Goal: Task Accomplishment & Management: Complete application form

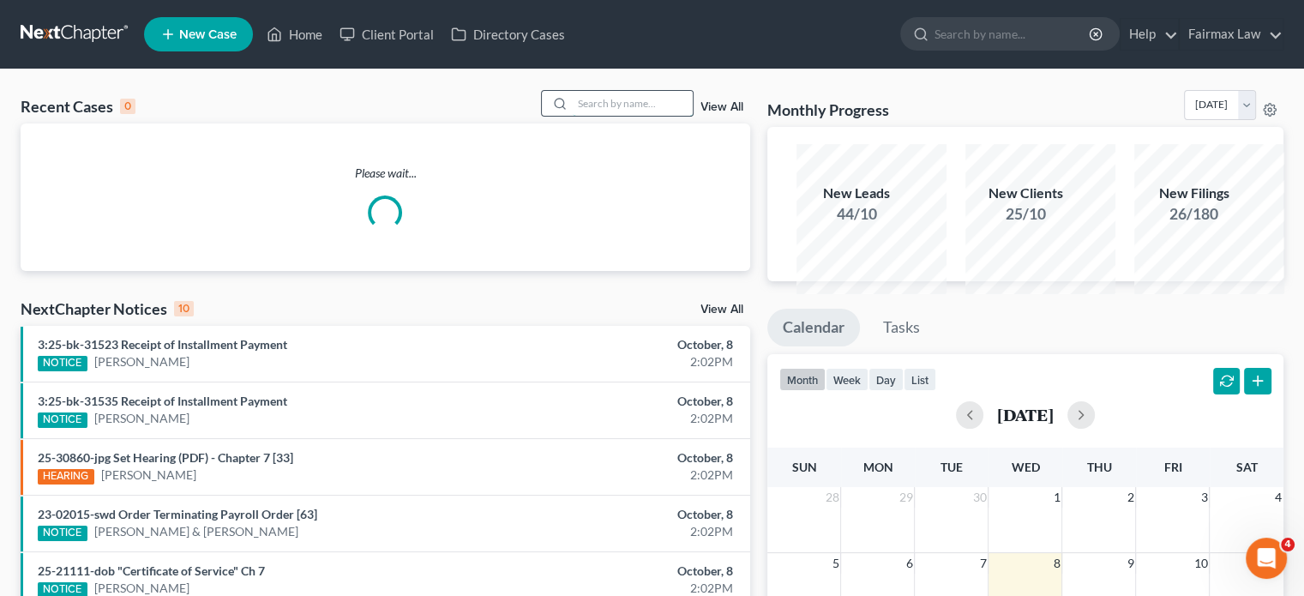
click at [590, 116] on input "search" at bounding box center [633, 103] width 120 height 25
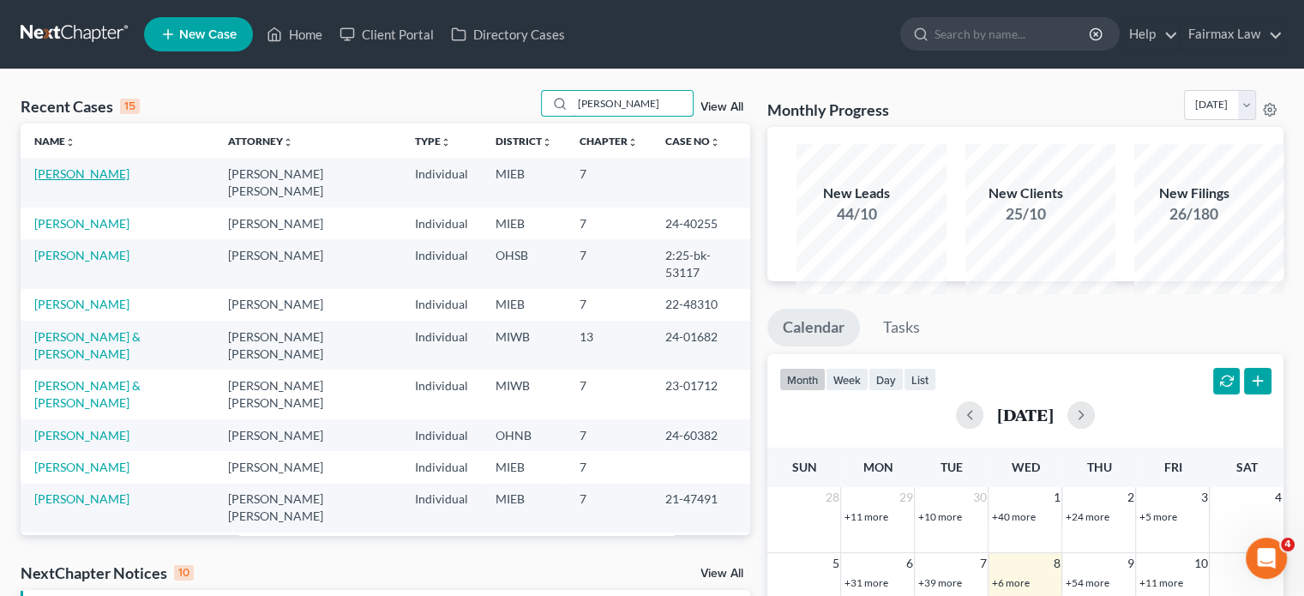
type input "[PERSON_NAME]"
click at [110, 181] on link "[PERSON_NAME]" at bounding box center [81, 173] width 95 height 15
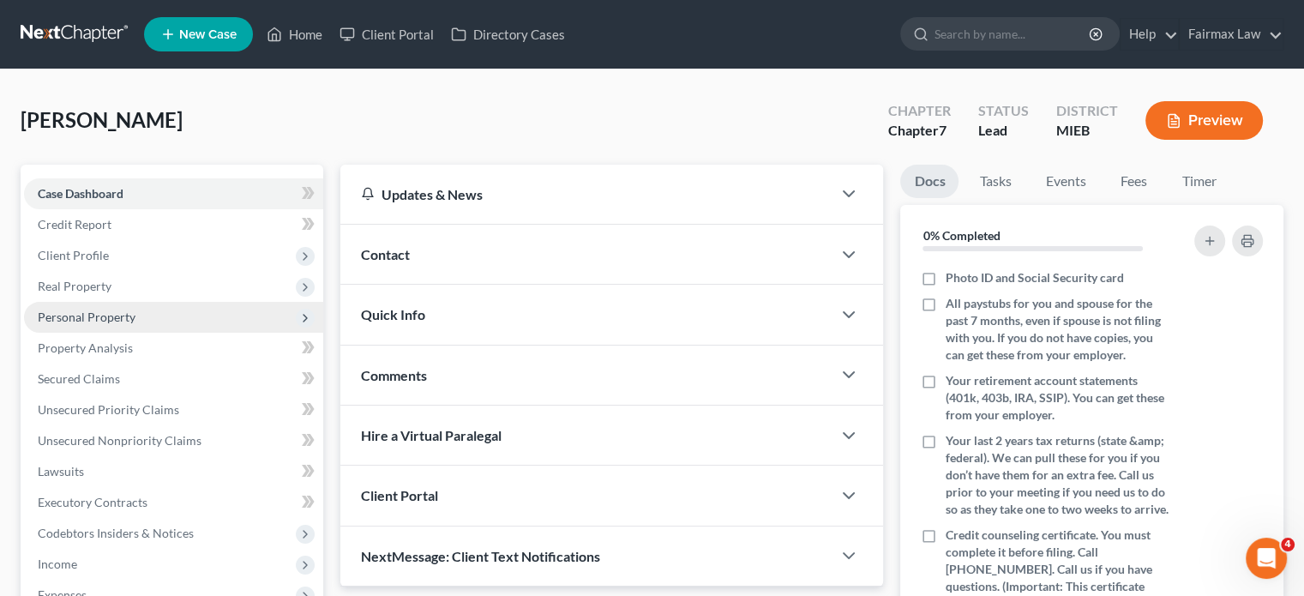
click at [154, 333] on span "Personal Property" at bounding box center [173, 317] width 299 height 31
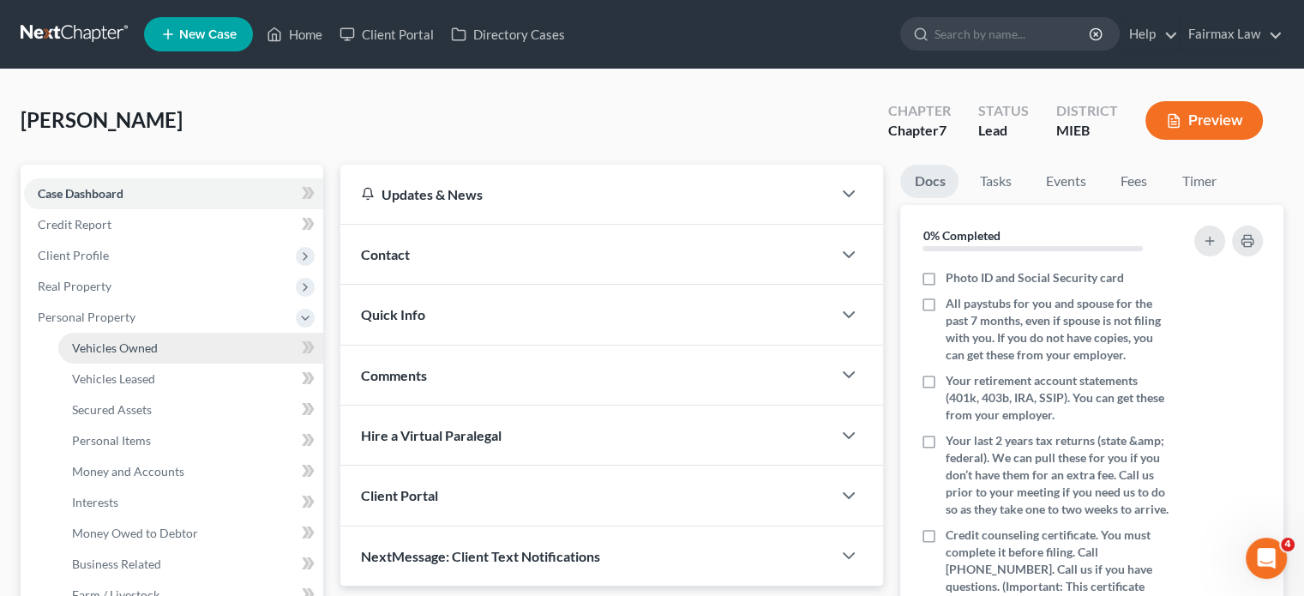
click at [158, 355] on span "Vehicles Owned" at bounding box center [115, 347] width 86 height 15
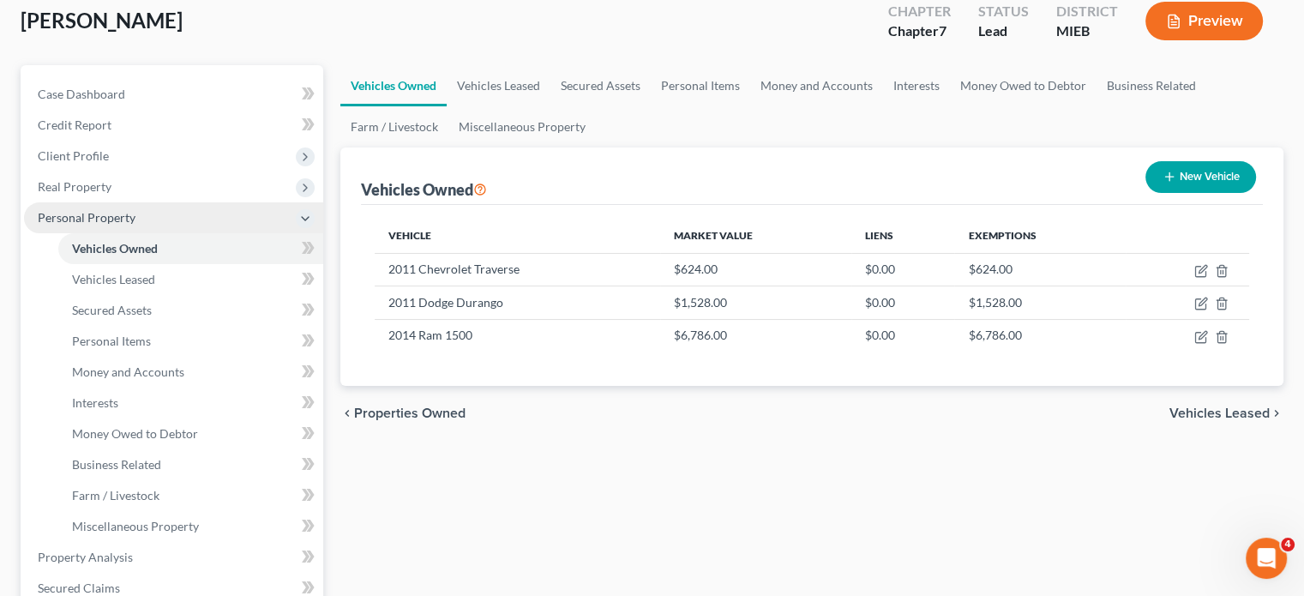
scroll to position [96, 0]
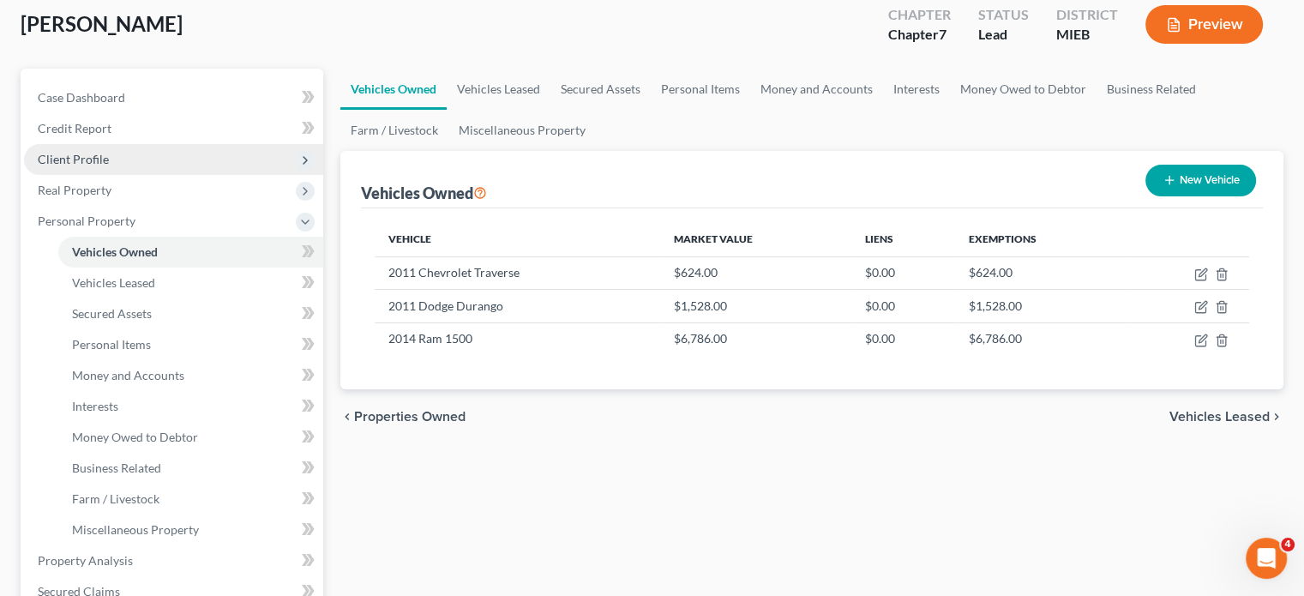
click at [177, 175] on span "Client Profile" at bounding box center [173, 159] width 299 height 31
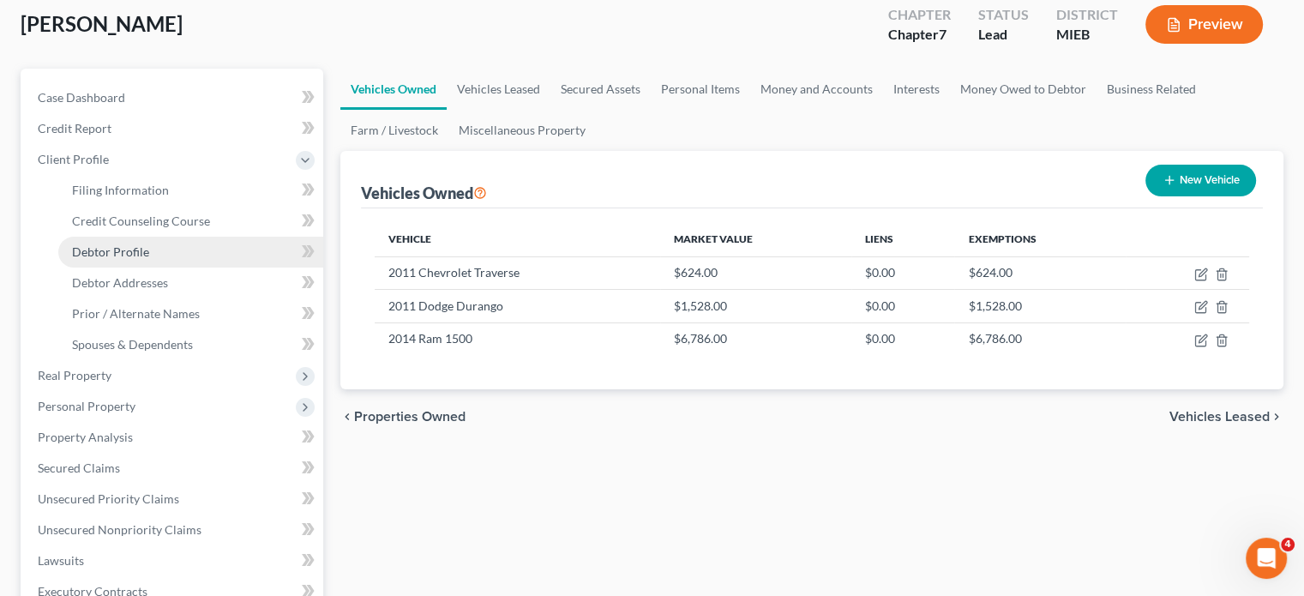
click at [185, 268] on link "Debtor Profile" at bounding box center [190, 252] width 265 height 31
select select "0"
select select "2"
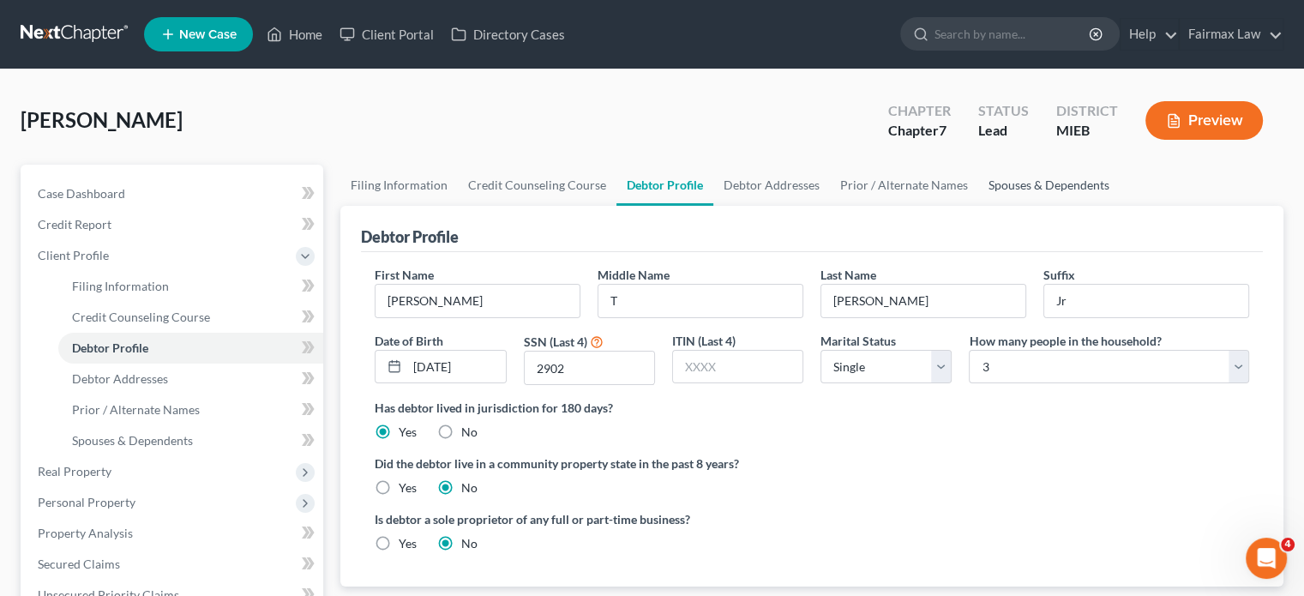
radio input "true"
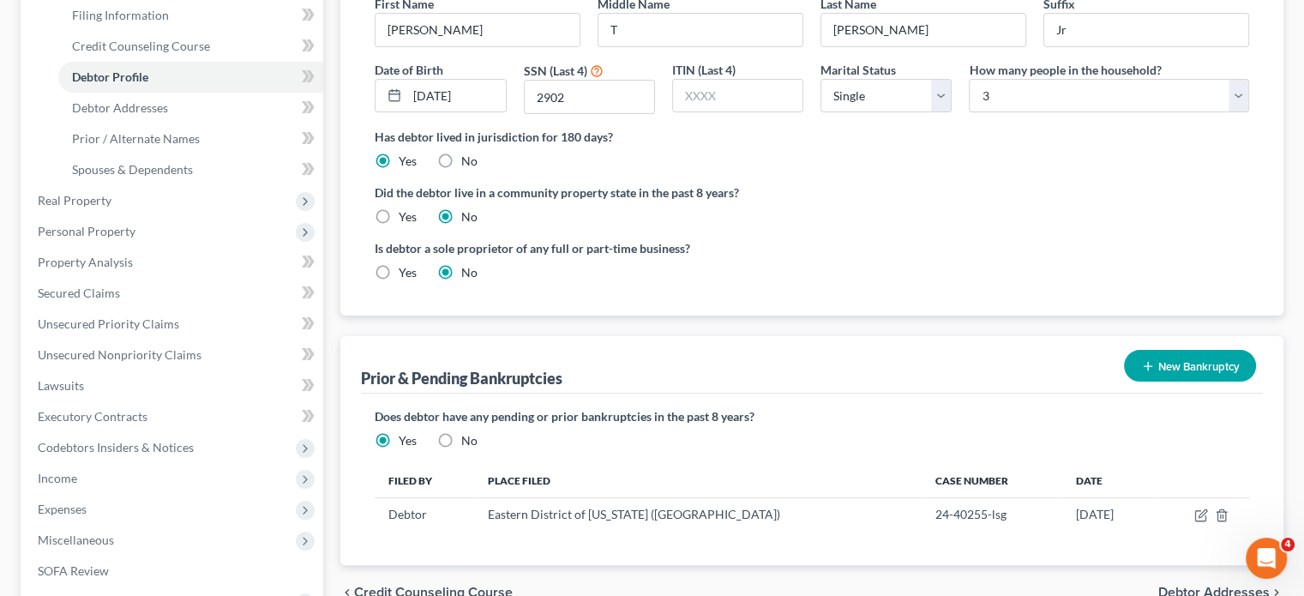
scroll to position [292, 0]
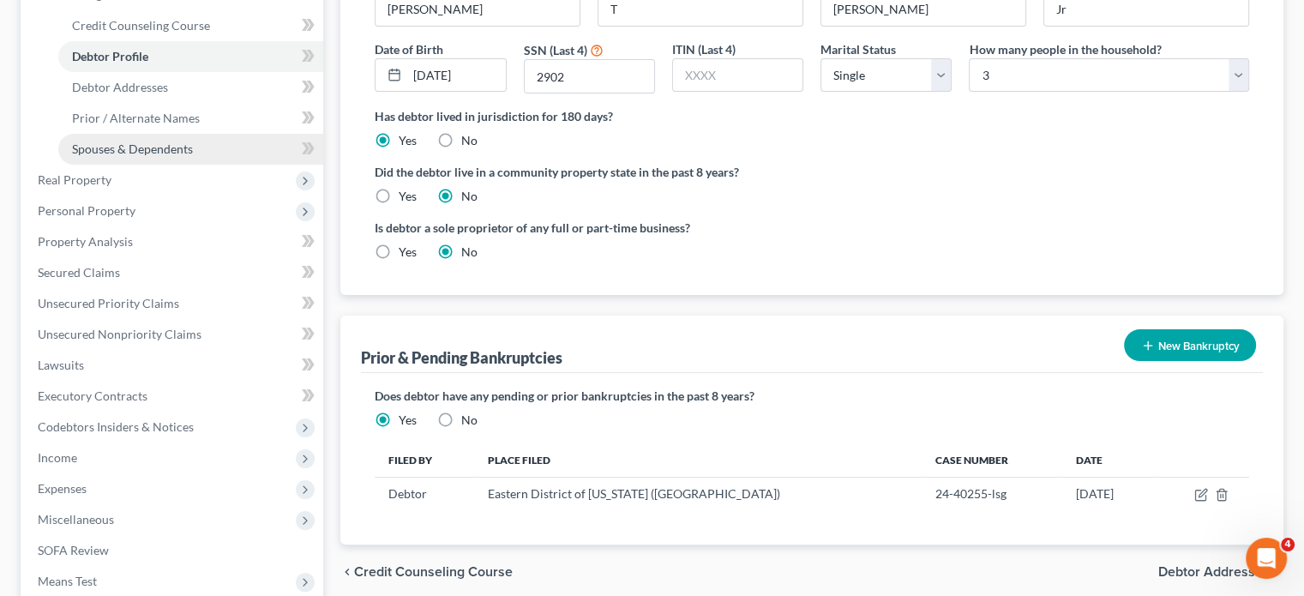
click at [192, 165] on link "Spouses & Dependents" at bounding box center [190, 149] width 265 height 31
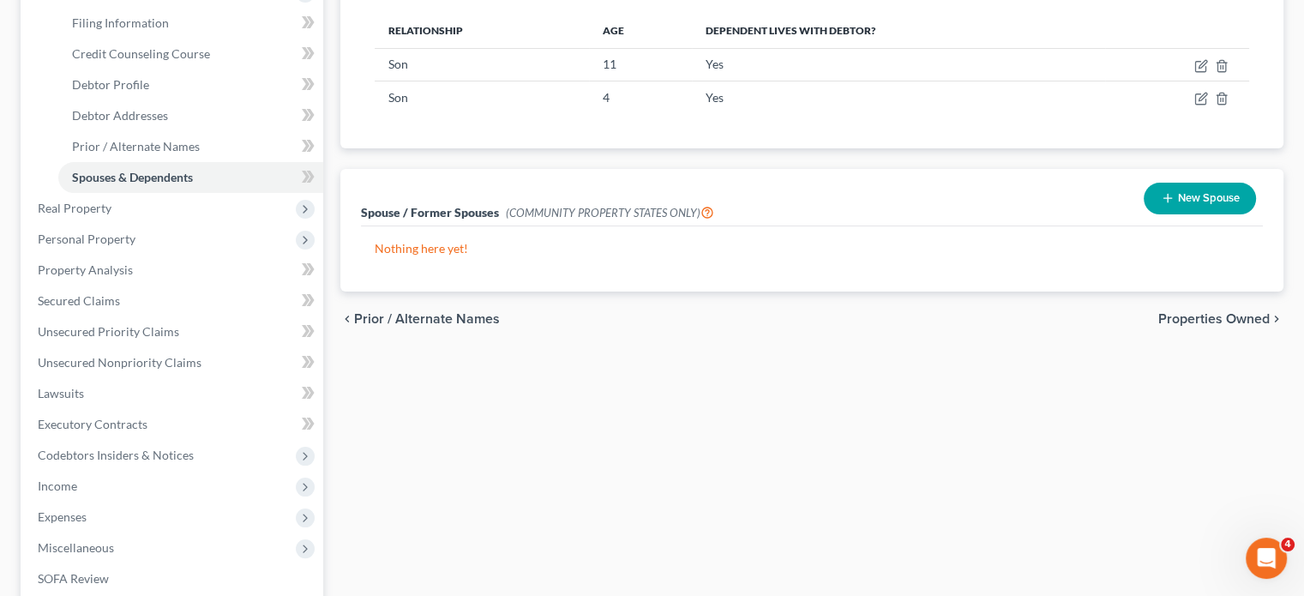
scroll to position [264, 0]
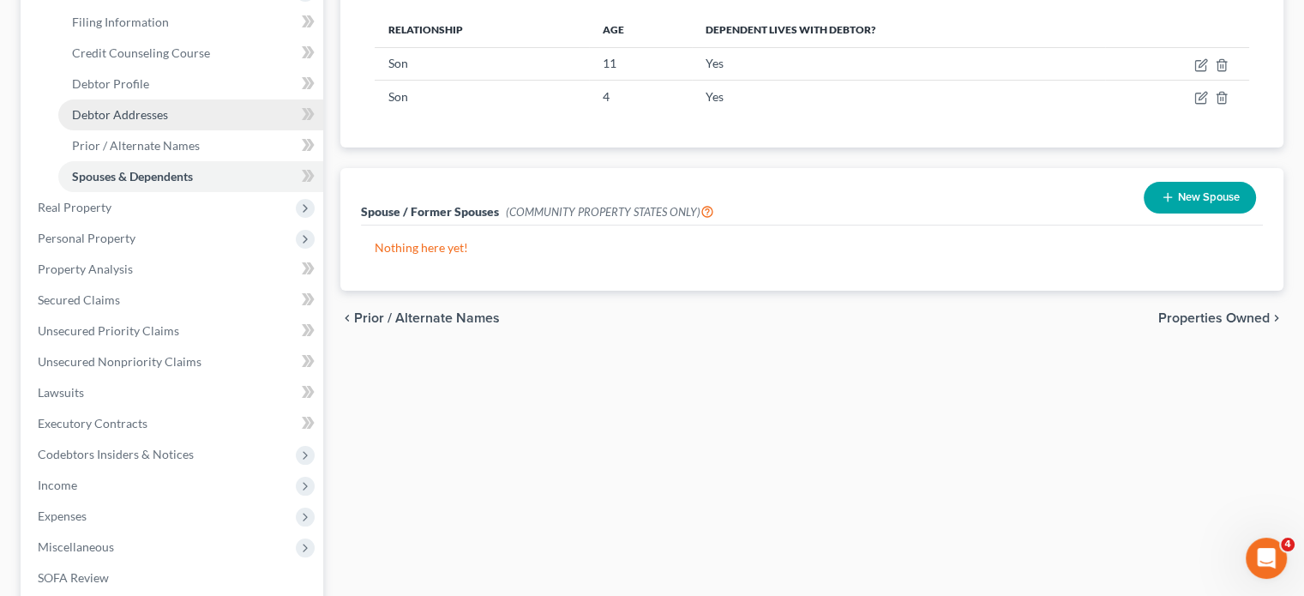
click at [168, 122] on span "Debtor Addresses" at bounding box center [120, 114] width 96 height 15
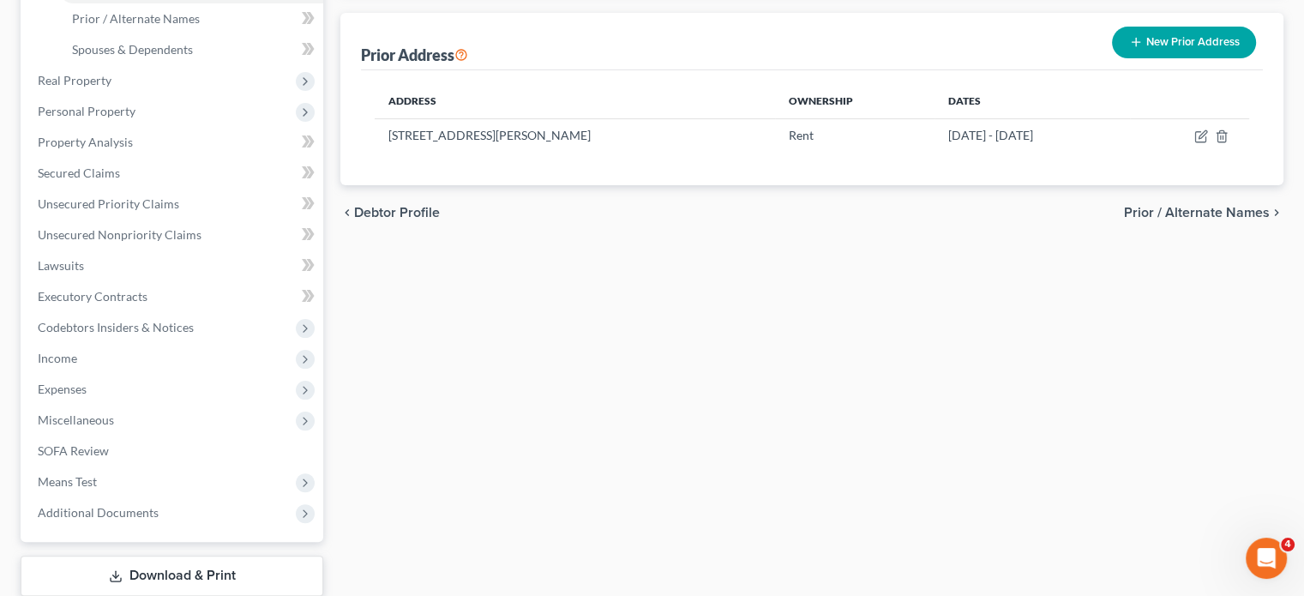
scroll to position [394, 0]
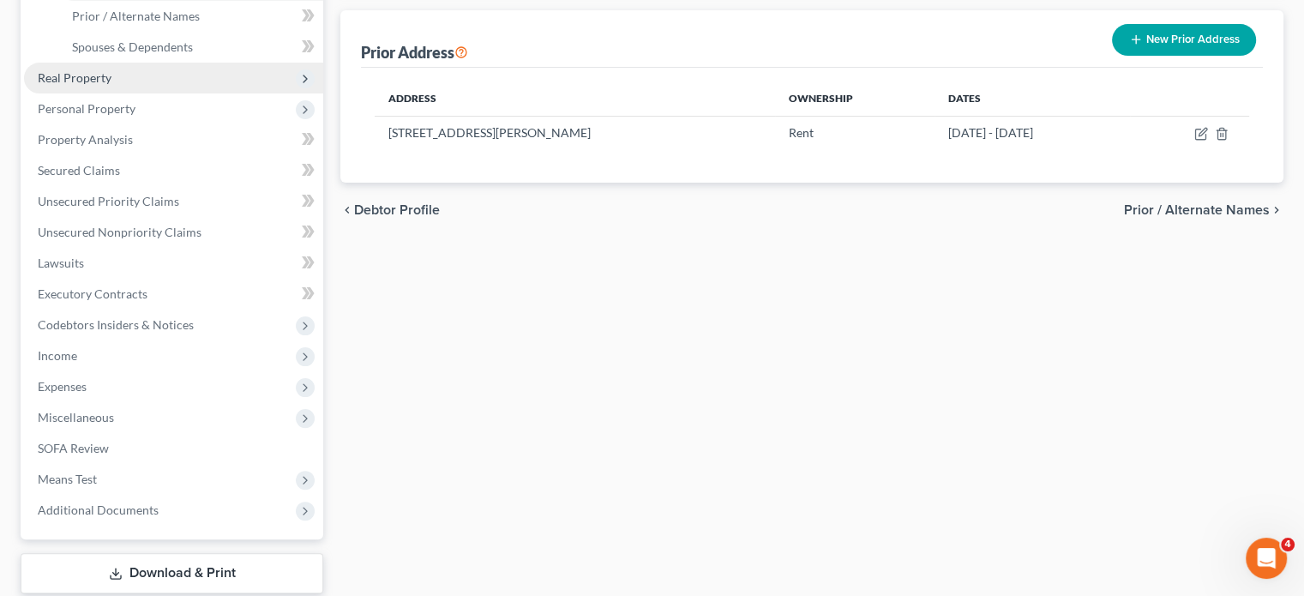
click at [185, 93] on span "Real Property" at bounding box center [173, 78] width 299 height 31
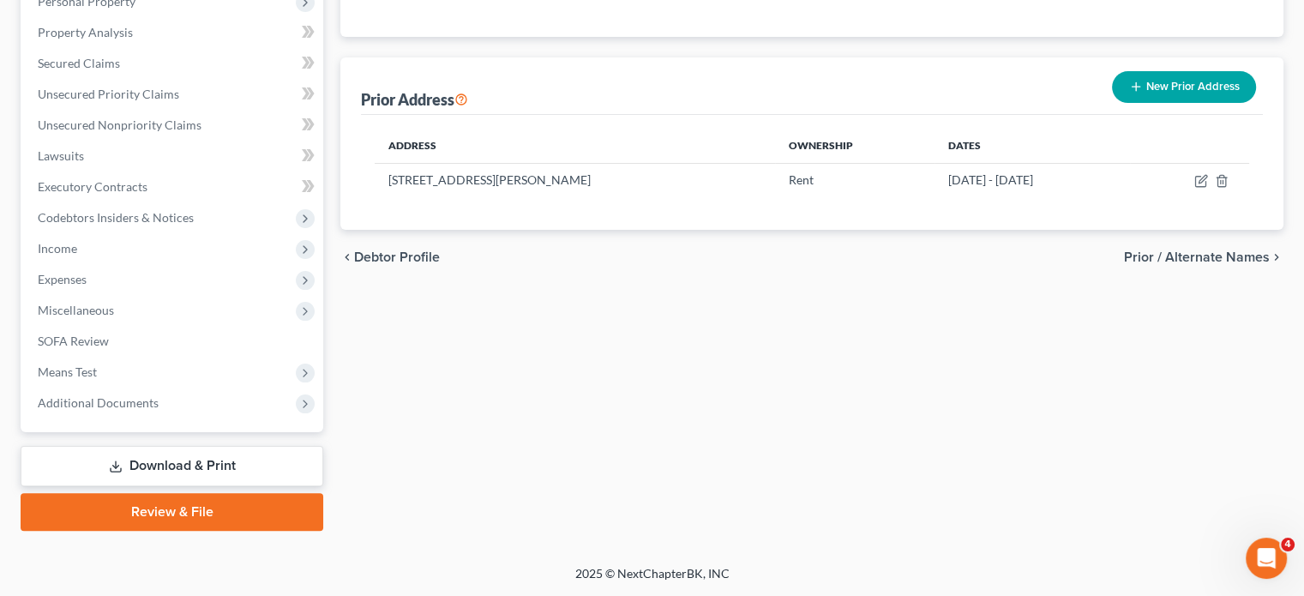
scroll to position [266, 0]
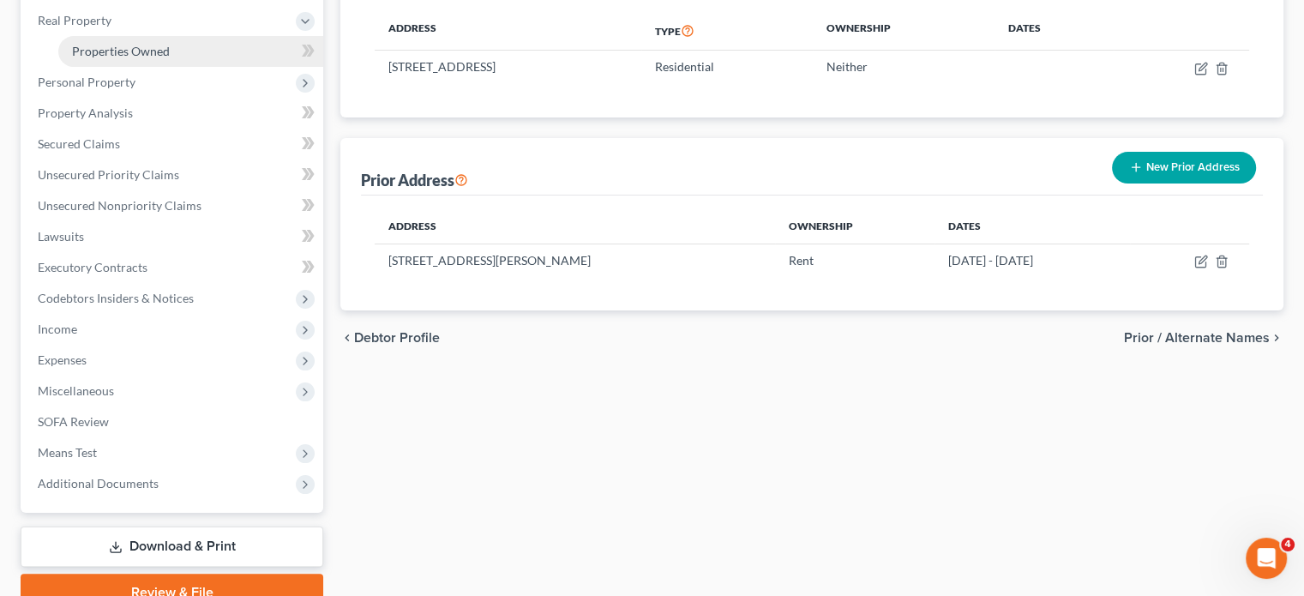
click at [150, 58] on span "Properties Owned" at bounding box center [121, 51] width 98 height 15
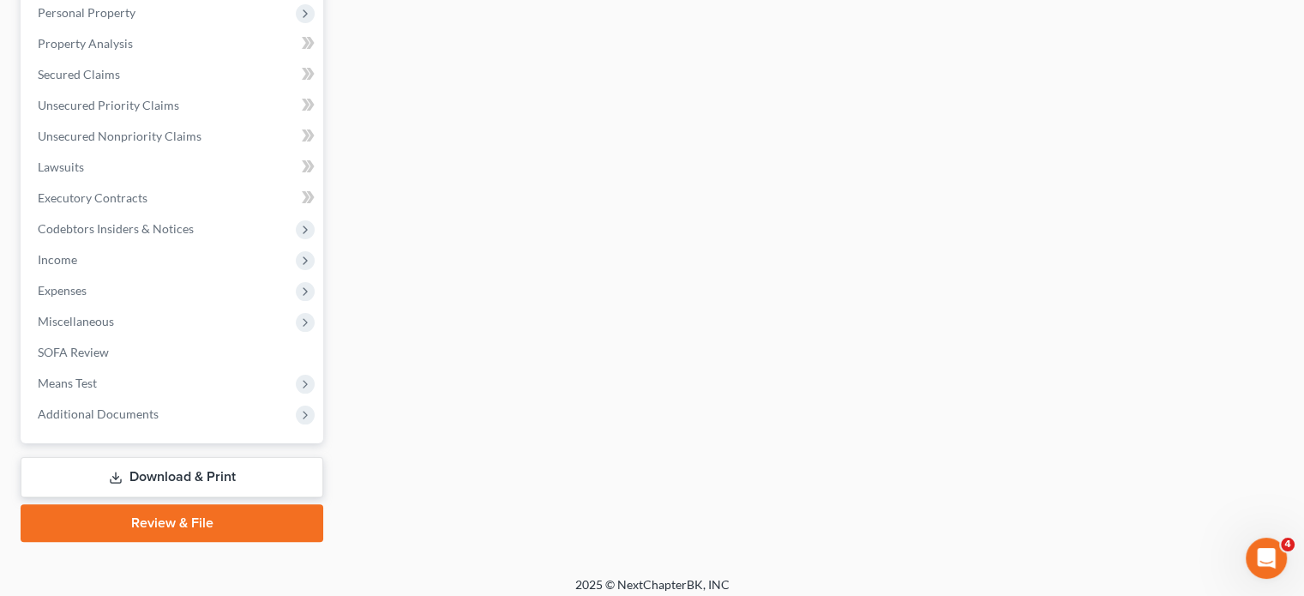
scroll to position [336, 0]
click at [99, 19] on span "Personal Property" at bounding box center [87, 11] width 98 height 15
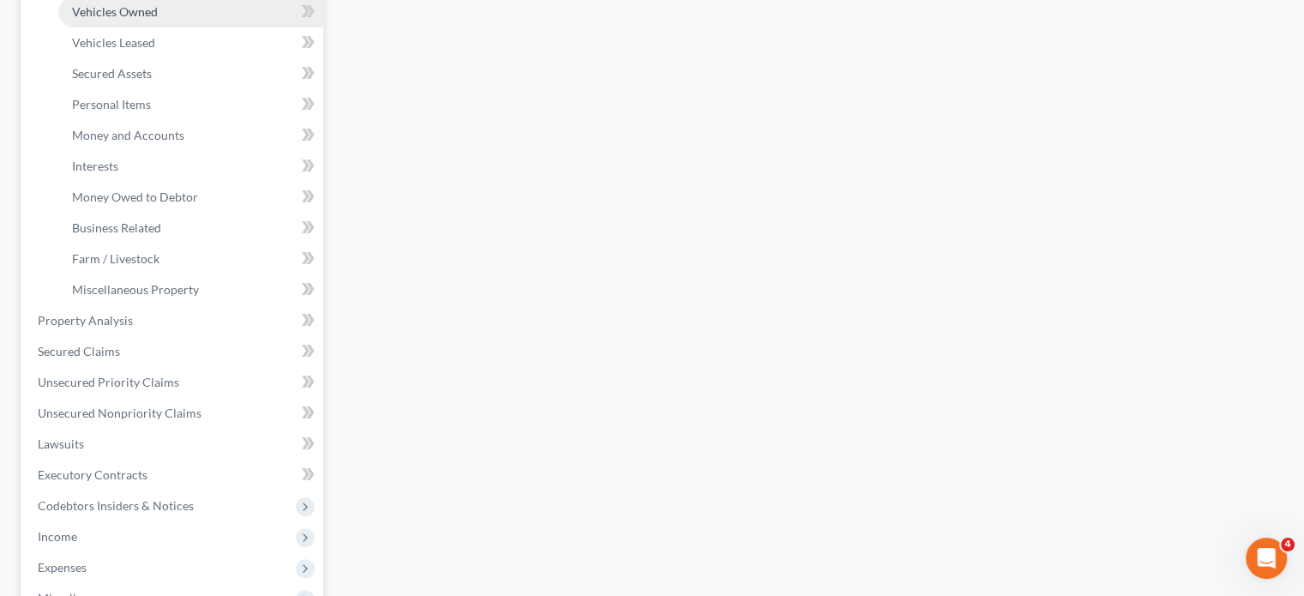
click at [158, 19] on span "Vehicles Owned" at bounding box center [115, 11] width 86 height 15
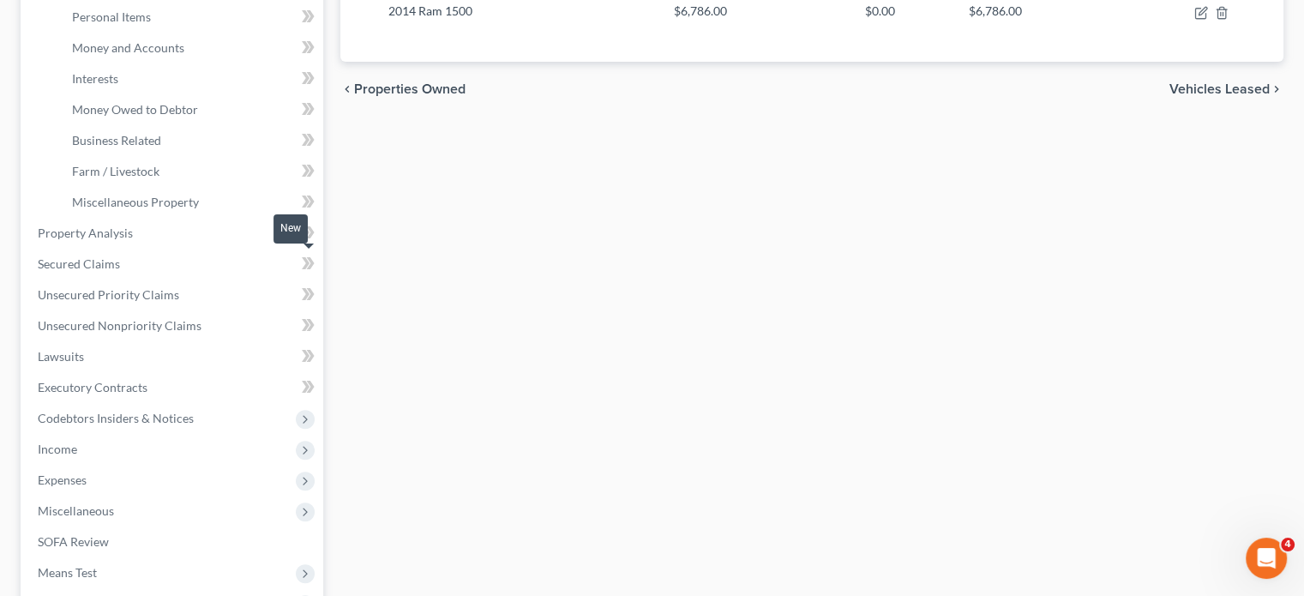
scroll to position [424, 0]
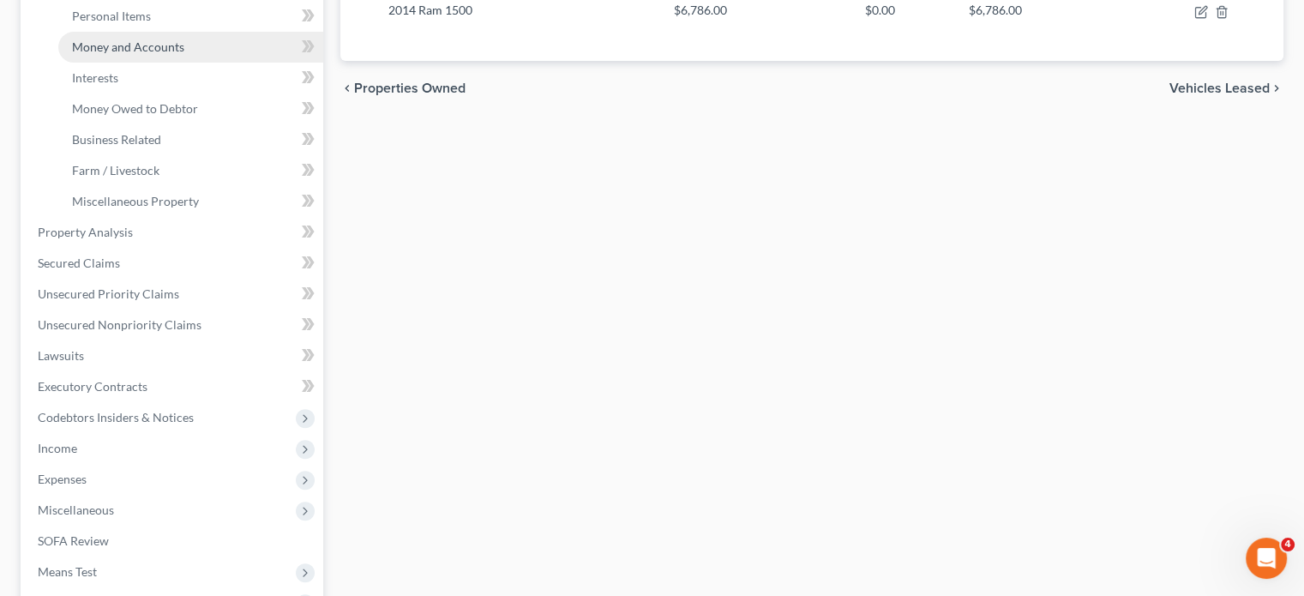
click at [191, 63] on link "Money and Accounts" at bounding box center [190, 47] width 265 height 31
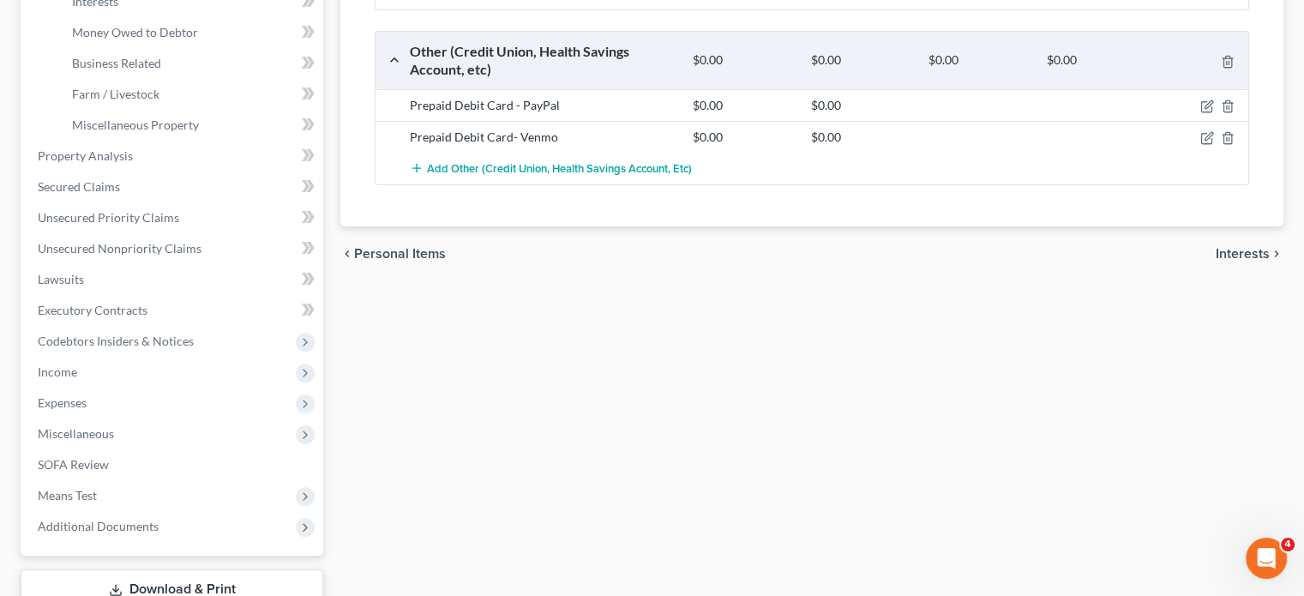
scroll to position [503, 0]
click at [189, 15] on link "Interests" at bounding box center [190, 0] width 265 height 31
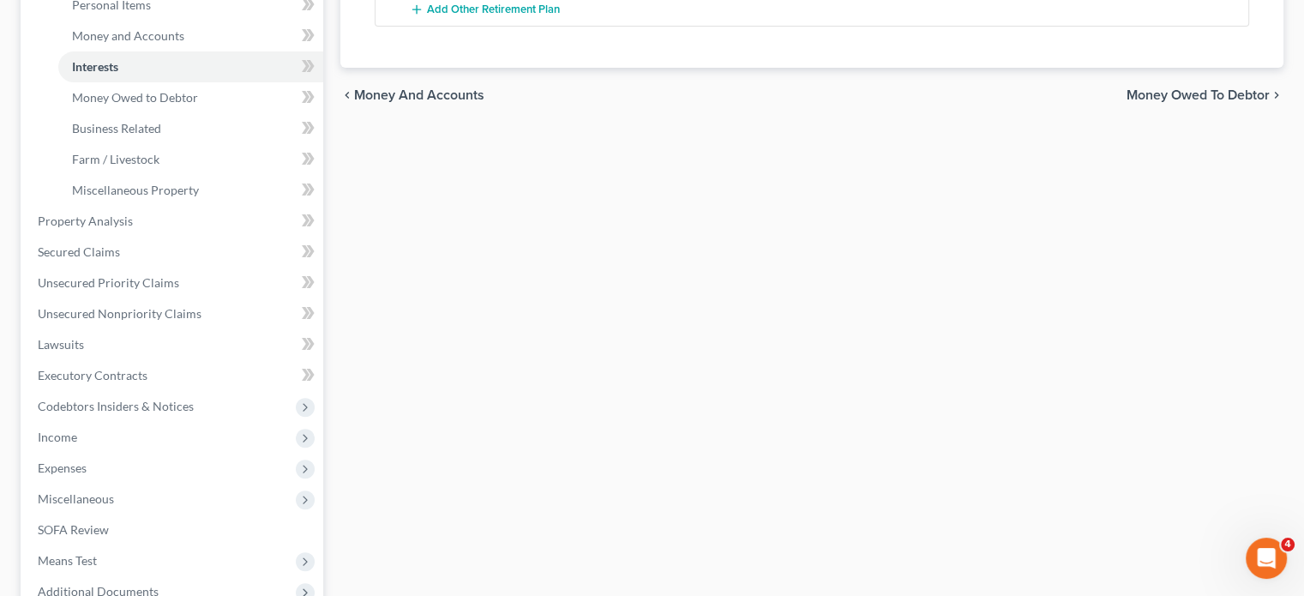
scroll to position [462, 0]
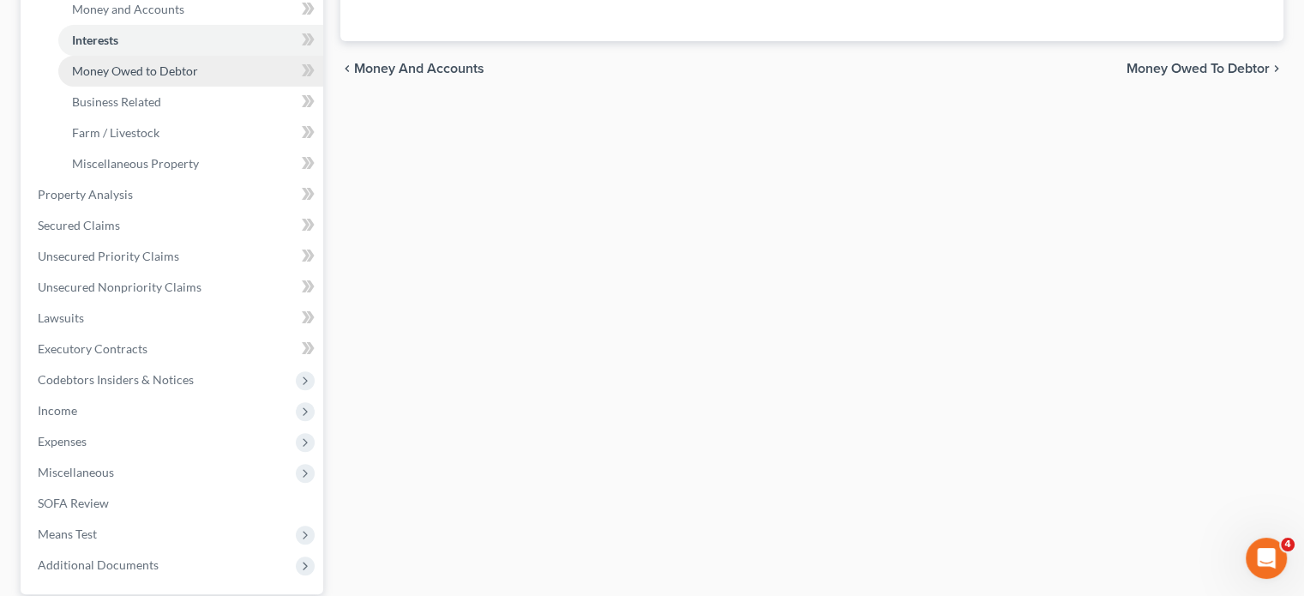
click at [137, 87] on link "Money Owed to Debtor" at bounding box center [190, 71] width 265 height 31
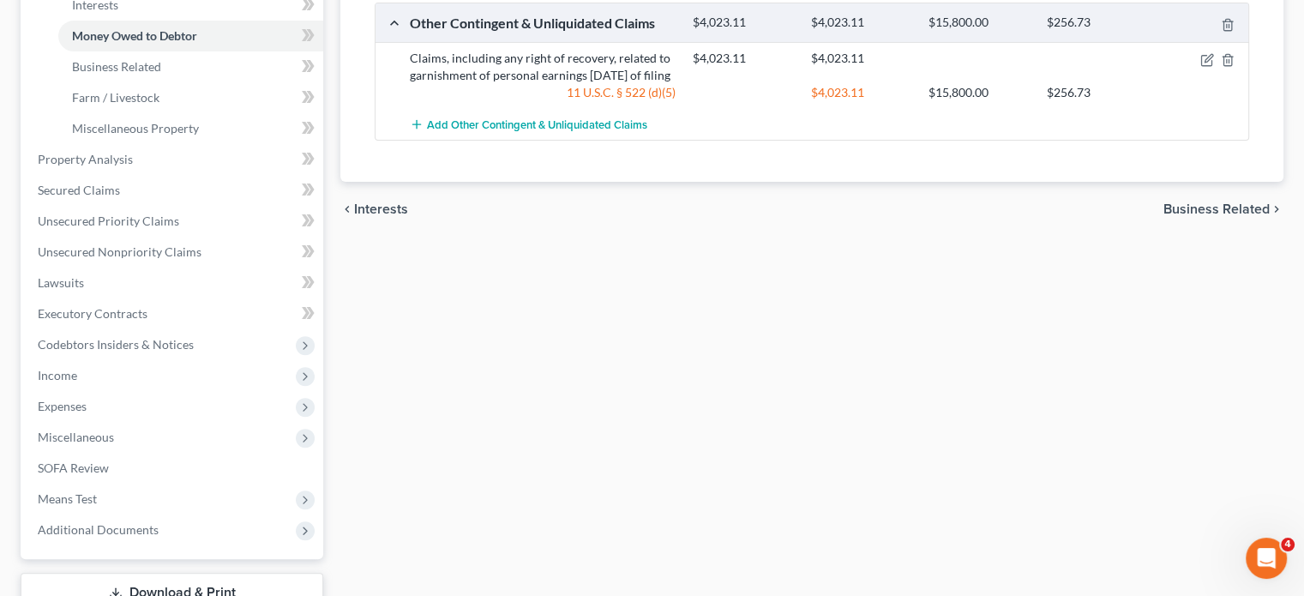
scroll to position [501, 0]
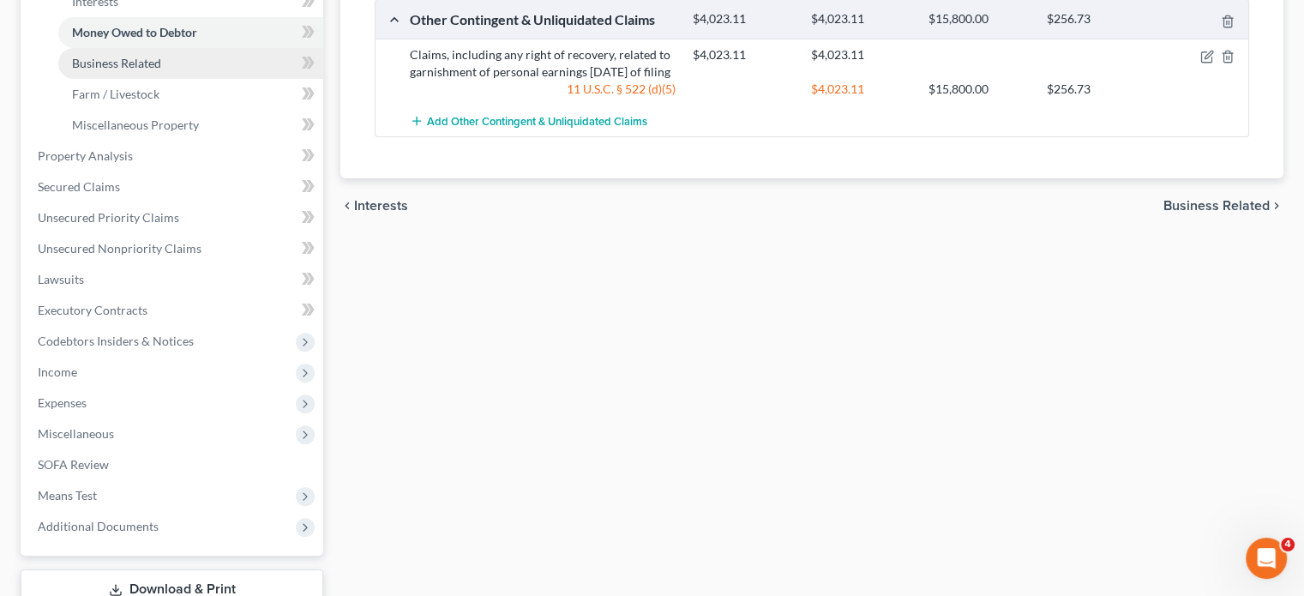
click at [210, 79] on link "Business Related" at bounding box center [190, 63] width 265 height 31
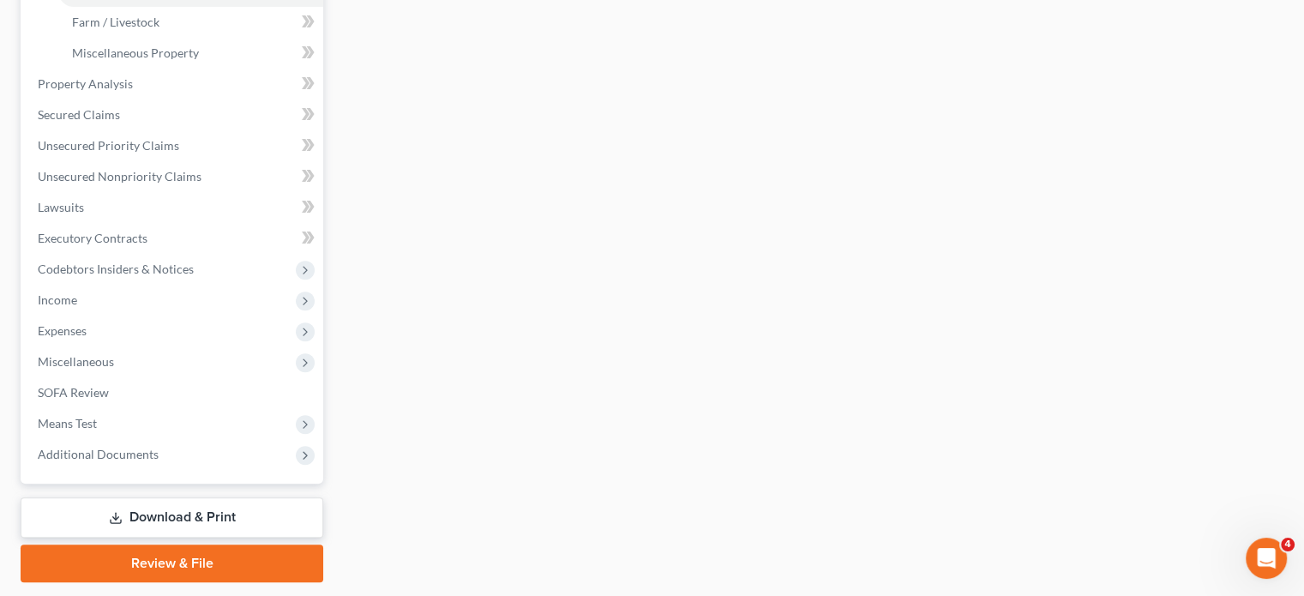
scroll to position [575, 0]
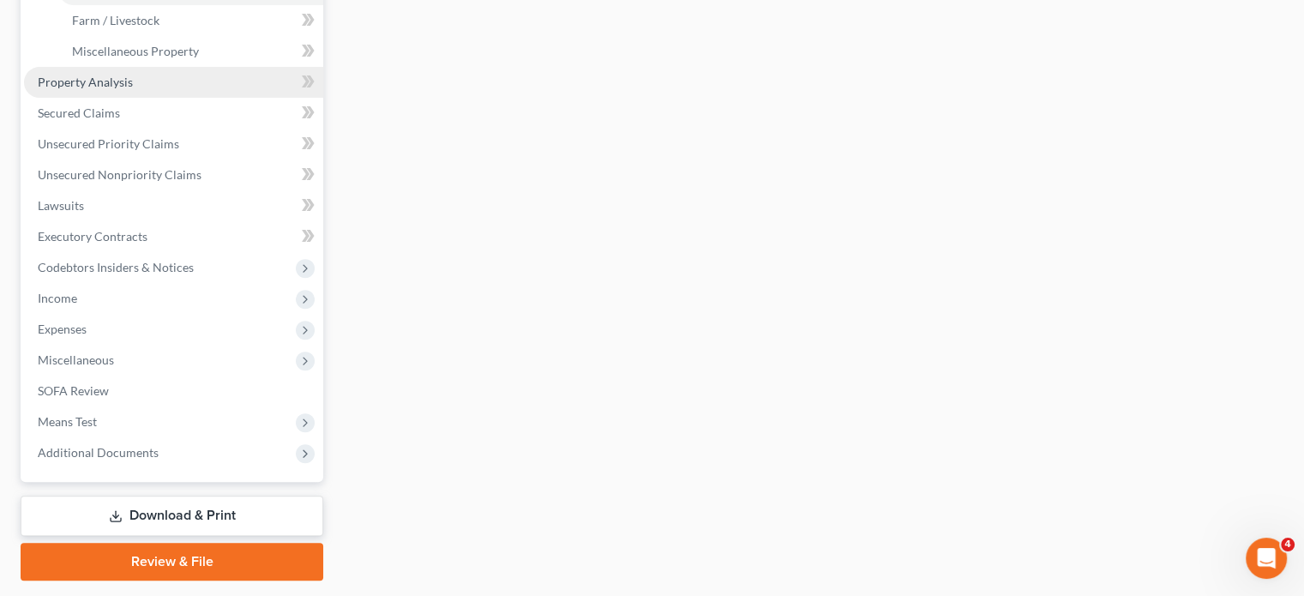
click at [163, 98] on link "Property Analysis" at bounding box center [173, 82] width 299 height 31
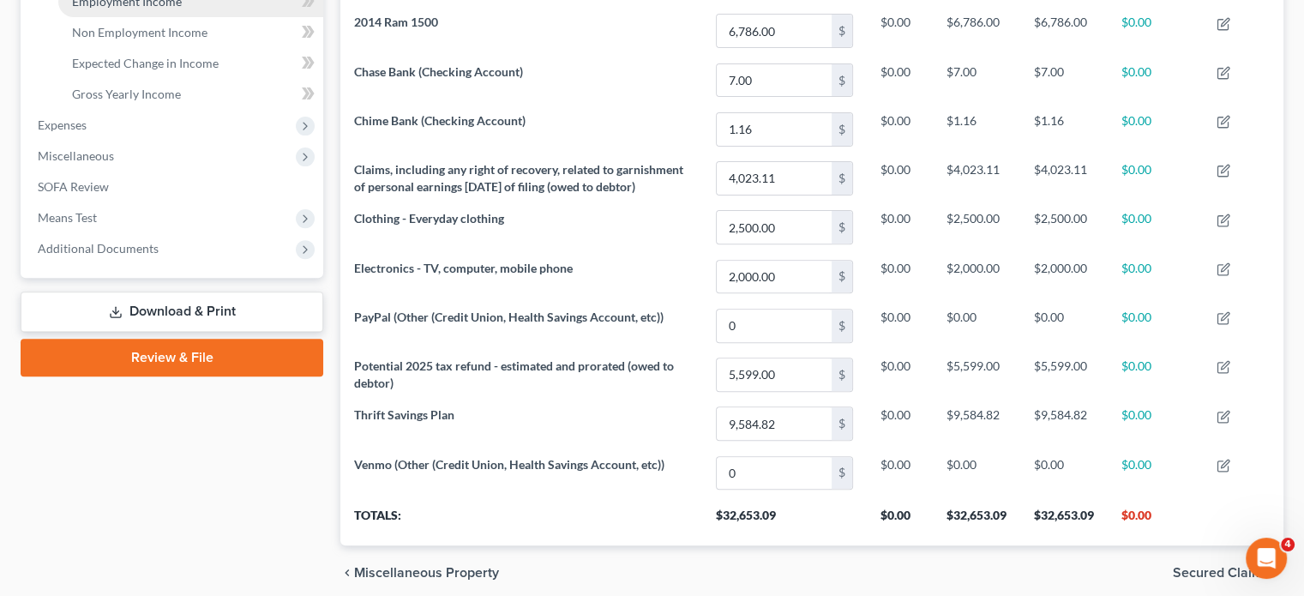
click at [142, 9] on span "Employment Income" at bounding box center [127, 1] width 110 height 15
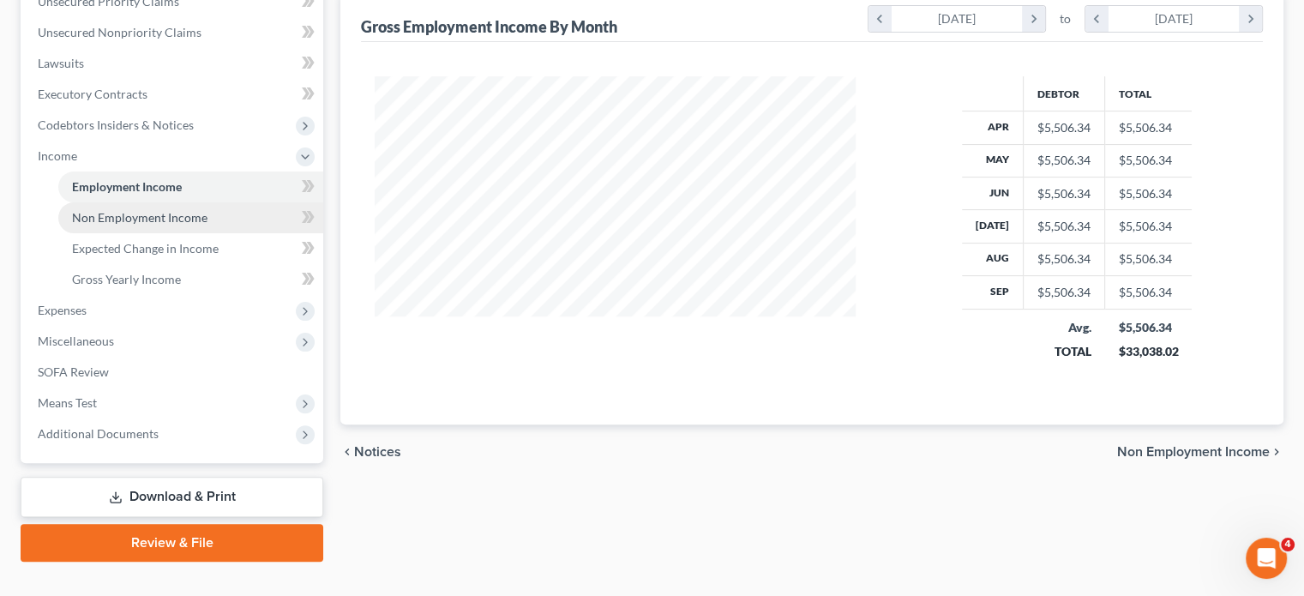
click at [181, 225] on span "Non Employment Income" at bounding box center [139, 217] width 135 height 15
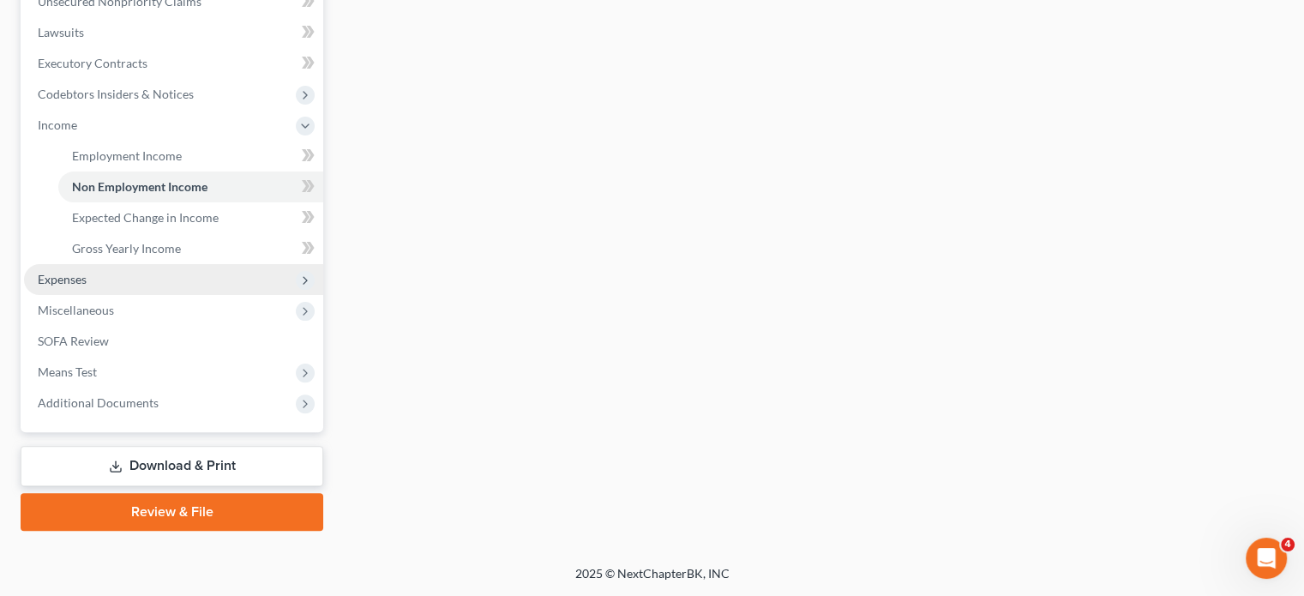
click at [132, 264] on span "Expenses" at bounding box center [173, 279] width 299 height 31
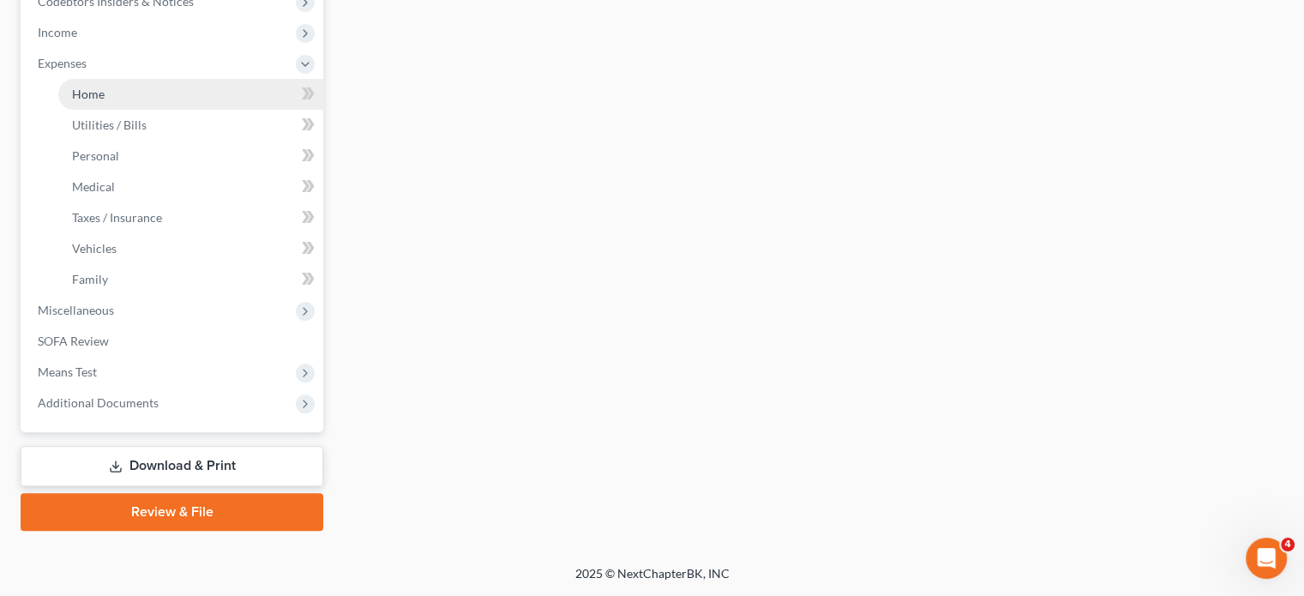
click at [130, 91] on link "Home" at bounding box center [190, 94] width 265 height 31
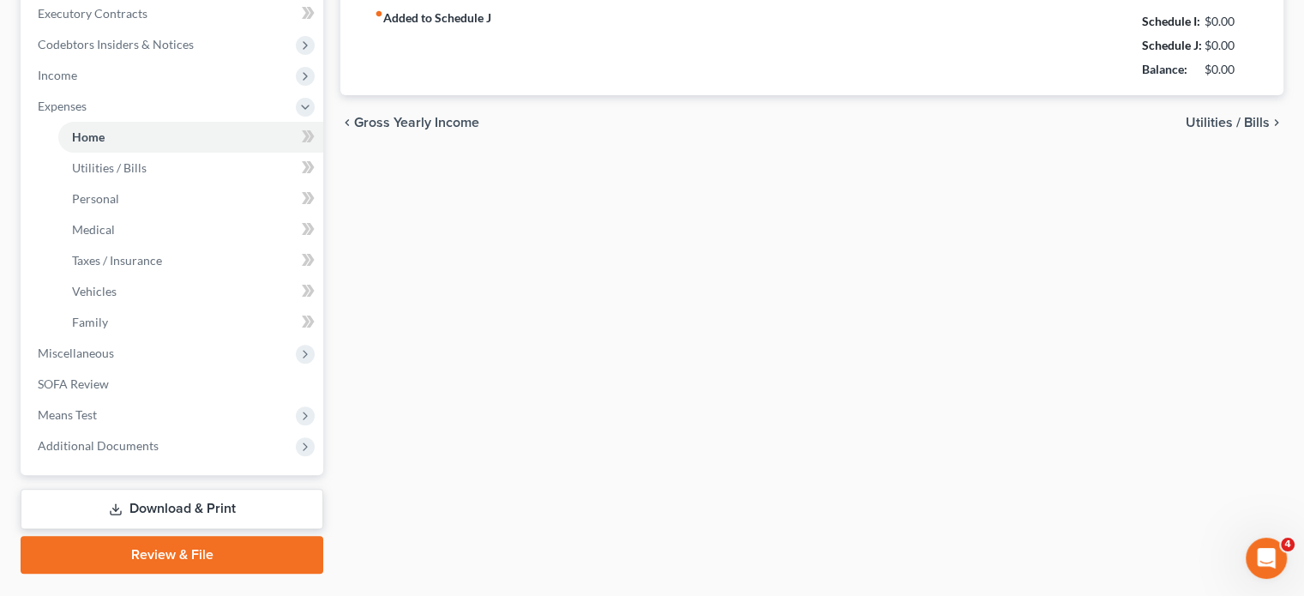
type input "400.00"
type input "0.00"
radio input "true"
type input "0.00"
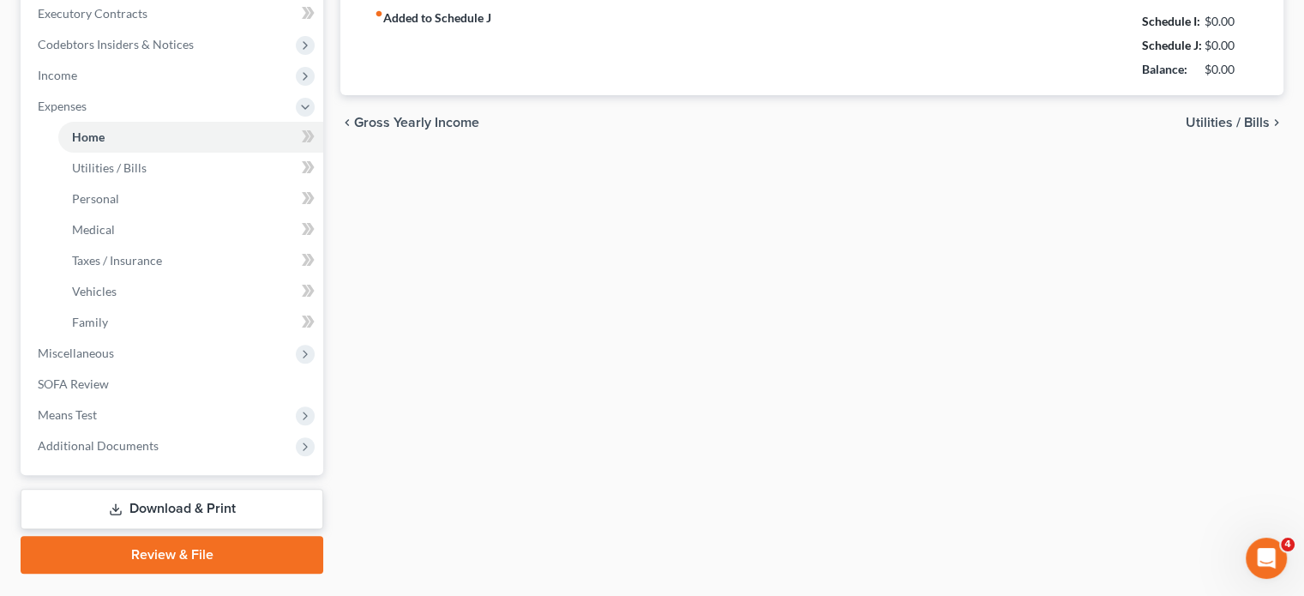
type input "0.00"
type input "50.00"
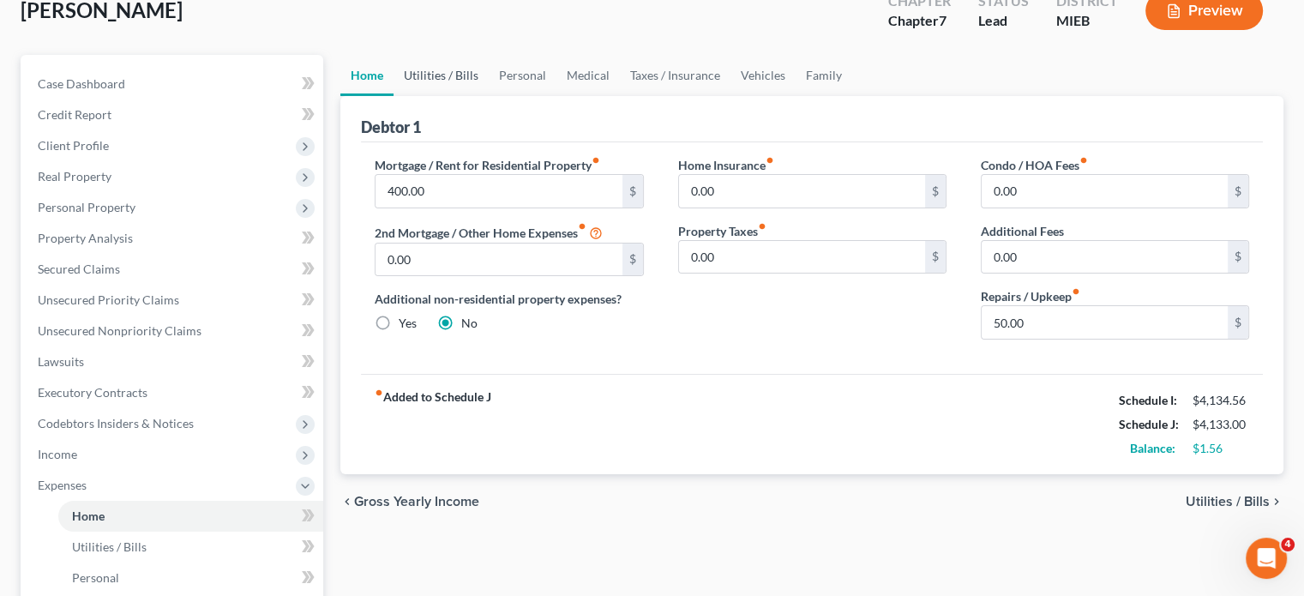
click at [456, 96] on link "Utilities / Bills" at bounding box center [441, 75] width 95 height 41
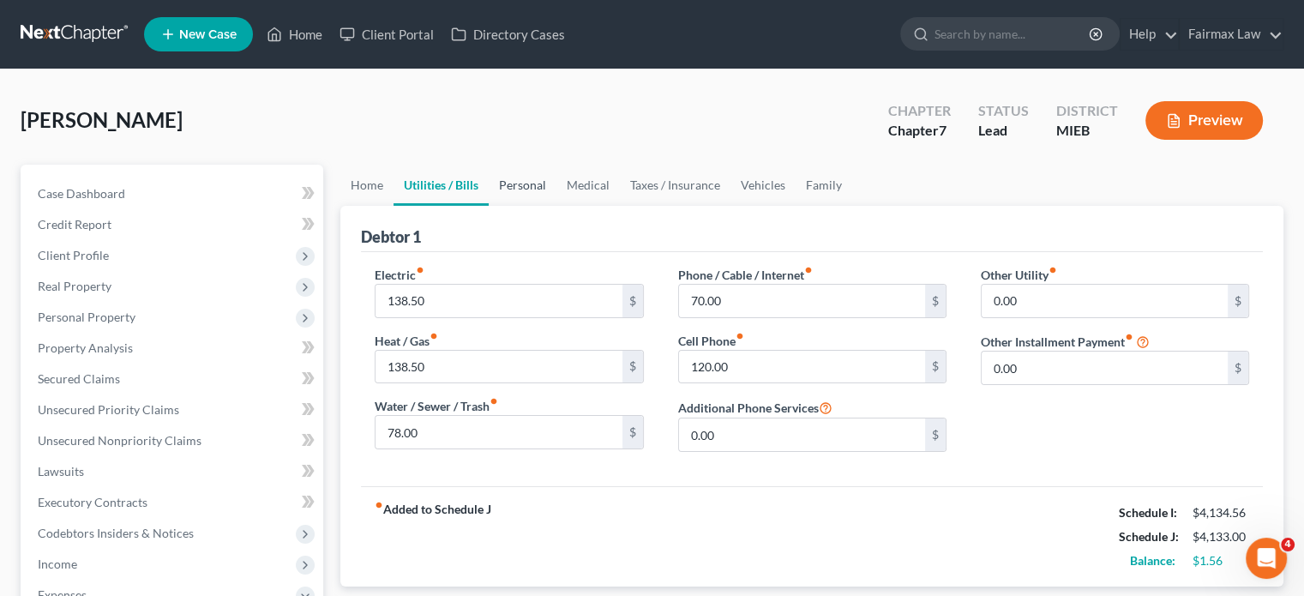
click at [557, 206] on link "Personal" at bounding box center [523, 185] width 68 height 41
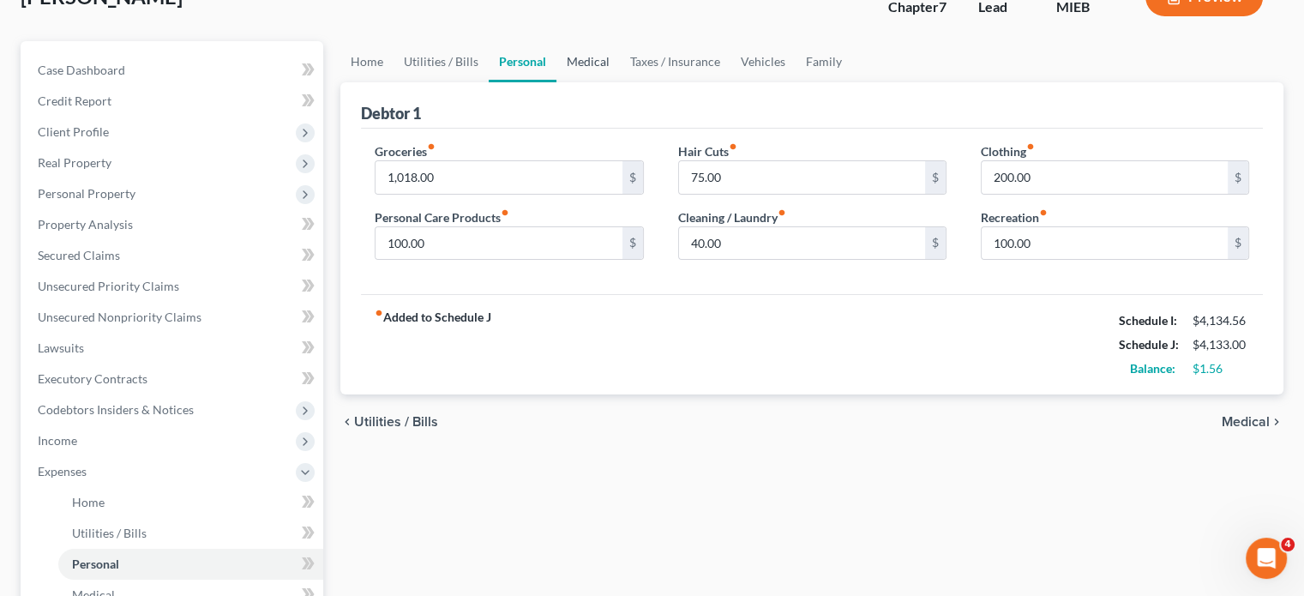
click at [620, 82] on link "Medical" at bounding box center [588, 61] width 63 height 41
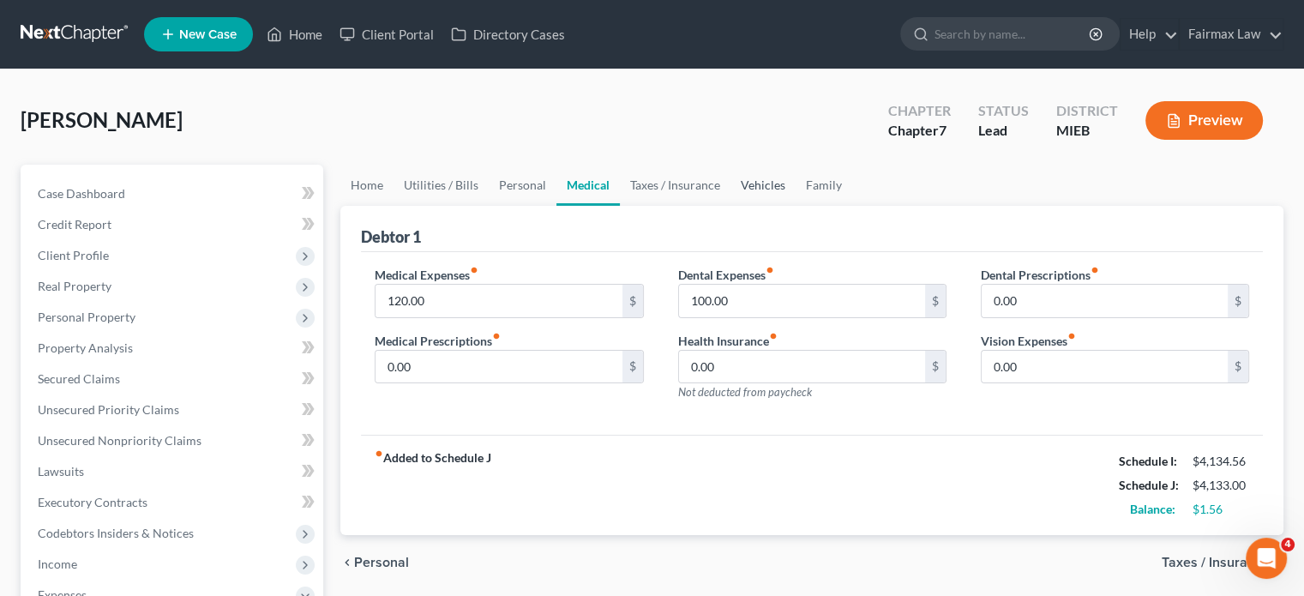
click at [796, 206] on link "Vehicles" at bounding box center [763, 185] width 65 height 41
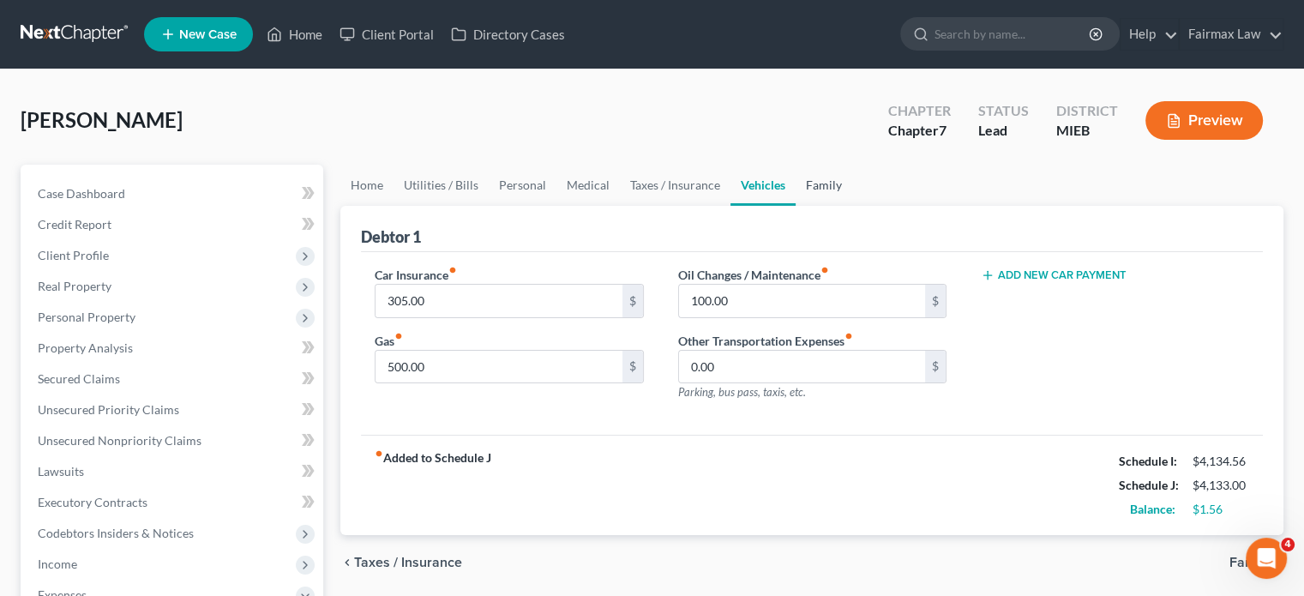
click at [852, 206] on link "Family" at bounding box center [824, 185] width 57 height 41
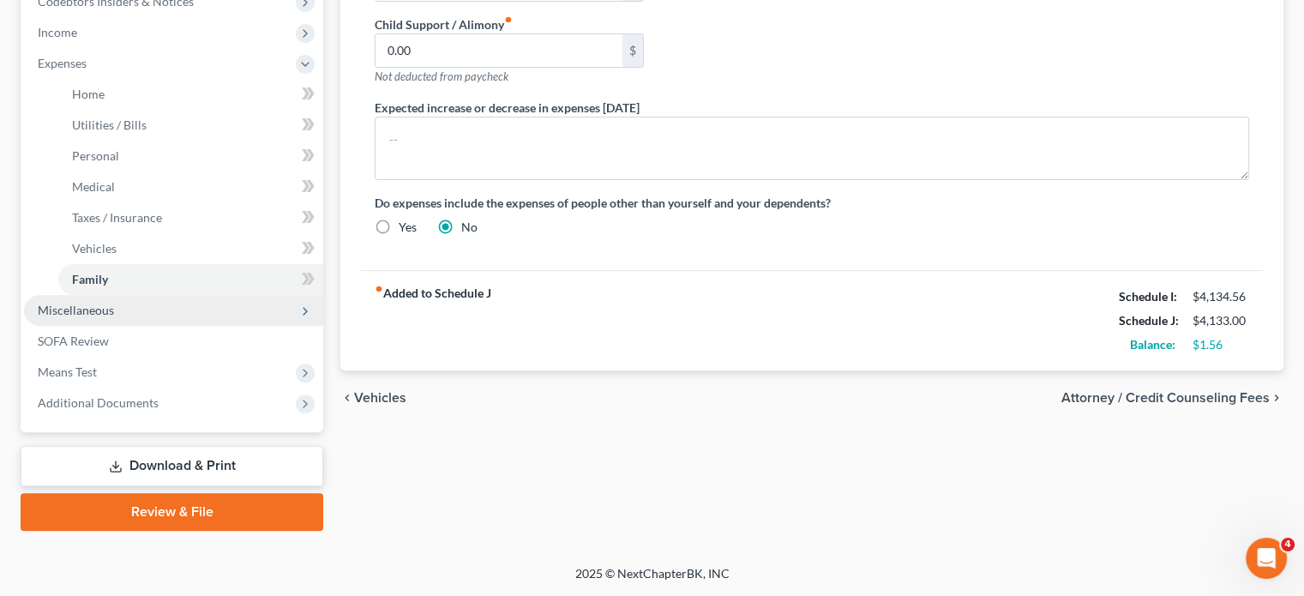
click at [166, 295] on span "Miscellaneous" at bounding box center [173, 310] width 299 height 31
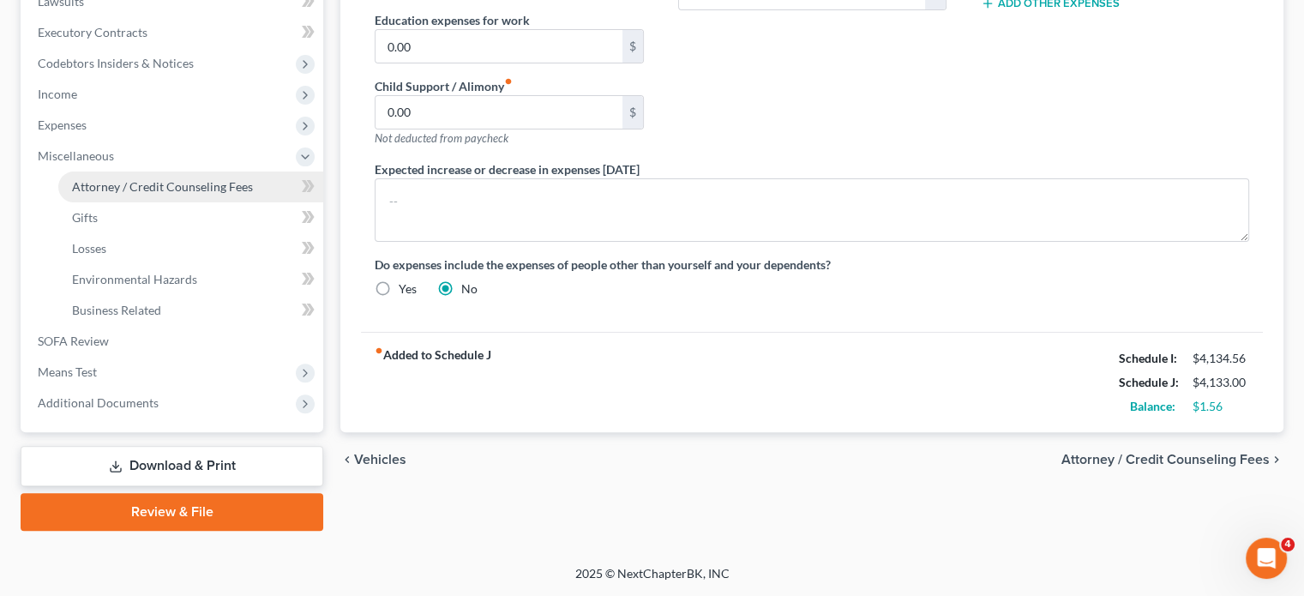
click at [226, 179] on span "Attorney / Credit Counseling Fees" at bounding box center [162, 186] width 181 height 15
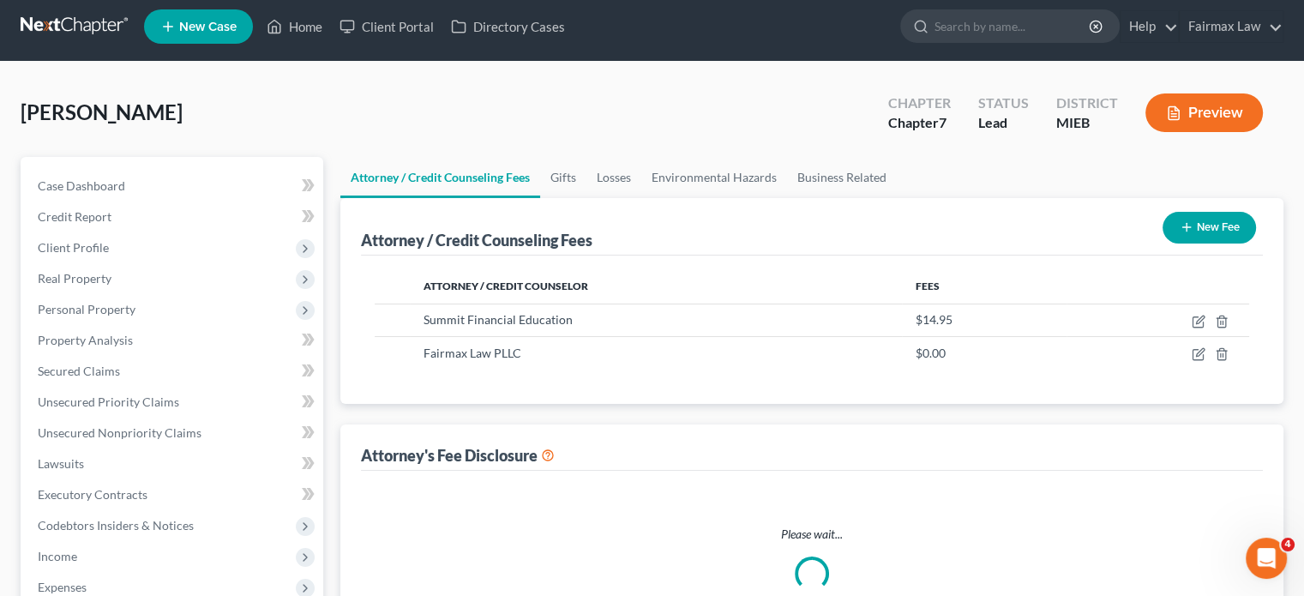
select select "2"
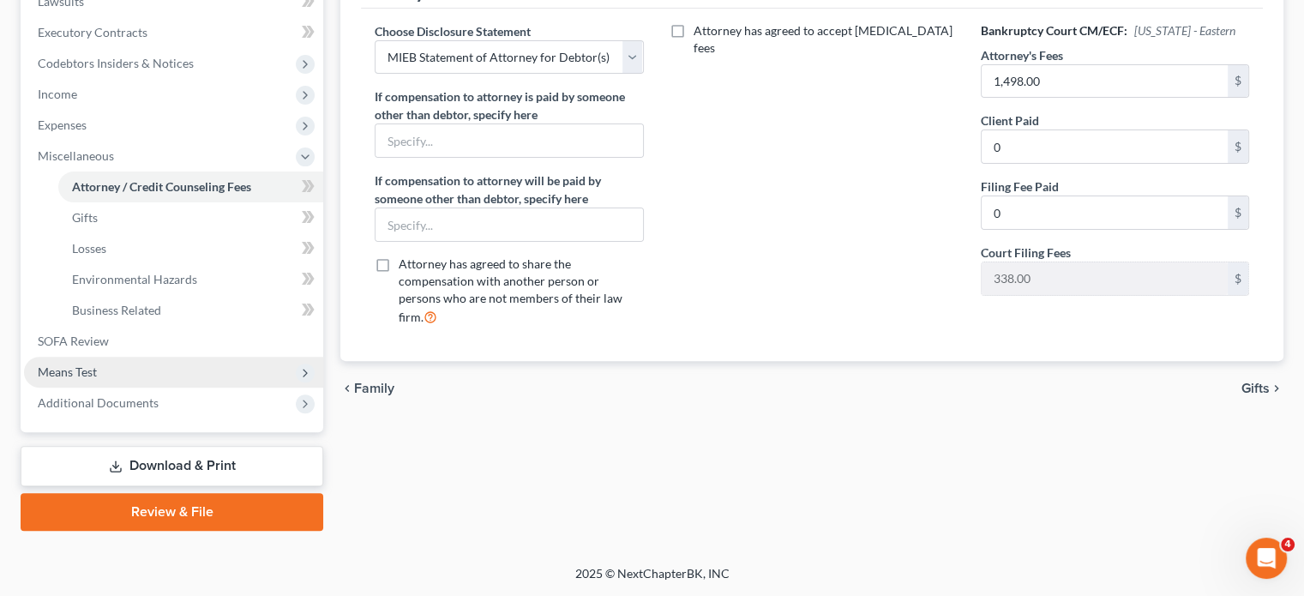
click at [123, 357] on span "Means Test" at bounding box center [173, 372] width 299 height 31
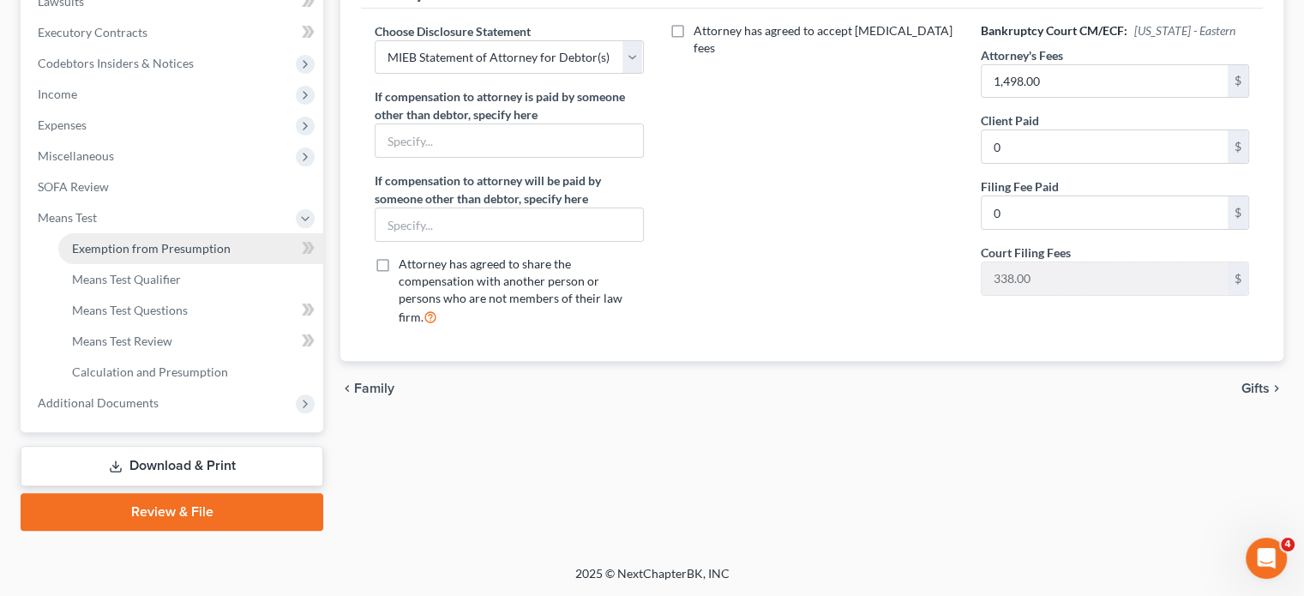
click at [174, 233] on link "Exemption from Presumption" at bounding box center [190, 248] width 265 height 31
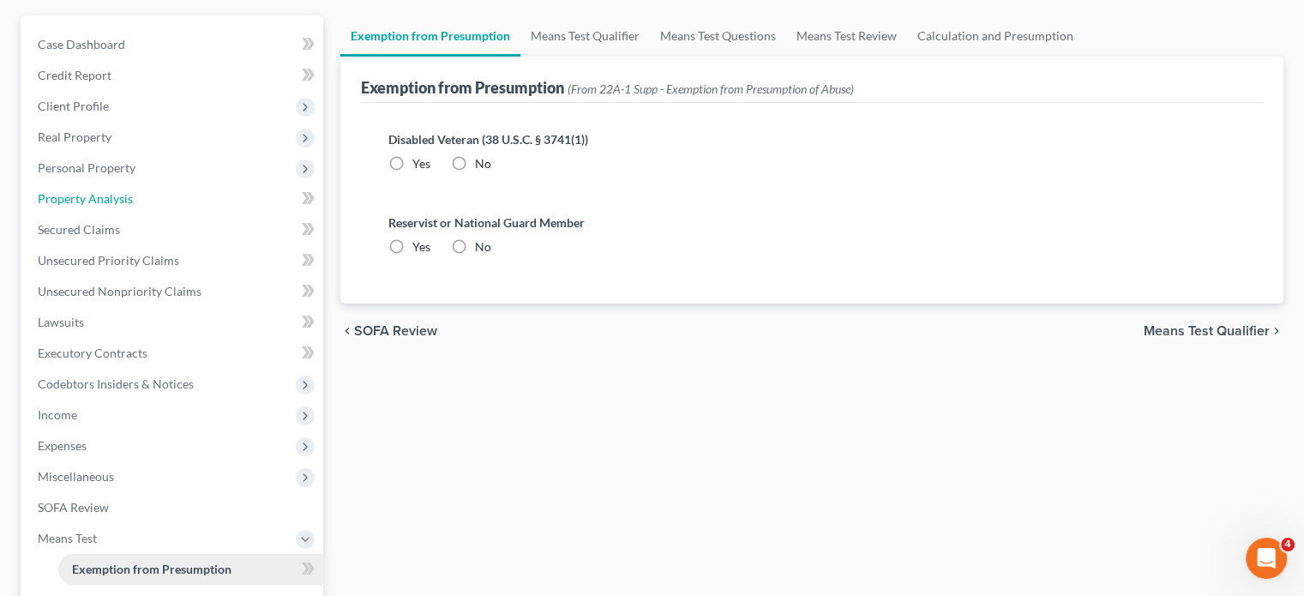
radio input "true"
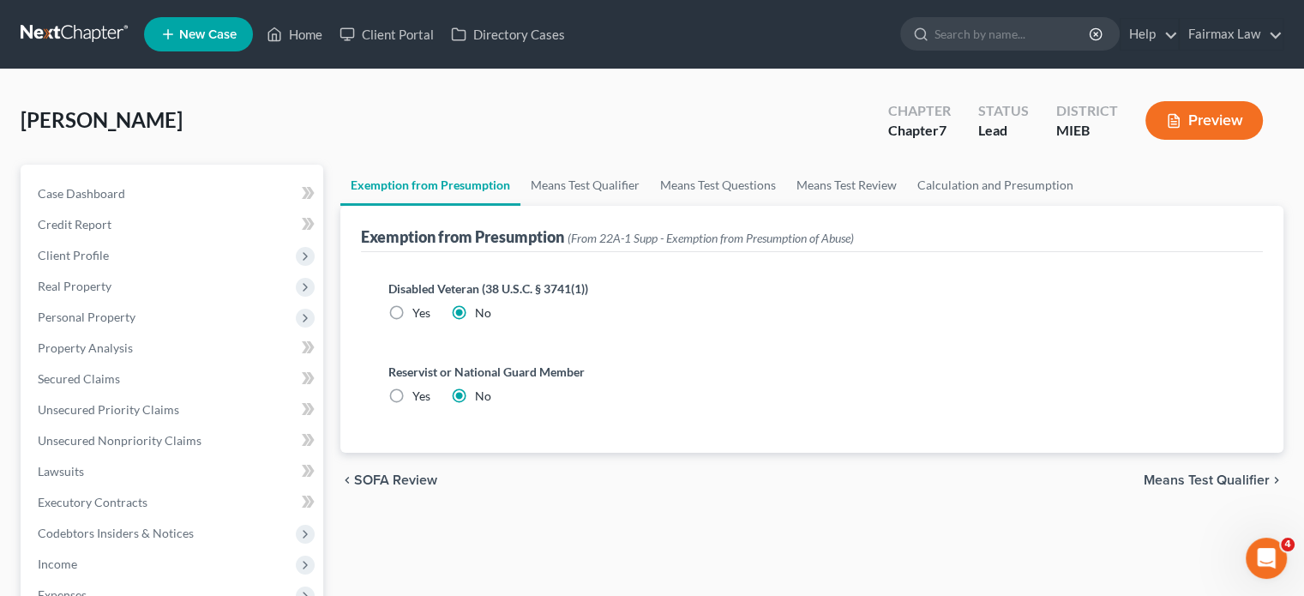
drag, startPoint x: 174, startPoint y: 147, endPoint x: 676, endPoint y: 349, distance: 540.6
click at [676, 298] on label "Disabled Veteran (38 U.S.C. § 3741(1))" at bounding box center [811, 289] width 847 height 18
drag, startPoint x: 701, startPoint y: 383, endPoint x: 384, endPoint y: 136, distance: 401.4
click at [384, 136] on div "[PERSON_NAME] Upgraded Chapter Chapter 7 Status Lead District MIEB Preview" at bounding box center [652, 127] width 1263 height 75
click at [331, 45] on link "Home" at bounding box center [294, 34] width 73 height 31
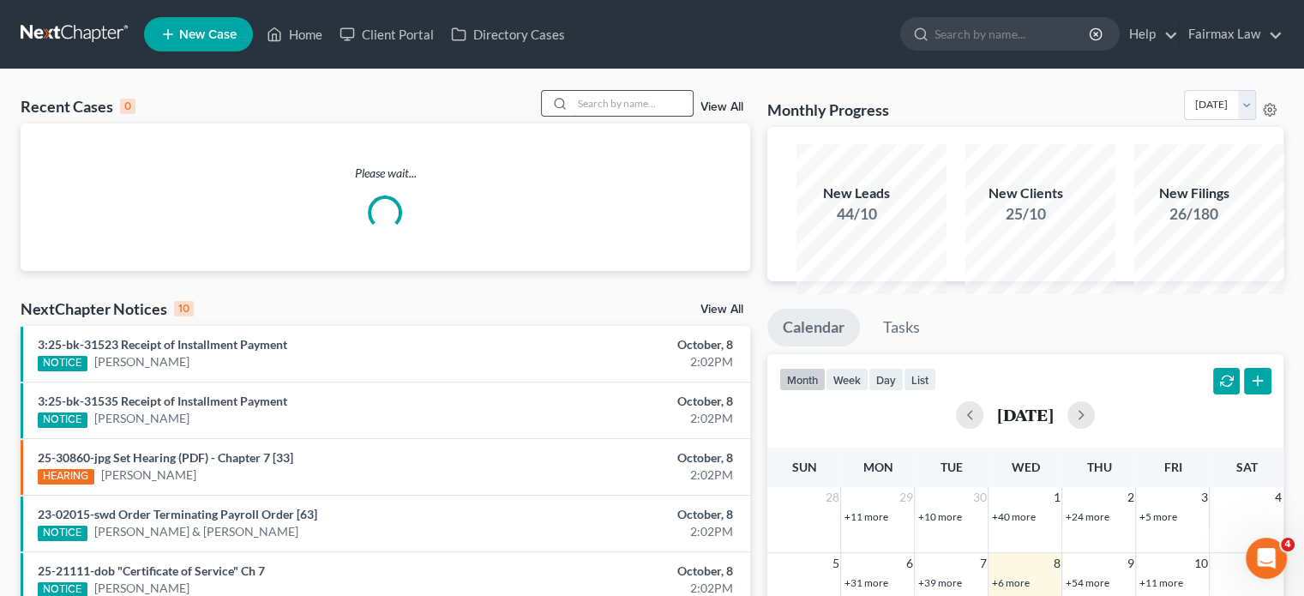
click at [578, 116] on input "search" at bounding box center [633, 103] width 120 height 25
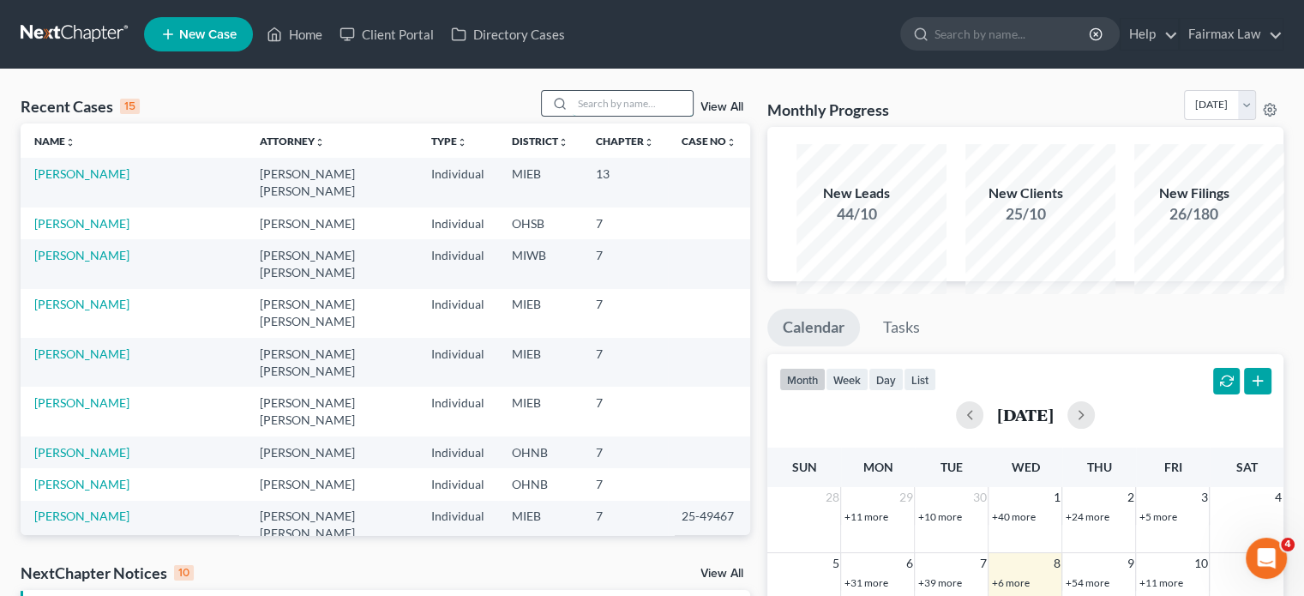
click at [590, 116] on input "search" at bounding box center [633, 103] width 120 height 25
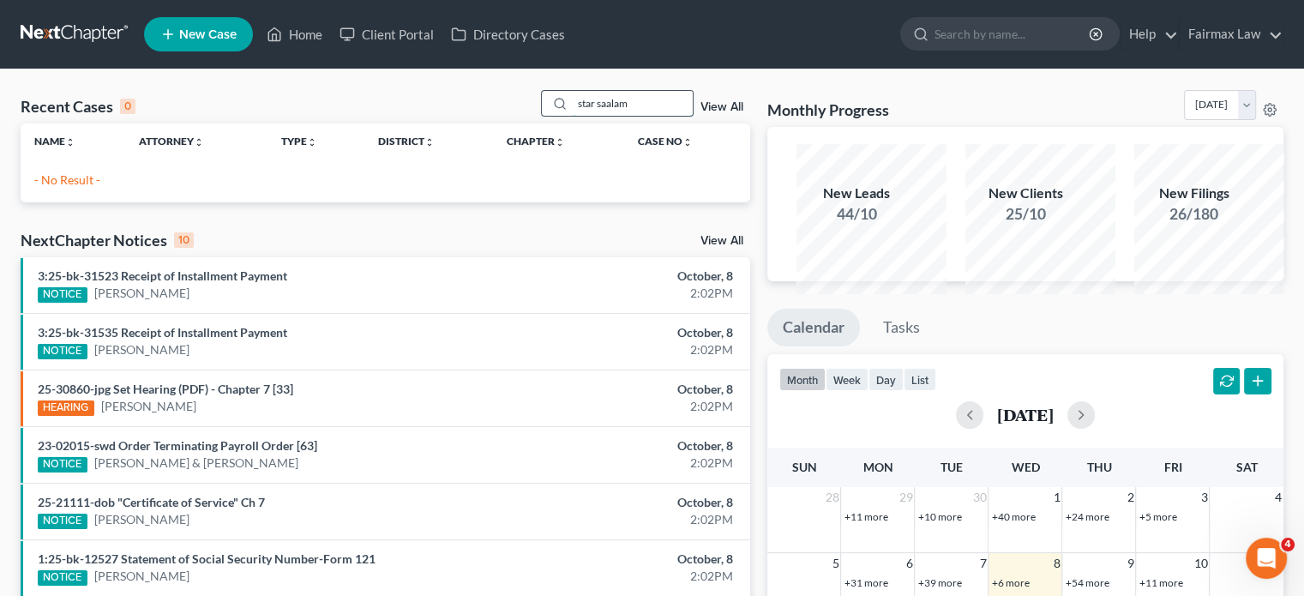
drag, startPoint x: 634, startPoint y: 129, endPoint x: 563, endPoint y: 128, distance: 71.2
click at [573, 116] on input "star saalam" at bounding box center [633, 103] width 120 height 25
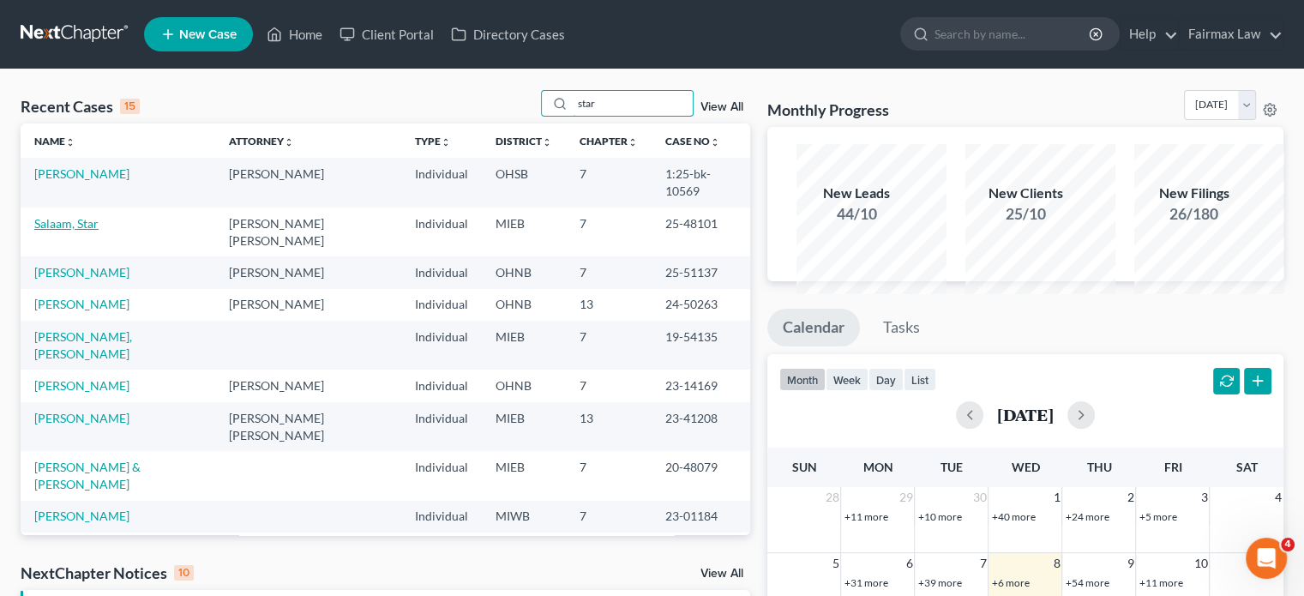
type input "star"
click at [93, 231] on link "Salaam, Star" at bounding box center [66, 223] width 64 height 15
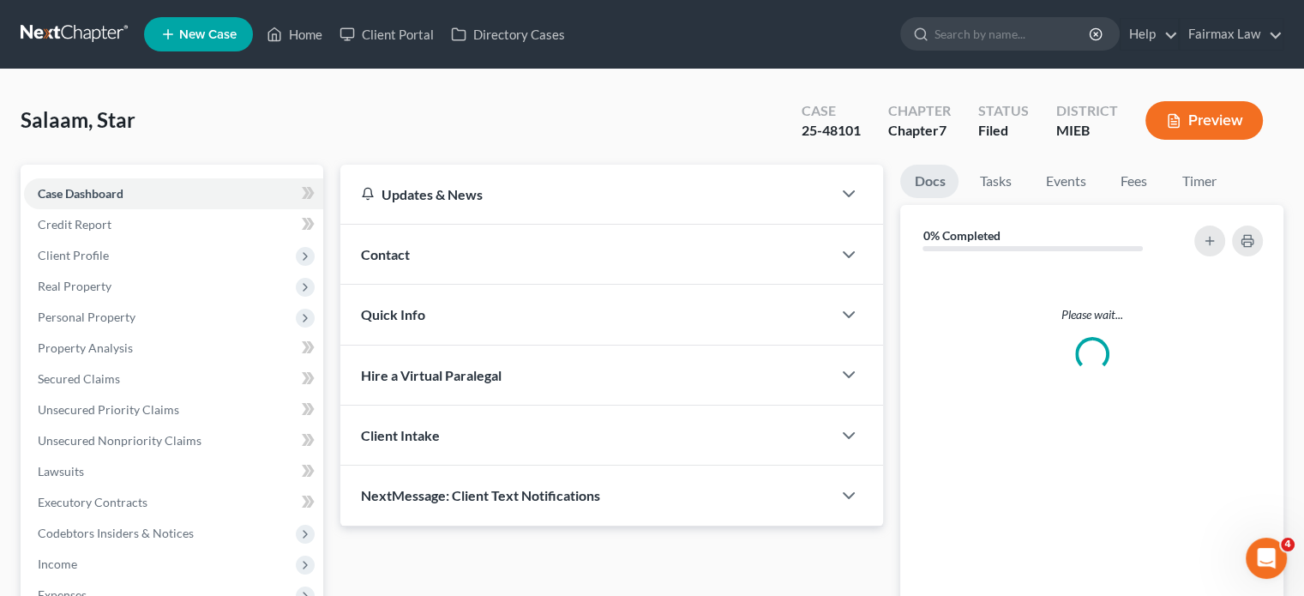
scroll to position [587, 0]
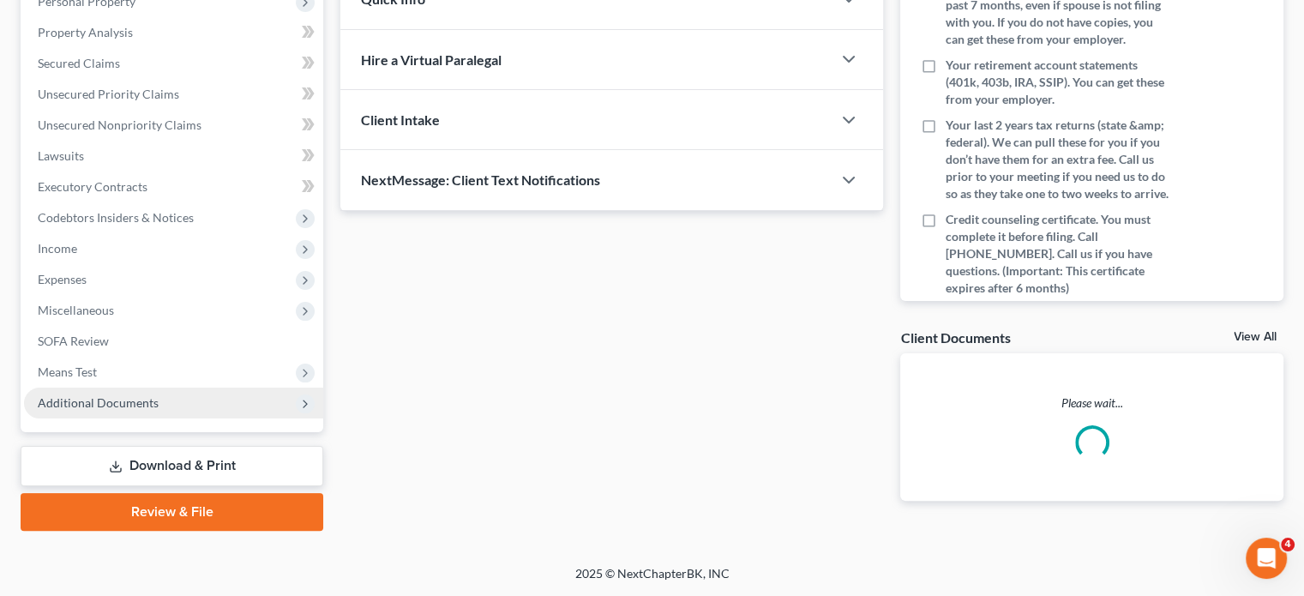
click at [101, 395] on span "Additional Documents" at bounding box center [98, 402] width 121 height 15
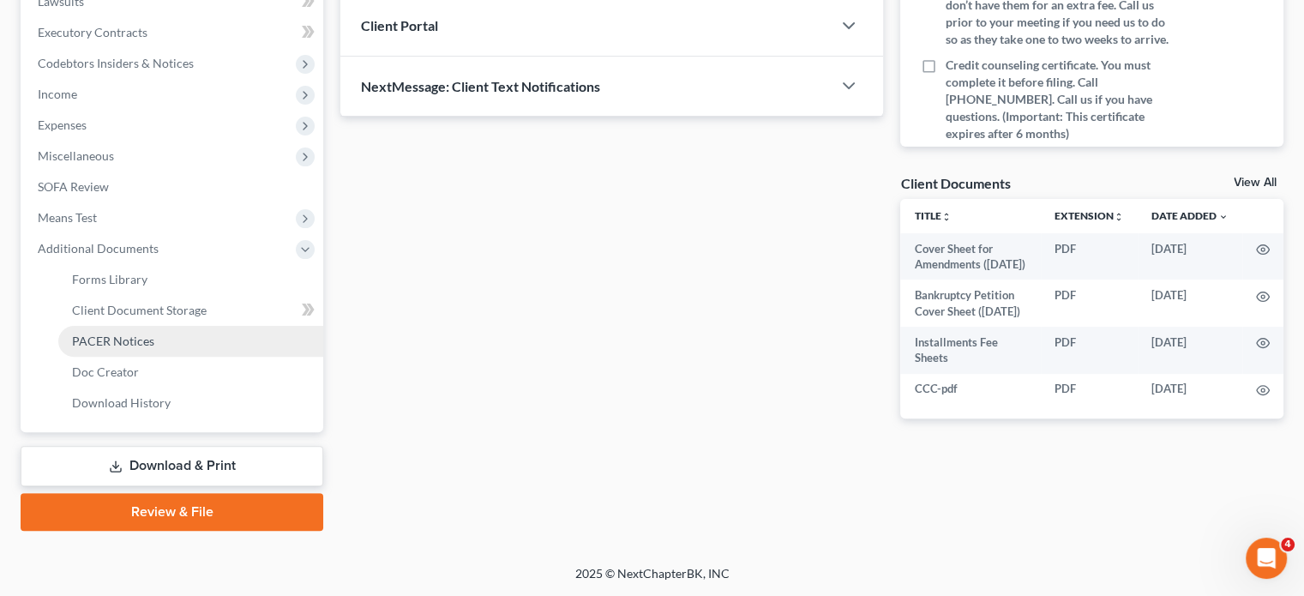
click at [154, 348] on span "PACER Notices" at bounding box center [113, 341] width 82 height 15
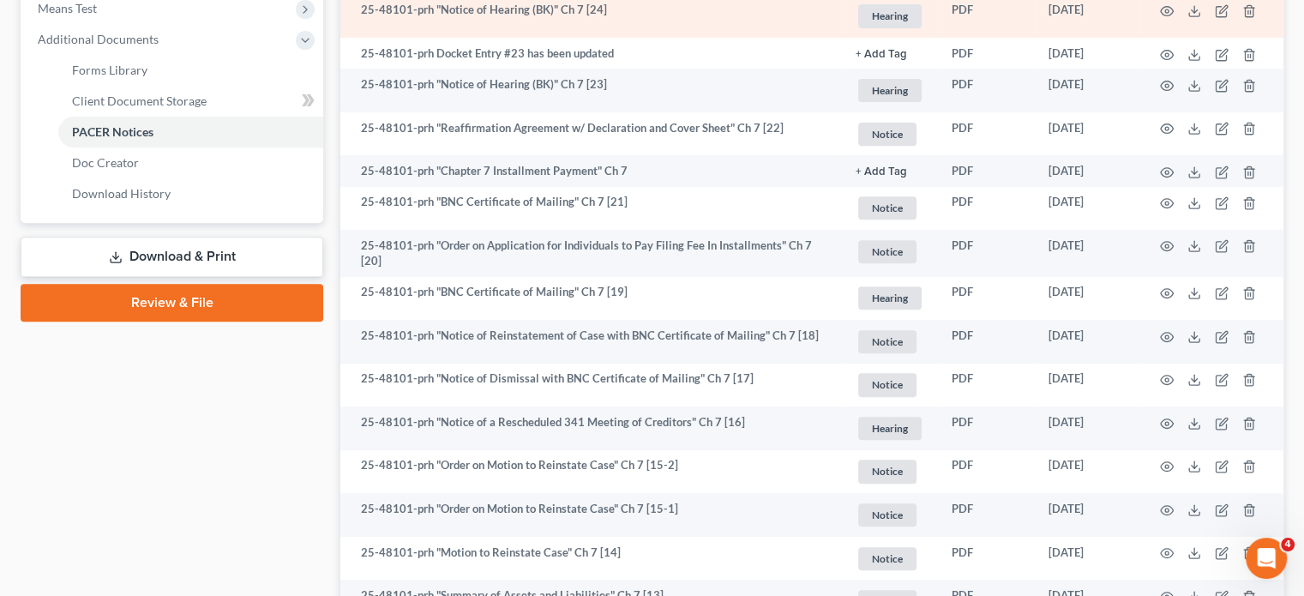
scroll to position [672, 0]
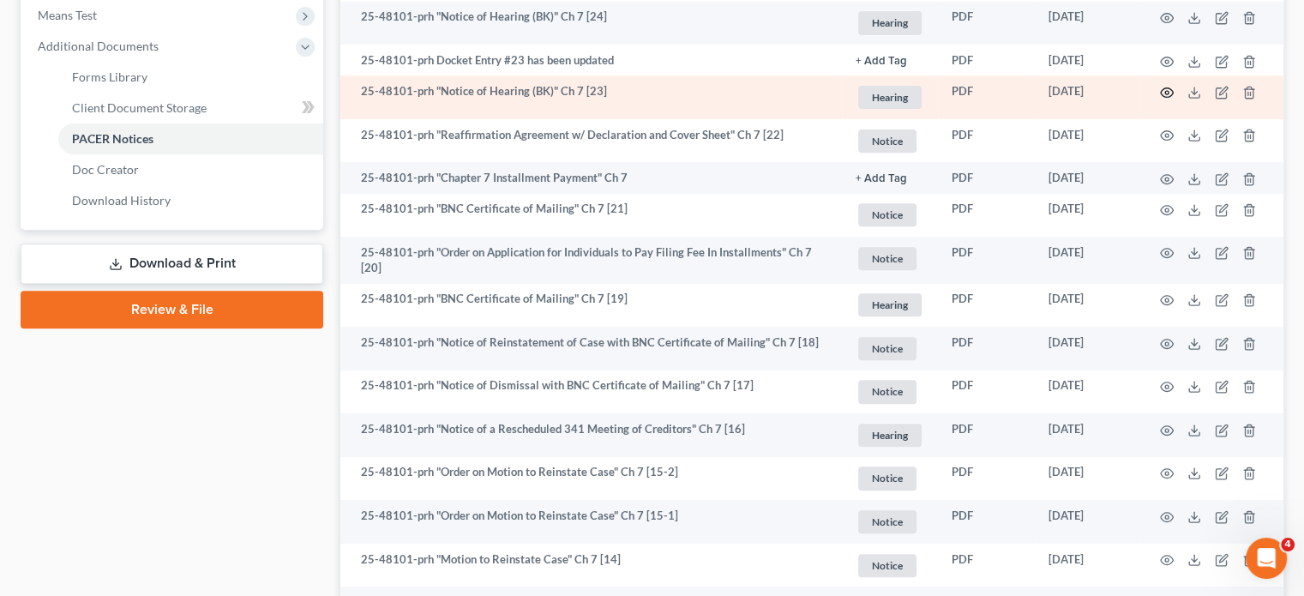
click at [1160, 99] on icon "button" at bounding box center [1167, 93] width 14 height 14
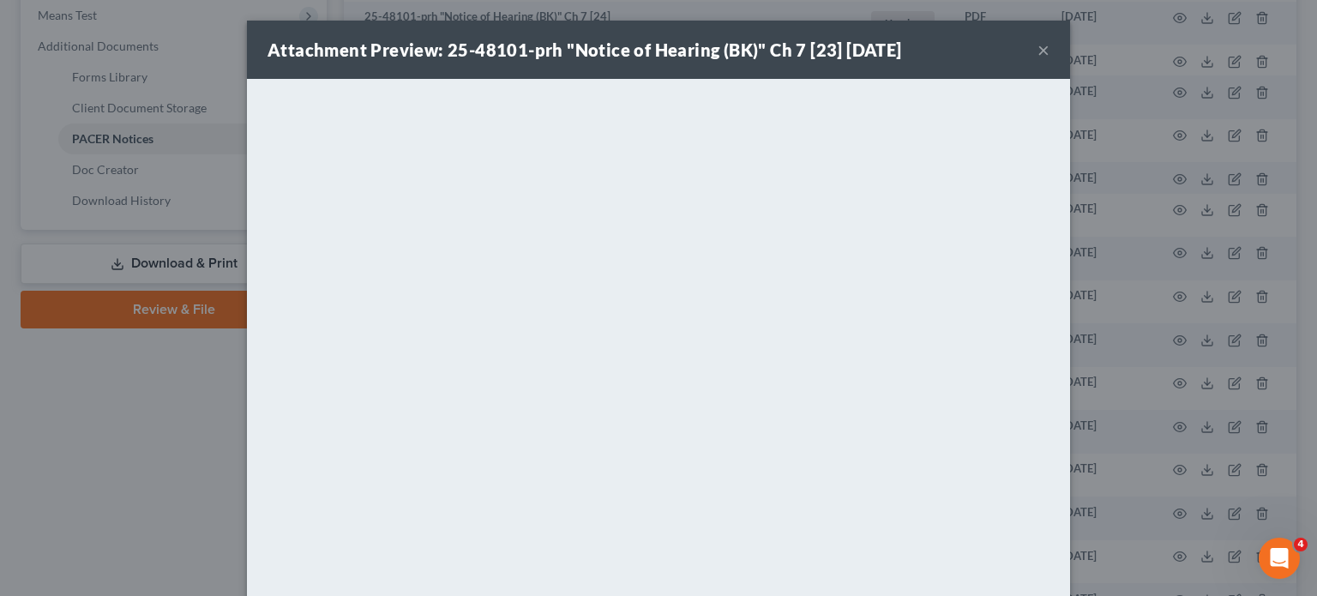
click at [1050, 60] on button "×" at bounding box center [1044, 49] width 12 height 21
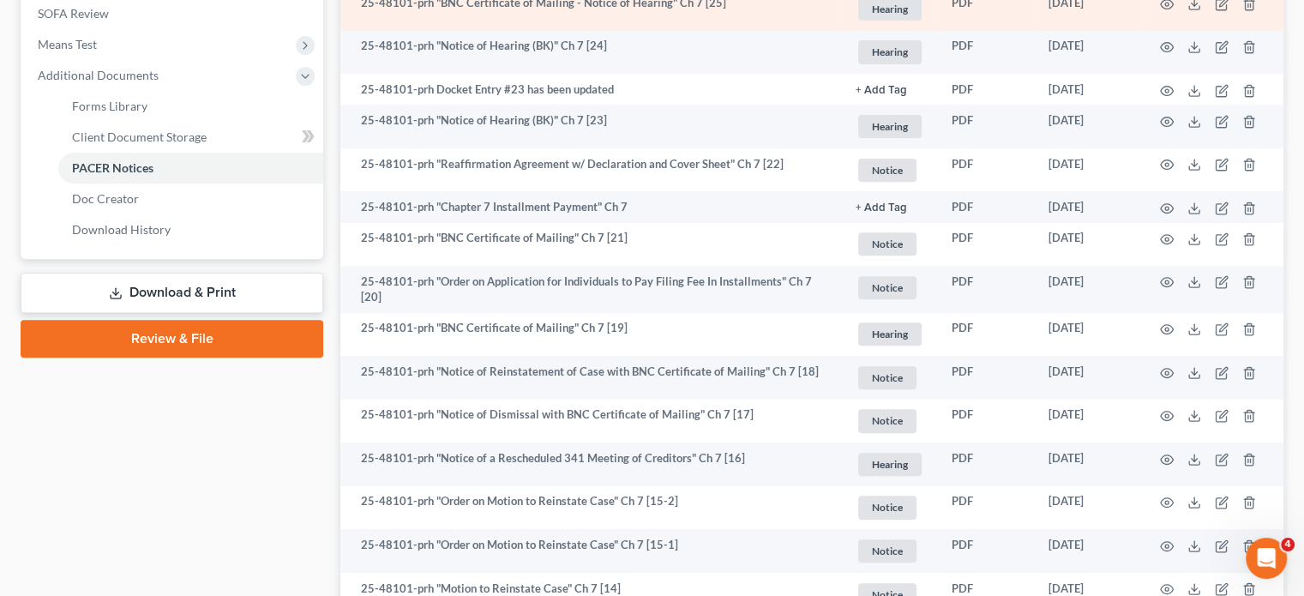
scroll to position [644, 0]
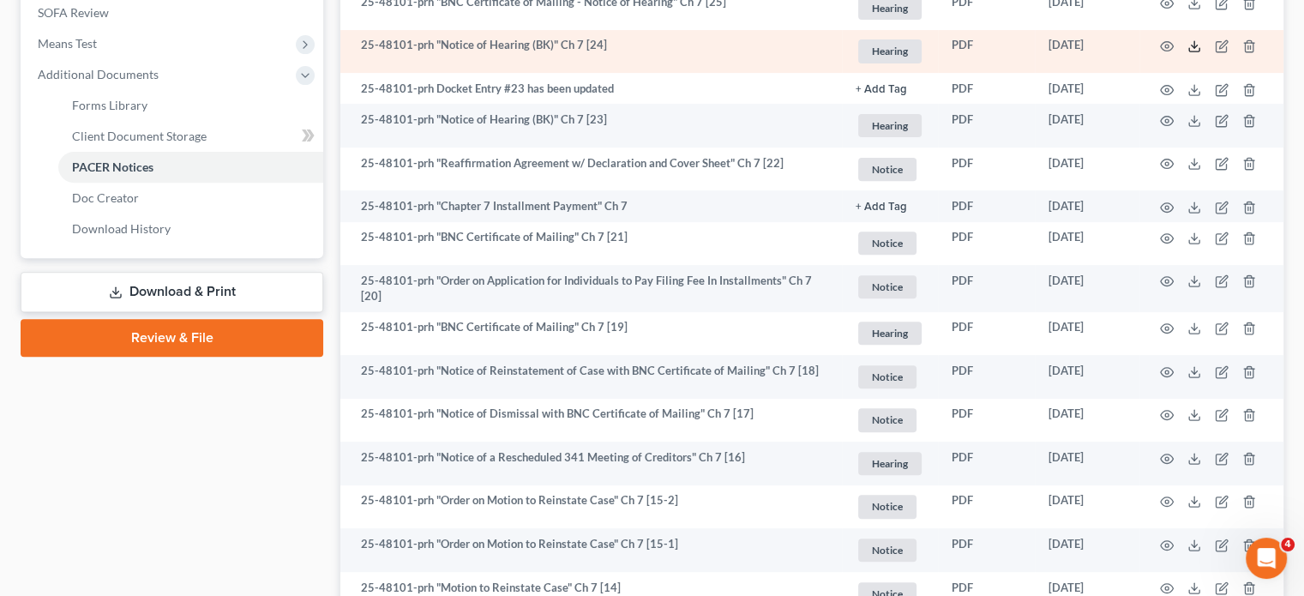
click at [1195, 48] on line at bounding box center [1195, 44] width 0 height 7
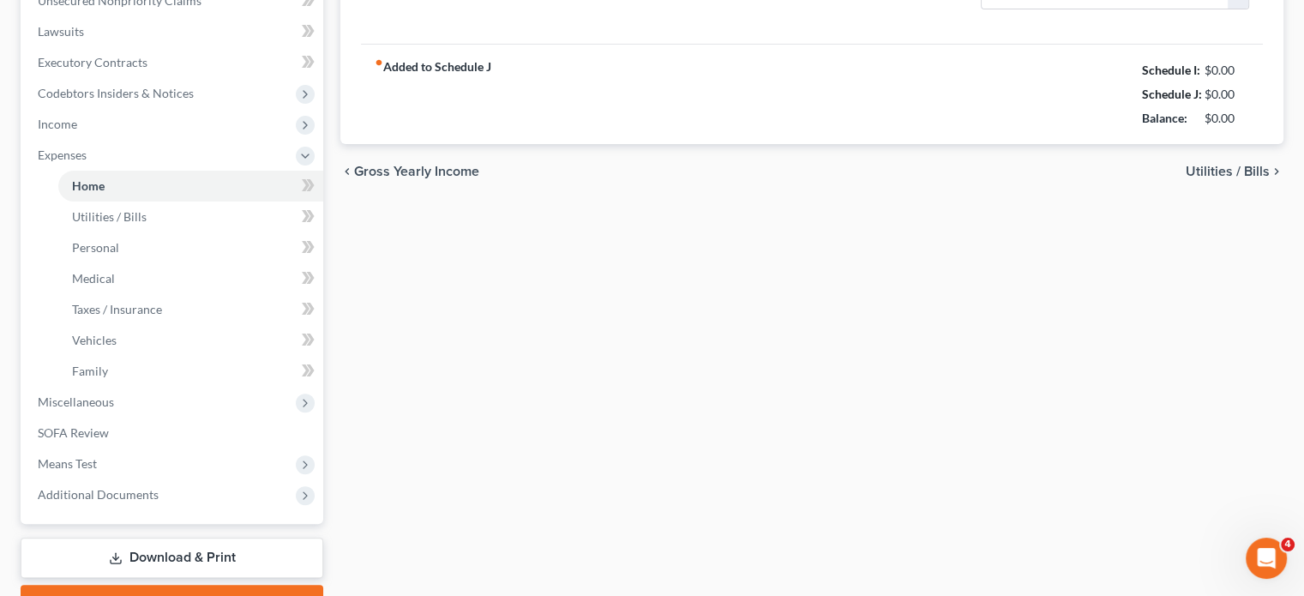
type input "1,075.00"
type input "0.00"
radio input "true"
type input "0.00"
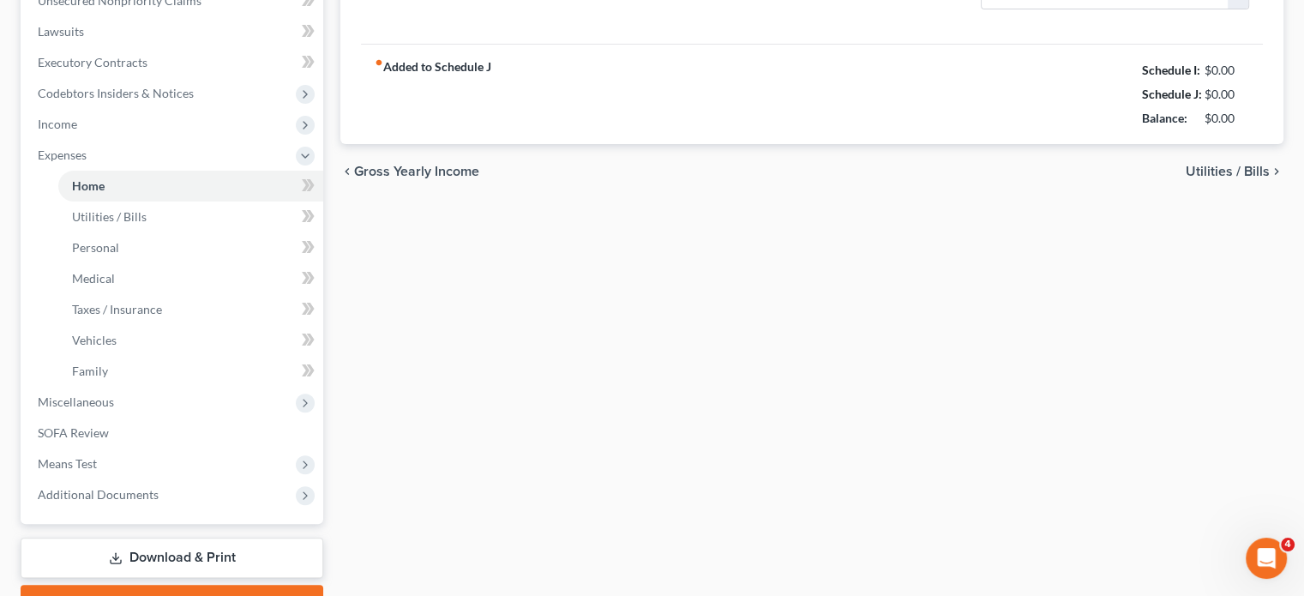
type input "0.00"
type input "50.00"
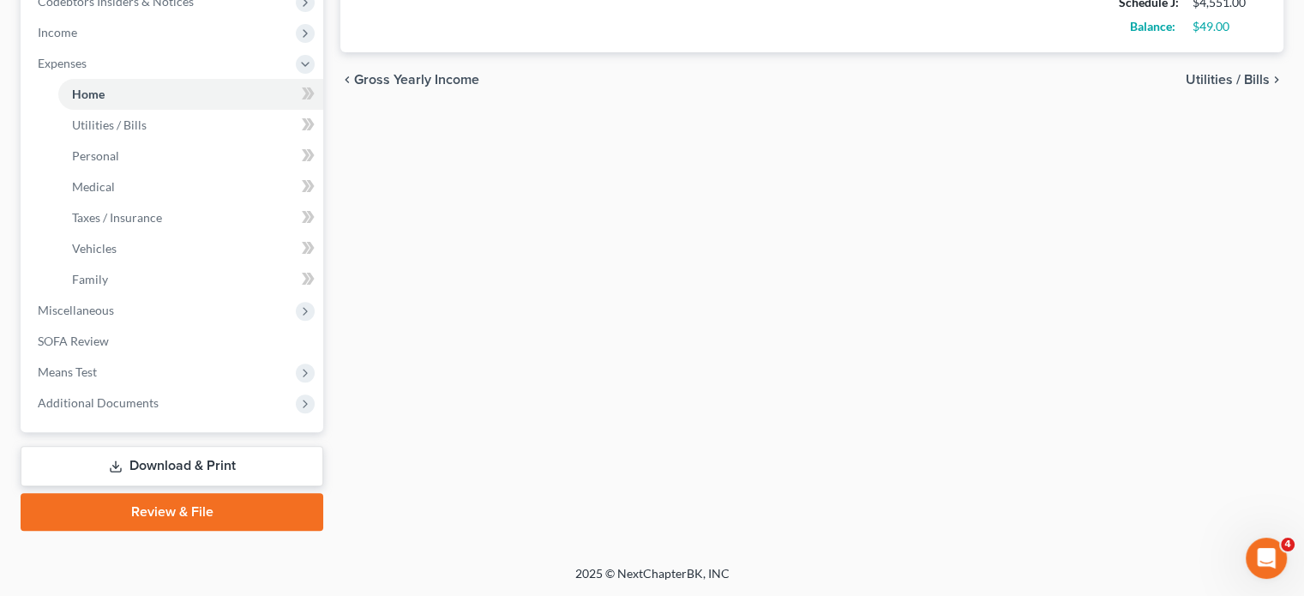
scroll to position [789, 0]
click at [174, 326] on link "SOFA Review" at bounding box center [173, 341] width 299 height 31
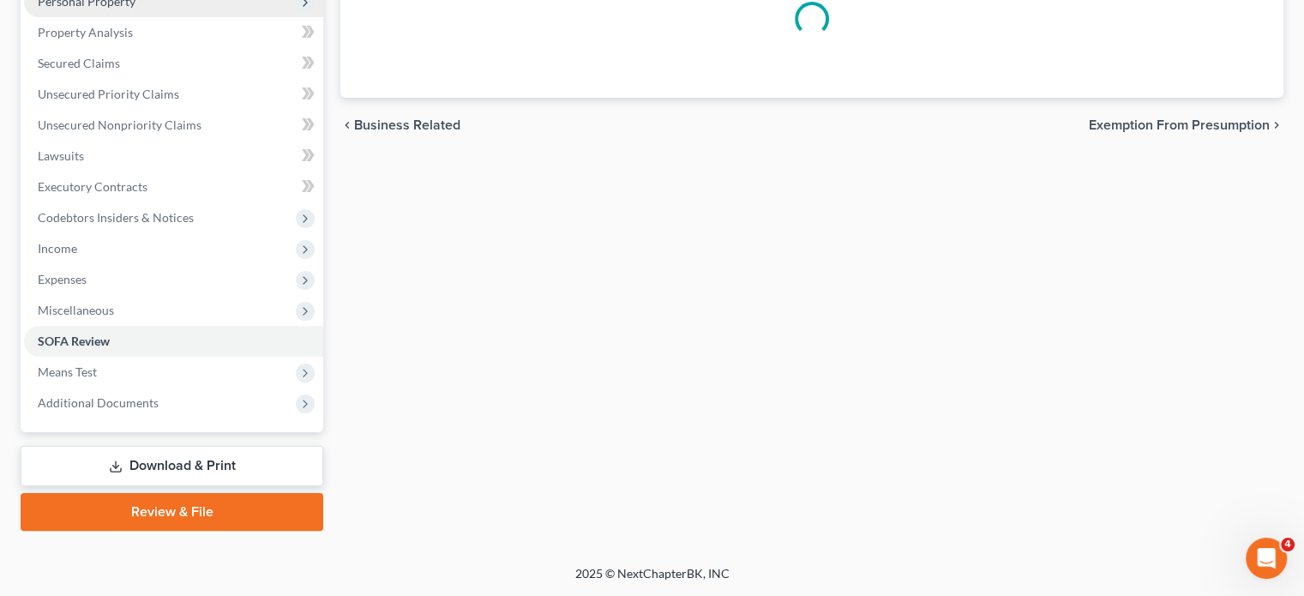
scroll to position [539, 0]
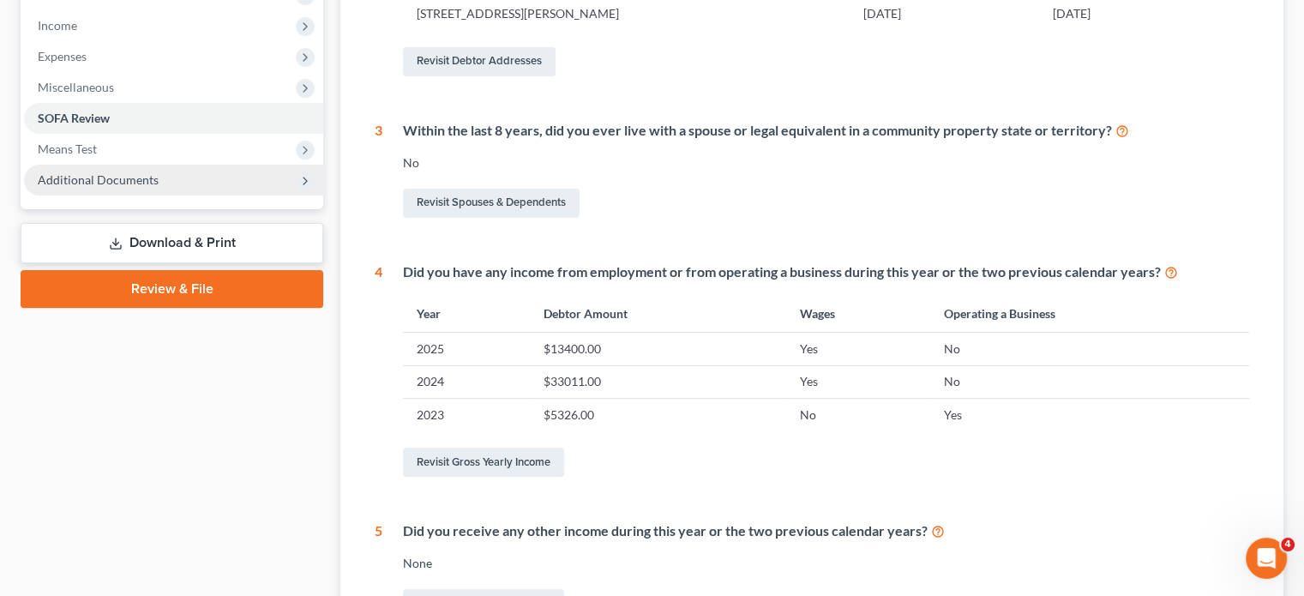
click at [132, 187] on span "Additional Documents" at bounding box center [98, 179] width 121 height 15
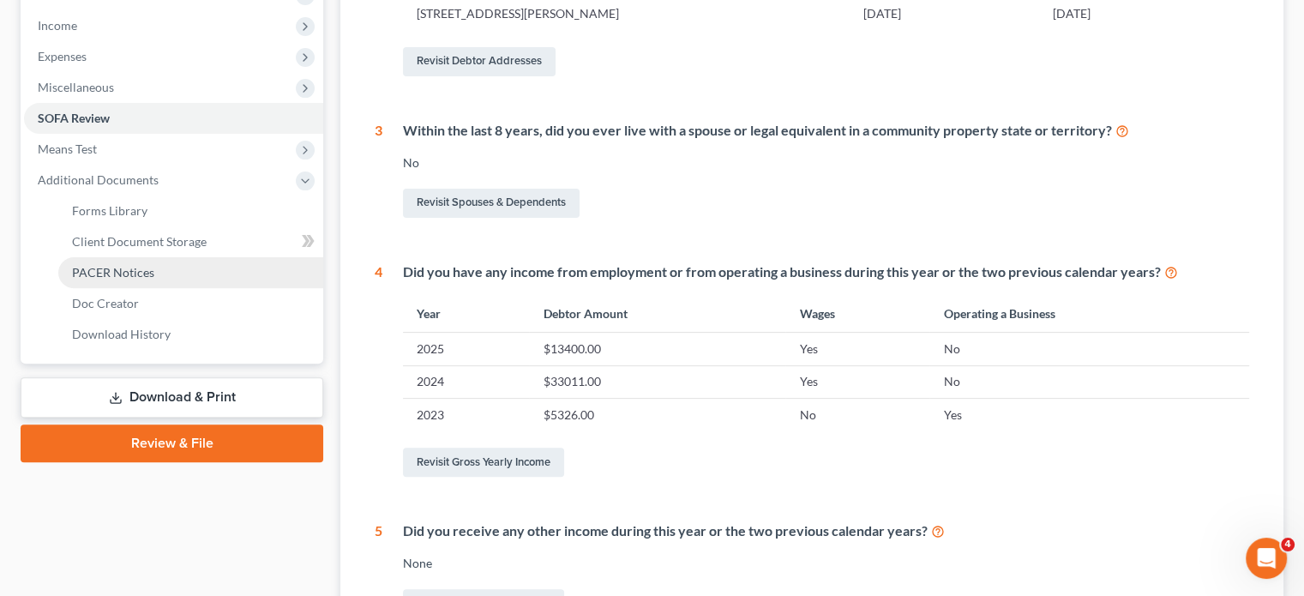
click at [154, 280] on span "PACER Notices" at bounding box center [113, 272] width 82 height 15
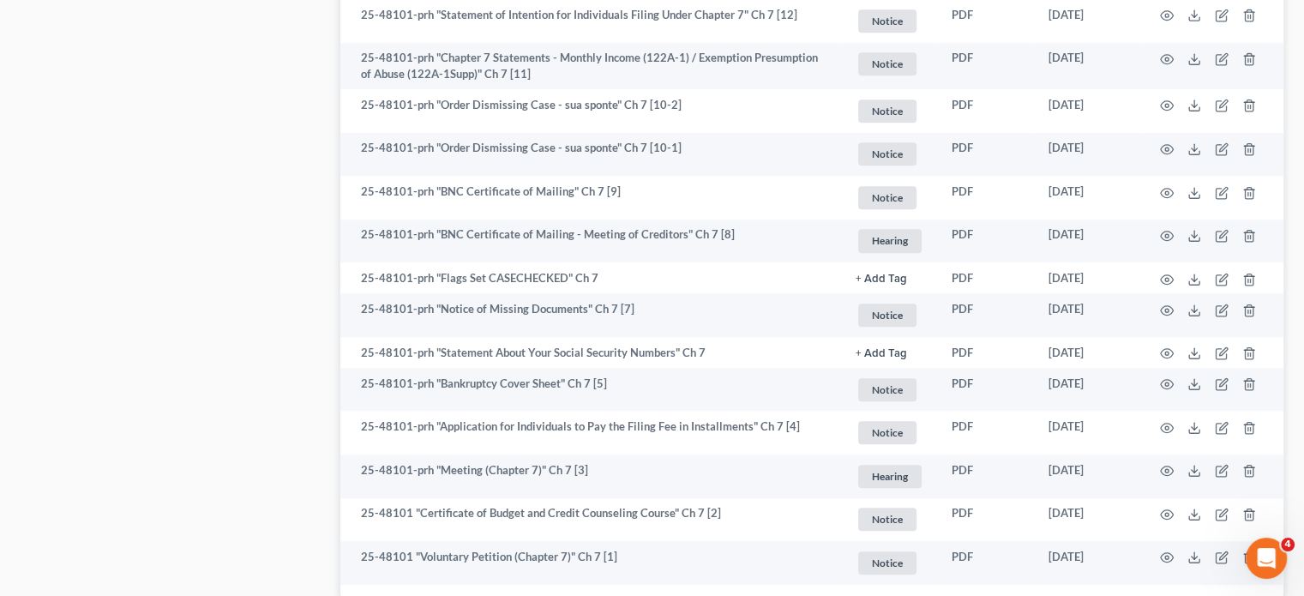
scroll to position [1406, 0]
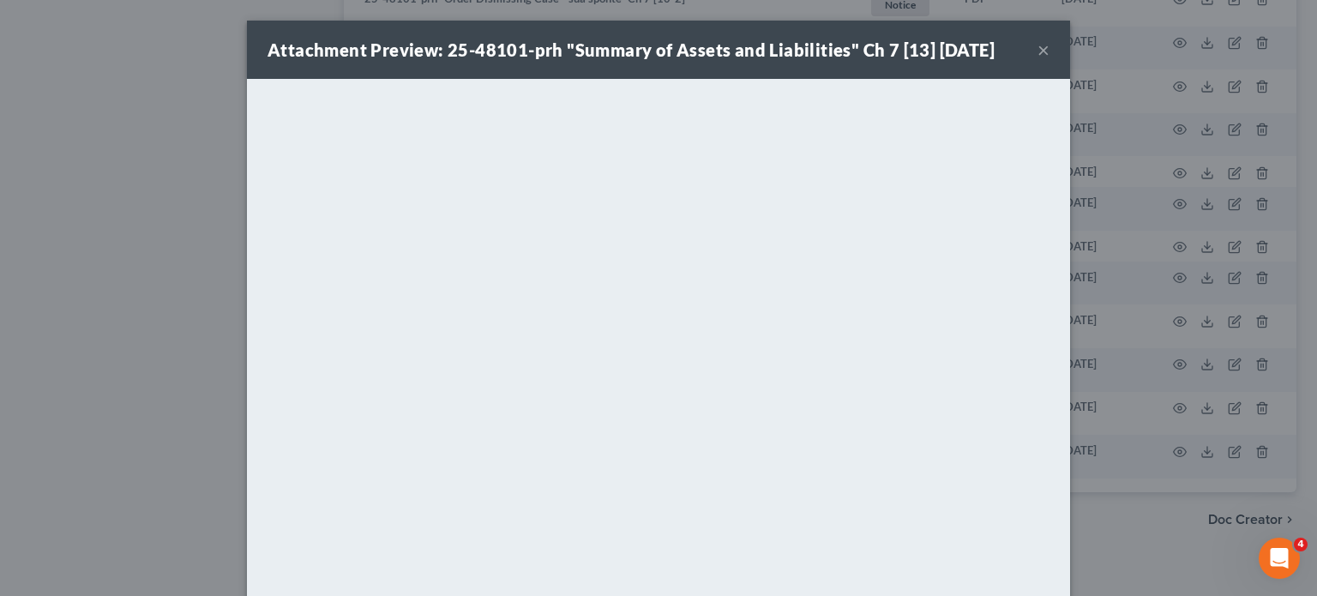
click at [1050, 60] on button "×" at bounding box center [1044, 49] width 12 height 21
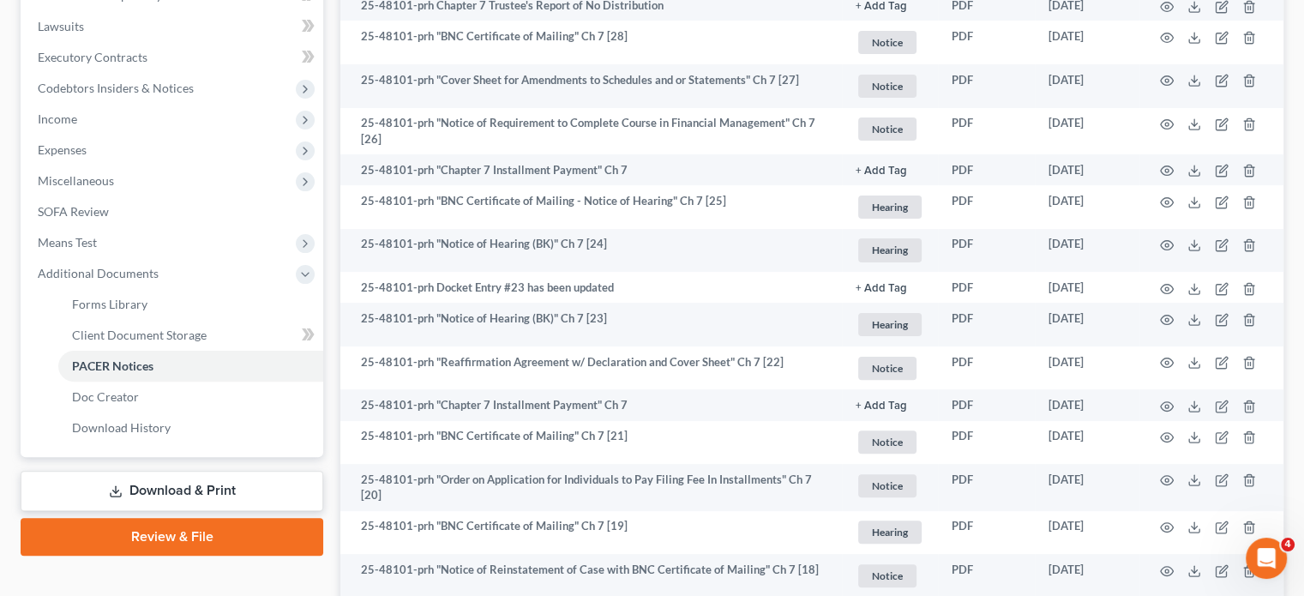
scroll to position [451, 0]
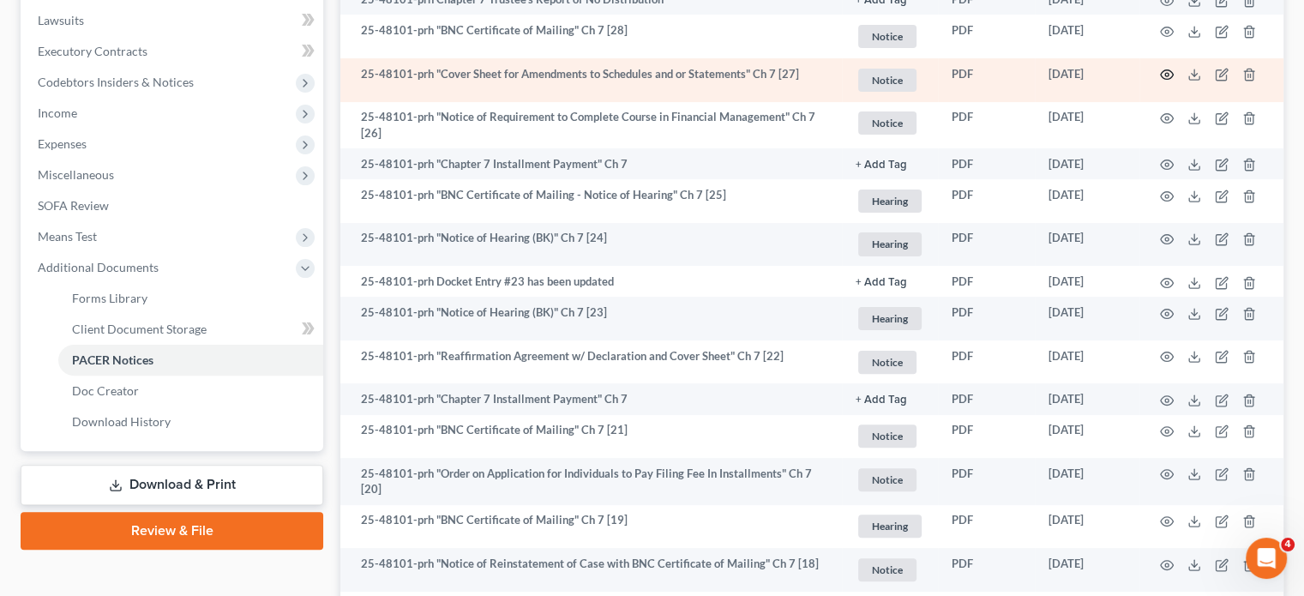
click at [1160, 81] on icon "button" at bounding box center [1167, 75] width 14 height 14
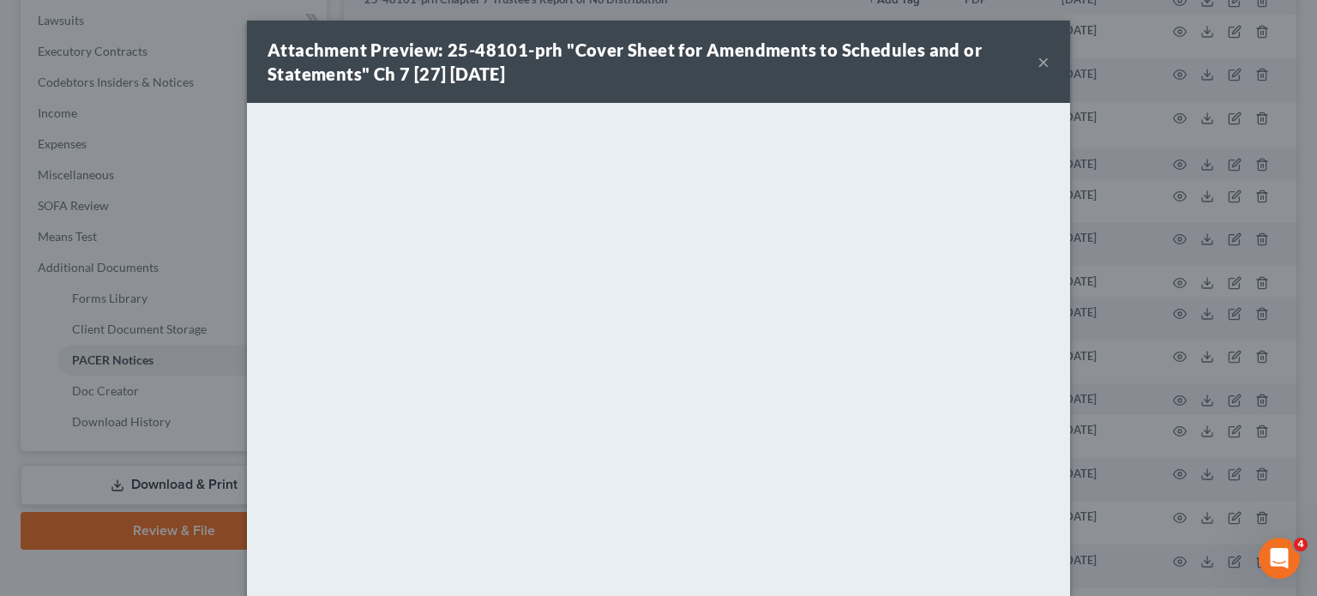
click at [1038, 74] on div "Attachment Preview: 25-48101-prh "Cover Sheet for Amendments to Schedules and o…" at bounding box center [653, 62] width 770 height 48
click at [1050, 72] on button "×" at bounding box center [1044, 61] width 12 height 21
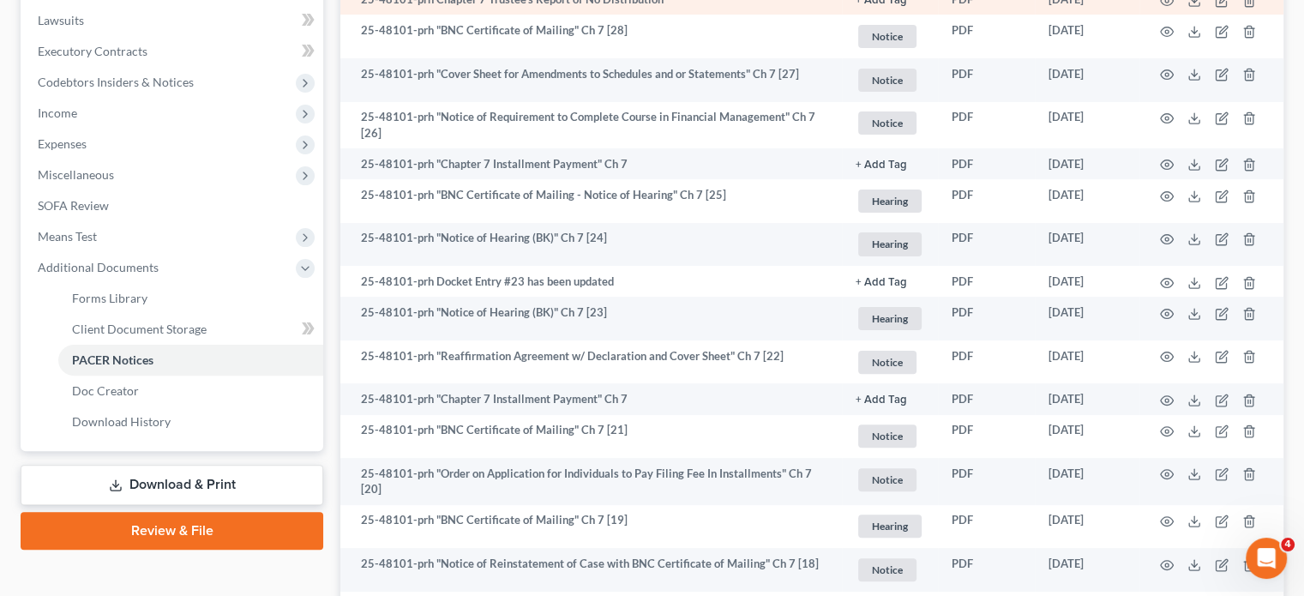
scroll to position [0, 0]
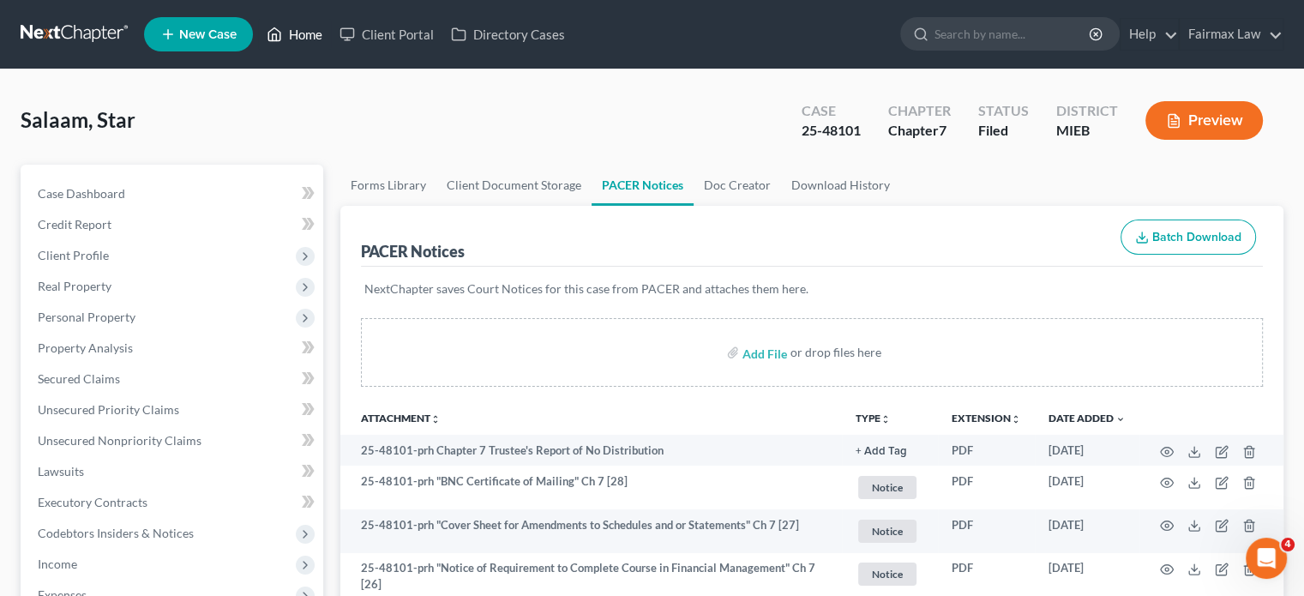
click at [331, 33] on link "Home" at bounding box center [294, 34] width 73 height 31
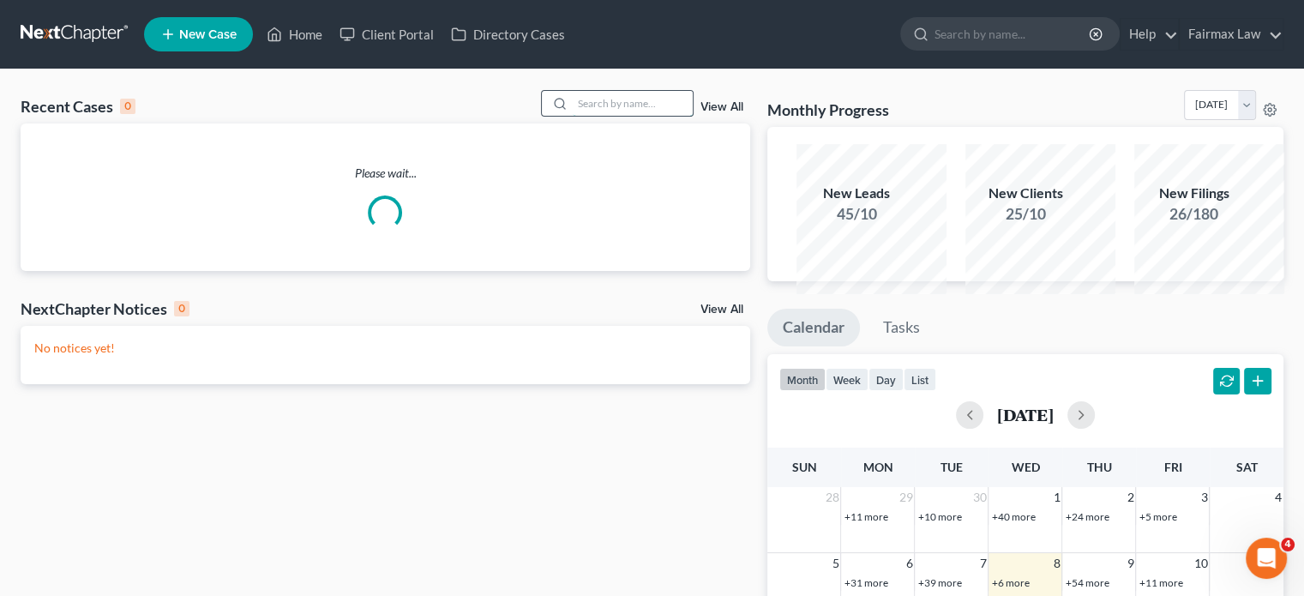
click at [573, 113] on input "search" at bounding box center [633, 103] width 120 height 25
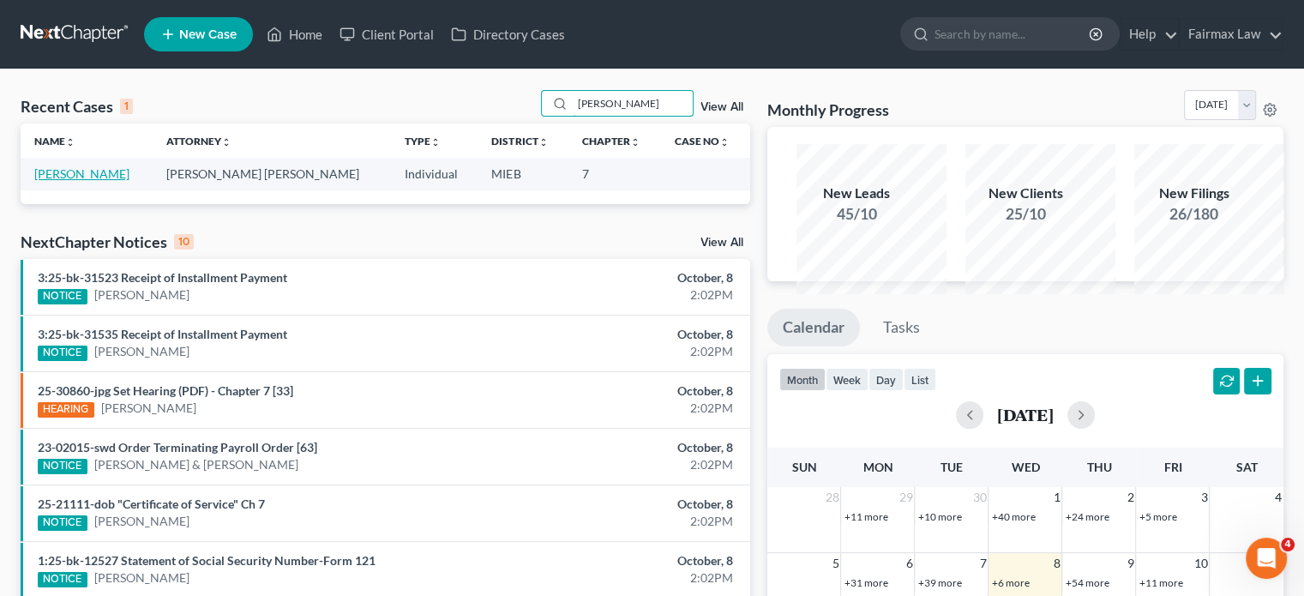
type input "[PERSON_NAME]"
click at [120, 181] on link "[PERSON_NAME]" at bounding box center [81, 173] width 95 height 15
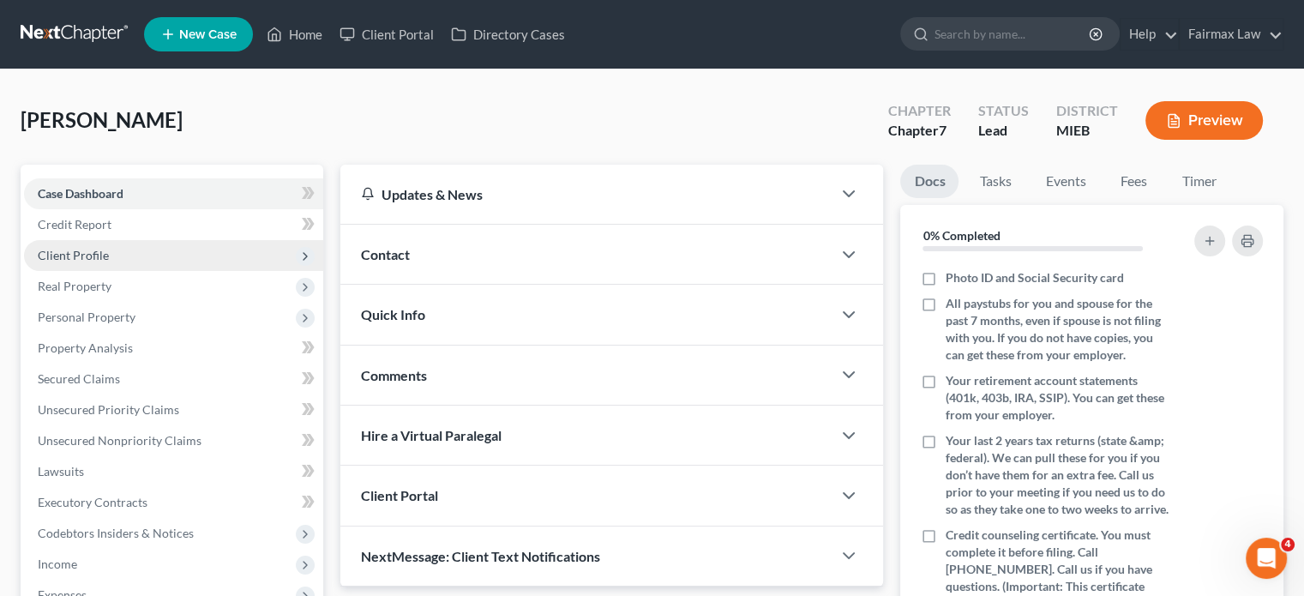
click at [155, 271] on span "Client Profile" at bounding box center [173, 255] width 299 height 31
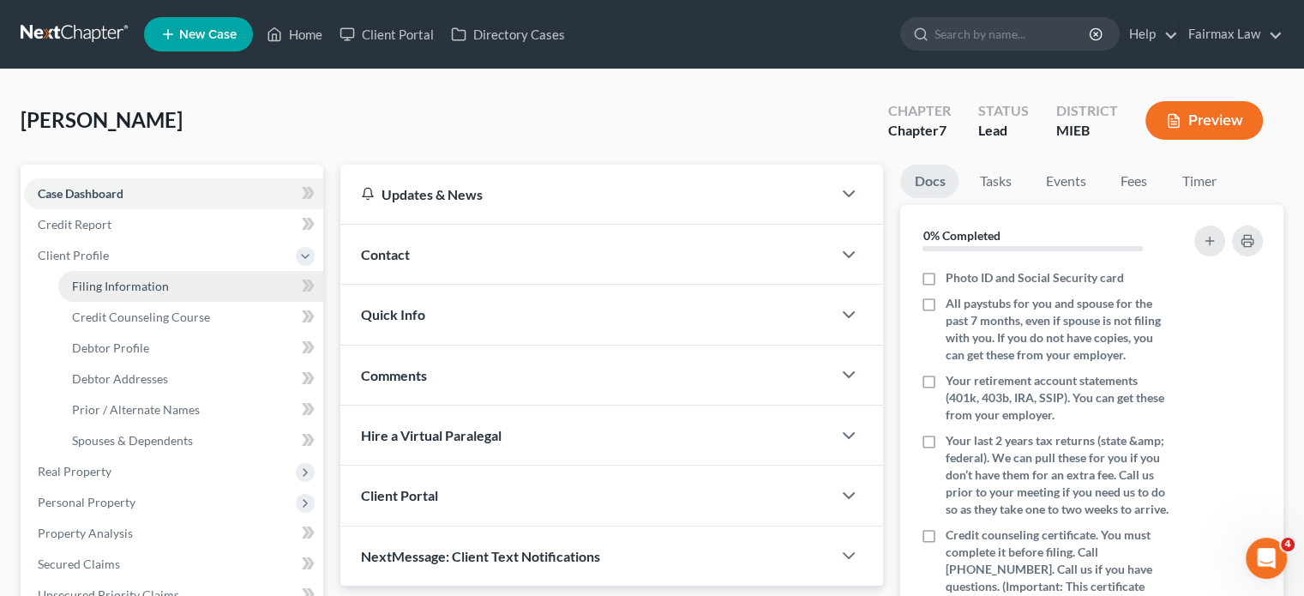
click at [117, 293] on span "Filing Information" at bounding box center [120, 286] width 97 height 15
select select "1"
select select "0"
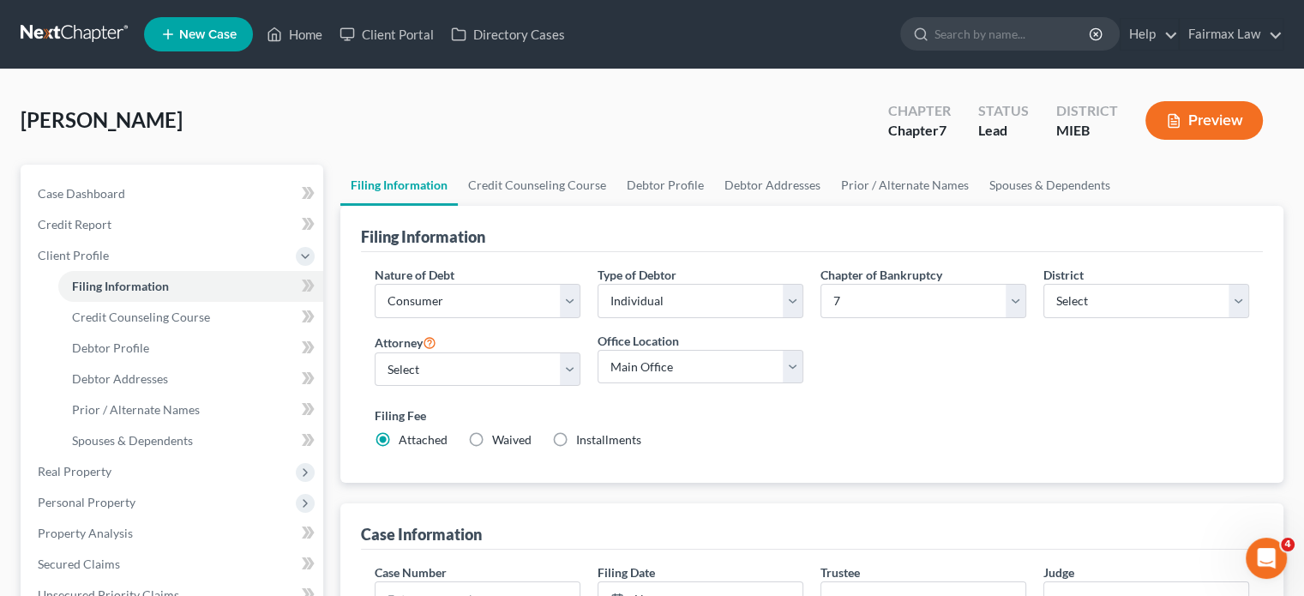
click at [358, 123] on div "[PERSON_NAME] Upgraded Chapter Chapter 7 Status Lead District MIEB Preview" at bounding box center [652, 127] width 1263 height 75
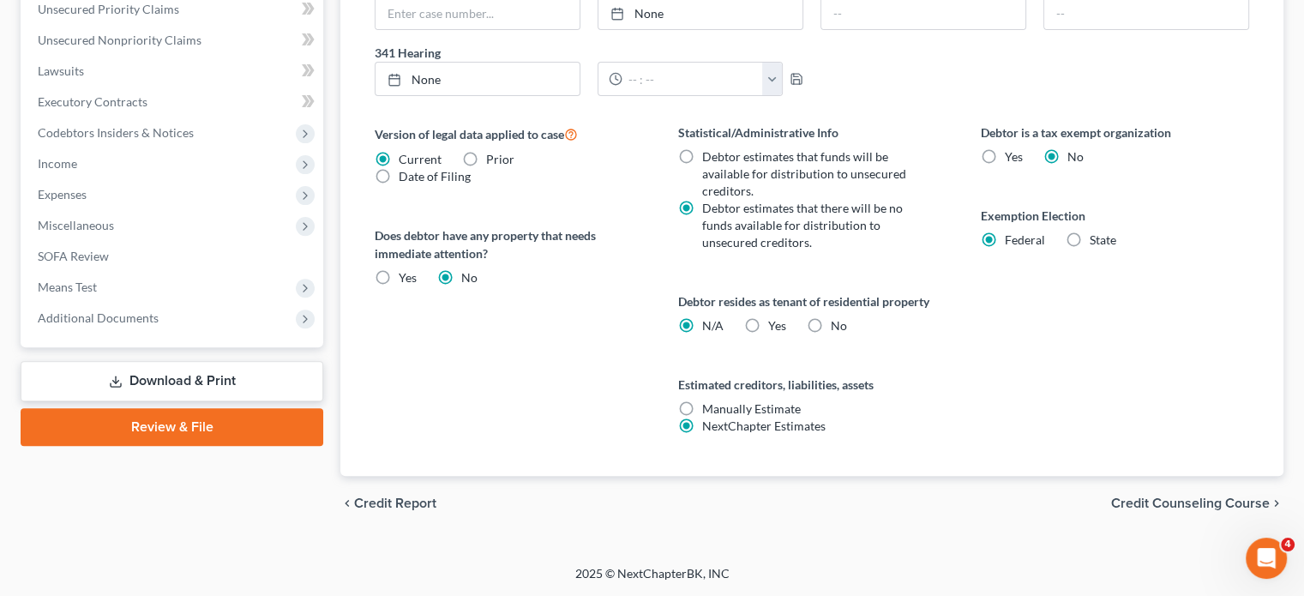
scroll to position [988, 0]
click at [178, 210] on span "Miscellaneous" at bounding box center [173, 225] width 299 height 31
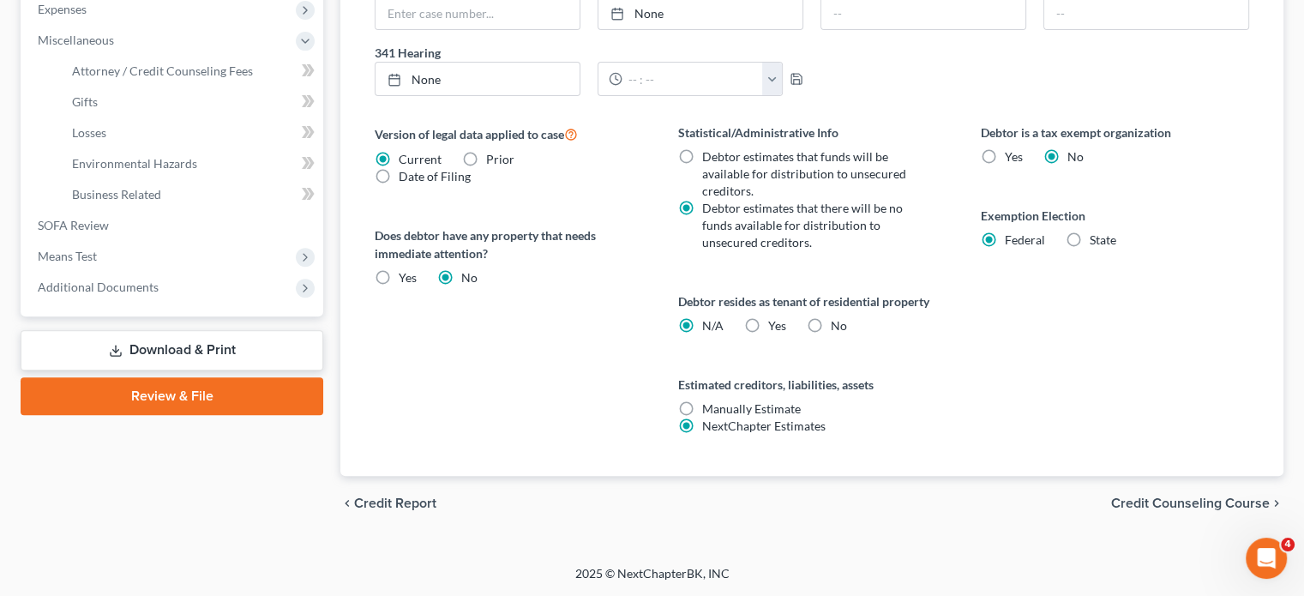
scroll to position [545, 0]
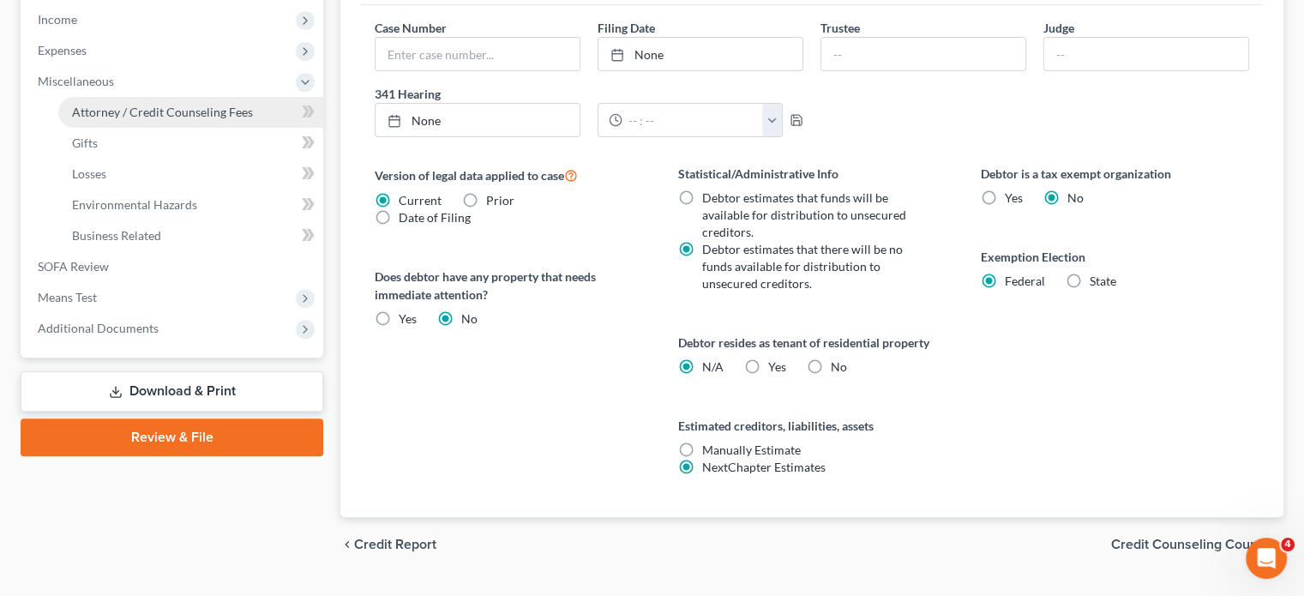
click at [161, 128] on link "Attorney / Credit Counseling Fees" at bounding box center [190, 112] width 265 height 31
select select "6"
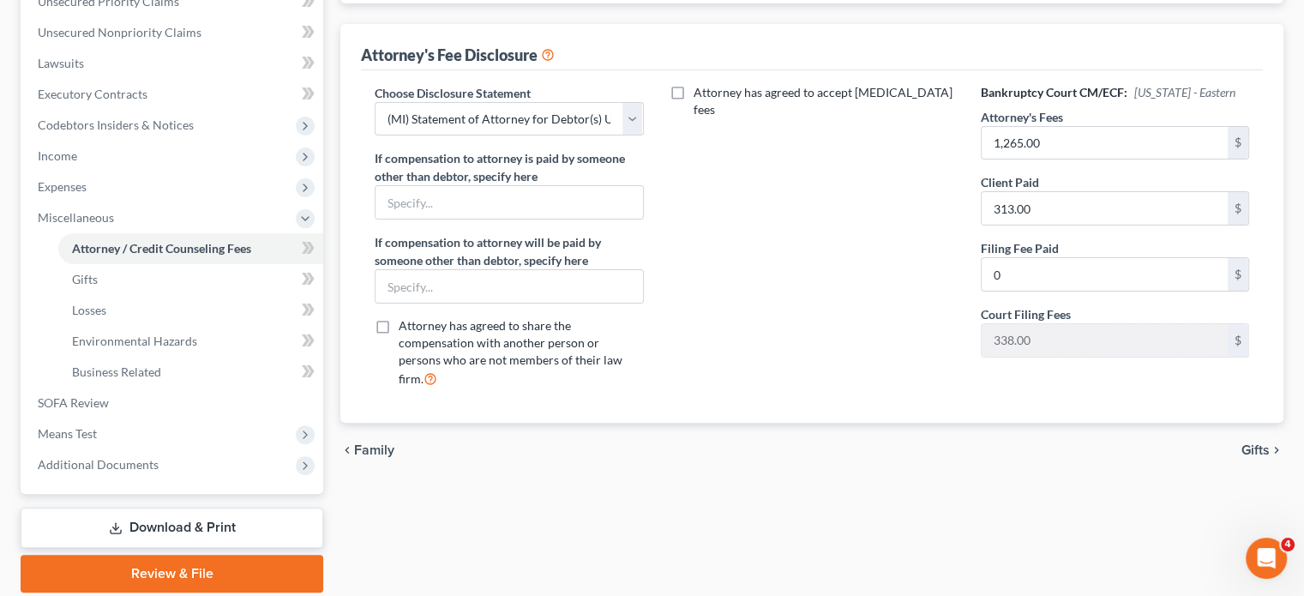
scroll to position [408, 0]
click at [1041, 225] on input "313.00" at bounding box center [1105, 208] width 246 height 33
click at [1046, 159] on input "1,265.00" at bounding box center [1105, 143] width 246 height 33
paste input "927"
type input "927.00"
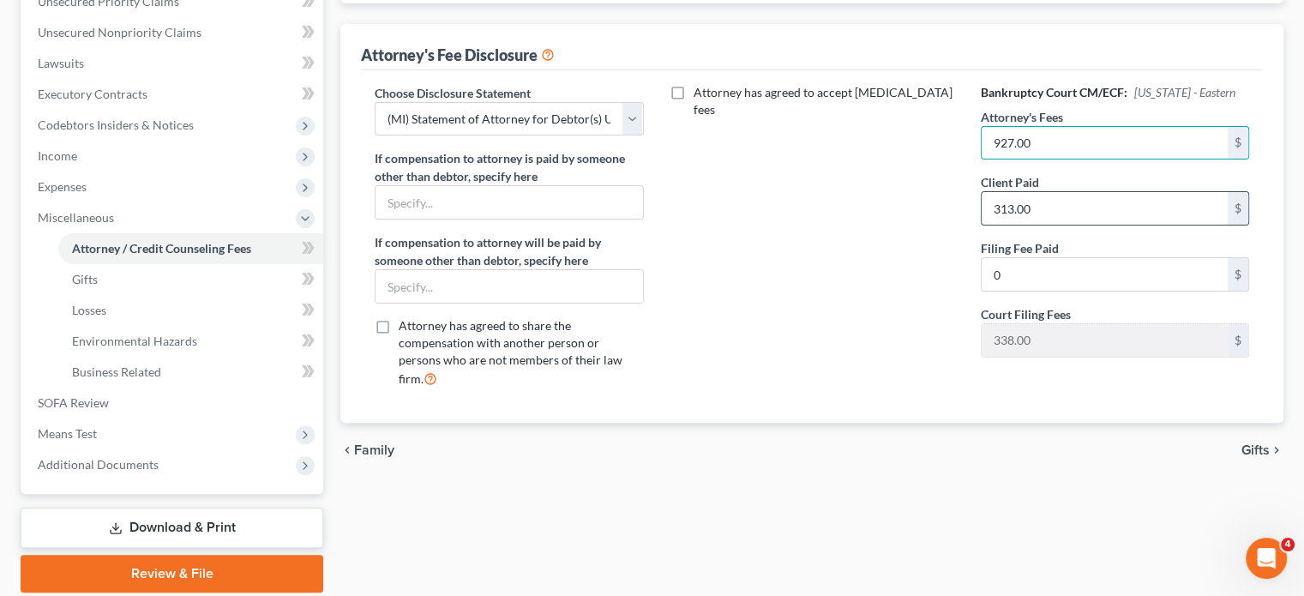
click at [1061, 225] on input "313.00" at bounding box center [1105, 208] width 246 height 33
drag, startPoint x: 1036, startPoint y: 383, endPoint x: 892, endPoint y: 397, distance: 144.7
click at [892, 397] on div "Choose Disclosure Statement Select WDMI - Chapter 13 - Disclosure of Attorney C…" at bounding box center [812, 243] width 909 height 318
type input "927"
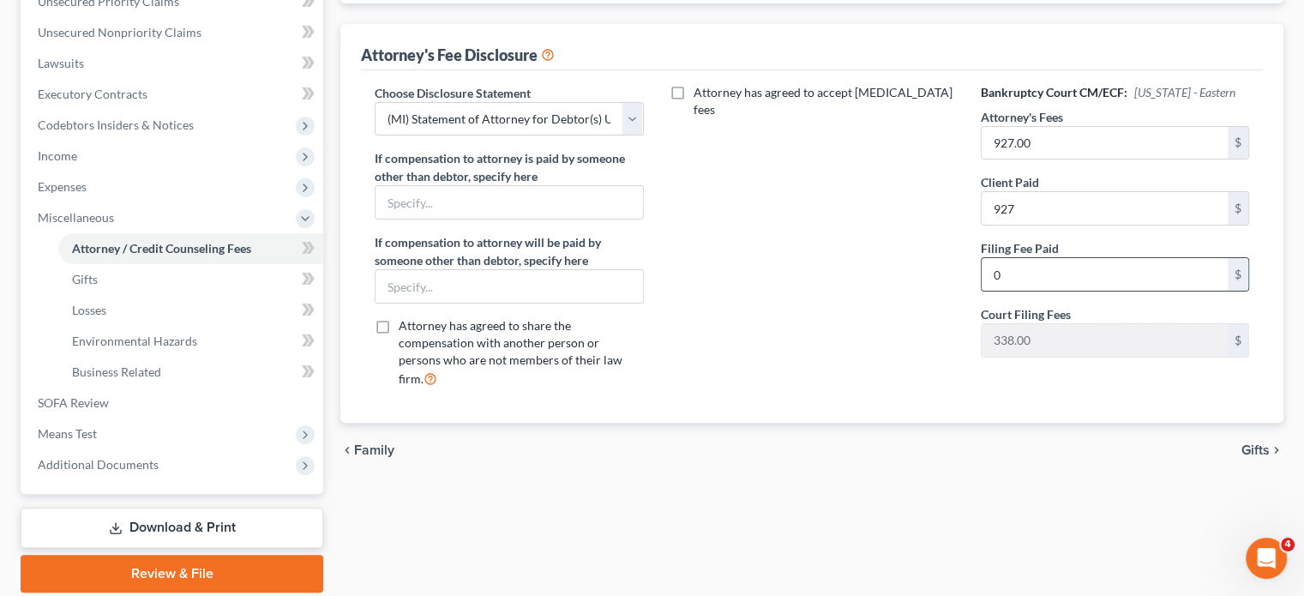
click at [1013, 291] on input "0" at bounding box center [1105, 274] width 246 height 33
type input "338"
click at [785, 352] on div "Attorney has agreed to accept [MEDICAL_DATA] fees" at bounding box center [812, 243] width 303 height 318
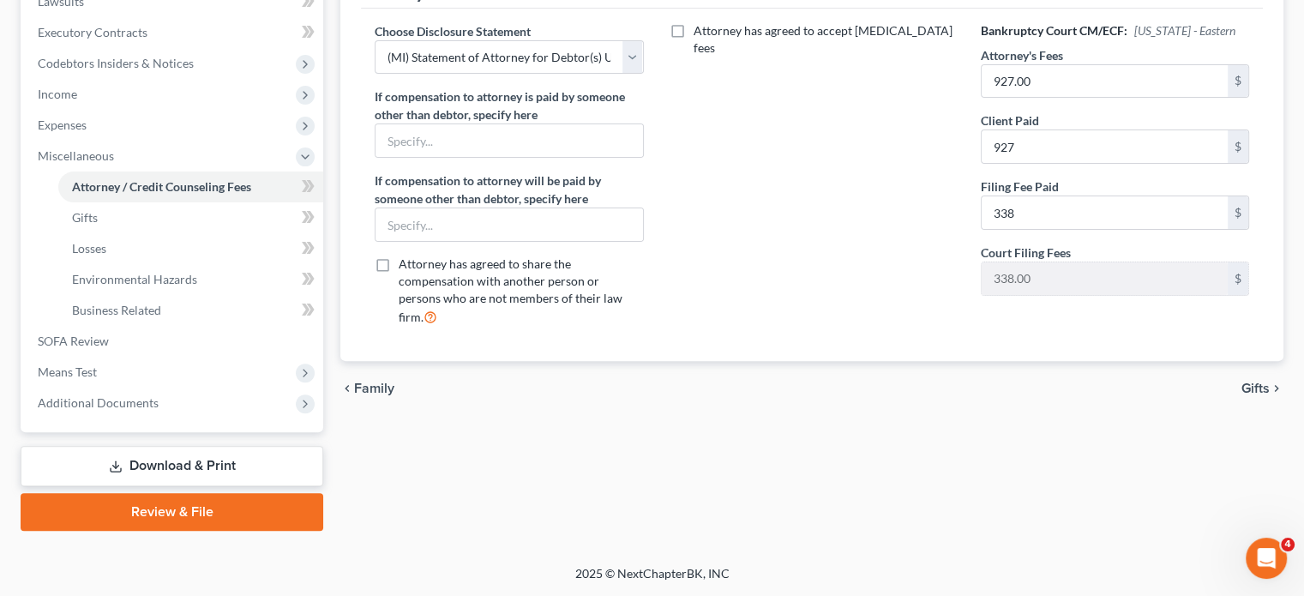
scroll to position [731, 0]
click at [159, 395] on span "Additional Documents" at bounding box center [98, 402] width 121 height 15
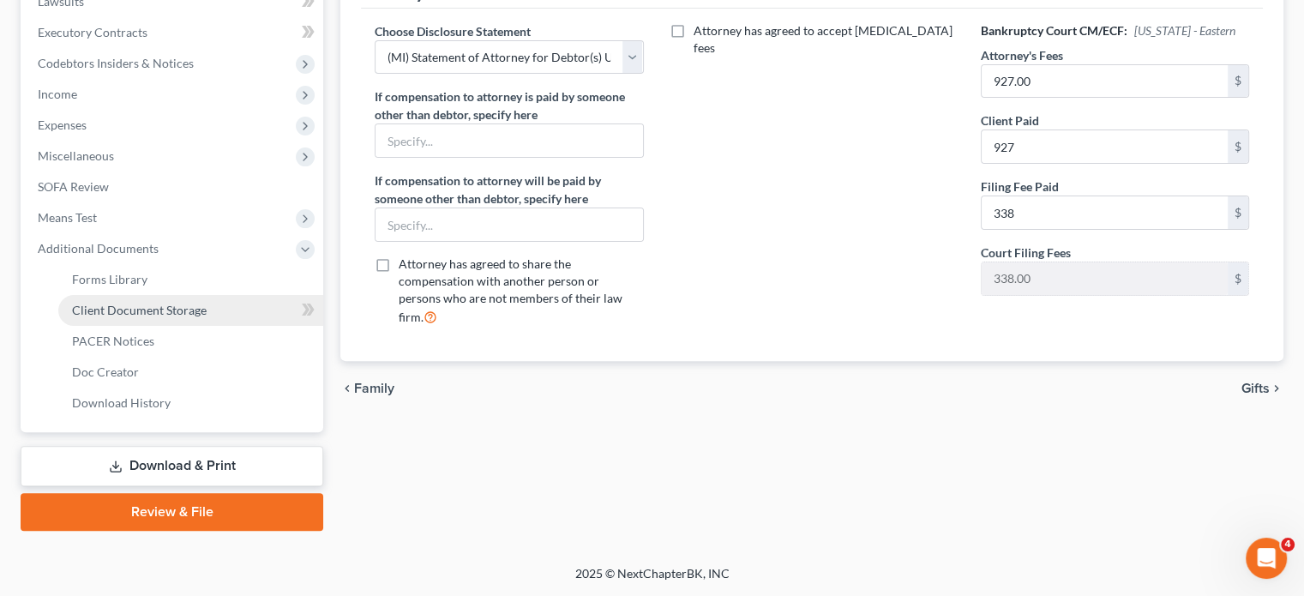
click at [177, 303] on span "Client Document Storage" at bounding box center [139, 310] width 135 height 15
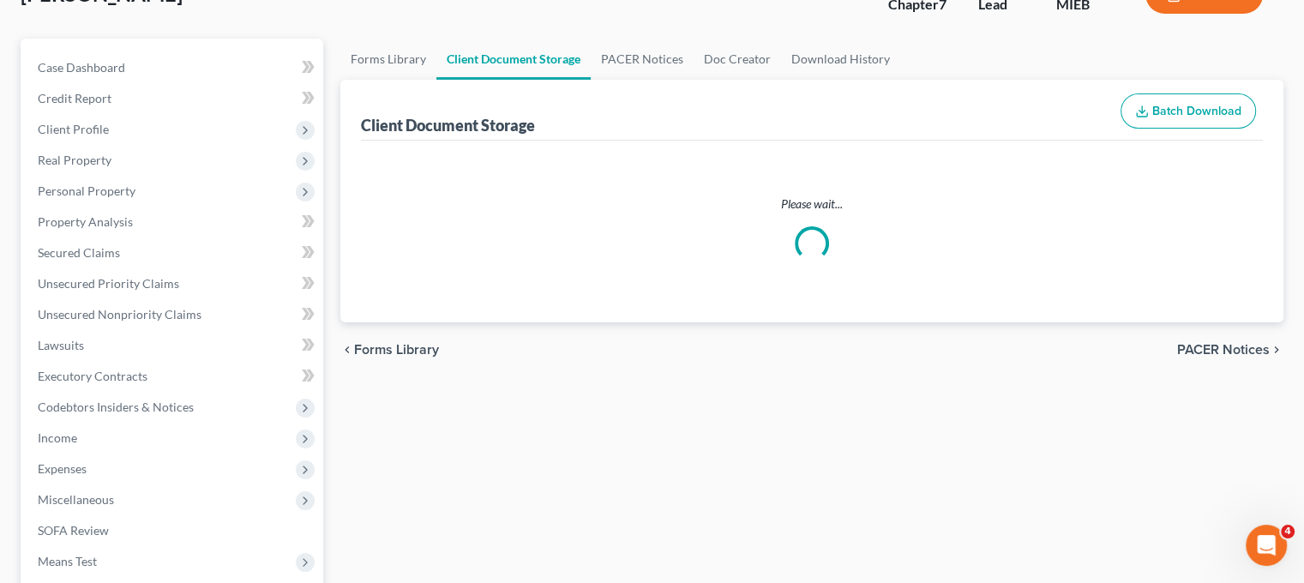
select select "7"
select select "6"
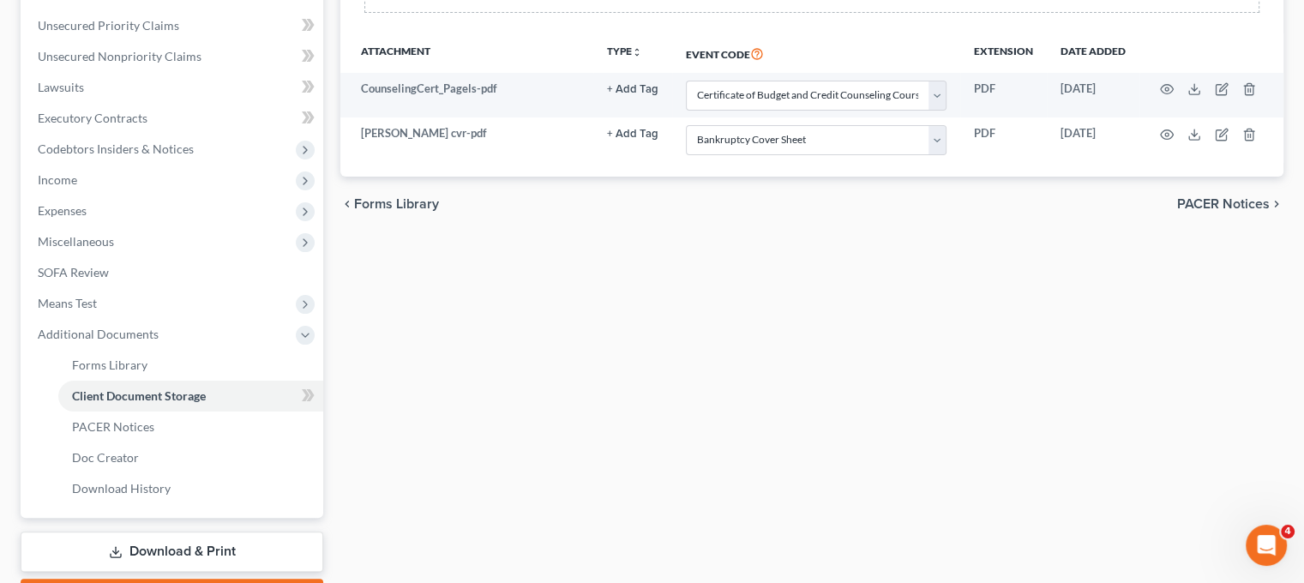
scroll to position [383, 0]
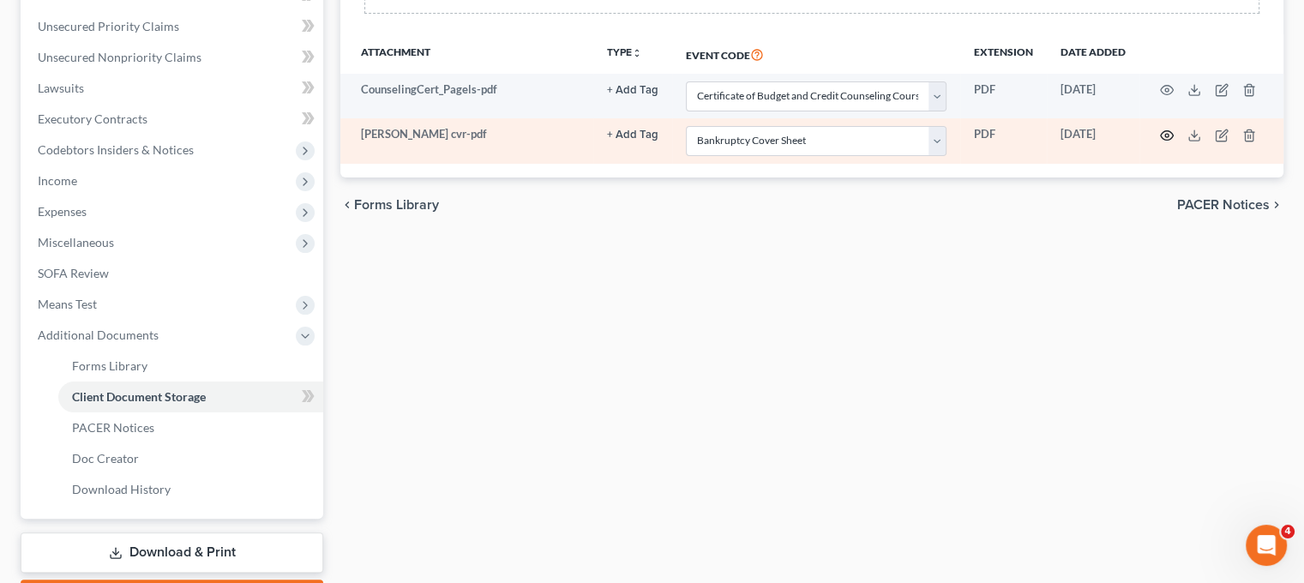
click at [1174, 142] on icon "button" at bounding box center [1167, 136] width 14 height 14
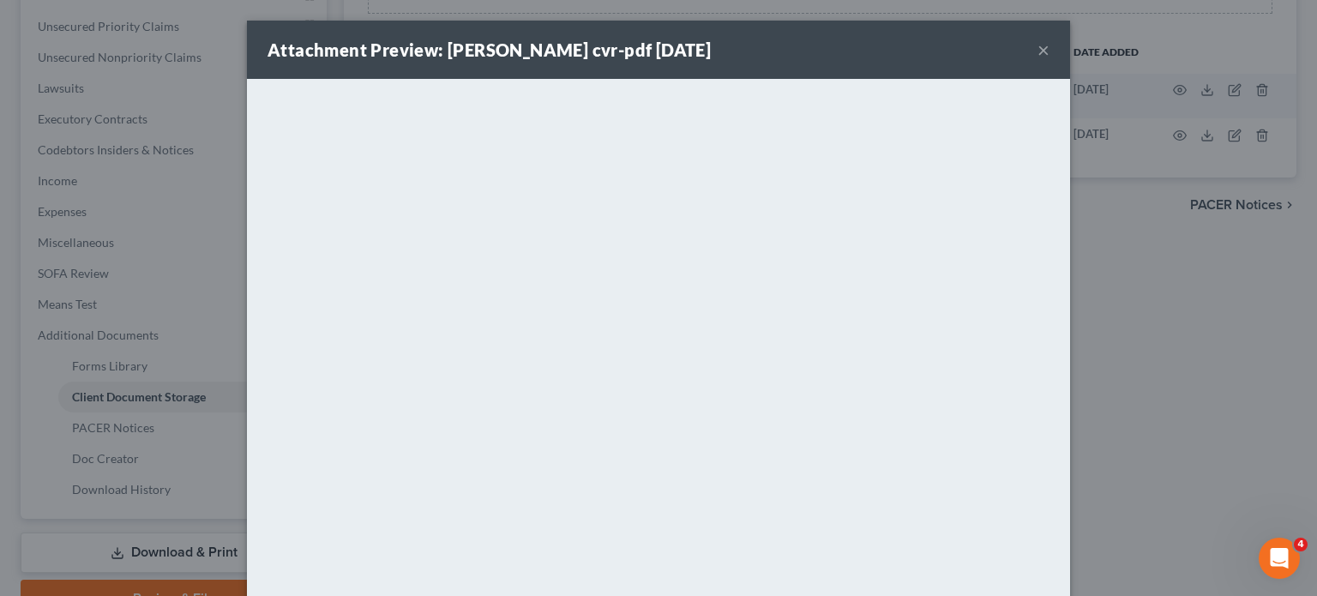
click at [1070, 59] on div "Attachment Preview: [PERSON_NAME] cvr-pdf [DATE] ×" at bounding box center [658, 50] width 823 height 58
click at [1050, 59] on button "×" at bounding box center [1044, 49] width 12 height 21
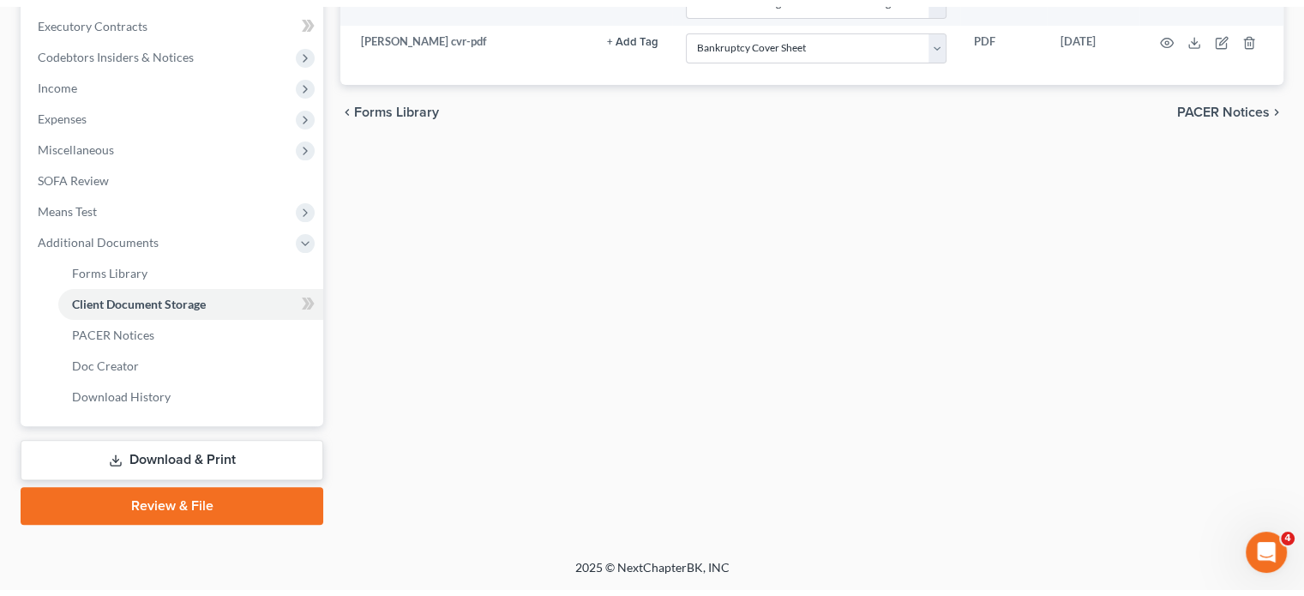
scroll to position [641, 0]
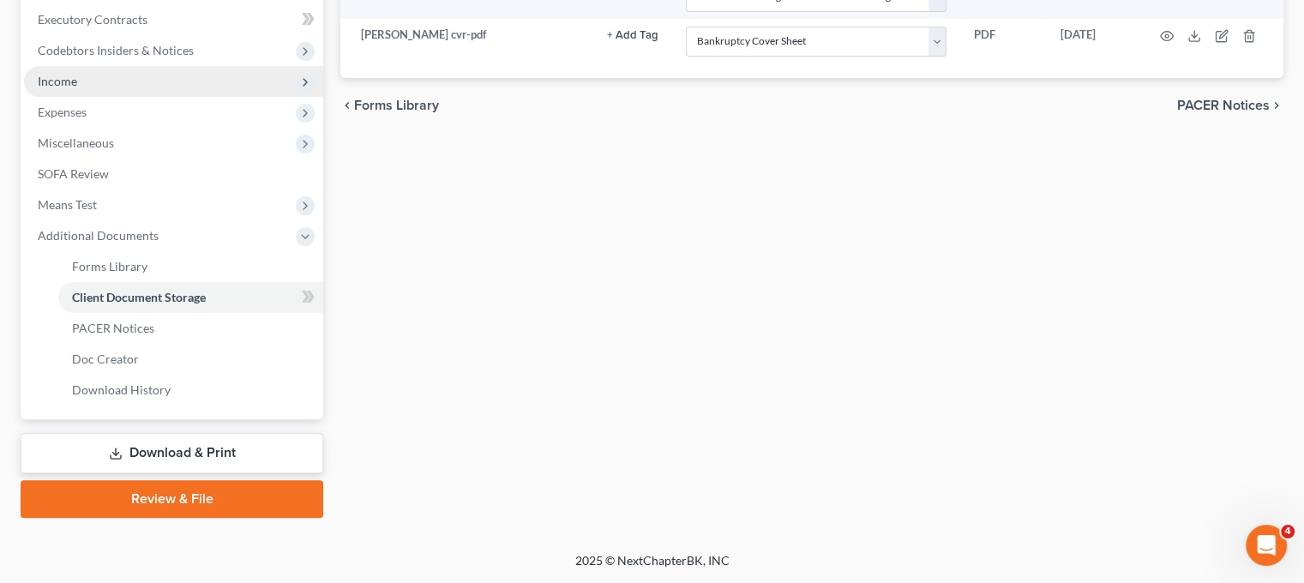
click at [110, 66] on span "Income" at bounding box center [173, 81] width 299 height 31
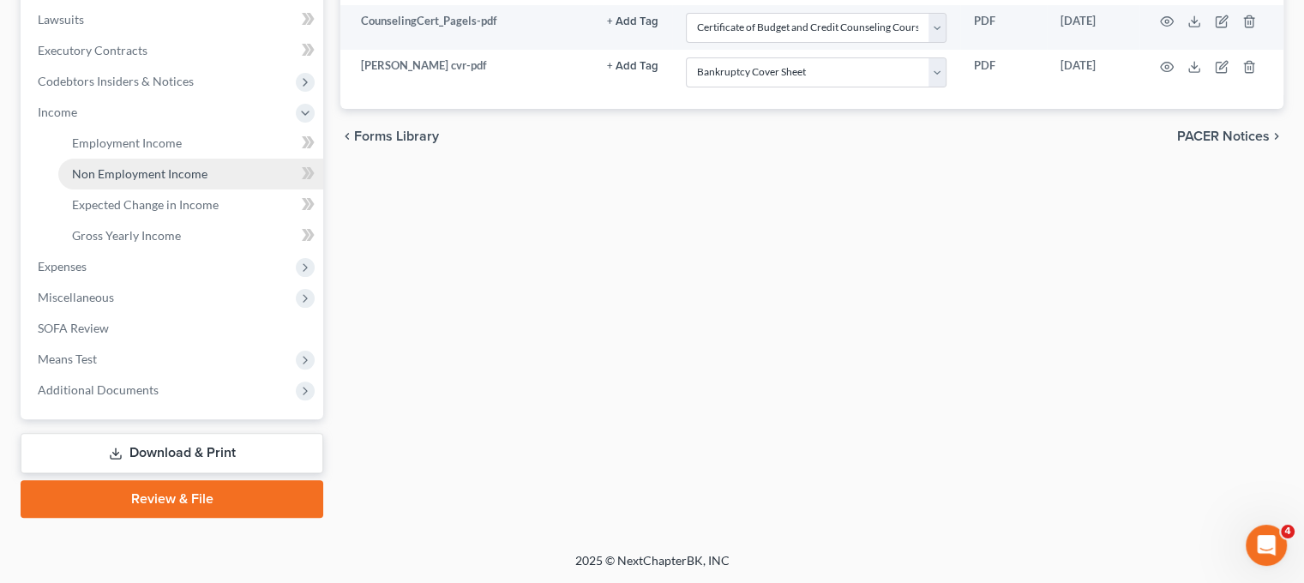
click at [179, 166] on span "Non Employment Income" at bounding box center [139, 173] width 135 height 15
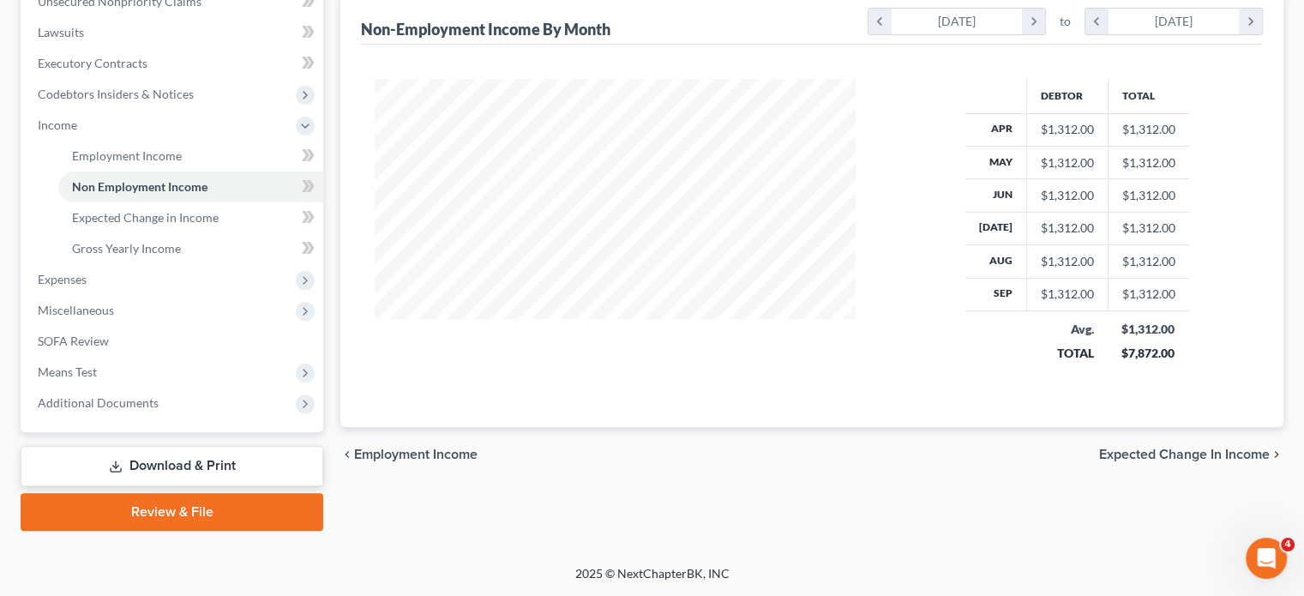
scroll to position [693, 0]
click at [151, 264] on span "Expenses" at bounding box center [173, 279] width 299 height 31
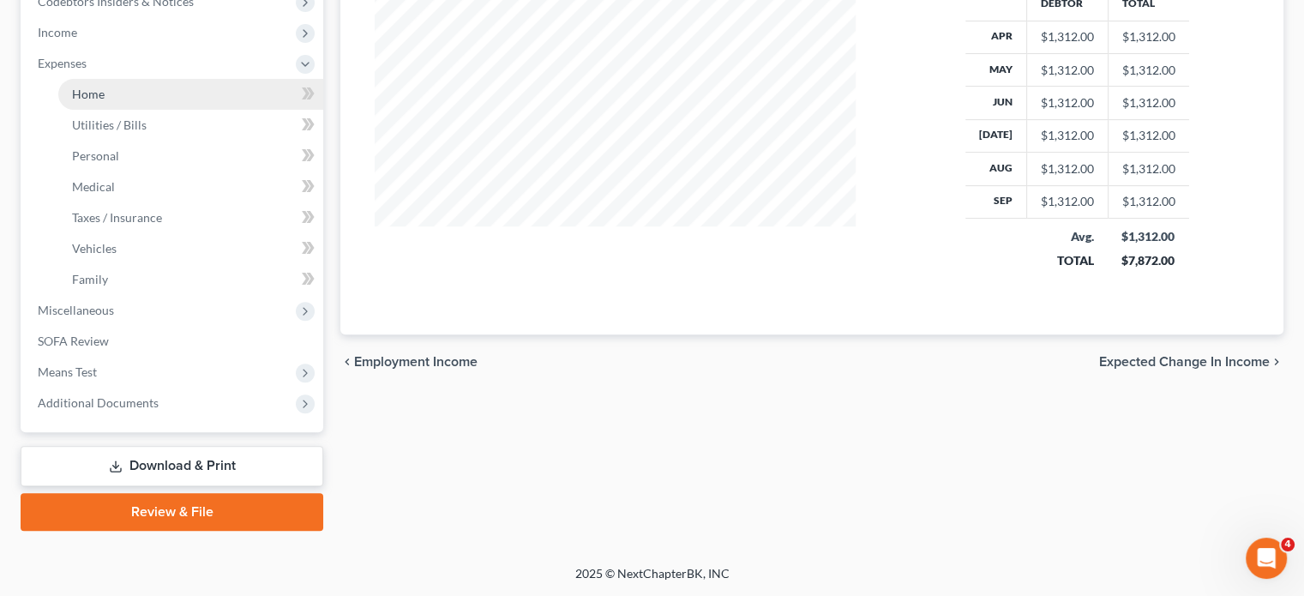
click at [142, 94] on link "Home" at bounding box center [190, 94] width 265 height 31
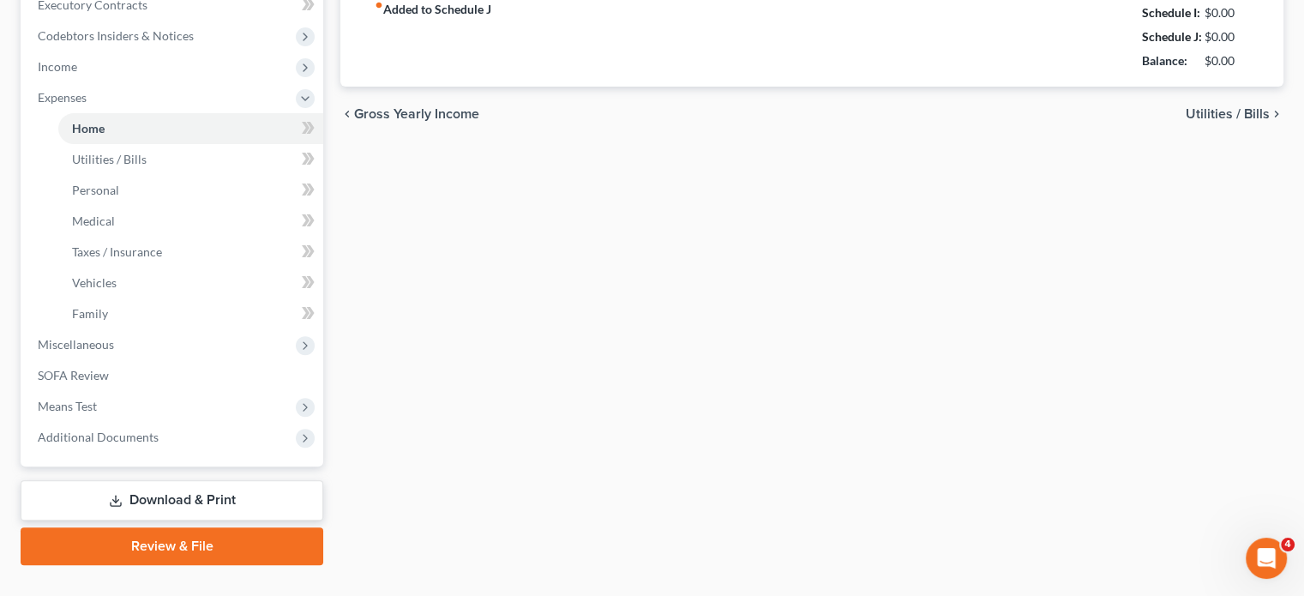
type input "0.00"
radio input "true"
type input "0.00"
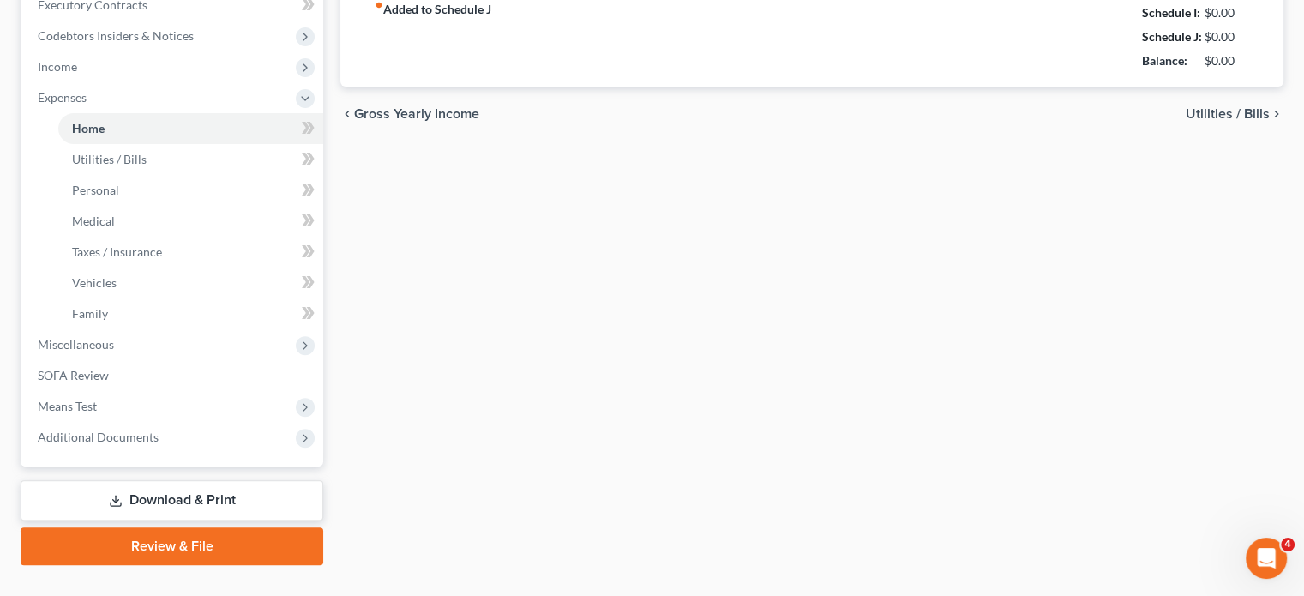
type input "0.00"
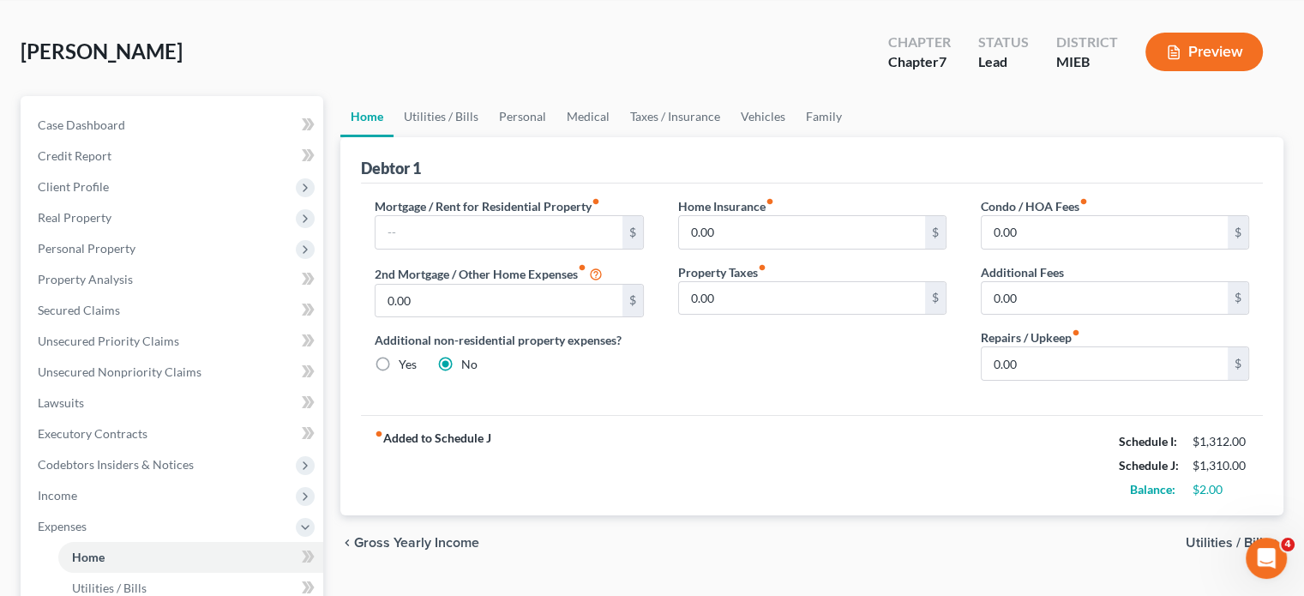
scroll to position [70, 0]
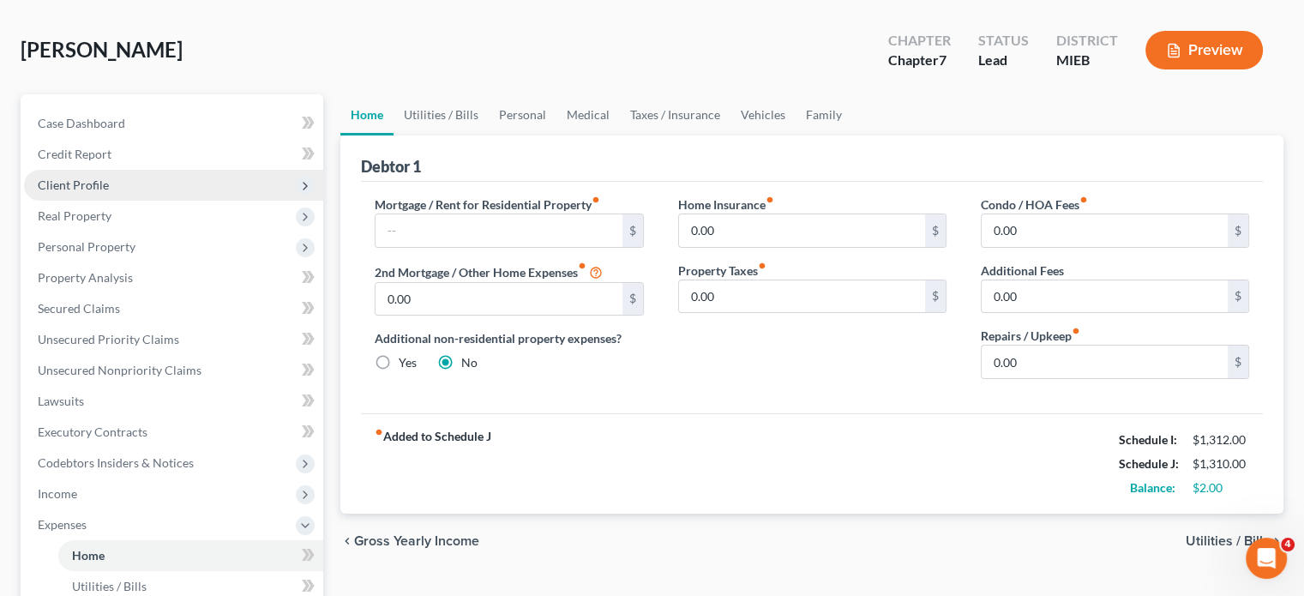
click at [203, 201] on span "Client Profile" at bounding box center [173, 185] width 299 height 31
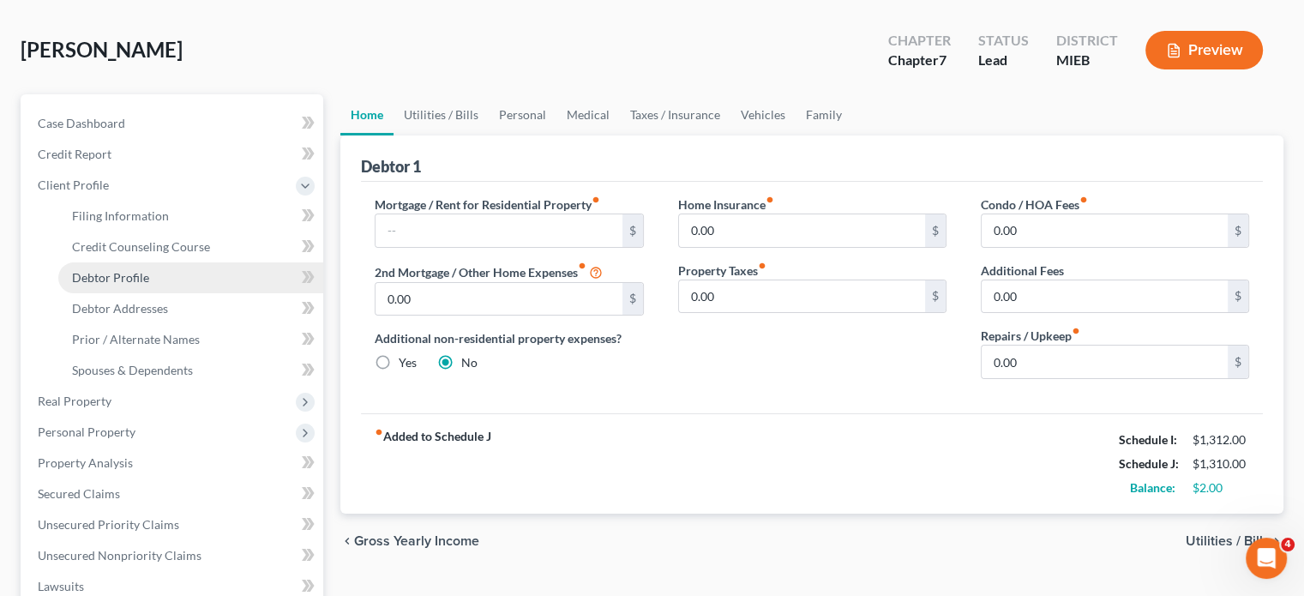
click at [199, 293] on link "Debtor Profile" at bounding box center [190, 277] width 265 height 31
select select "0"
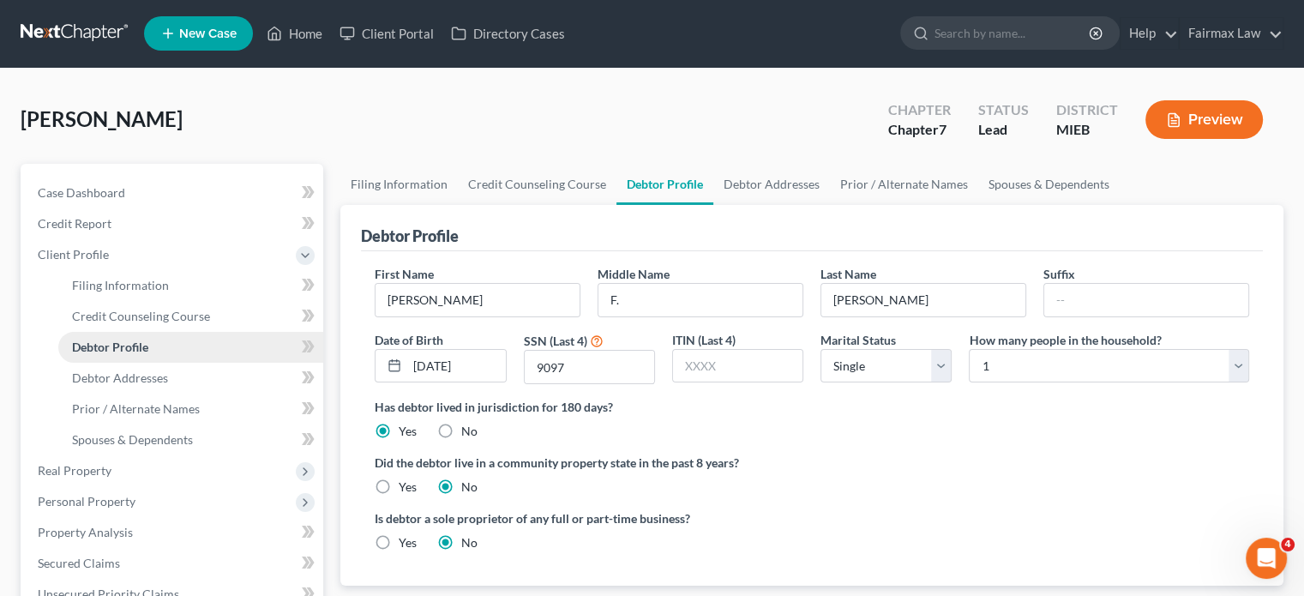
radio input "true"
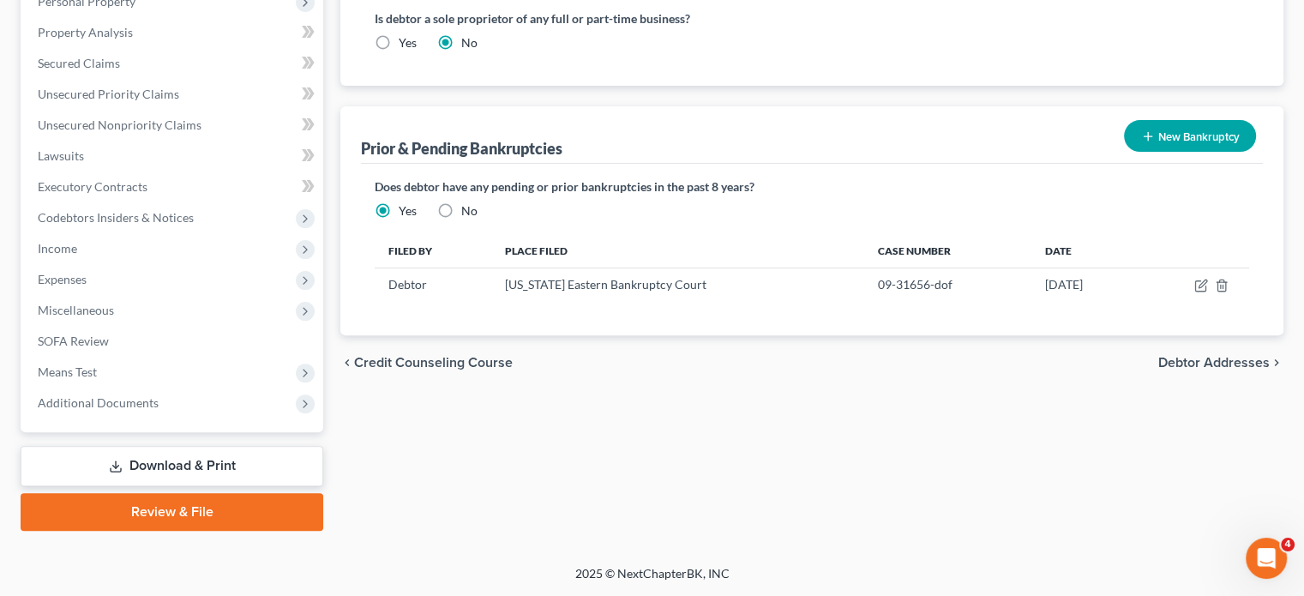
scroll to position [635, 0]
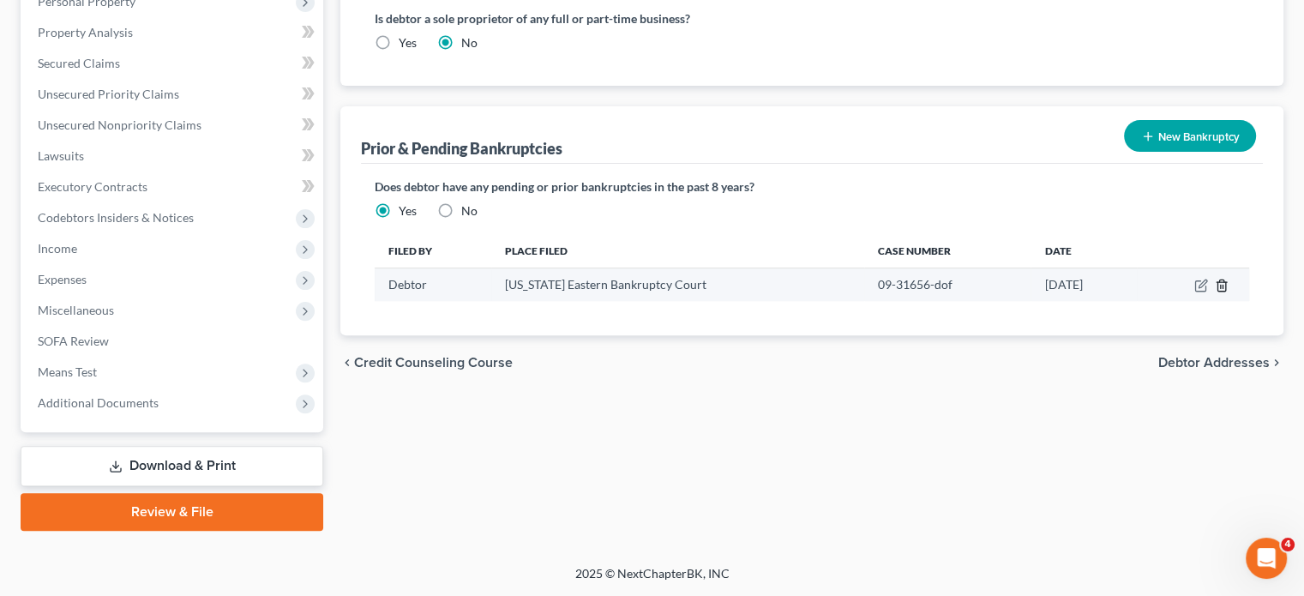
click at [1215, 292] on icon "button" at bounding box center [1222, 286] width 14 height 14
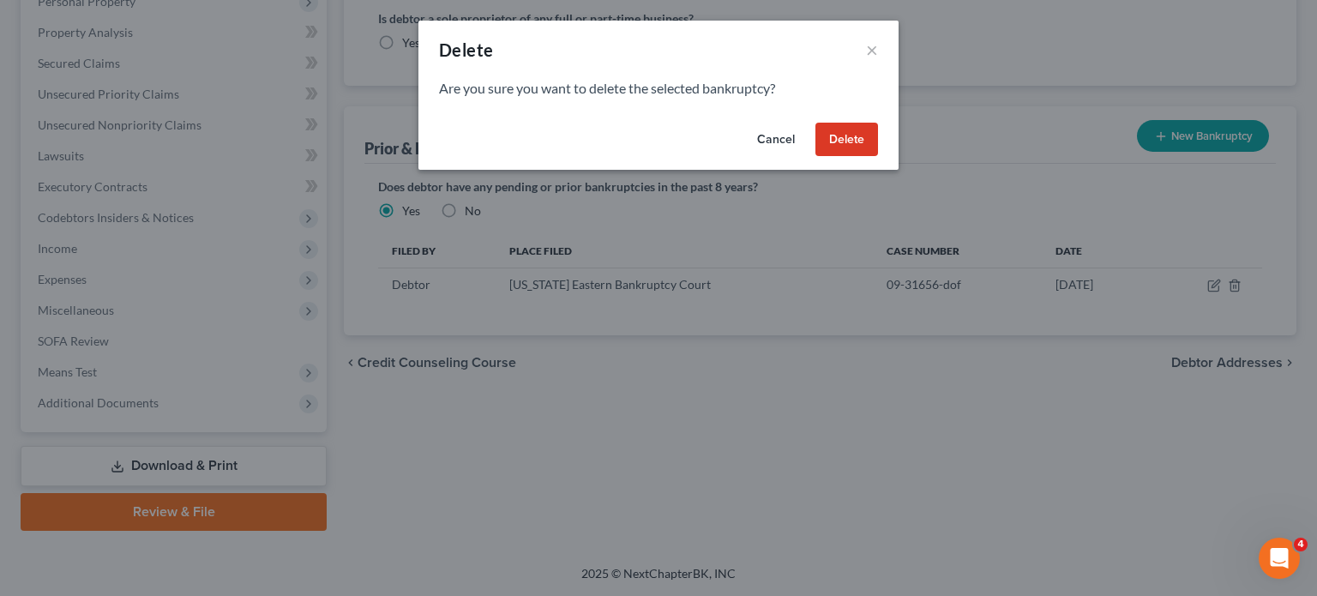
click at [878, 157] on button "Delete" at bounding box center [846, 140] width 63 height 34
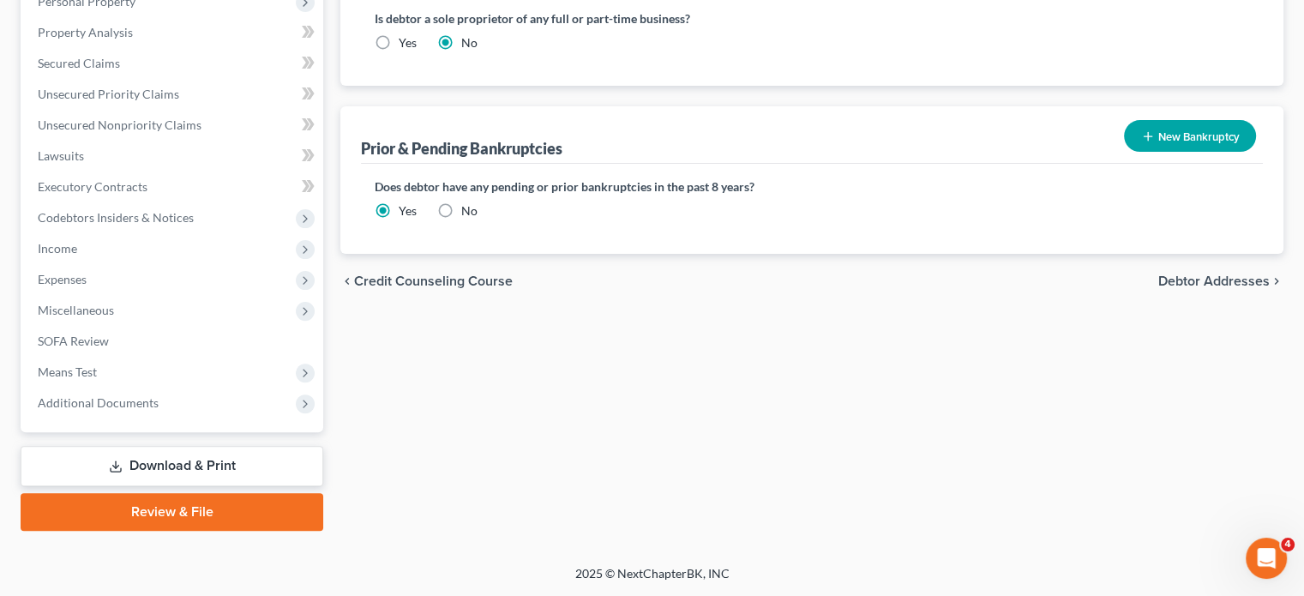
click at [476, 220] on label "No" at bounding box center [469, 210] width 16 height 17
click at [476, 214] on input "No" at bounding box center [473, 207] width 11 height 11
radio input "true"
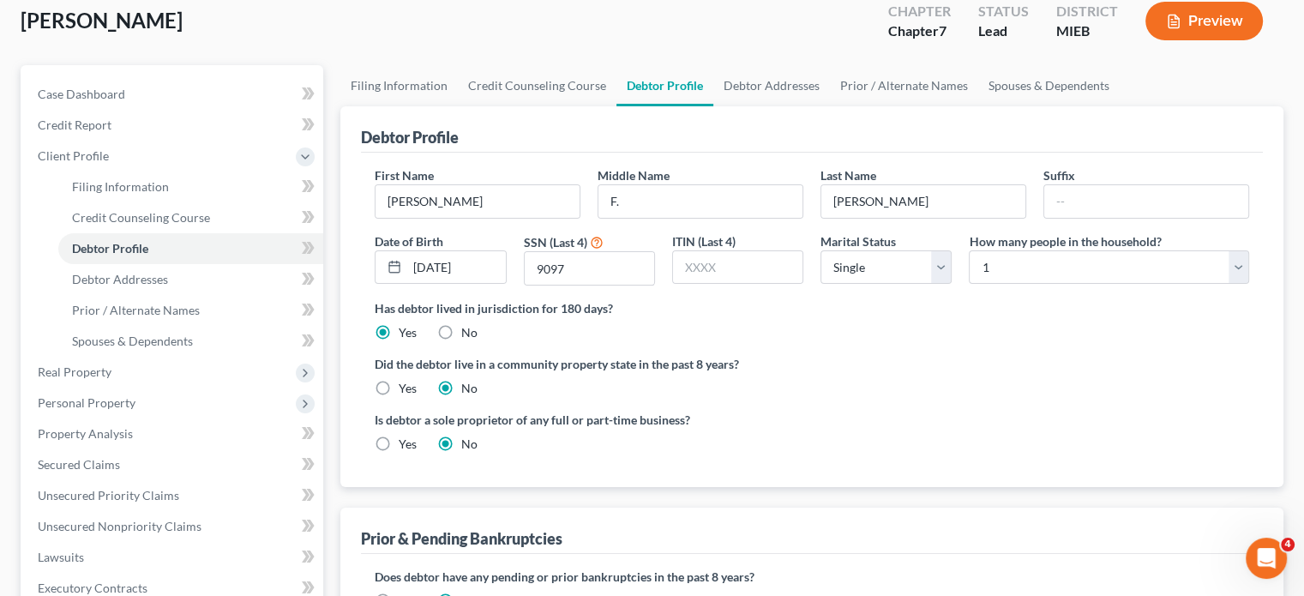
scroll to position [106, 0]
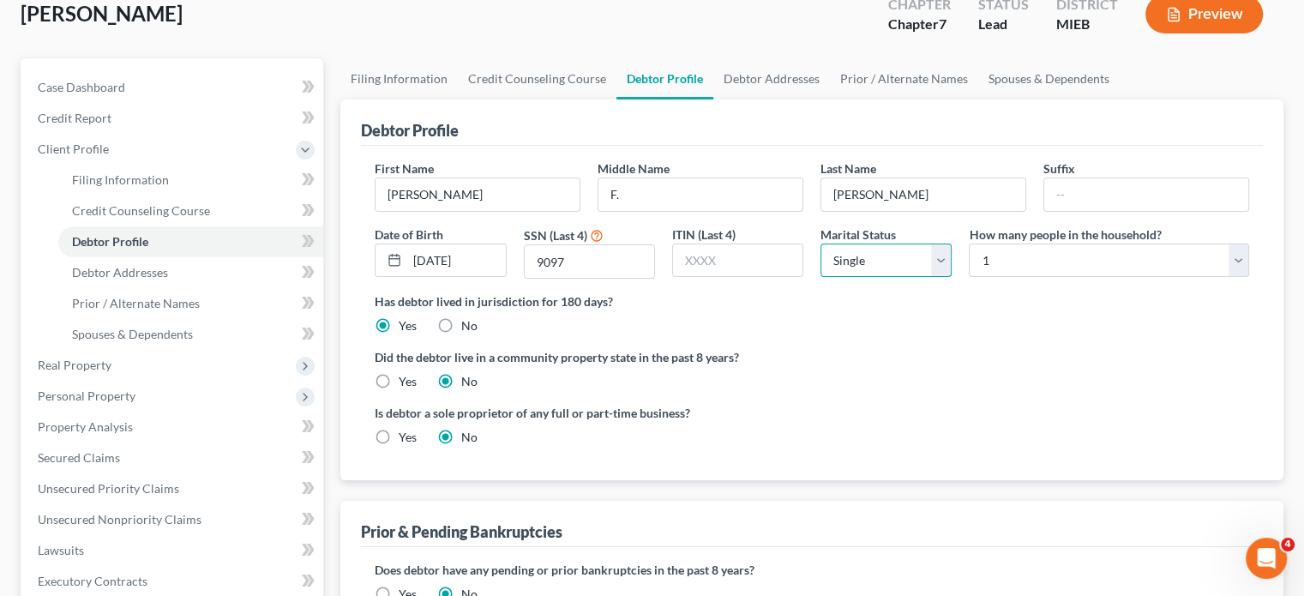
click at [929, 278] on select "Select Single Married Separated Divorced Widowed" at bounding box center [886, 261] width 131 height 34
click at [821, 278] on select "Select Single Married Separated Divorced Widowed" at bounding box center [886, 261] width 131 height 34
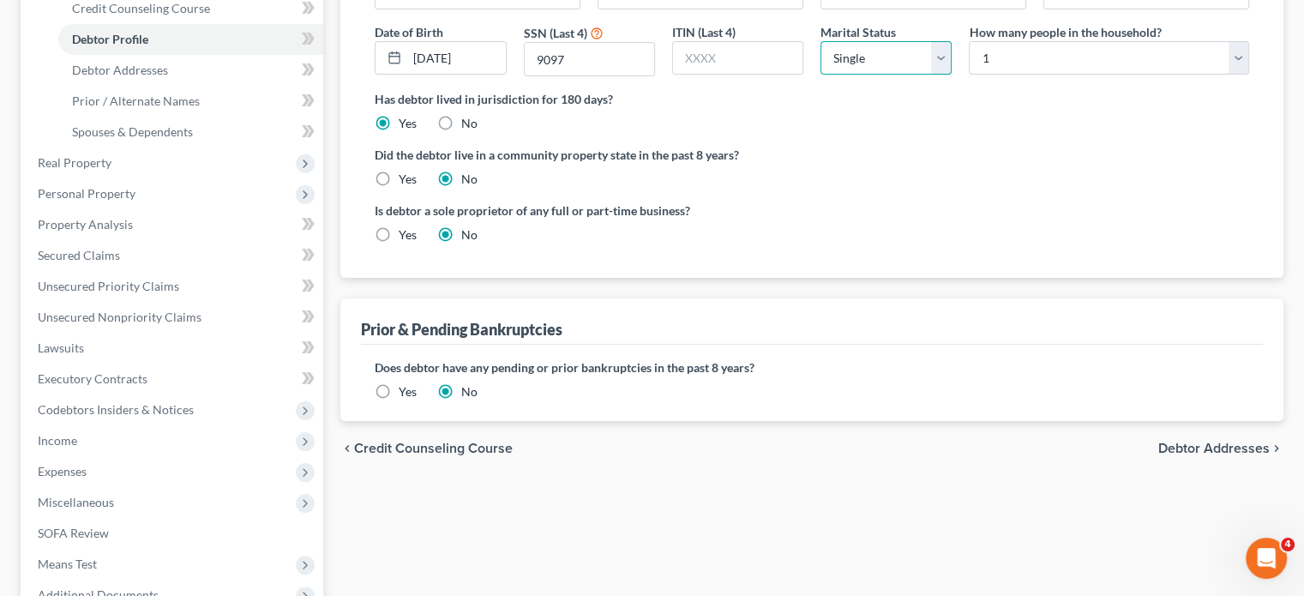
scroll to position [309, 0]
click at [173, 86] on link "Debtor Addresses" at bounding box center [190, 70] width 265 height 31
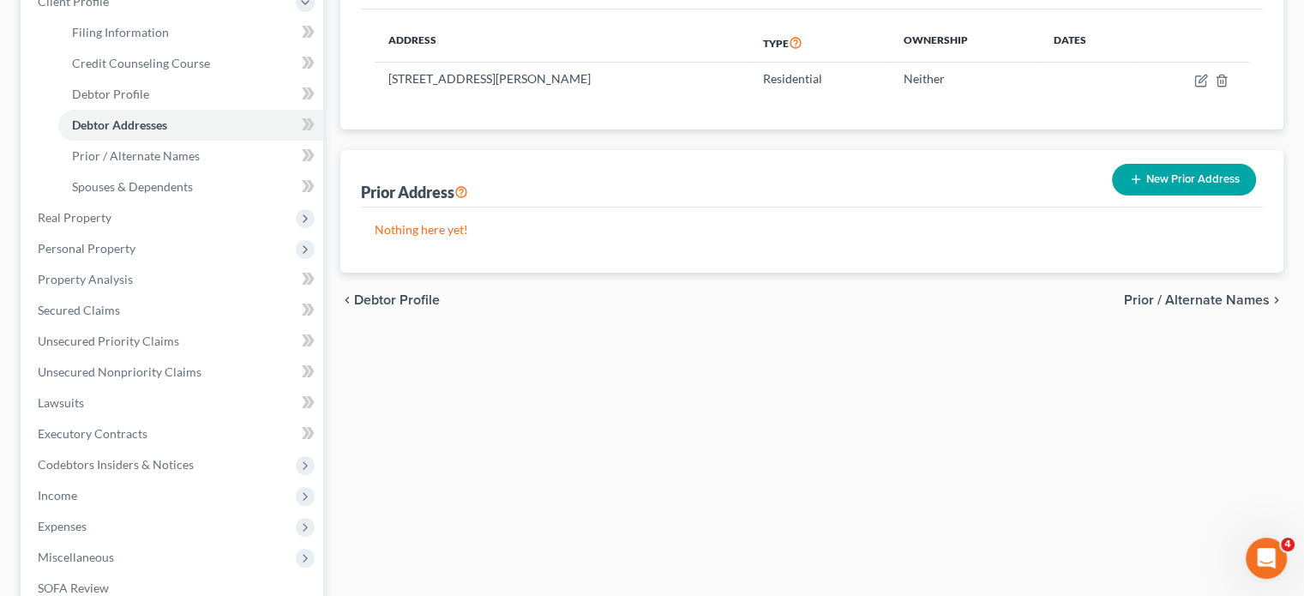
scroll to position [261, 0]
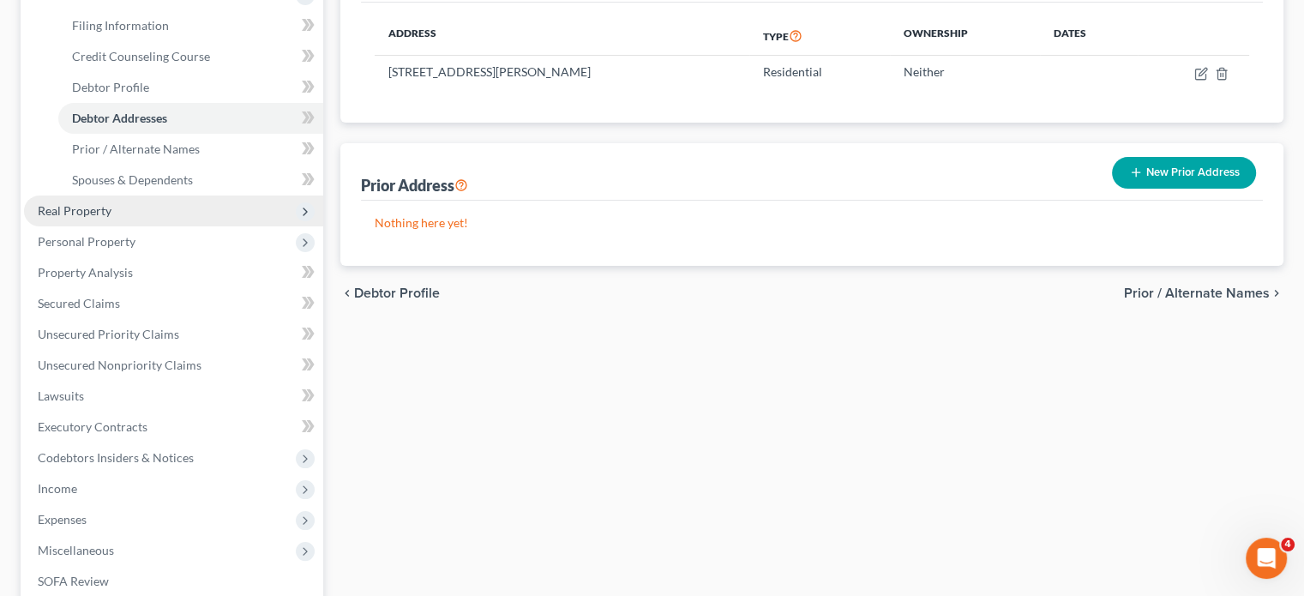
click at [189, 226] on span "Real Property" at bounding box center [173, 211] width 299 height 31
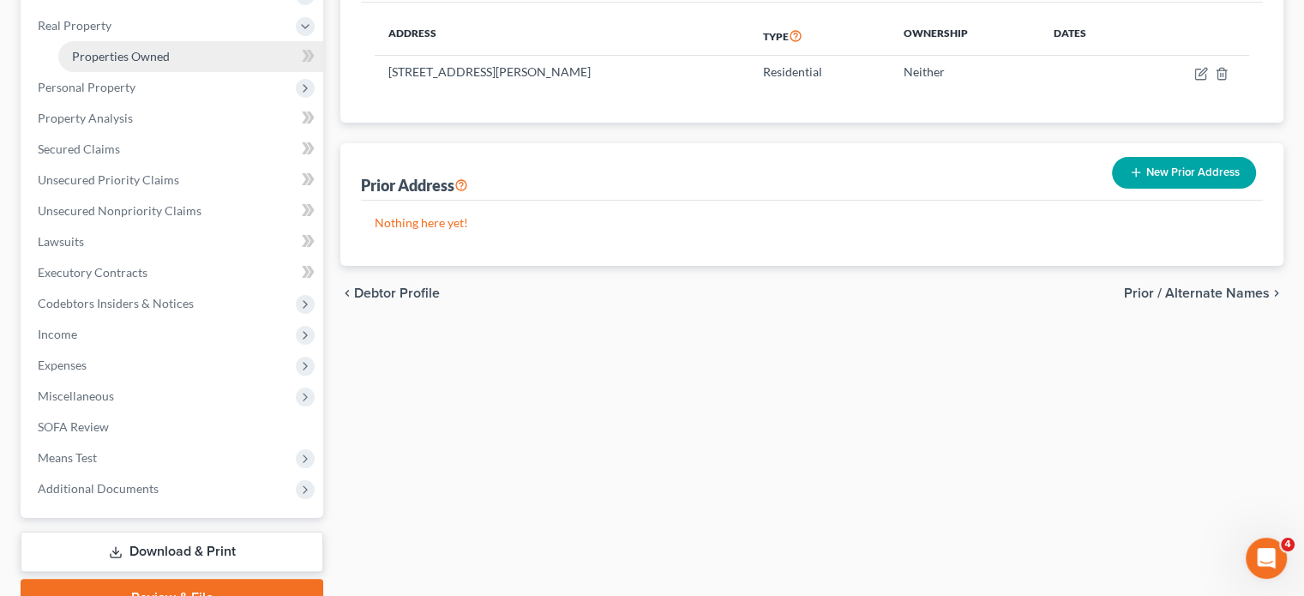
click at [170, 63] on span "Properties Owned" at bounding box center [121, 56] width 98 height 15
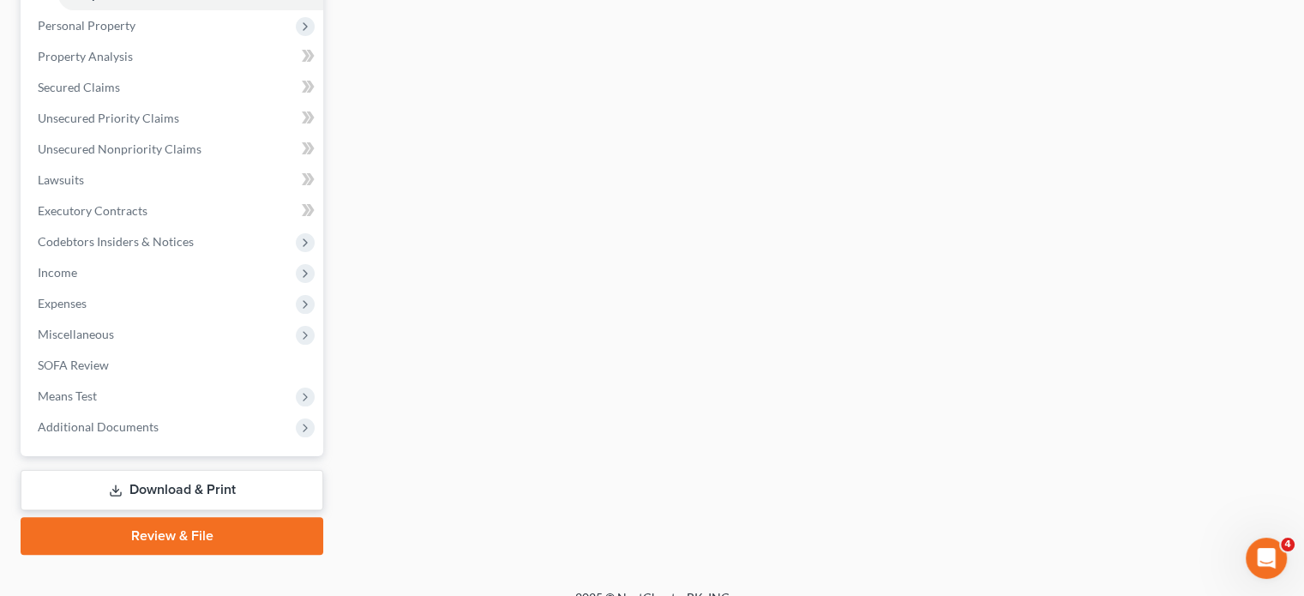
scroll to position [322, 0]
click at [185, 41] on span "Personal Property" at bounding box center [173, 25] width 299 height 31
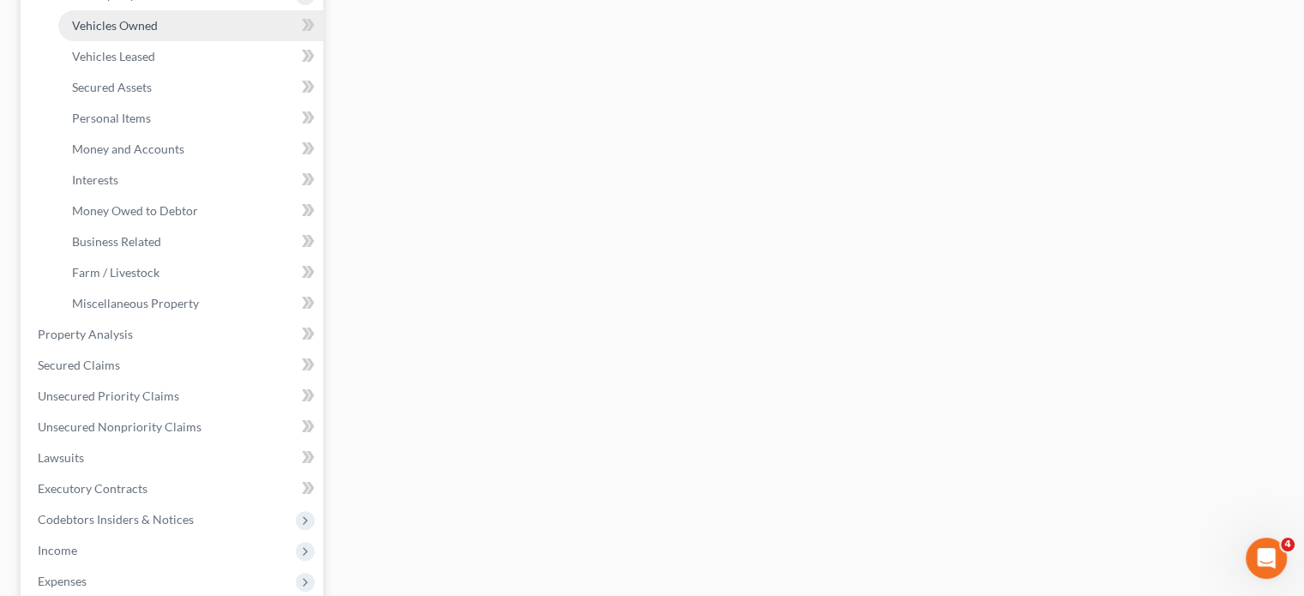
click at [158, 33] on span "Vehicles Owned" at bounding box center [115, 25] width 86 height 15
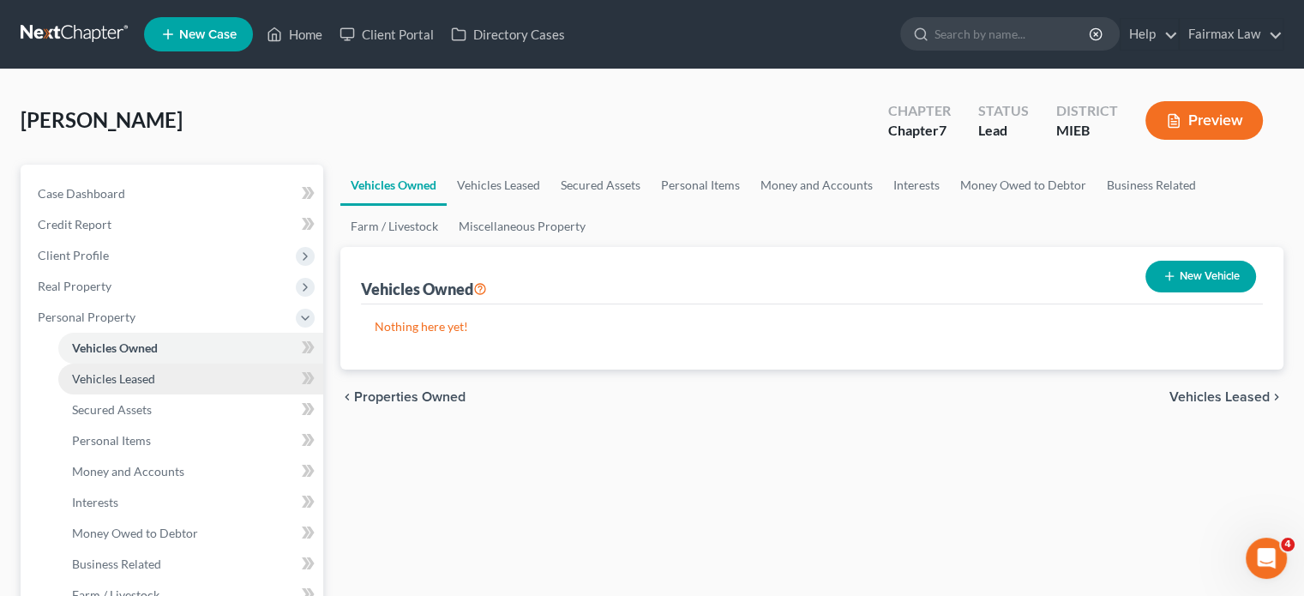
click at [232, 394] on link "Vehicles Leased" at bounding box center [190, 379] width 265 height 31
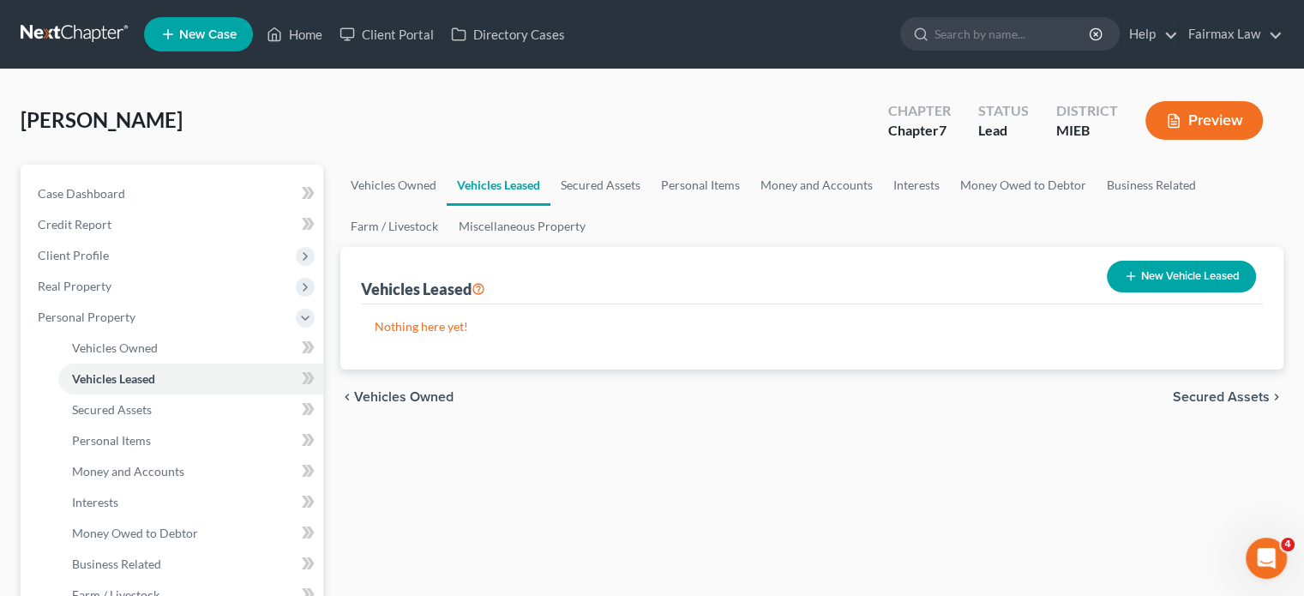
scroll to position [387, 0]
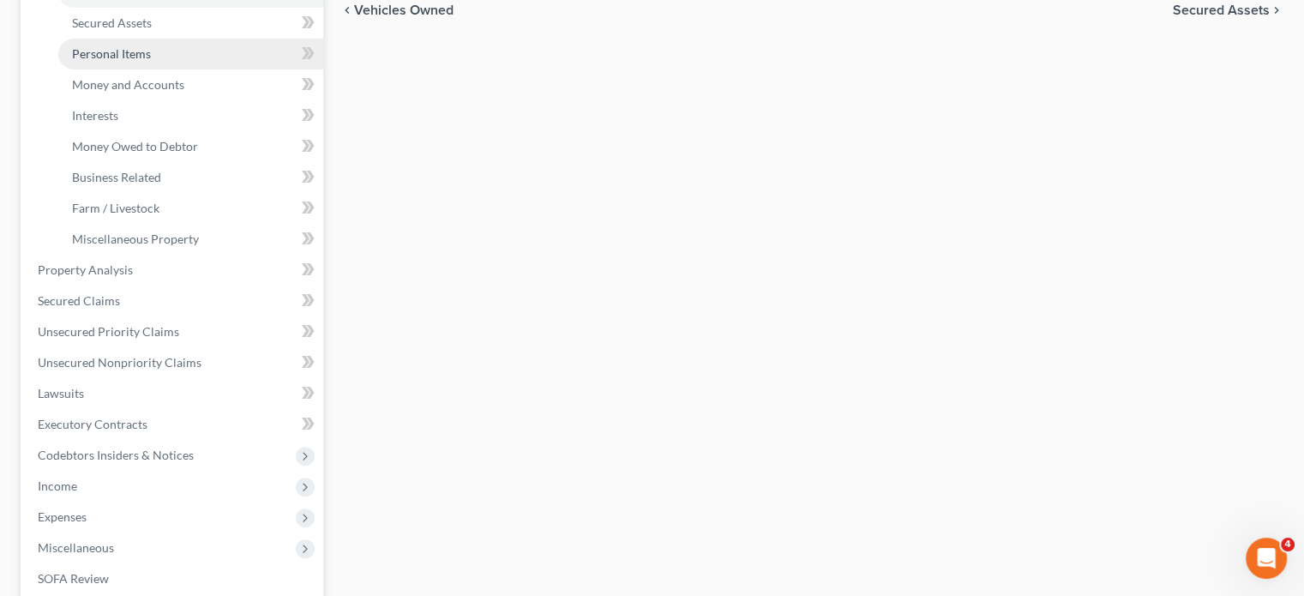
click at [151, 61] on span "Personal Items" at bounding box center [111, 53] width 79 height 15
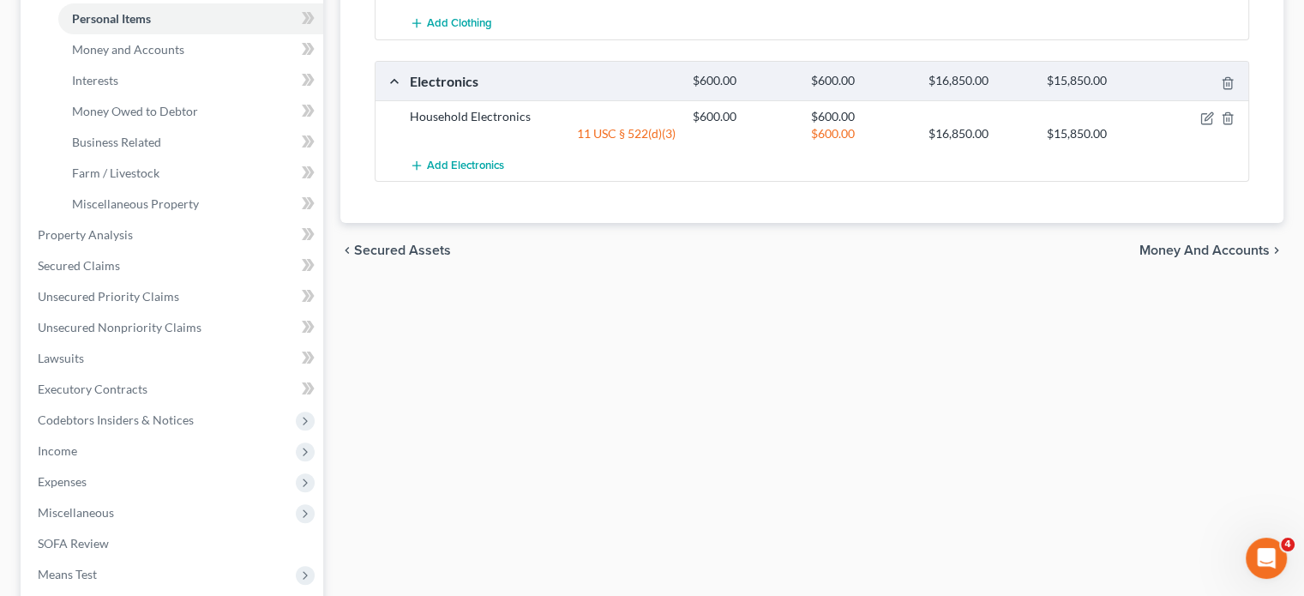
scroll to position [421, 0]
click at [224, 66] on link "Money and Accounts" at bounding box center [190, 50] width 265 height 31
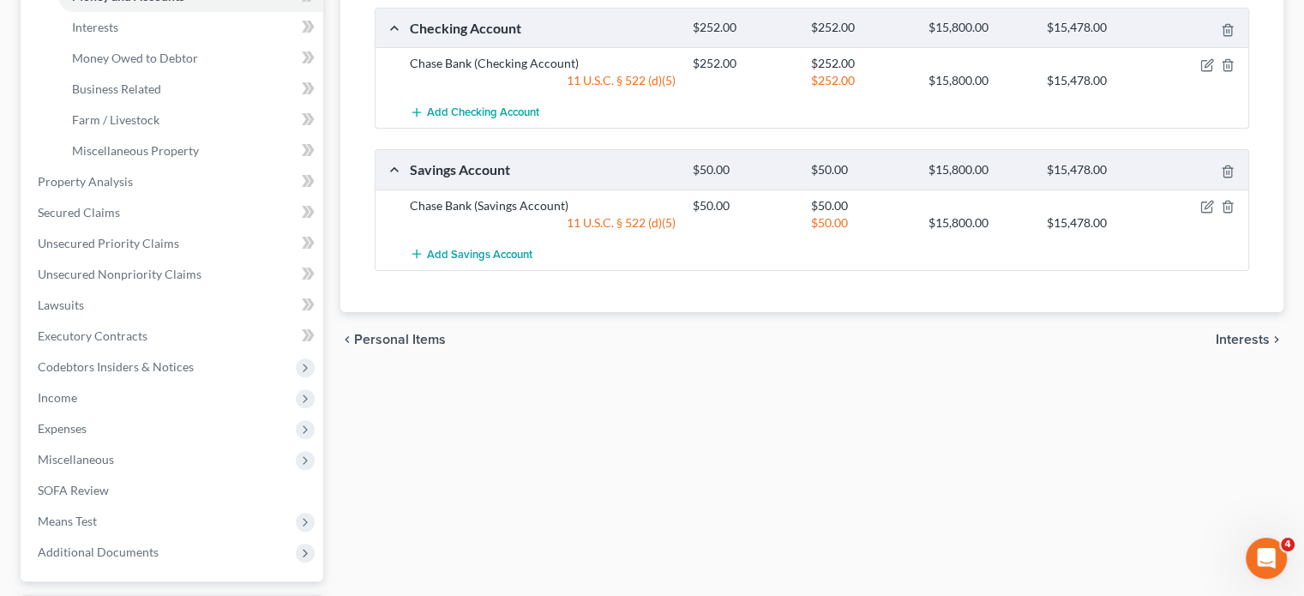
scroll to position [479, 0]
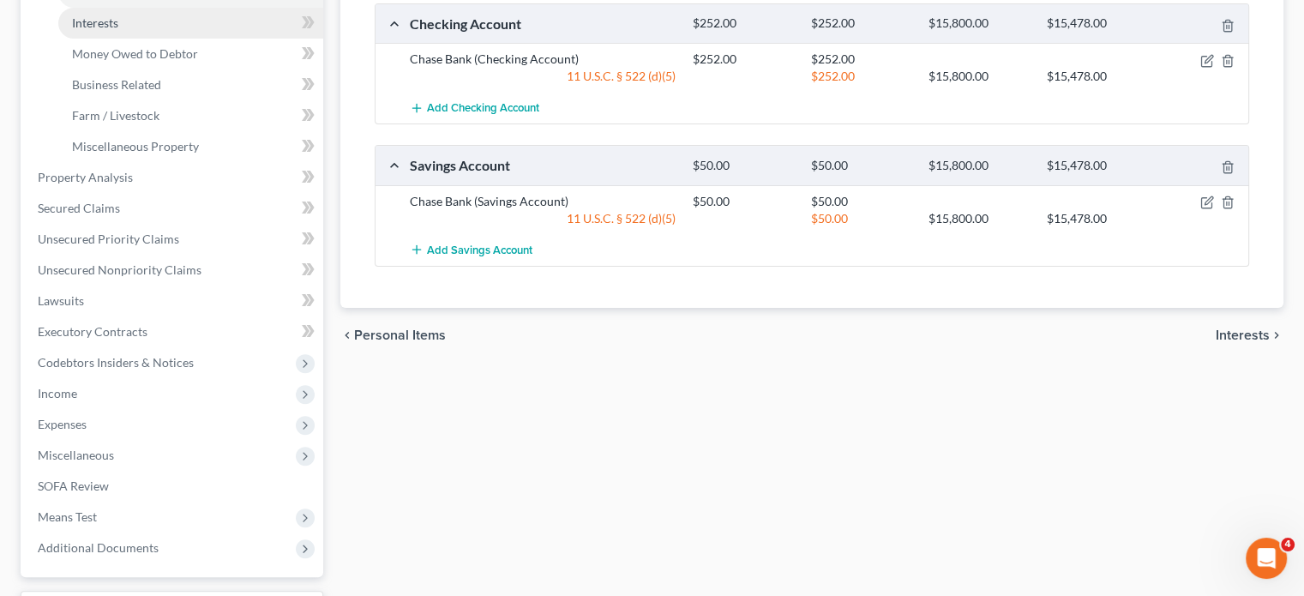
click at [209, 39] on link "Interests" at bounding box center [190, 23] width 265 height 31
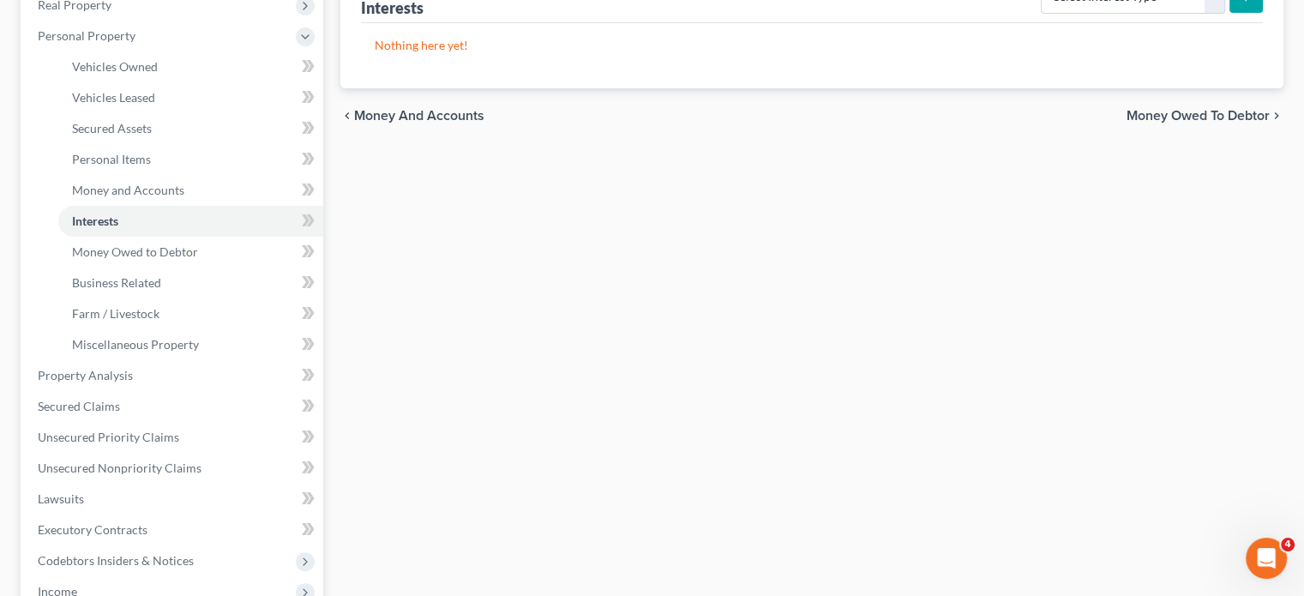
scroll to position [283, 0]
click at [171, 257] on span "Money Owed to Debtor" at bounding box center [135, 250] width 126 height 15
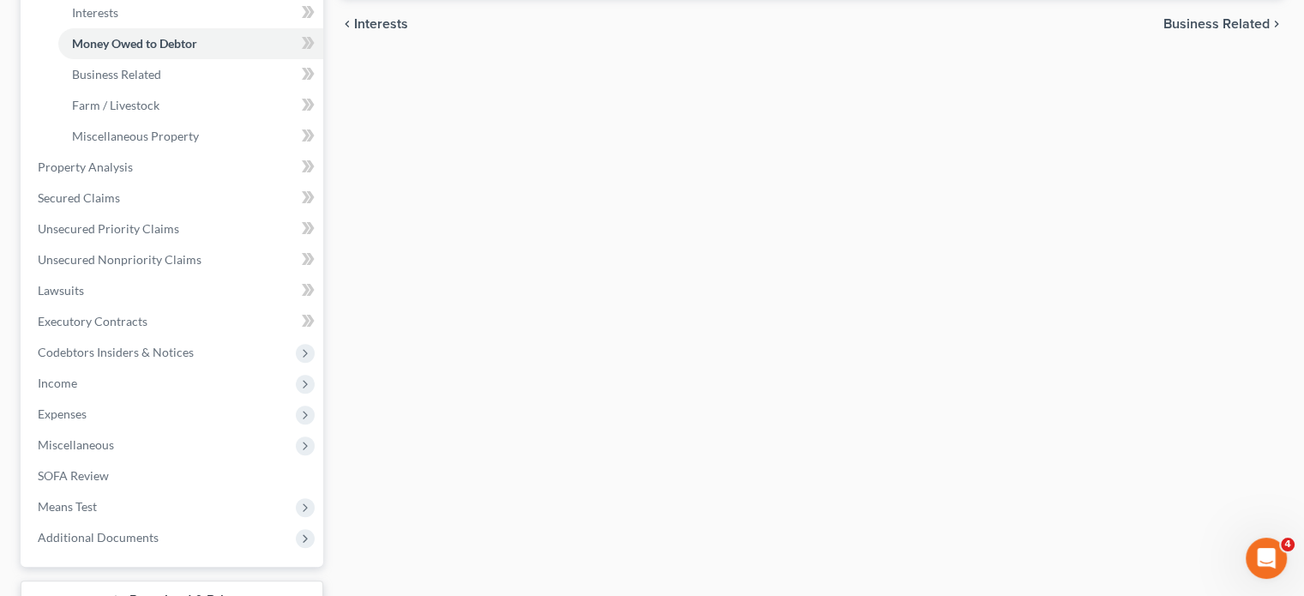
scroll to position [256, 0]
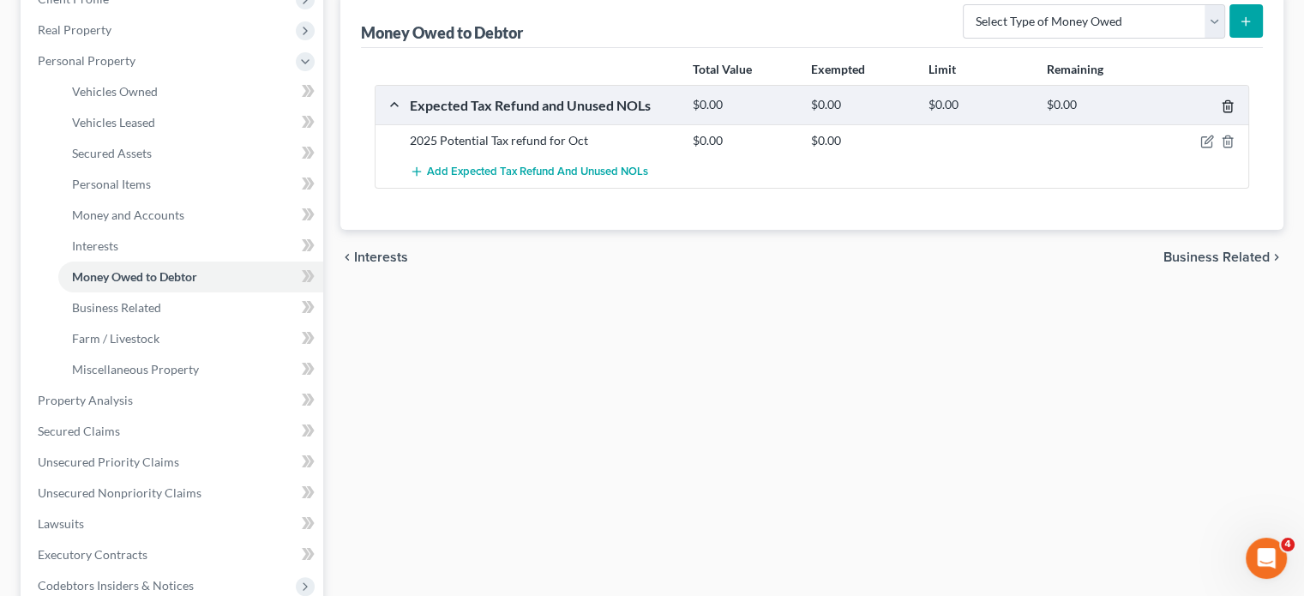
click at [1221, 113] on icon "button" at bounding box center [1228, 106] width 14 height 14
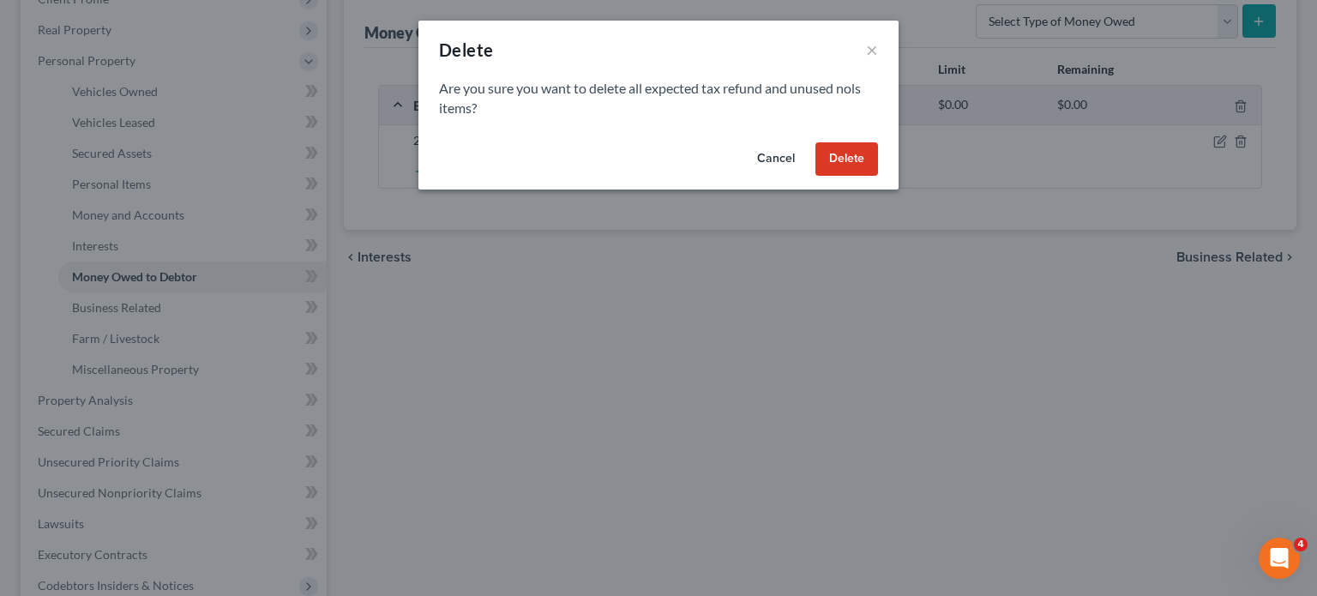
click at [878, 177] on button "Delete" at bounding box center [846, 159] width 63 height 34
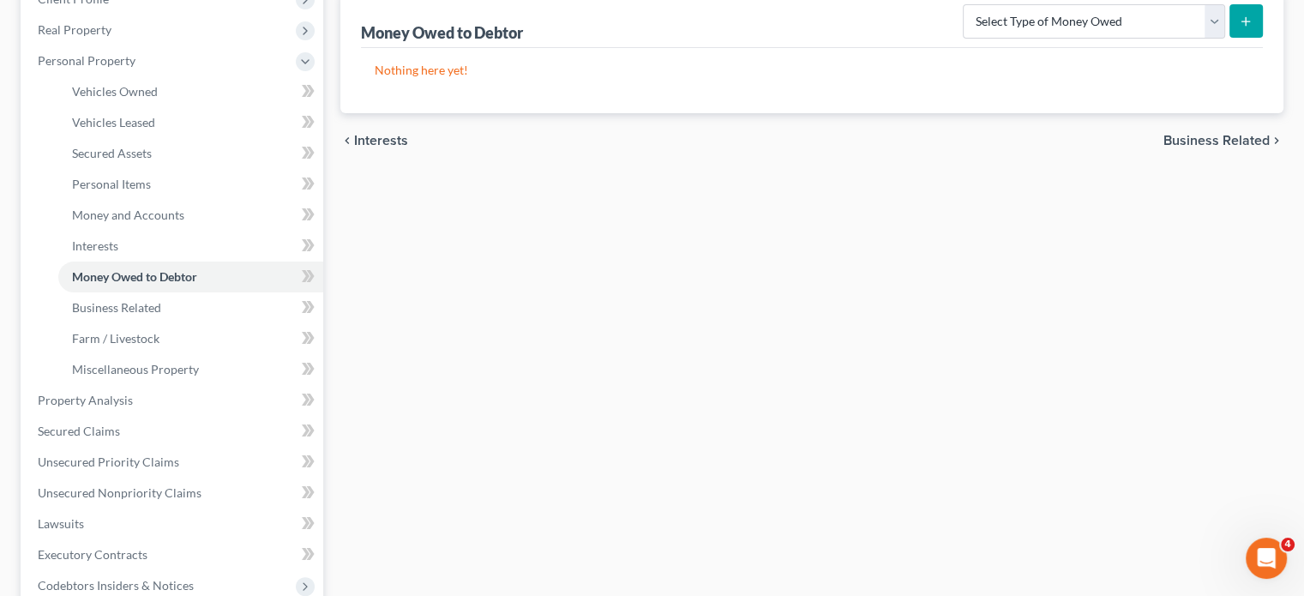
scroll to position [593, 0]
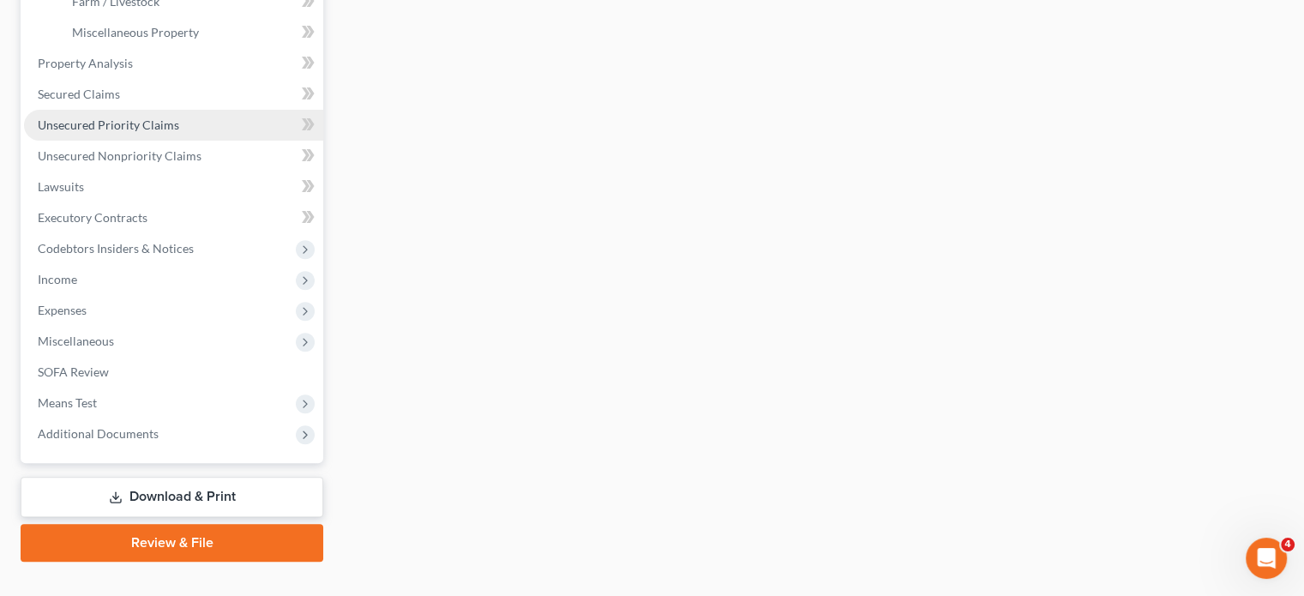
click at [123, 141] on link "Unsecured Priority Claims" at bounding box center [173, 125] width 299 height 31
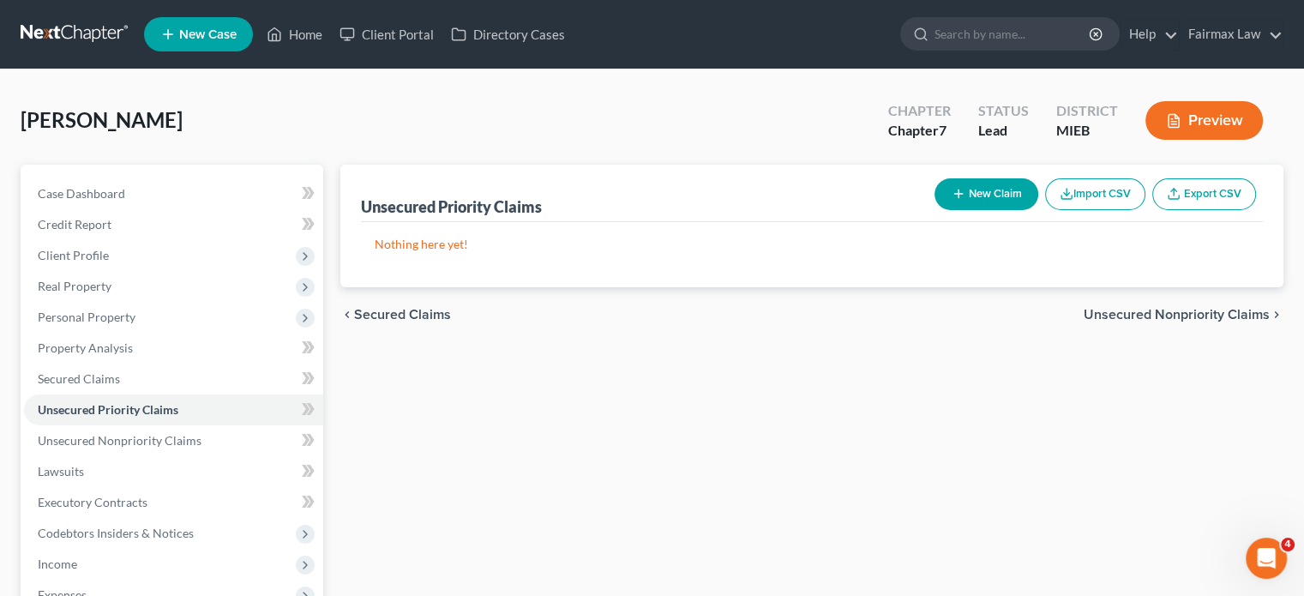
click at [1084, 322] on span "Unsecured Nonpriority Claims" at bounding box center [1177, 315] width 186 height 14
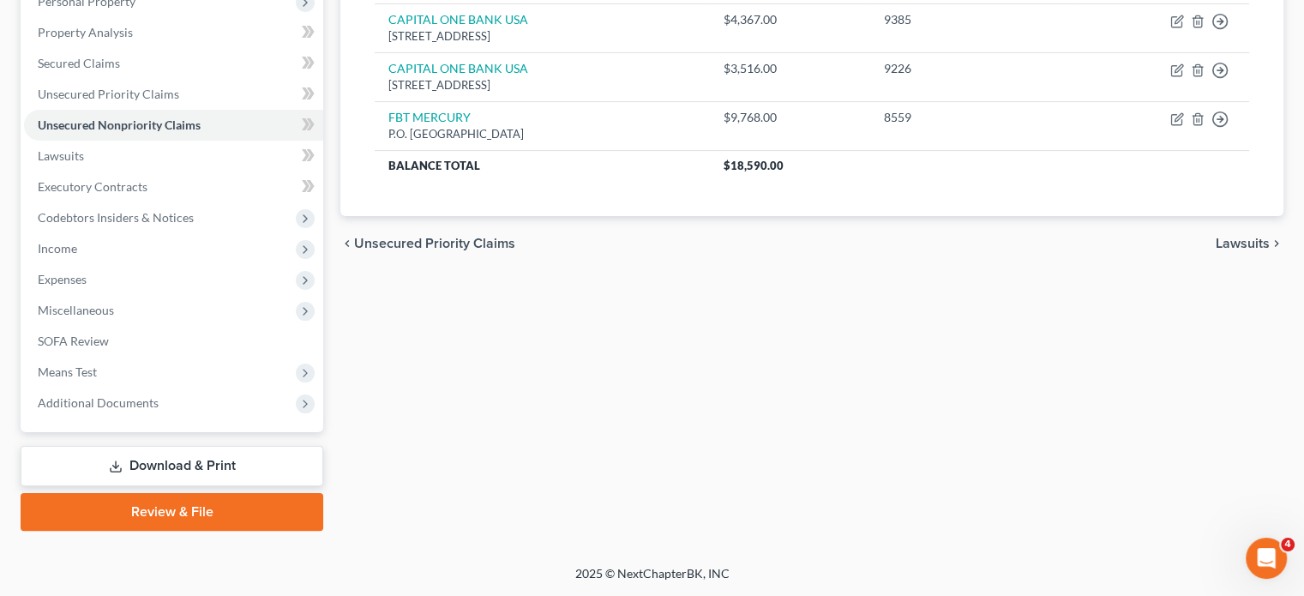
scroll to position [363, 0]
click at [123, 264] on span "Income" at bounding box center [173, 248] width 299 height 31
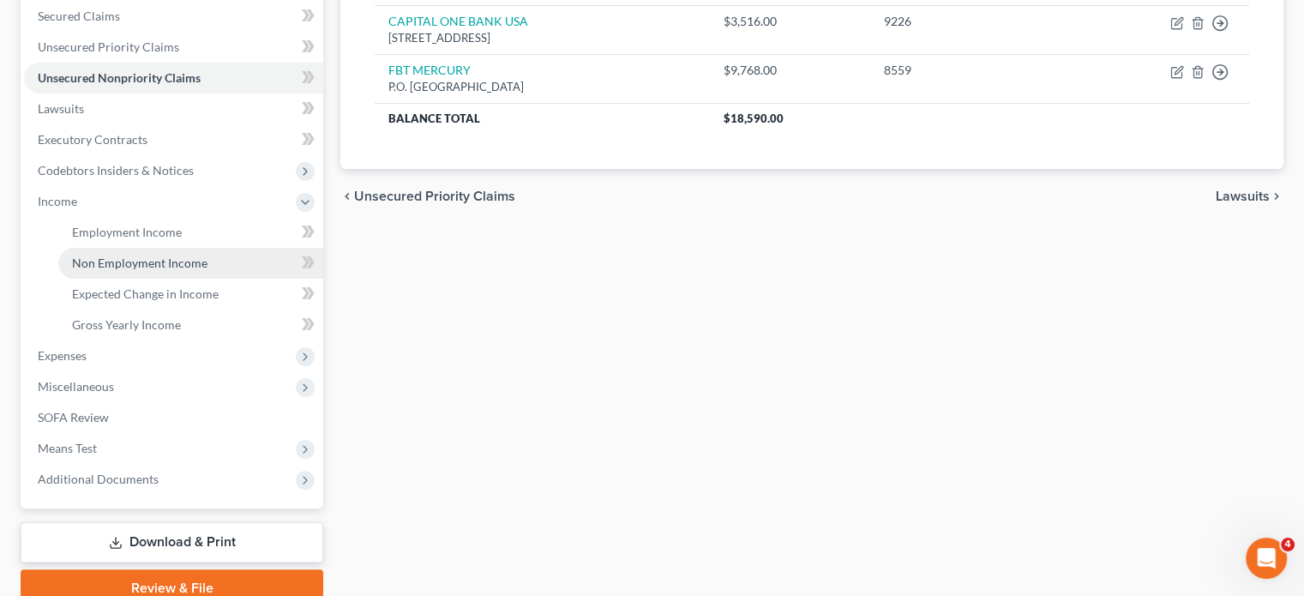
click at [156, 270] on span "Non Employment Income" at bounding box center [139, 263] width 135 height 15
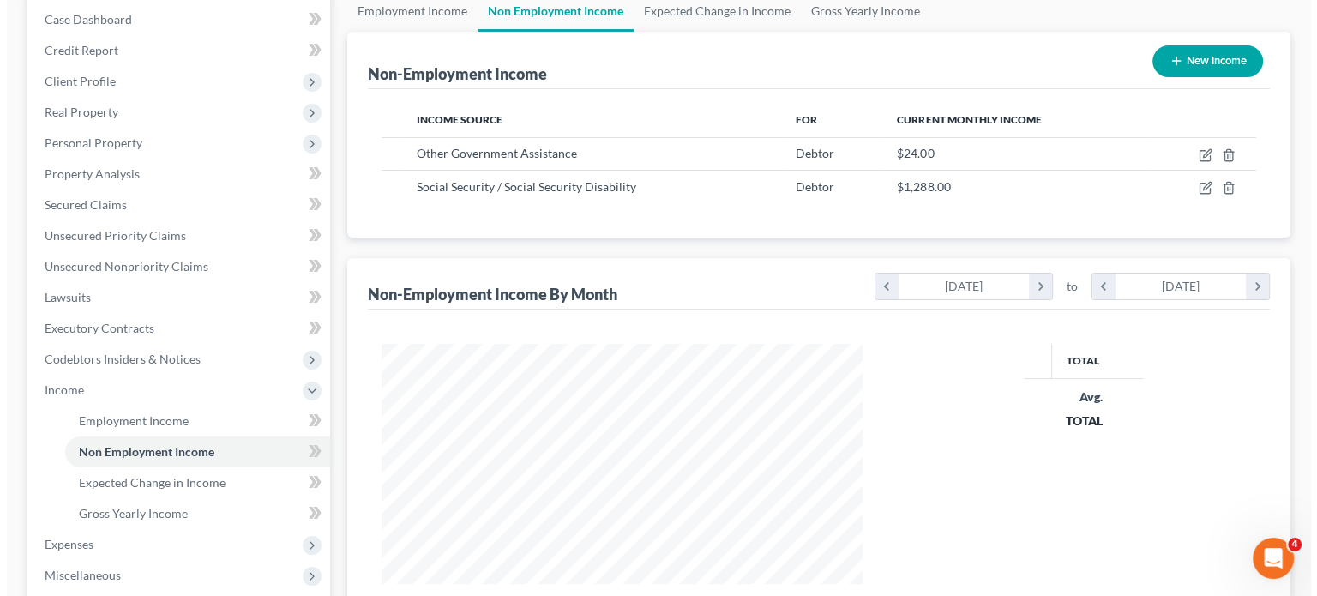
scroll to position [177, 0]
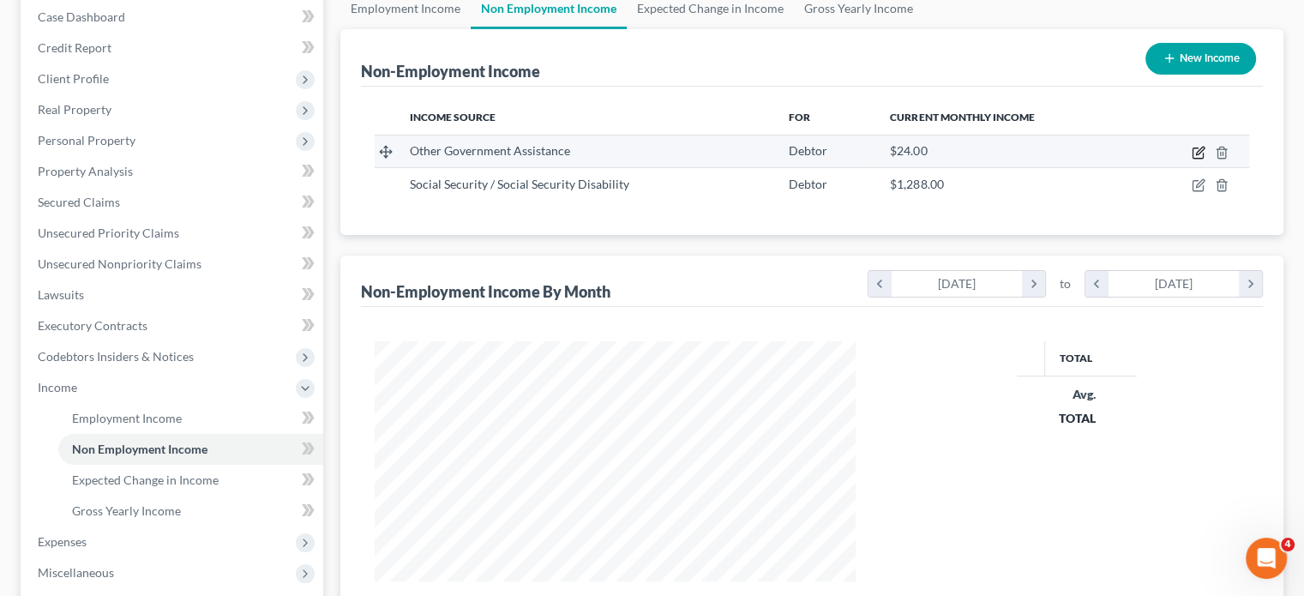
click at [1192, 159] on icon "button" at bounding box center [1199, 153] width 14 height 14
select select "5"
select select "0"
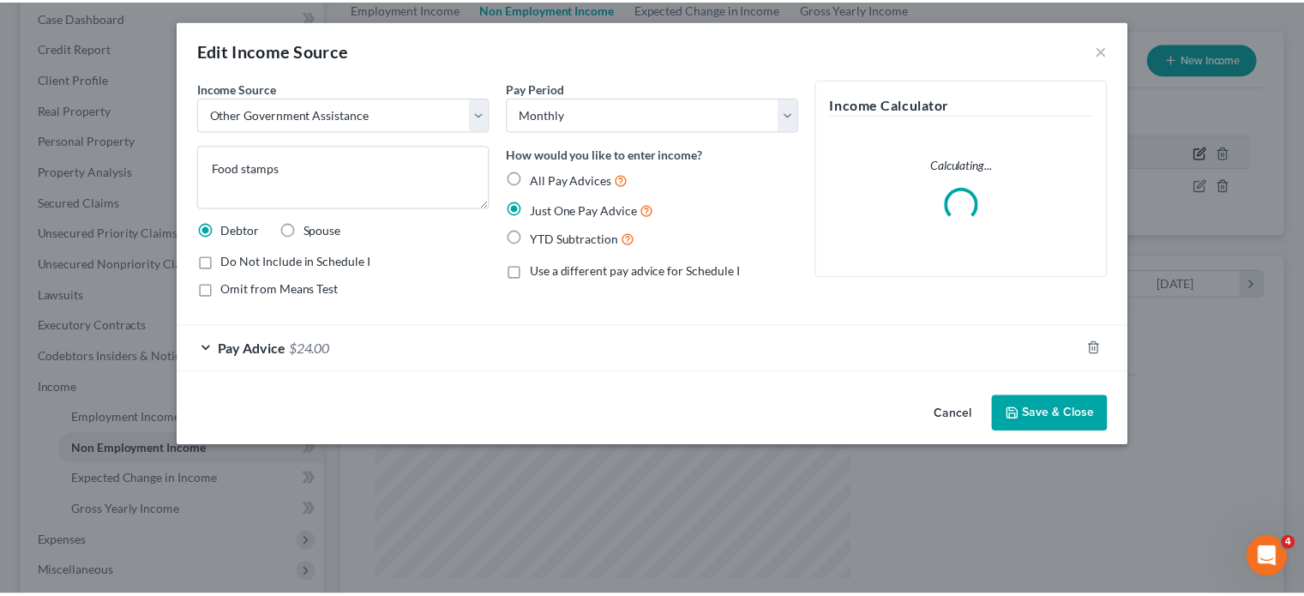
scroll to position [244, 521]
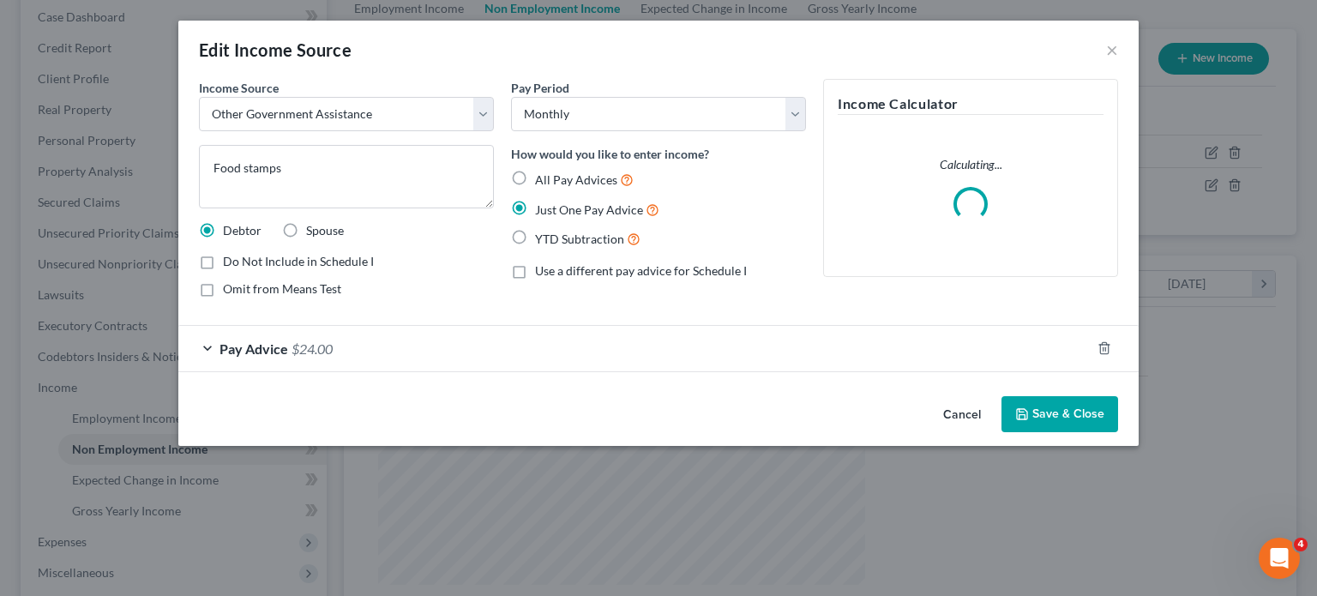
click at [995, 432] on button "Cancel" at bounding box center [962, 415] width 65 height 34
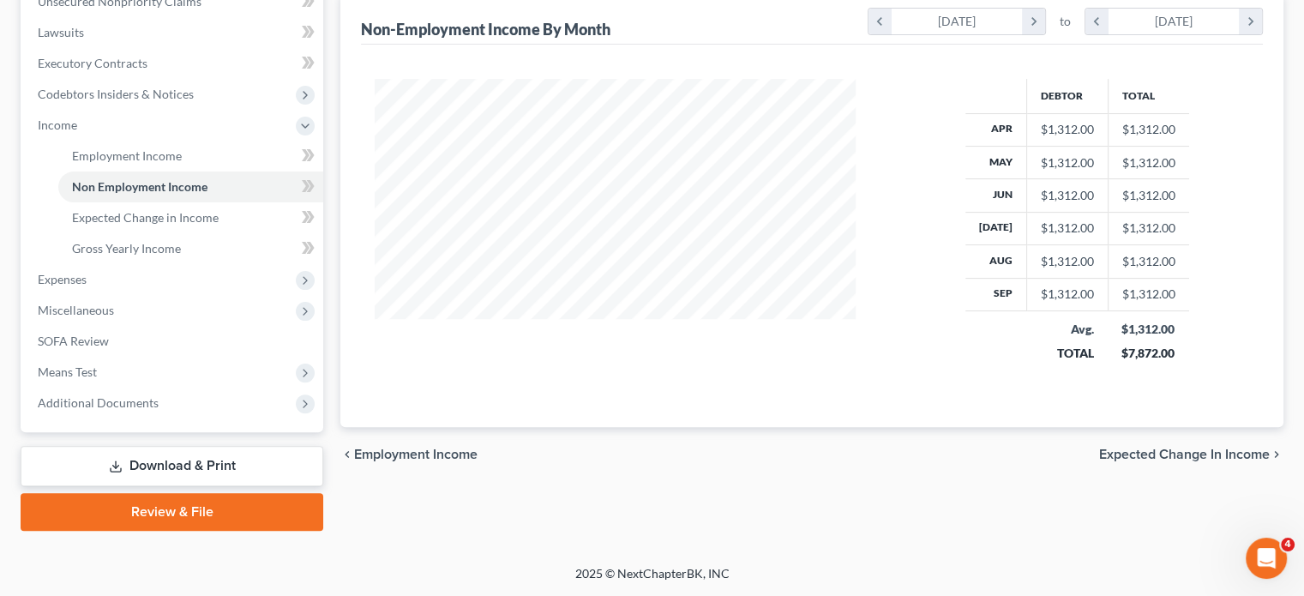
scroll to position [531, 0]
click at [181, 256] on span "Gross Yearly Income" at bounding box center [126, 248] width 109 height 15
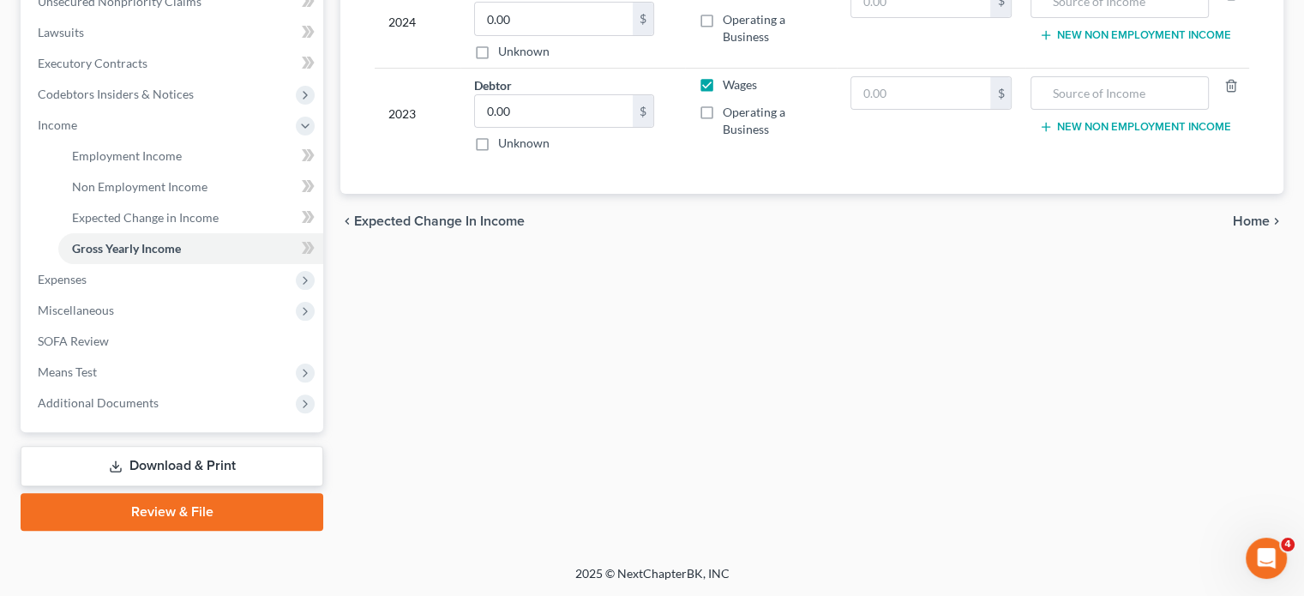
scroll to position [503, 0]
click at [137, 295] on span "Expenses" at bounding box center [173, 279] width 299 height 31
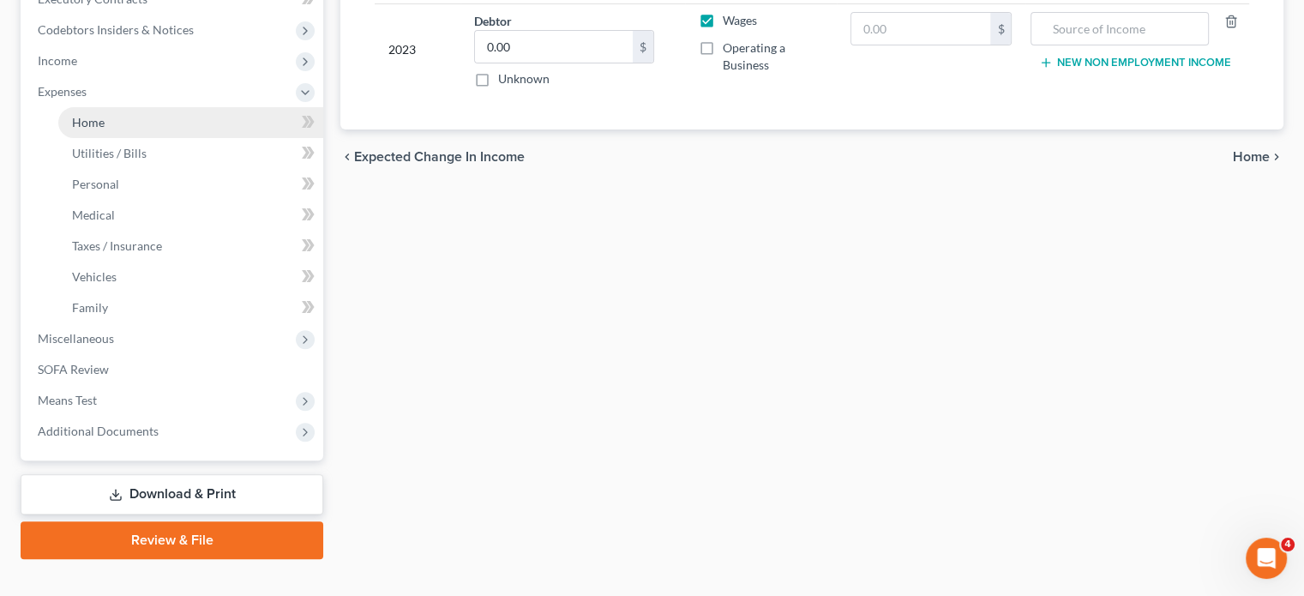
click at [128, 138] on link "Home" at bounding box center [190, 122] width 265 height 31
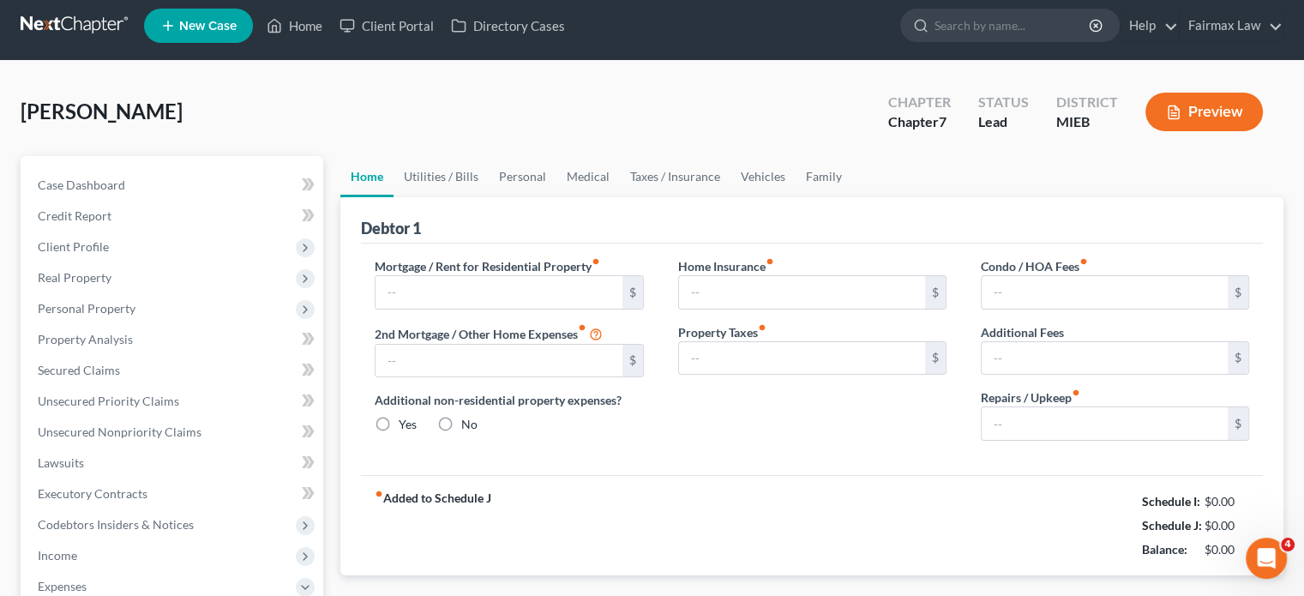
type input "0.00"
radio input "true"
type input "0.00"
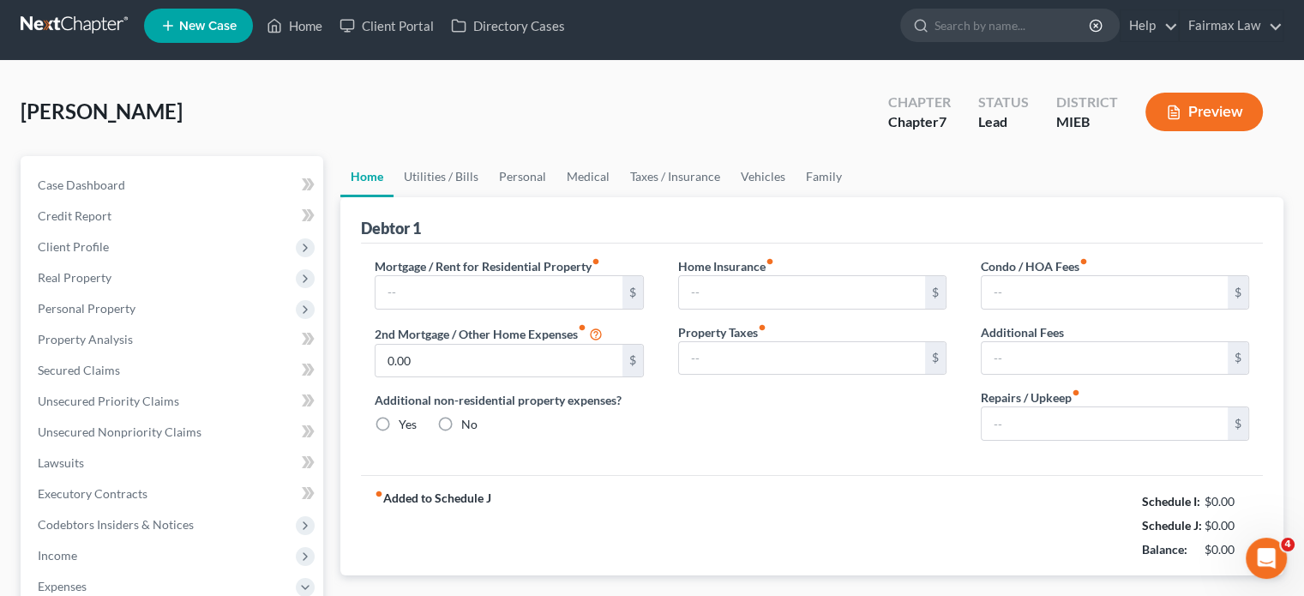
type input "0.00"
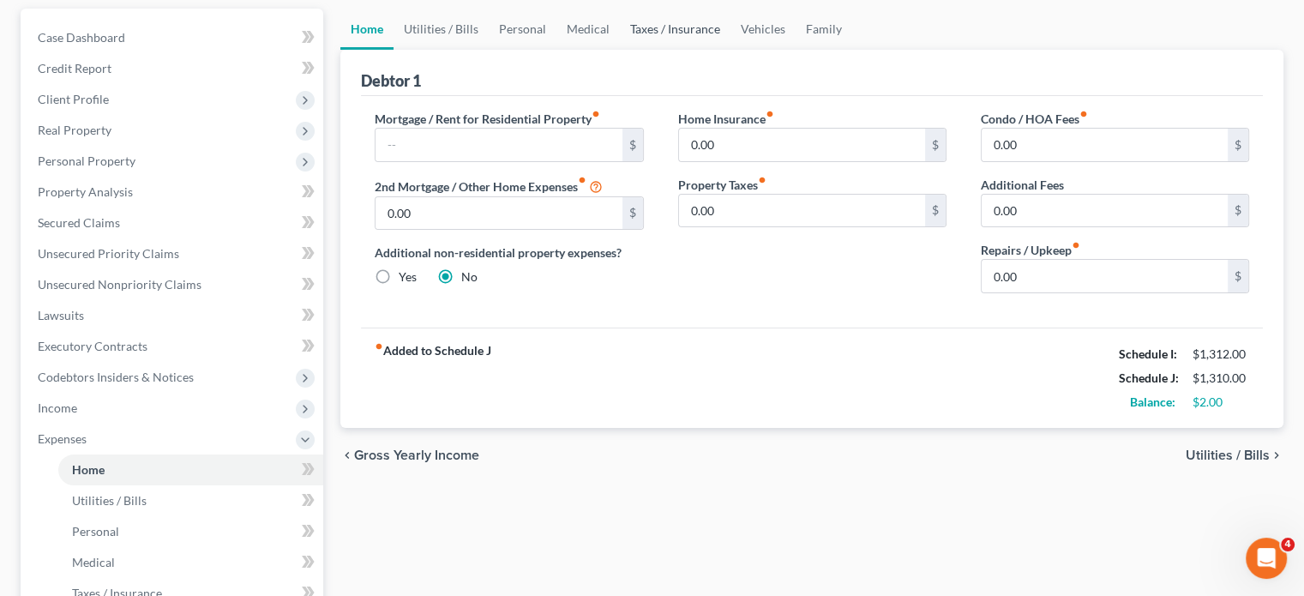
scroll to position [134, 0]
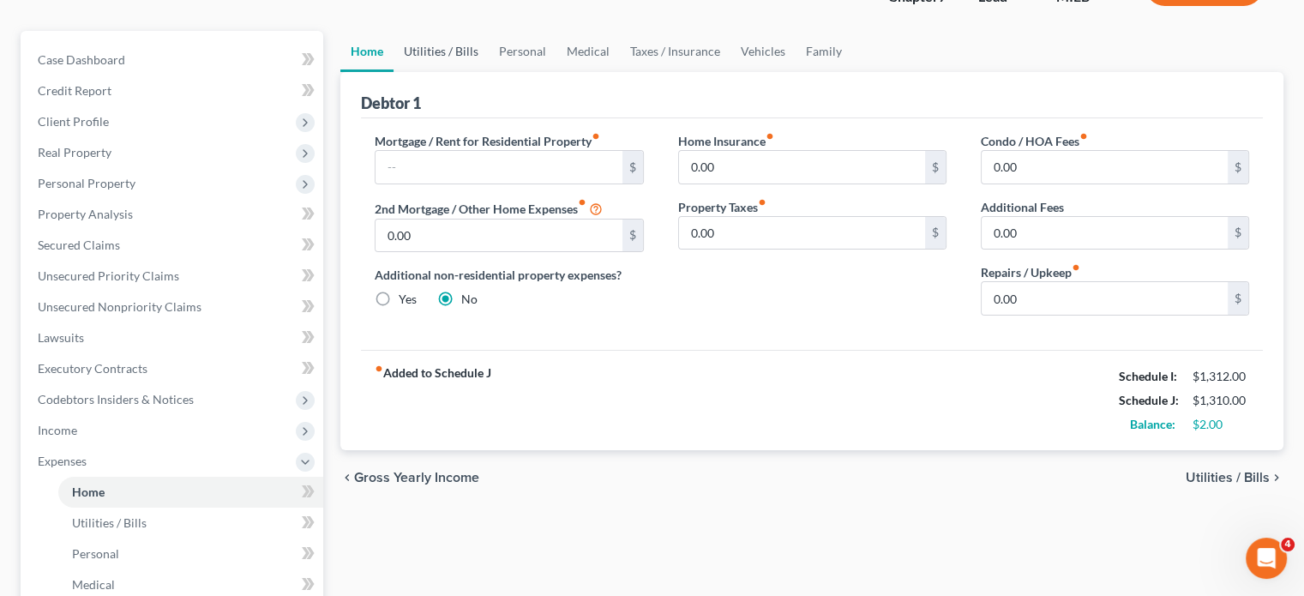
click at [484, 72] on link "Utilities / Bills" at bounding box center [441, 51] width 95 height 41
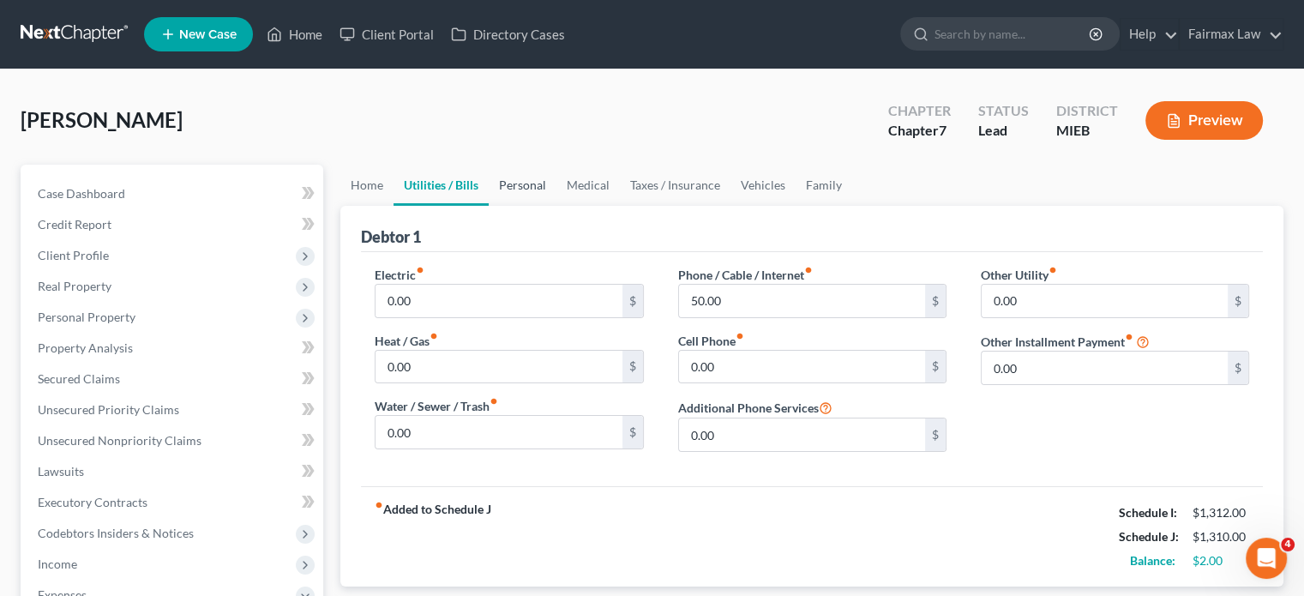
click at [557, 206] on link "Personal" at bounding box center [523, 185] width 68 height 41
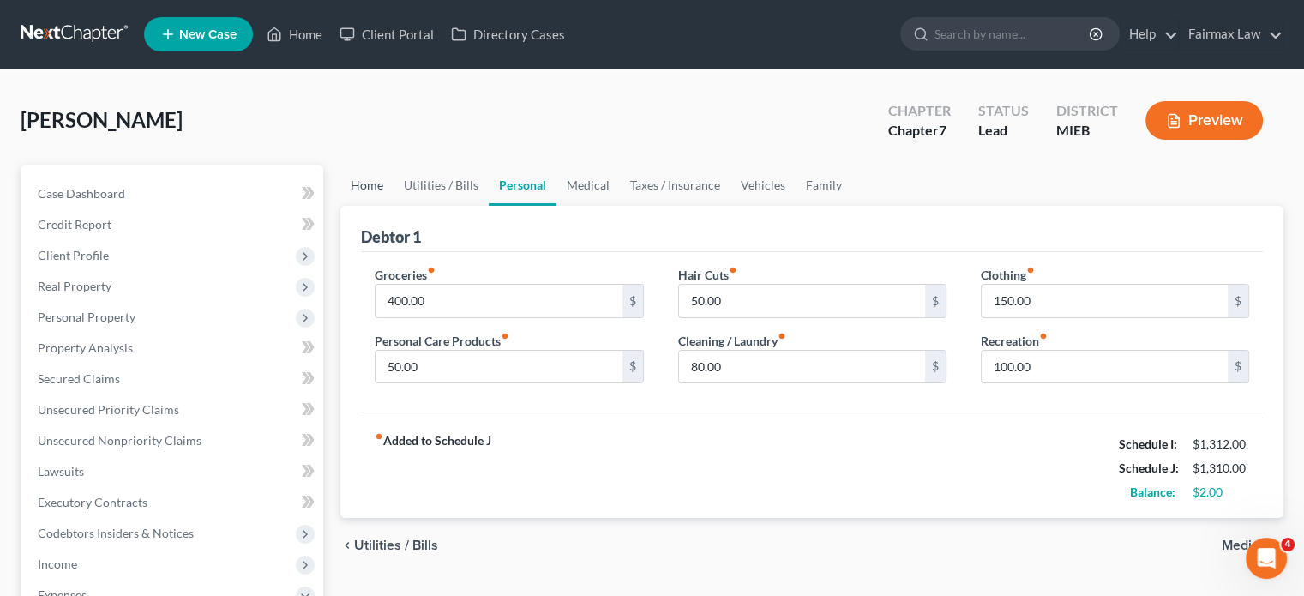
click at [385, 206] on link "Home" at bounding box center [366, 185] width 53 height 41
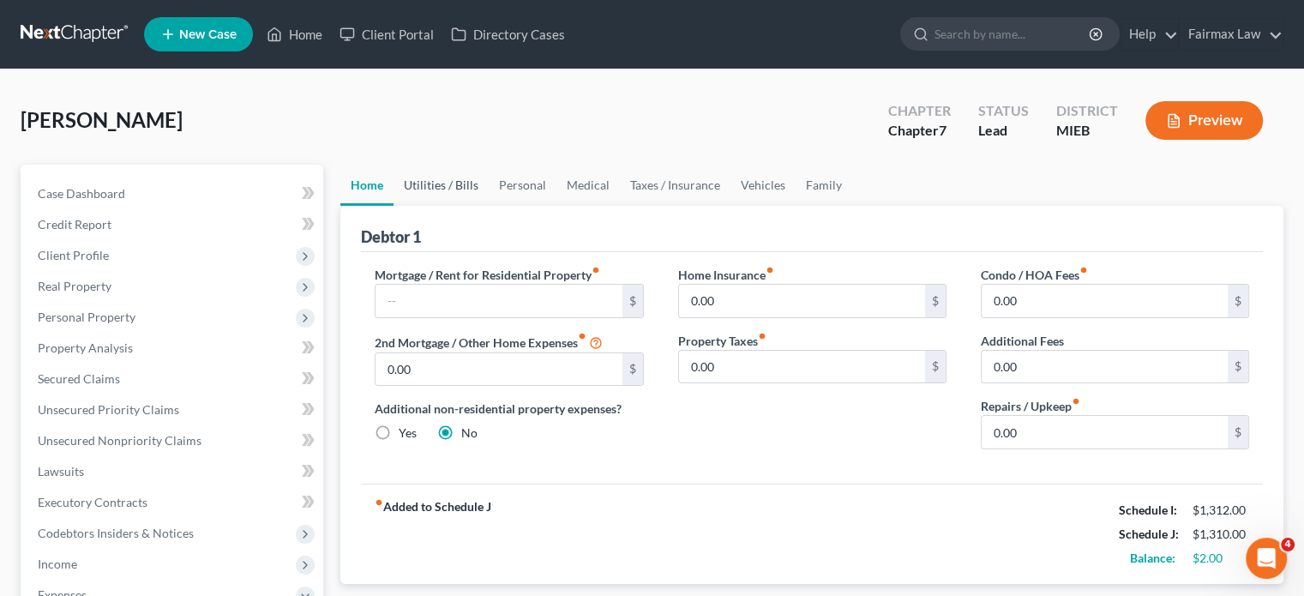
click at [485, 206] on link "Utilities / Bills" at bounding box center [441, 185] width 95 height 41
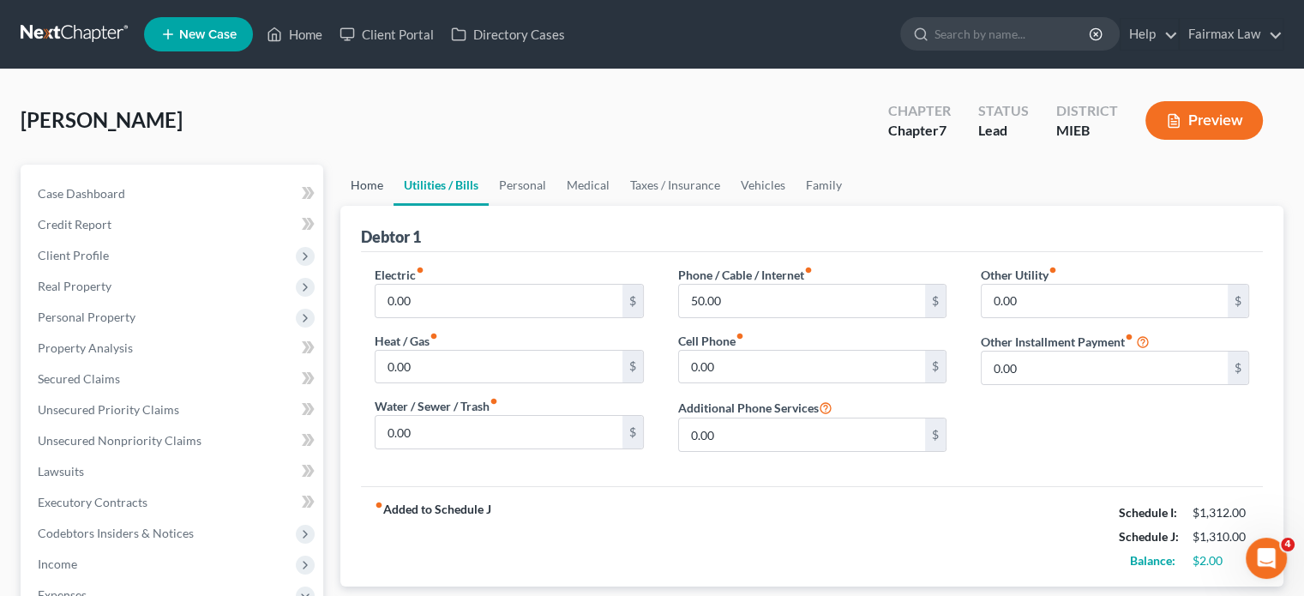
click at [377, 206] on link "Home" at bounding box center [366, 185] width 53 height 41
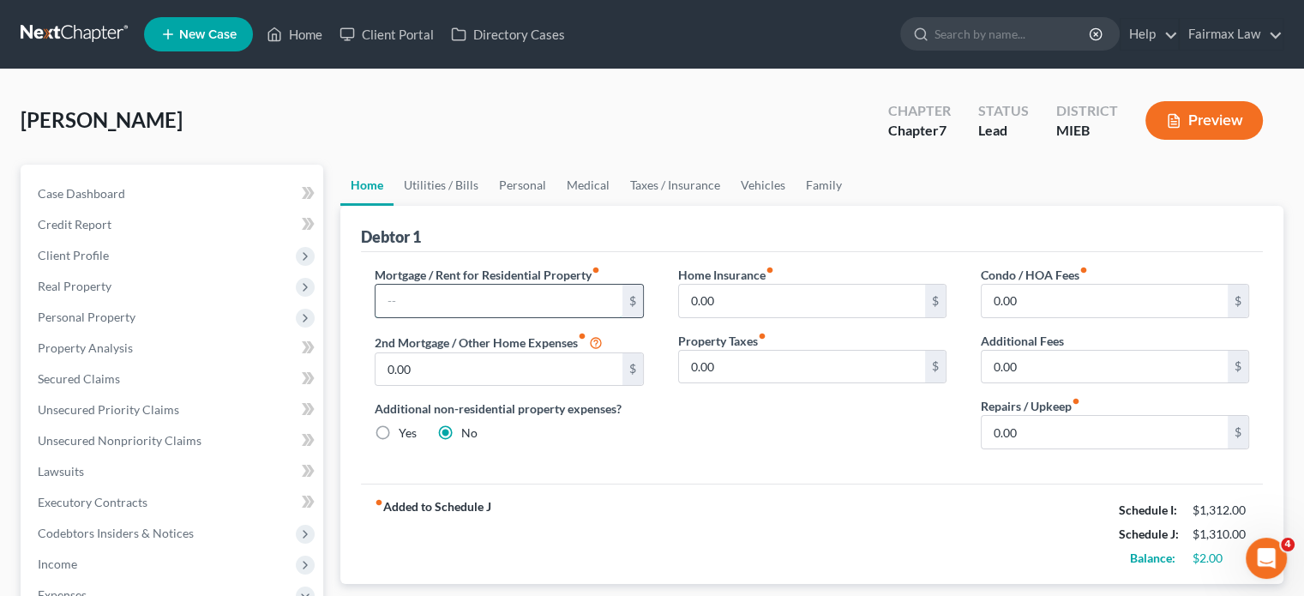
click at [448, 317] on input "text" at bounding box center [499, 301] width 246 height 33
type input "200"
click at [557, 206] on link "Personal" at bounding box center [523, 185] width 68 height 41
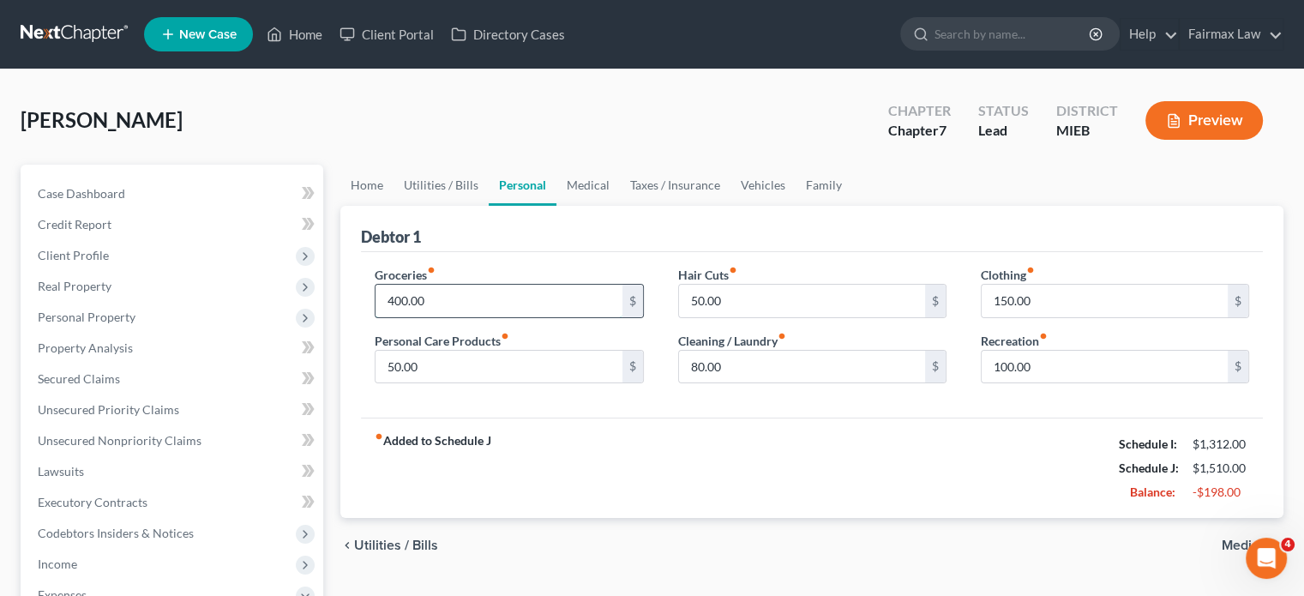
click at [476, 317] on input "400.00" at bounding box center [499, 301] width 246 height 33
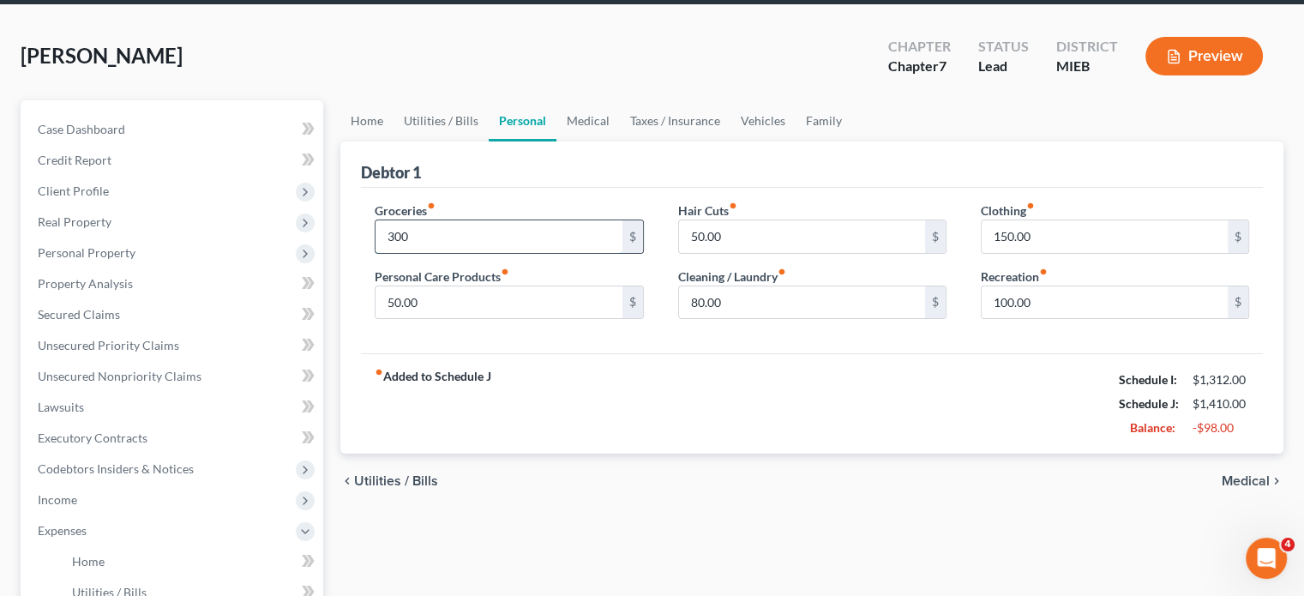
scroll to position [65, 0]
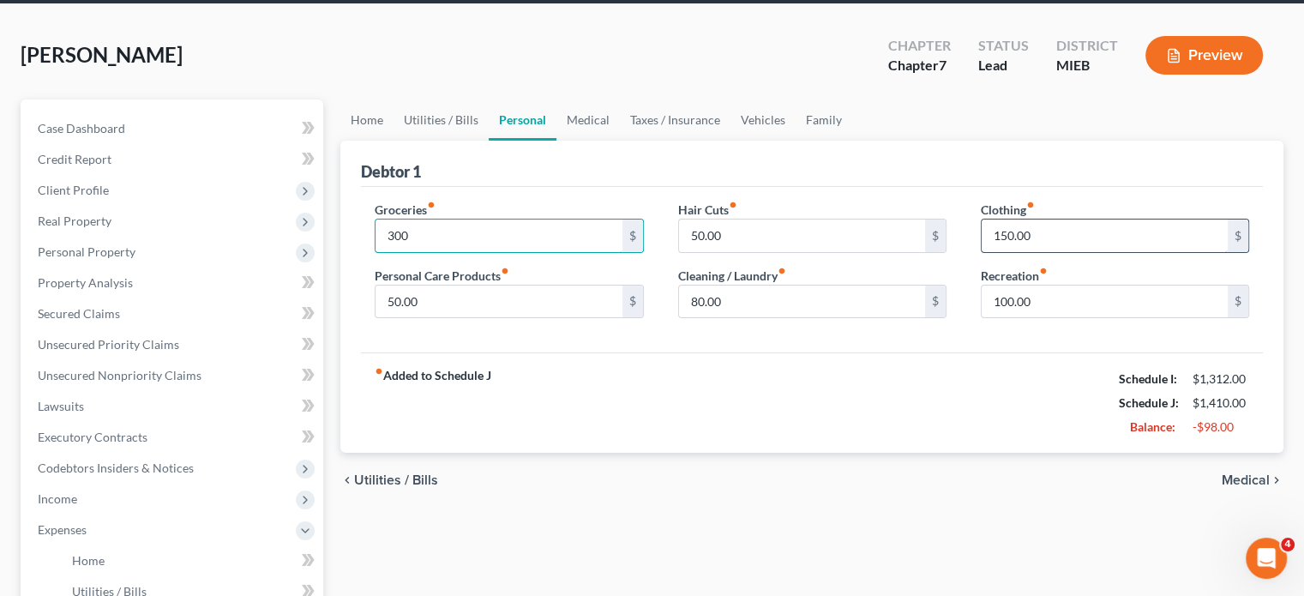
type input "300"
click at [1065, 252] on input "150.00" at bounding box center [1105, 236] width 246 height 33
click at [754, 318] on input "80.00" at bounding box center [802, 302] width 246 height 33
click at [997, 252] on input "text" at bounding box center [1105, 236] width 246 height 33
type input "100"
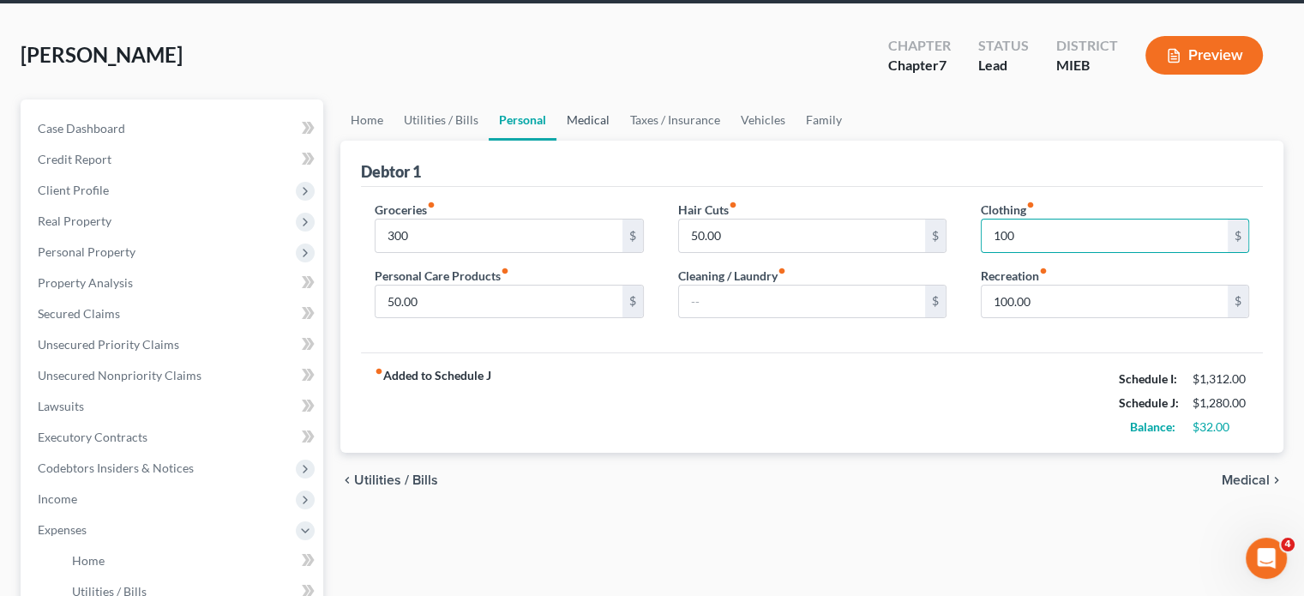
click at [620, 141] on link "Medical" at bounding box center [588, 119] width 63 height 41
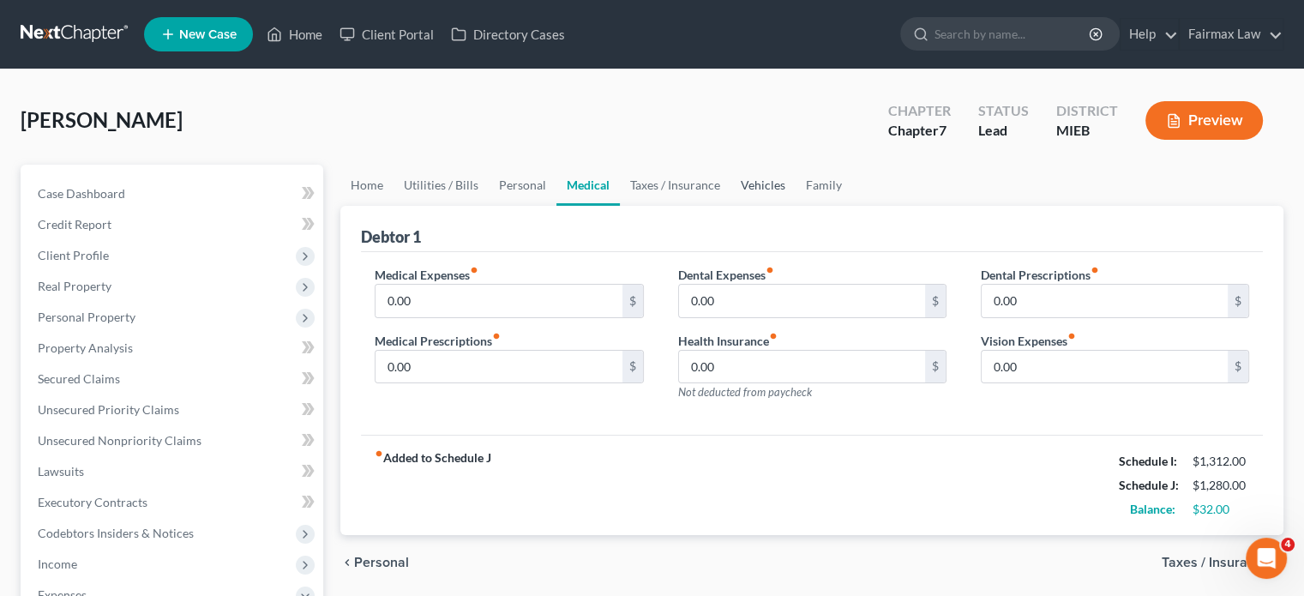
click at [796, 206] on link "Vehicles" at bounding box center [763, 185] width 65 height 41
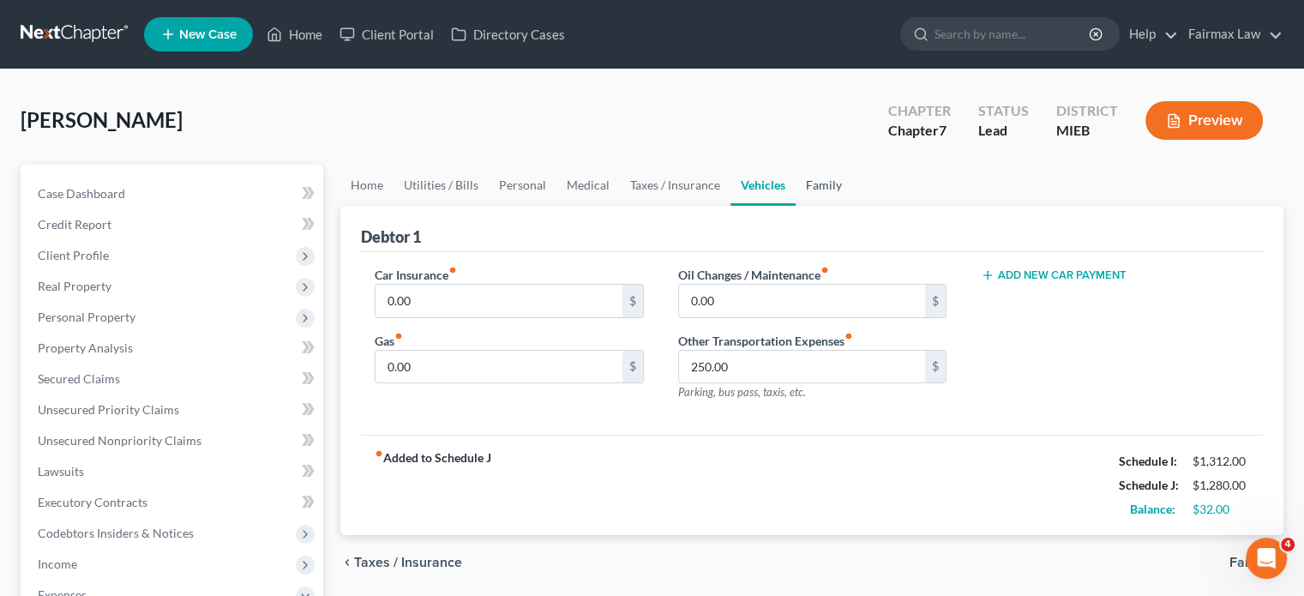
click at [852, 206] on link "Family" at bounding box center [824, 185] width 57 height 41
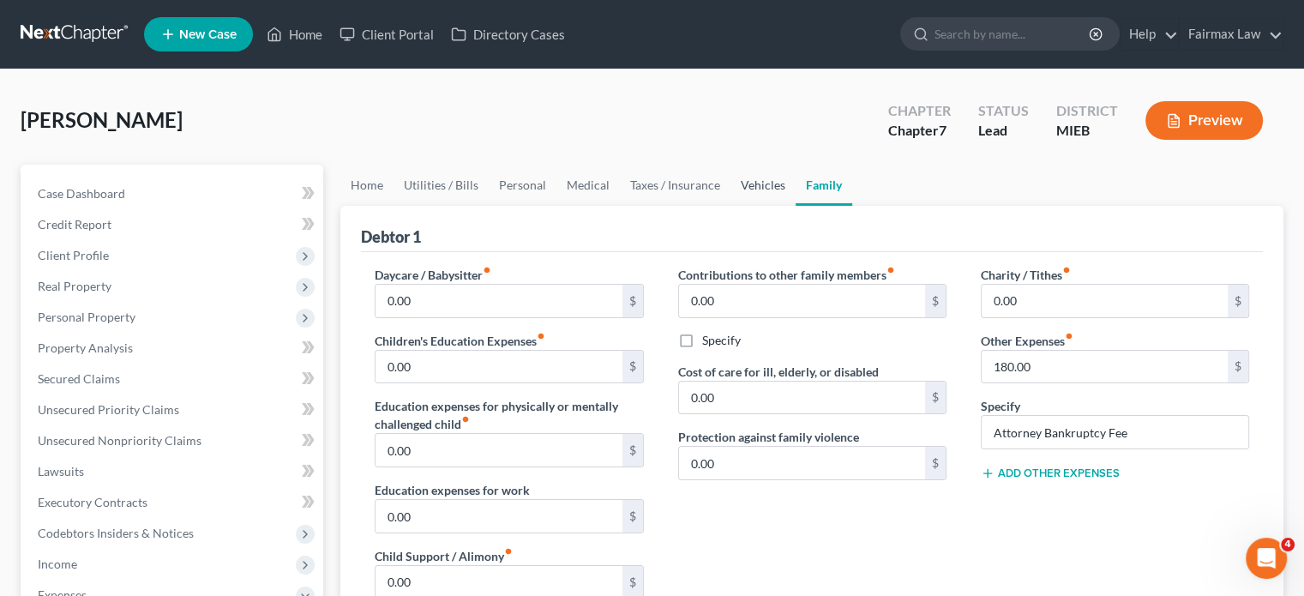
click at [796, 206] on link "Vehicles" at bounding box center [763, 185] width 65 height 41
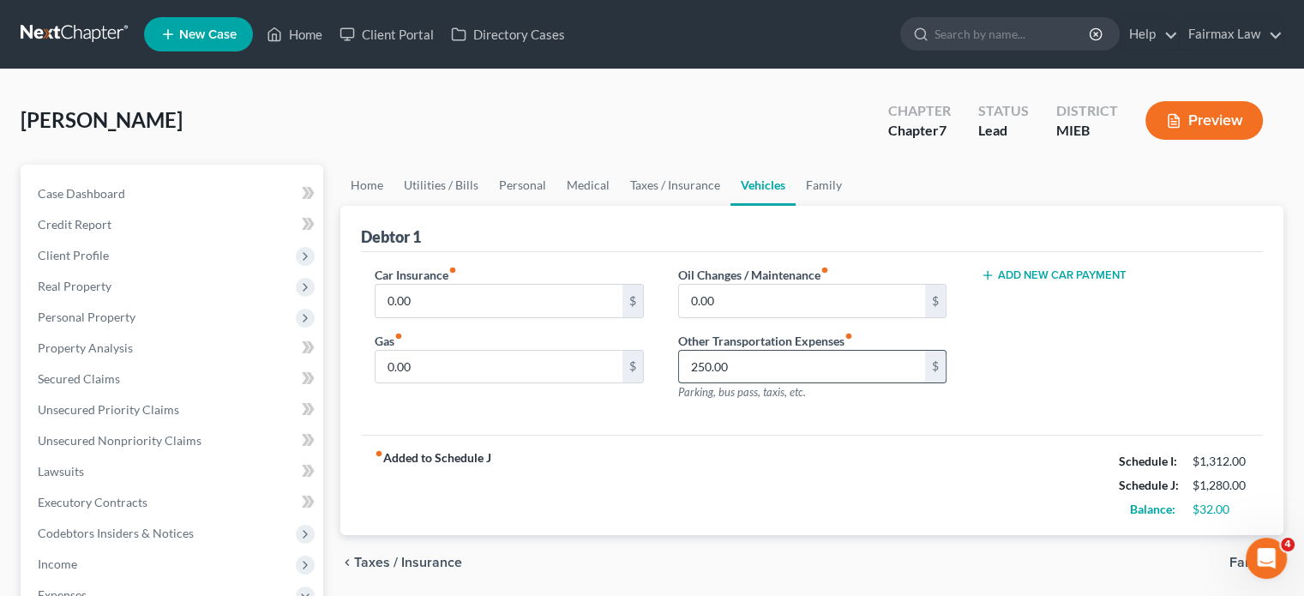
click at [740, 383] on input "250.00" at bounding box center [802, 367] width 246 height 33
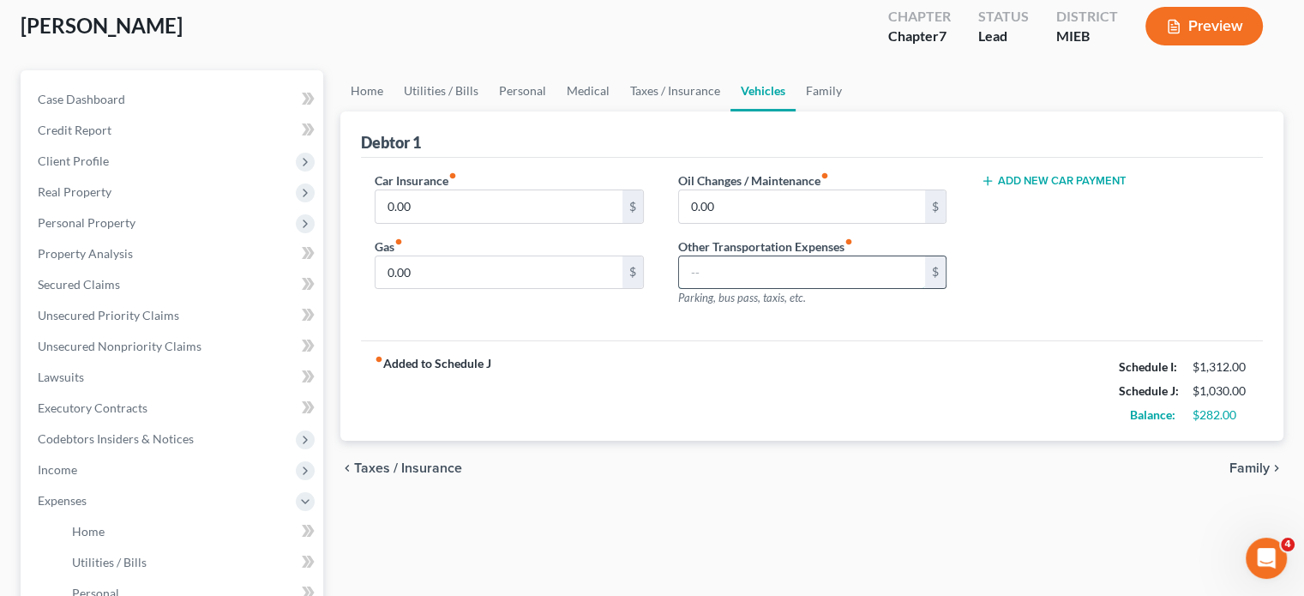
scroll to position [27, 0]
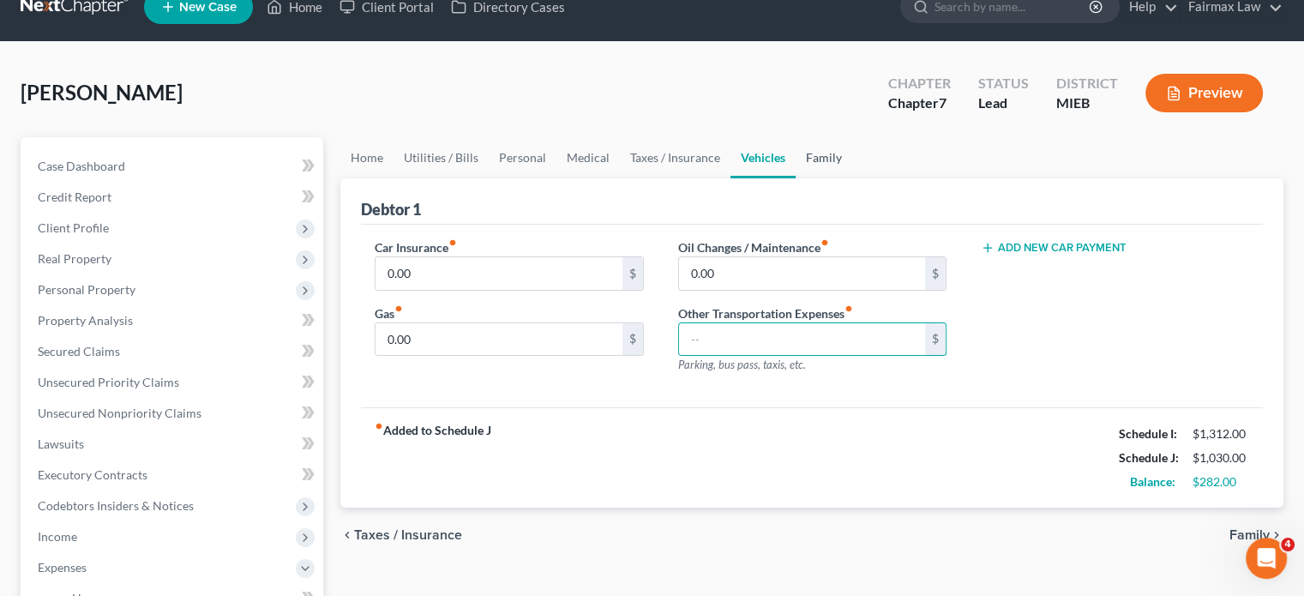
click at [852, 178] on link "Family" at bounding box center [824, 157] width 57 height 41
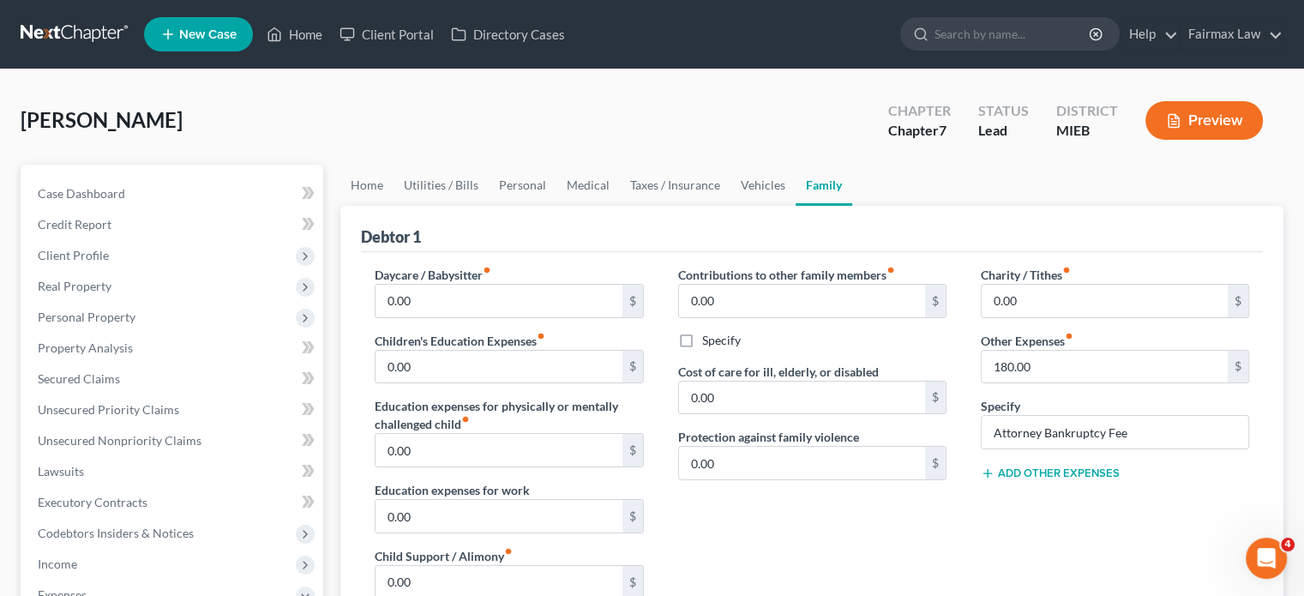
click at [1039, 350] on label "Other Expenses fiber_manual_record" at bounding box center [1027, 341] width 93 height 18
click at [1046, 383] on input "180.00" at bounding box center [1105, 367] width 246 height 33
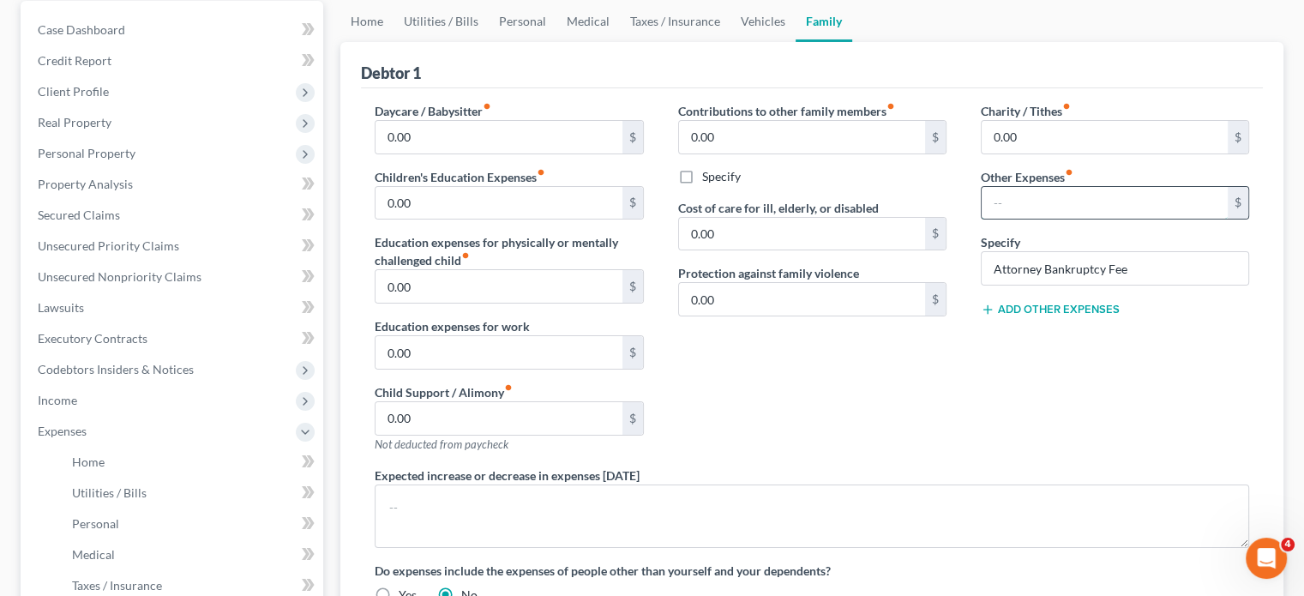
scroll to position [171, 0]
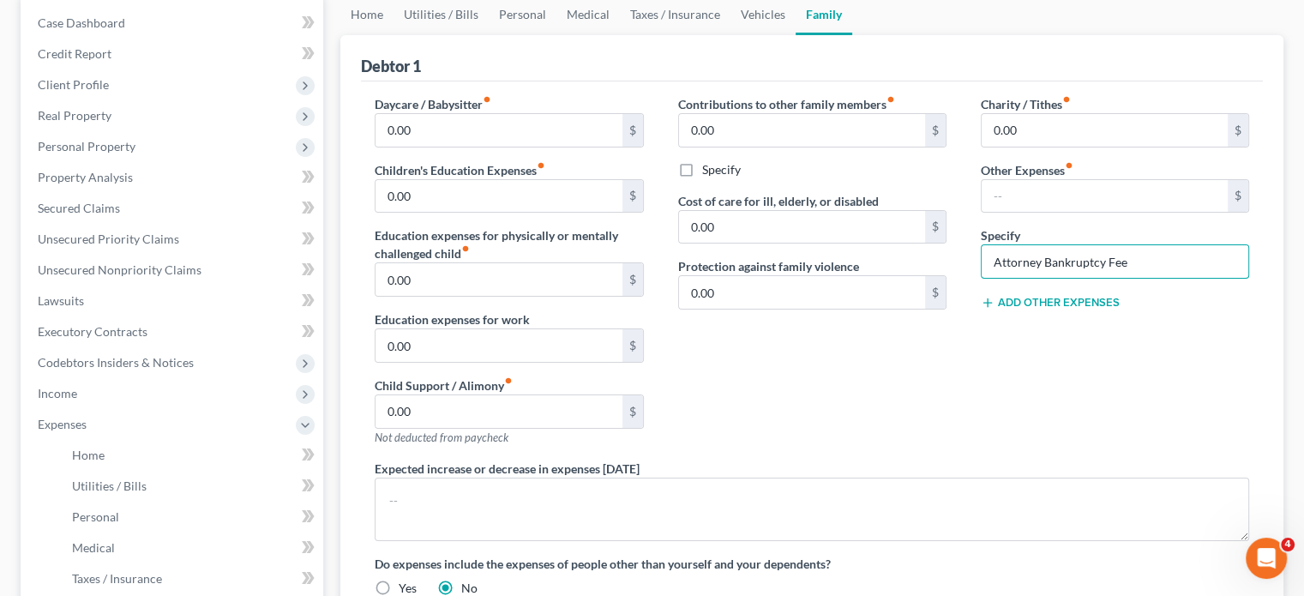
drag, startPoint x: 1162, startPoint y: 359, endPoint x: 910, endPoint y: 376, distance: 252.6
click at [910, 376] on div "Daycare / Babysitter fiber_manual_record 0.00 $ Children's Education Expenses f…" at bounding box center [812, 352] width 909 height 515
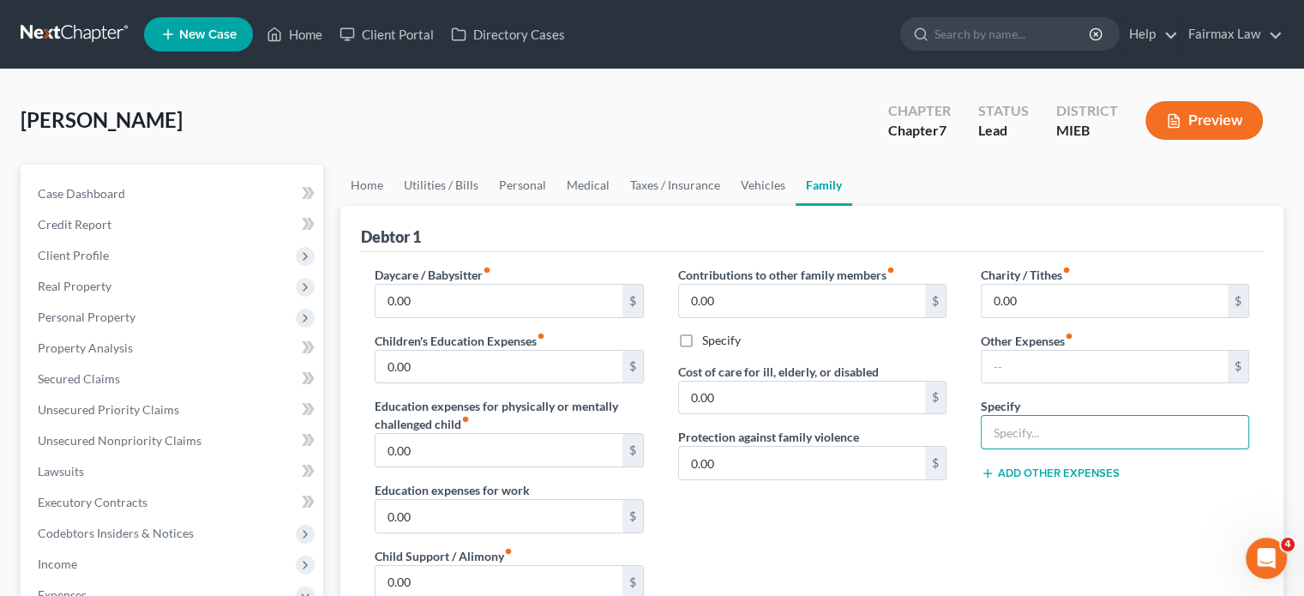
scroll to position [0, 0]
click at [796, 206] on link "Vehicles" at bounding box center [763, 185] width 65 height 41
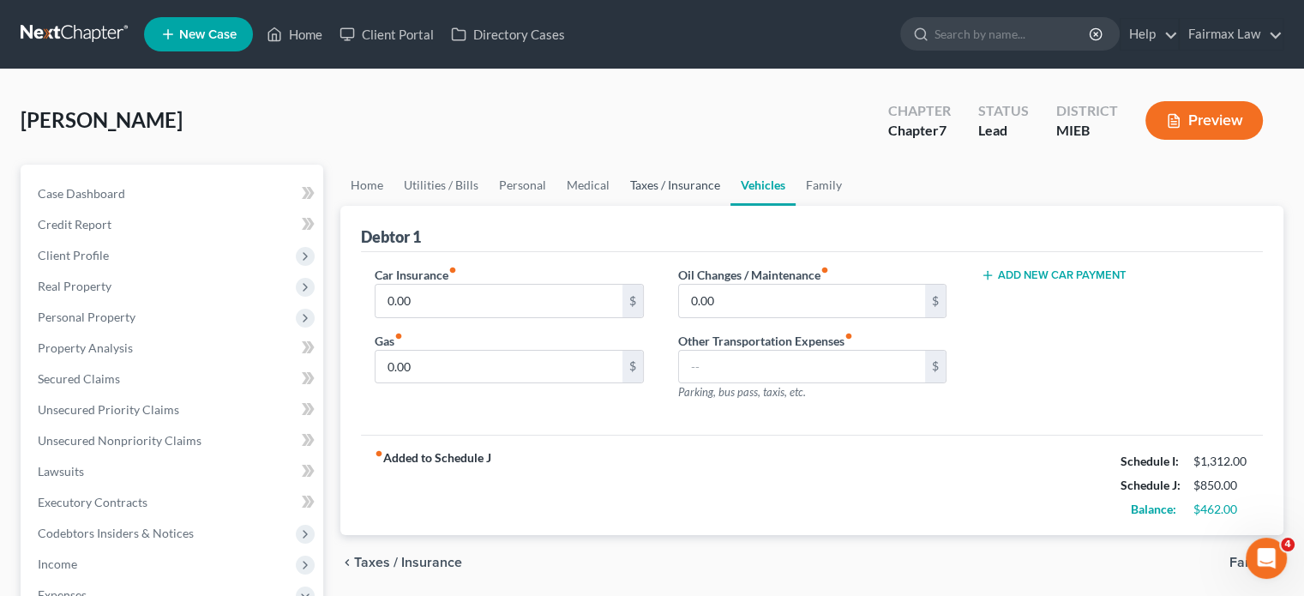
click at [731, 206] on link "Taxes / Insurance" at bounding box center [675, 185] width 111 height 41
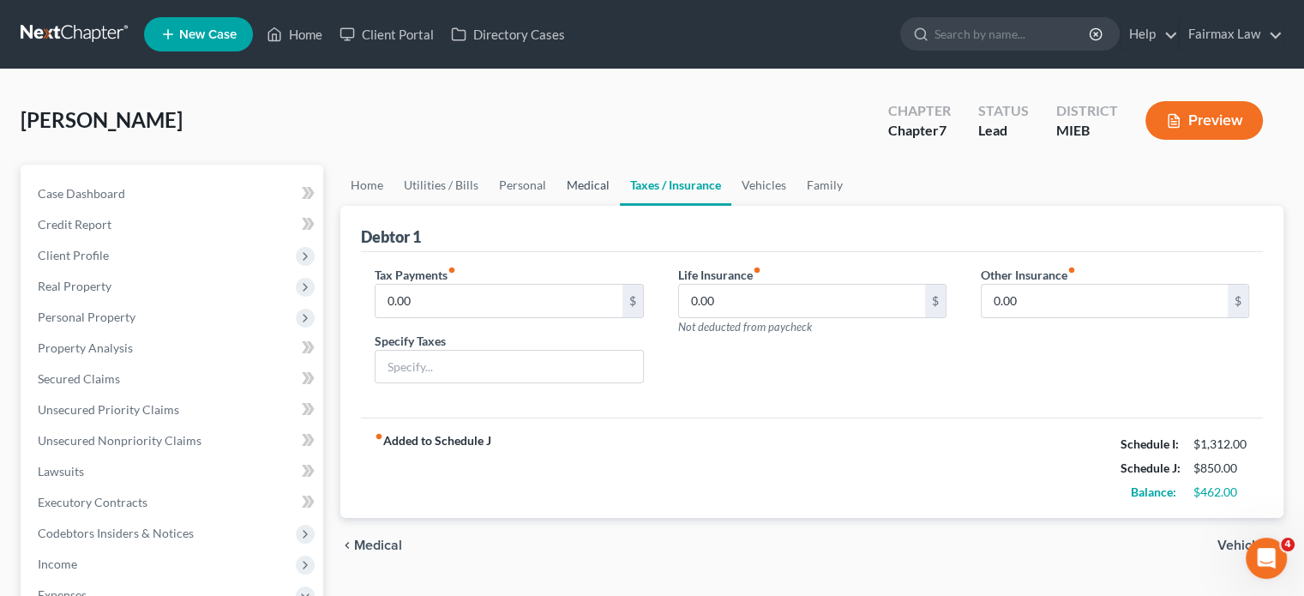
click at [620, 206] on link "Medical" at bounding box center [588, 185] width 63 height 41
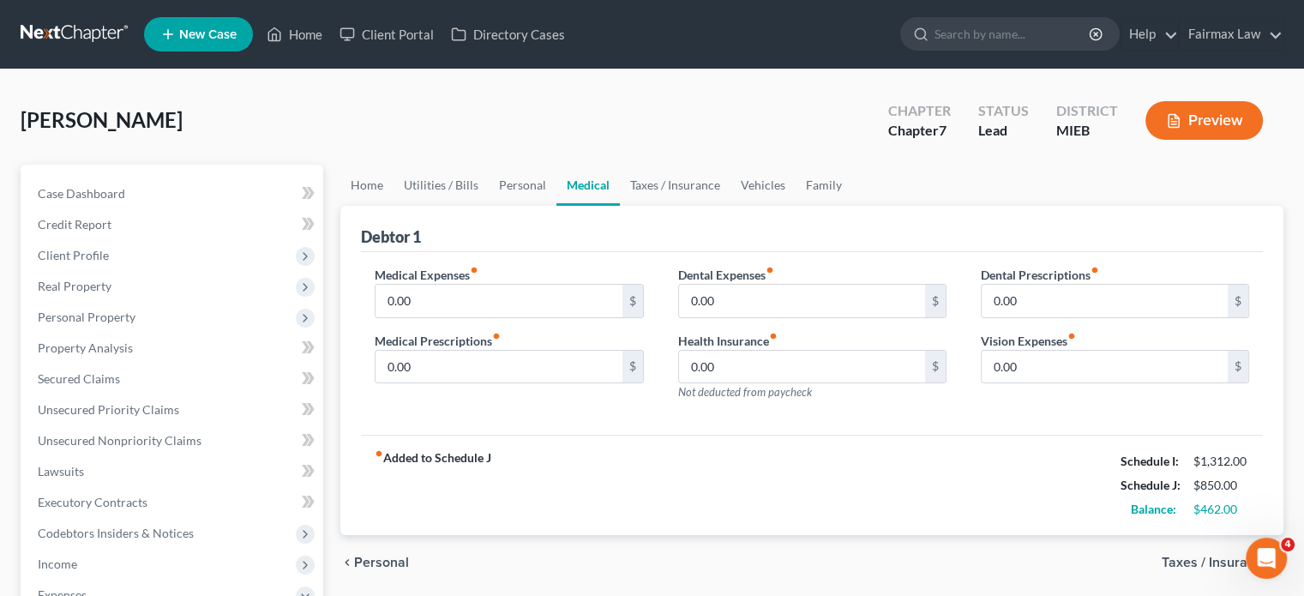
click at [478, 284] on label "Medical Expenses fiber_manual_record" at bounding box center [427, 275] width 104 height 18
click at [436, 317] on input "0.00" at bounding box center [499, 301] width 246 height 33
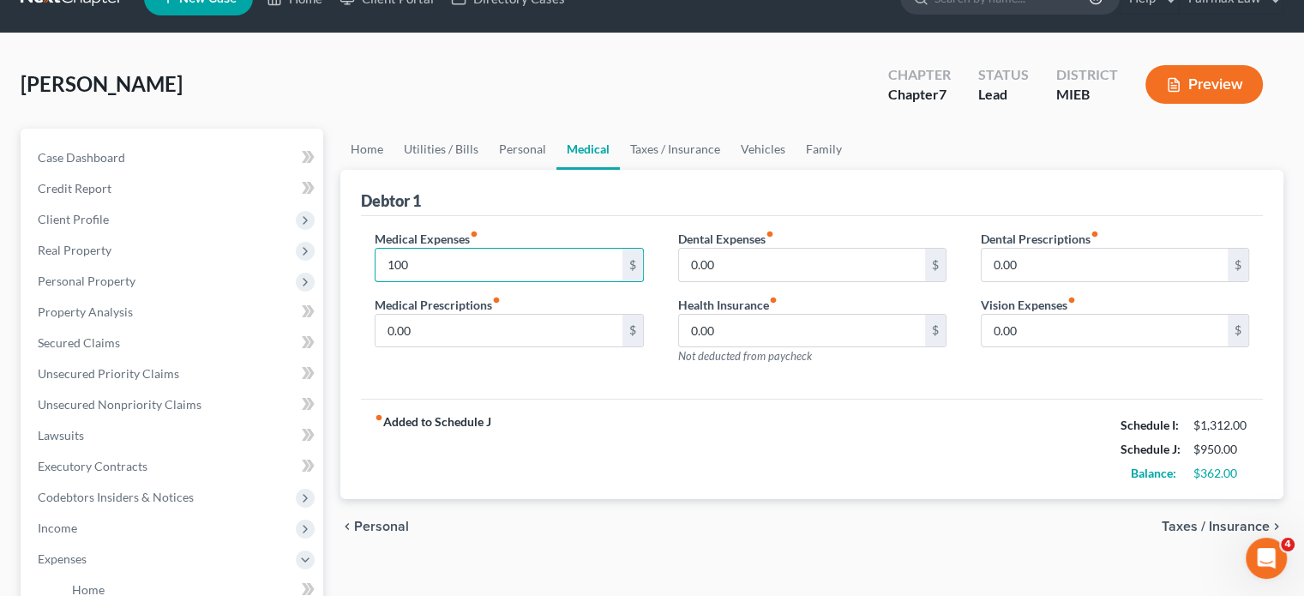
scroll to position [34, 0]
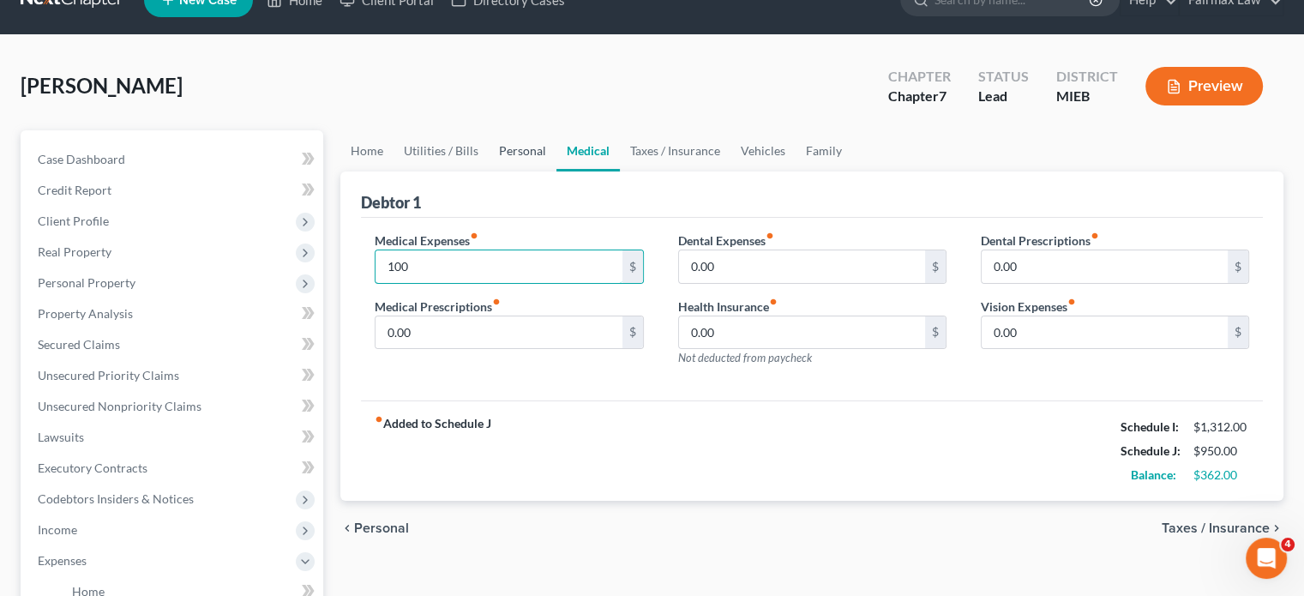
type input "100"
click at [557, 172] on link "Personal" at bounding box center [523, 150] width 68 height 41
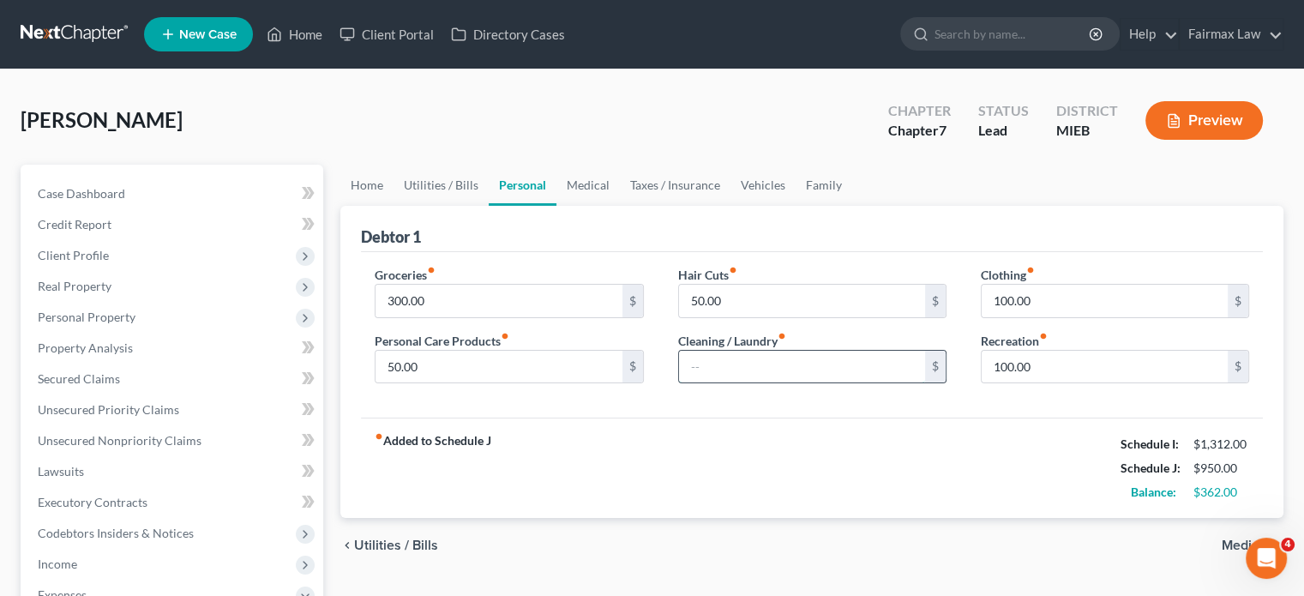
click at [735, 383] on input "text" at bounding box center [802, 367] width 246 height 33
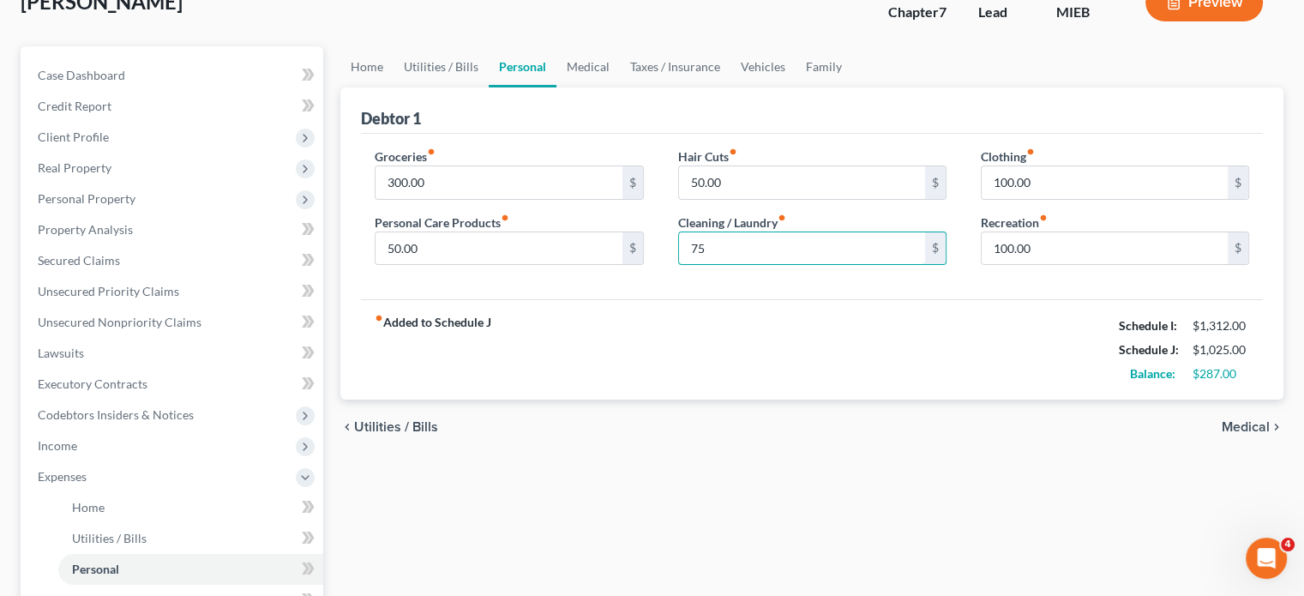
scroll to position [119, 0]
type input "75"
click at [457, 198] on input "300.00" at bounding box center [499, 181] width 246 height 33
click at [438, 198] on input "400" at bounding box center [499, 181] width 246 height 33
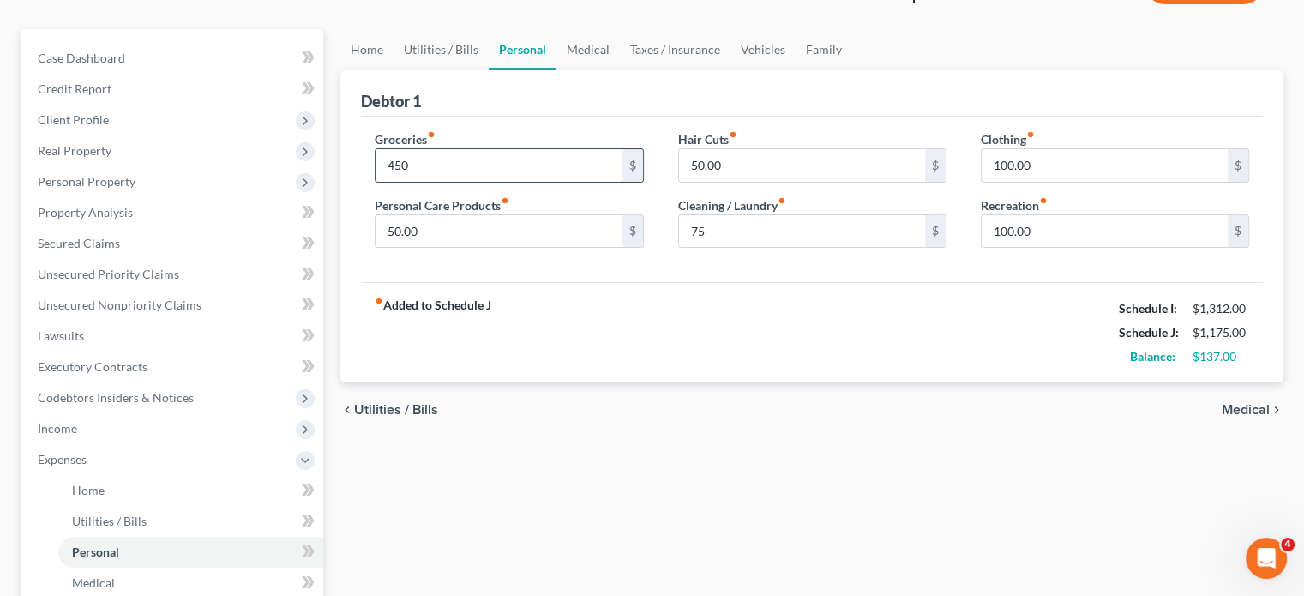
scroll to position [136, 0]
type input "450"
click at [465, 69] on link "Utilities / Bills" at bounding box center [441, 48] width 95 height 41
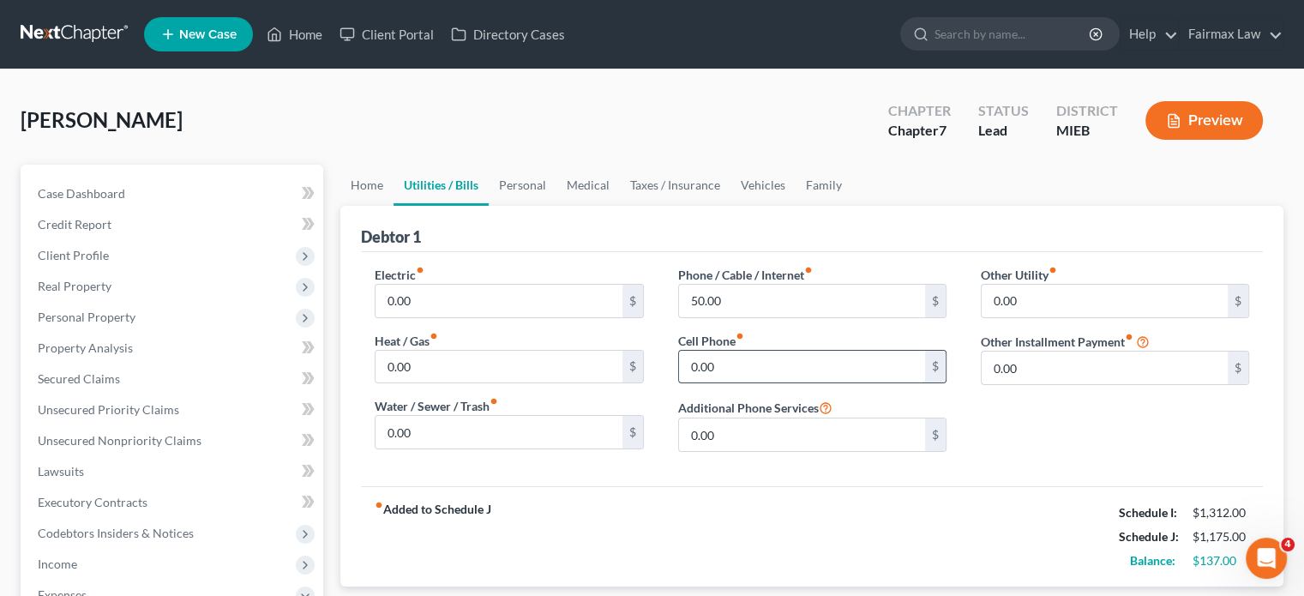
click at [720, 383] on input "0.00" at bounding box center [802, 367] width 246 height 33
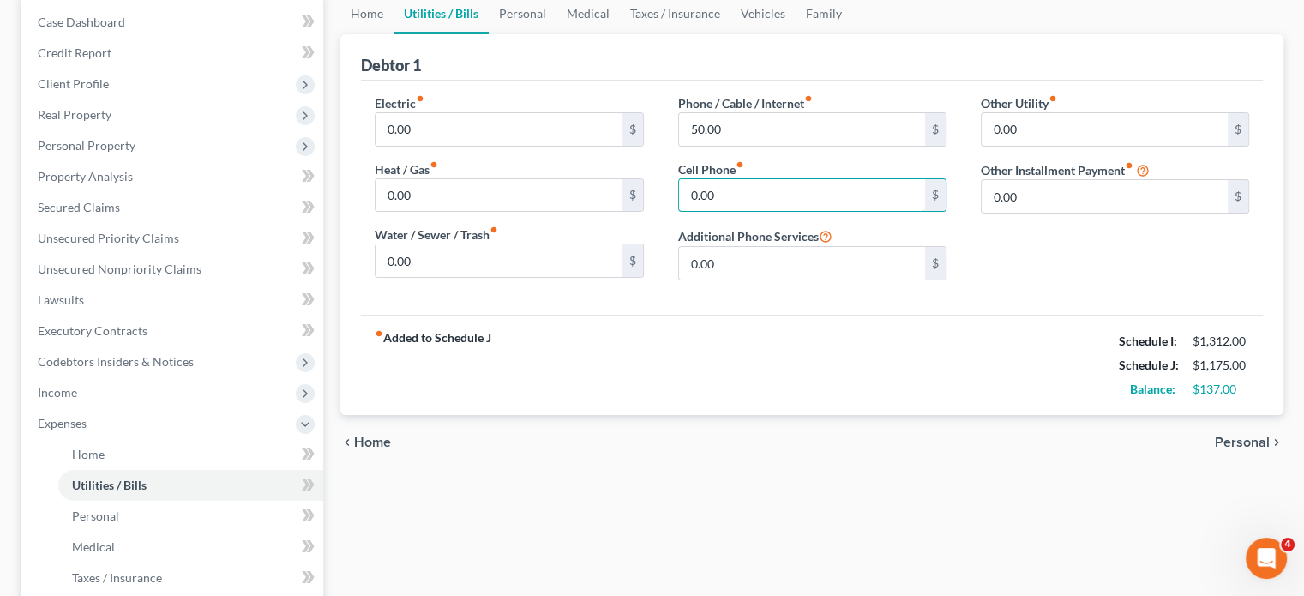
scroll to position [171, 0]
type input "85"
click at [852, 35] on link "Family" at bounding box center [824, 14] width 57 height 41
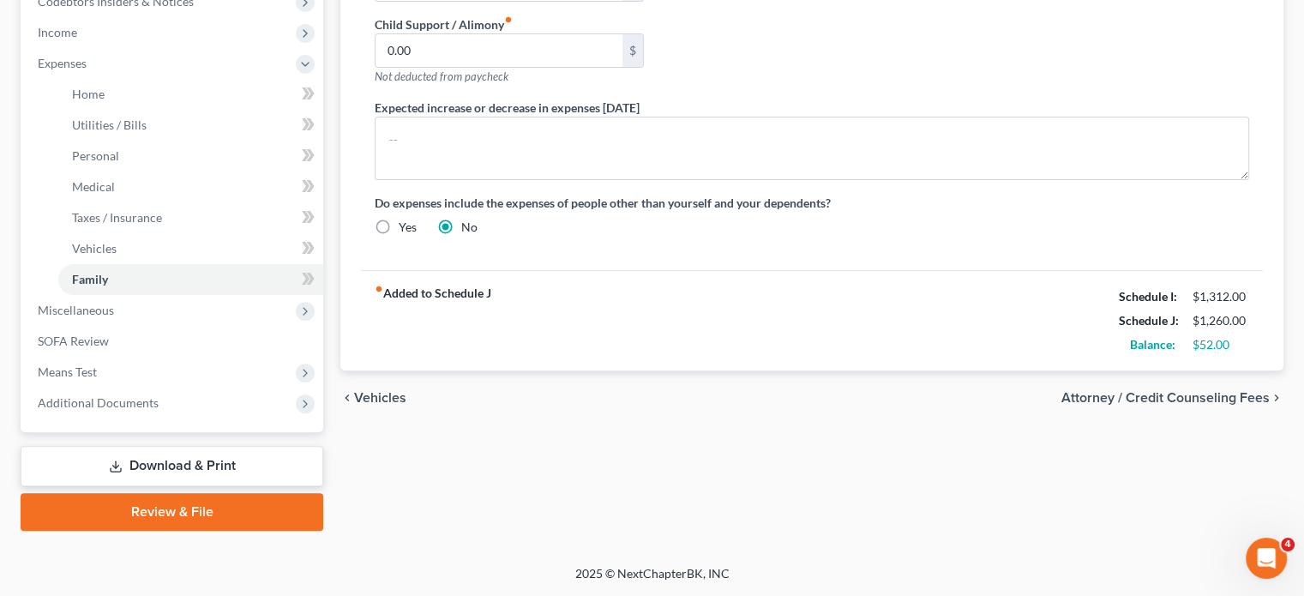
scroll to position [802, 0]
click at [114, 303] on span "Miscellaneous" at bounding box center [76, 310] width 76 height 15
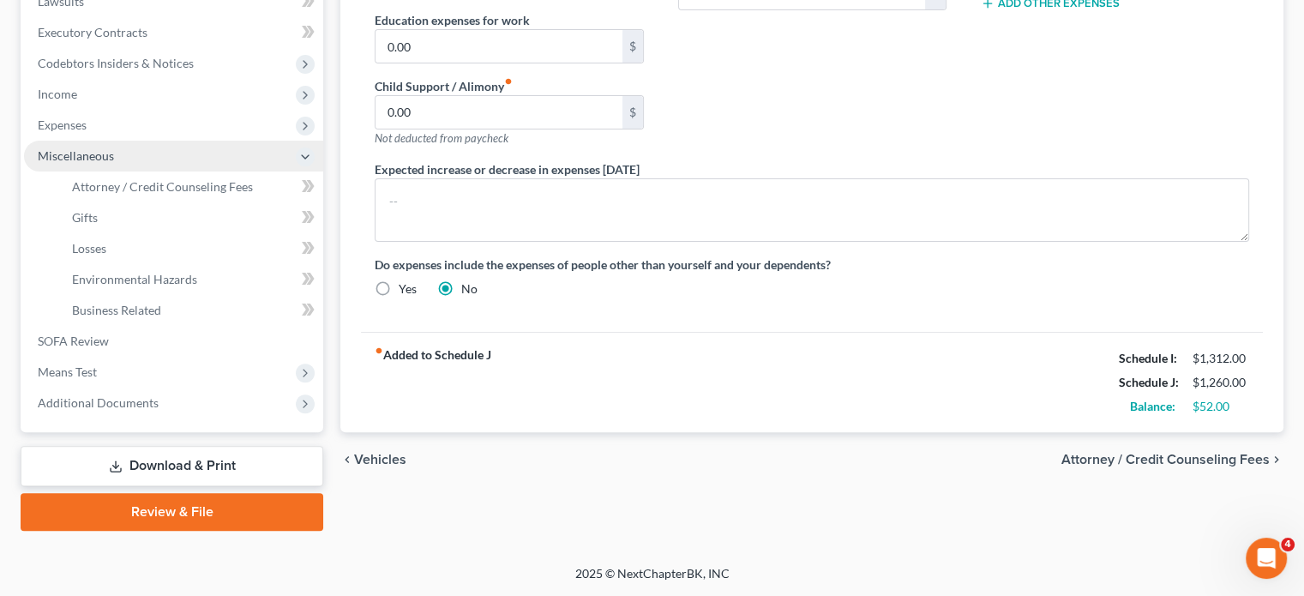
scroll to position [731, 0]
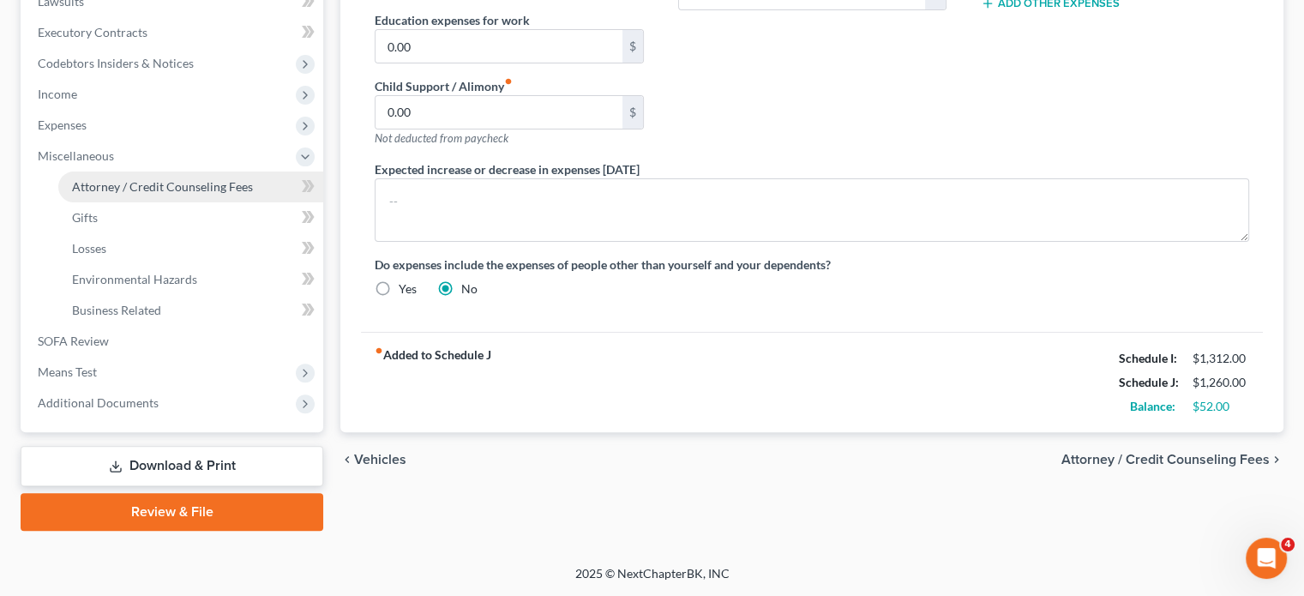
click at [176, 179] on span "Attorney / Credit Counseling Fees" at bounding box center [162, 186] width 181 height 15
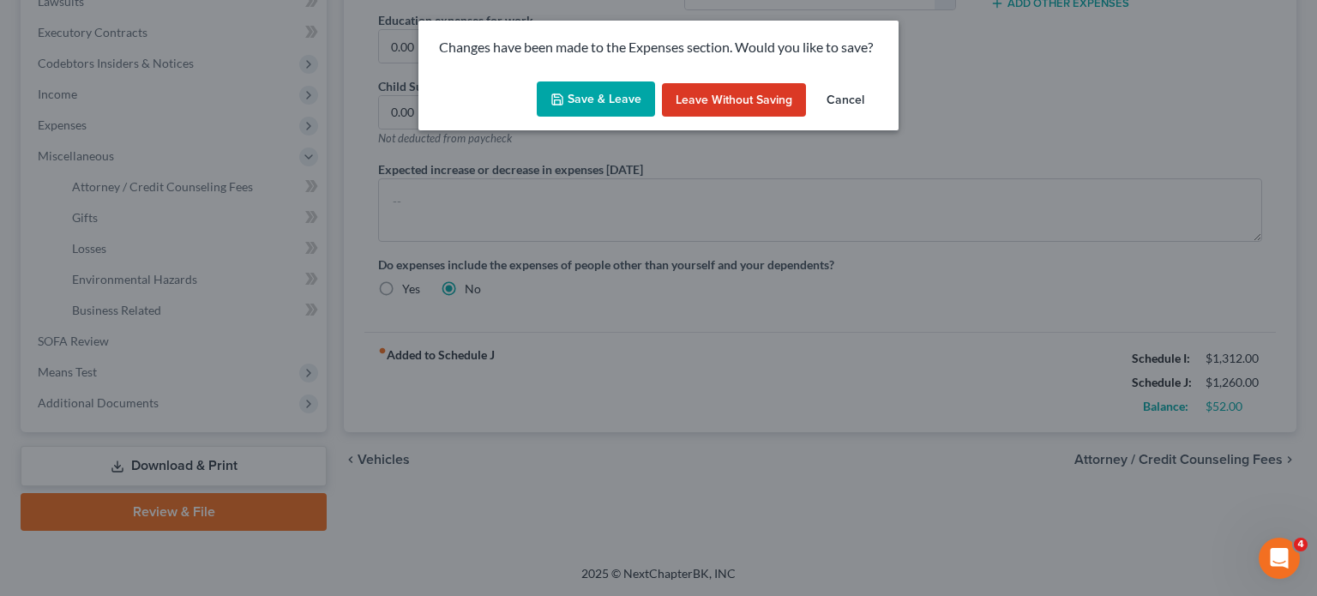
click at [619, 112] on button "Save & Leave" at bounding box center [596, 99] width 118 height 36
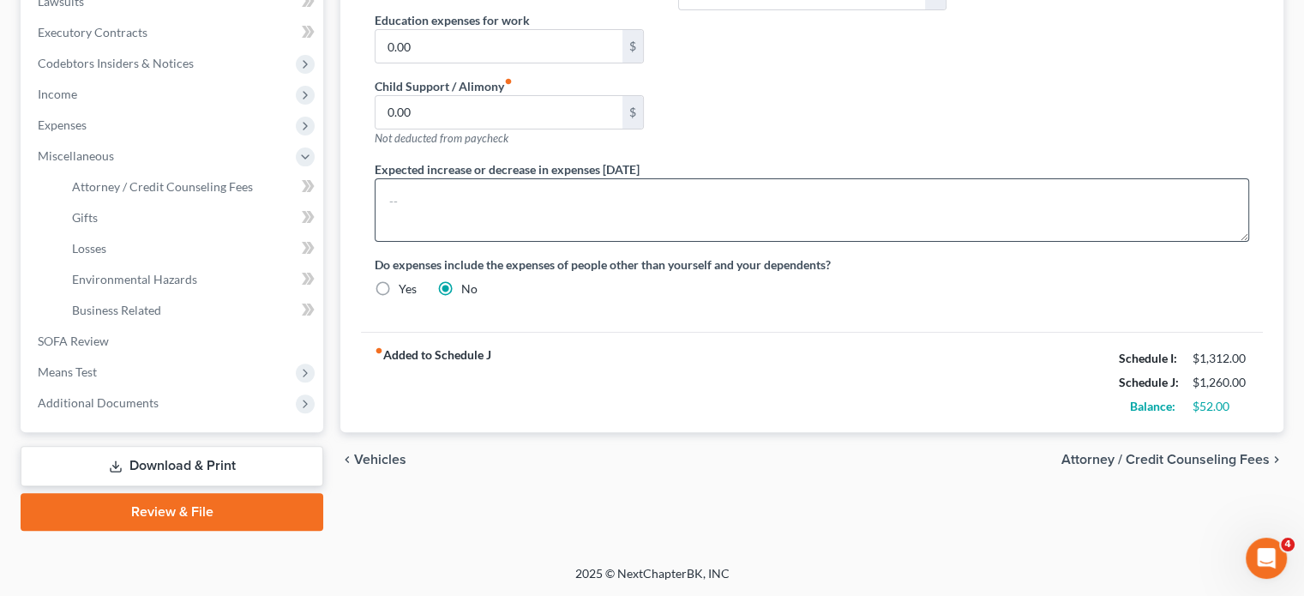
select select "6"
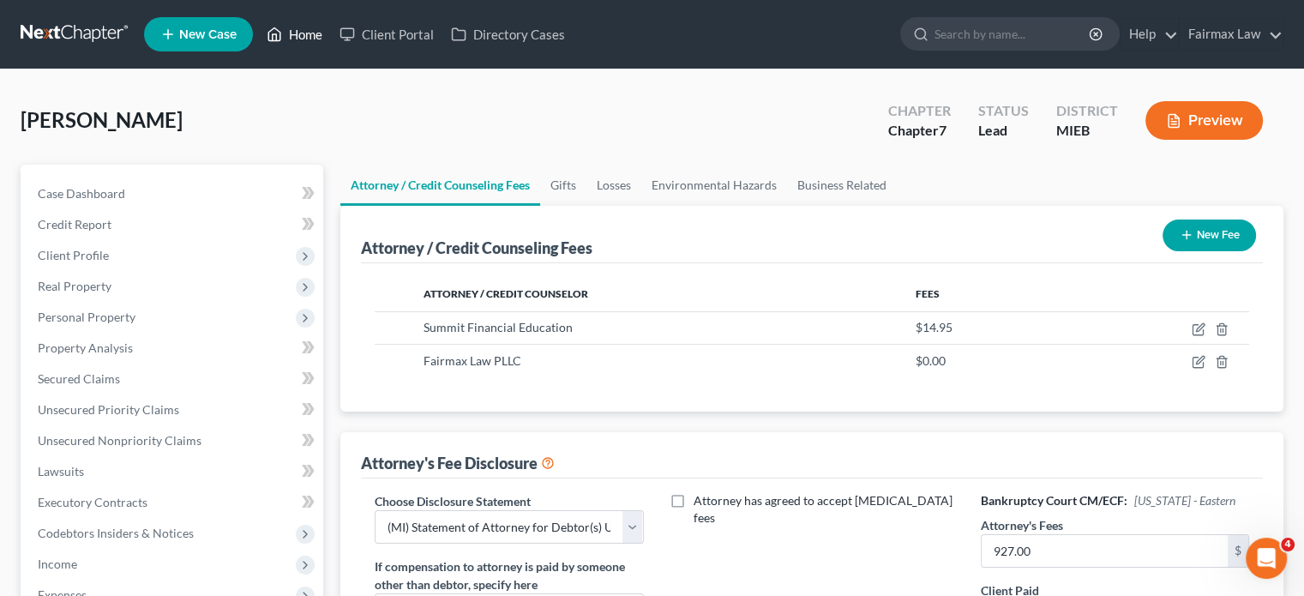
click at [331, 40] on link "Home" at bounding box center [294, 34] width 73 height 31
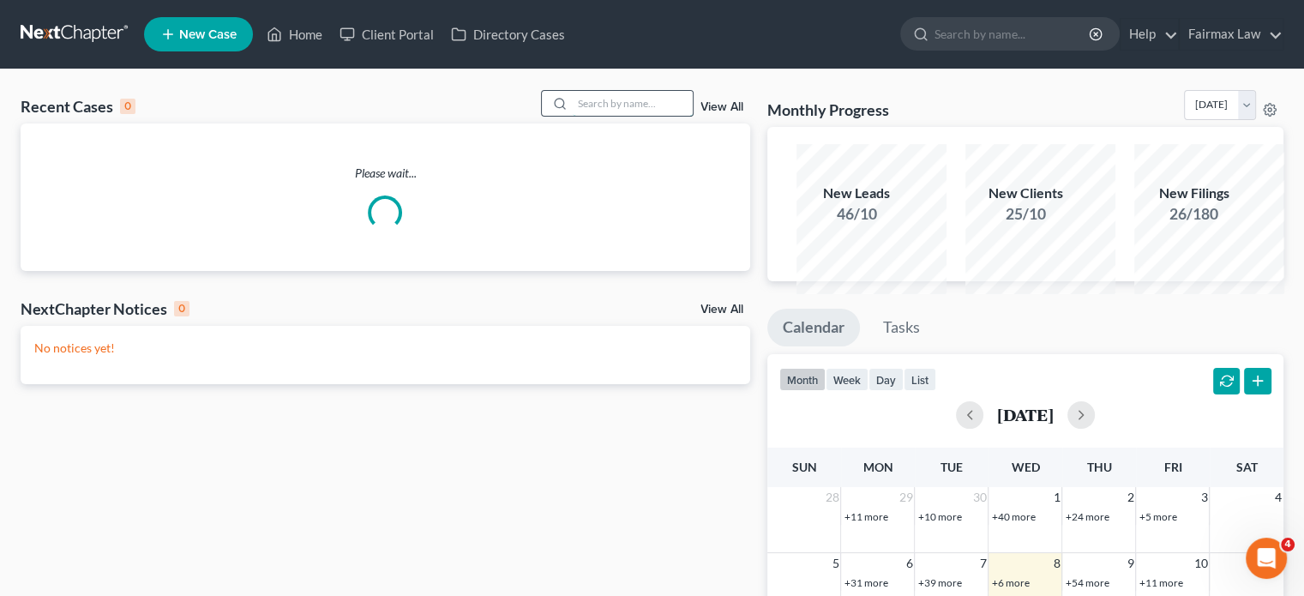
click at [573, 116] on input "search" at bounding box center [633, 103] width 120 height 25
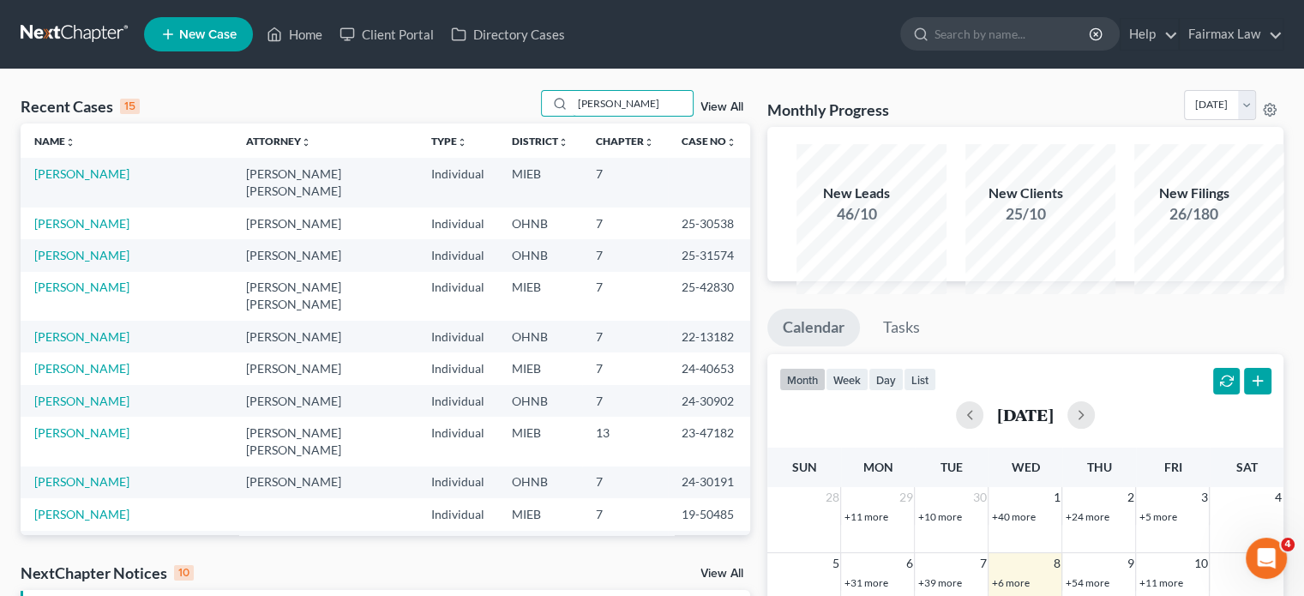
type input "[PERSON_NAME]"
click at [75, 207] on td "[PERSON_NAME]" at bounding box center [126, 182] width 211 height 49
click at [73, 181] on link "[PERSON_NAME]" at bounding box center [81, 173] width 95 height 15
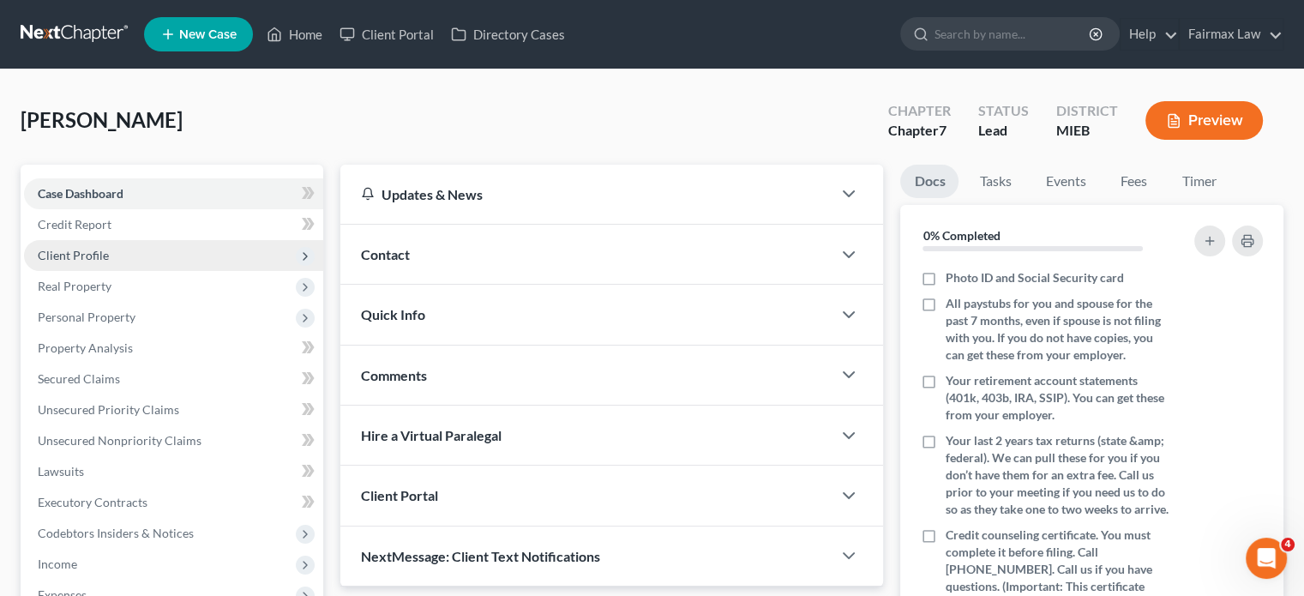
drag, startPoint x: 116, startPoint y: 319, endPoint x: 135, endPoint y: 297, distance: 29.2
click at [109, 262] on span "Client Profile" at bounding box center [73, 255] width 71 height 15
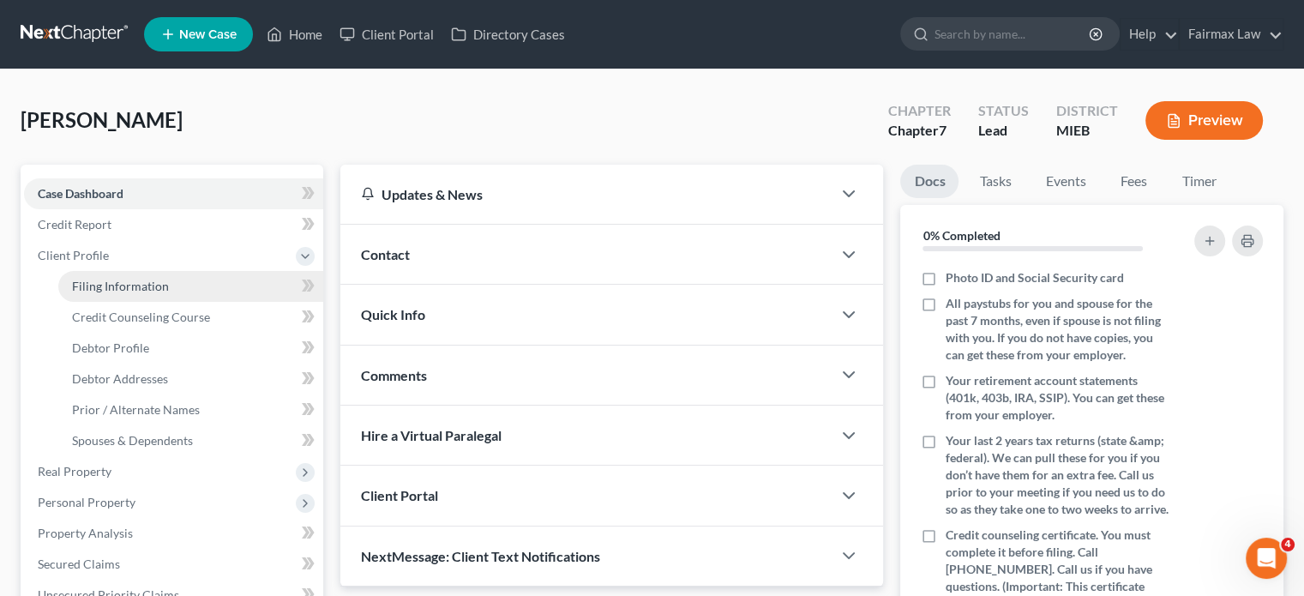
click at [137, 293] on span "Filing Information" at bounding box center [120, 286] width 97 height 15
select select "1"
select select "0"
select select "40"
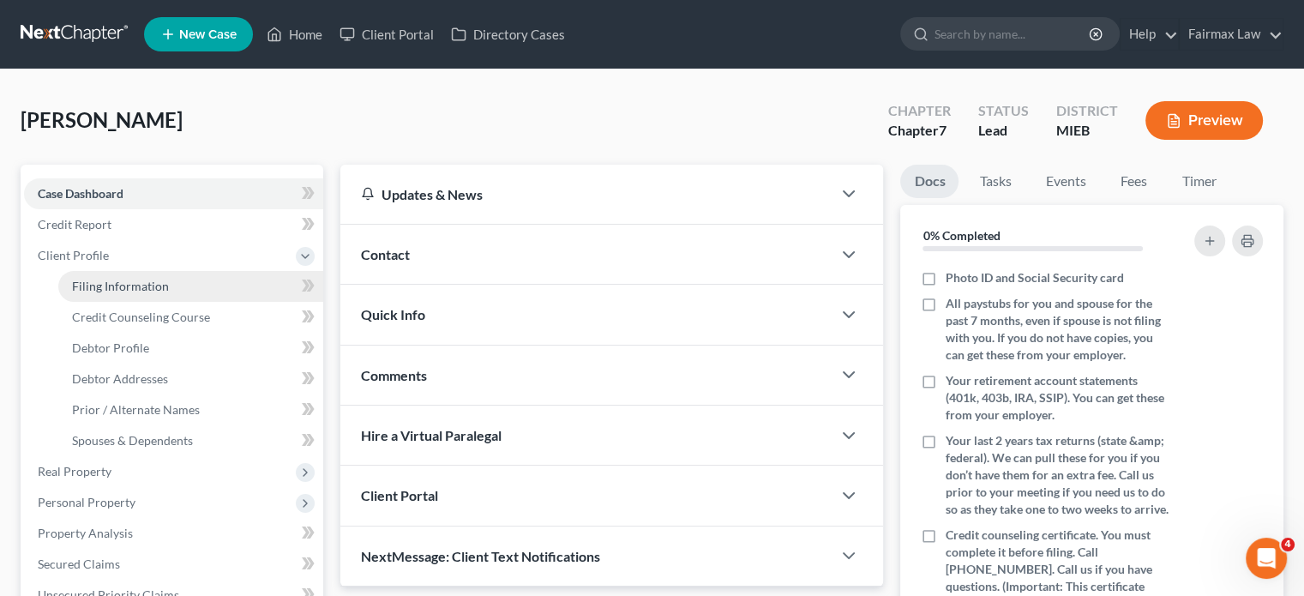
select select "0"
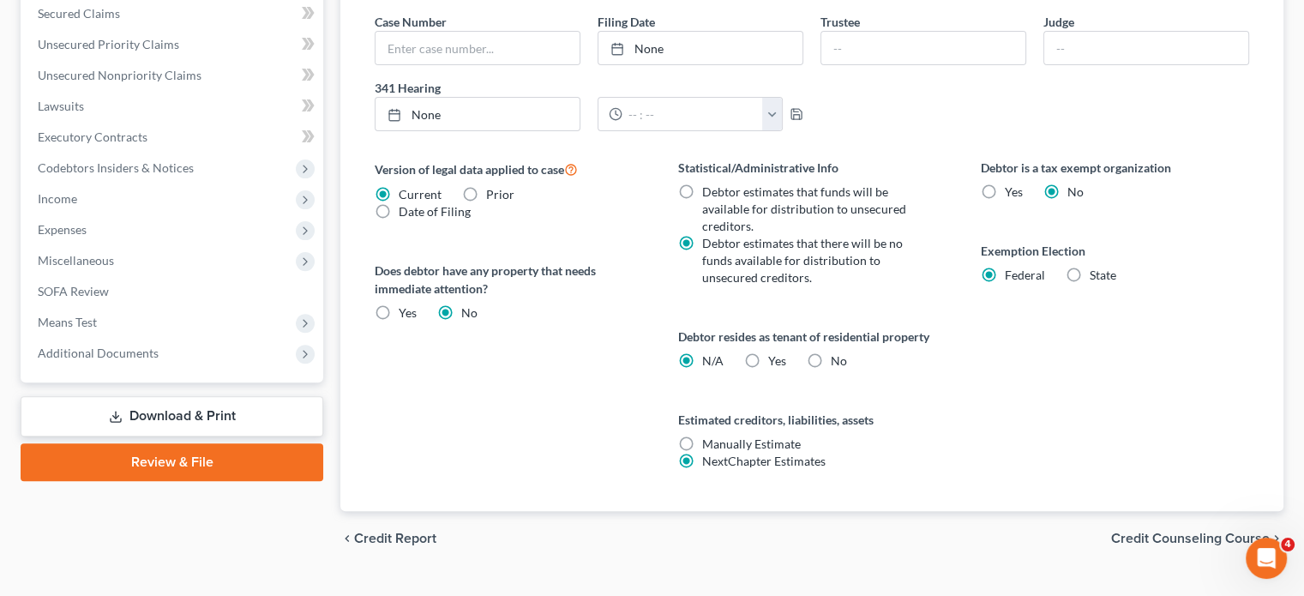
scroll to position [340, 0]
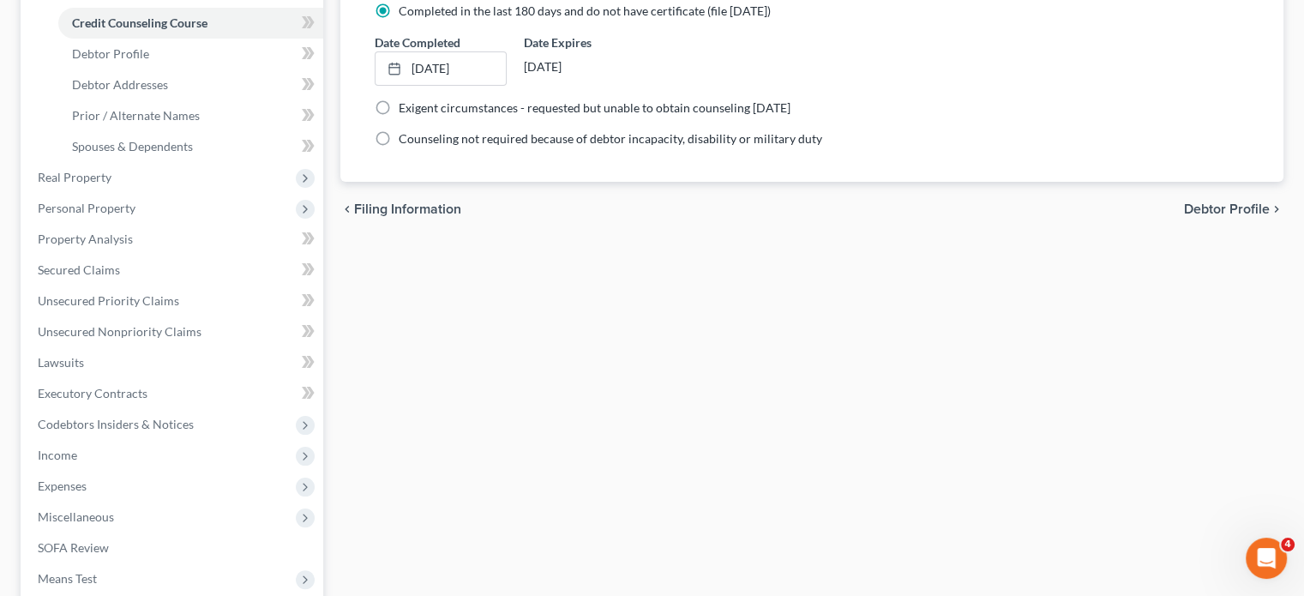
scroll to position [297, 0]
click at [144, 58] on span "Debtor Profile" at bounding box center [110, 51] width 77 height 15
select select "0"
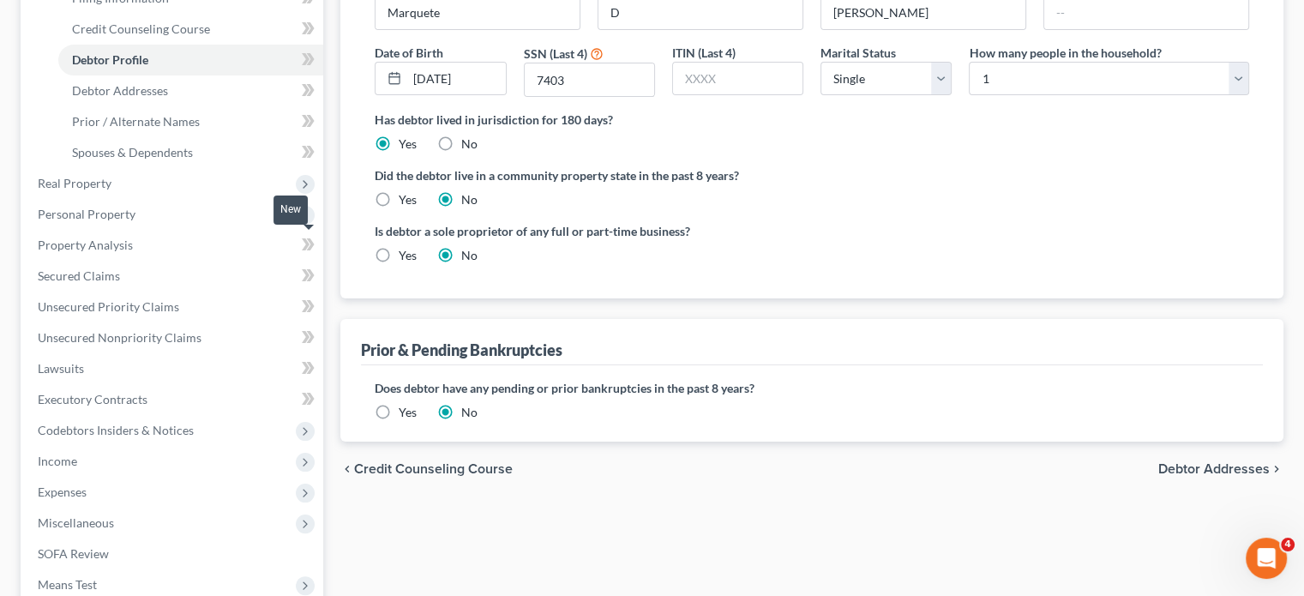
scroll to position [305, 0]
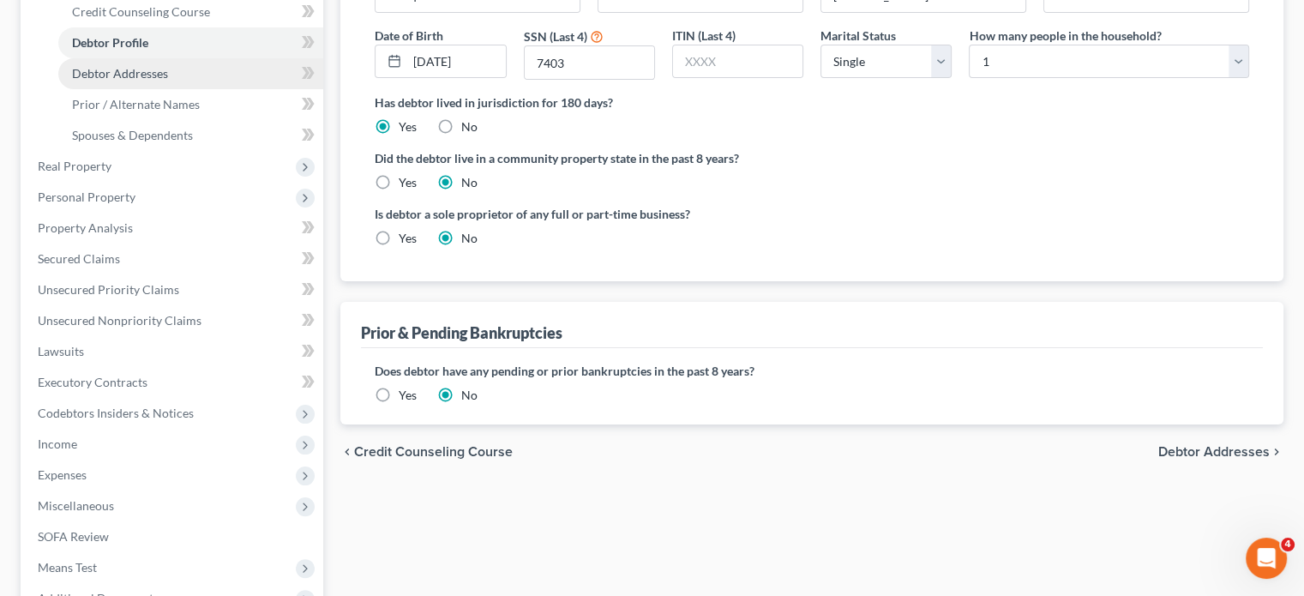
click at [168, 81] on span "Debtor Addresses" at bounding box center [120, 73] width 96 height 15
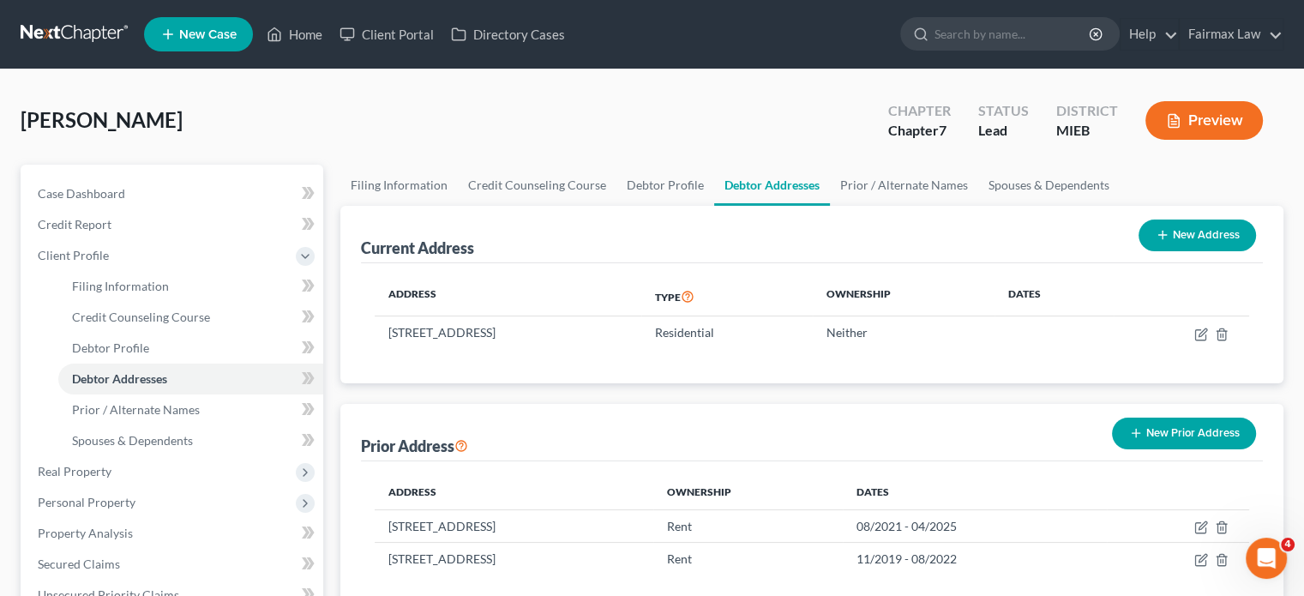
scroll to position [226, 0]
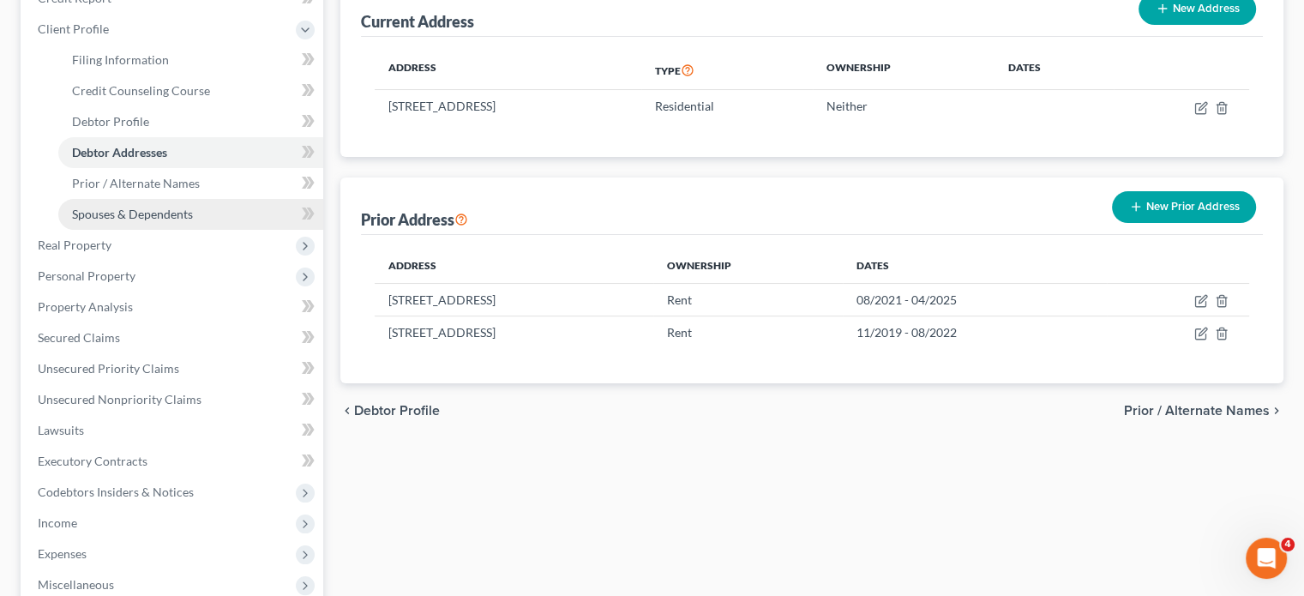
click at [164, 221] on span "Spouses & Dependents" at bounding box center [132, 214] width 121 height 15
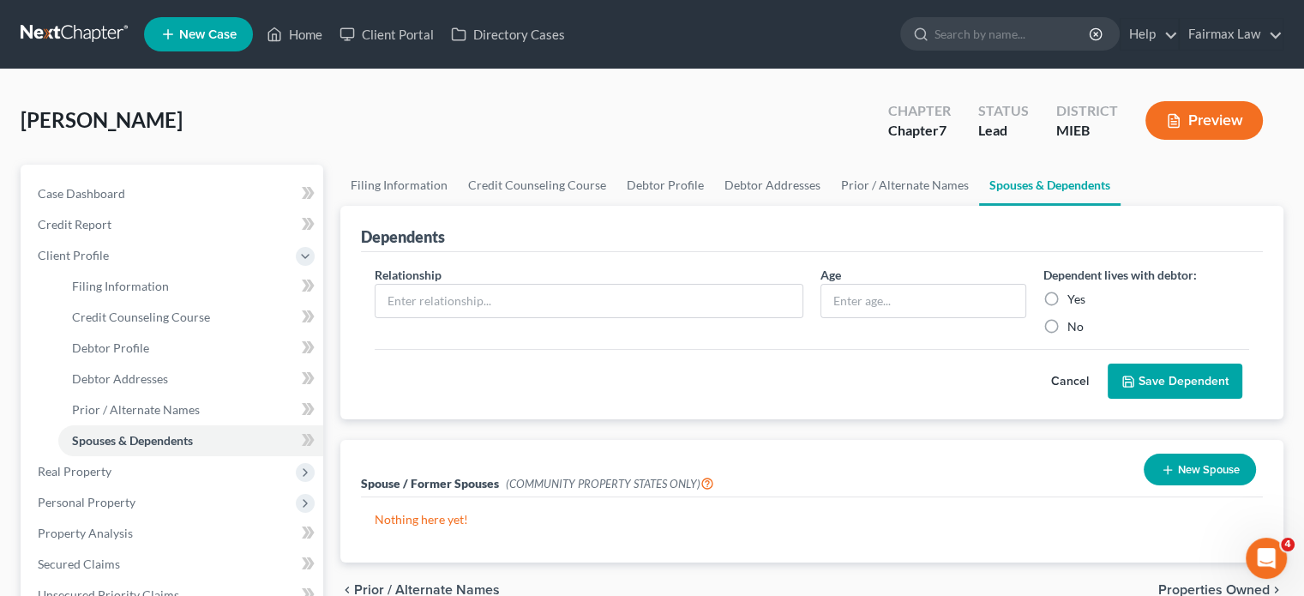
scroll to position [387, 0]
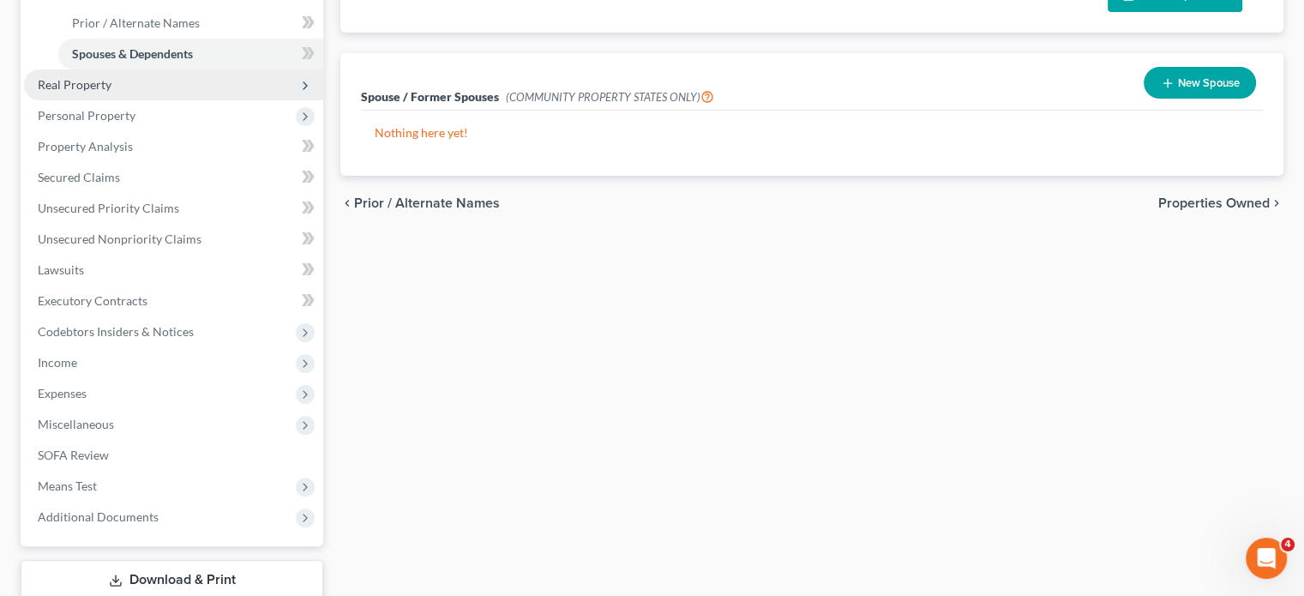
click at [111, 92] on span "Real Property" at bounding box center [75, 84] width 74 height 15
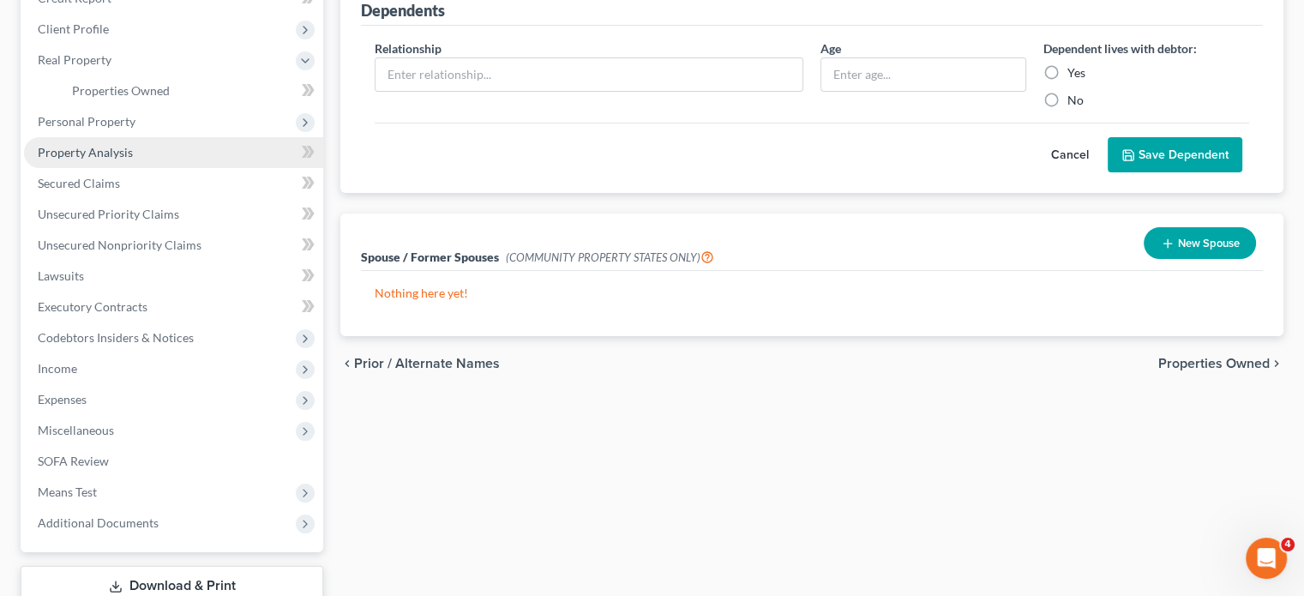
scroll to position [226, 0]
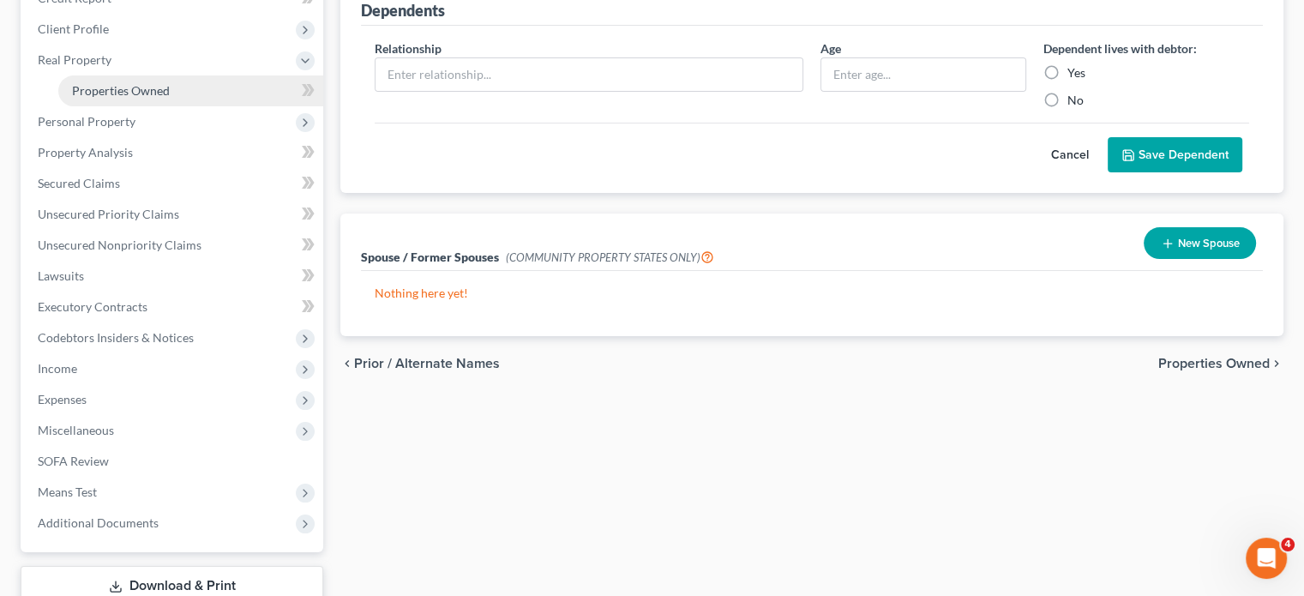
click at [136, 98] on span "Properties Owned" at bounding box center [121, 90] width 98 height 15
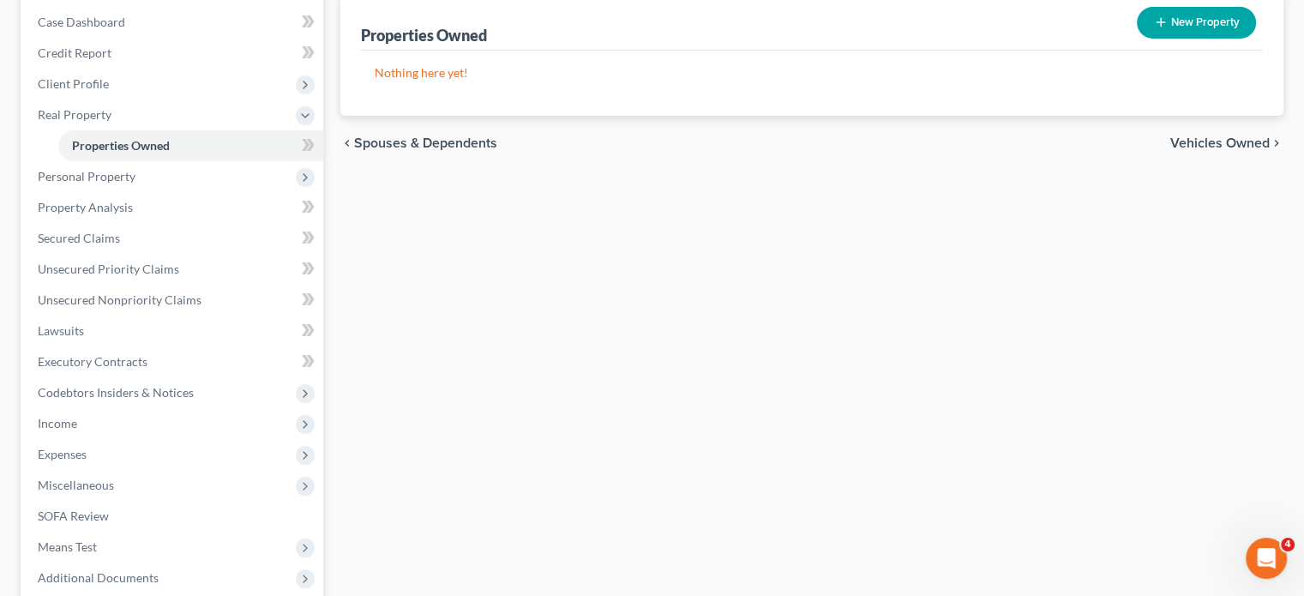
scroll to position [173, 0]
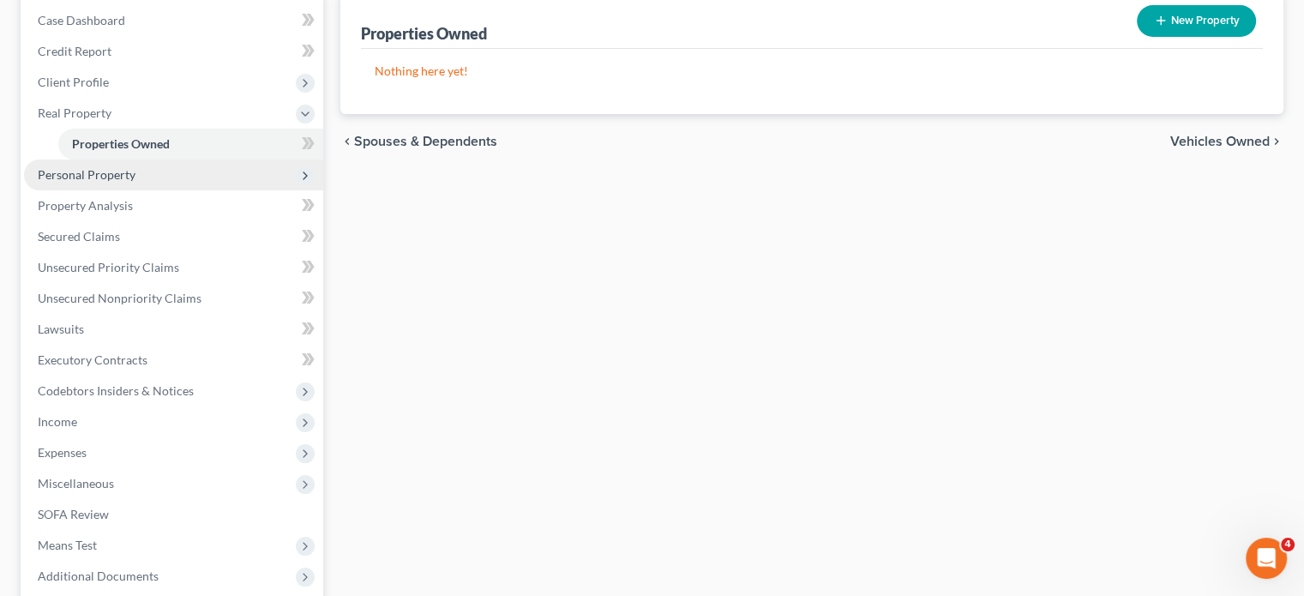
click at [190, 190] on span "Personal Property" at bounding box center [173, 174] width 299 height 31
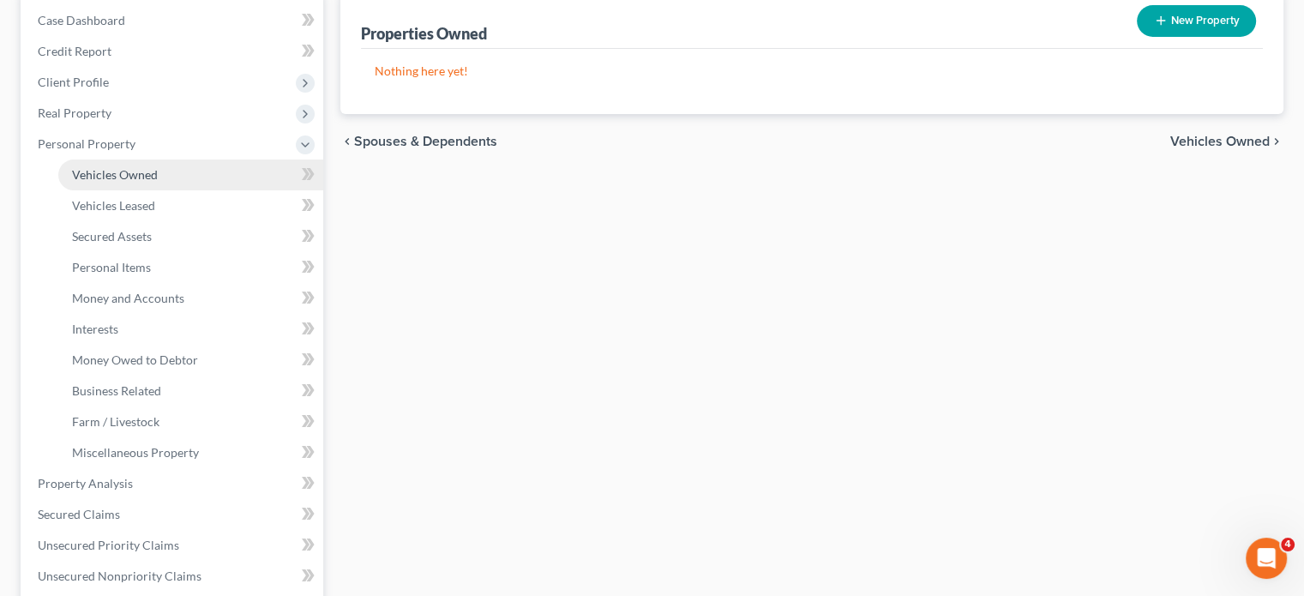
click at [158, 182] on span "Vehicles Owned" at bounding box center [115, 174] width 86 height 15
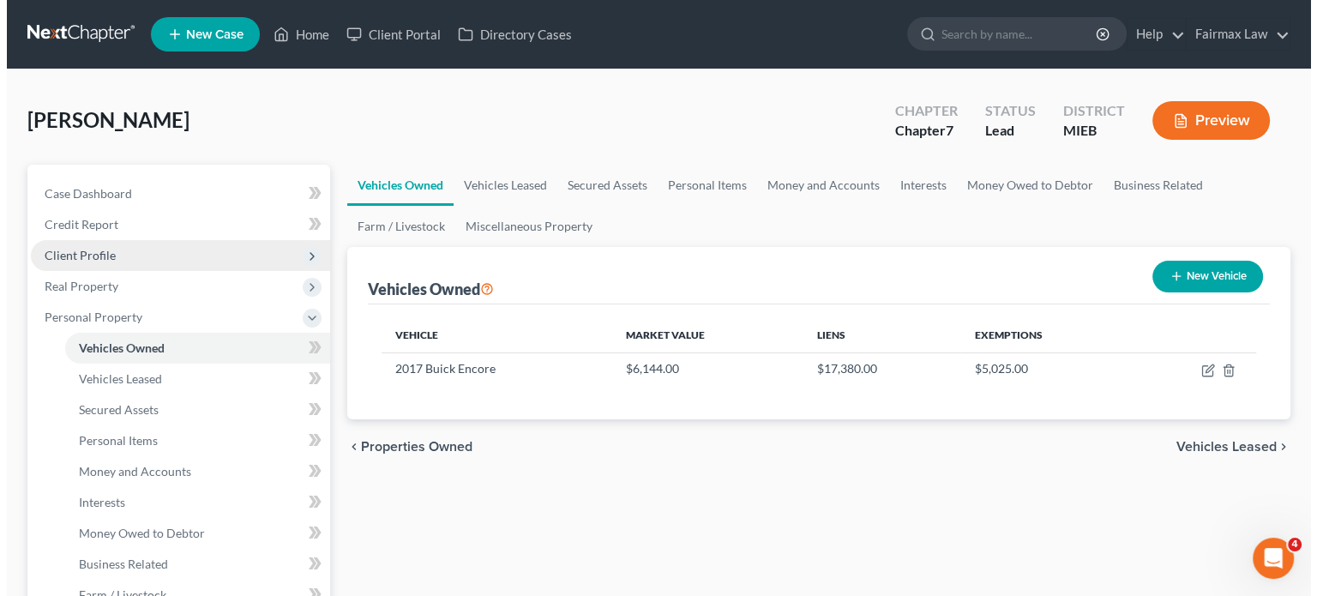
scroll to position [205, 0]
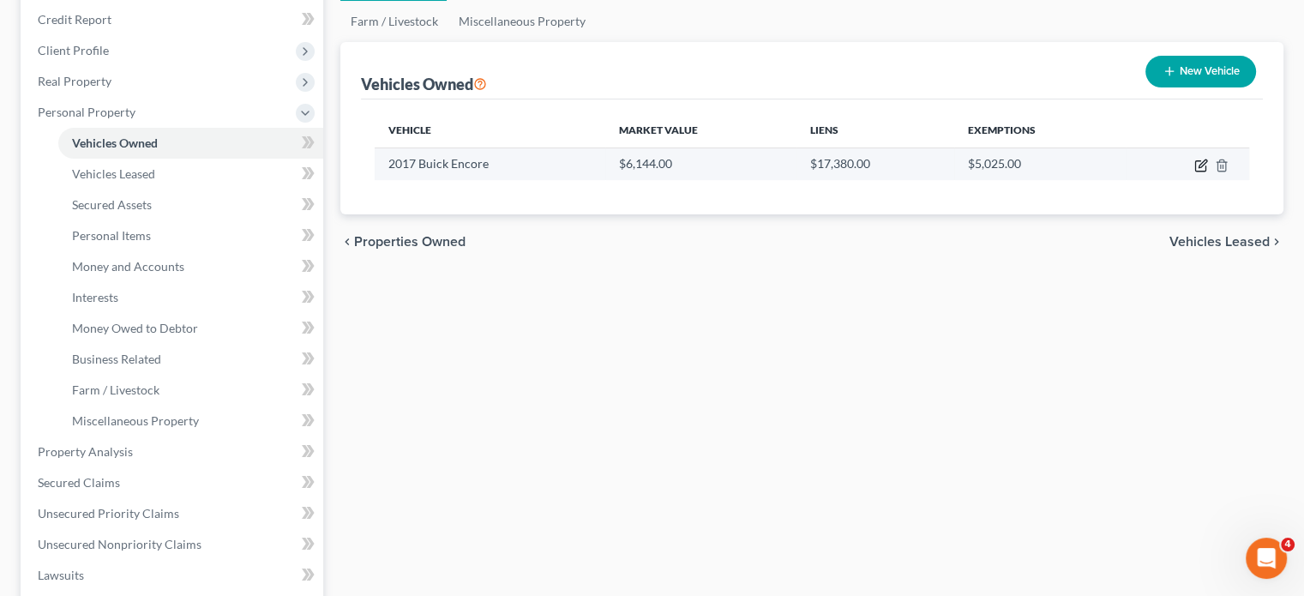
click at [1195, 172] on icon "button" at bounding box center [1202, 166] width 14 height 14
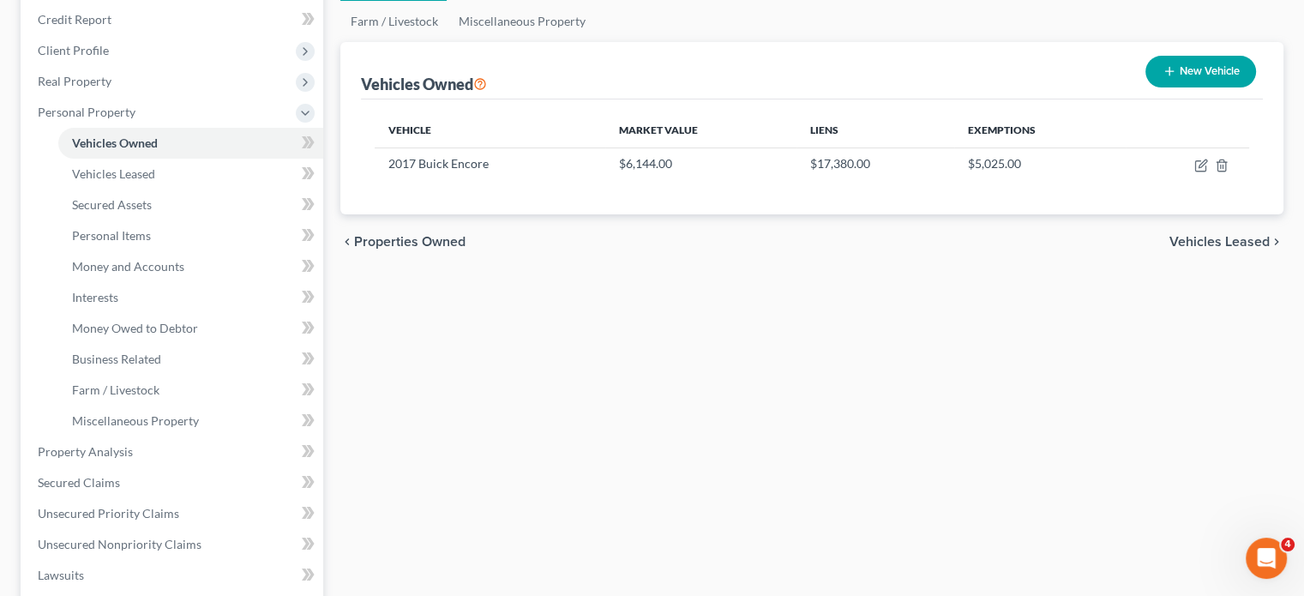
select select "0"
select select "9"
select select "0"
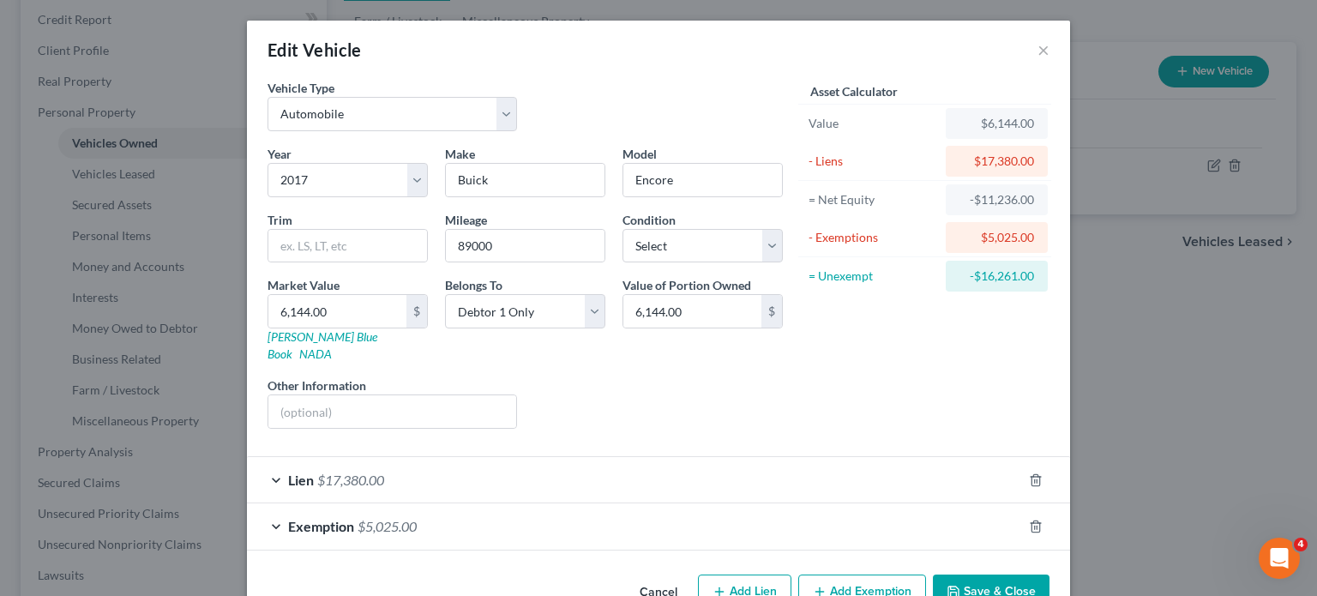
scroll to position [181, 0]
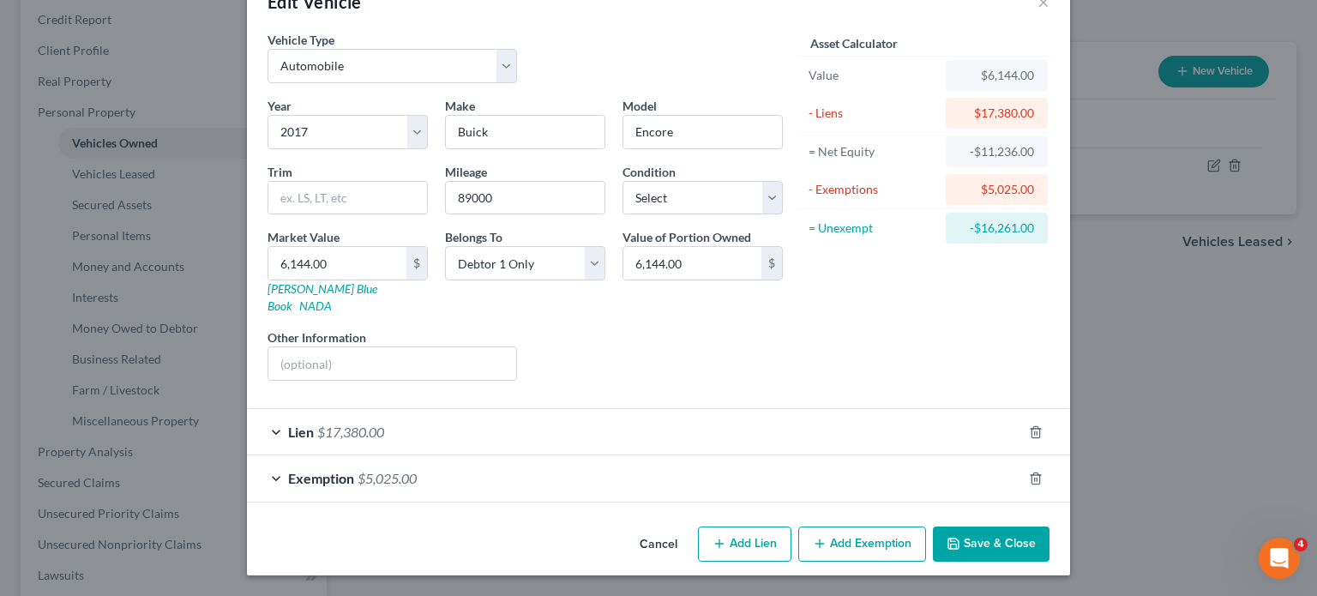
click at [919, 466] on div "Exemption $5,025.00" at bounding box center [634, 477] width 775 height 45
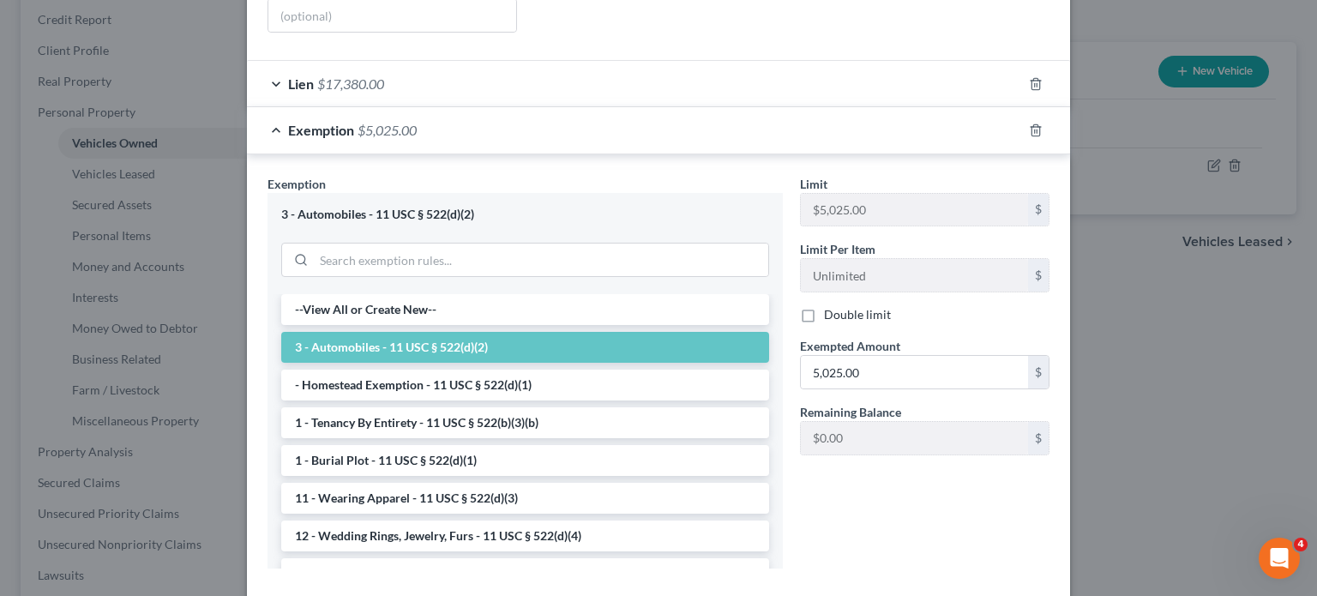
scroll to position [406, 0]
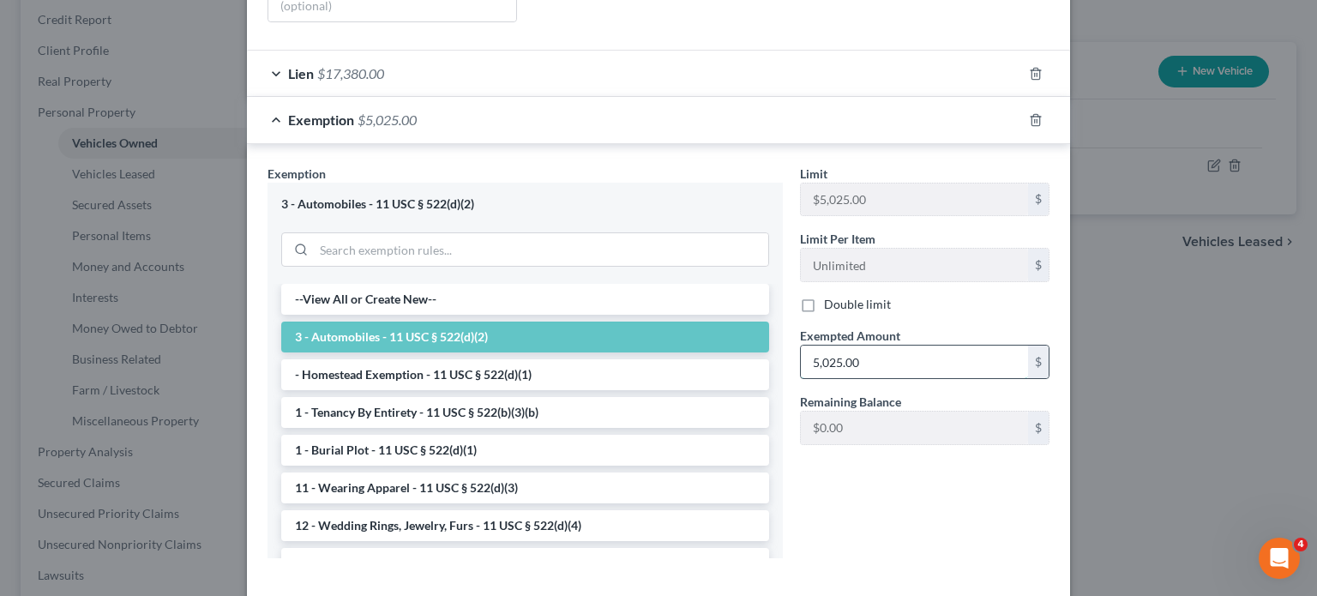
click at [905, 378] on input "5,025.00" at bounding box center [914, 362] width 227 height 33
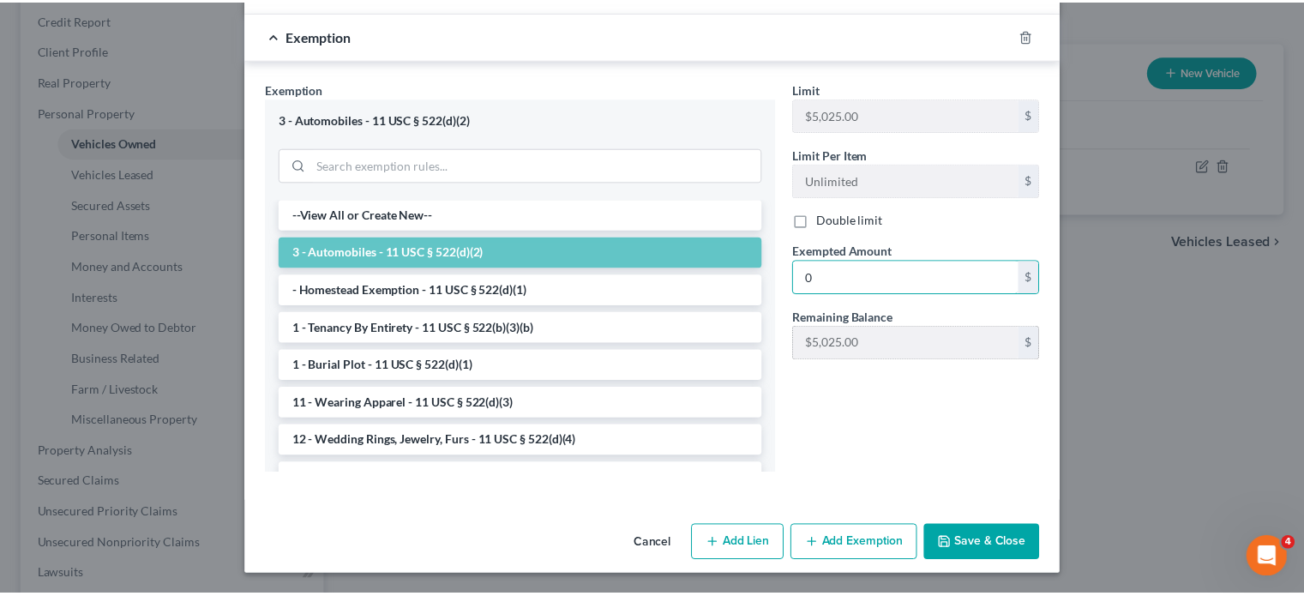
scroll to position [733, 0]
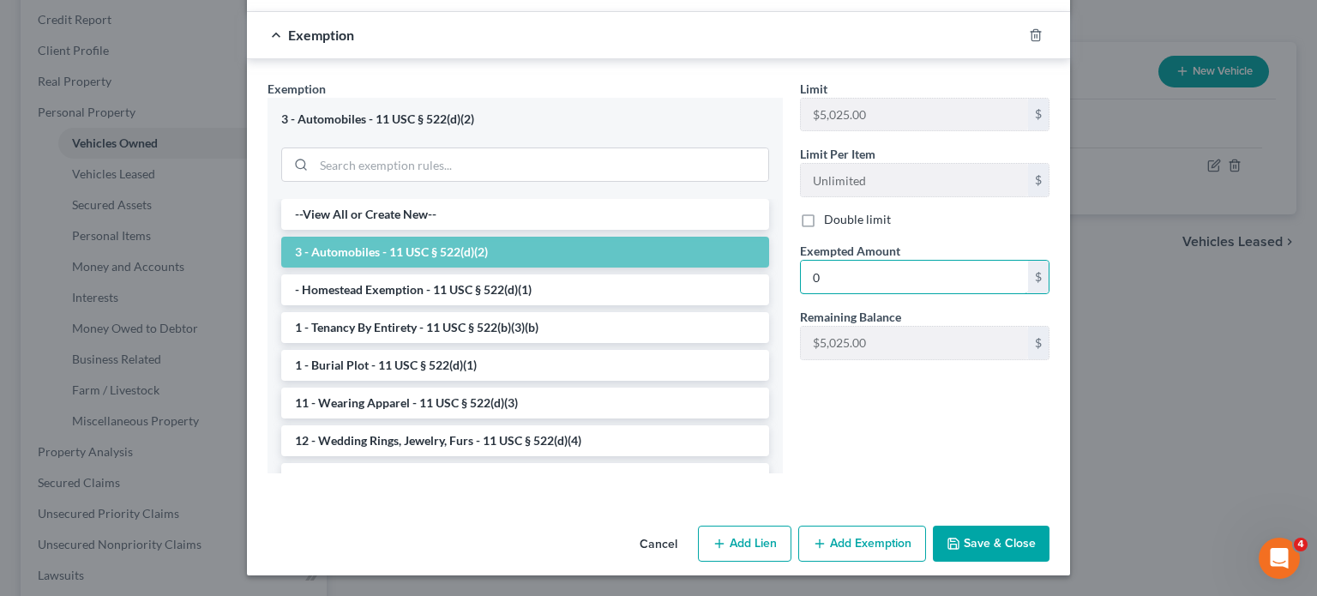
type input "0"
click at [1050, 526] on button "Save & Close" at bounding box center [991, 544] width 117 height 36
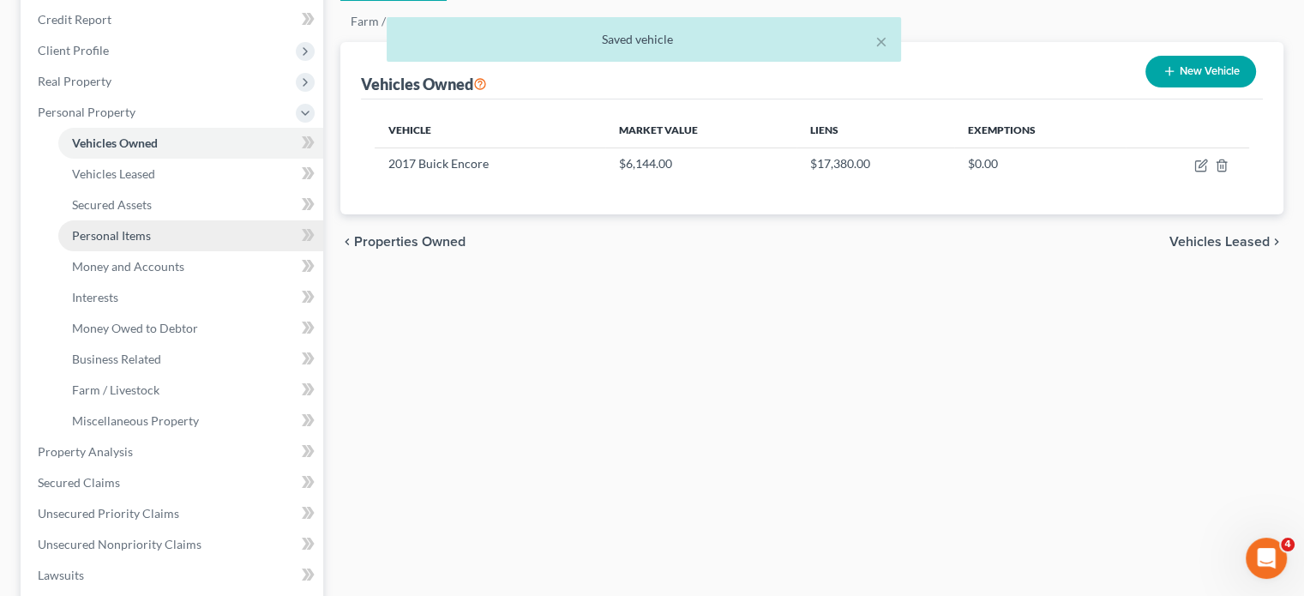
click at [151, 243] on span "Personal Items" at bounding box center [111, 235] width 79 height 15
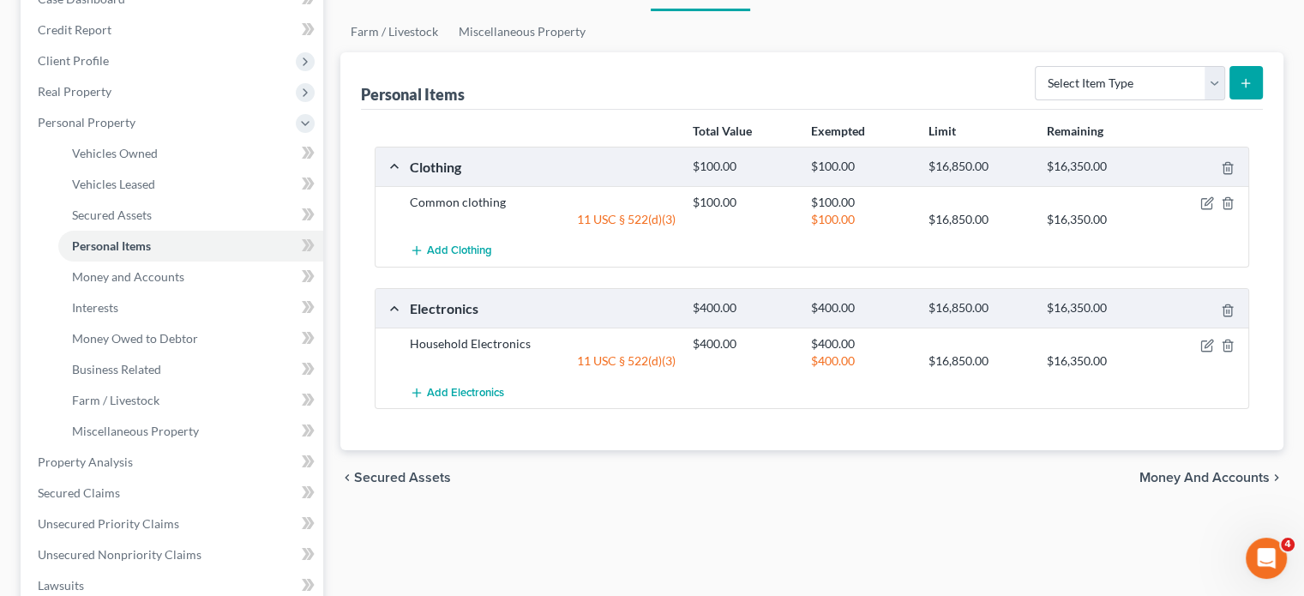
scroll to position [196, 0]
click at [184, 283] on span "Money and Accounts" at bounding box center [128, 275] width 112 height 15
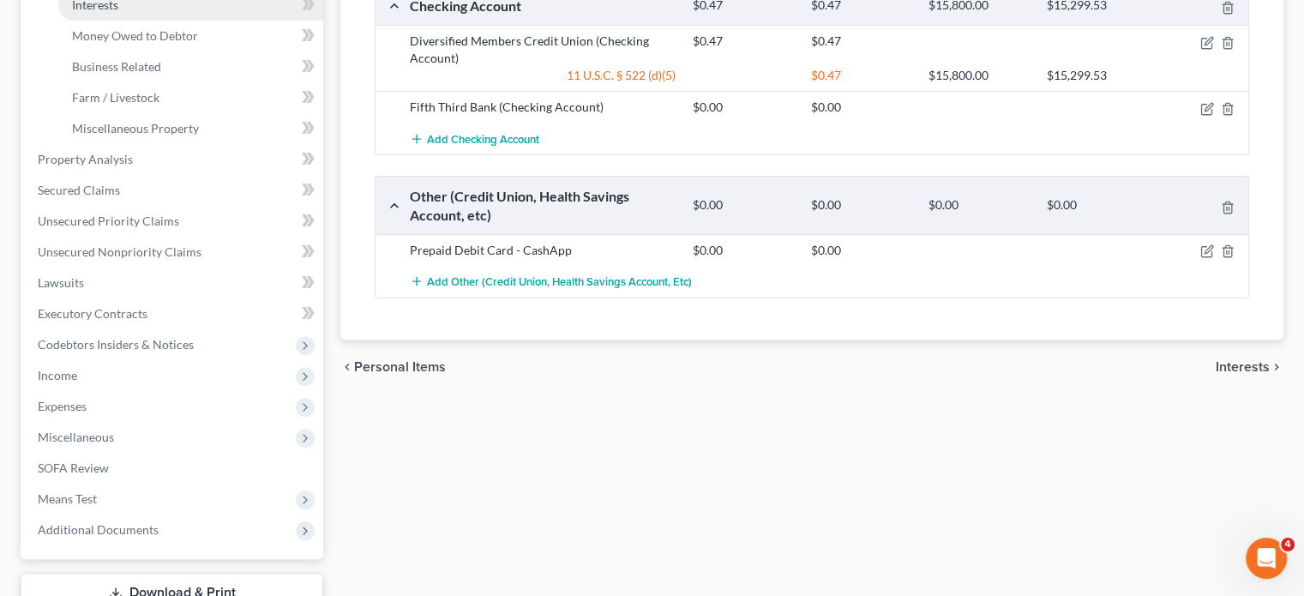
click at [203, 21] on link "Interests" at bounding box center [190, 5] width 265 height 31
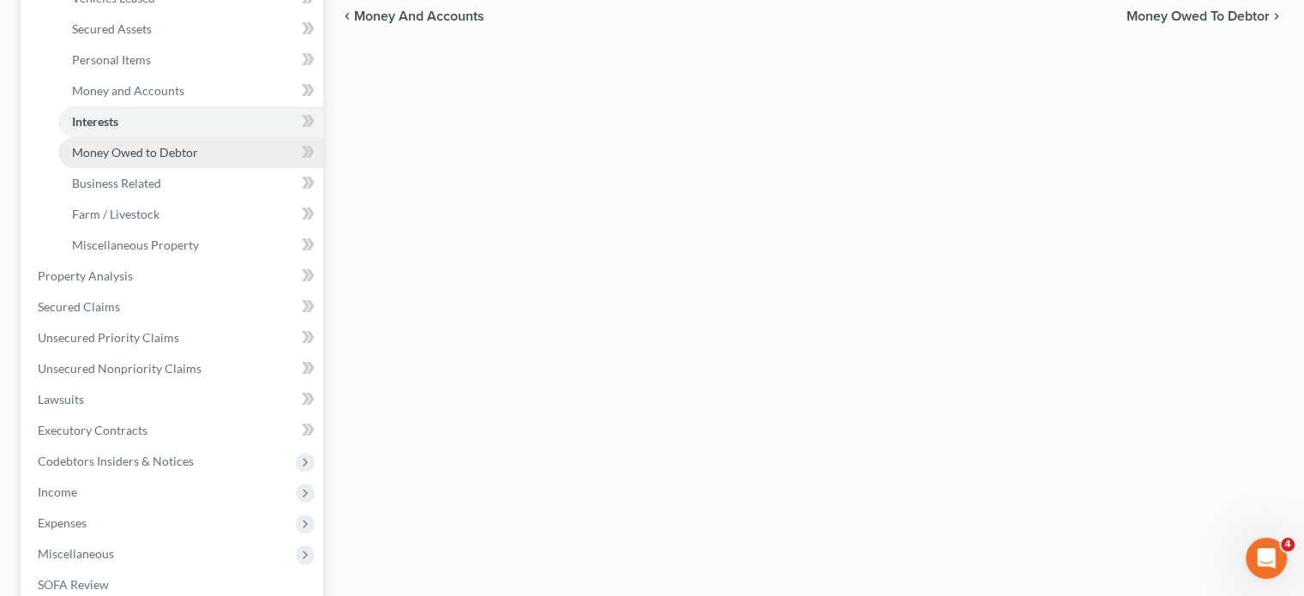
click at [198, 159] on span "Money Owed to Debtor" at bounding box center [135, 152] width 126 height 15
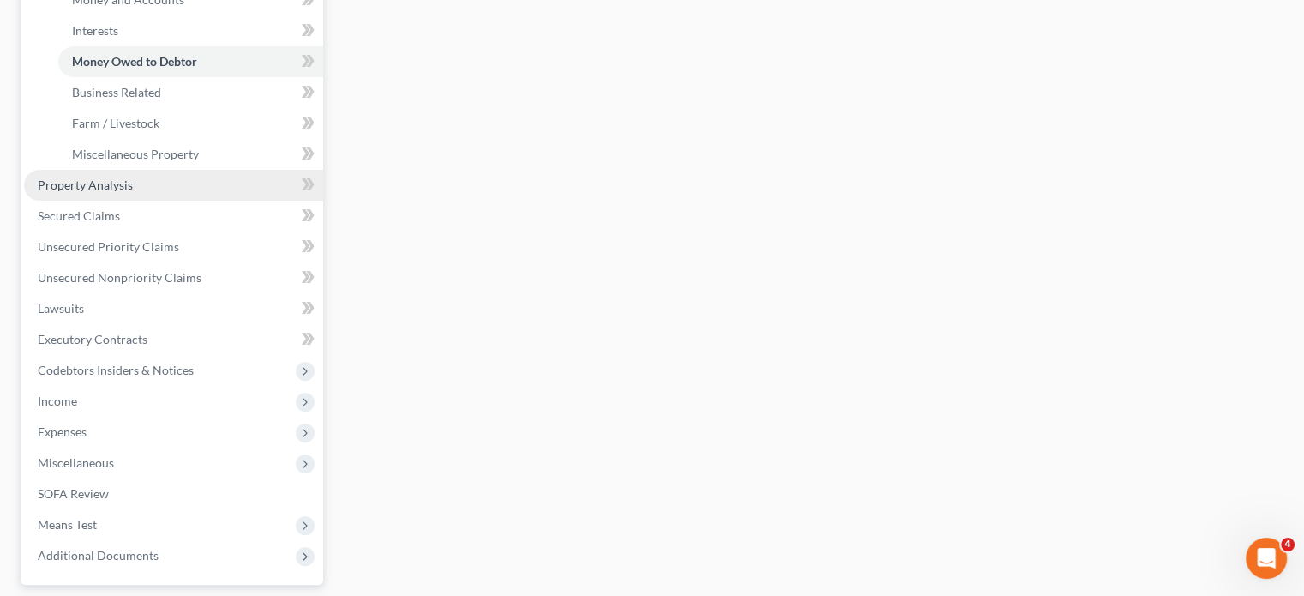
click at [150, 201] on link "Property Analysis" at bounding box center [173, 185] width 299 height 31
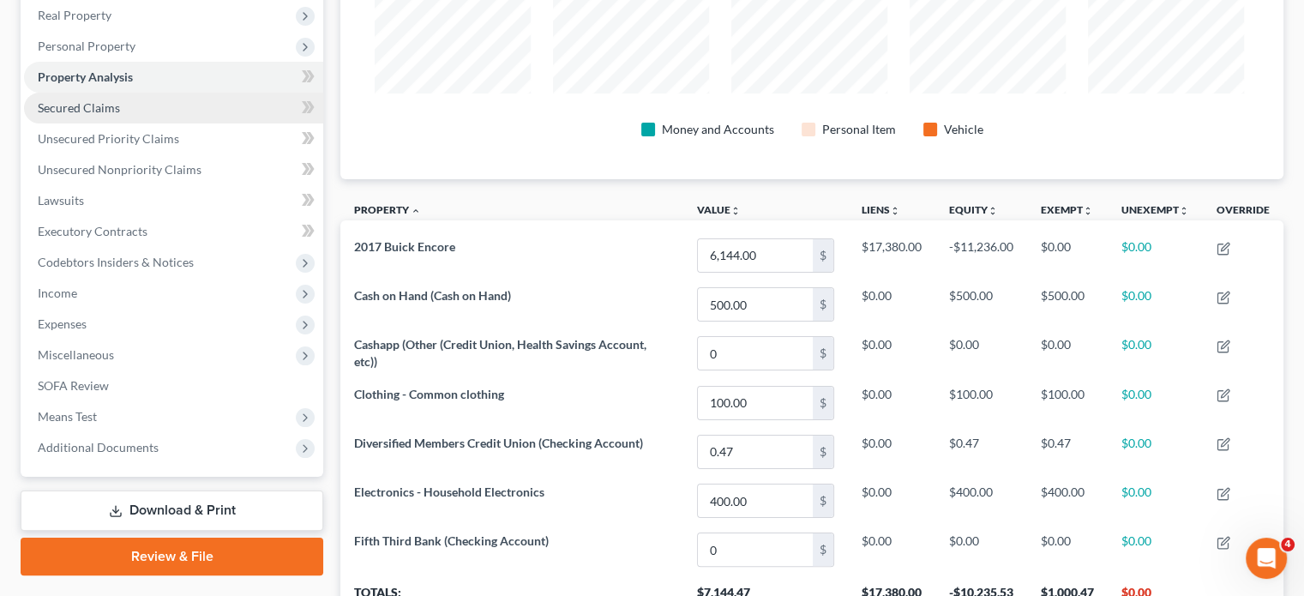
click at [114, 115] on span "Secured Claims" at bounding box center [79, 107] width 82 height 15
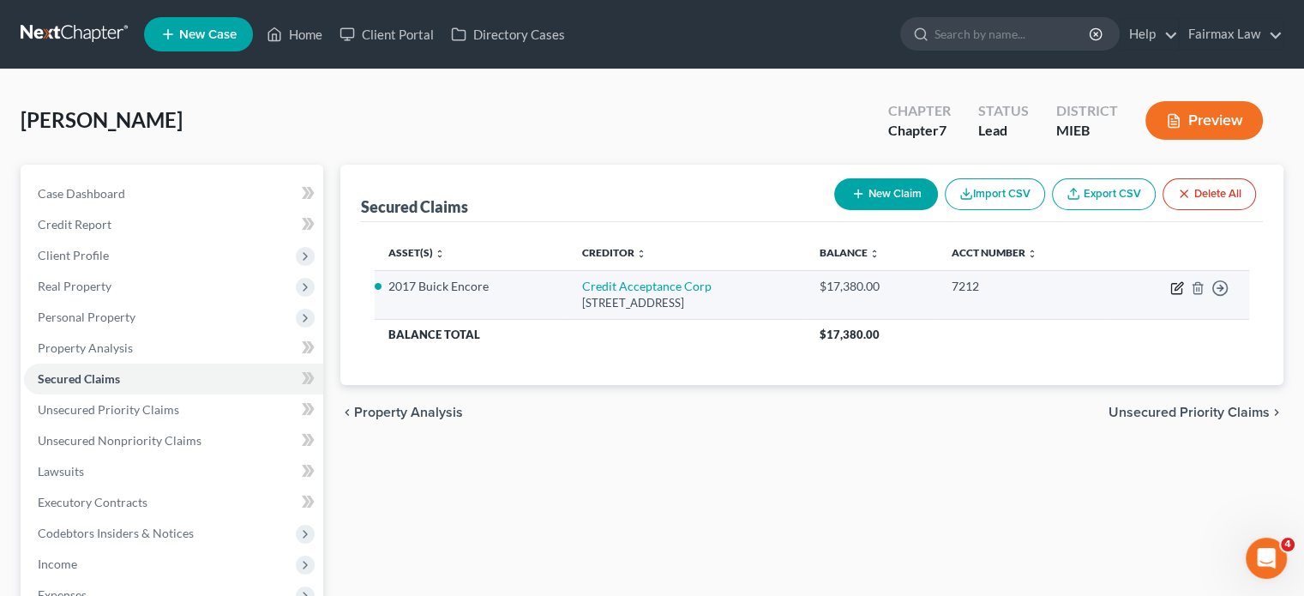
click at [1171, 295] on icon "button" at bounding box center [1178, 288] width 14 height 14
select select "23"
select select "4"
select select "2"
select select "0"
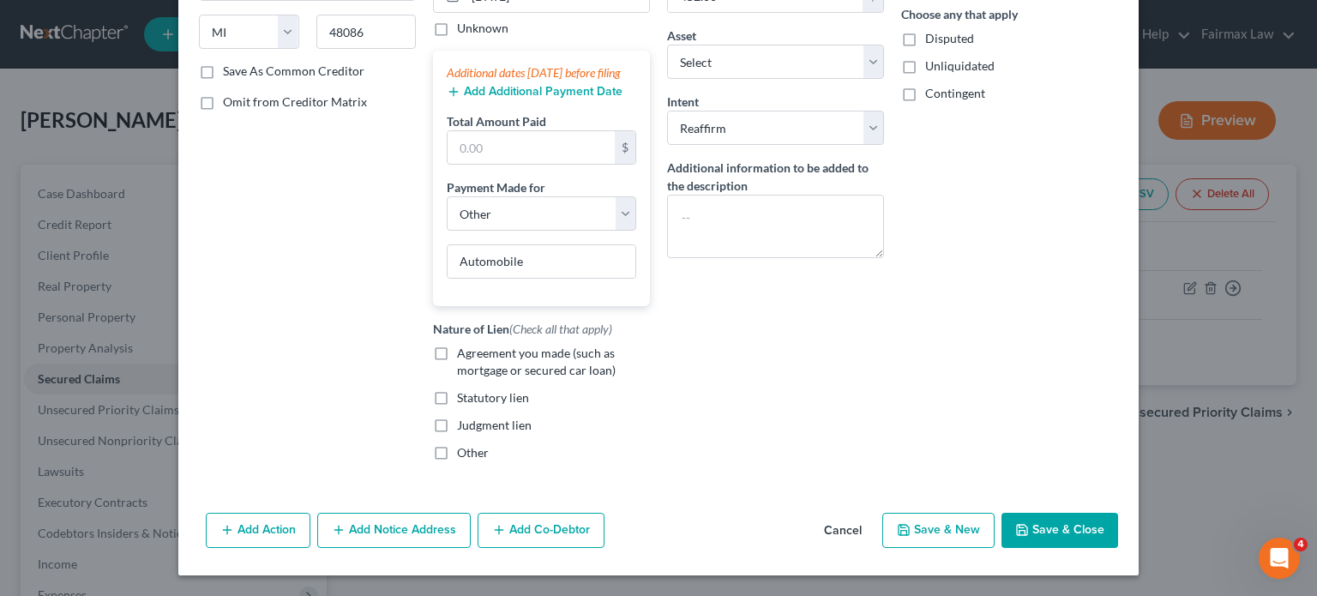
click at [457, 356] on label "Agreement you made (such as mortgage or secured car loan)" at bounding box center [553, 362] width 193 height 34
click at [464, 356] on input "Agreement you made (such as mortgage or secured car loan)" at bounding box center [469, 350] width 11 height 11
checkbox input "true"
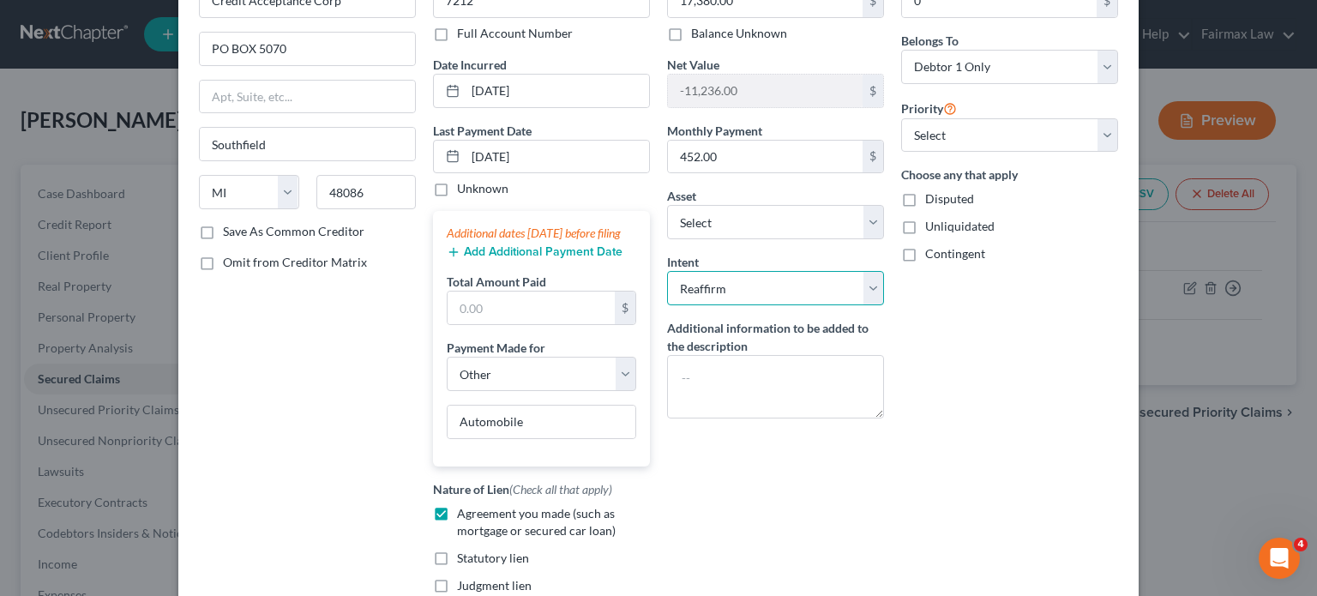
click at [738, 305] on select "Select Surrender Redeem Reaffirm Avoid Other" at bounding box center [775, 288] width 217 height 34
select select "0"
click at [667, 305] on select "Select Surrender Redeem Reaffirm Avoid Other" at bounding box center [775, 288] width 217 height 34
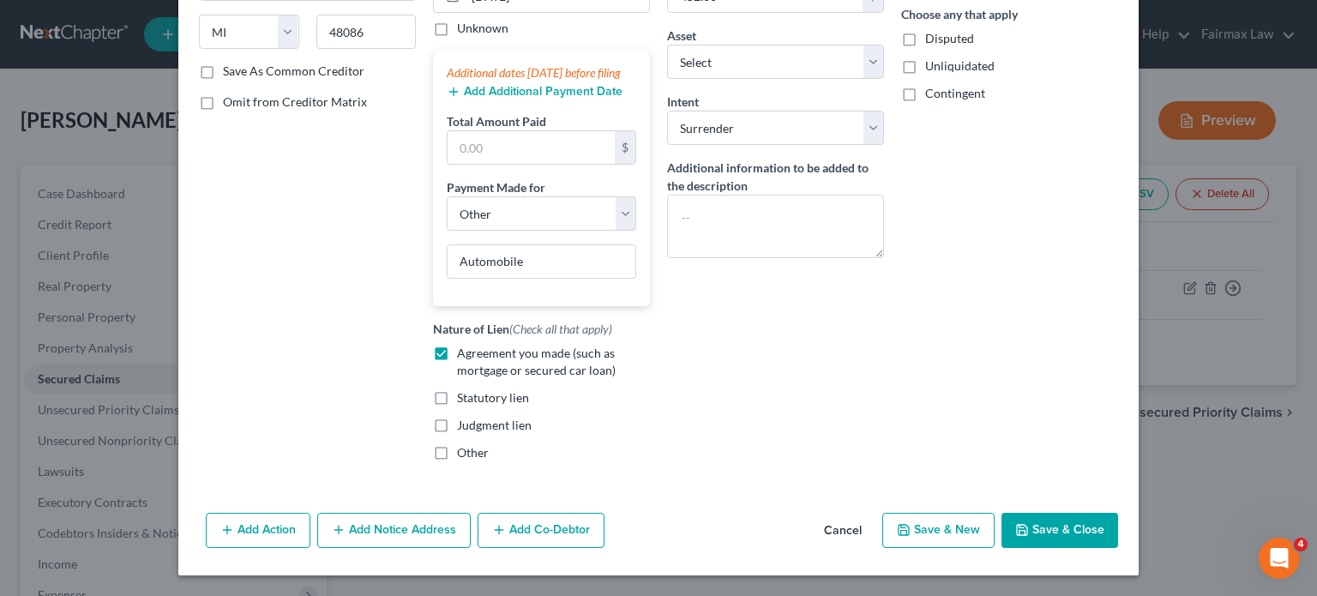
click at [1110, 513] on button "Save & Close" at bounding box center [1060, 531] width 117 height 36
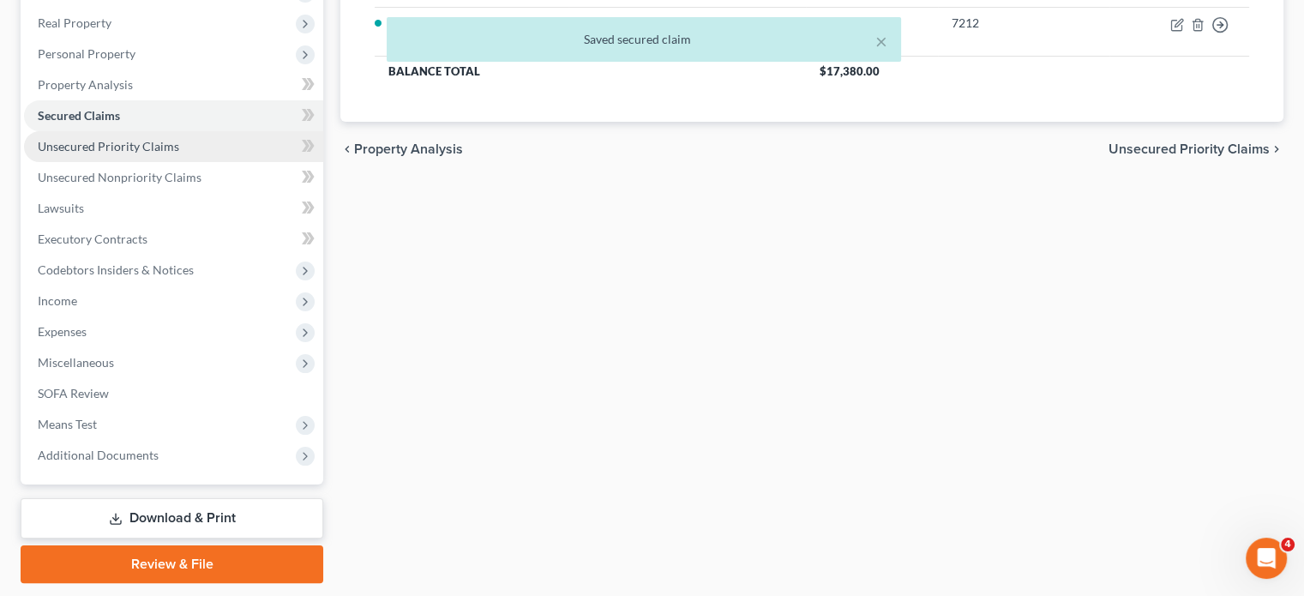
click at [220, 162] on link "Unsecured Priority Claims" at bounding box center [173, 146] width 299 height 31
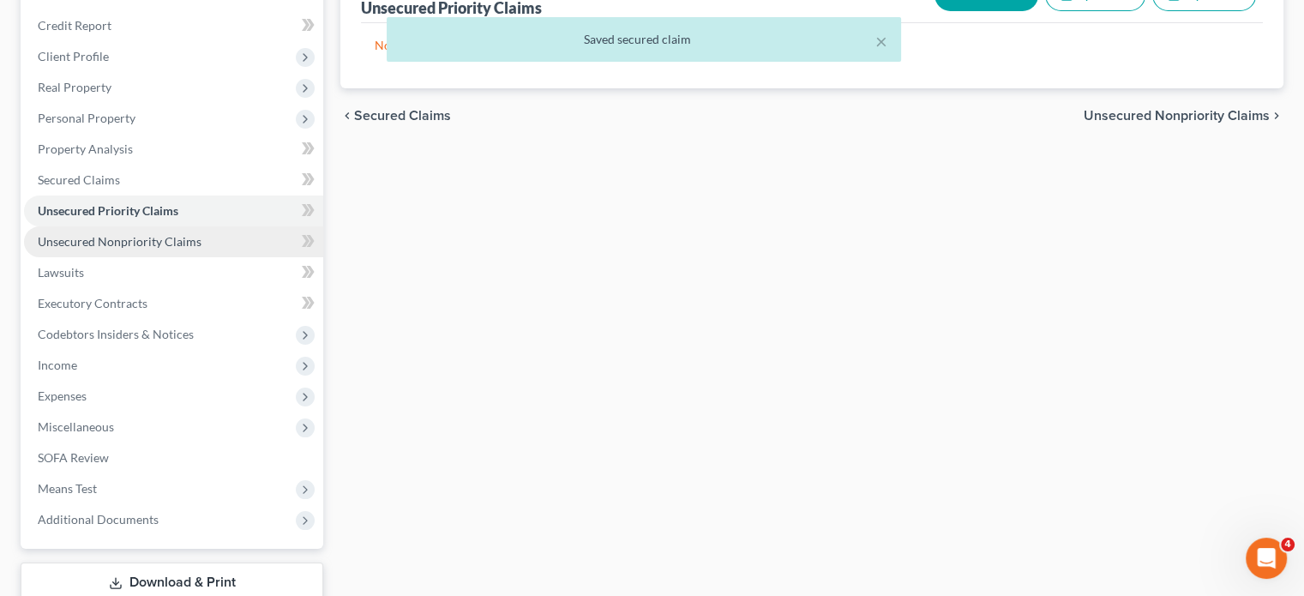
click at [202, 249] on span "Unsecured Nonpriority Claims" at bounding box center [120, 241] width 164 height 15
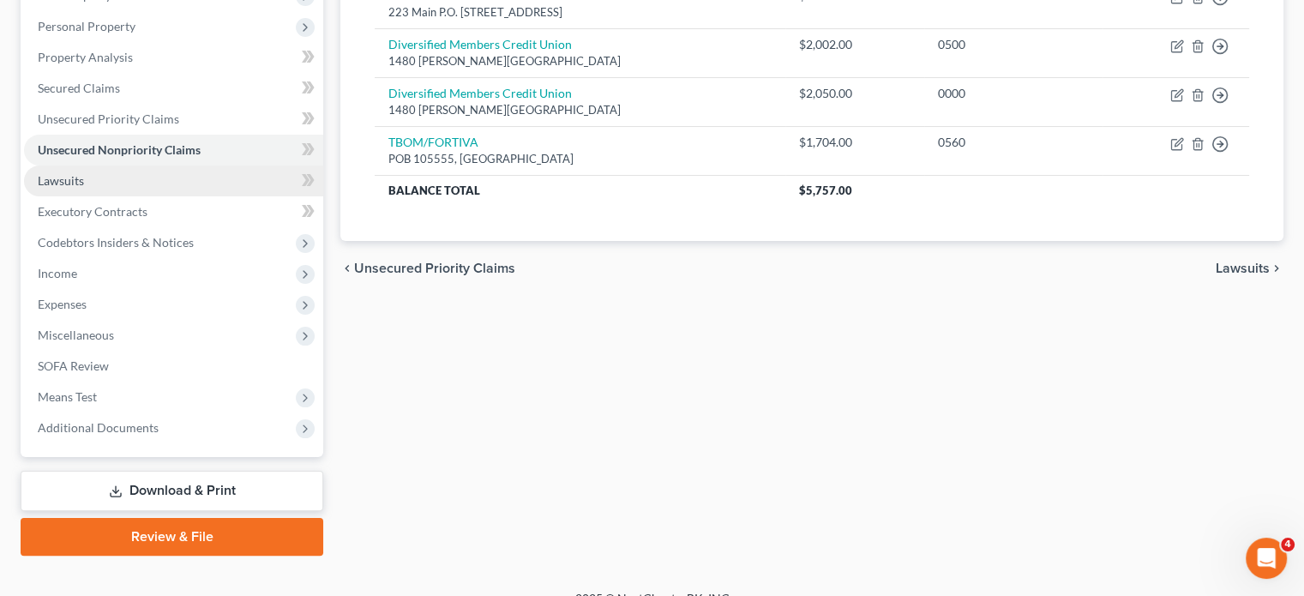
click at [181, 196] on link "Lawsuits" at bounding box center [173, 180] width 299 height 31
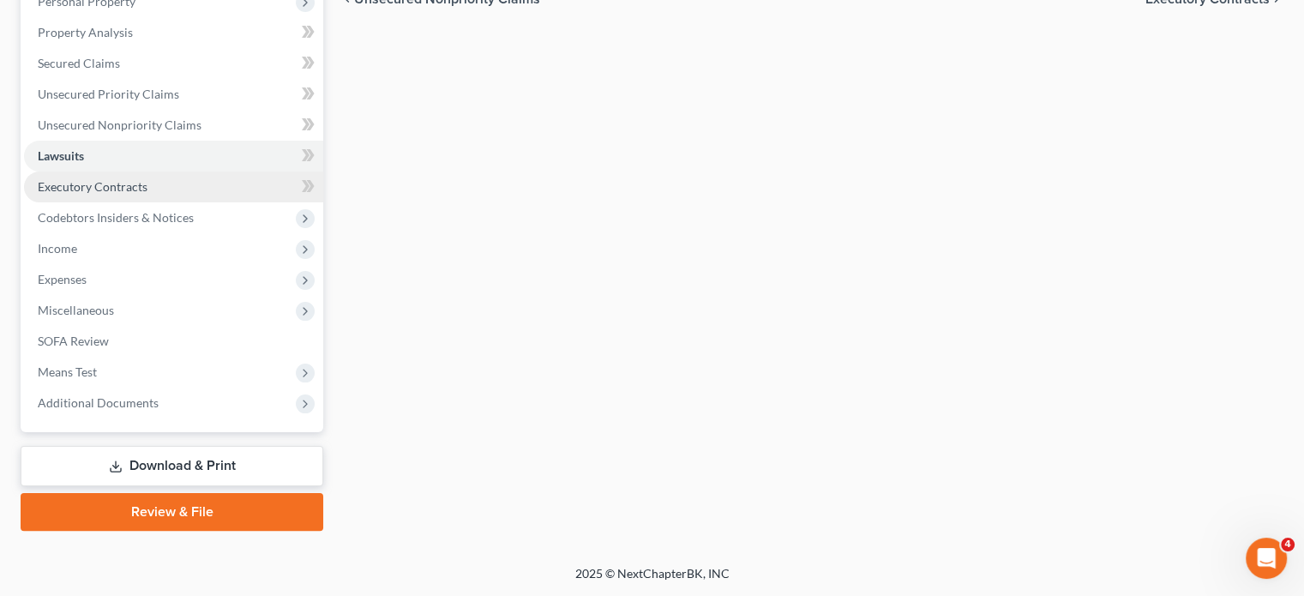
click at [190, 180] on link "Executory Contracts" at bounding box center [173, 187] width 299 height 31
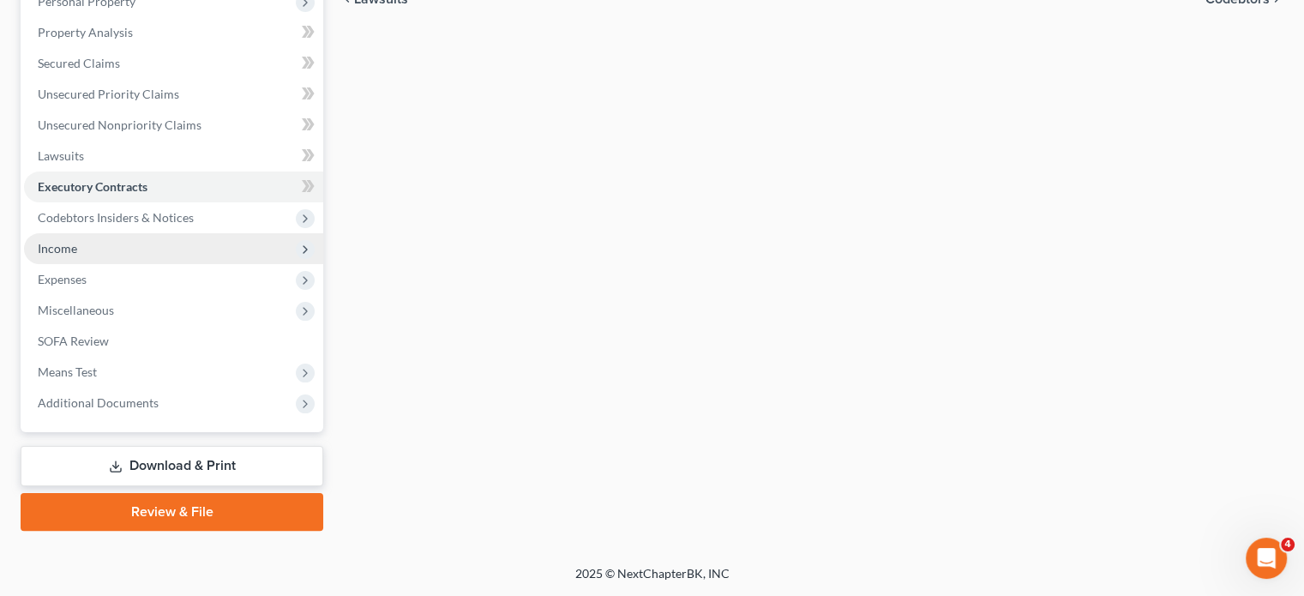
click at [147, 264] on span "Income" at bounding box center [173, 248] width 299 height 31
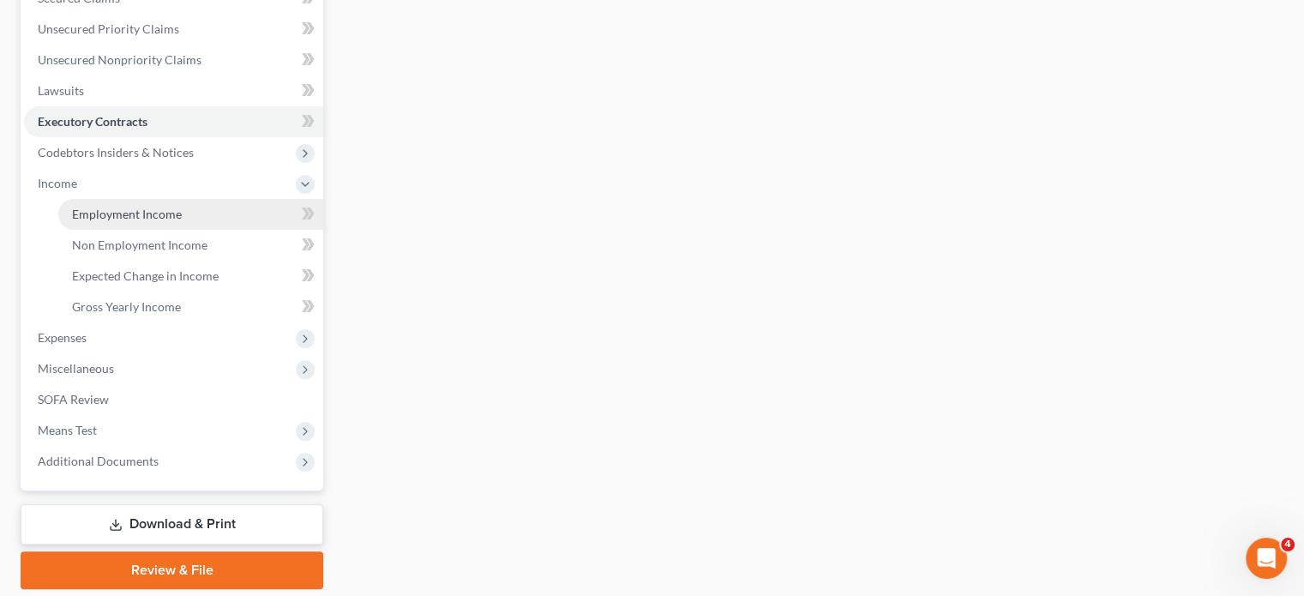
click at [182, 221] on span "Employment Income" at bounding box center [127, 214] width 110 height 15
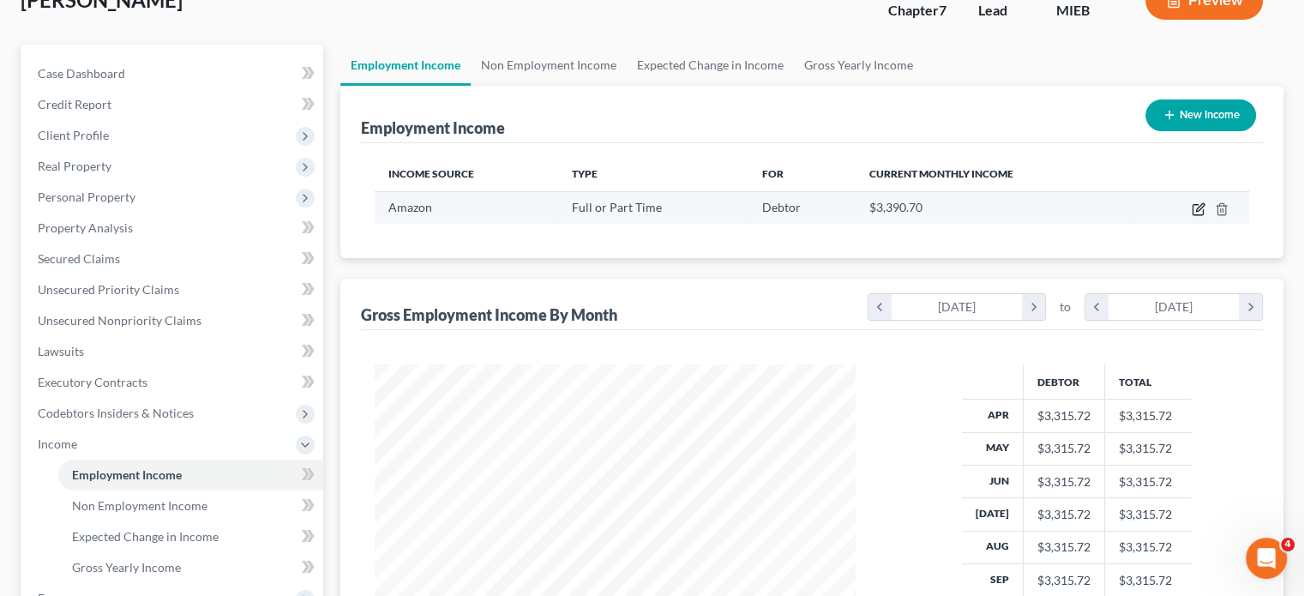
click at [1192, 216] on icon "button" at bounding box center [1199, 209] width 14 height 14
select select "0"
select select "23"
select select "3"
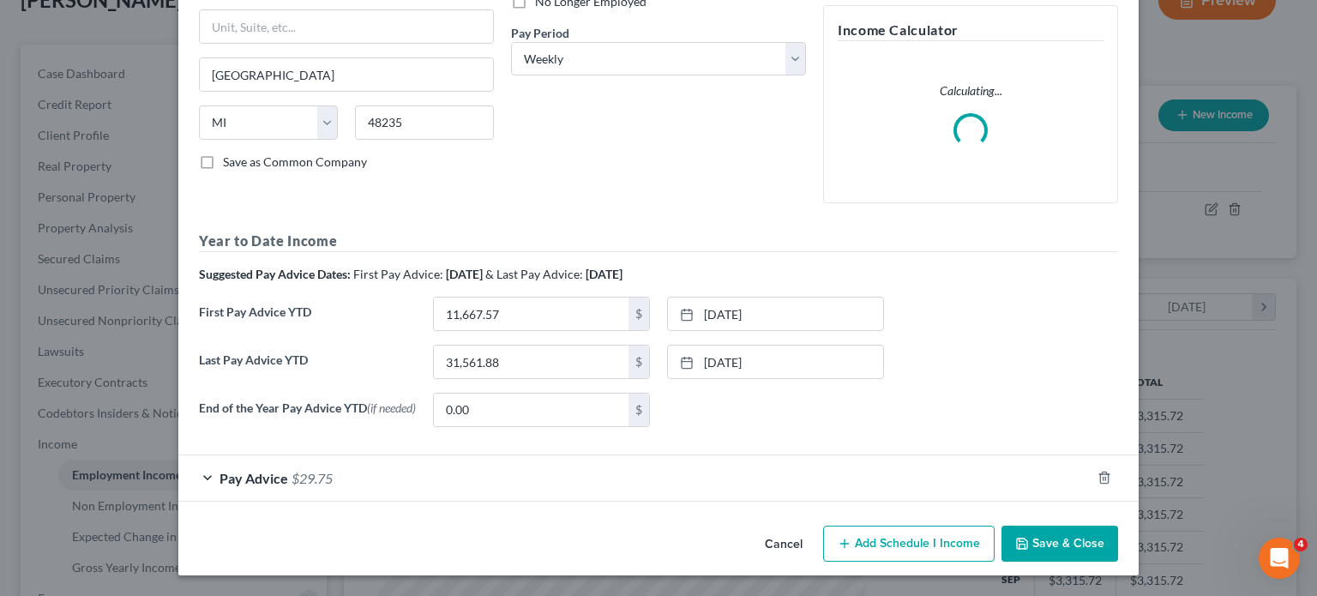
click at [591, 455] on div "Pay Advice $29.75" at bounding box center [634, 477] width 912 height 45
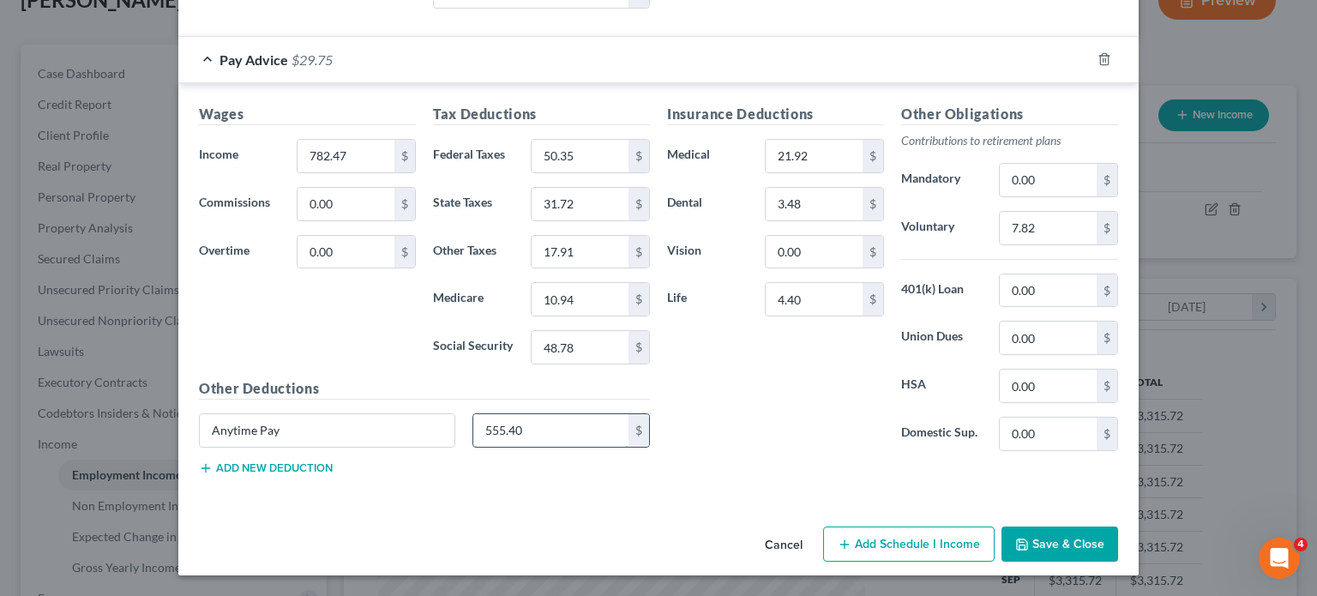
click at [490, 414] on input "555.40" at bounding box center [551, 430] width 156 height 33
drag, startPoint x: 239, startPoint y: 396, endPoint x: 0, endPoint y: 411, distance: 239.7
click at [0, 411] on div "Edit Income Source × Employment Type * Select Full or [DEMOGRAPHIC_DATA] Employ…" at bounding box center [658, 298] width 1317 height 596
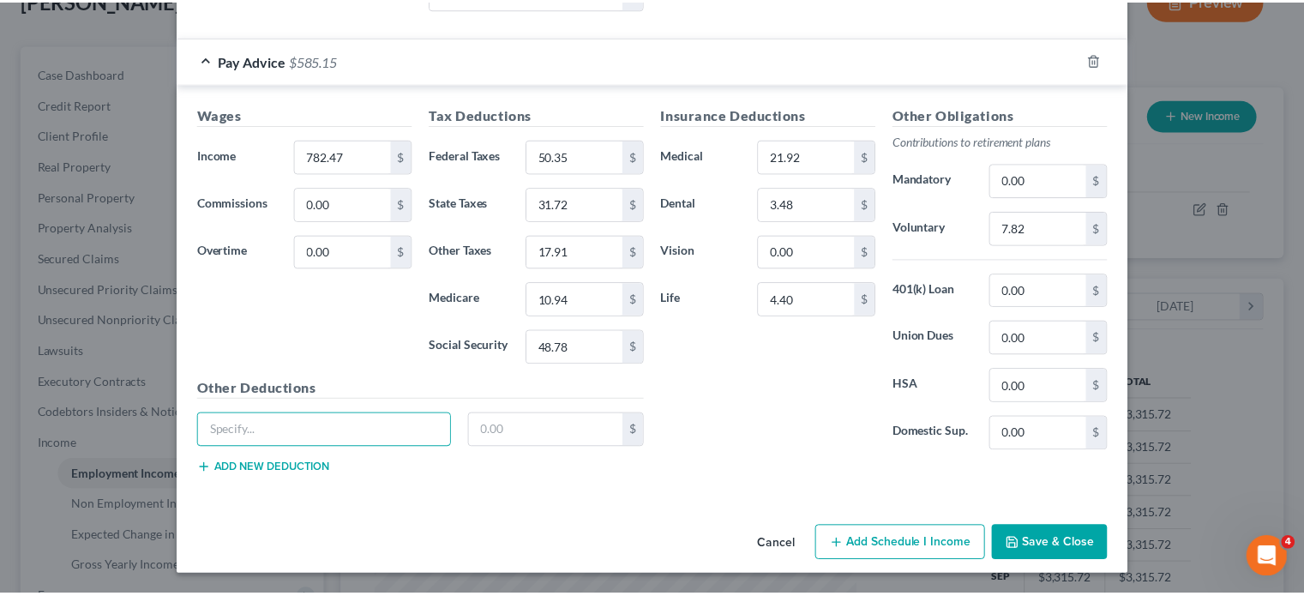
scroll to position [1068, 0]
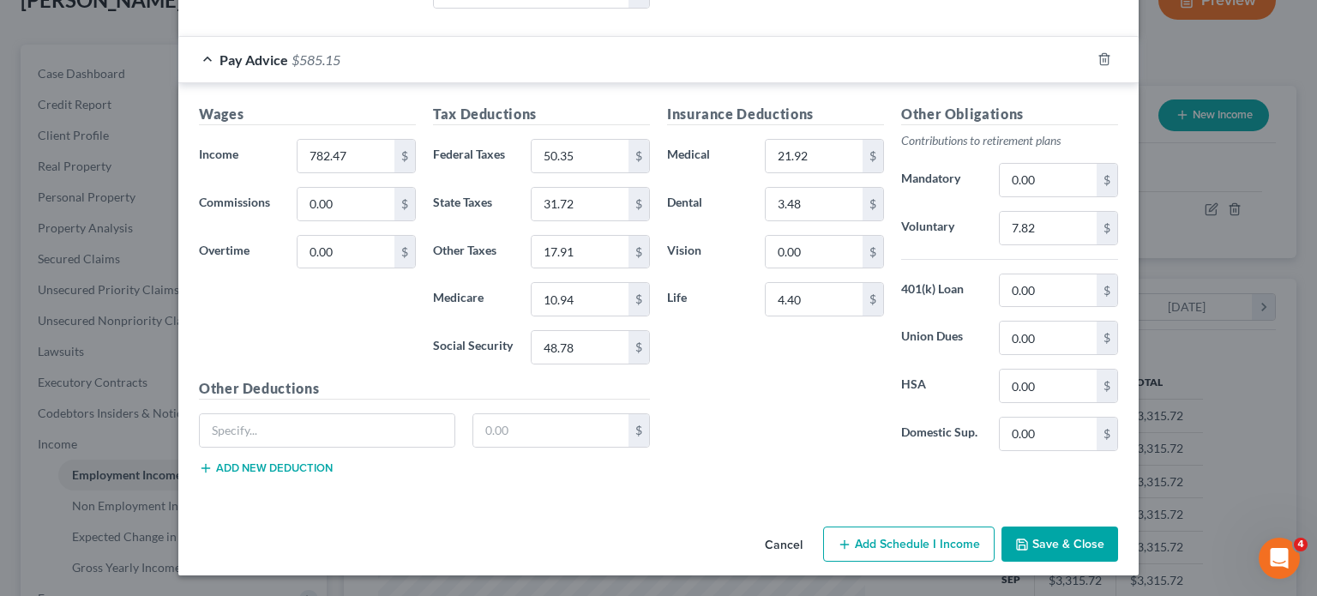
click at [1118, 527] on button "Save & Close" at bounding box center [1060, 545] width 117 height 36
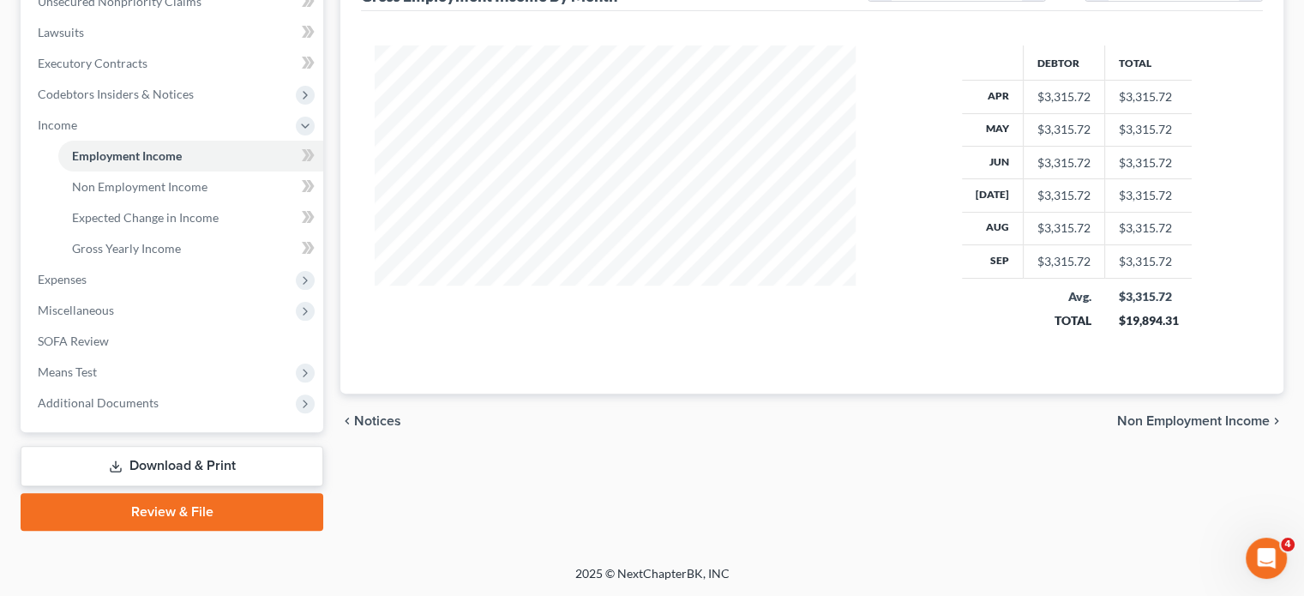
scroll to position [542, 0]
click at [168, 194] on span "Non Employment Income" at bounding box center [139, 186] width 135 height 15
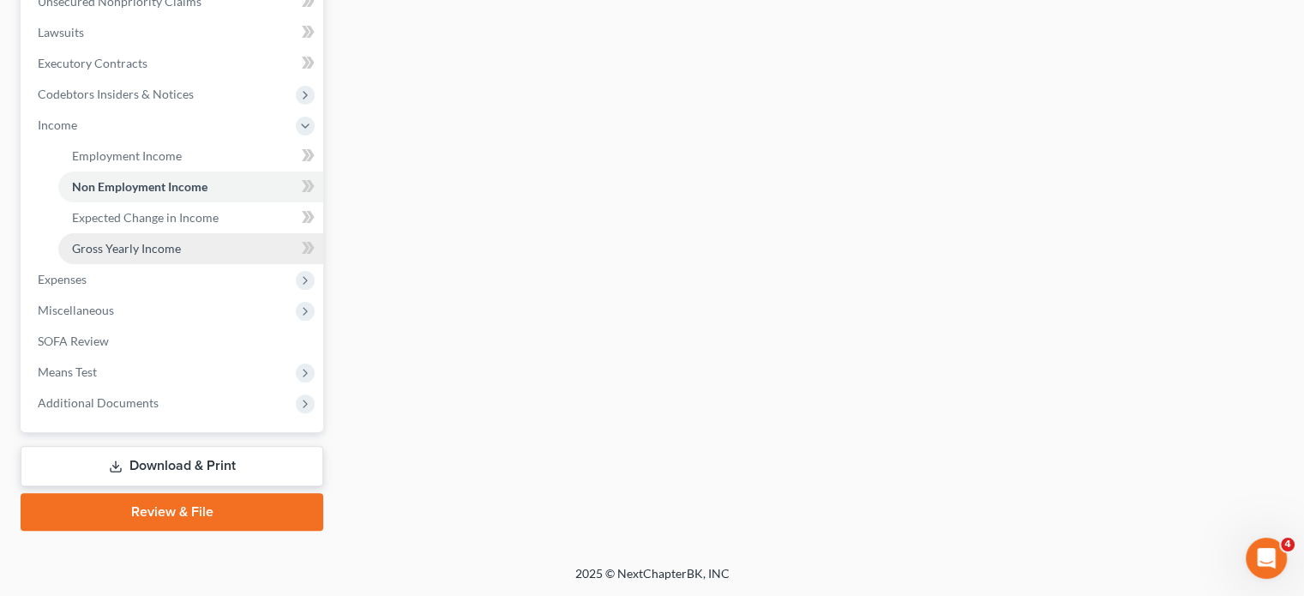
click at [220, 264] on link "Gross Yearly Income" at bounding box center [190, 248] width 265 height 31
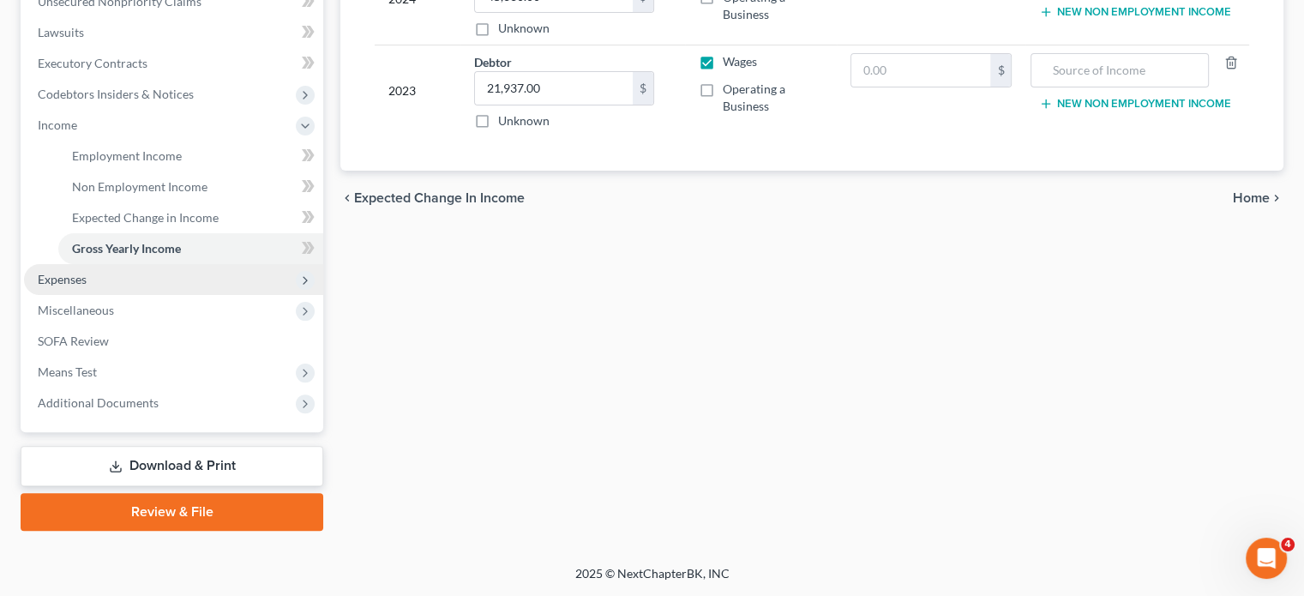
click at [232, 264] on span "Expenses" at bounding box center [173, 279] width 299 height 31
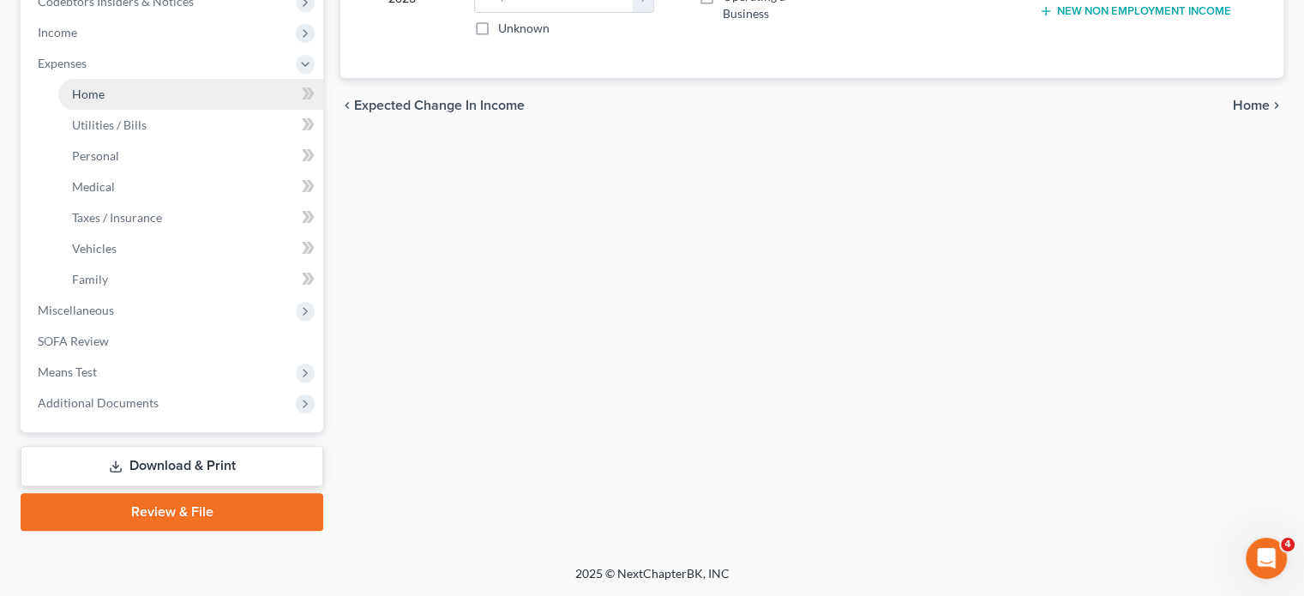
click at [178, 110] on link "Home" at bounding box center [190, 94] width 265 height 31
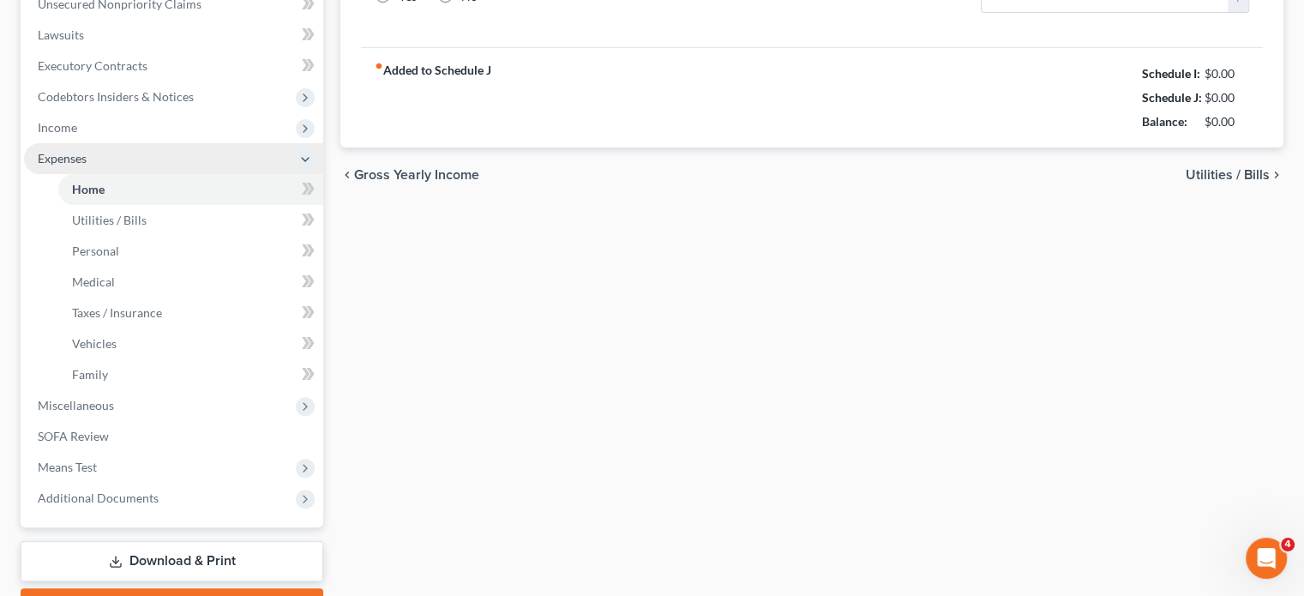
scroll to position [111, 0]
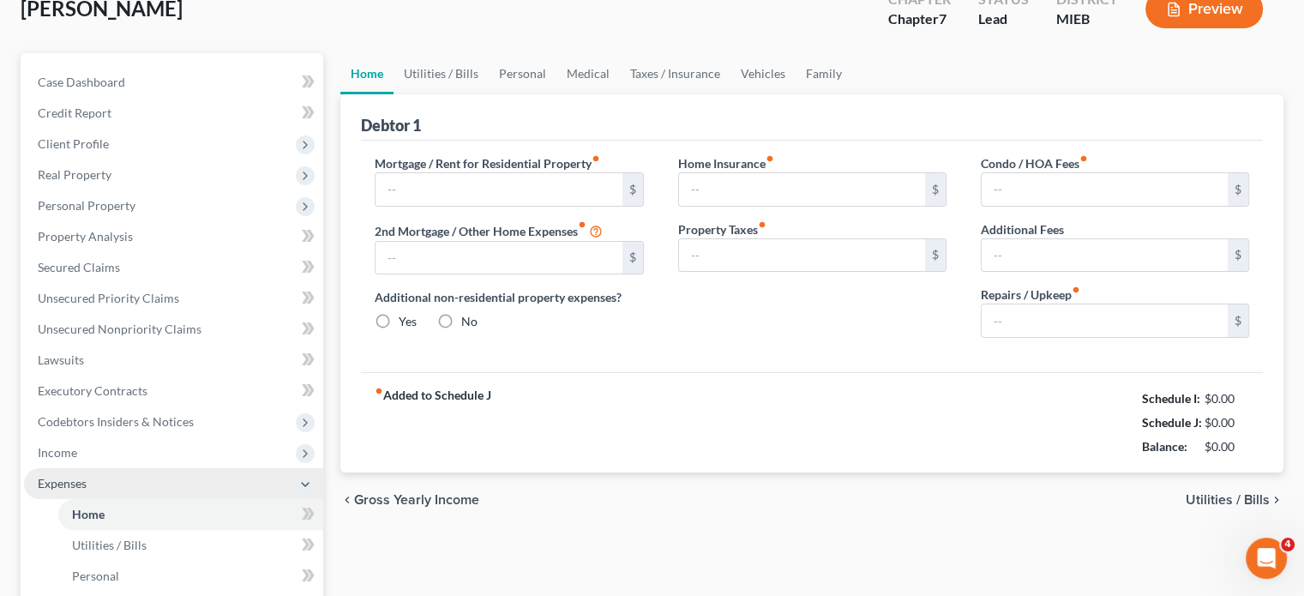
click at [210, 143] on ul "Case Dashboard Payments Invoices Payments Payments Credit Report Client Profile" at bounding box center [173, 453] width 299 height 772
type input "500.00"
type input "0.00"
radio input "true"
type input "0.00"
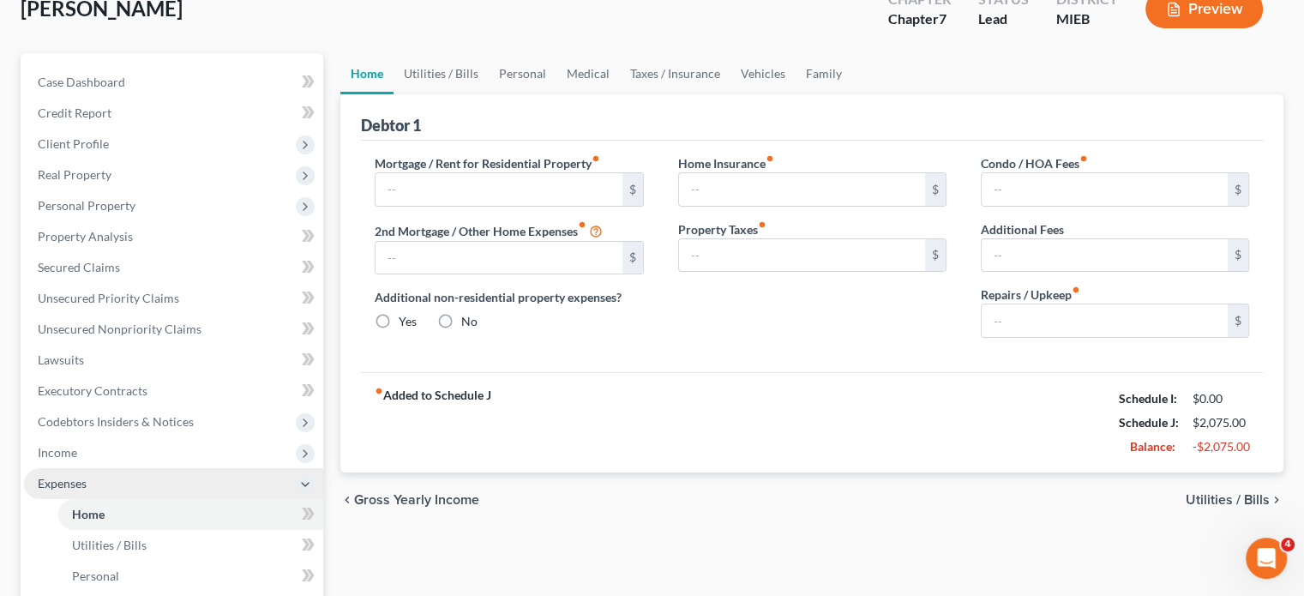
type input "0.00"
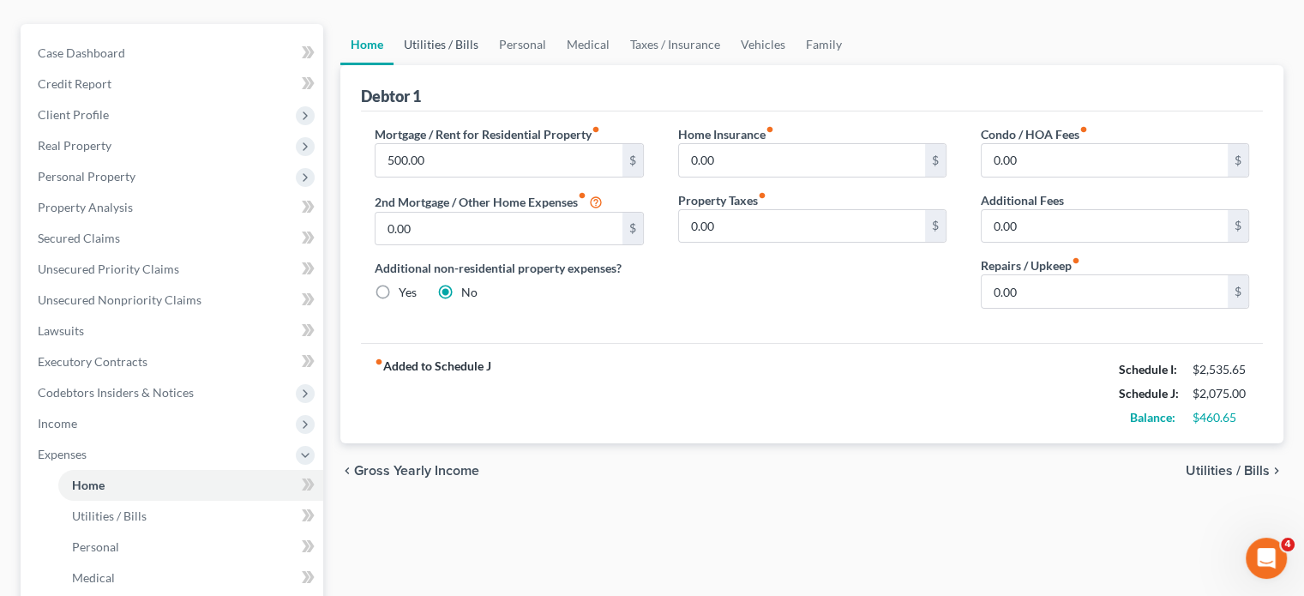
click at [470, 65] on link "Utilities / Bills" at bounding box center [441, 44] width 95 height 41
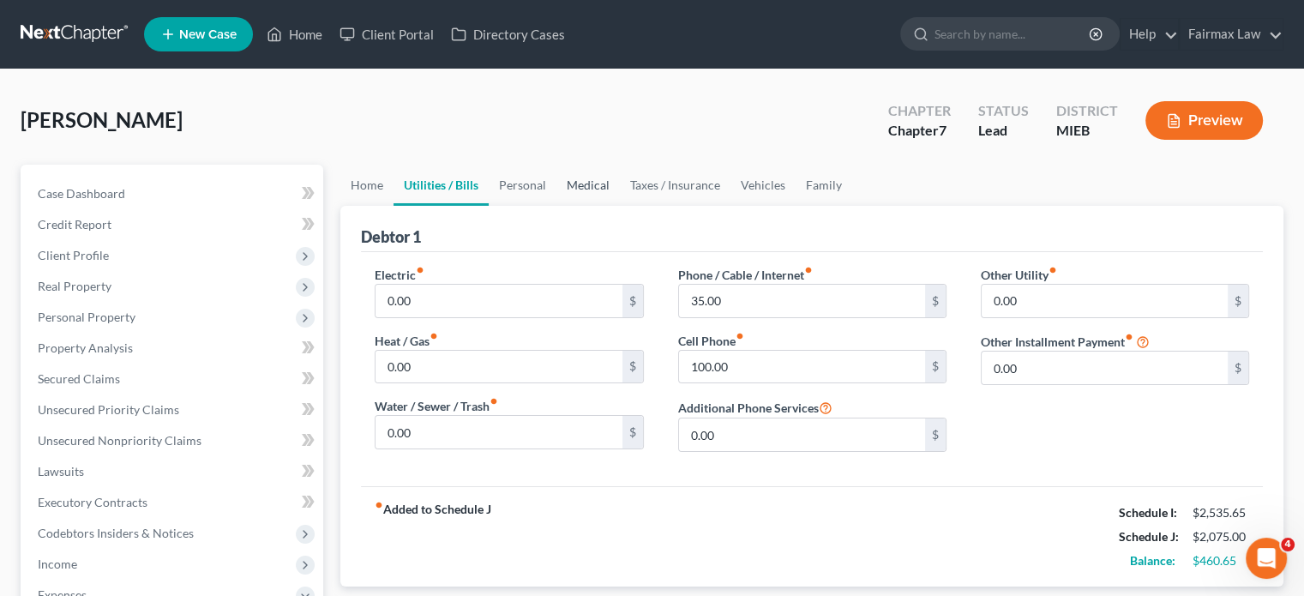
click at [617, 206] on link "Medical" at bounding box center [588, 185] width 63 height 41
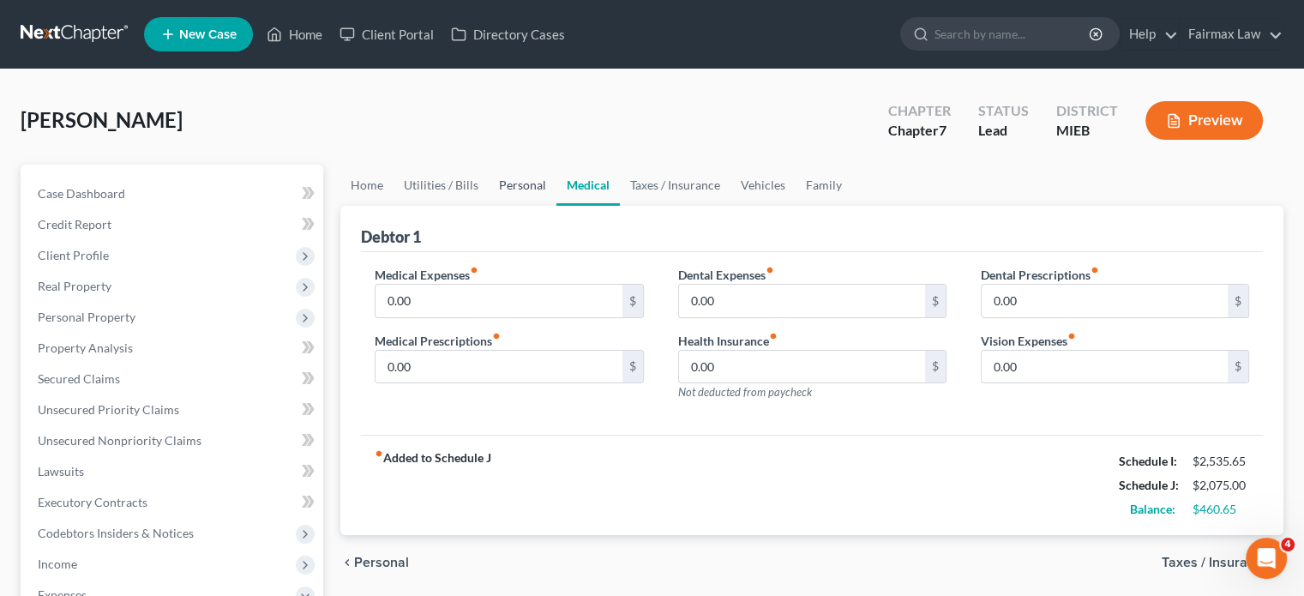
click at [557, 206] on link "Personal" at bounding box center [523, 185] width 68 height 41
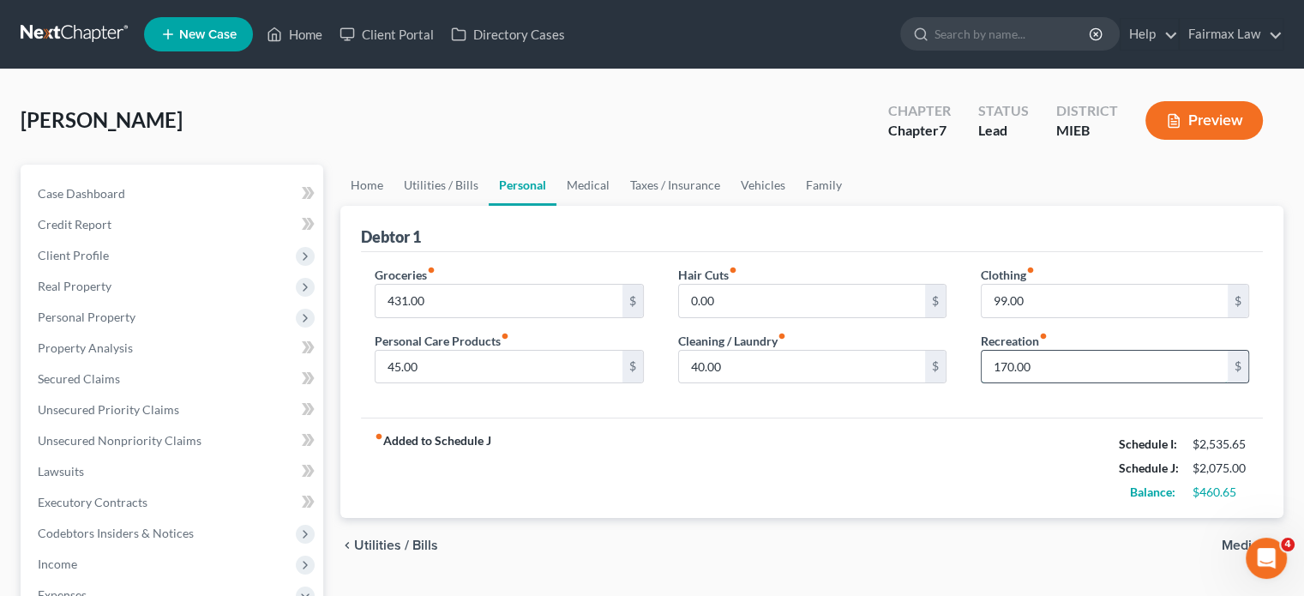
click at [1046, 383] on input "170.00" at bounding box center [1105, 367] width 246 height 33
type input "100"
click at [1038, 317] on input "99.00" at bounding box center [1105, 301] width 246 height 33
type input "125"
click at [745, 317] on input "0.00" at bounding box center [802, 301] width 246 height 33
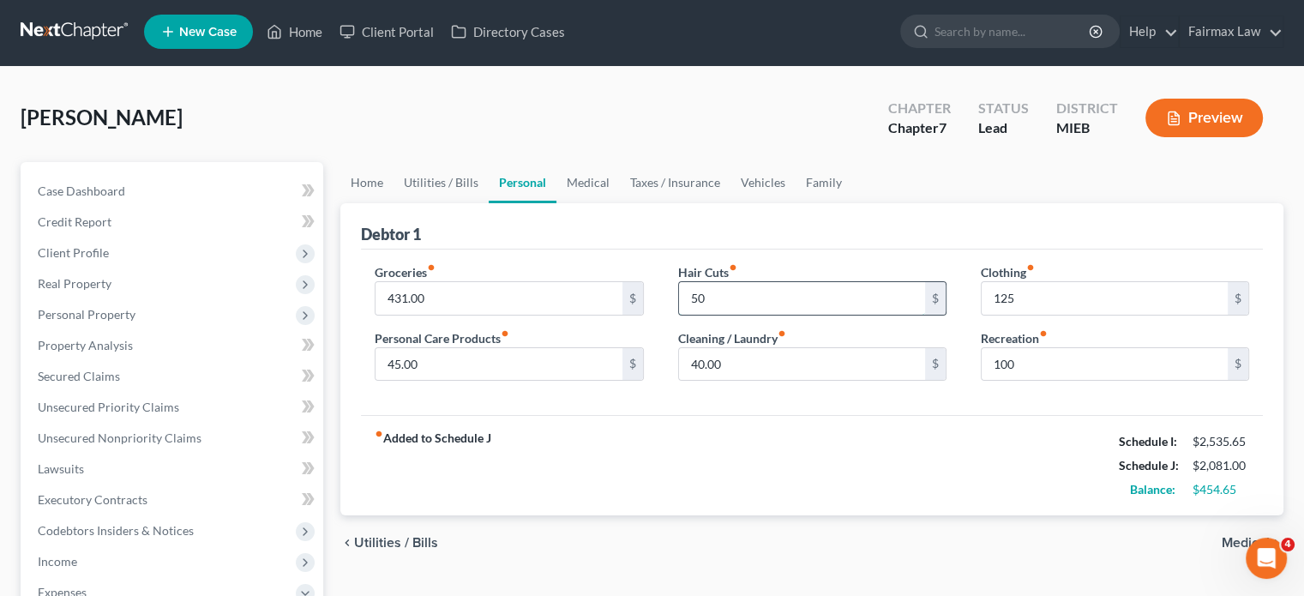
scroll to position [7, 0]
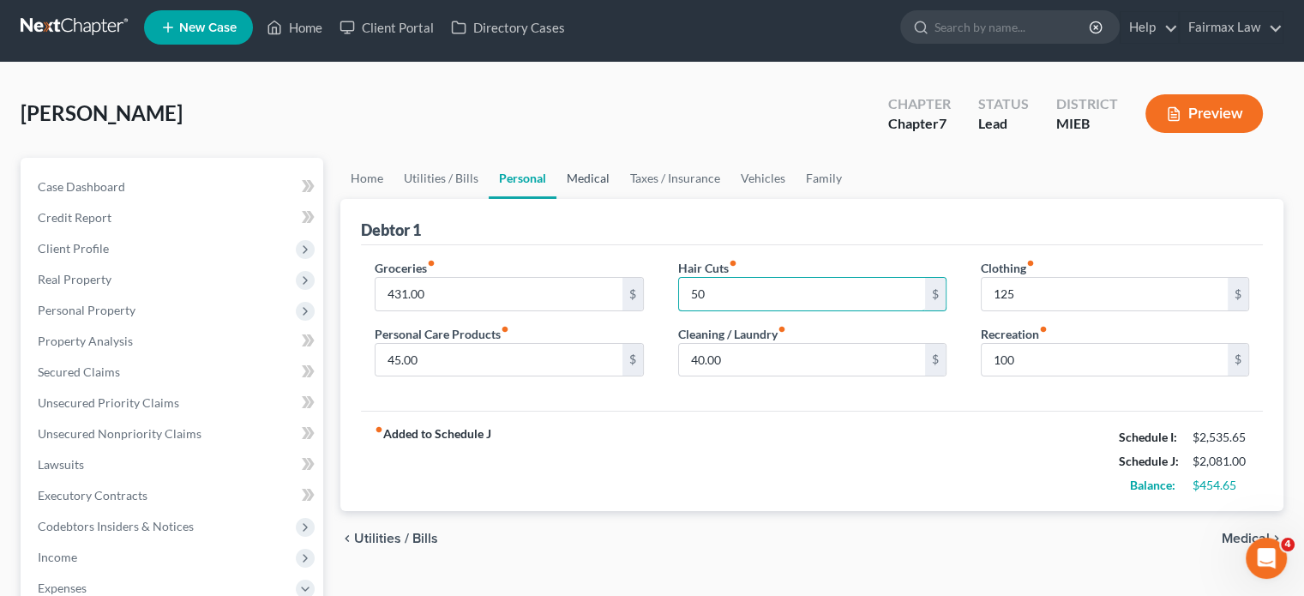
type input "50"
click at [620, 199] on link "Medical" at bounding box center [588, 178] width 63 height 41
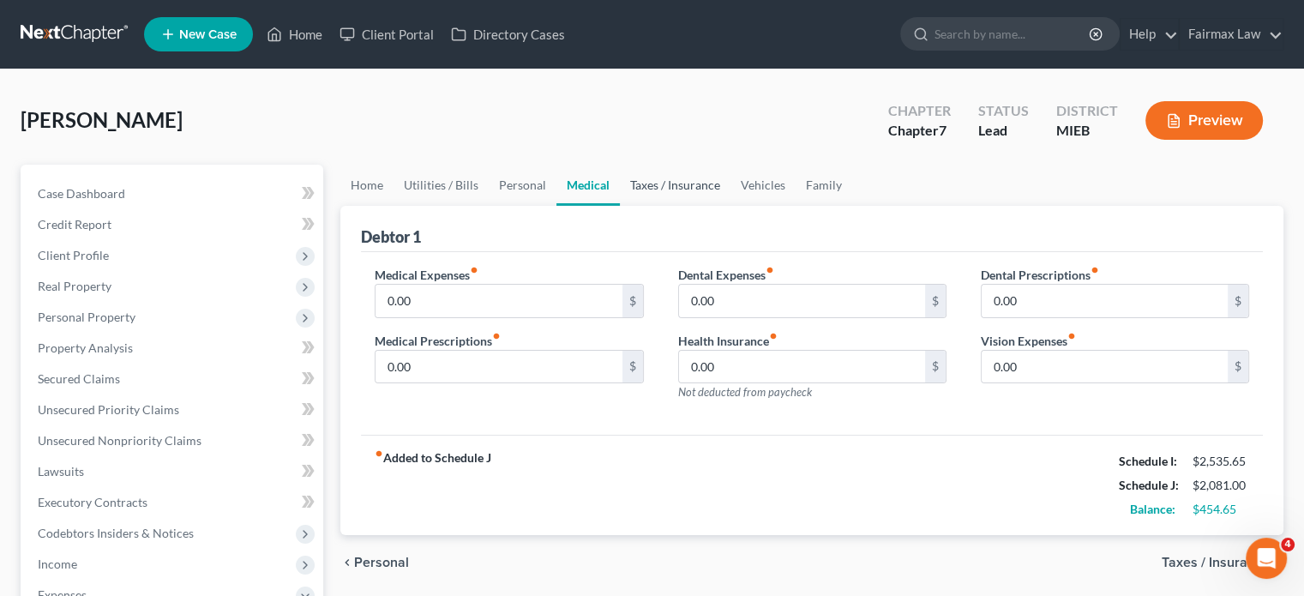
click at [731, 206] on link "Taxes / Insurance" at bounding box center [675, 185] width 111 height 41
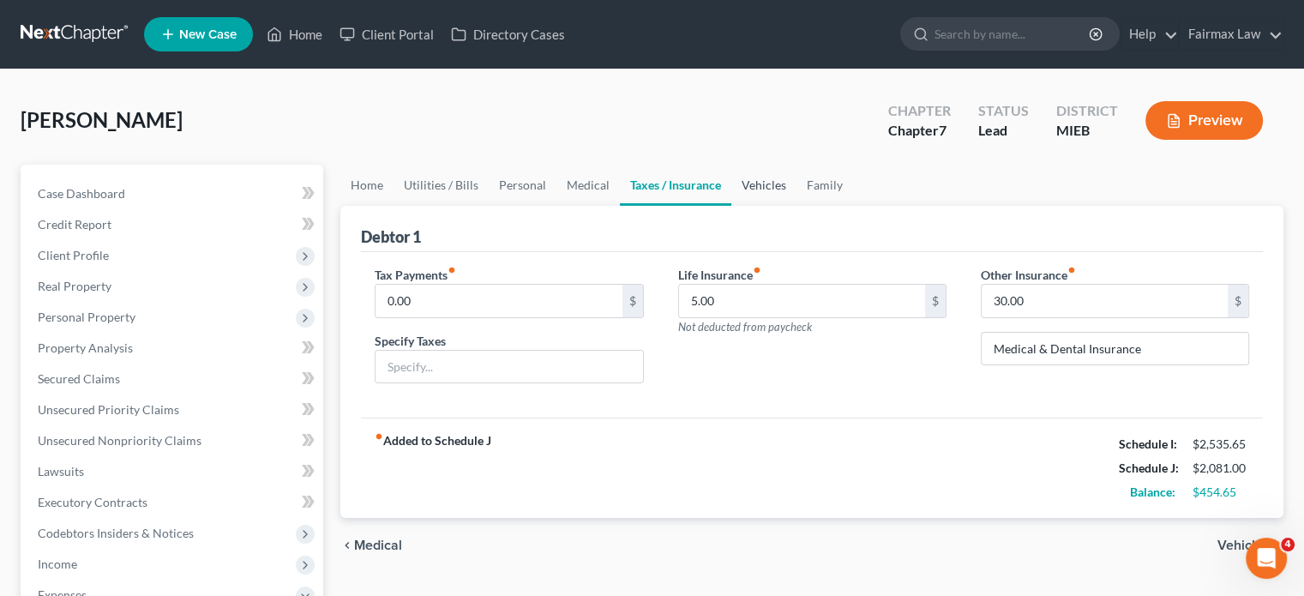
click at [797, 206] on link "Vehicles" at bounding box center [763, 185] width 65 height 41
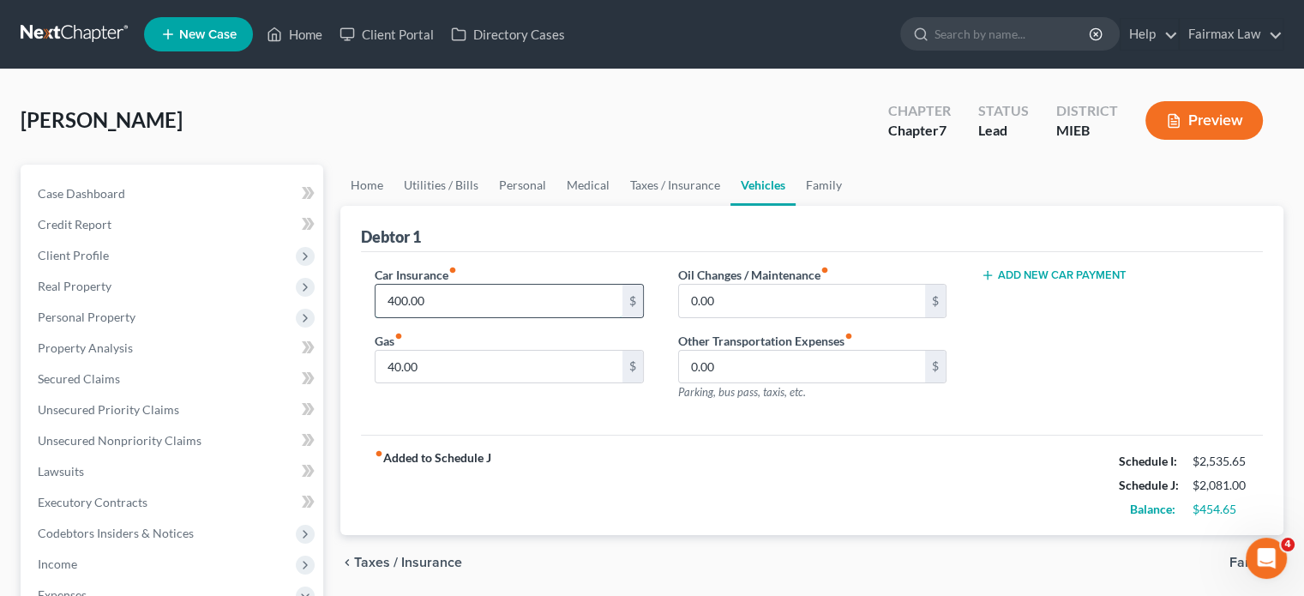
click at [476, 317] on input "400.00" at bounding box center [499, 301] width 246 height 33
click at [466, 383] on input "40.00" at bounding box center [499, 367] width 246 height 33
click at [759, 383] on input "0.00" at bounding box center [802, 367] width 246 height 33
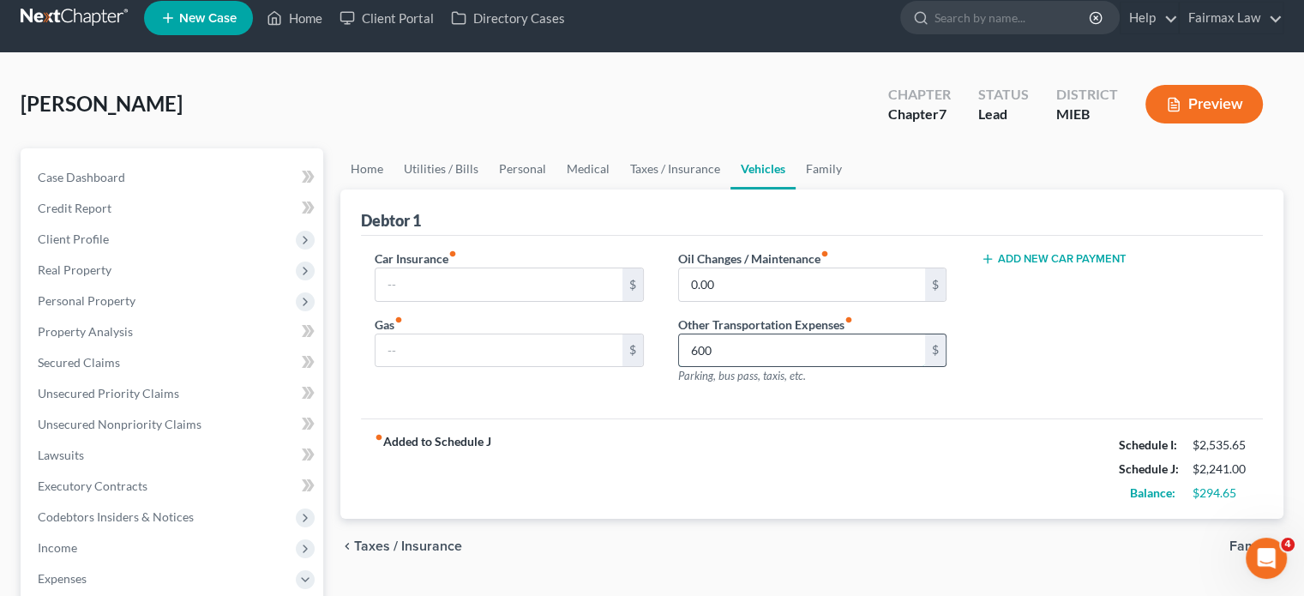
scroll to position [14, 0]
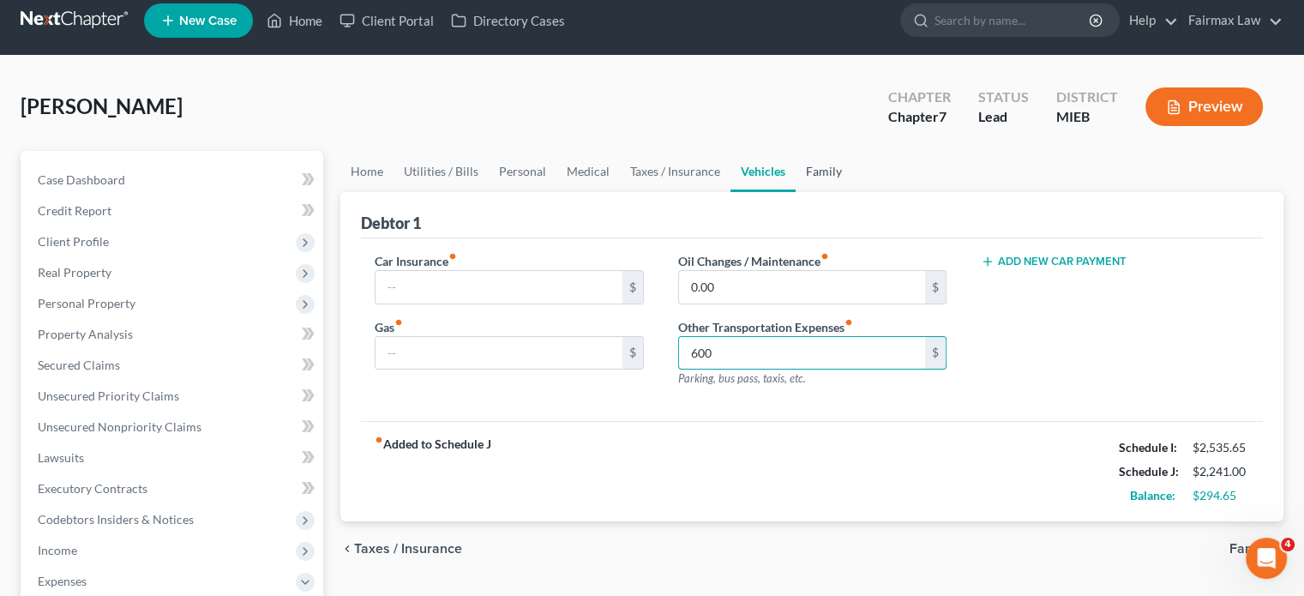
type input "600"
click at [852, 192] on link "Family" at bounding box center [824, 171] width 57 height 41
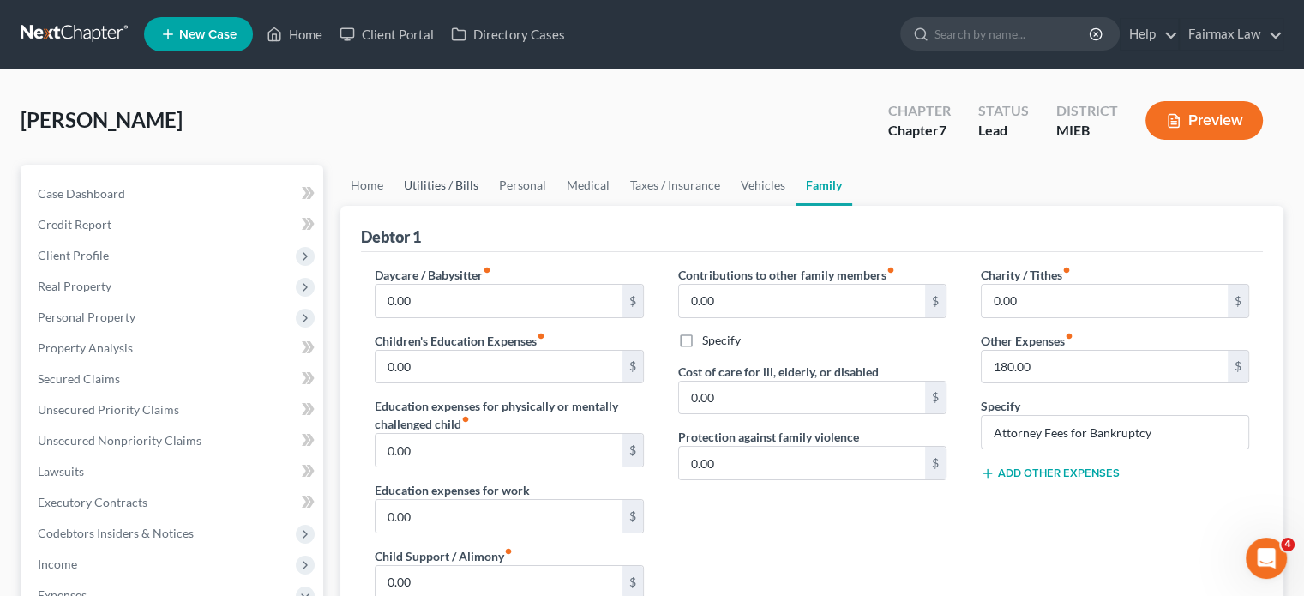
click at [430, 206] on link "Utilities / Bills" at bounding box center [441, 185] width 95 height 41
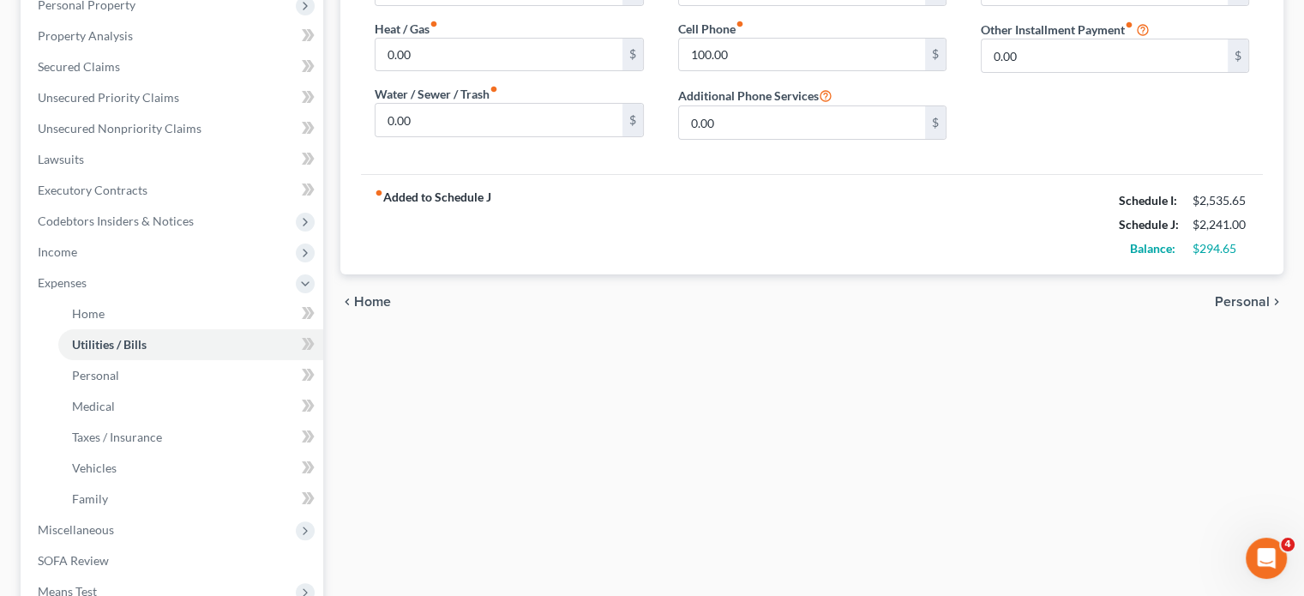
scroll to position [177, 0]
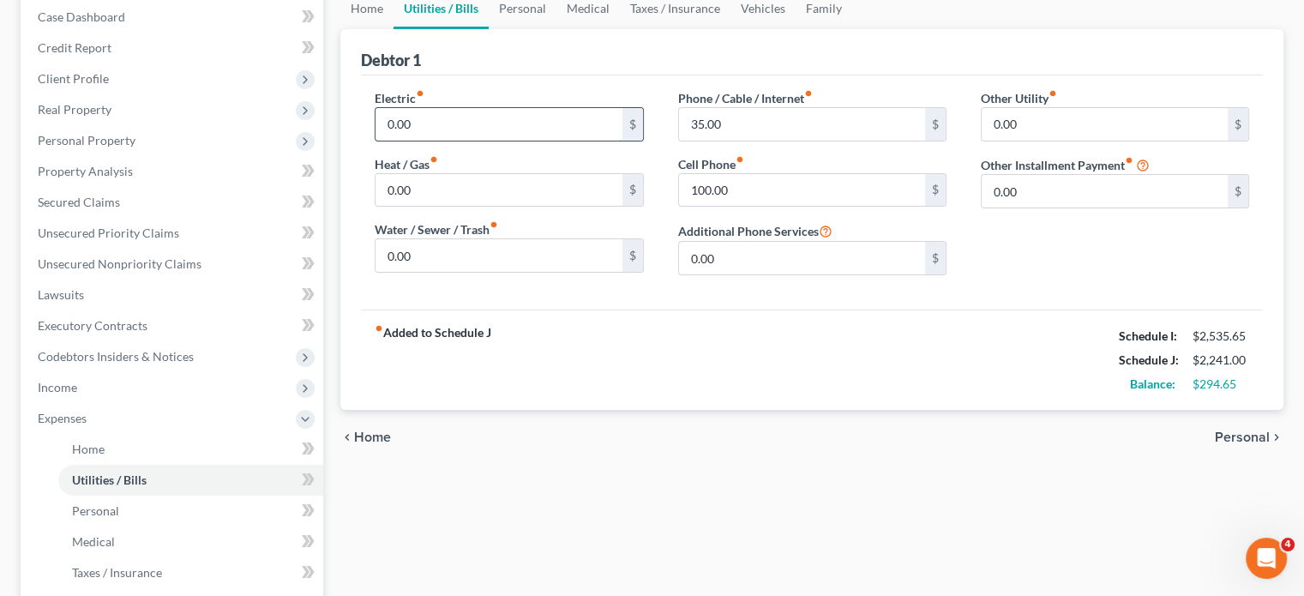
click at [466, 141] on input "0.00" at bounding box center [499, 124] width 246 height 33
type input "100"
click at [442, 207] on input "0.00" at bounding box center [499, 190] width 246 height 33
click at [438, 141] on input "100" at bounding box center [499, 124] width 246 height 33
click at [796, 29] on link "Vehicles" at bounding box center [763, 8] width 65 height 41
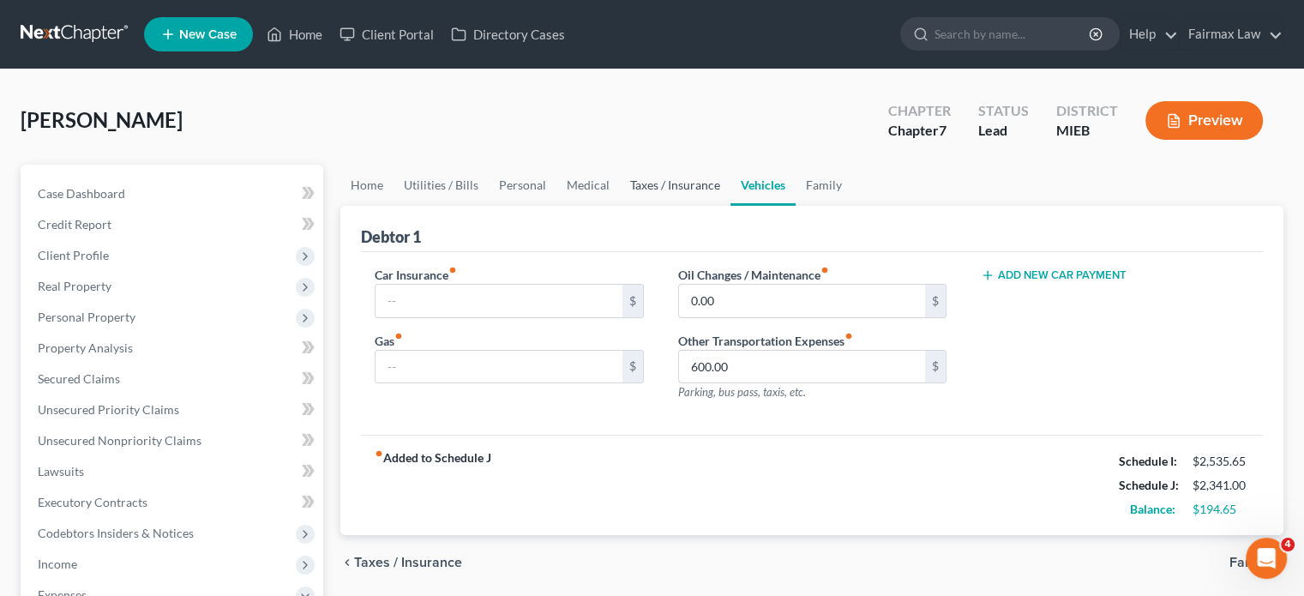
click at [731, 206] on link "Taxes / Insurance" at bounding box center [675, 185] width 111 height 41
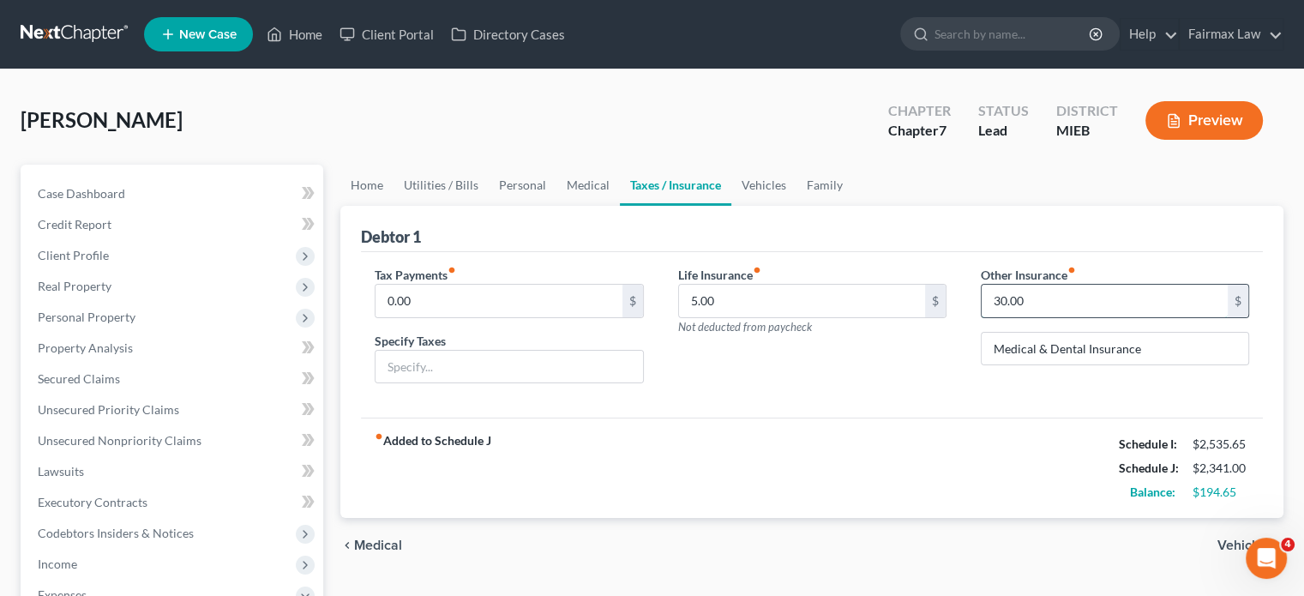
click at [1038, 317] on input "30.00" at bounding box center [1105, 301] width 246 height 33
click at [740, 317] on input "5.00" at bounding box center [802, 301] width 246 height 33
click at [620, 206] on link "Medical" at bounding box center [588, 185] width 63 height 41
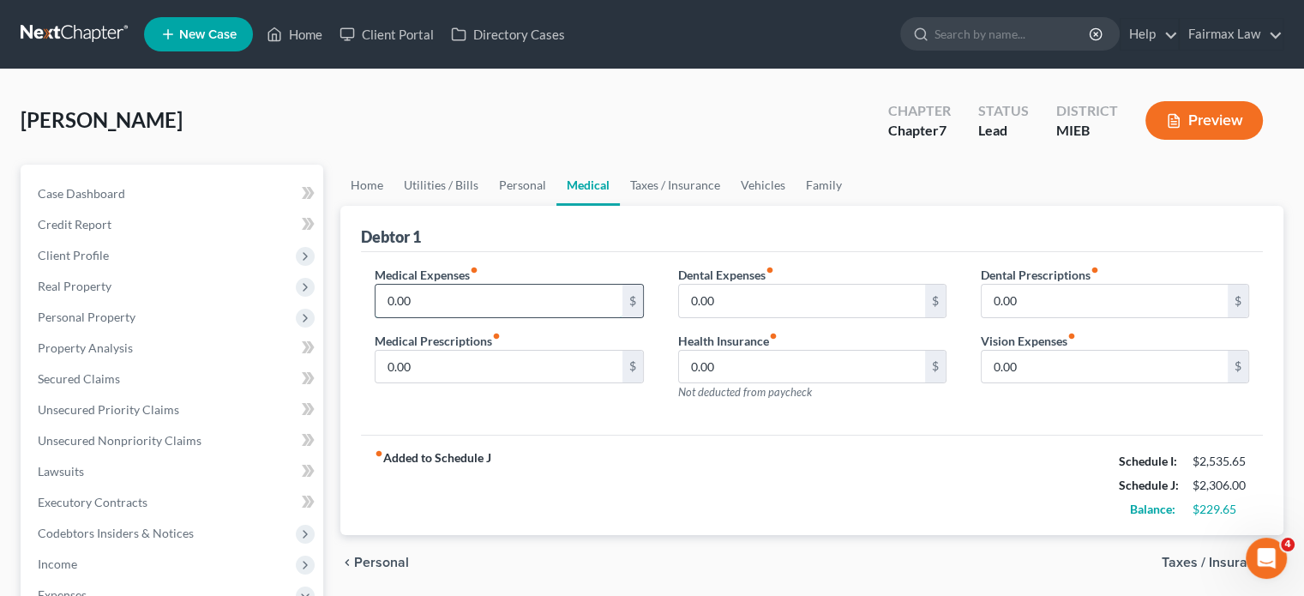
click at [470, 317] on input "0.00" at bounding box center [499, 301] width 246 height 33
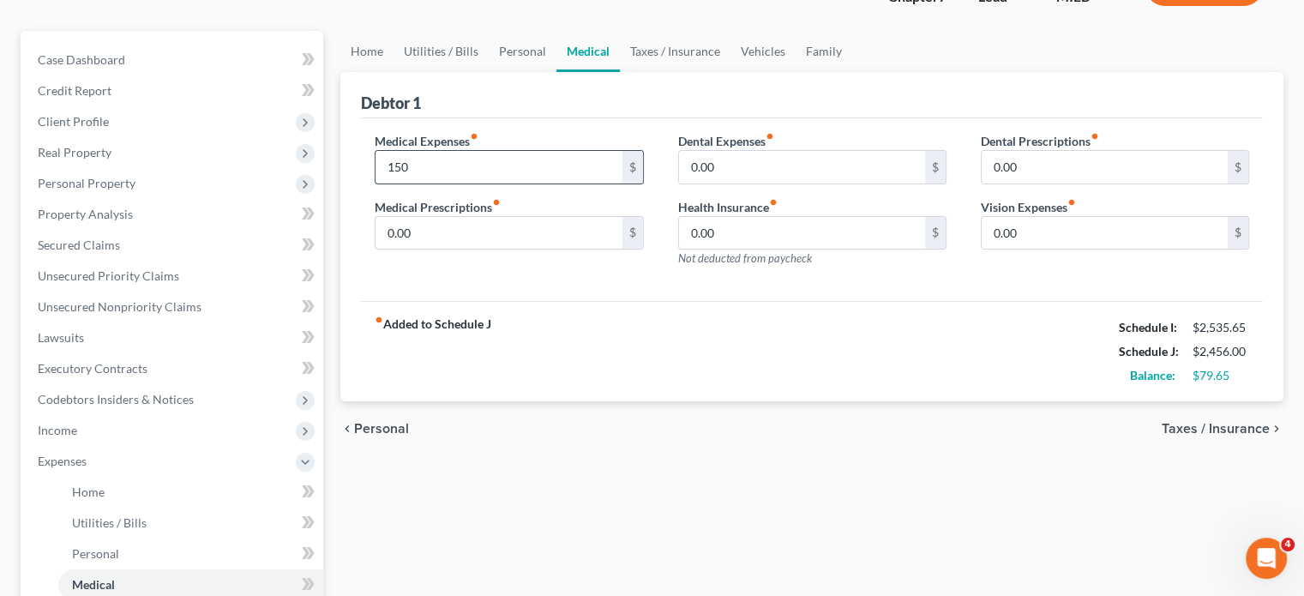
scroll to position [134, 0]
type input "150"
click at [557, 72] on link "Personal" at bounding box center [523, 51] width 68 height 41
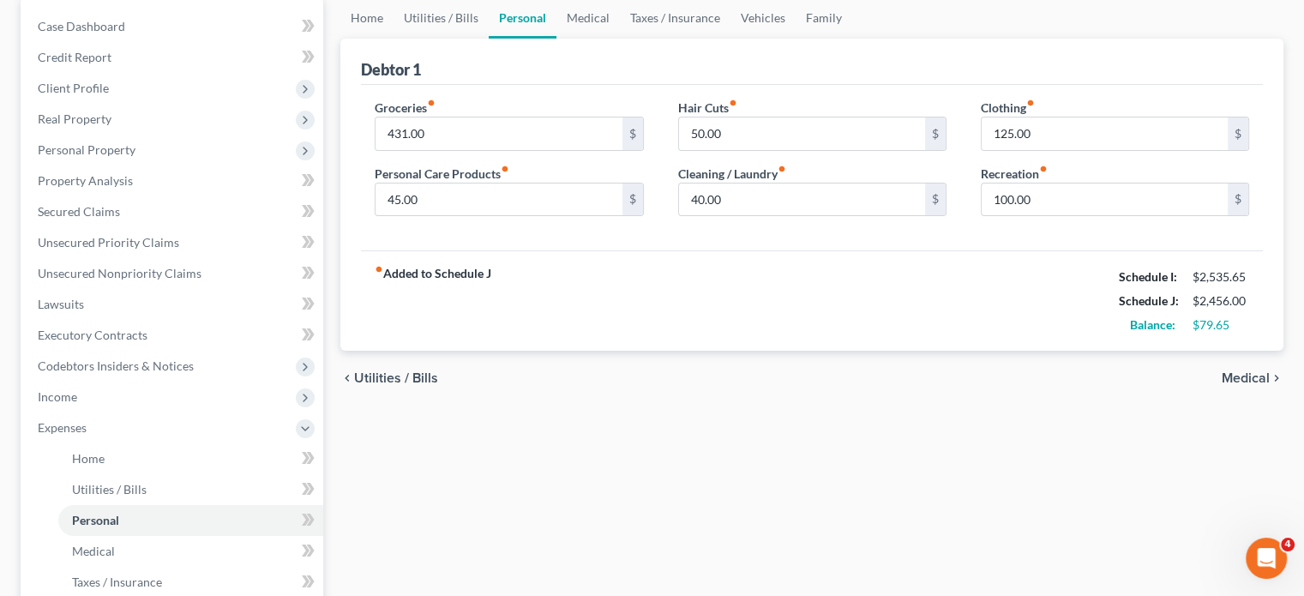
scroll to position [168, 0]
click at [737, 215] on input "40.00" at bounding box center [802, 199] width 246 height 33
type input "65"
click at [744, 350] on div "fiber_manual_record Added to Schedule J Schedule I: $2,535.65 Schedule J: $2,48…" at bounding box center [812, 300] width 902 height 100
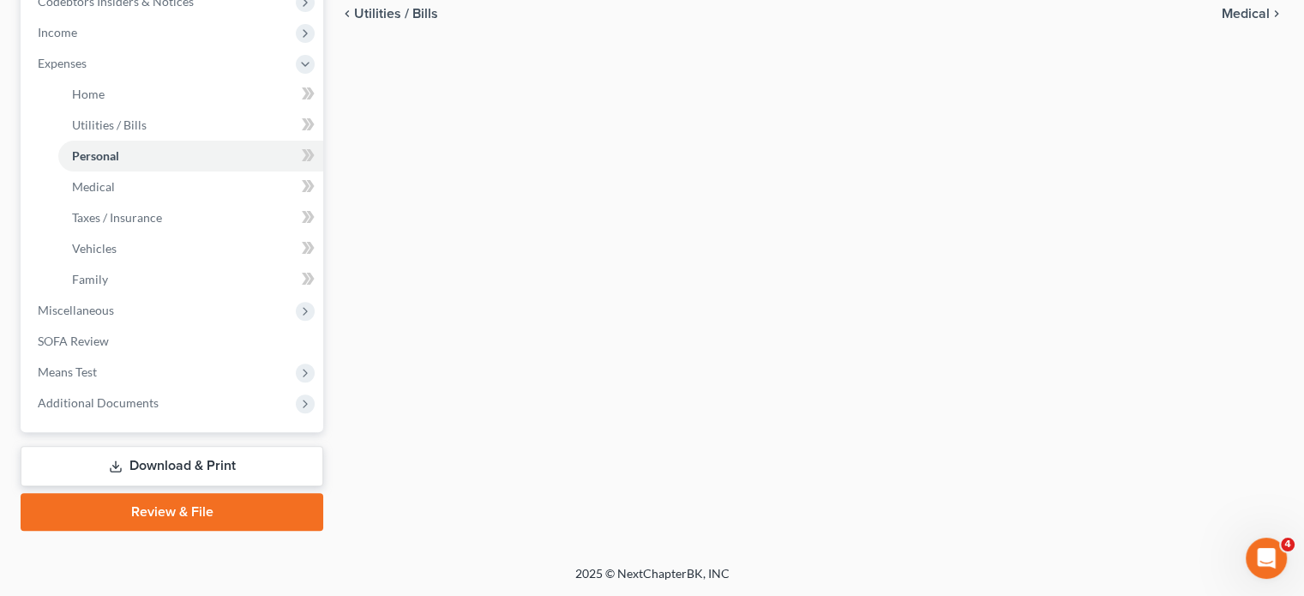
scroll to position [809, 0]
click at [196, 295] on span "Miscellaneous" at bounding box center [173, 310] width 299 height 31
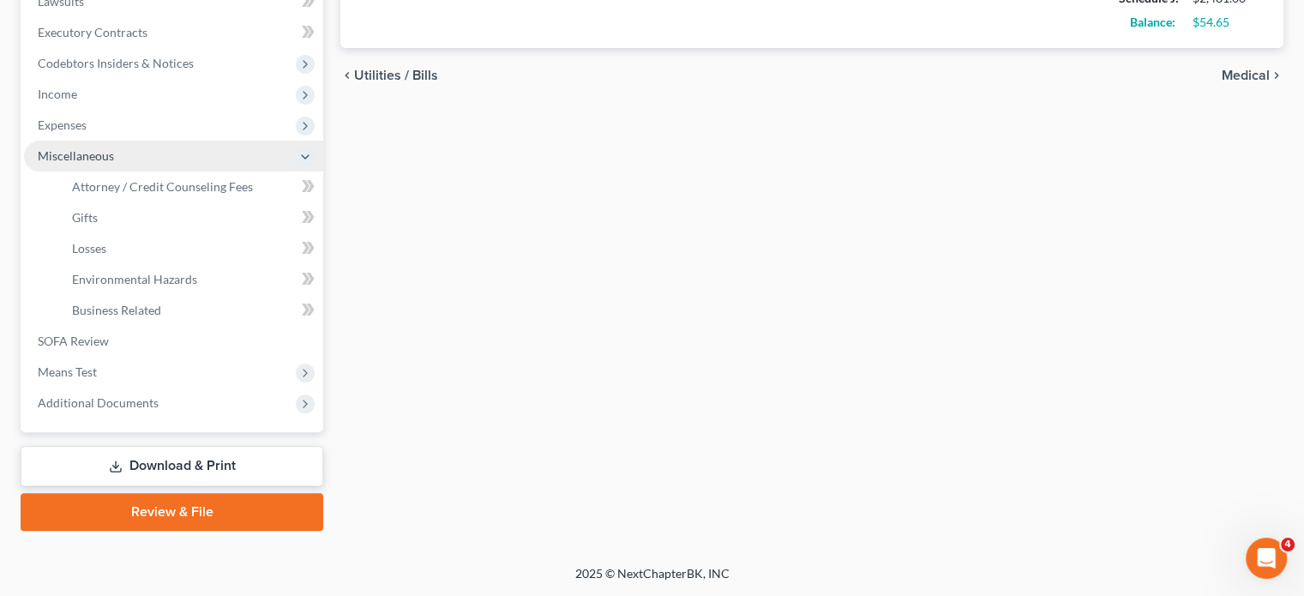
scroll to position [731, 0]
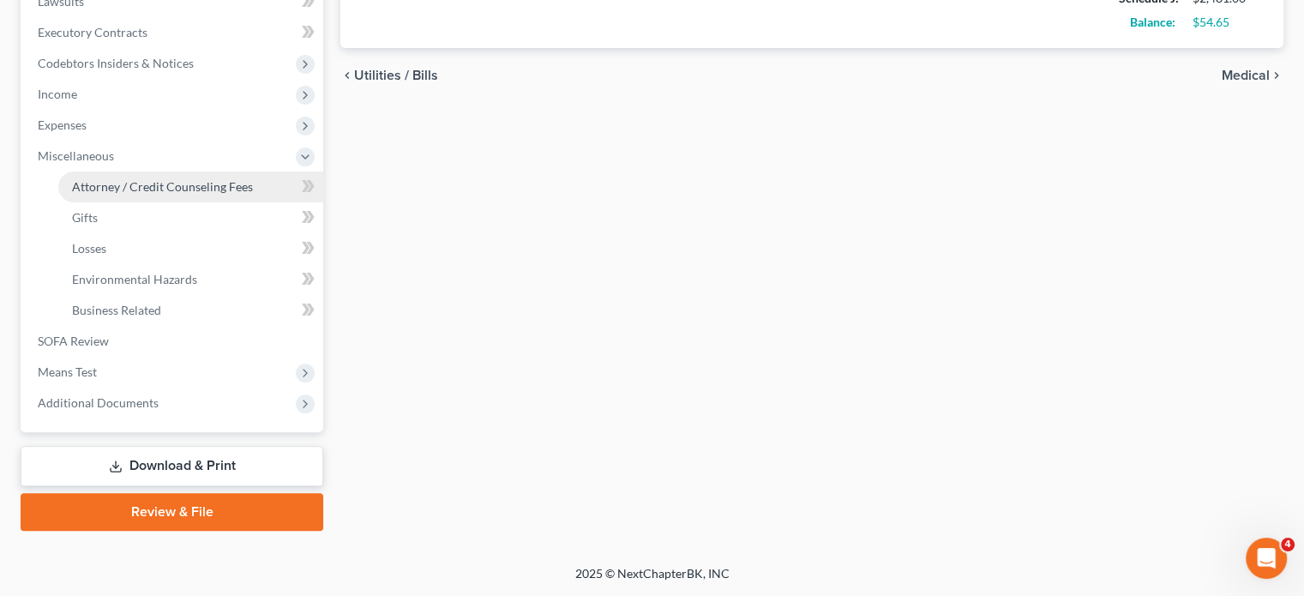
click at [168, 179] on span "Attorney / Credit Counseling Fees" at bounding box center [162, 186] width 181 height 15
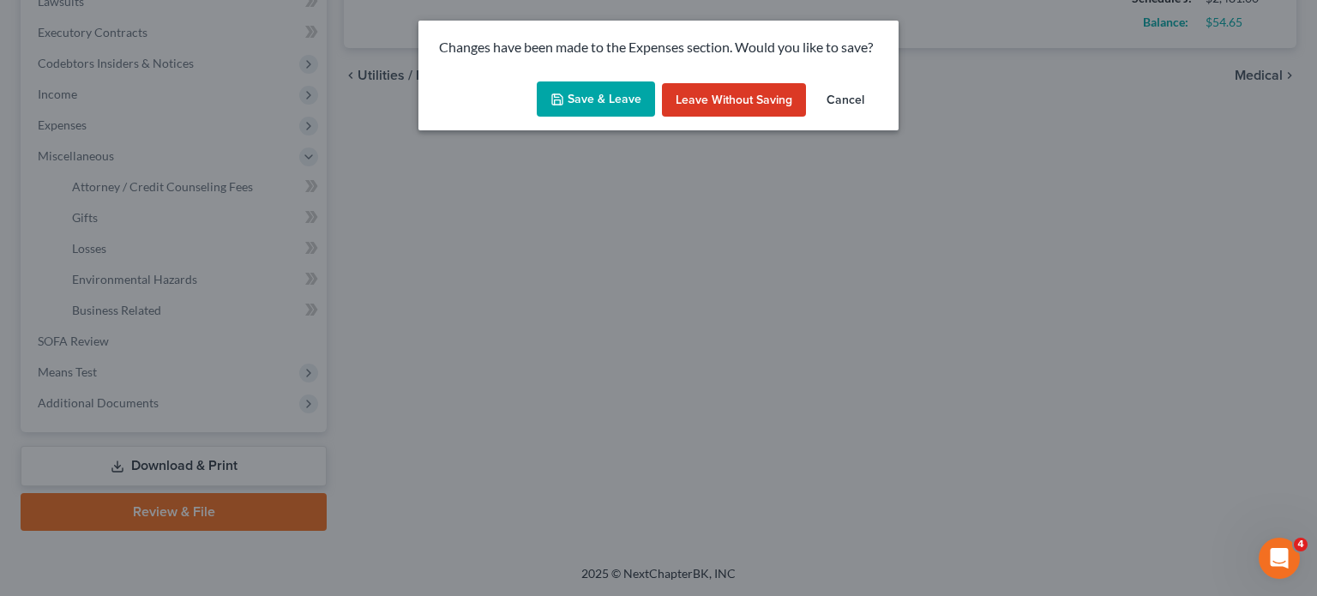
click at [549, 109] on button "Save & Leave" at bounding box center [596, 99] width 118 height 36
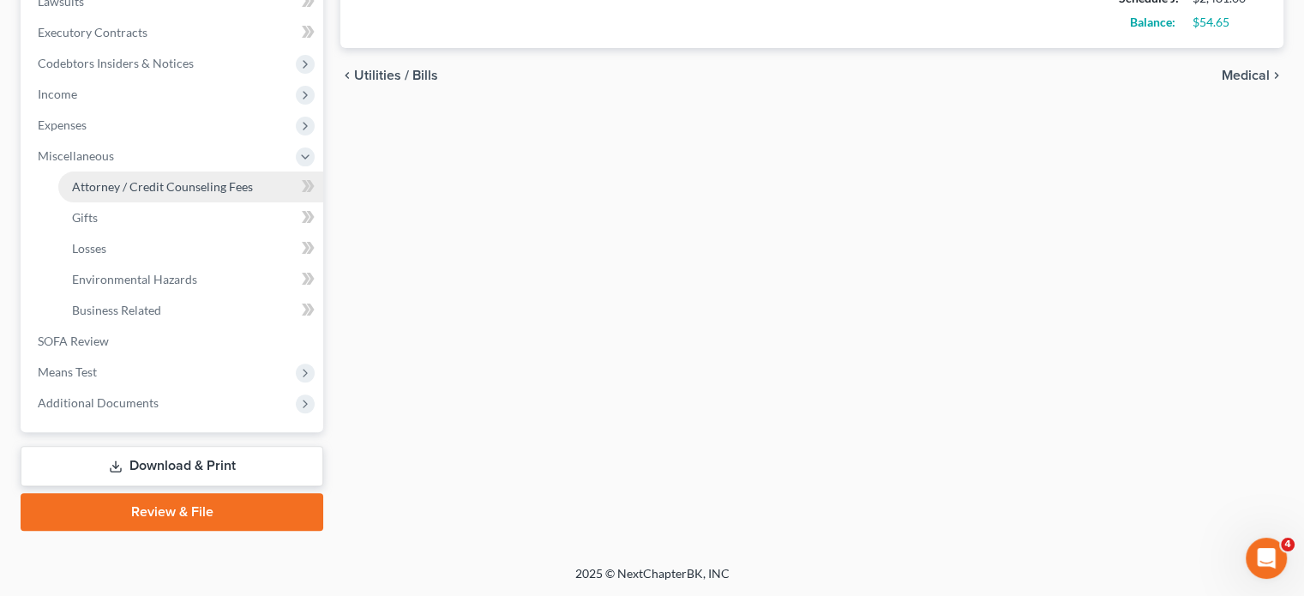
click at [253, 179] on span "Attorney / Credit Counseling Fees" at bounding box center [162, 186] width 181 height 15
select select "2"
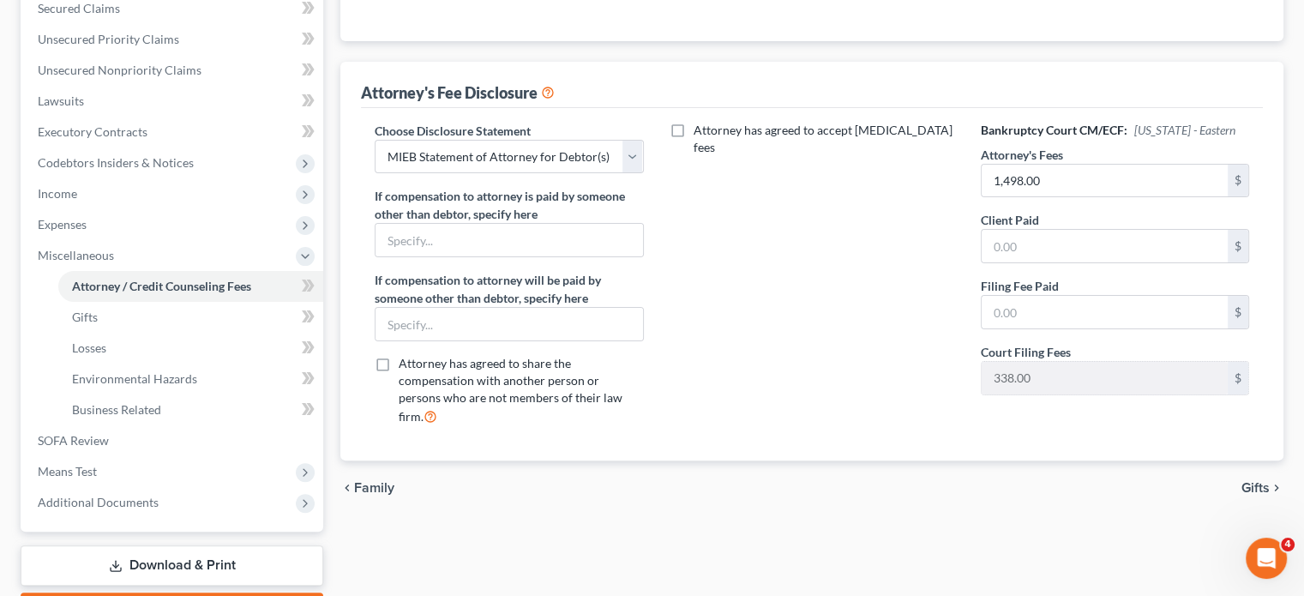
scroll to position [382, 0]
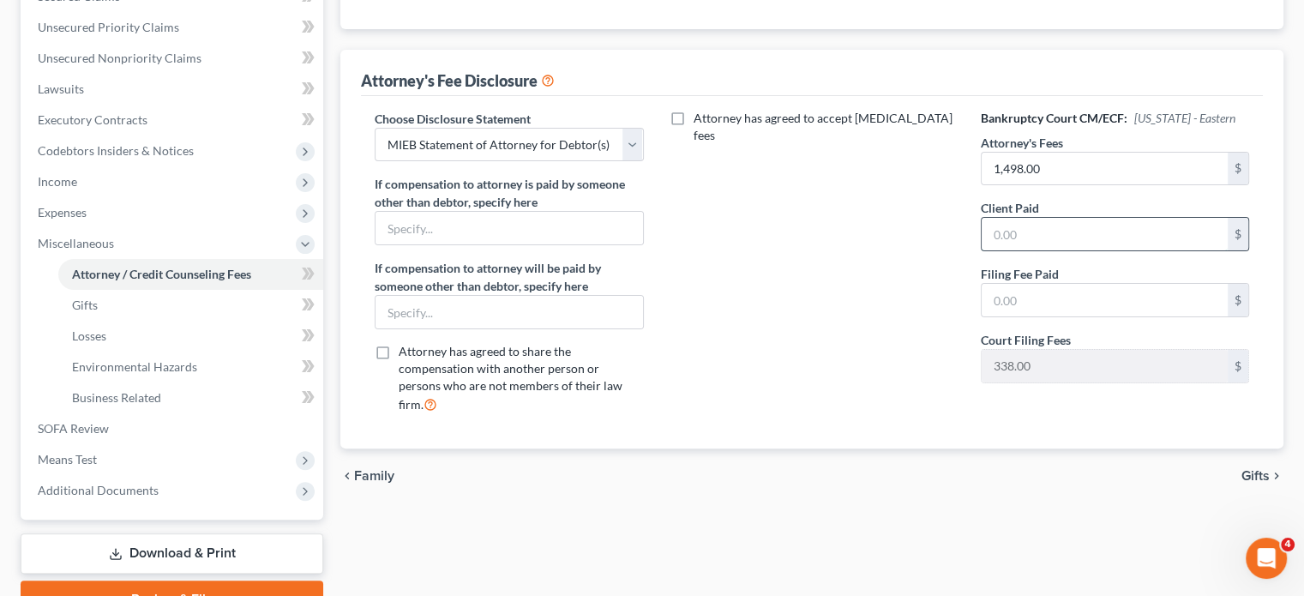
click at [1007, 250] on input "text" at bounding box center [1105, 234] width 246 height 33
type input "0"
click at [1024, 316] on input "text" at bounding box center [1105, 300] width 246 height 33
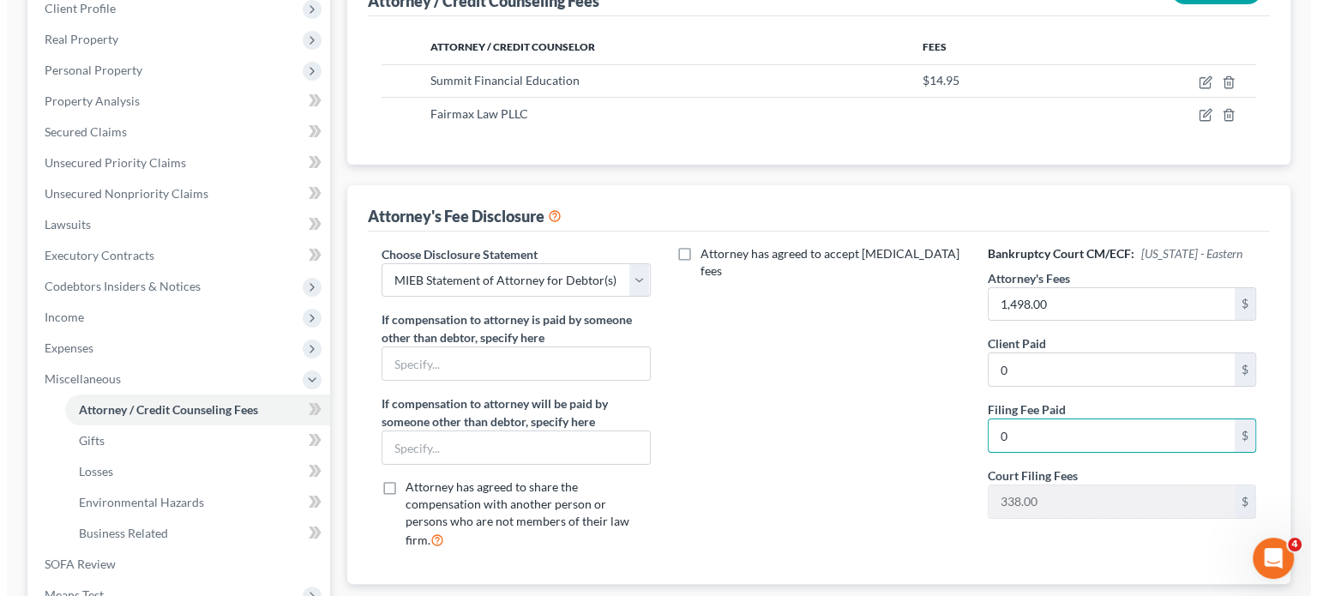
scroll to position [246, 0]
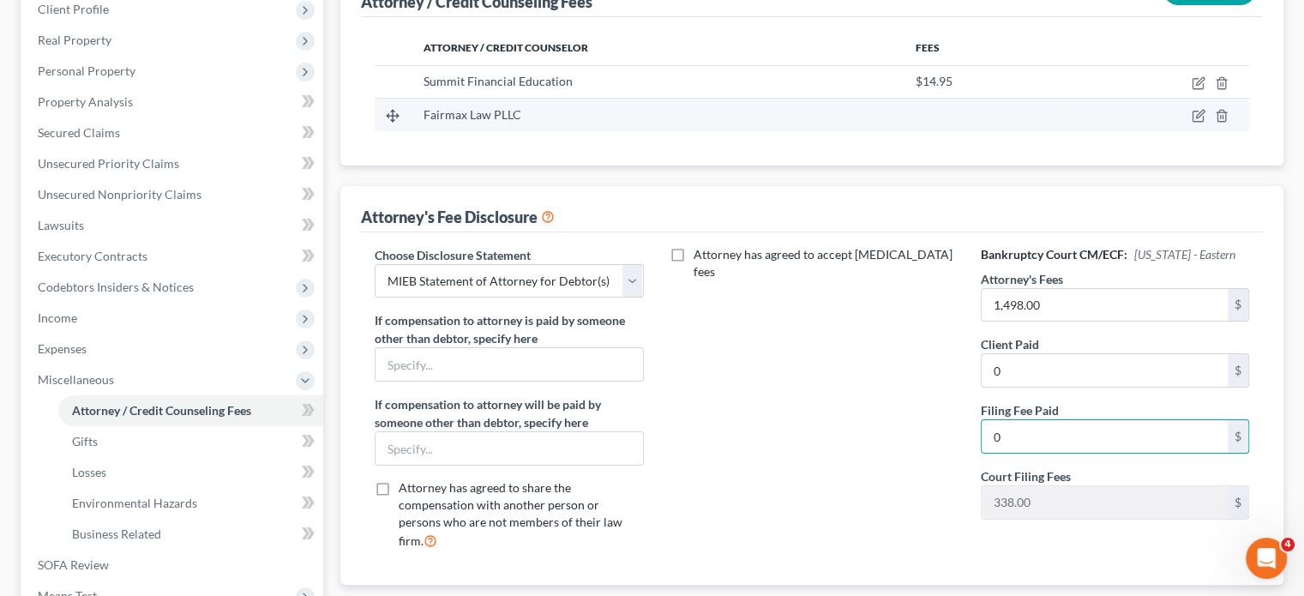
type input "0"
click at [1175, 131] on td at bounding box center [1158, 115] width 183 height 33
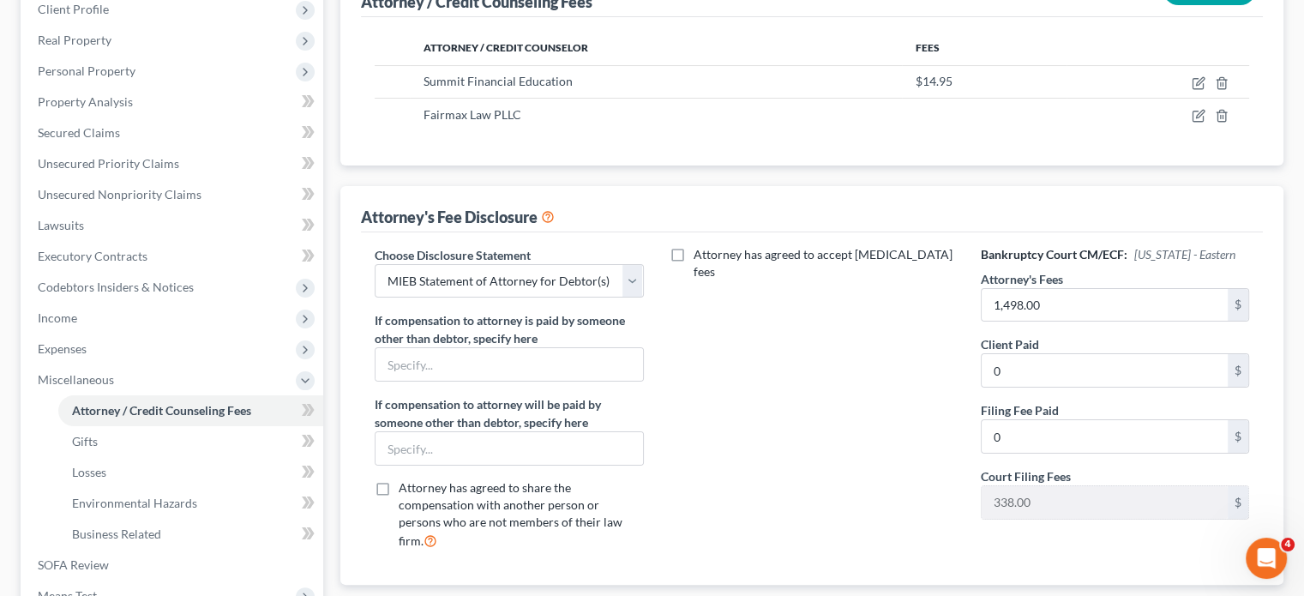
click at [1167, 165] on div "Attorney / Credit Counselor Fees Summit Financial Education $14.95 Fairmax Law …" at bounding box center [812, 91] width 902 height 148
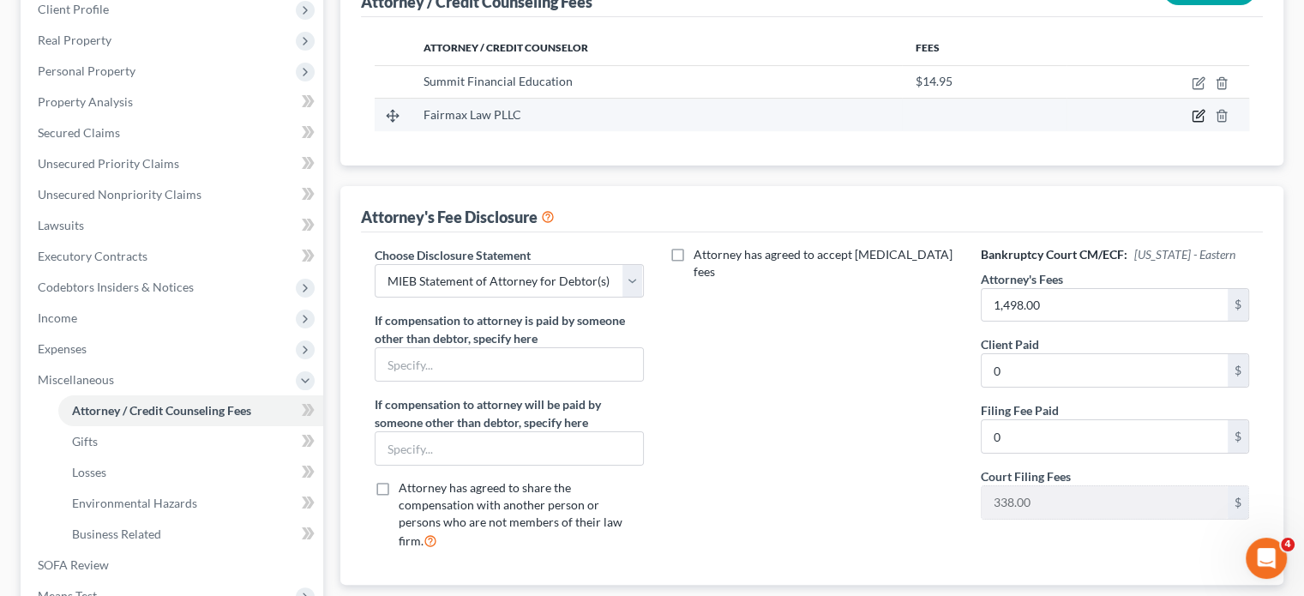
click at [1192, 123] on icon "button" at bounding box center [1199, 116] width 14 height 14
select select "23"
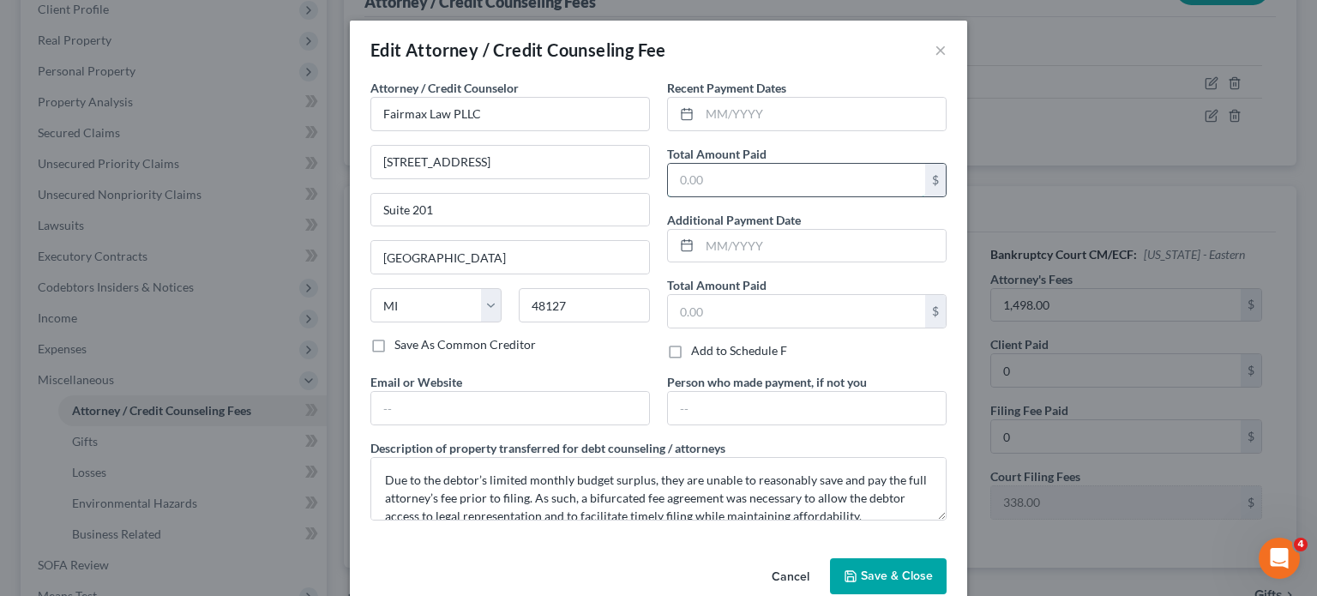
click at [695, 196] on input "text" at bounding box center [796, 180] width 257 height 33
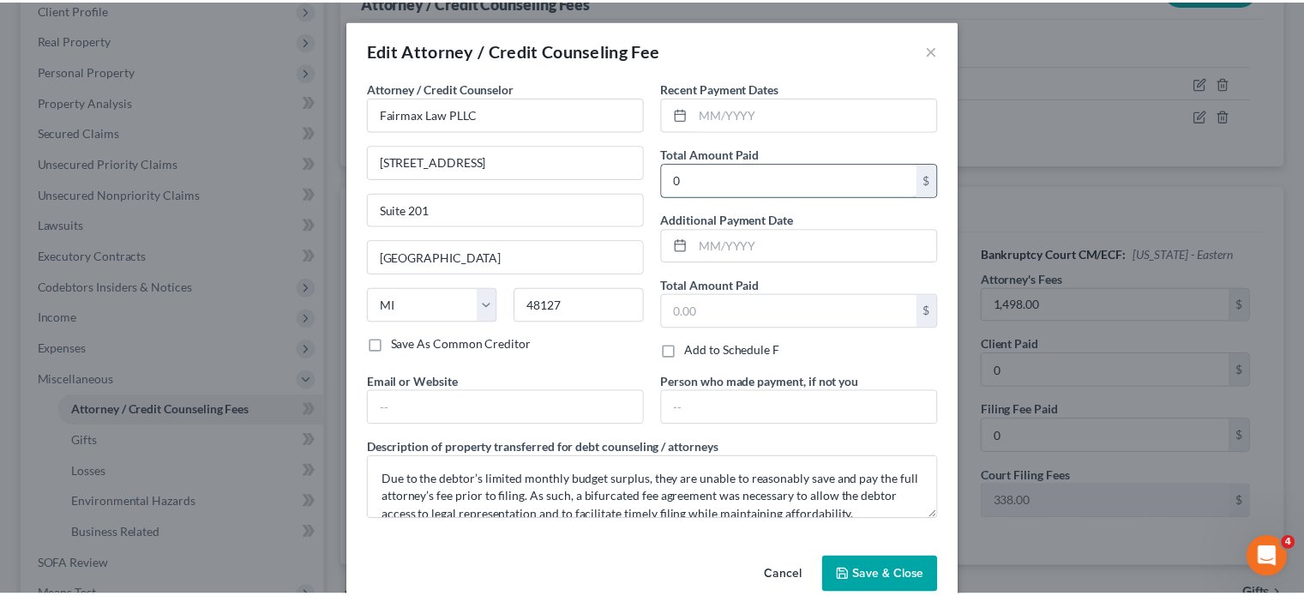
scroll to position [183, 0]
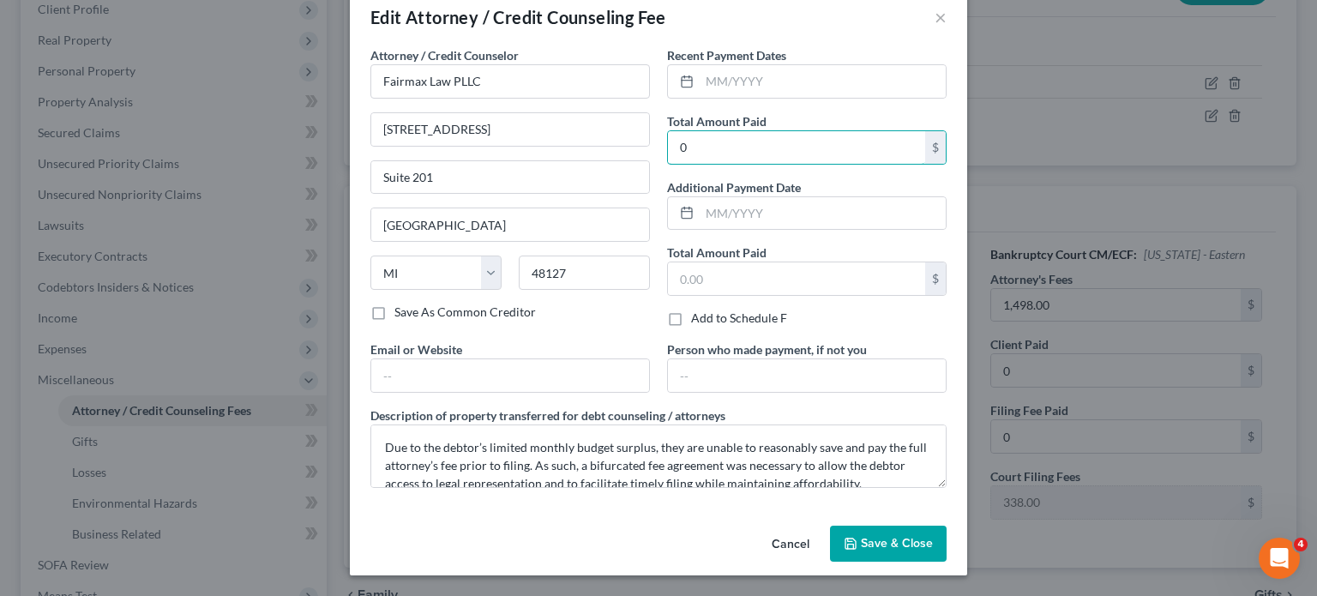
type input "0"
click at [917, 526] on button "Save & Close" at bounding box center [888, 544] width 117 height 36
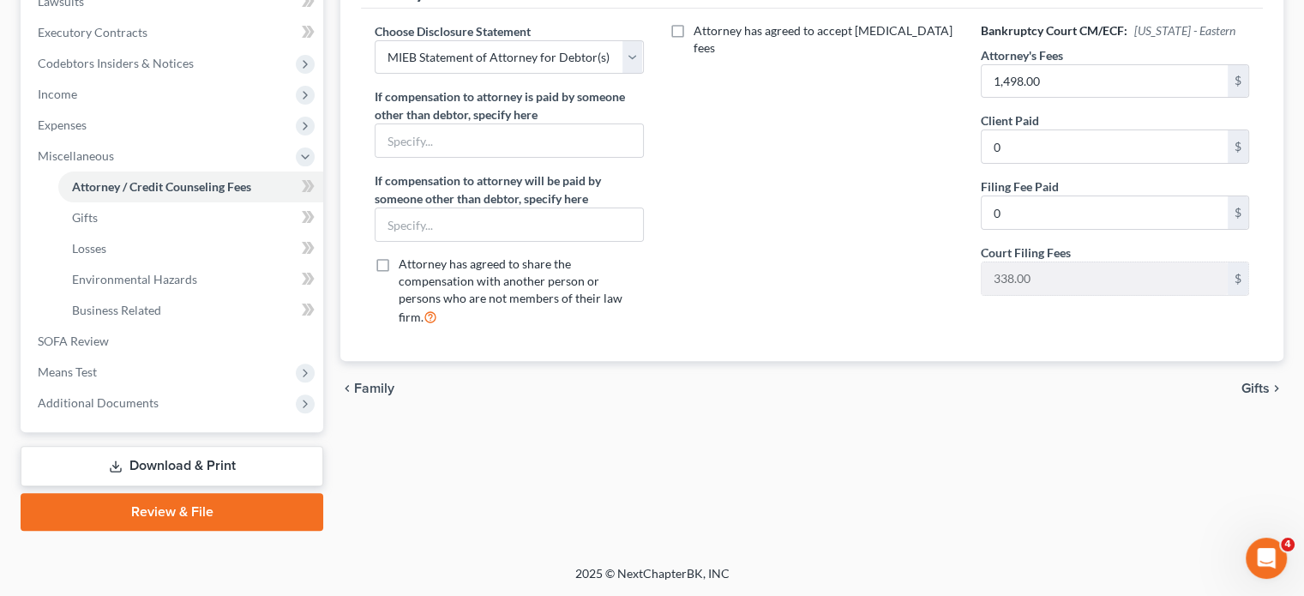
scroll to position [731, 0]
click at [97, 364] on span "Means Test" at bounding box center [67, 371] width 59 height 15
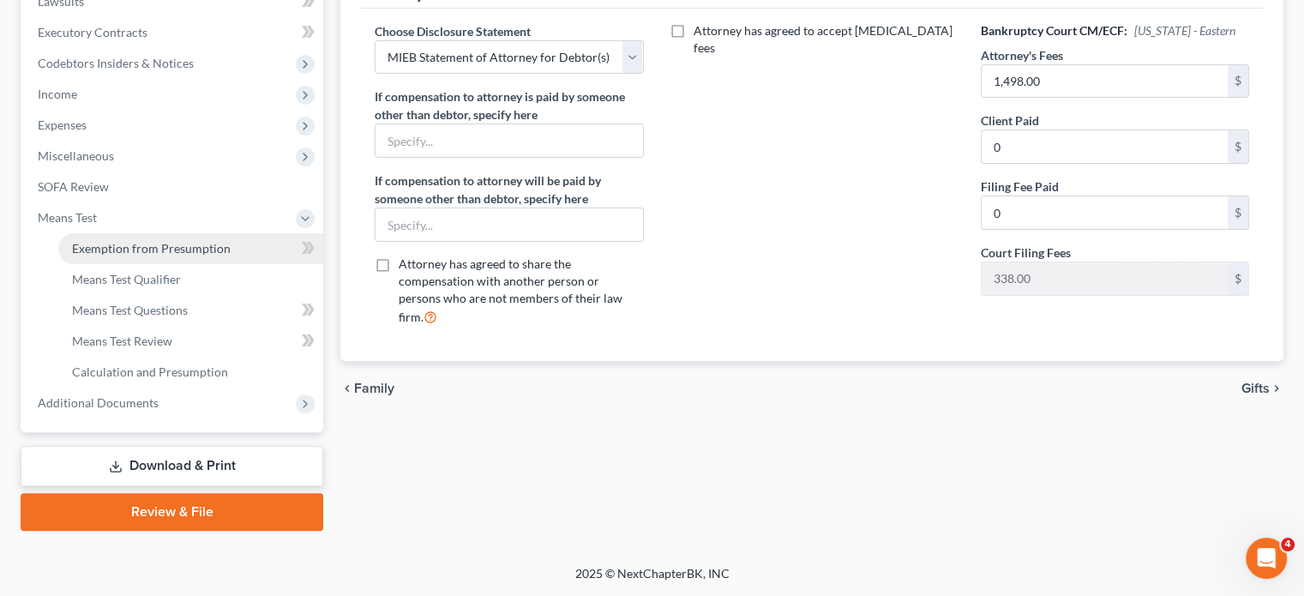
click at [158, 241] on span "Exemption from Presumption" at bounding box center [151, 248] width 159 height 15
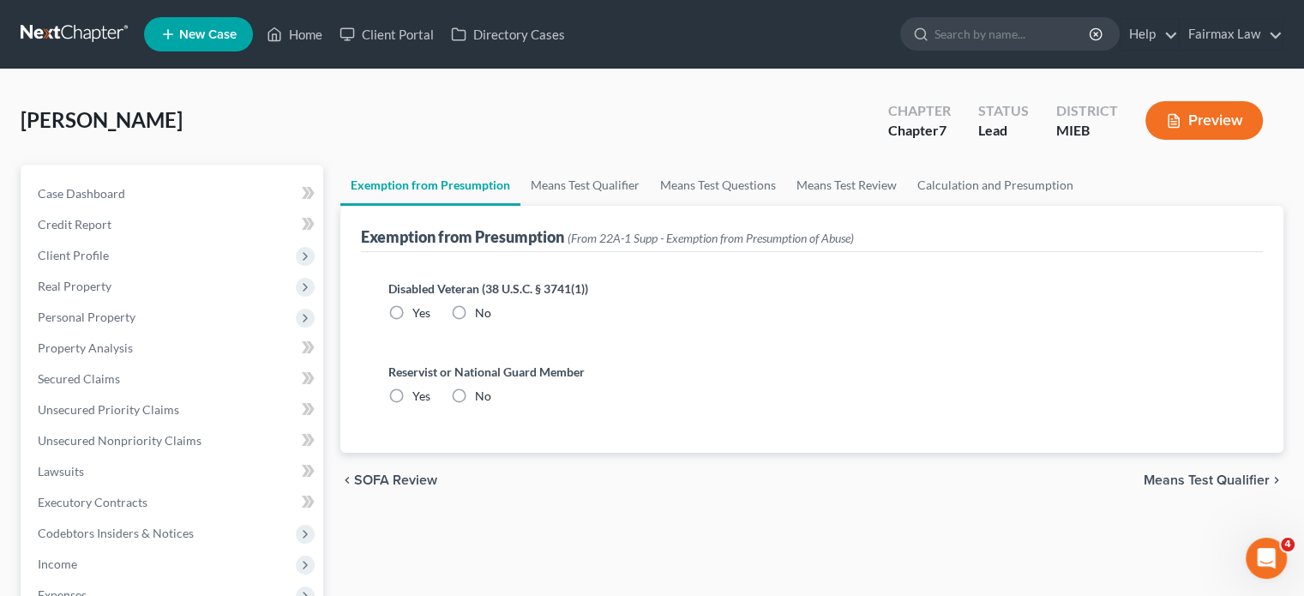
click at [491, 322] on label "No" at bounding box center [483, 312] width 16 height 17
click at [493, 316] on input "No" at bounding box center [487, 309] width 11 height 11
radio input "true"
click at [490, 405] on label "No" at bounding box center [483, 396] width 16 height 17
click at [490, 399] on input "No" at bounding box center [487, 393] width 11 height 11
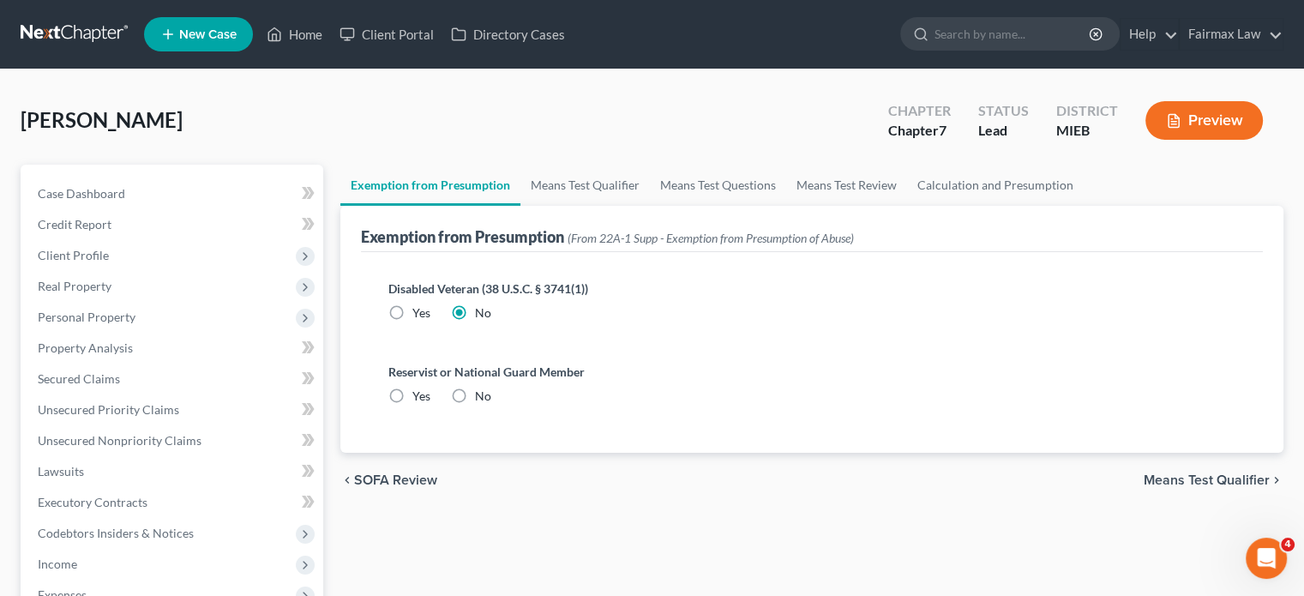
radio input "true"
click at [607, 206] on link "Means Test Qualifier" at bounding box center [585, 185] width 129 height 41
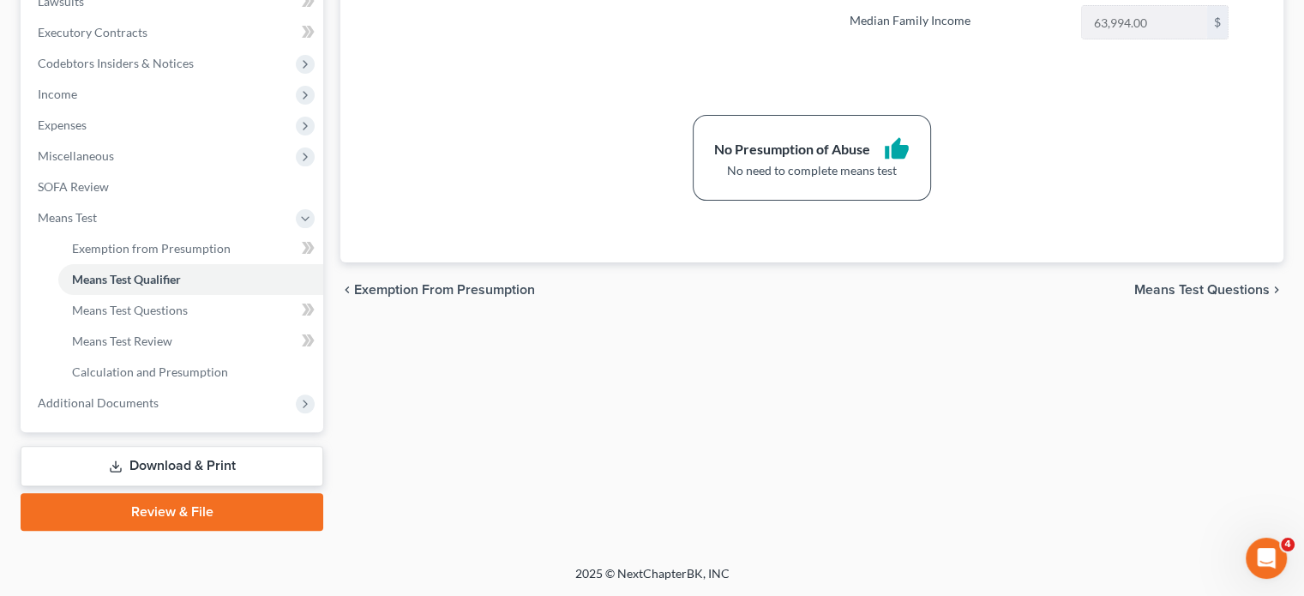
scroll to position [731, 0]
click at [194, 388] on span "Additional Documents" at bounding box center [173, 403] width 299 height 31
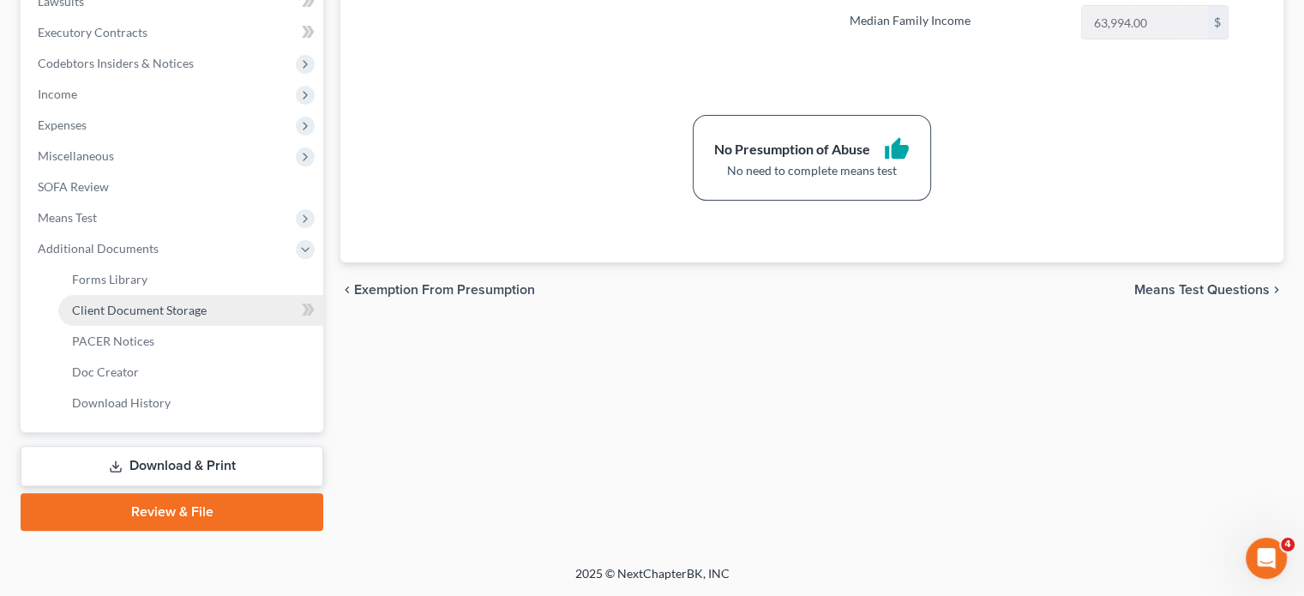
click at [187, 303] on span "Client Document Storage" at bounding box center [139, 310] width 135 height 15
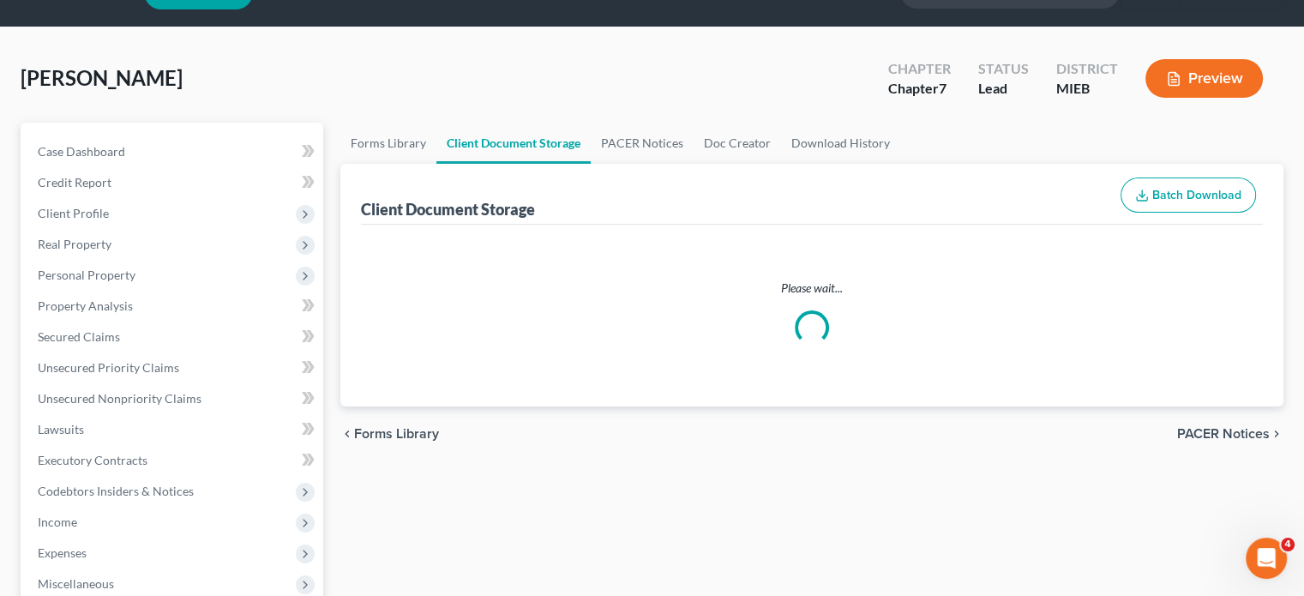
select select "32"
select select "6"
select select "7"
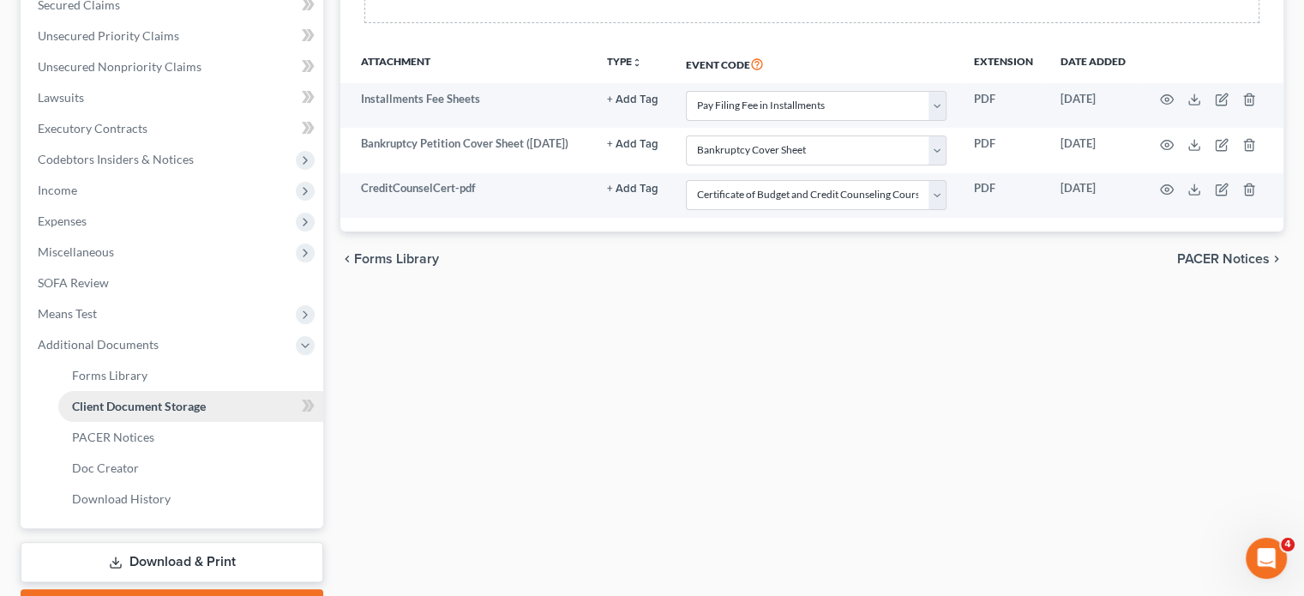
scroll to position [376, 0]
drag, startPoint x: 187, startPoint y: 246, endPoint x: 631, endPoint y: 507, distance: 515.0
click at [631, 507] on div "Forms Library Client Document Storage PACER Notices Doc Creator Download Histor…" at bounding box center [812, 206] width 960 height 836
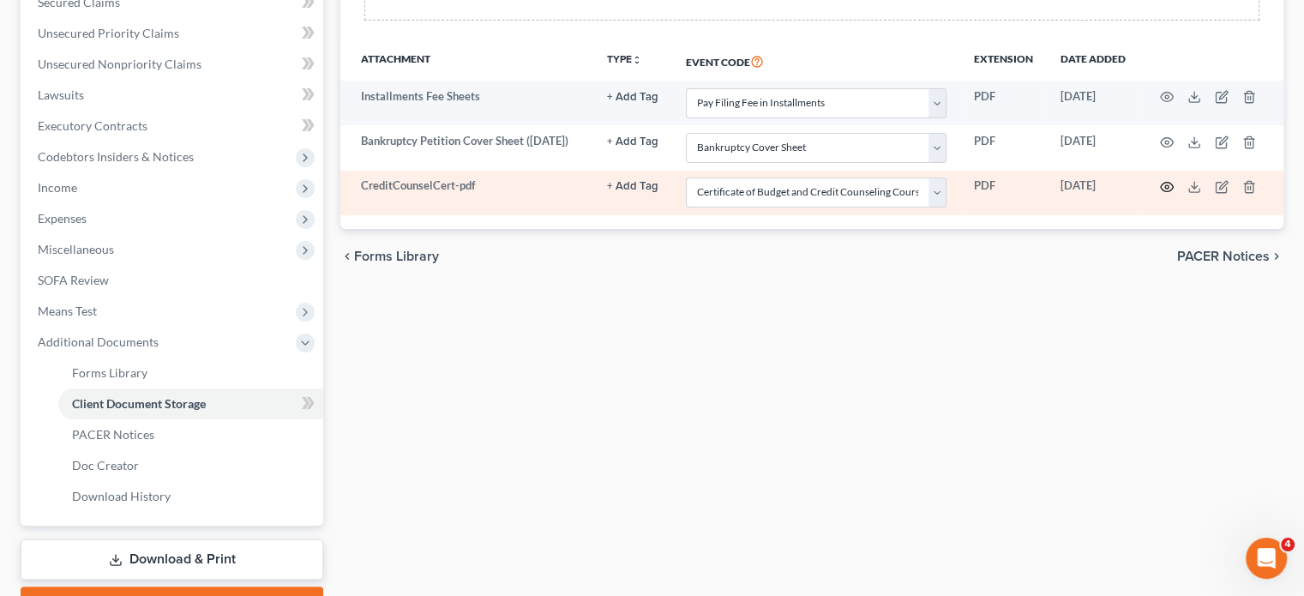
click at [1160, 194] on icon "button" at bounding box center [1167, 187] width 14 height 14
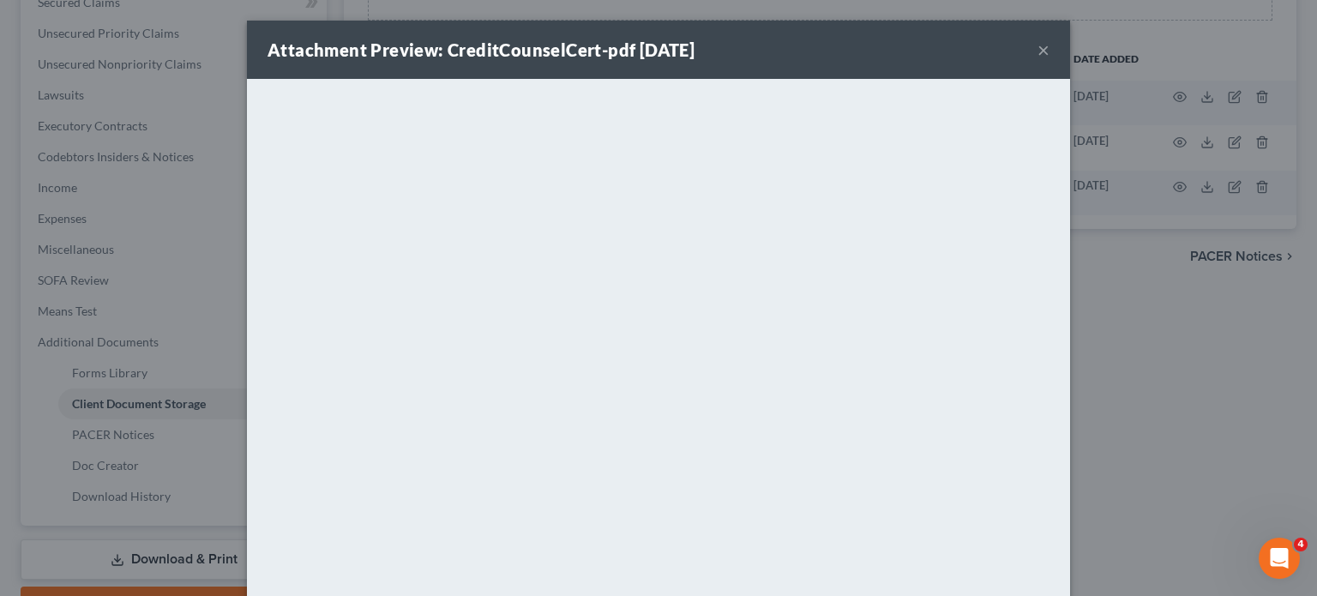
click at [1050, 60] on button "×" at bounding box center [1044, 49] width 12 height 21
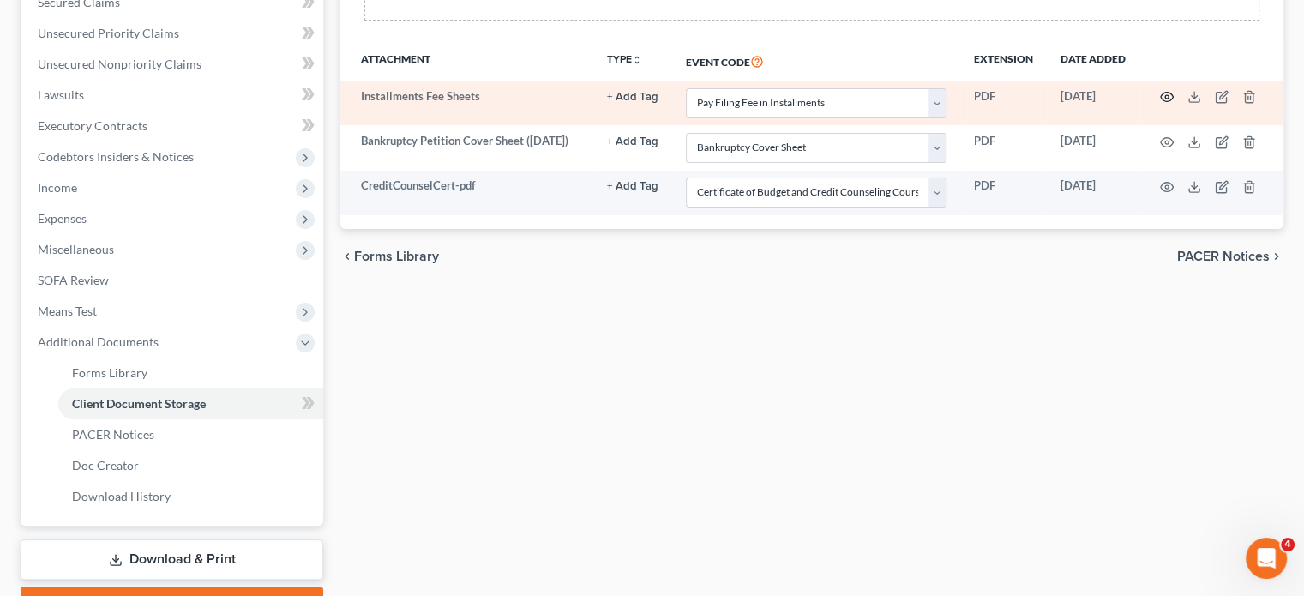
click at [1160, 104] on icon "button" at bounding box center [1167, 97] width 14 height 14
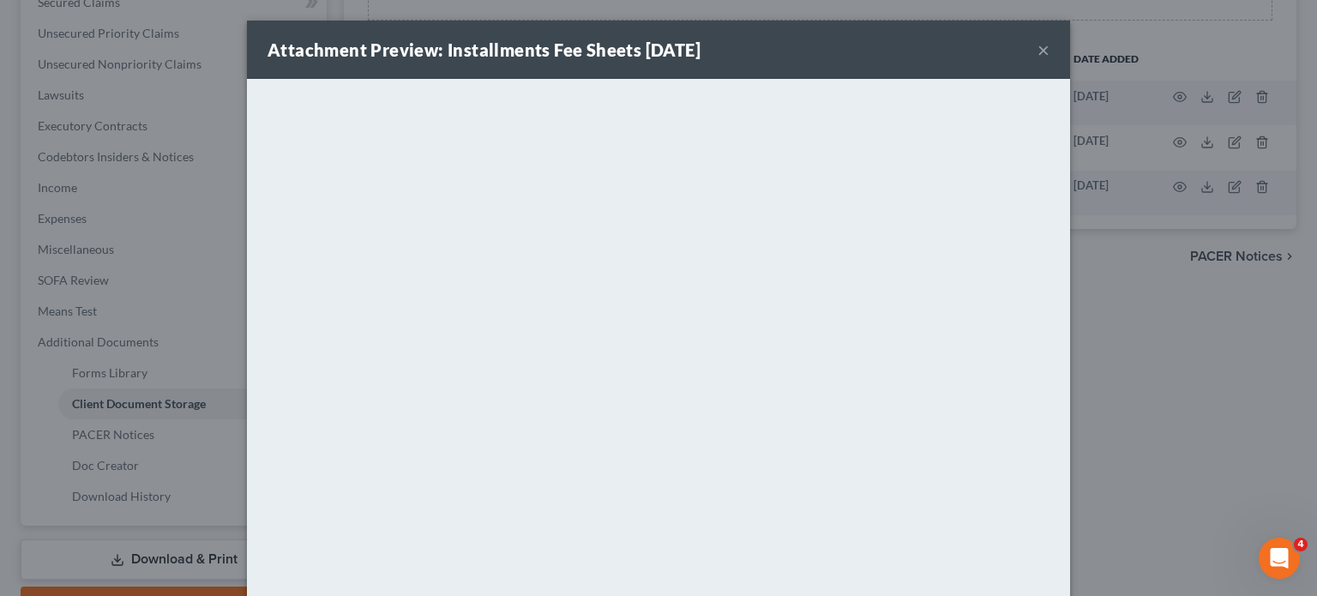
click at [1050, 60] on button "×" at bounding box center [1044, 49] width 12 height 21
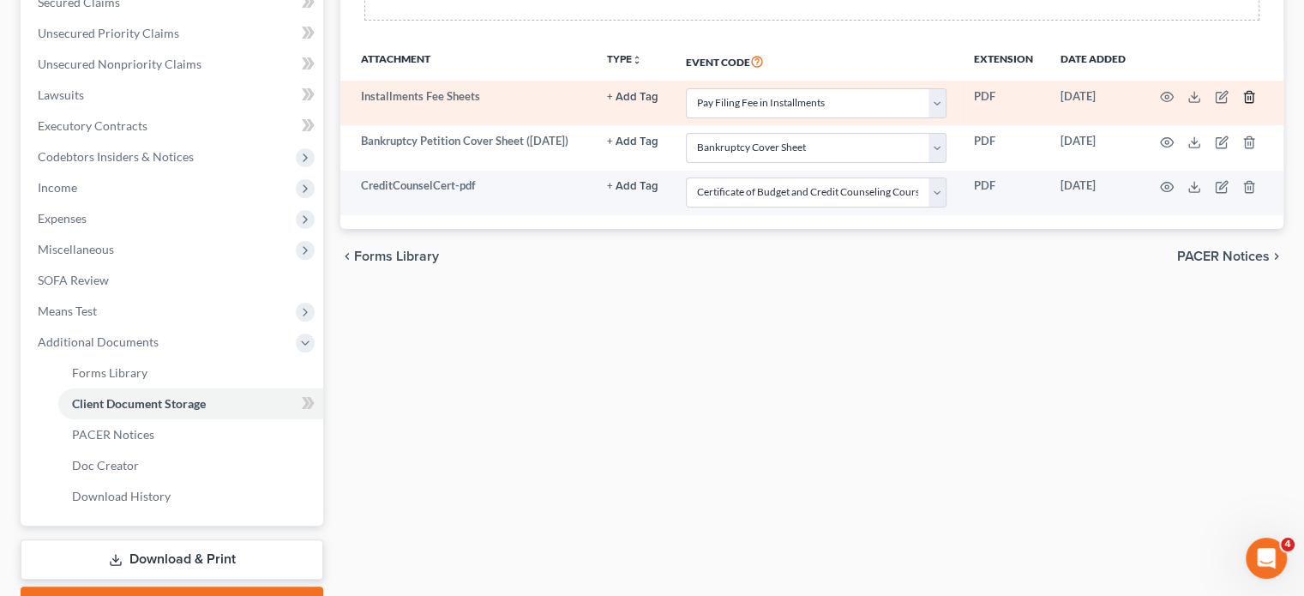
click at [1243, 104] on icon "button" at bounding box center [1250, 97] width 14 height 14
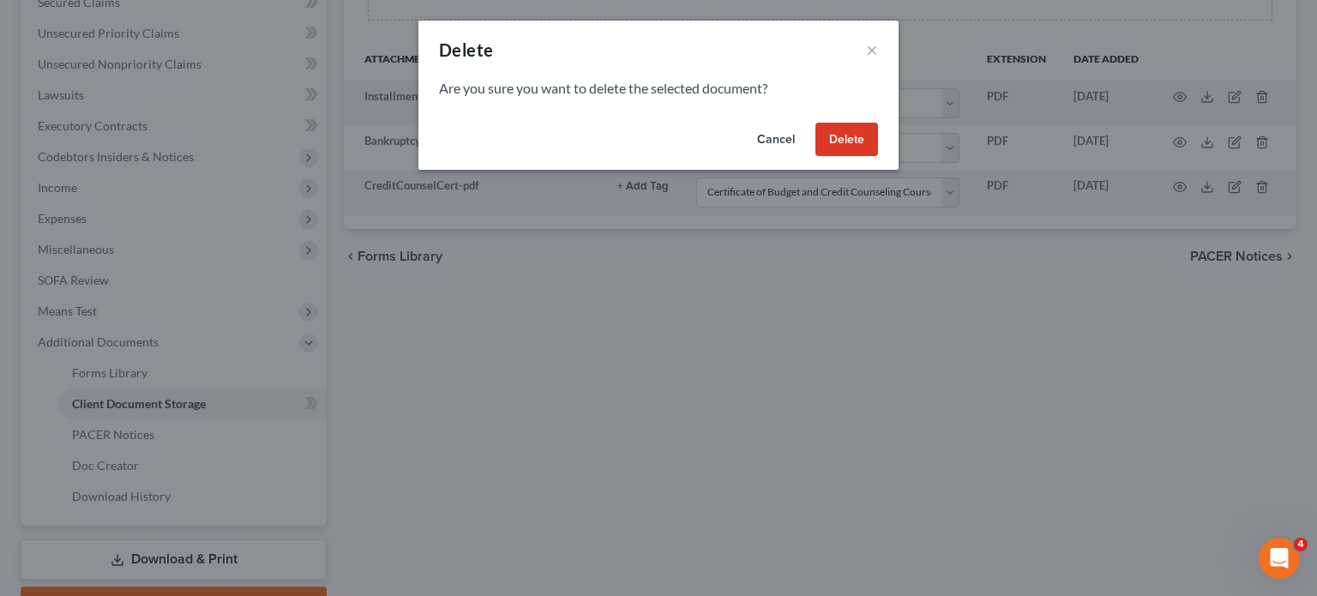
click at [878, 157] on button "Delete" at bounding box center [846, 140] width 63 height 34
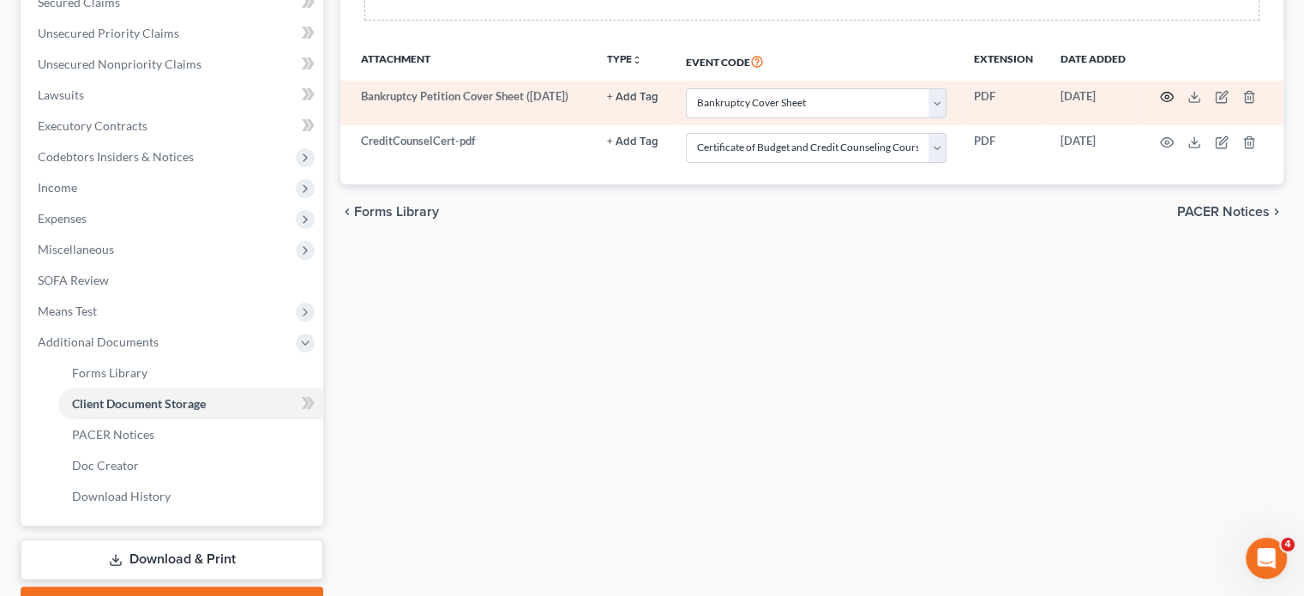
click at [1160, 104] on button "button" at bounding box center [1167, 97] width 14 height 14
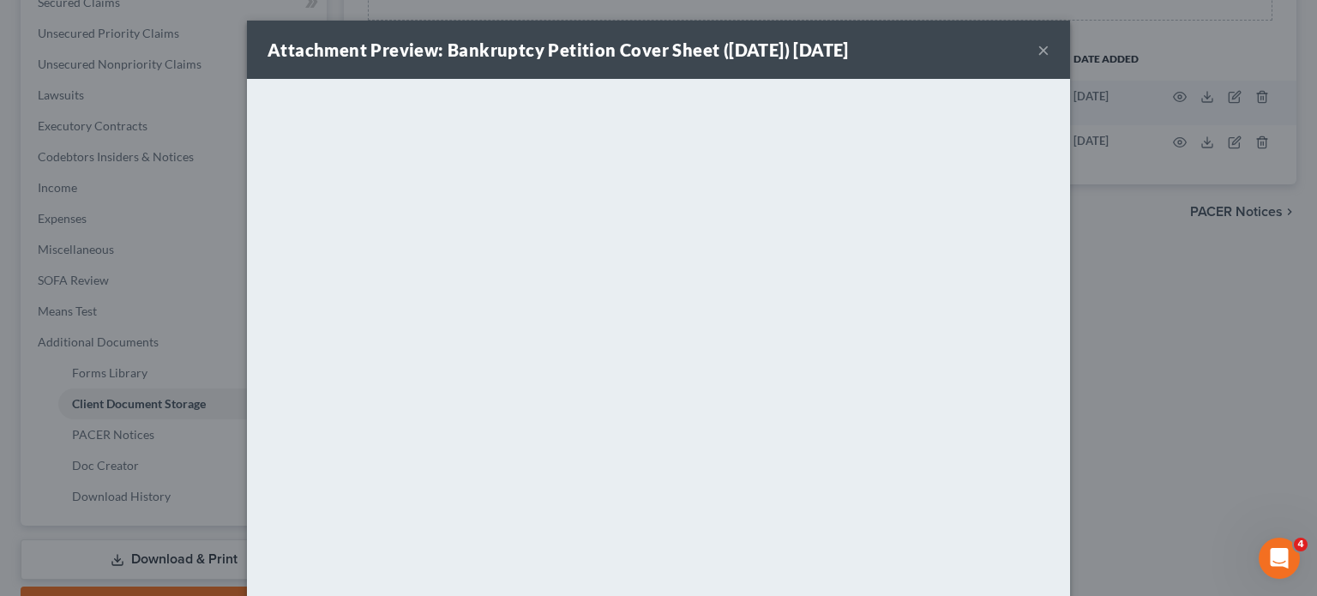
click at [1070, 69] on div "Attachment Preview: Bankruptcy Petition Cover Sheet ([DATE]) [DATE] ×" at bounding box center [658, 50] width 823 height 58
click at [1070, 54] on div "Attachment Preview: Bankruptcy Petition Cover Sheet ([DATE]) [DATE] ×" at bounding box center [658, 50] width 823 height 58
click at [1050, 56] on button "×" at bounding box center [1044, 49] width 12 height 21
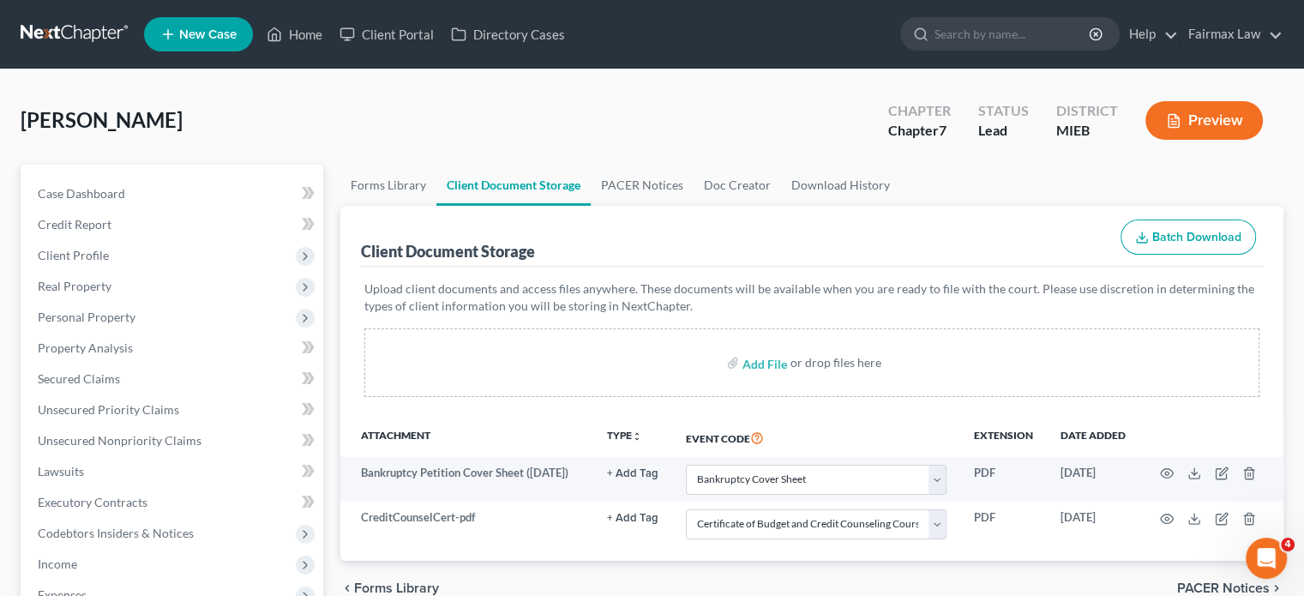
scroll to position [3, 0]
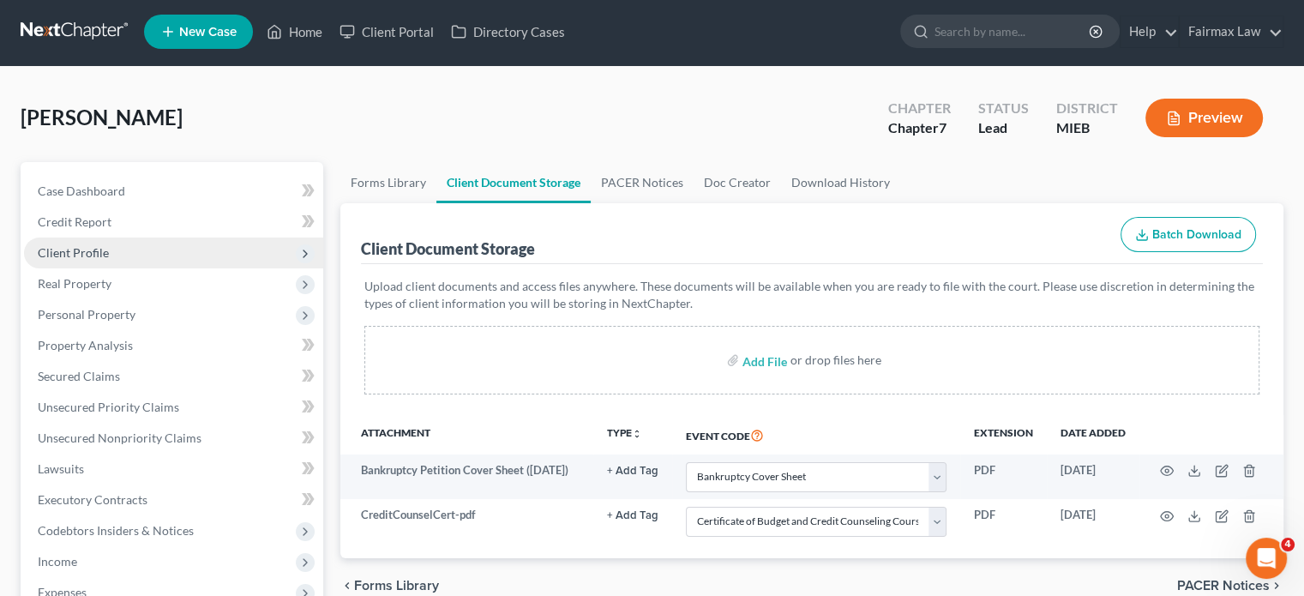
click at [148, 268] on span "Client Profile" at bounding box center [173, 253] width 299 height 31
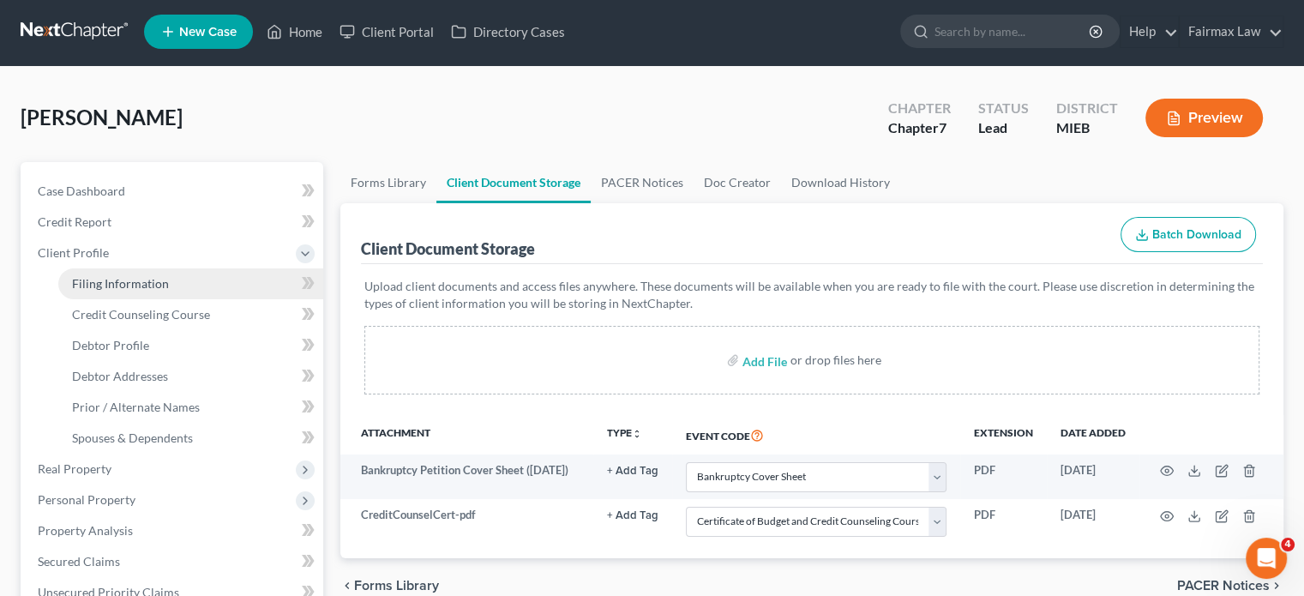
click at [169, 299] on link "Filing Information" at bounding box center [190, 283] width 265 height 31
select select "1"
select select "0"
select select "40"
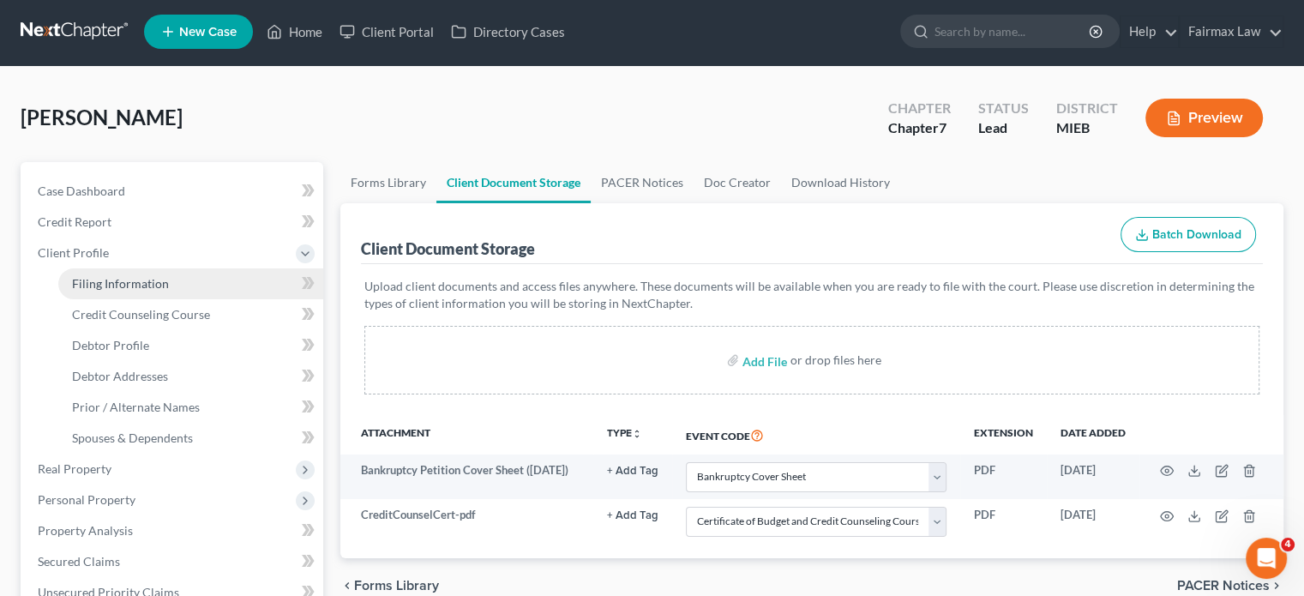
select select "0"
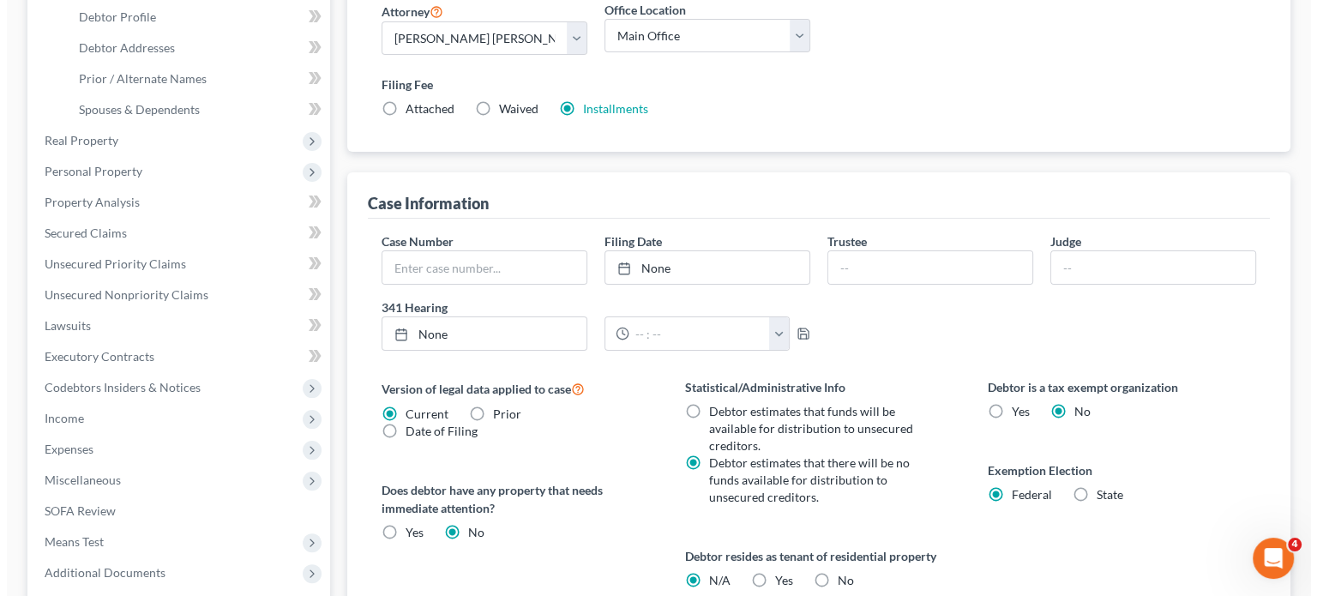
scroll to position [333, 0]
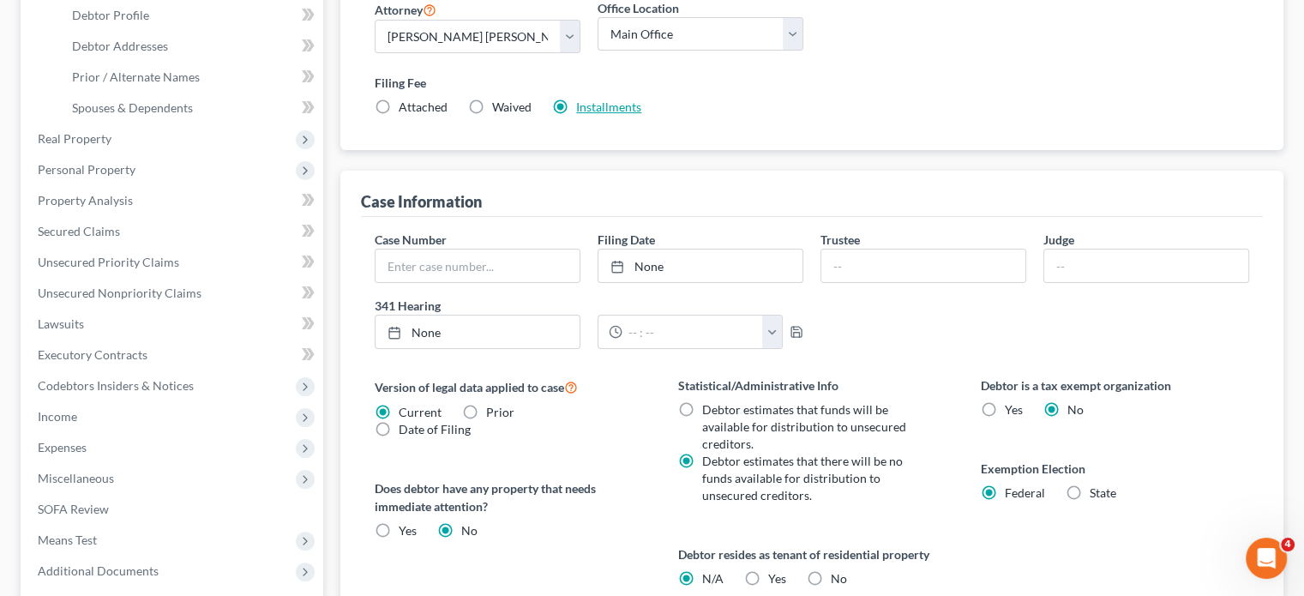
click at [641, 114] on link "Installments" at bounding box center [608, 106] width 65 height 15
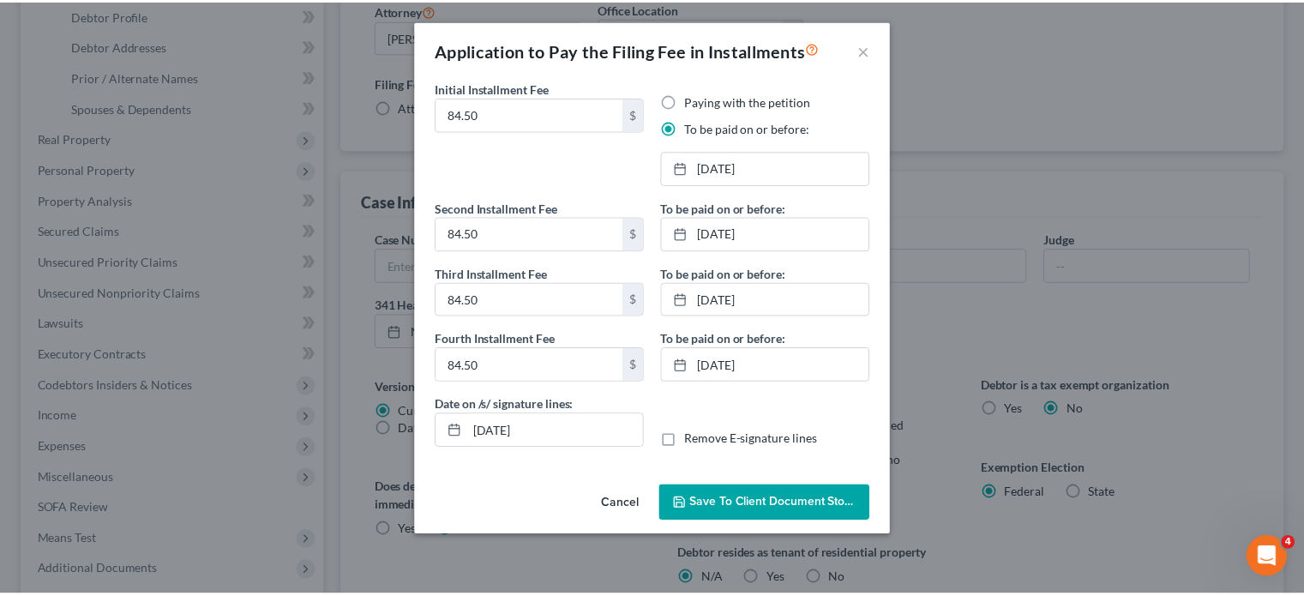
scroll to position [93, 0]
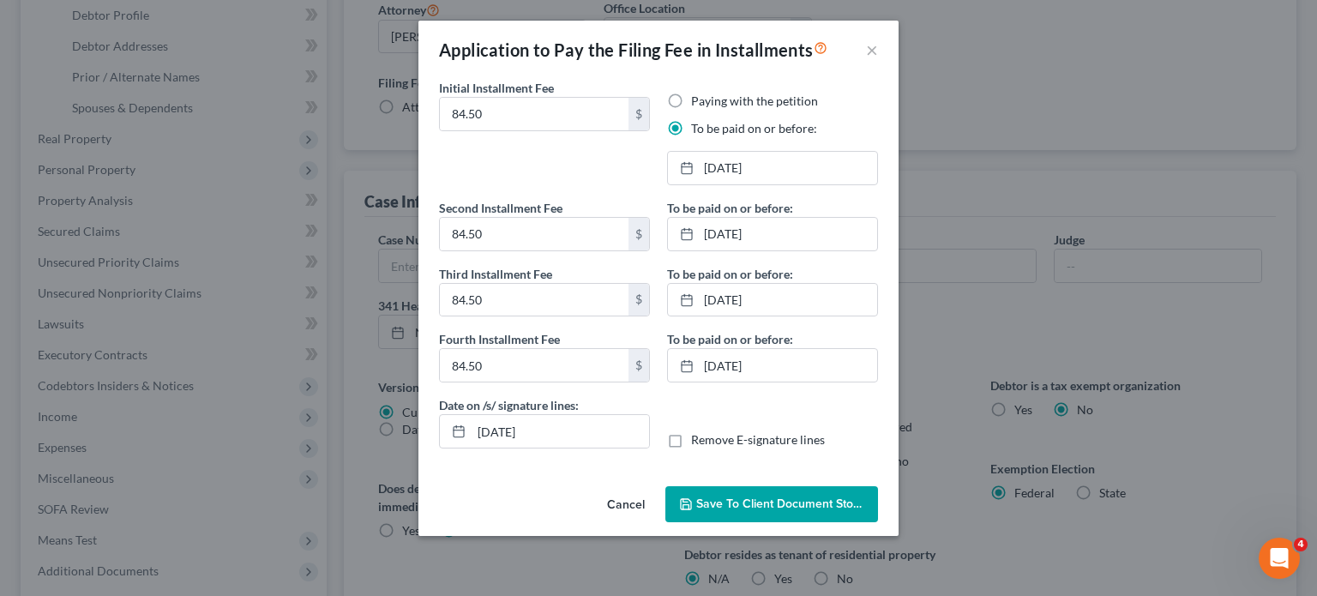
click at [760, 511] on span "Save to Client Document Storage" at bounding box center [787, 503] width 182 height 15
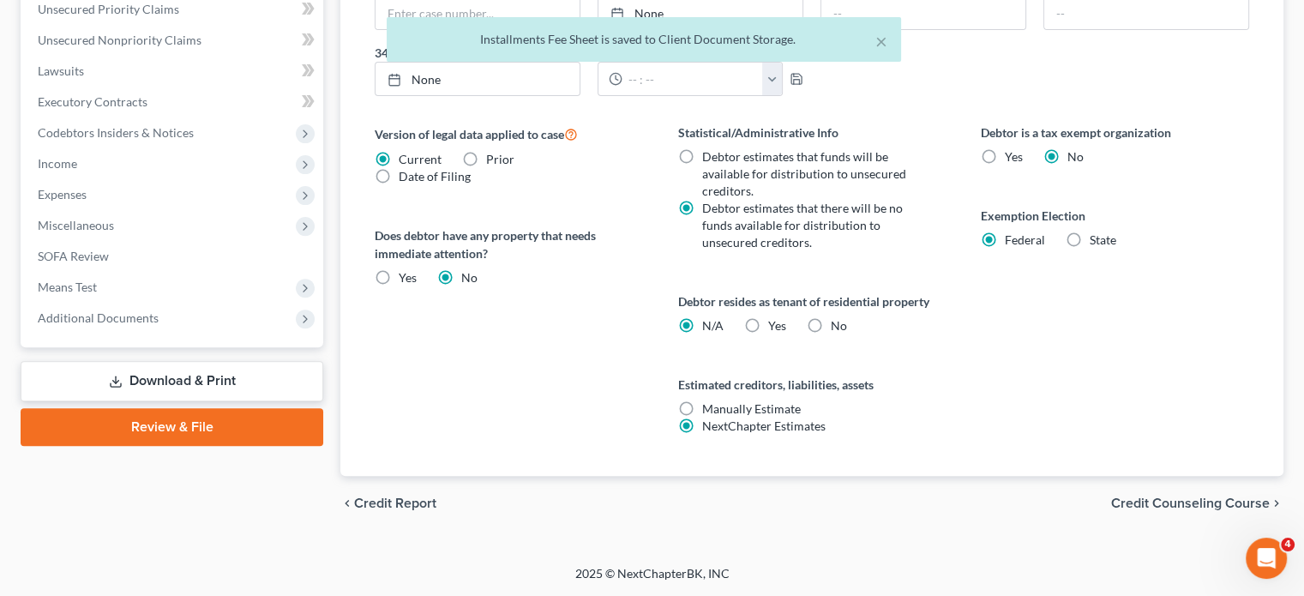
scroll to position [809, 0]
click at [159, 325] on span "Additional Documents" at bounding box center [98, 317] width 121 height 15
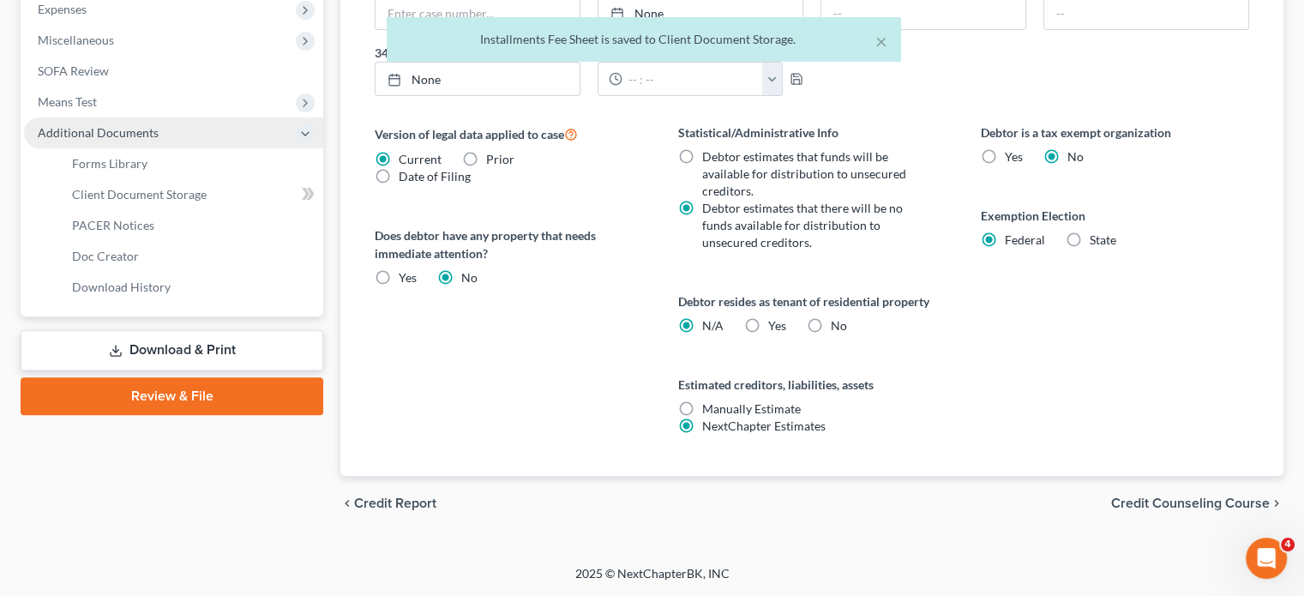
scroll to position [577, 0]
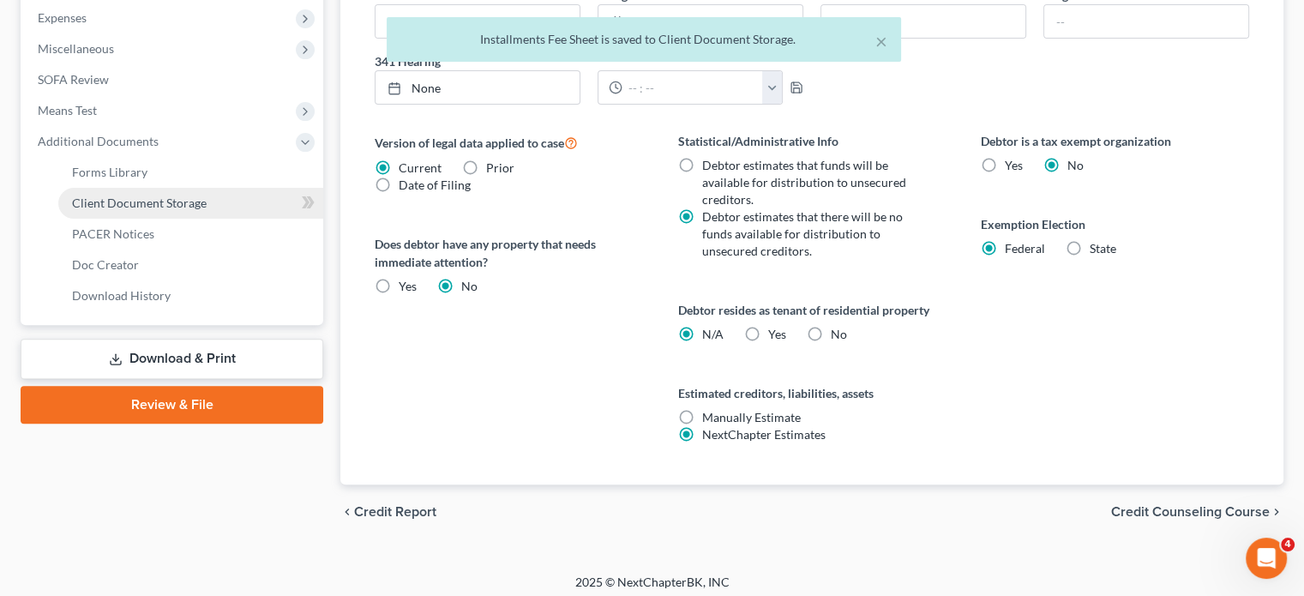
click at [228, 219] on link "Client Document Storage" at bounding box center [190, 203] width 265 height 31
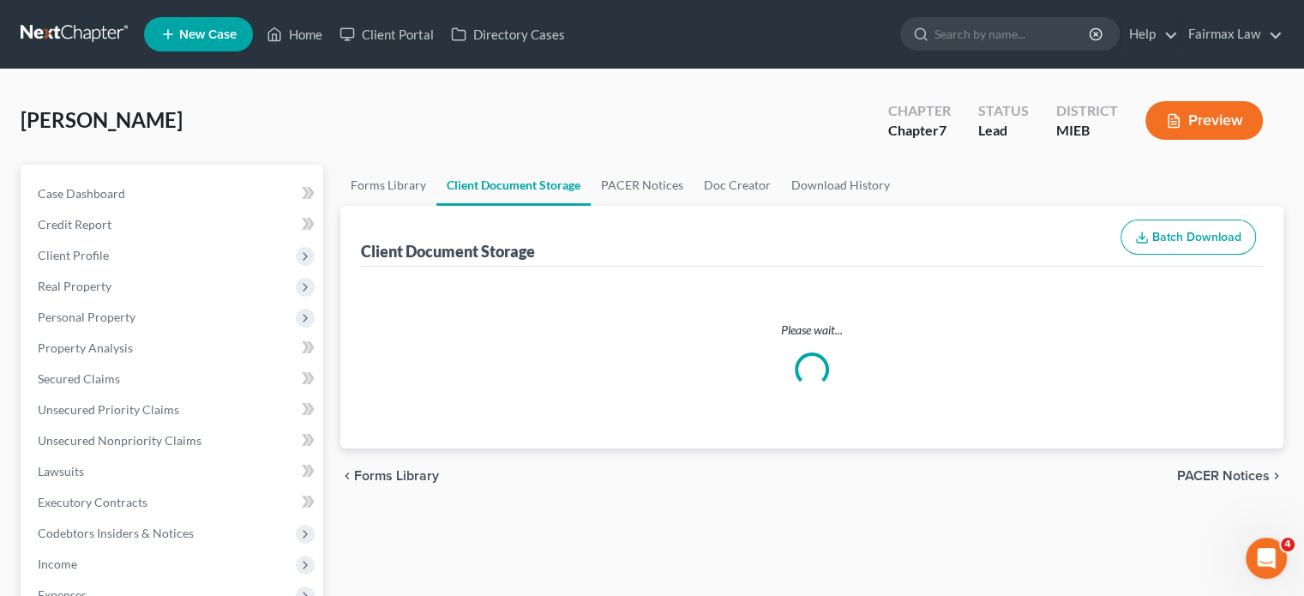
select select "6"
select select "7"
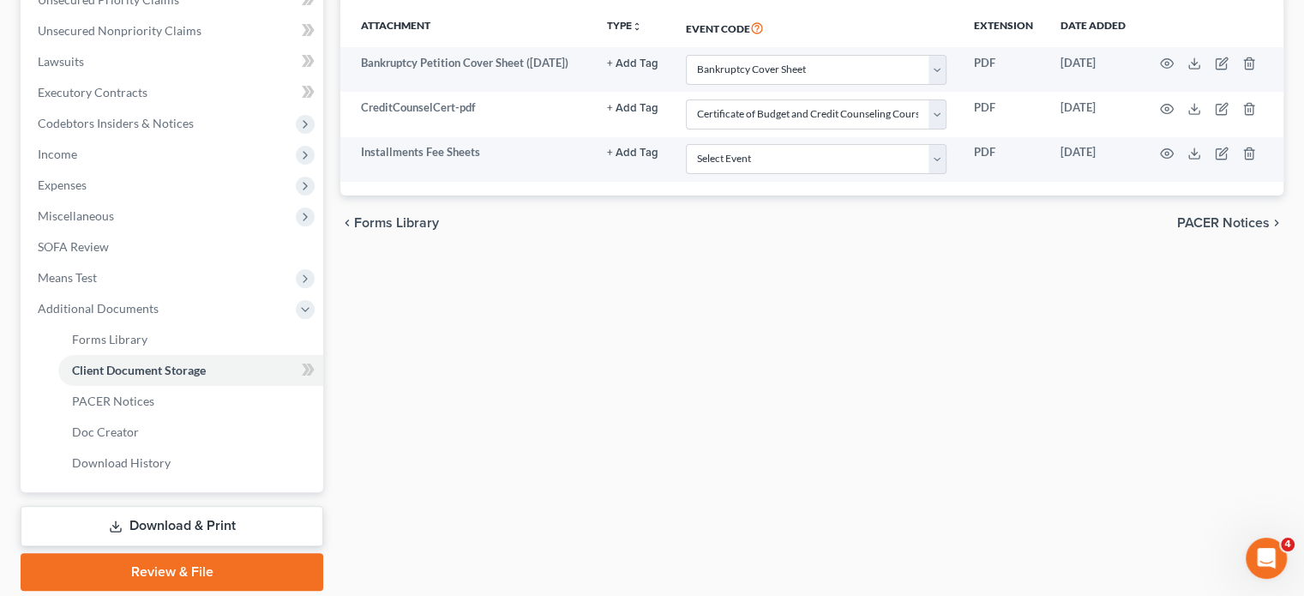
scroll to position [411, 0]
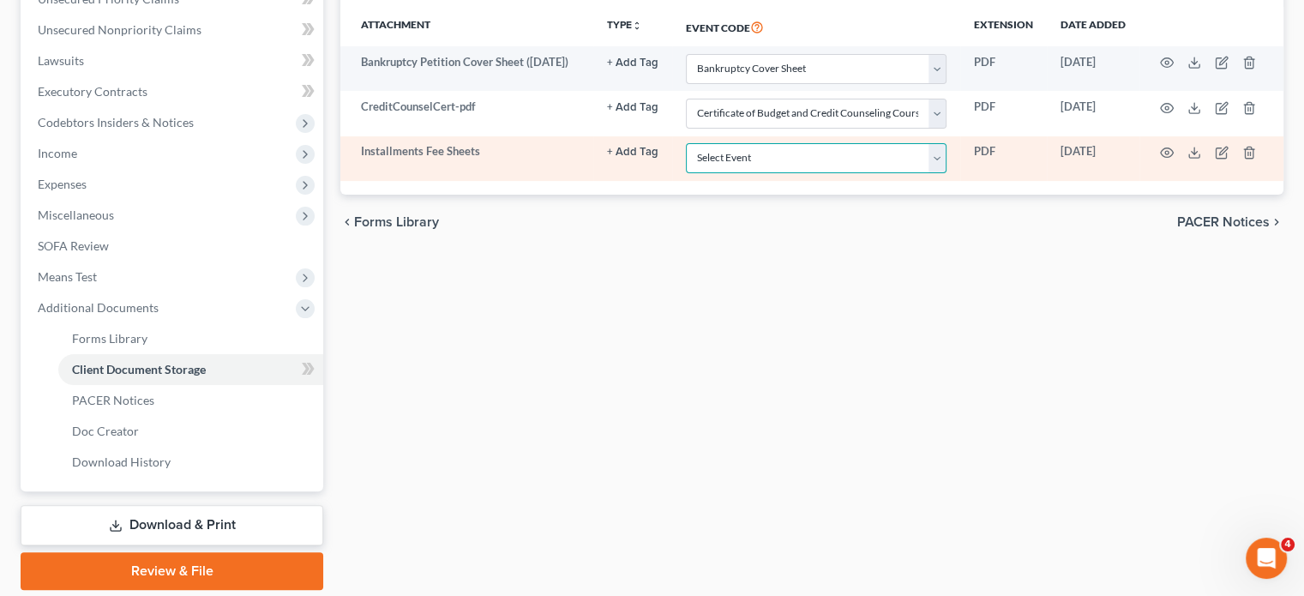
click at [776, 173] on select "Select Event 20 Largest Unsecured Creditors Amended Chapter 11 Plan Amended Cha…" at bounding box center [816, 158] width 261 height 30
select select "32"
click at [686, 173] on select "Select Event 20 Largest Unsecured Creditors Amended Chapter 11 Plan Amended Cha…" at bounding box center [816, 158] width 261 height 30
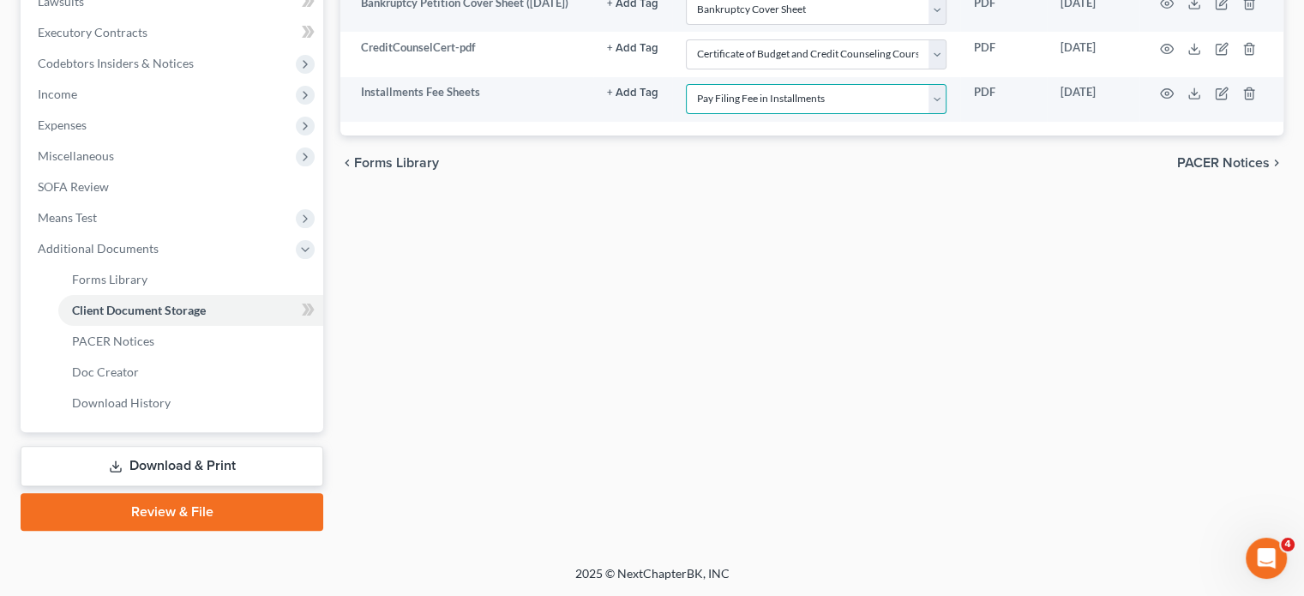
scroll to position [566, 0]
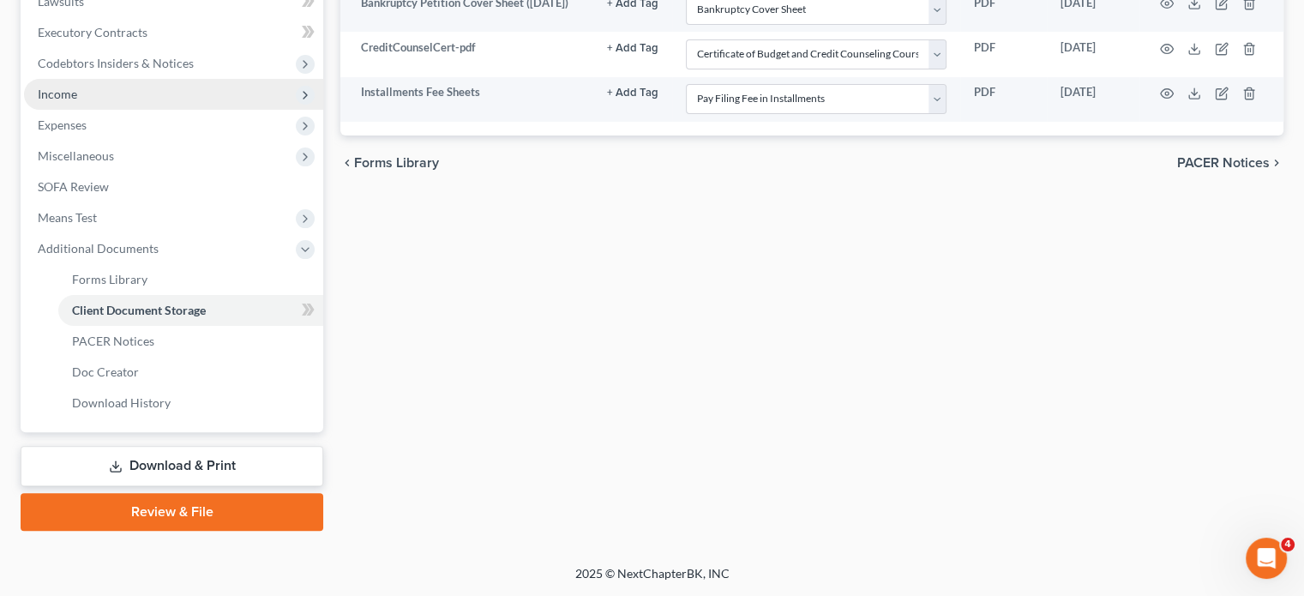
click at [189, 110] on span "Income" at bounding box center [173, 94] width 299 height 31
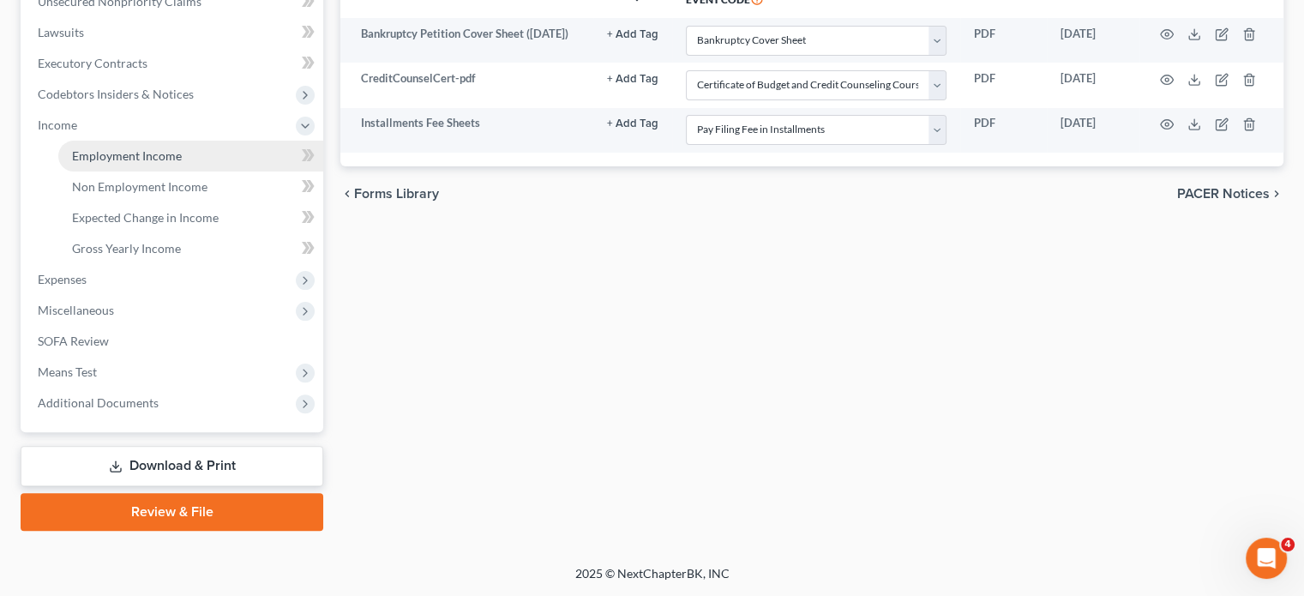
click at [182, 163] on span "Employment Income" at bounding box center [127, 155] width 110 height 15
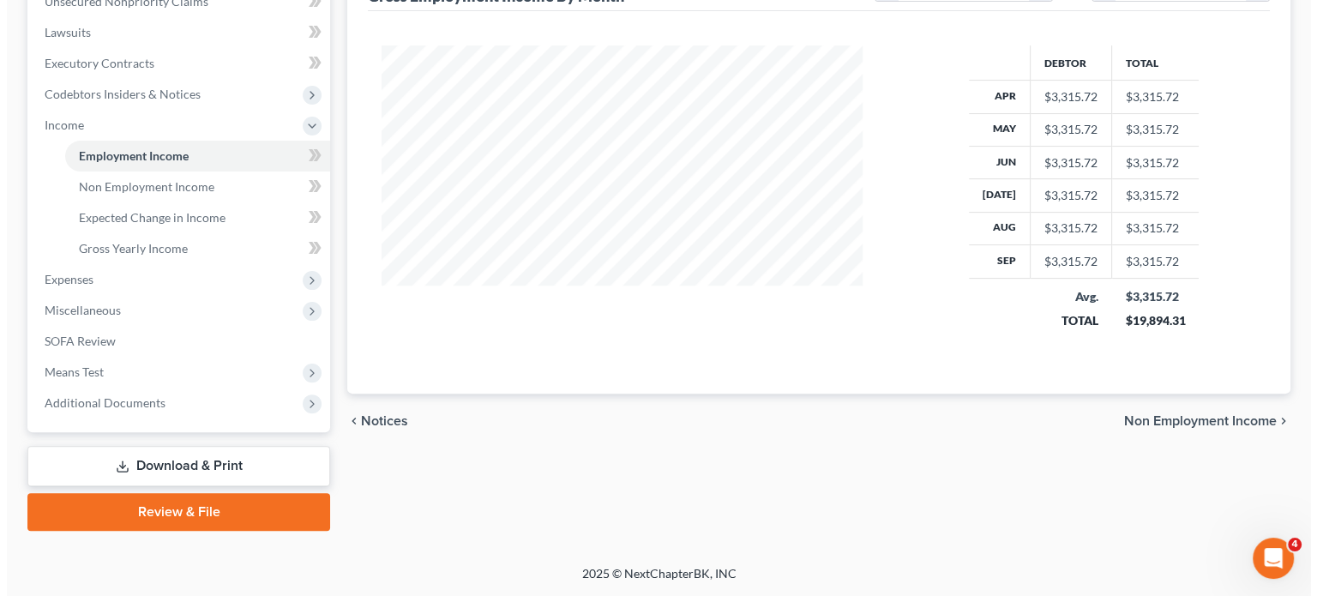
scroll to position [341, 0]
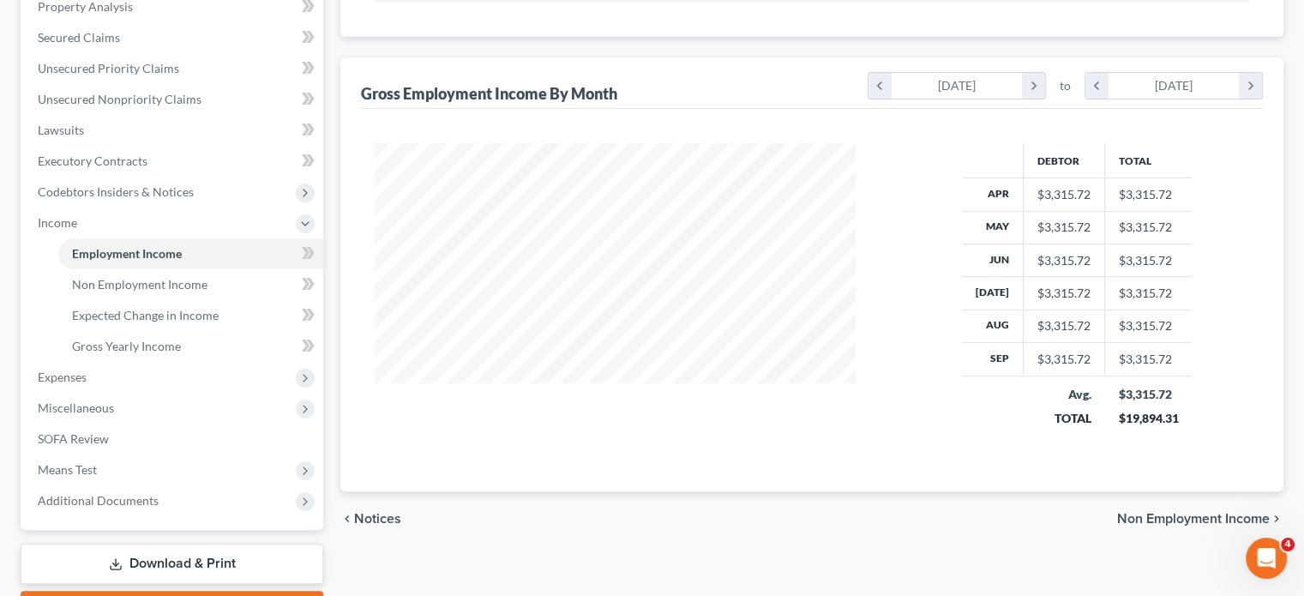
select select "0"
select select "23"
select select "3"
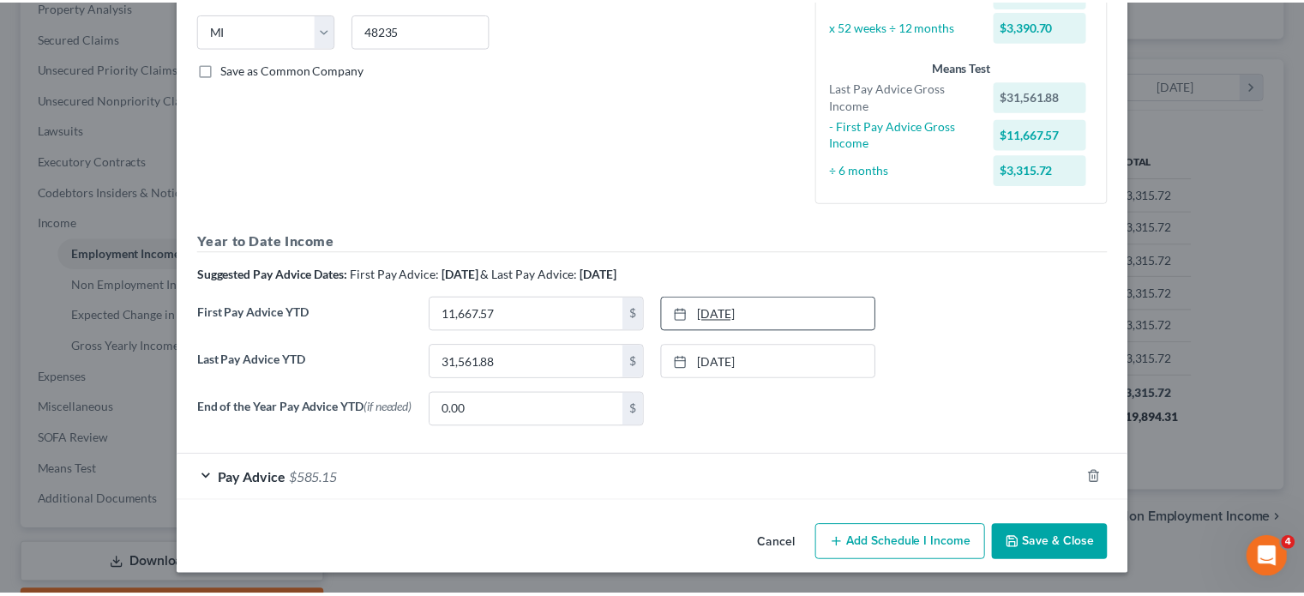
scroll to position [518, 0]
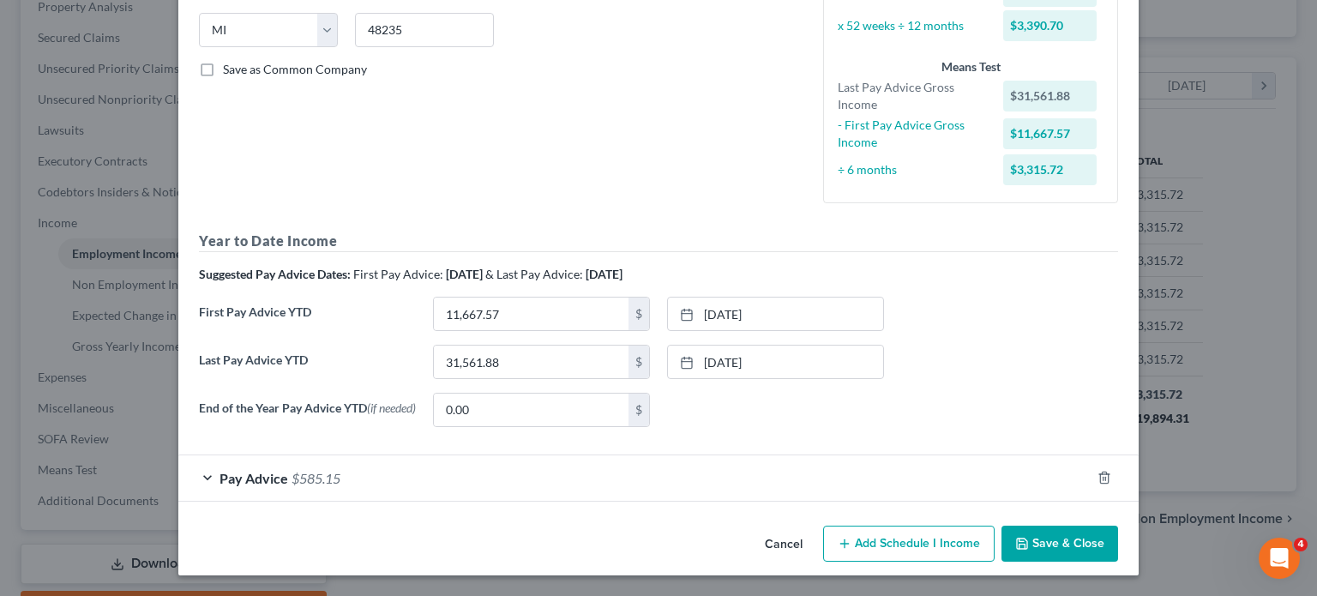
click at [816, 562] on button "Cancel" at bounding box center [783, 544] width 65 height 34
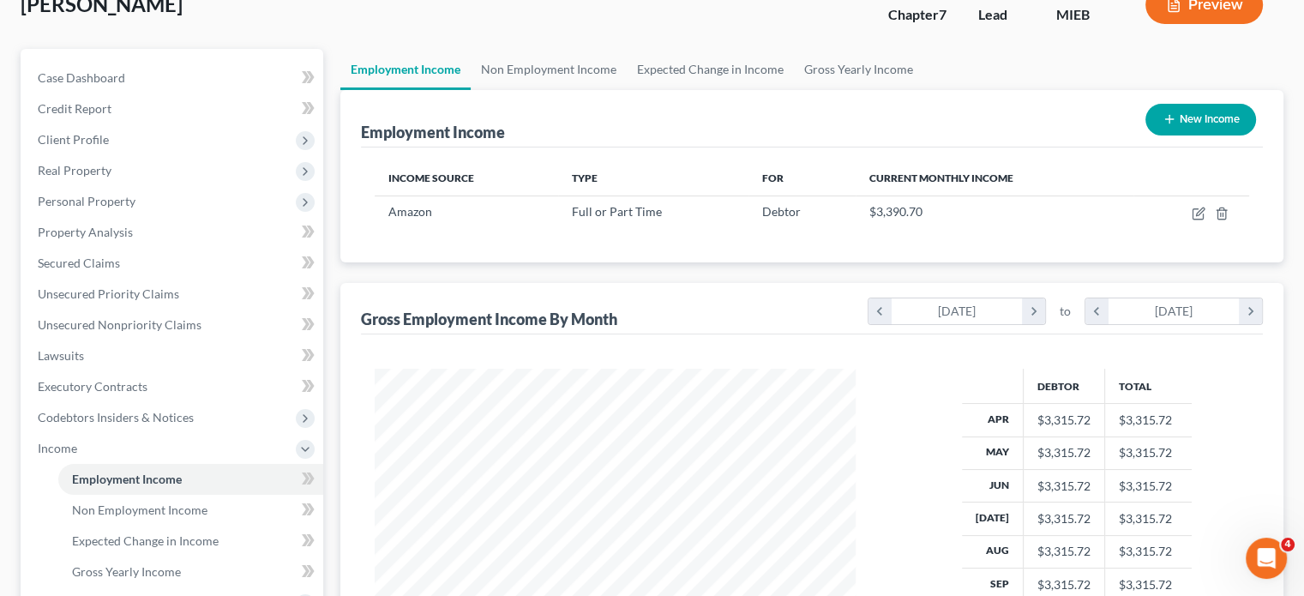
scroll to position [115, 0]
click at [178, 218] on span "Personal Property" at bounding box center [173, 202] width 299 height 31
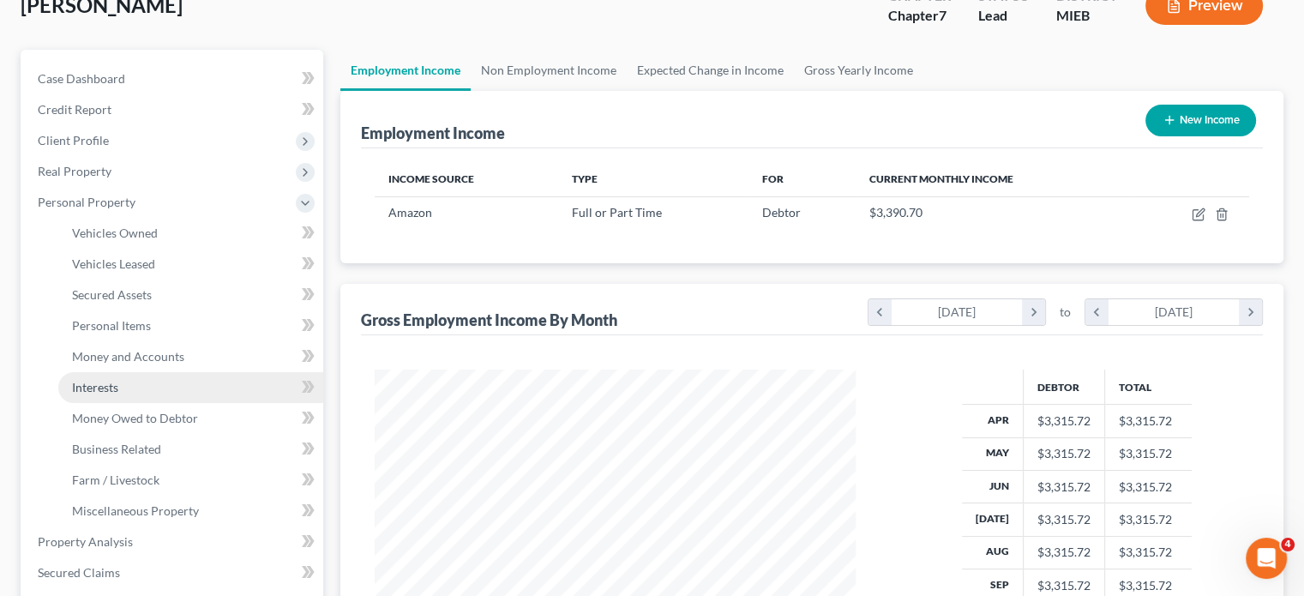
click at [141, 403] on link "Interests" at bounding box center [190, 387] width 265 height 31
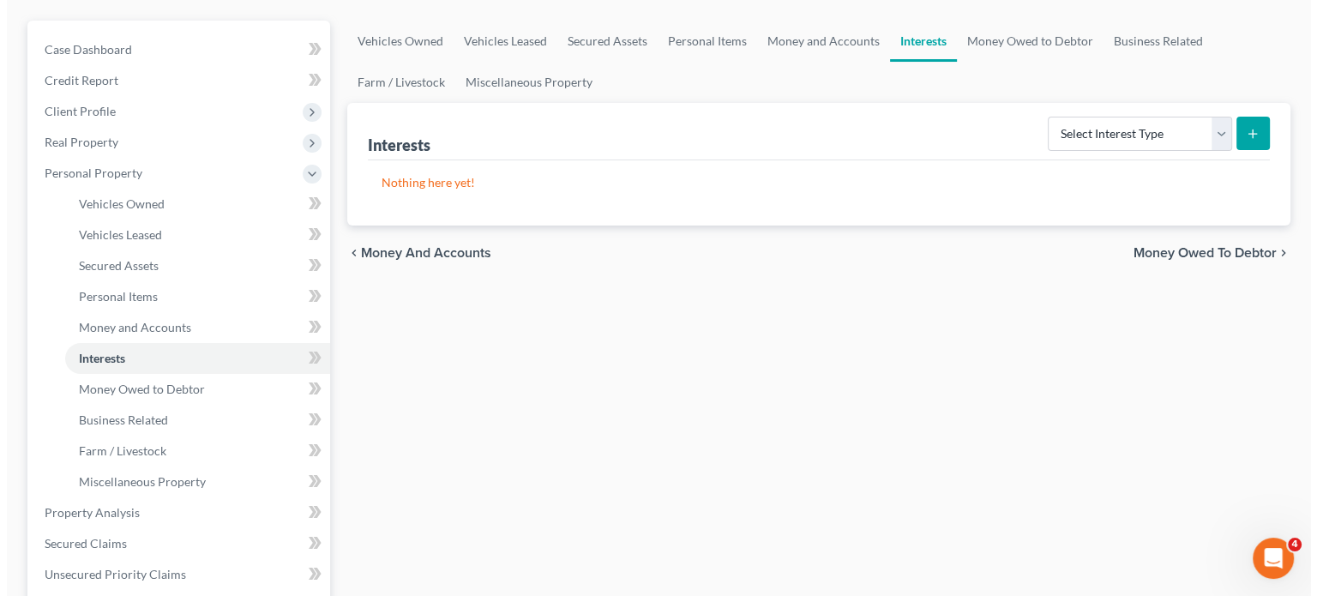
scroll to position [147, 0]
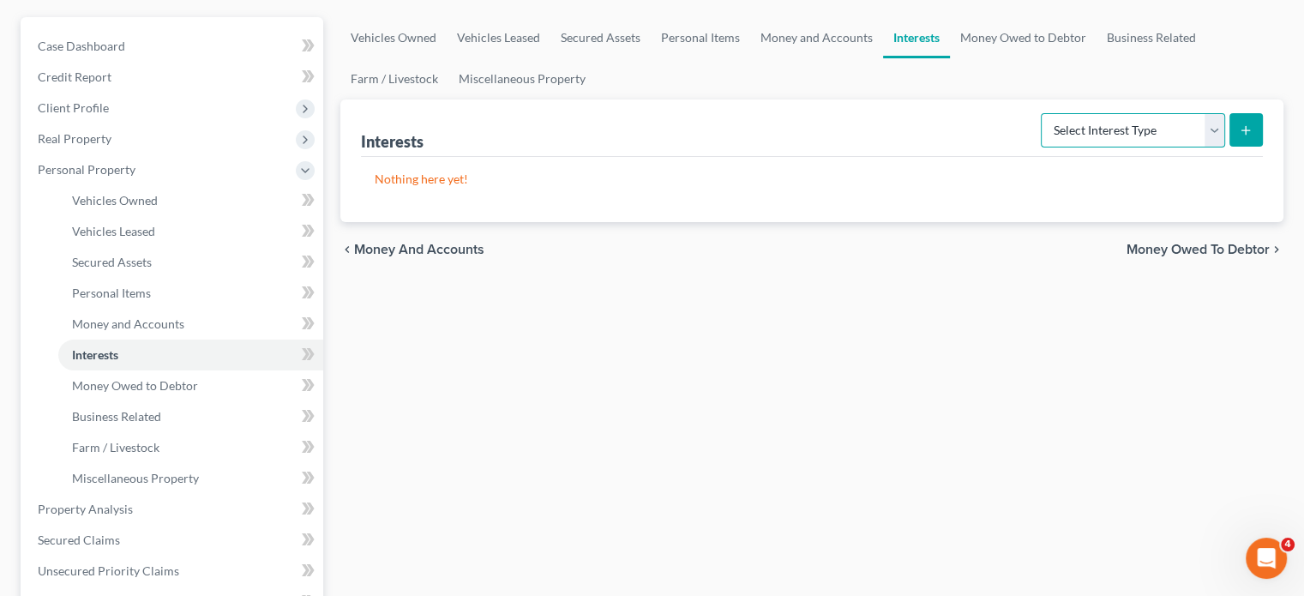
click at [1059, 147] on select "Select Interest Type 401K Annuity Bond Education IRA Government Bond Government…" at bounding box center [1133, 130] width 184 height 34
select select "term_life_insurance"
click at [1041, 147] on select "Select Interest Type 401K Annuity Bond Education IRA Government Bond Government…" at bounding box center [1133, 130] width 184 height 34
click at [1238, 147] on button "submit" at bounding box center [1246, 129] width 33 height 33
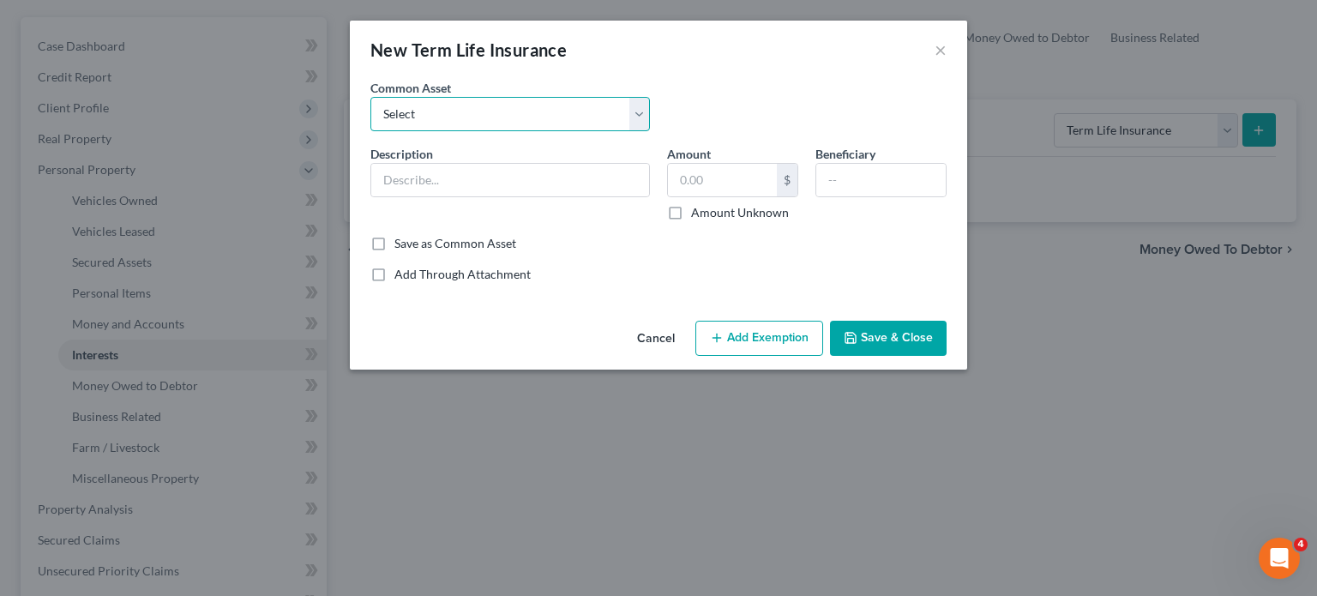
click at [497, 131] on select "Select Group Term Life Insurance through employer NEA Group Life through Work G…" at bounding box center [510, 114] width 280 height 34
select select "5"
click at [370, 121] on select "Select Group Term Life Insurance through employer NEA Group Life through Work G…" at bounding box center [510, 114] width 280 height 34
type input "Group life insurance (through employer). This term policy holds no value."
type input "0"
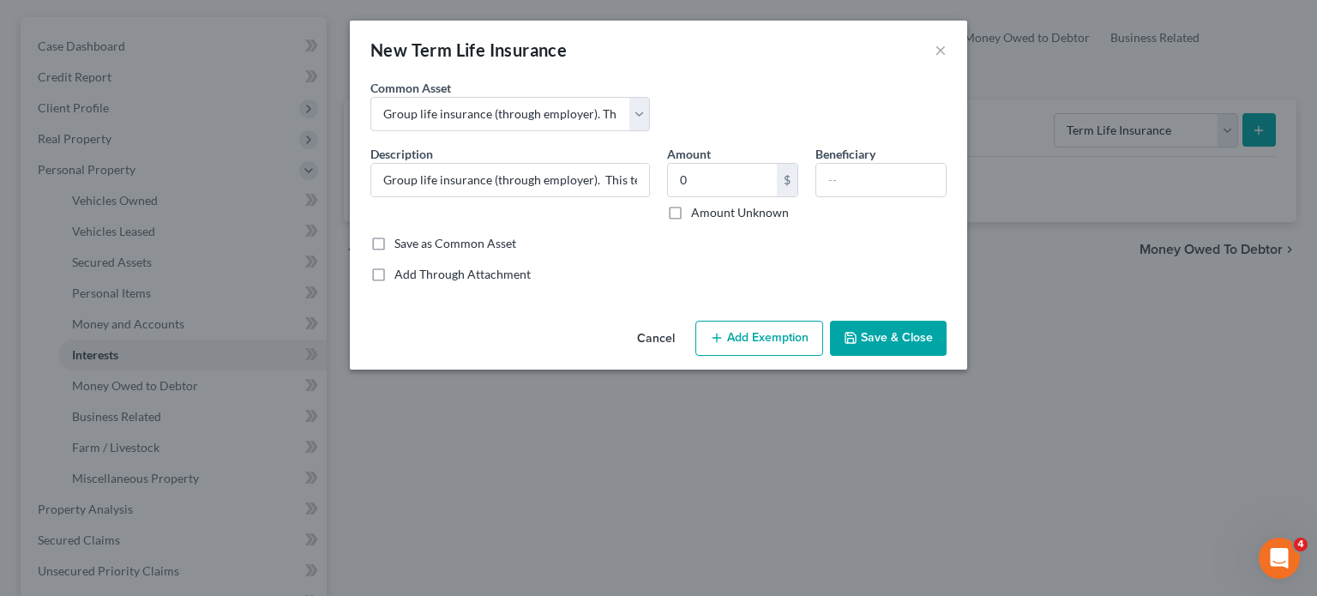
click at [823, 357] on button "Add Exemption" at bounding box center [759, 339] width 128 height 36
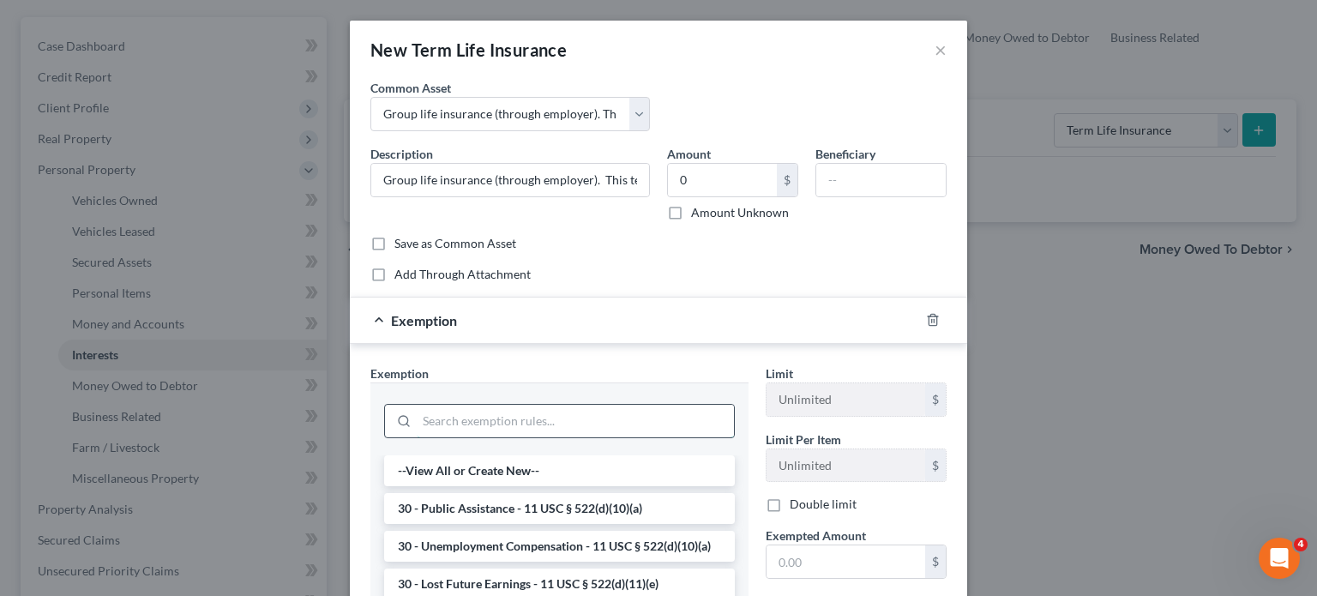
click at [477, 437] on input "search" at bounding box center [575, 421] width 317 height 33
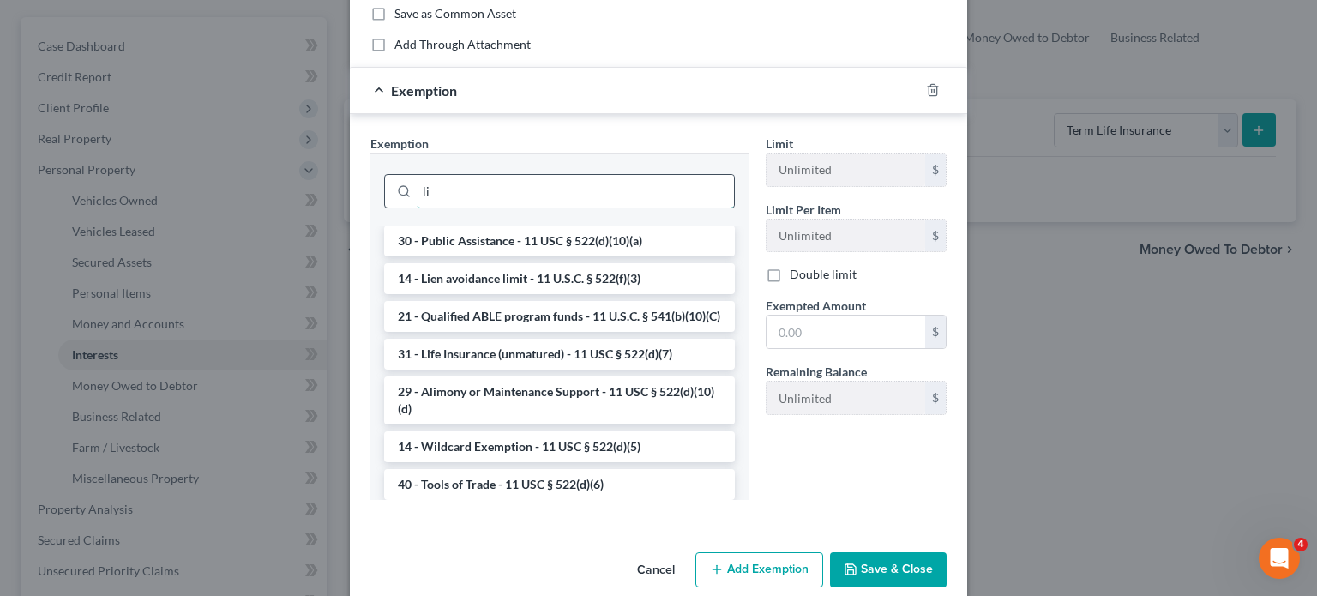
scroll to position [261, 0]
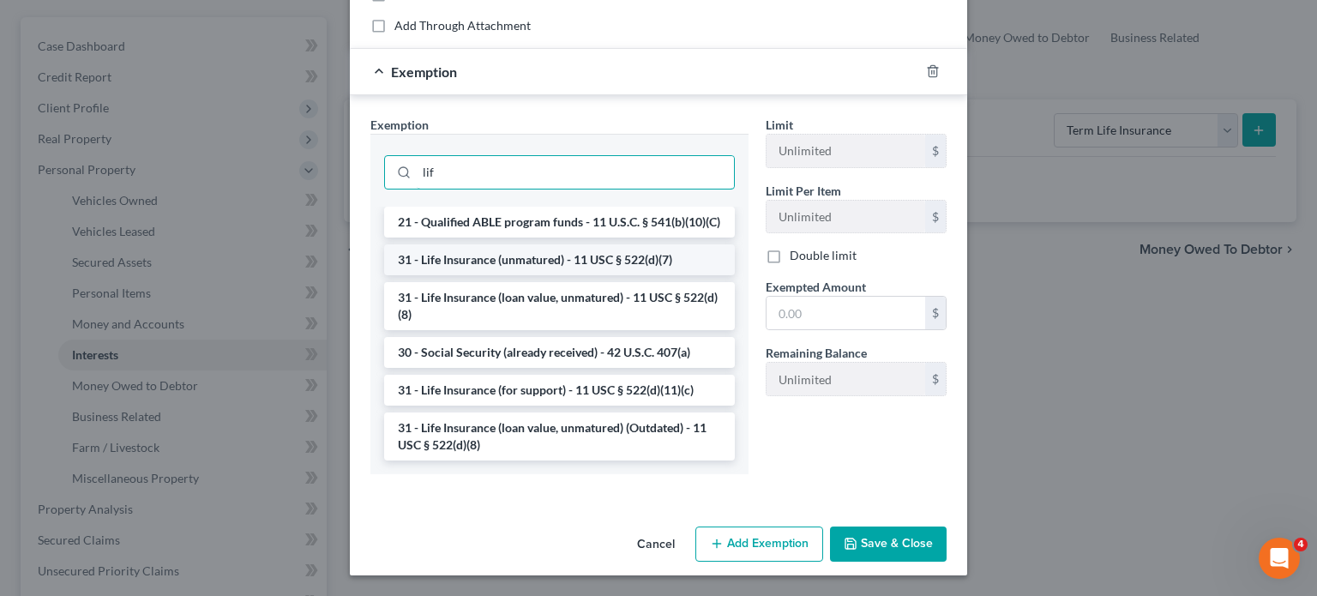
type input "lif"
click at [446, 275] on li "31 - Life Insurance (unmatured) - 11 USC § 522(d)(7)" at bounding box center [559, 259] width 351 height 31
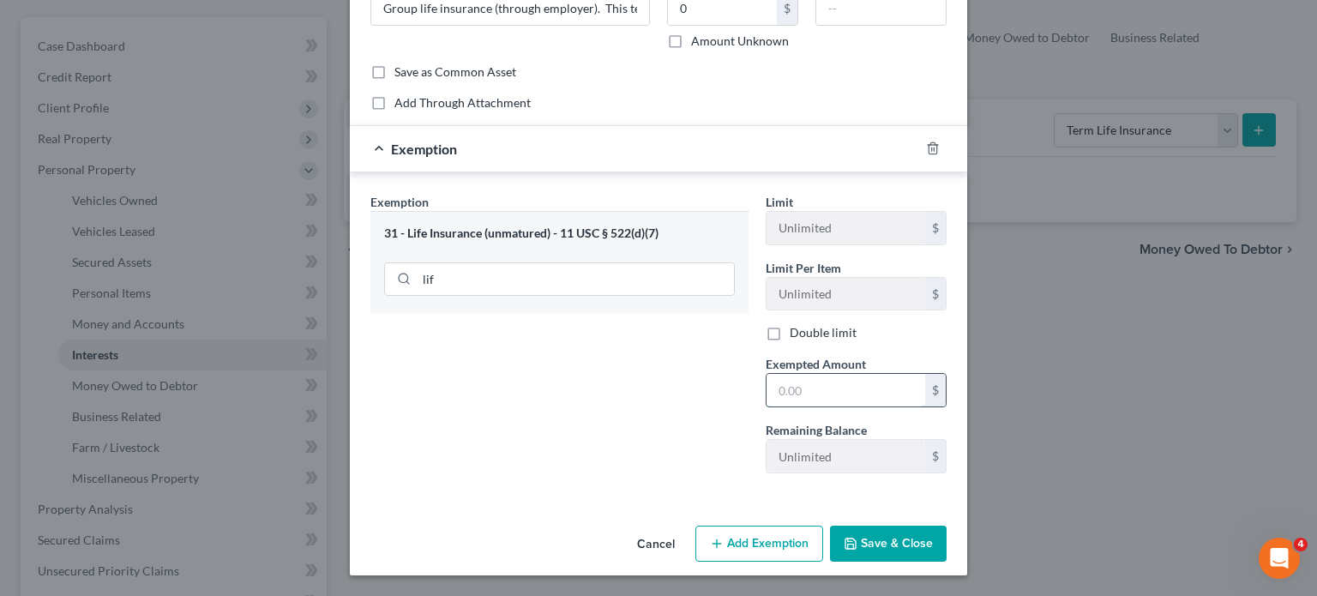
click at [882, 406] on input "text" at bounding box center [846, 390] width 159 height 33
type input "0"
click at [947, 526] on button "Save & Close" at bounding box center [888, 544] width 117 height 36
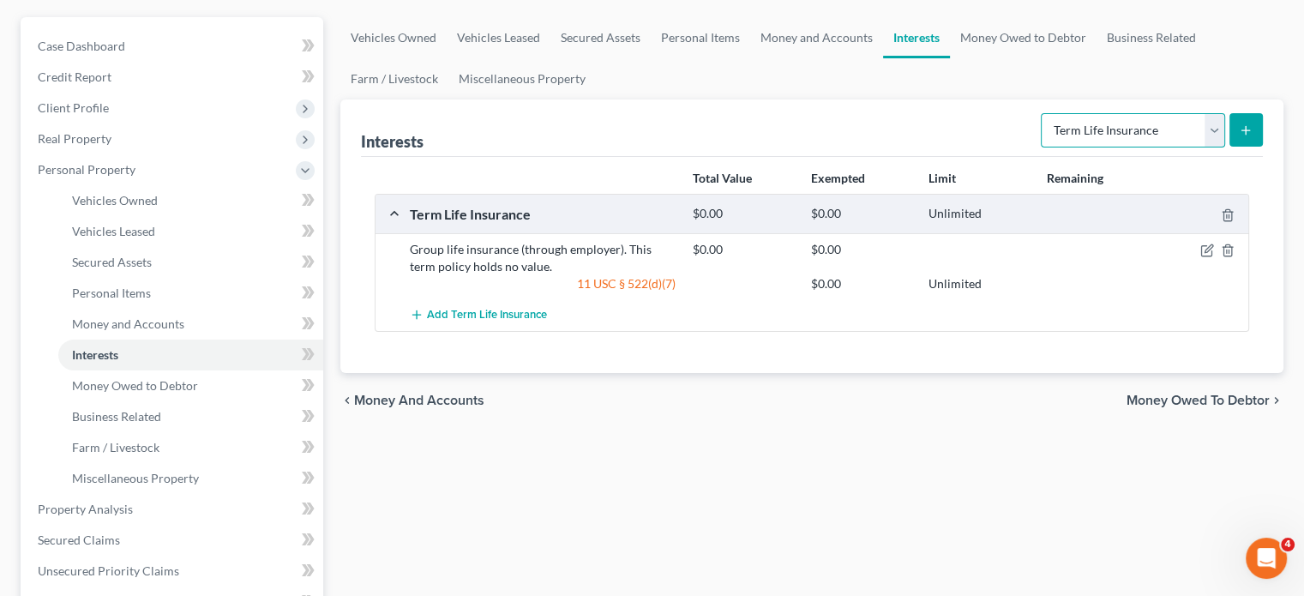
click at [1116, 147] on select "Select Interest Type 401K Annuity Bond Education IRA Government Bond Government…" at bounding box center [1133, 130] width 184 height 34
click at [1068, 147] on select "Select Interest Type 401K Annuity Bond Education IRA Government Bond Government…" at bounding box center [1133, 130] width 184 height 34
select select "401k"
click at [1041, 147] on select "Select Interest Type 401K Annuity Bond Education IRA Government Bond Government…" at bounding box center [1133, 130] width 184 height 34
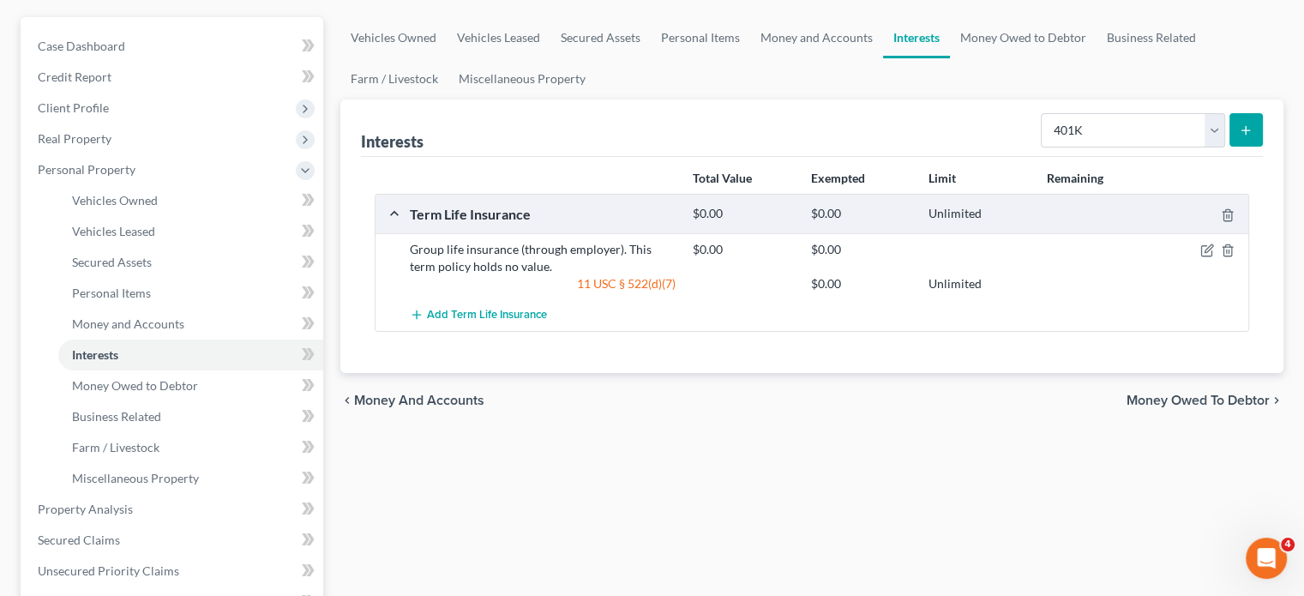
click at [1234, 147] on button "submit" at bounding box center [1246, 129] width 33 height 33
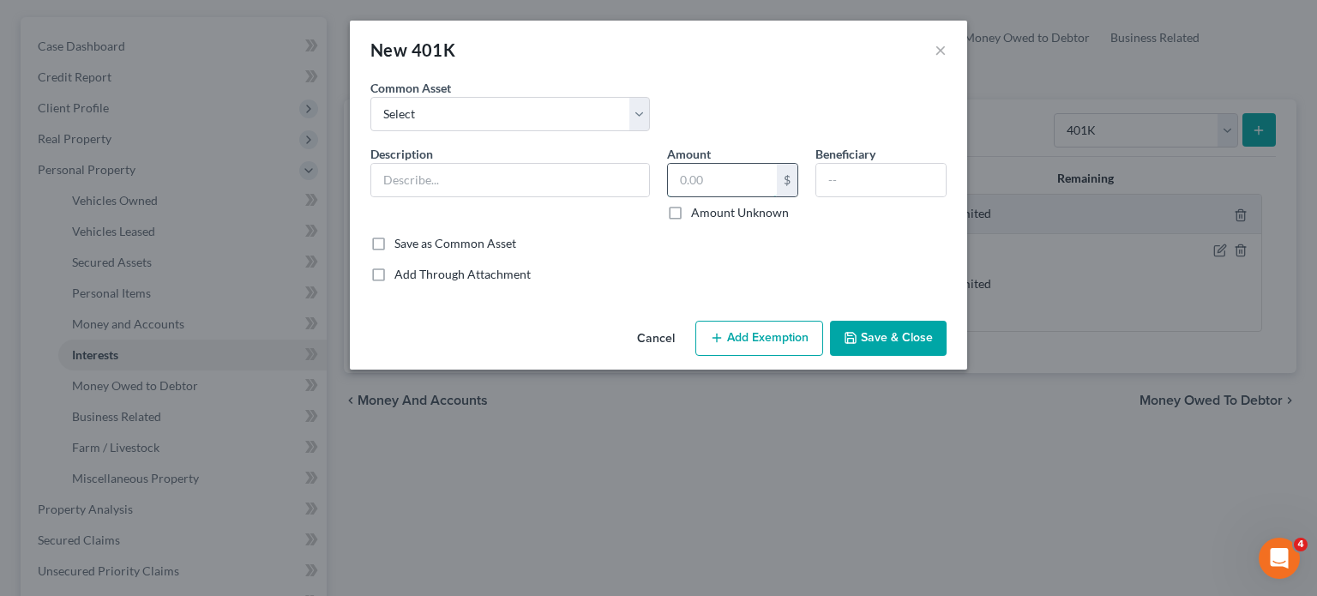
click at [713, 196] on input "text" at bounding box center [722, 180] width 109 height 33
type input "1,544.33"
click at [370, 131] on select "Select Mission Square State of [US_STATE] Empower Paychex Flex Alight OPERS Sen…" at bounding box center [510, 114] width 280 height 34
click at [371, 196] on input "text" at bounding box center [510, 180] width 278 height 33
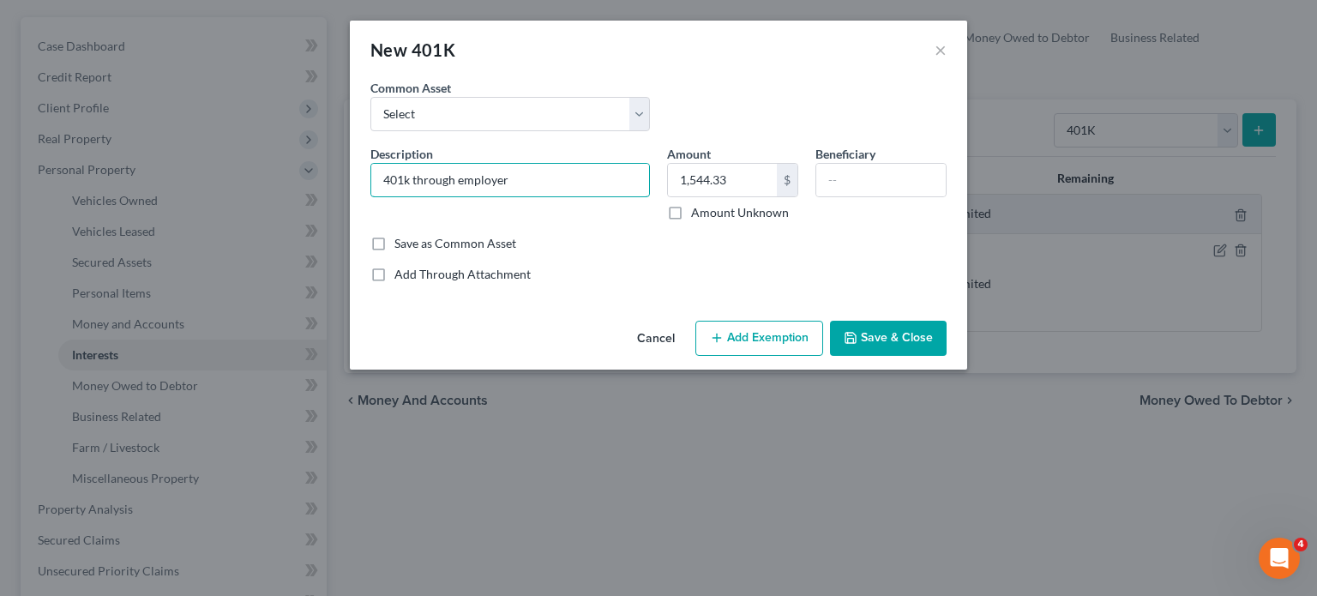
type input "401k through employer"
click at [724, 345] on icon "button" at bounding box center [717, 338] width 14 height 14
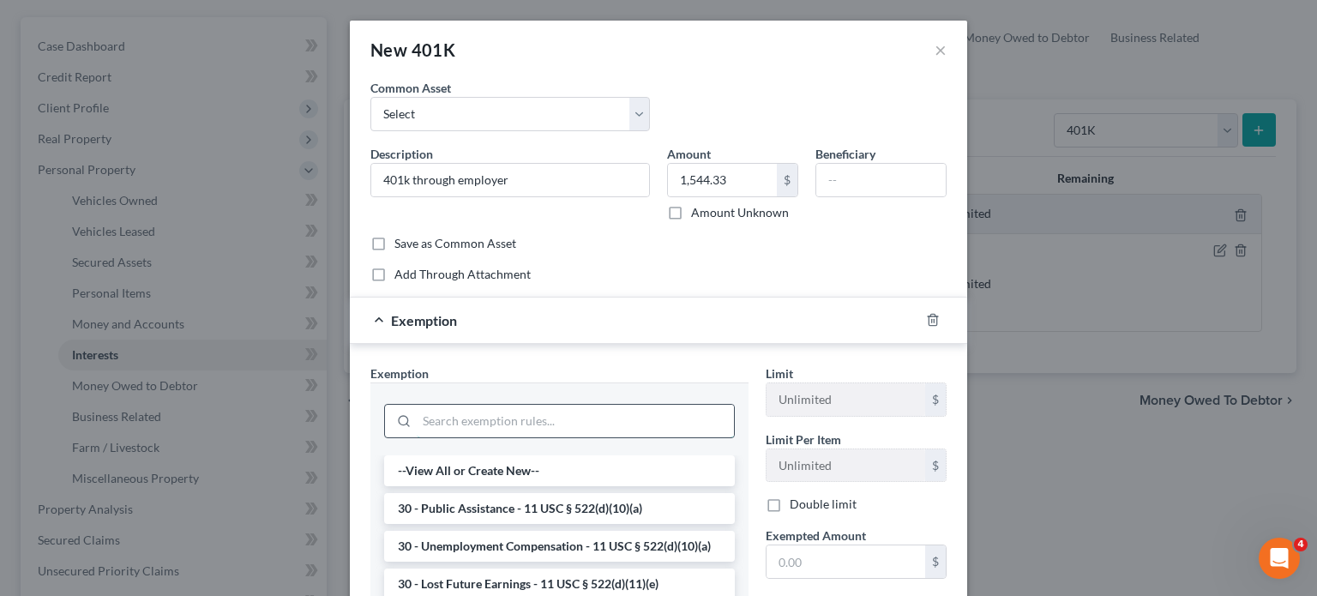
click at [417, 437] on input "search" at bounding box center [575, 421] width 317 height 33
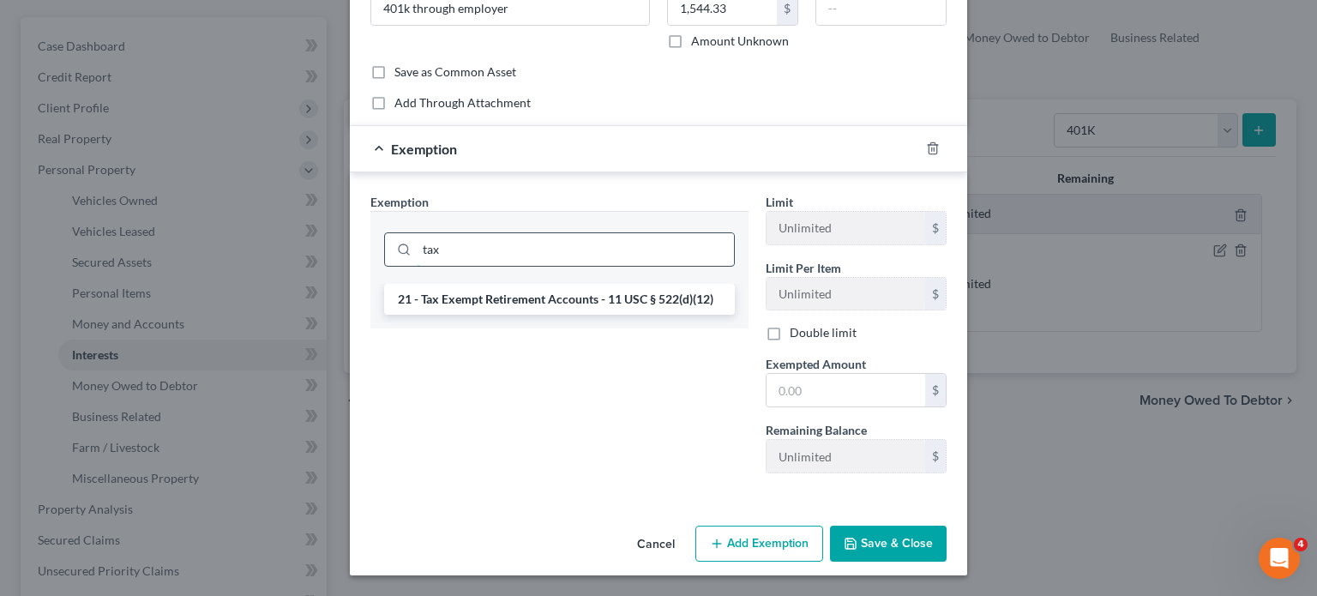
scroll to position [276, 0]
type input "tax"
click at [512, 310] on li "21 - Tax Exempt Retirement Accounts - 11 USC § 522(d)(12)" at bounding box center [559, 299] width 351 height 31
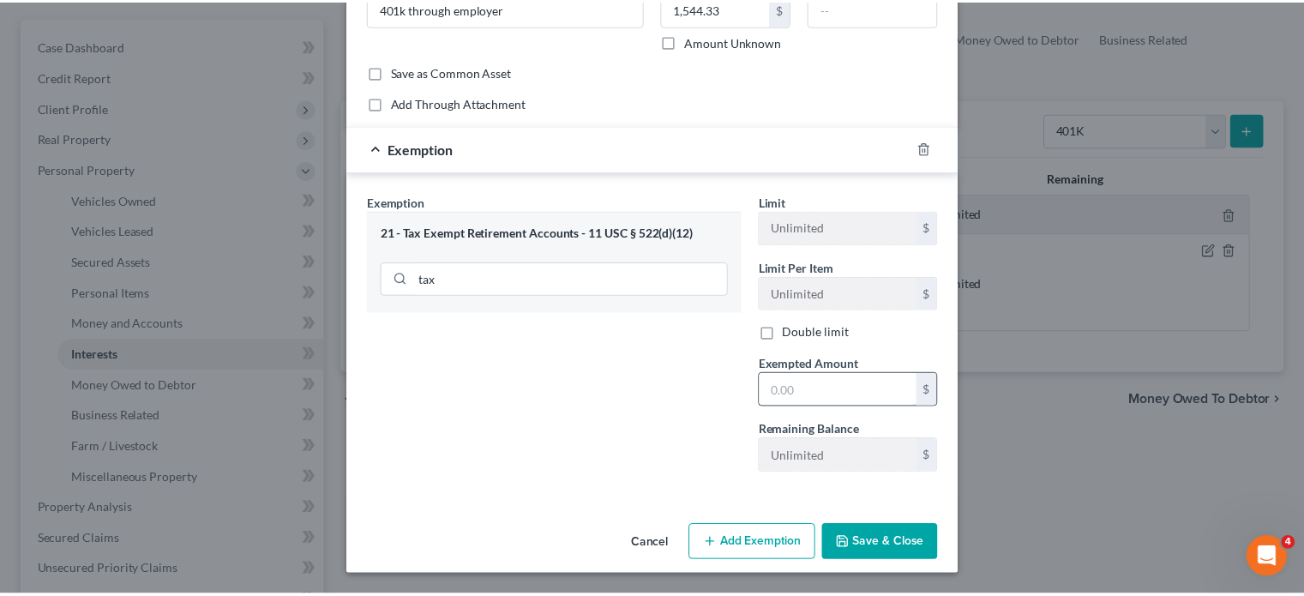
scroll to position [355, 0]
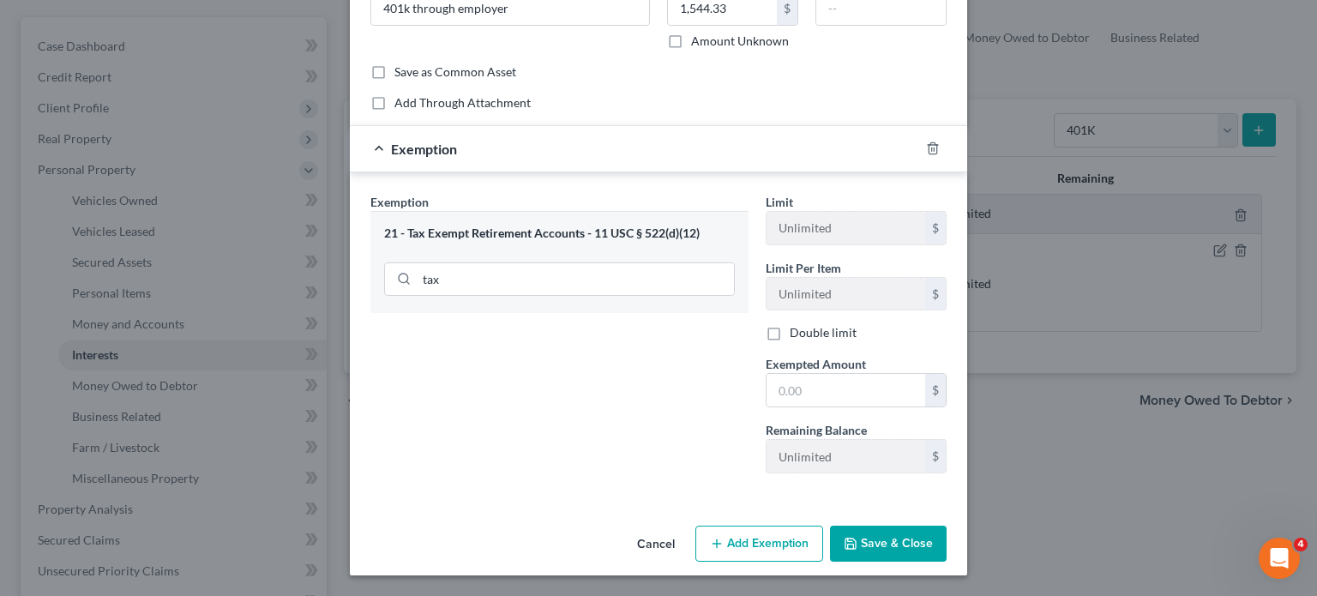
click at [856, 371] on div "Limit Unlimited $ Limit Per Item Unlimited $ Double limit Exempted Amount * $ R…" at bounding box center [856, 340] width 198 height 294
click at [843, 374] on input "text" at bounding box center [846, 390] width 159 height 33
type input "1,544.33"
click at [947, 526] on button "Save & Close" at bounding box center [888, 544] width 117 height 36
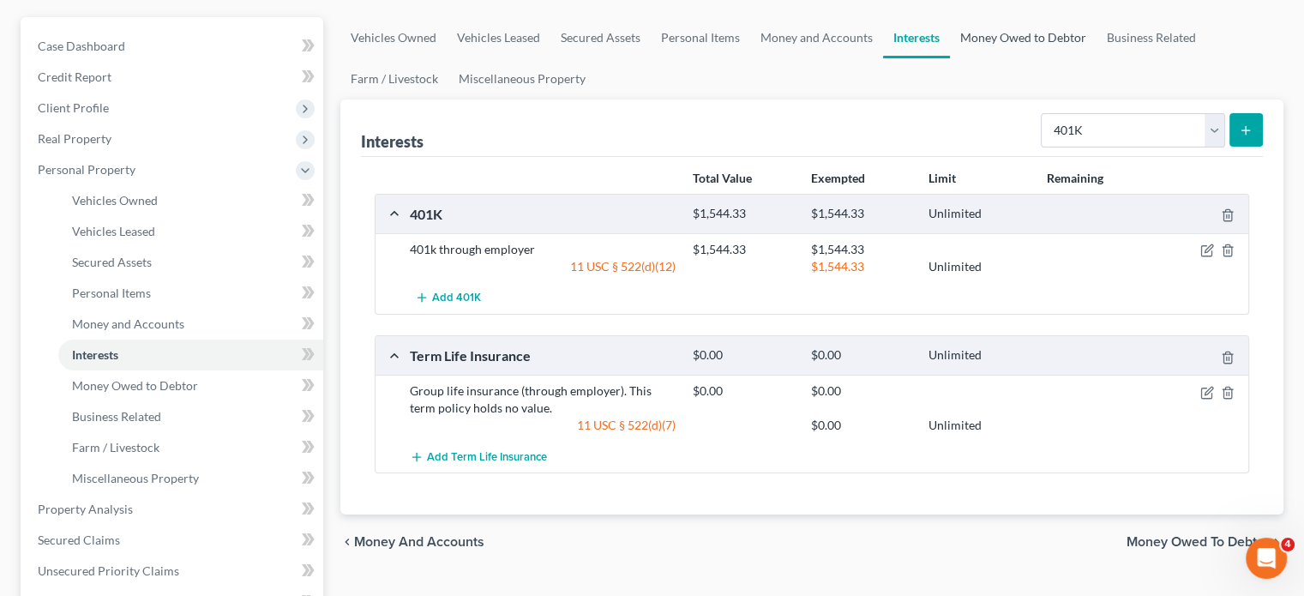
scroll to position [0, 0]
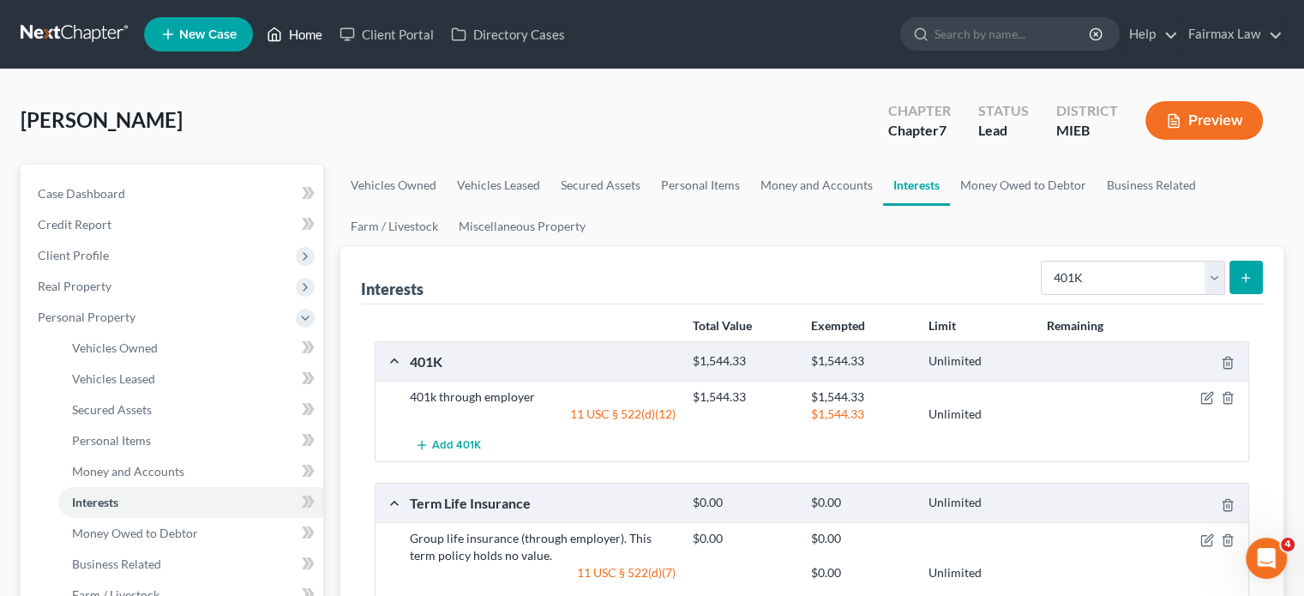
click at [331, 39] on link "Home" at bounding box center [294, 34] width 73 height 31
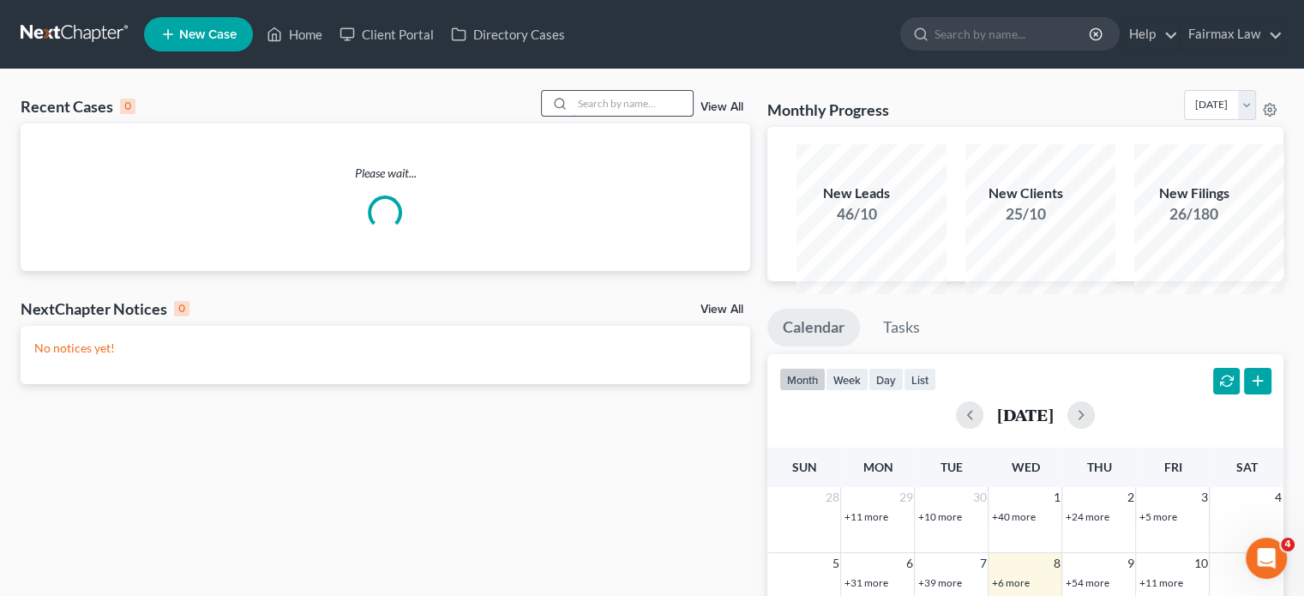
click at [581, 116] on input "search" at bounding box center [633, 103] width 120 height 25
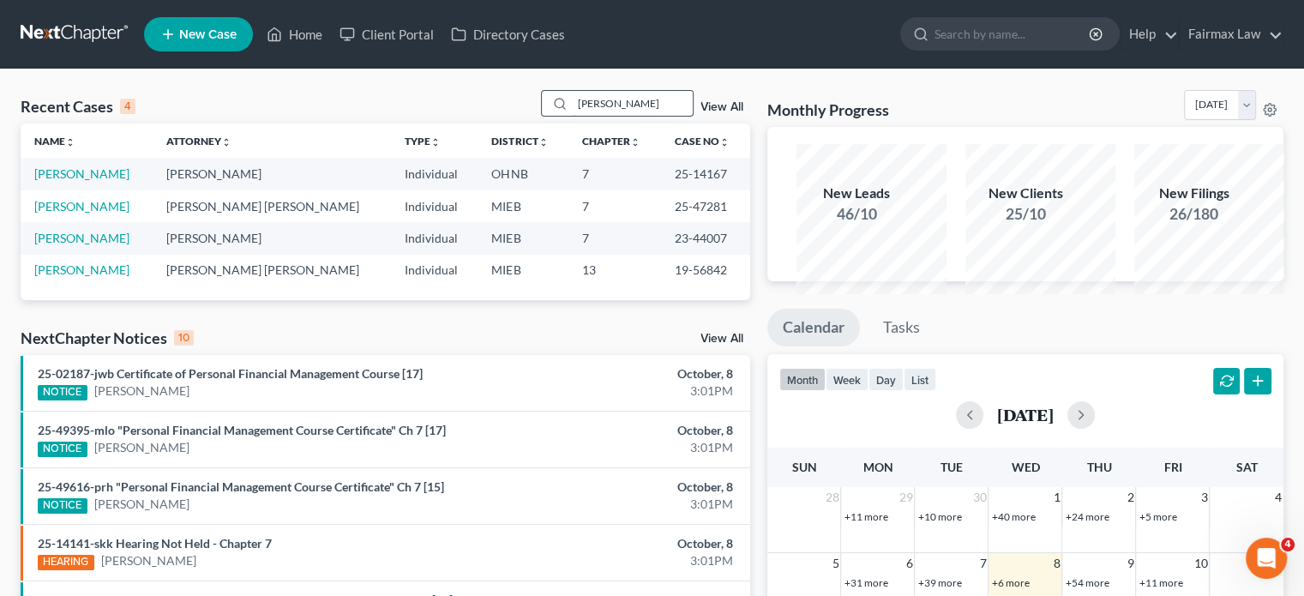
click at [594, 116] on input "[PERSON_NAME]" at bounding box center [633, 103] width 120 height 25
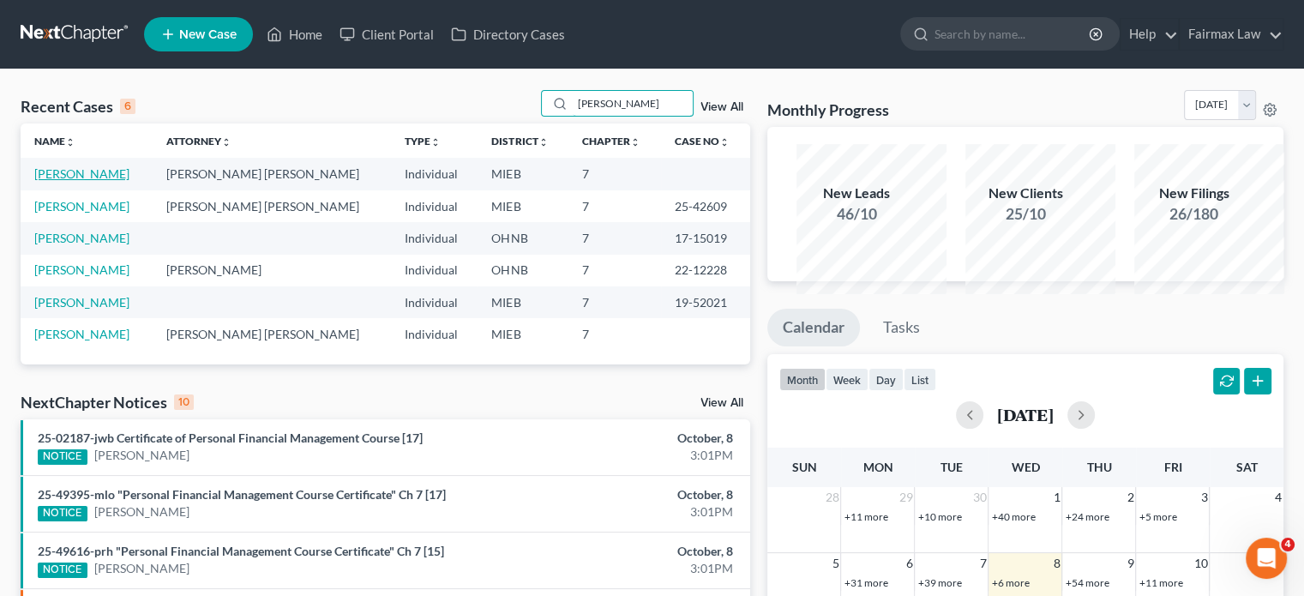
type input "[PERSON_NAME]"
click at [96, 181] on link "[PERSON_NAME]" at bounding box center [81, 173] width 95 height 15
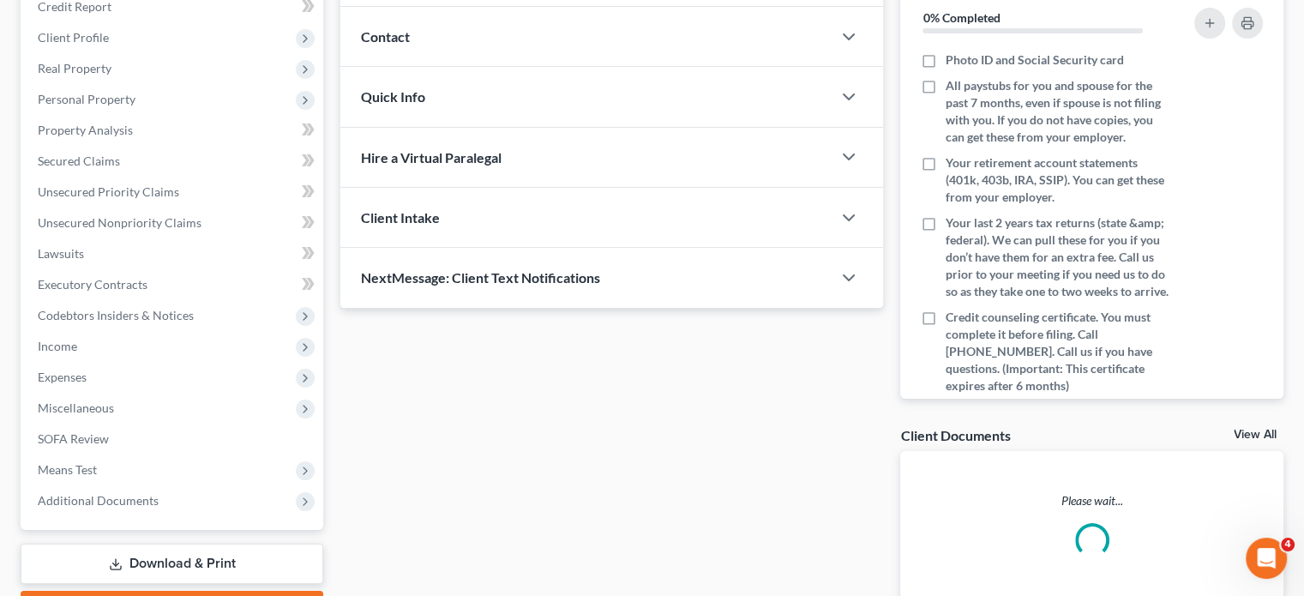
scroll to position [232, 0]
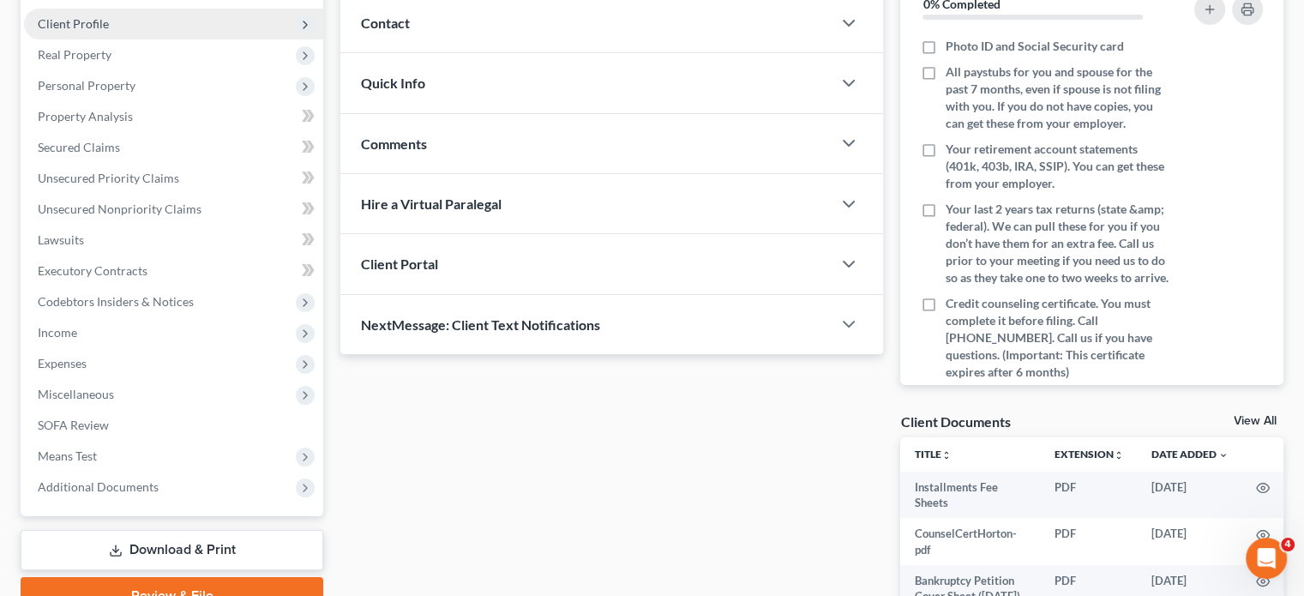
click at [164, 39] on span "Client Profile" at bounding box center [173, 24] width 299 height 31
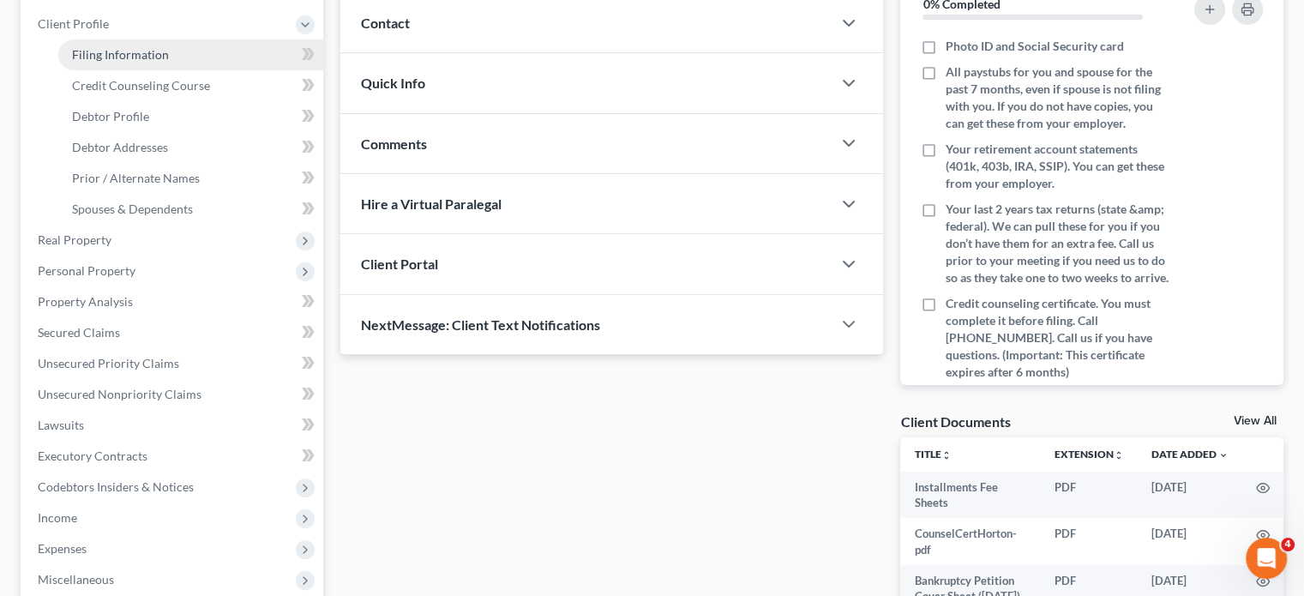
click at [159, 70] on link "Filing Information" at bounding box center [190, 54] width 265 height 31
select select "1"
select select "0"
select select "40"
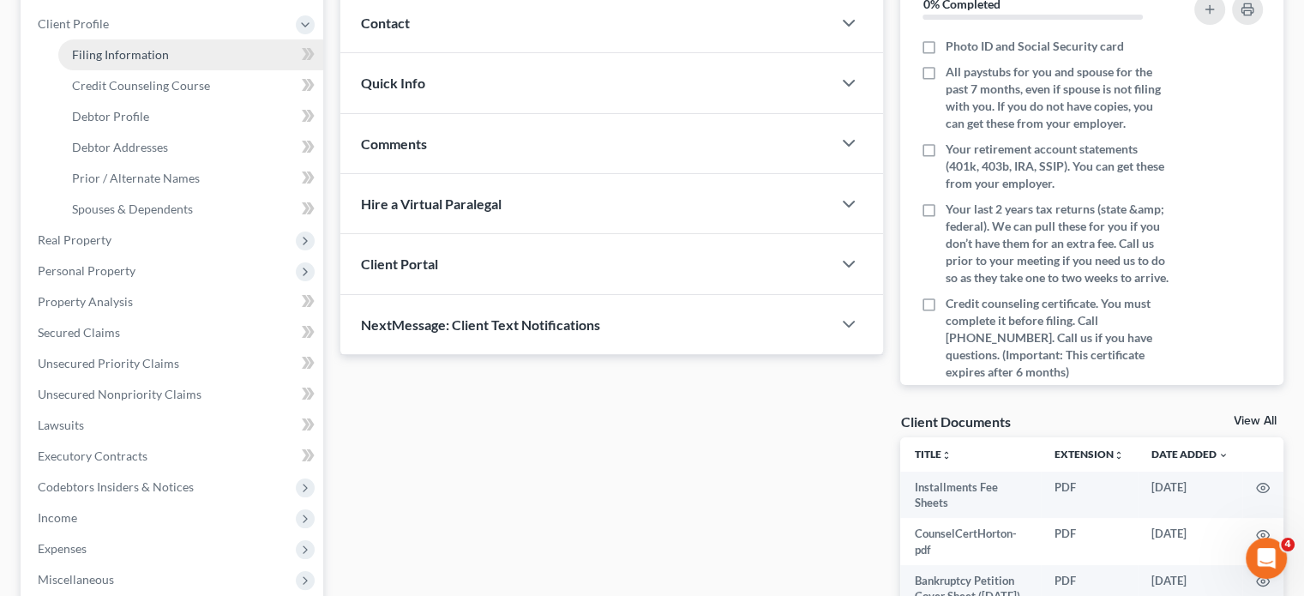
select select "0"
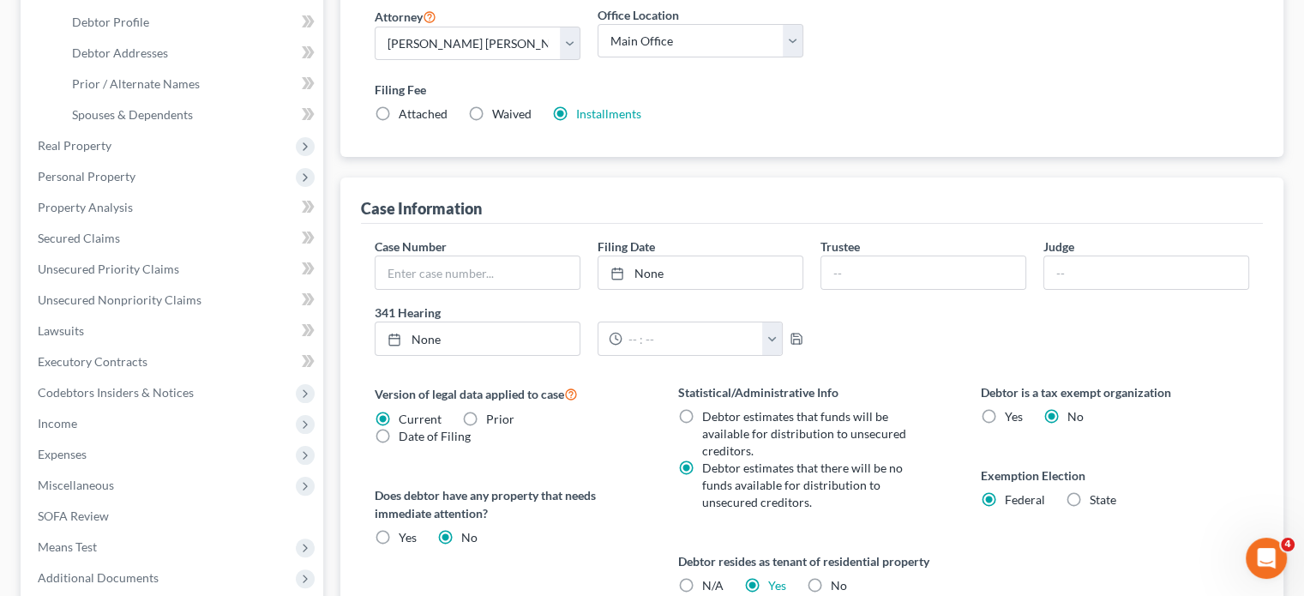
scroll to position [256, 0]
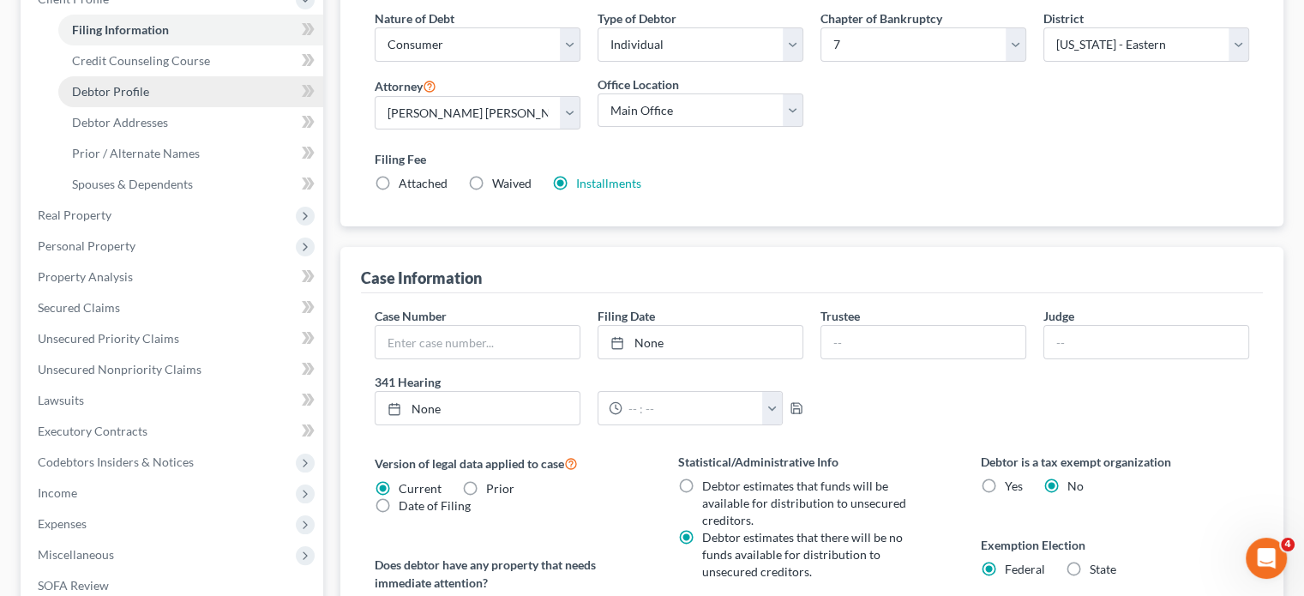
click at [178, 107] on link "Debtor Profile" at bounding box center [190, 91] width 265 height 31
select select "0"
select select "1"
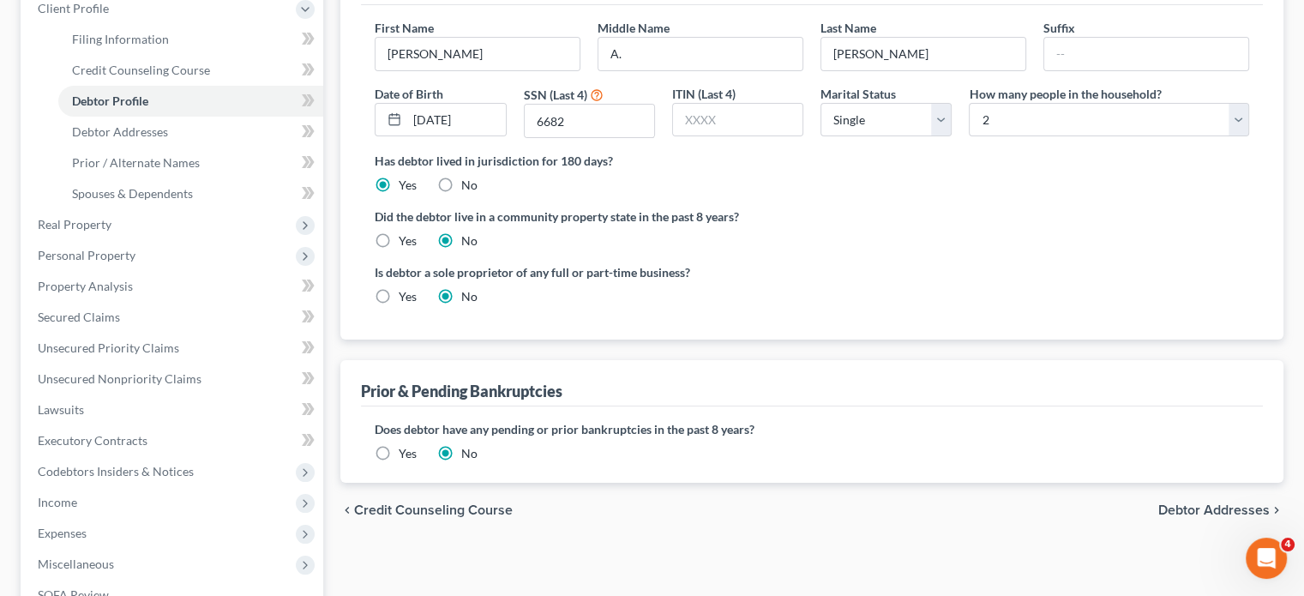
scroll to position [302, 0]
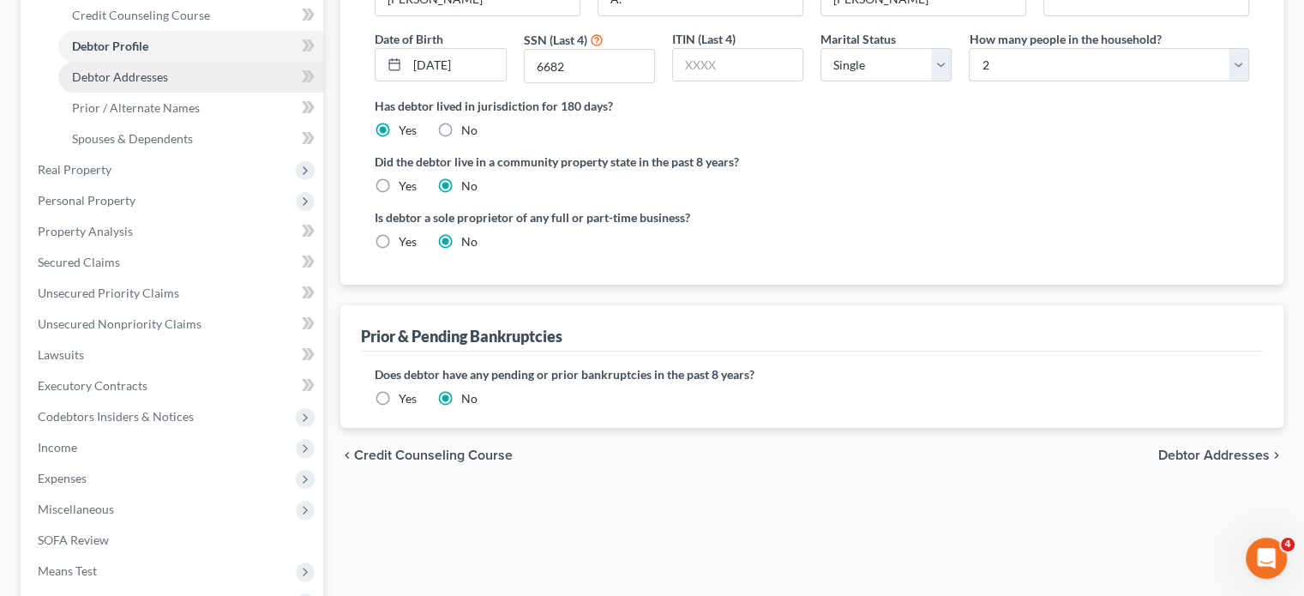
click at [168, 84] on span "Debtor Addresses" at bounding box center [120, 76] width 96 height 15
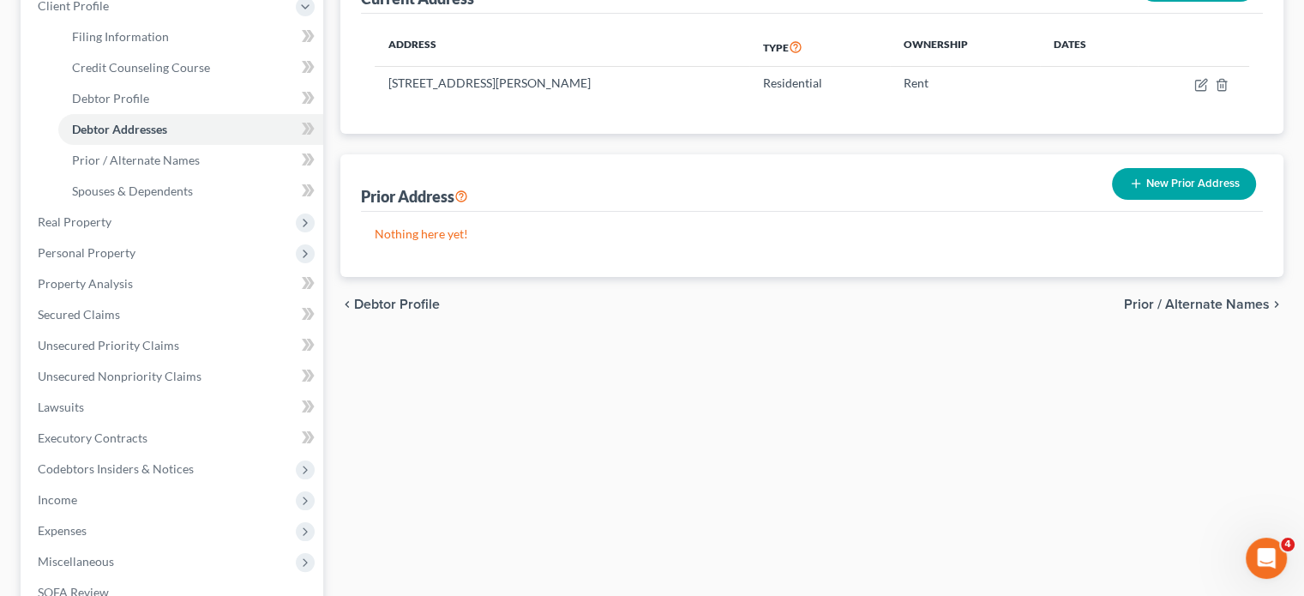
scroll to position [250, 0]
click at [173, 197] on span "Spouses & Dependents" at bounding box center [132, 190] width 121 height 15
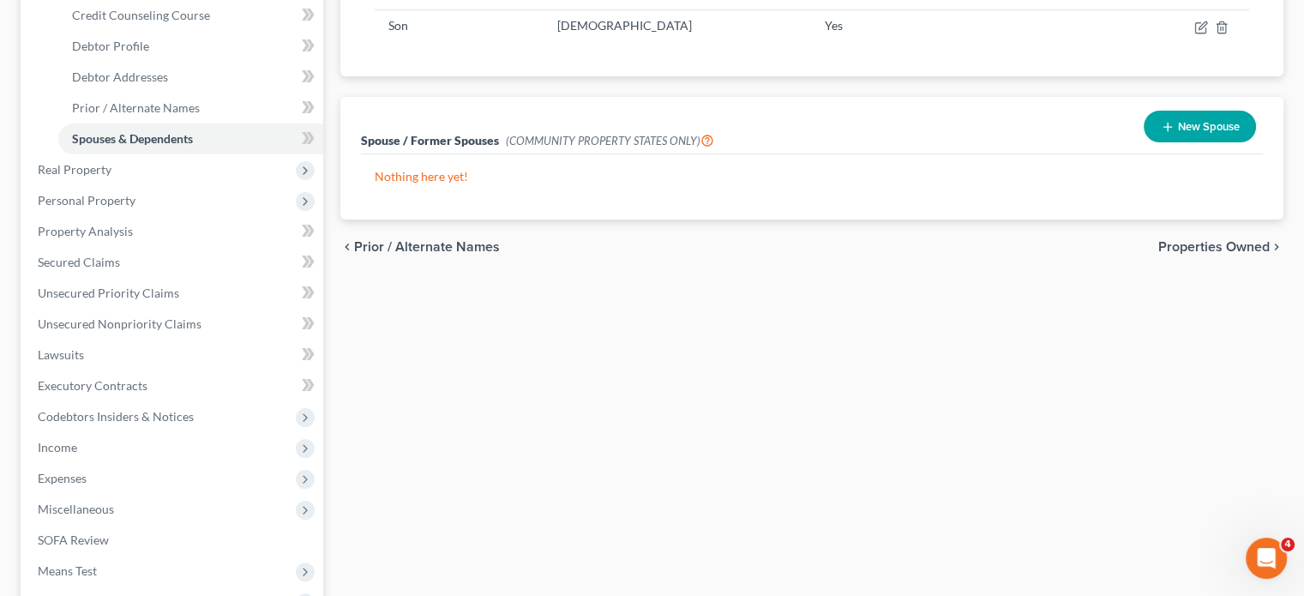
scroll to position [377, 0]
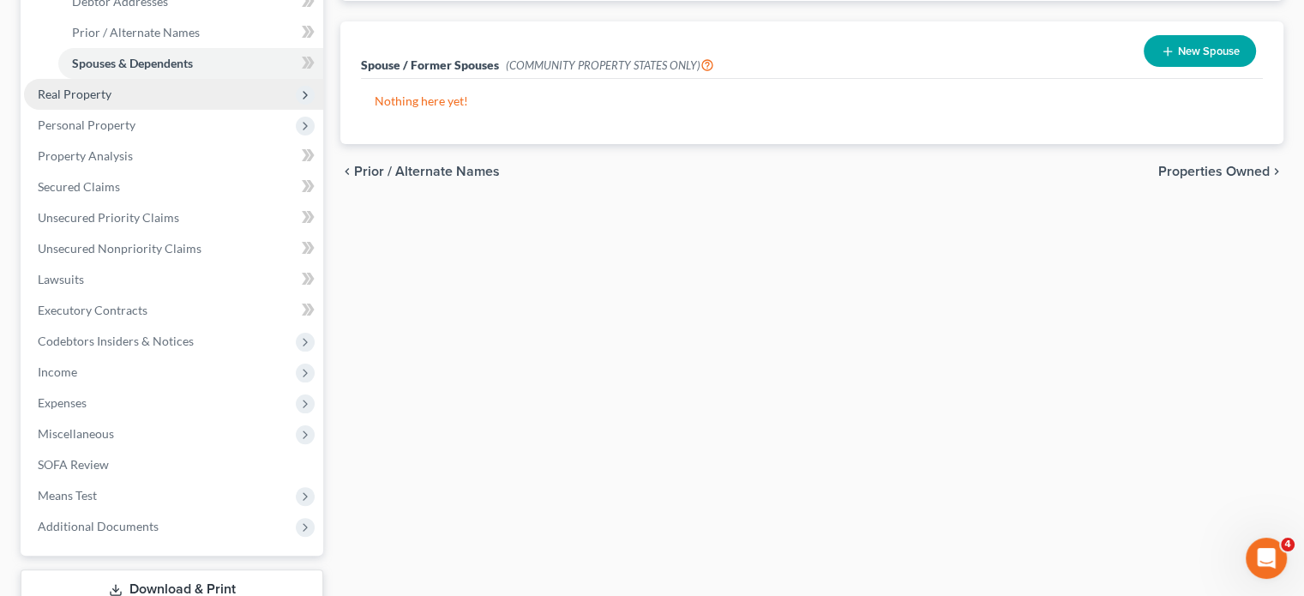
click at [144, 110] on span "Real Property" at bounding box center [173, 94] width 299 height 31
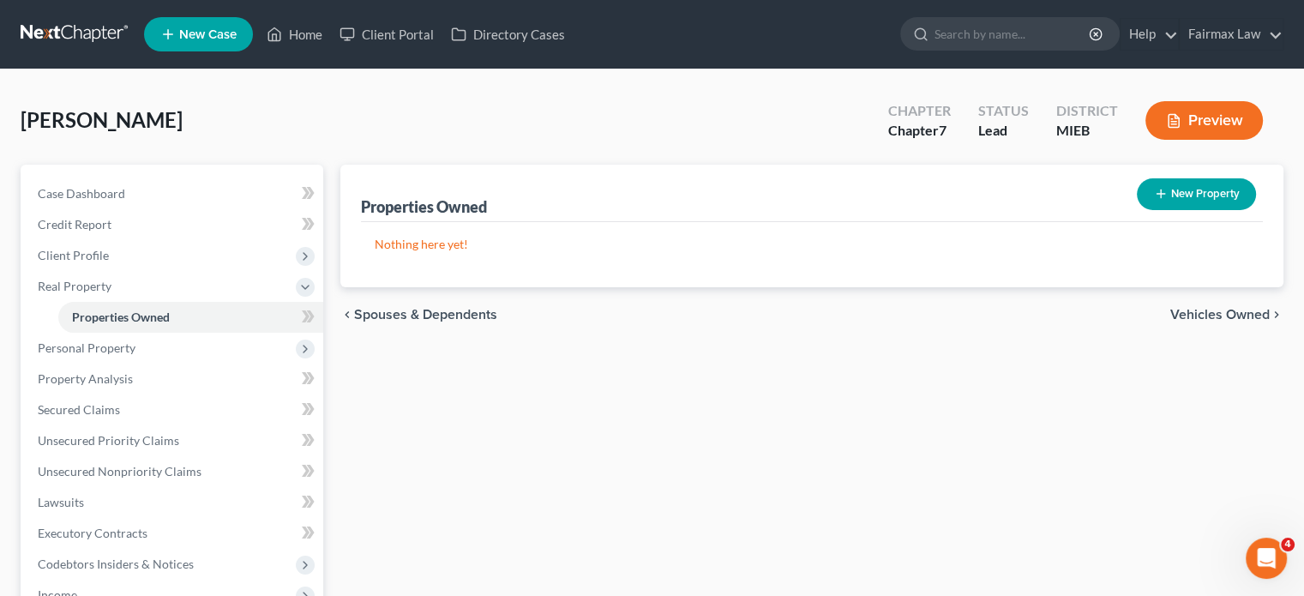
scroll to position [338, 0]
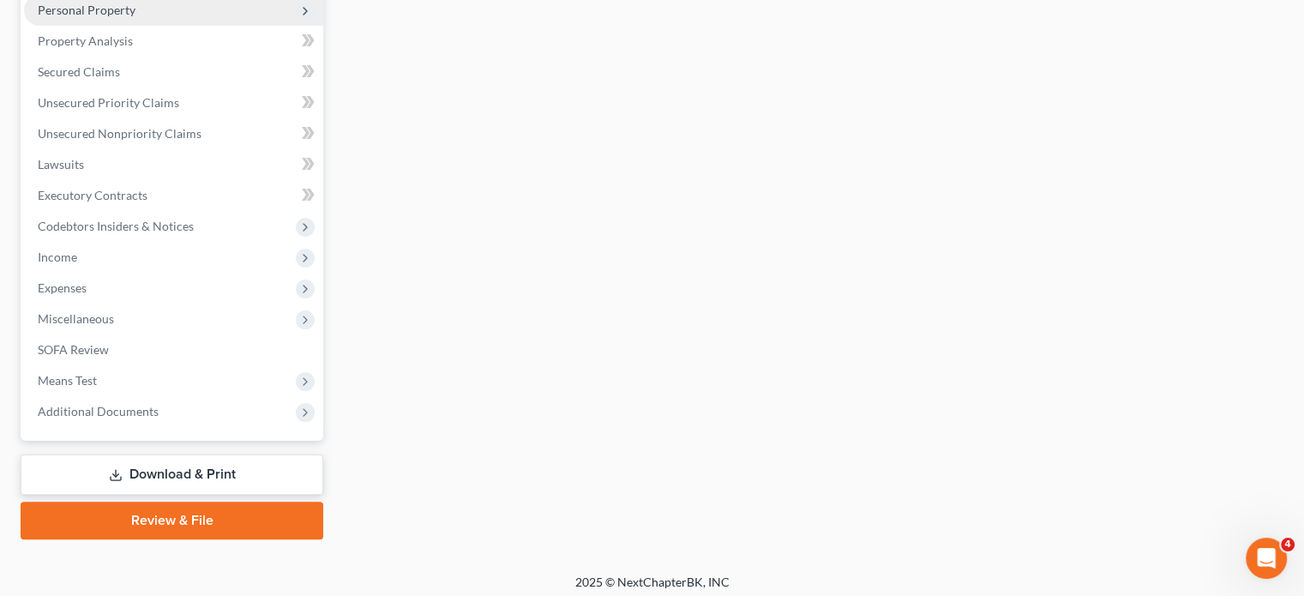
click at [135, 17] on span "Personal Property" at bounding box center [87, 10] width 98 height 15
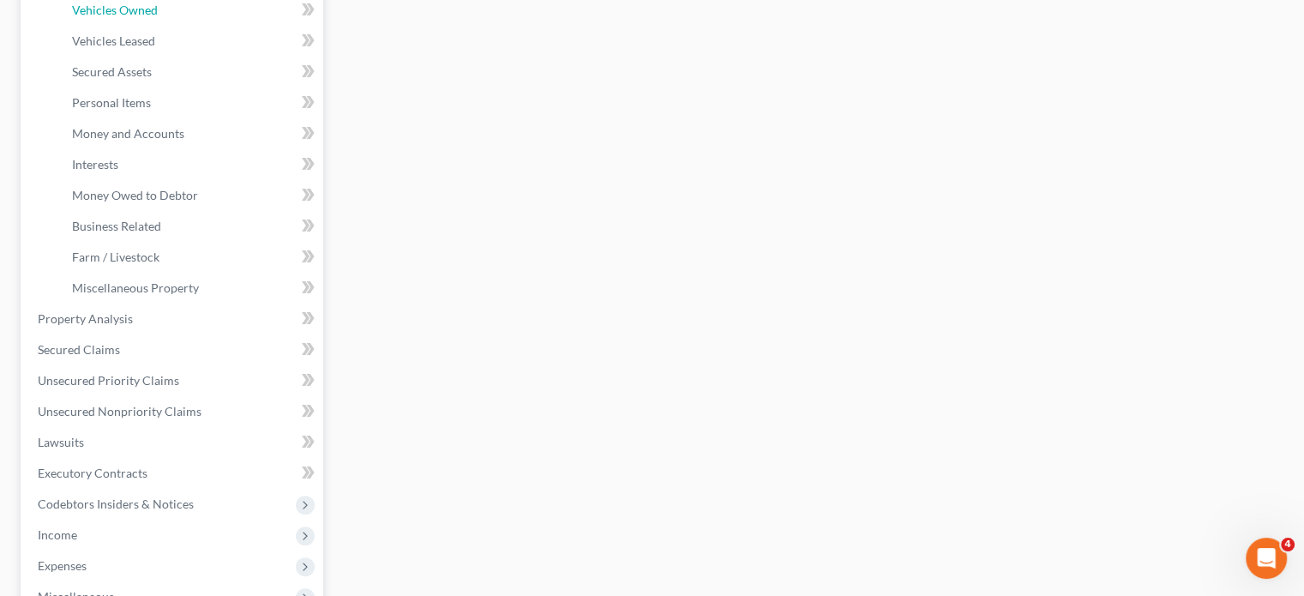
click at [153, 17] on span "Vehicles Owned" at bounding box center [115, 10] width 86 height 15
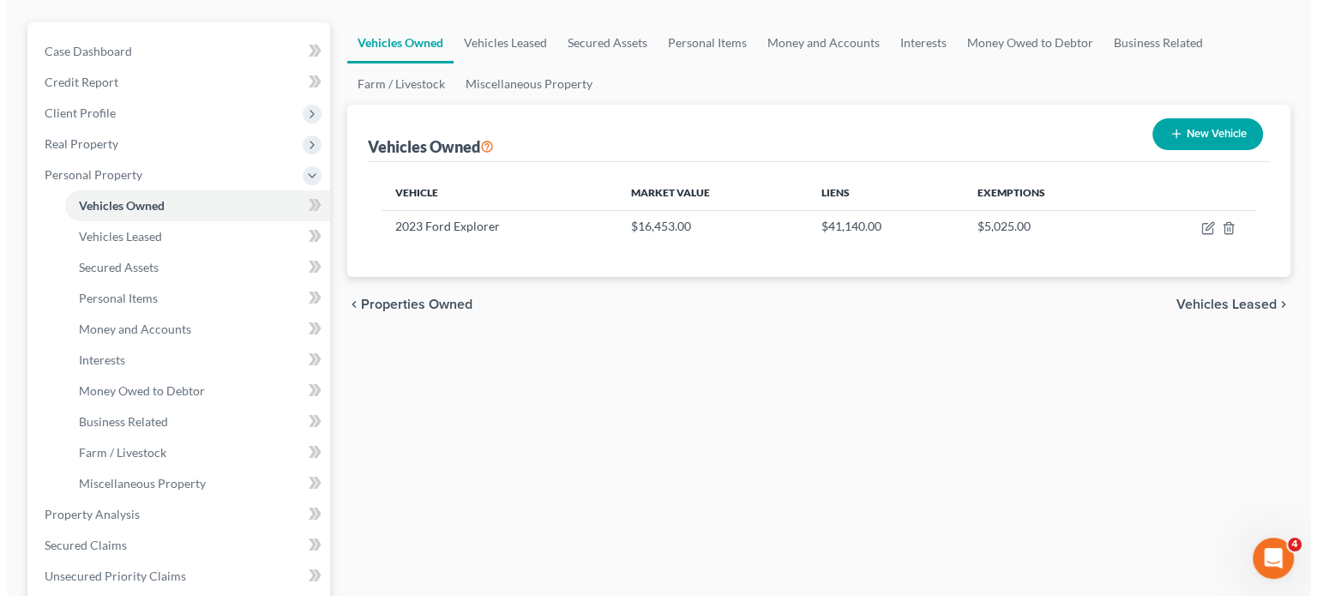
scroll to position [175, 0]
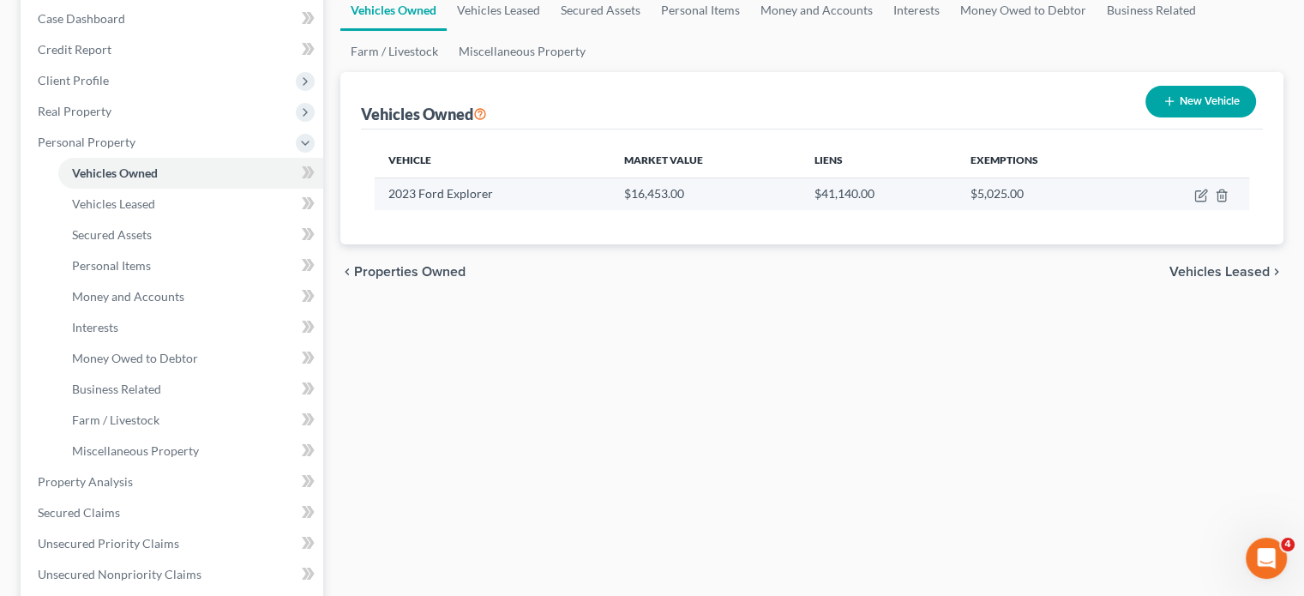
click at [1177, 210] on td at bounding box center [1188, 194] width 123 height 33
click at [1199, 197] on icon "button" at bounding box center [1203, 194] width 8 height 8
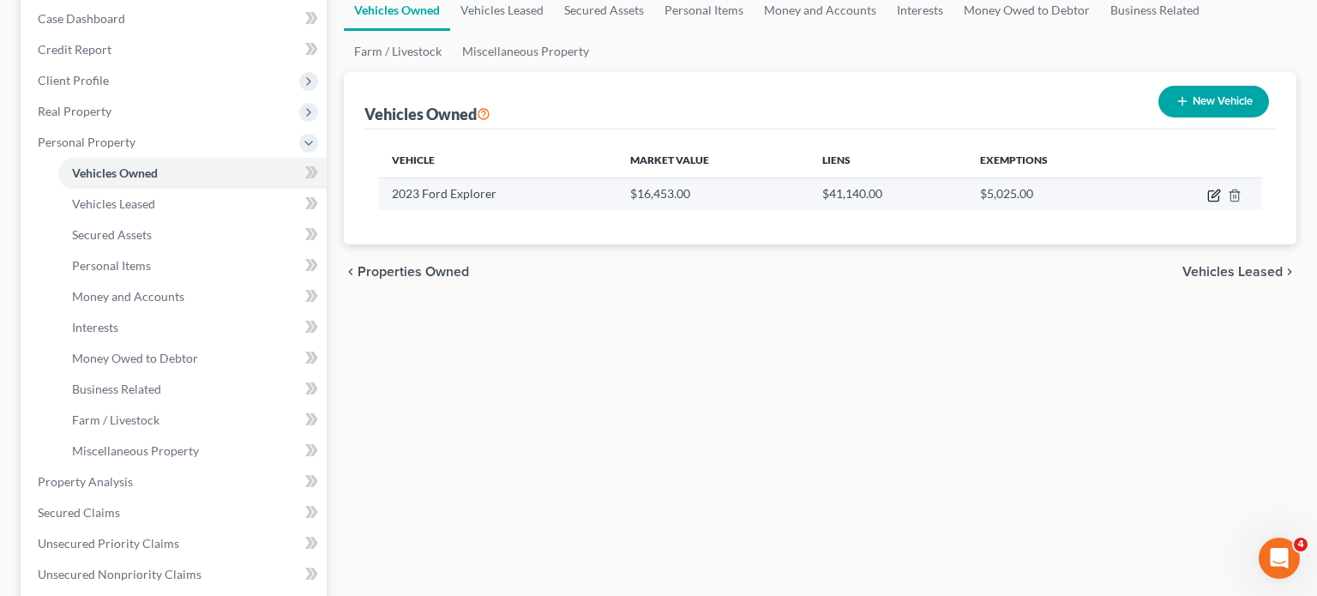
select select "0"
select select "3"
select select "2"
select select "0"
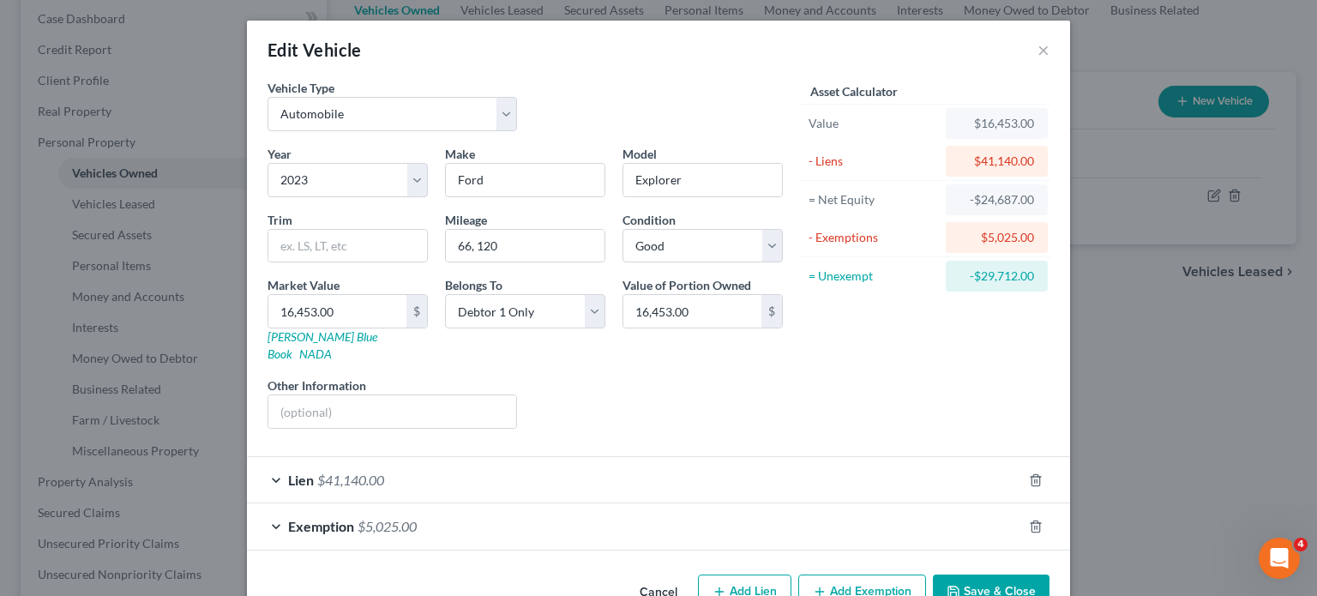
scroll to position [181, 0]
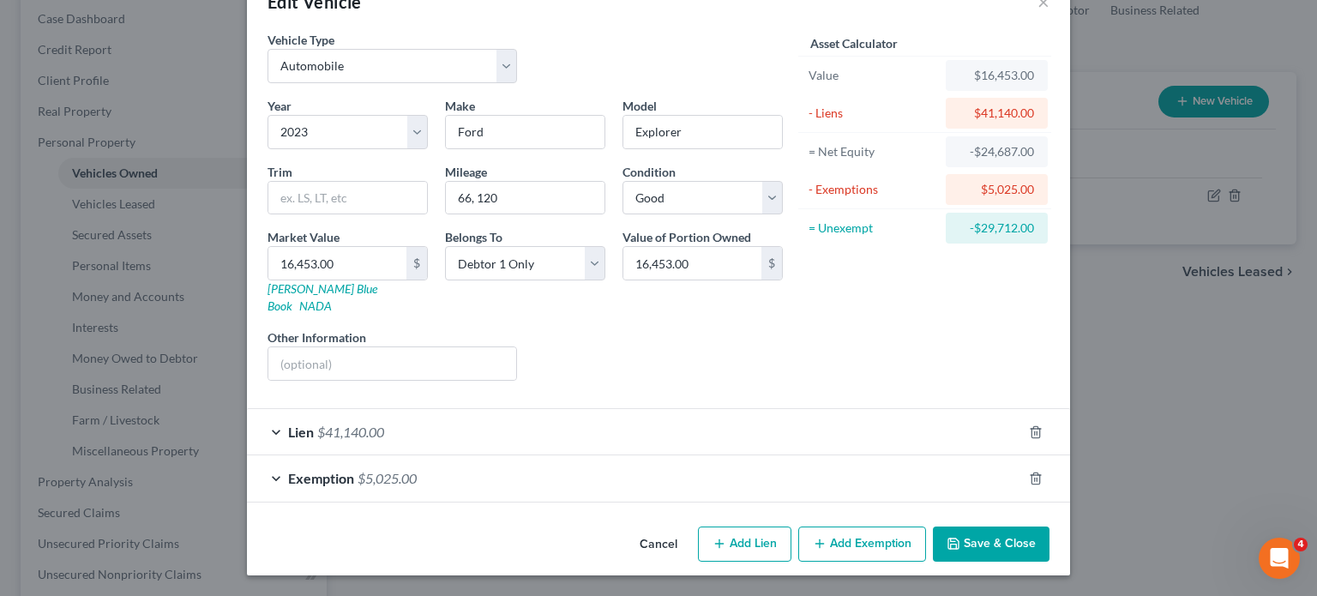
click at [993, 485] on div "Vehicle Type Select Automobile Truck Trailer Watercraft Aircraft Motor Home Atv…" at bounding box center [658, 275] width 823 height 489
click at [984, 463] on div "Exemption $5,025.00" at bounding box center [634, 477] width 775 height 45
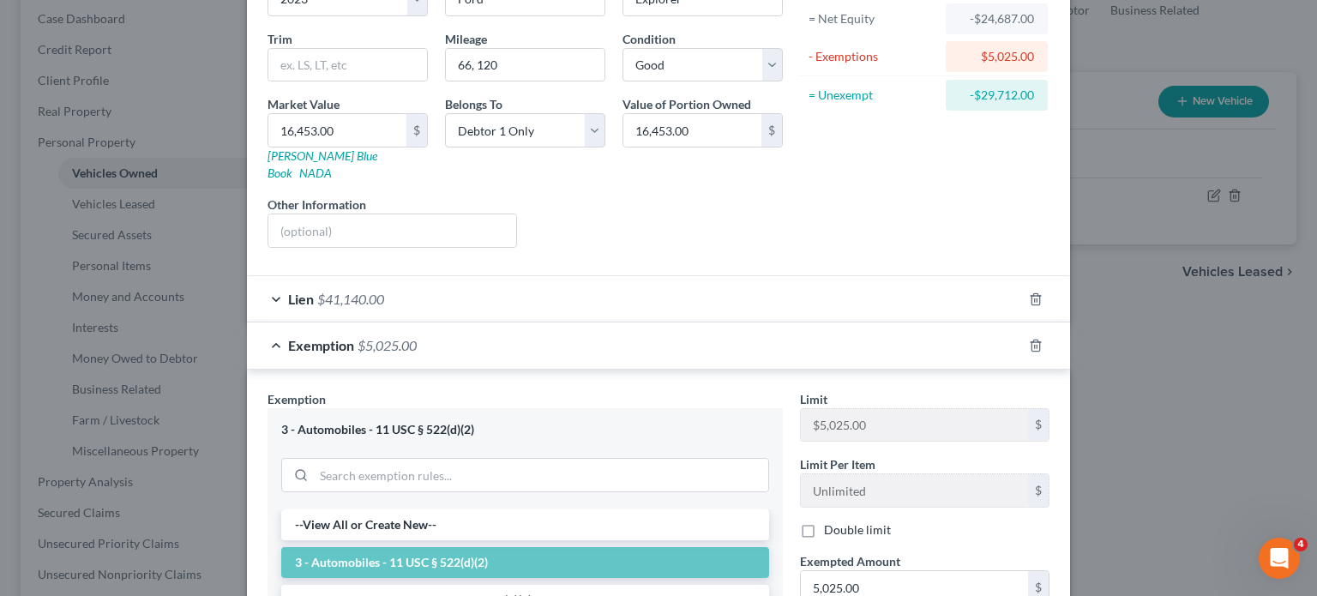
drag, startPoint x: 984, startPoint y: 463, endPoint x: 1056, endPoint y: 277, distance: 199.8
click at [1056, 262] on div "Asset Calculator Value $16,453.00 - Liens $41,140.00 = Net Equity -$24,687.00 -…" at bounding box center [924, 80] width 267 height 364
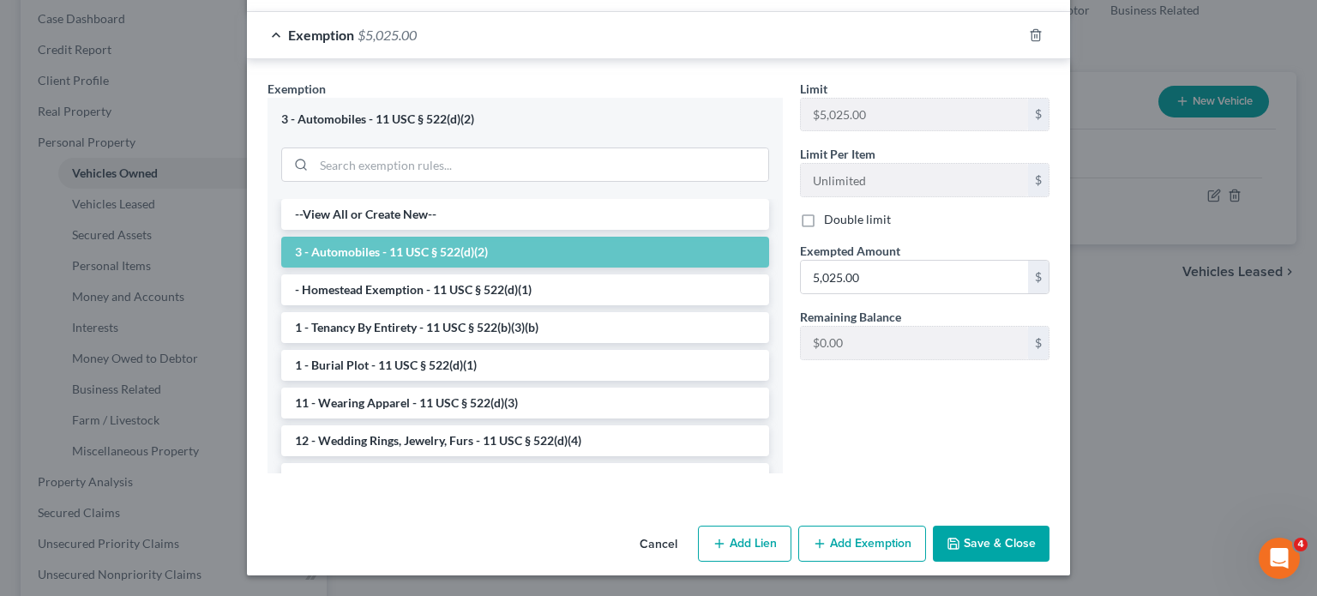
scroll to position [670, 0]
click at [942, 261] on input "5,025.00" at bounding box center [914, 277] width 227 height 33
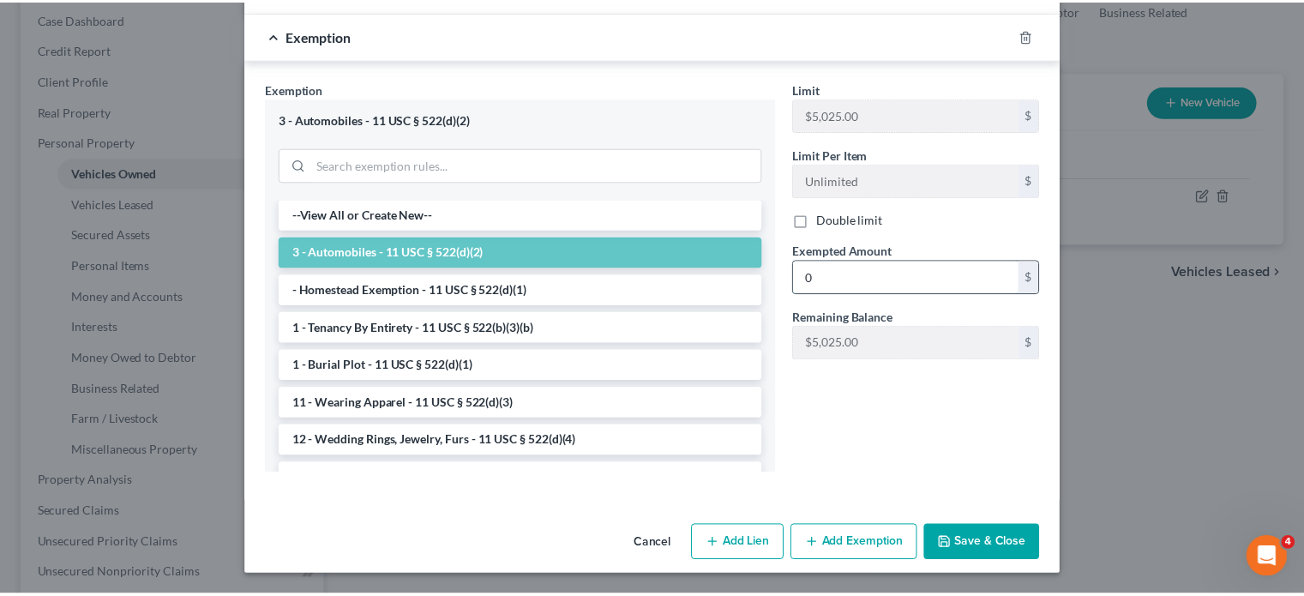
scroll to position [733, 0]
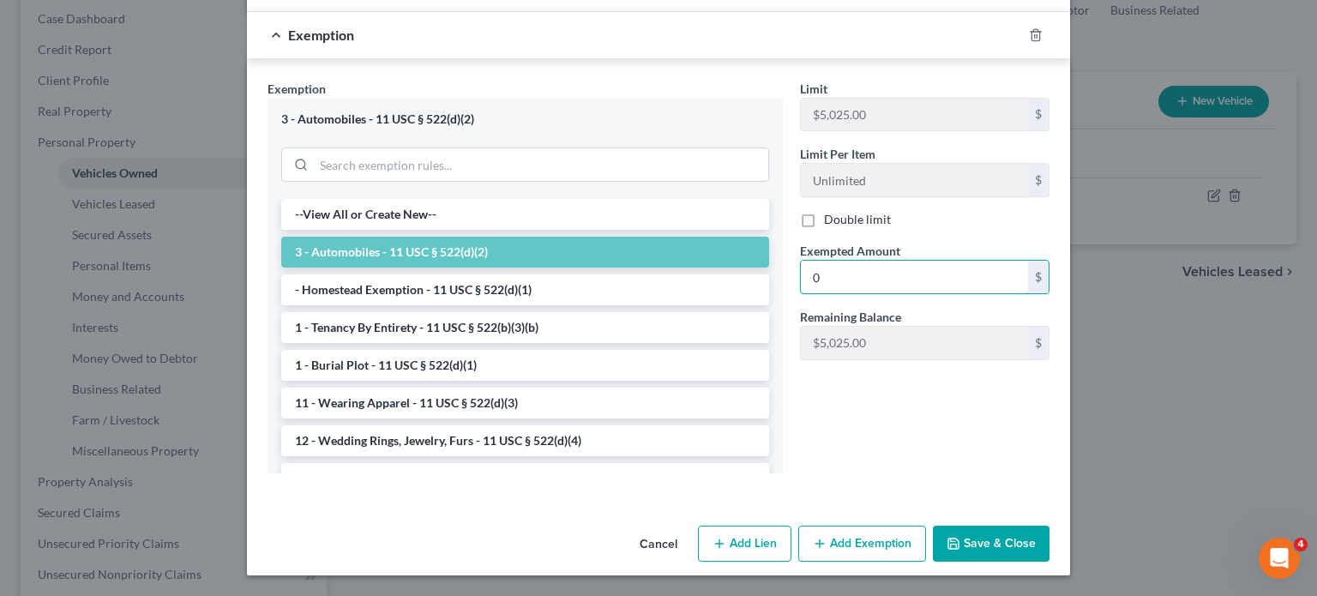
type input "0"
click at [1050, 541] on button "Save & Close" at bounding box center [991, 544] width 117 height 36
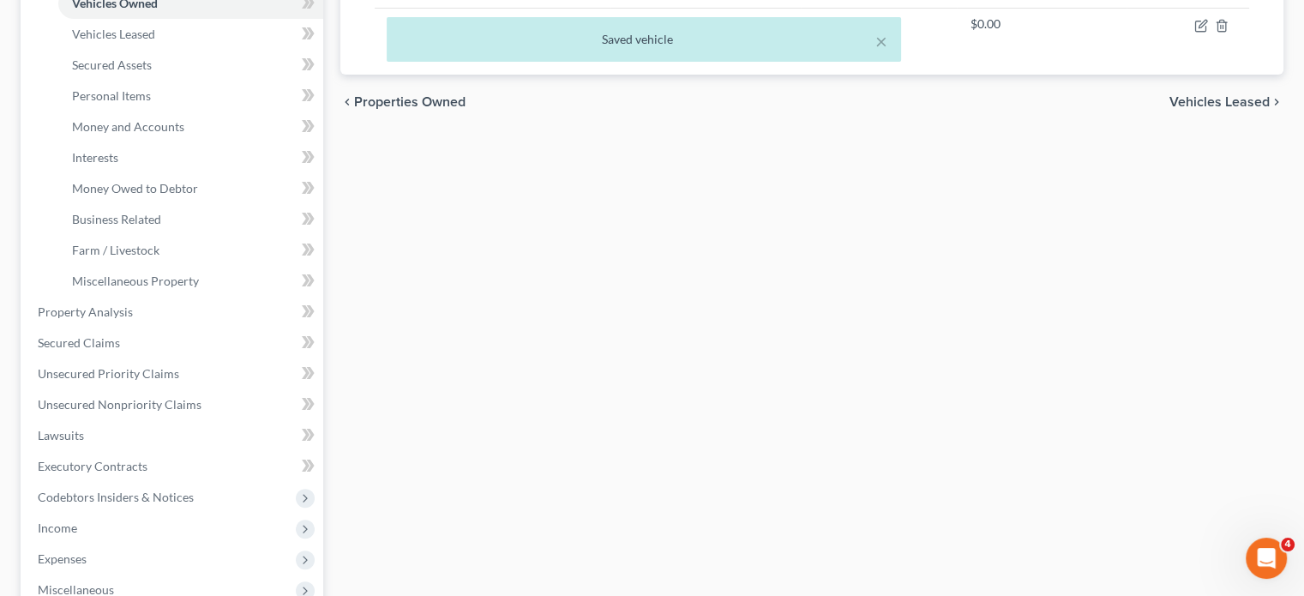
scroll to position [346, 0]
click at [188, 111] on link "Personal Items" at bounding box center [190, 95] width 265 height 31
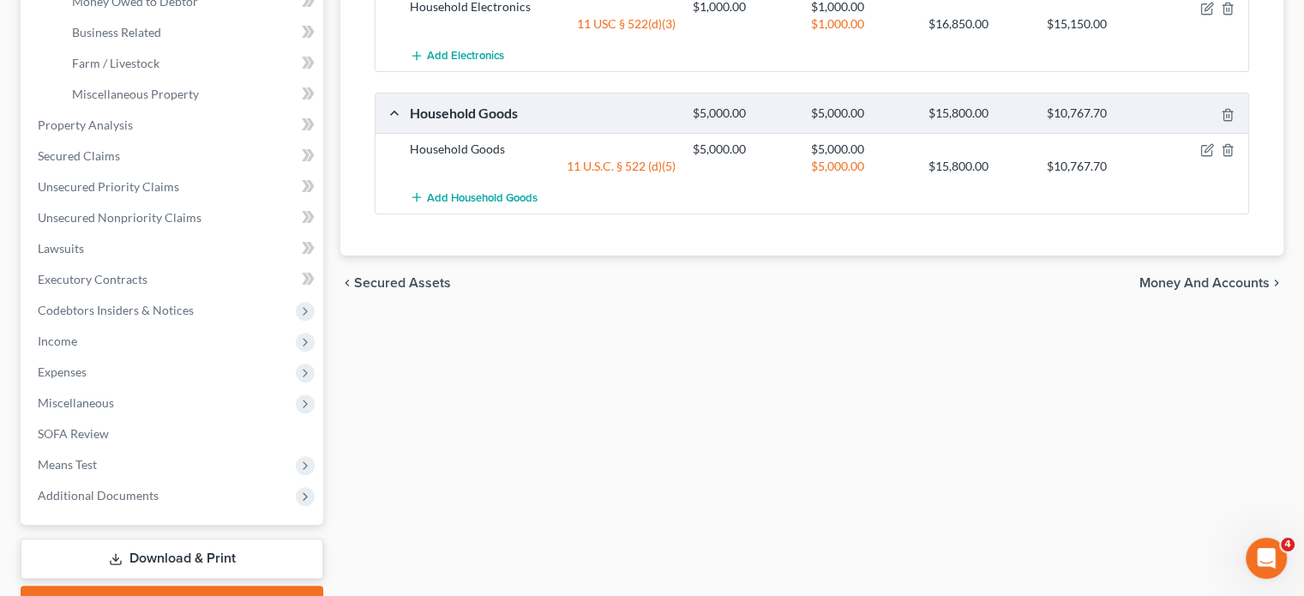
scroll to position [322, 0]
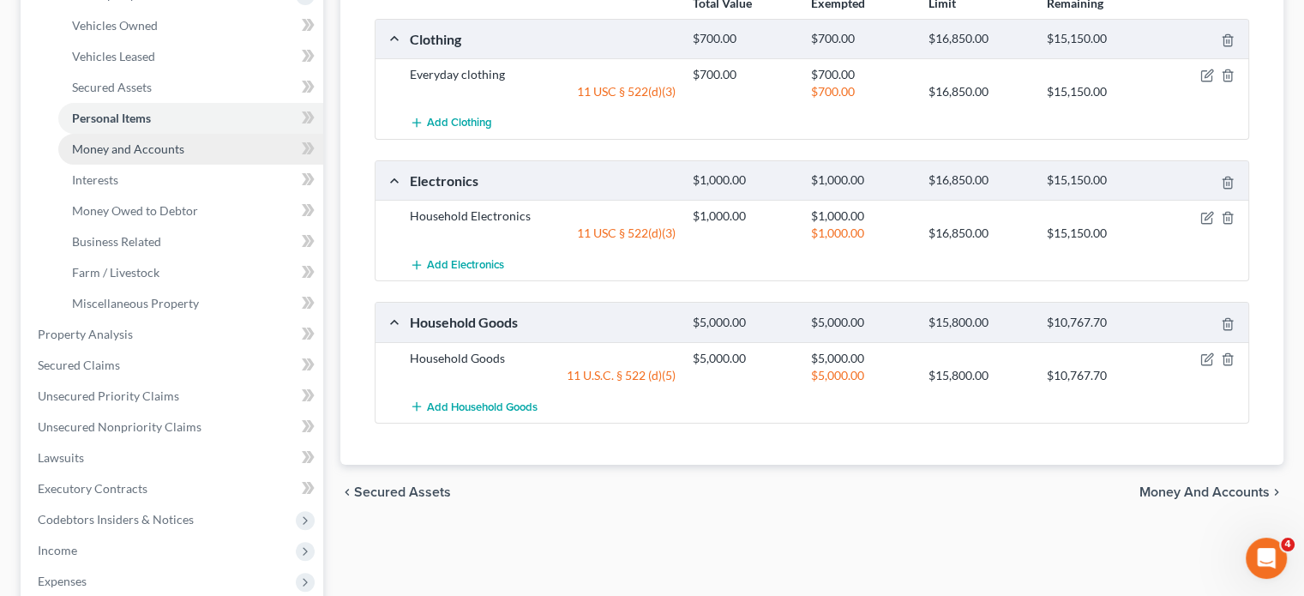
click at [238, 165] on link "Money and Accounts" at bounding box center [190, 149] width 265 height 31
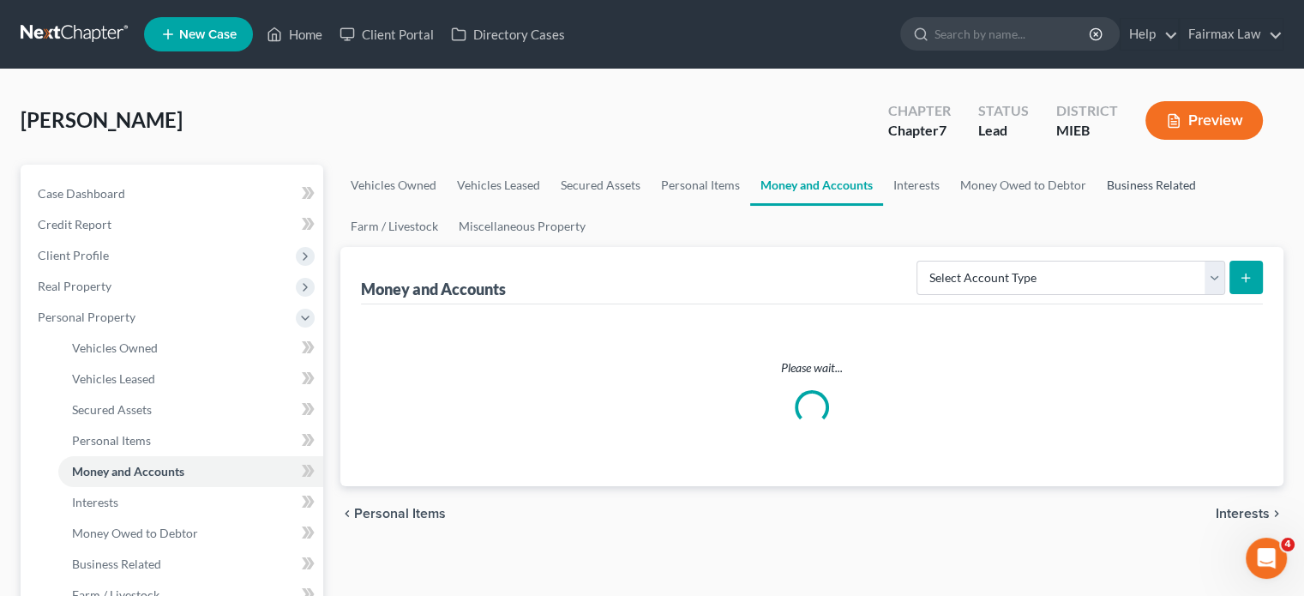
scroll to position [298, 0]
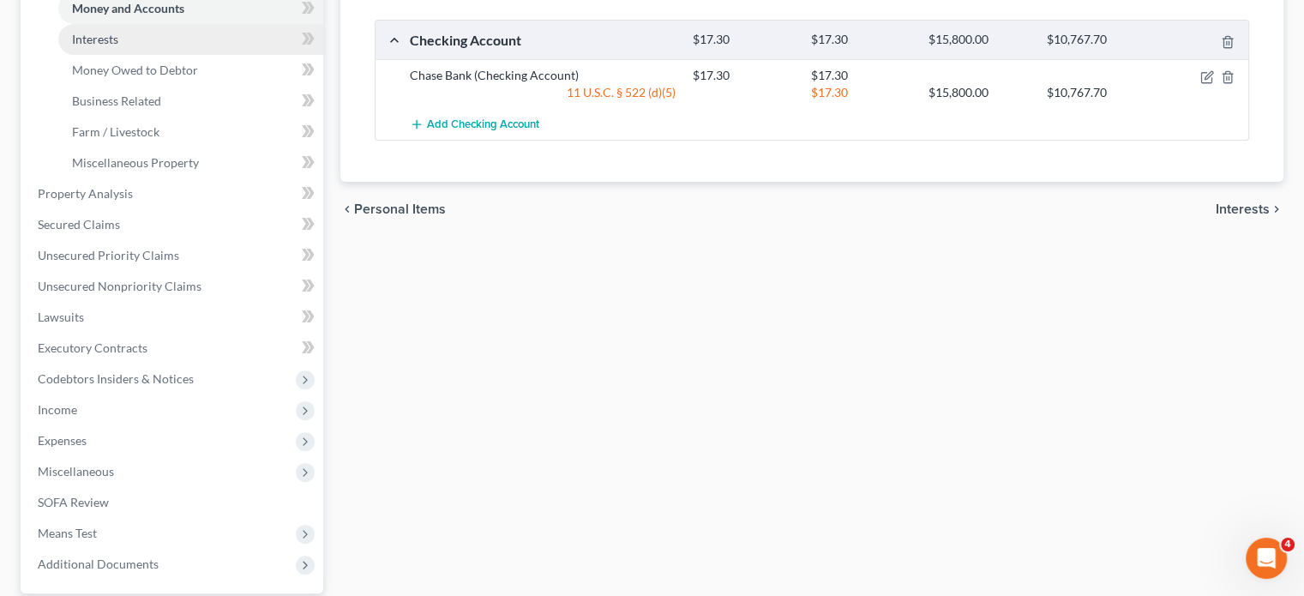
click at [206, 55] on link "Interests" at bounding box center [190, 39] width 265 height 31
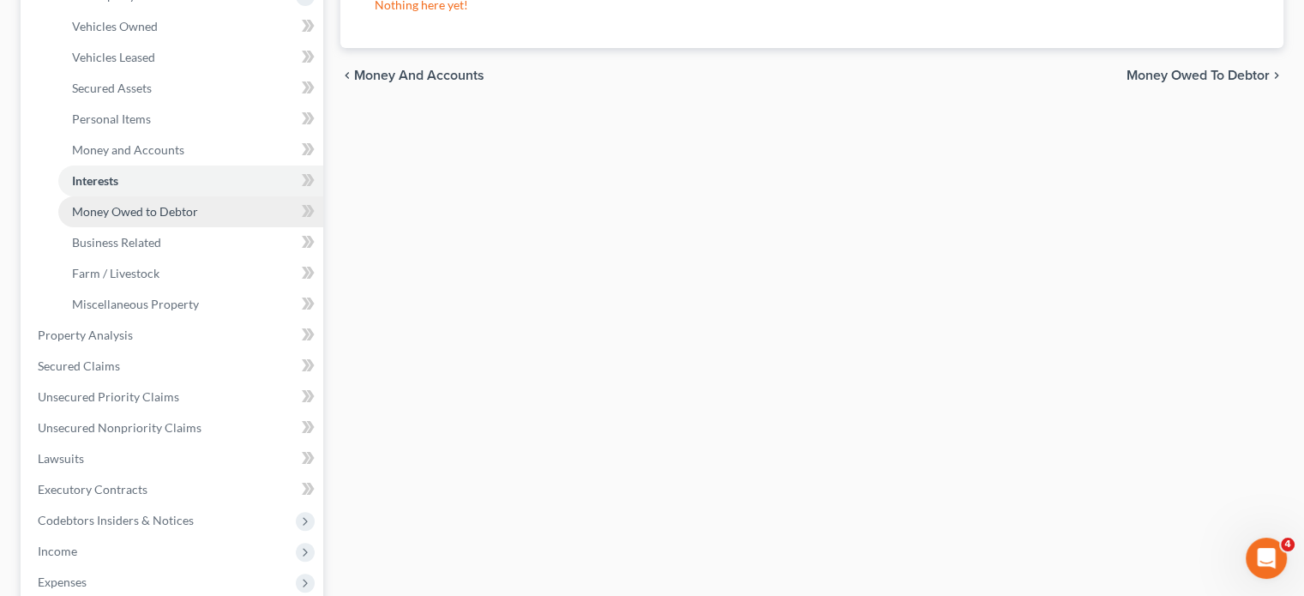
click at [190, 219] on span "Money Owed to Debtor" at bounding box center [135, 211] width 126 height 15
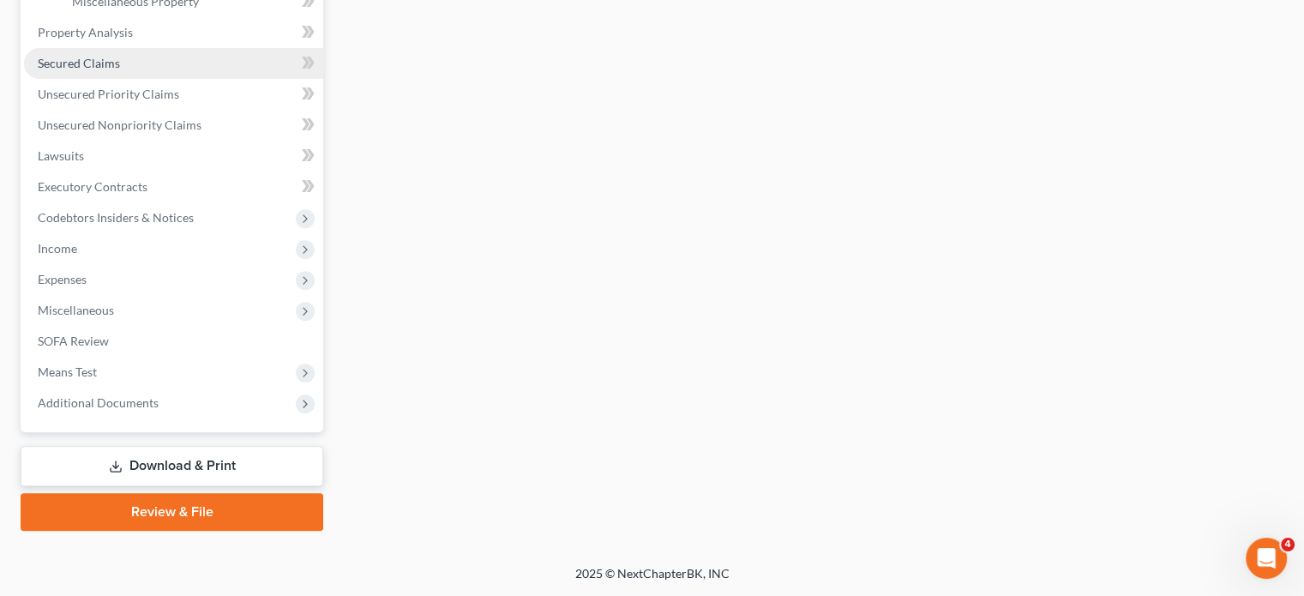
scroll to position [789, 0]
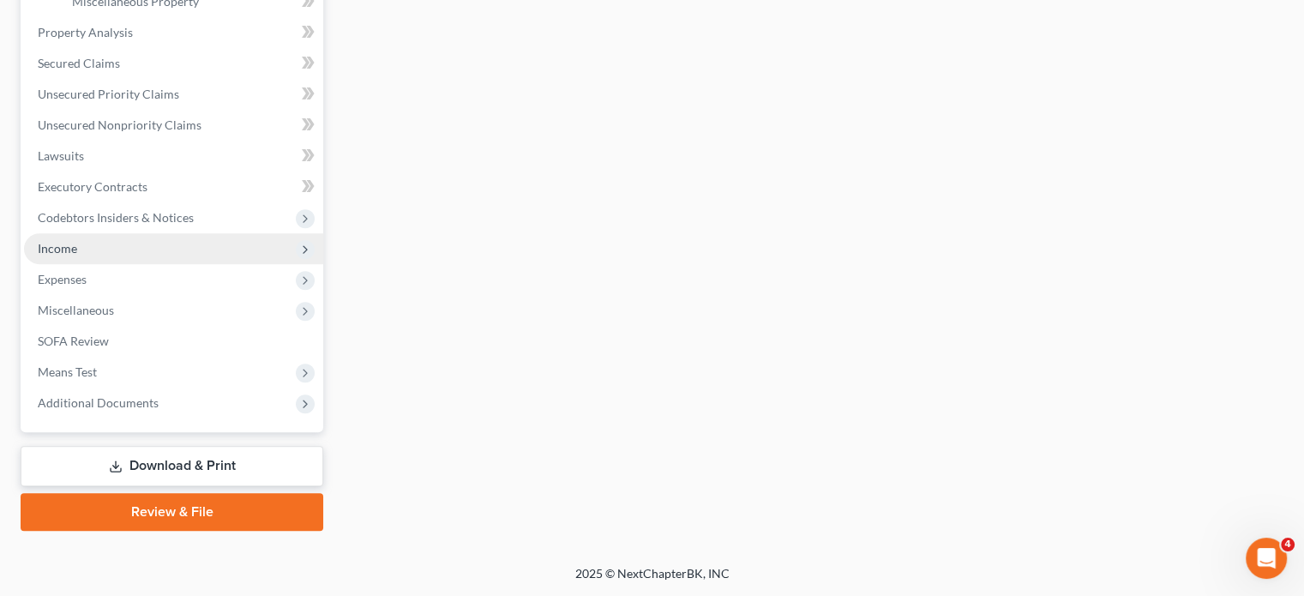
click at [151, 264] on span "Income" at bounding box center [173, 248] width 299 height 31
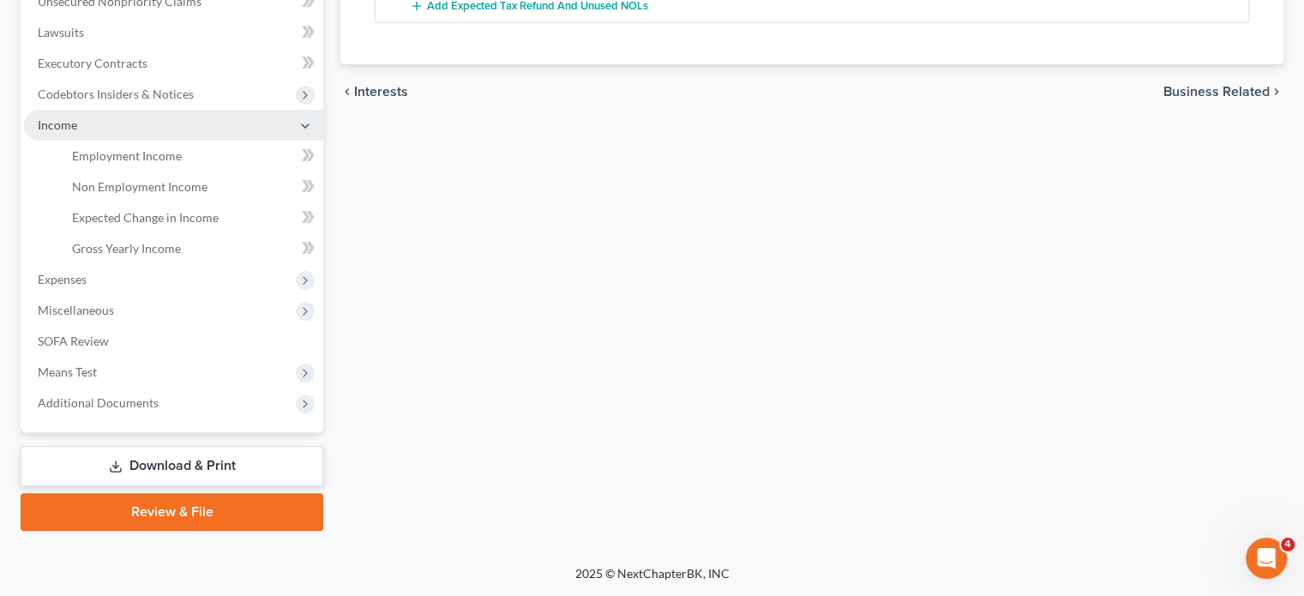
scroll to position [693, 0]
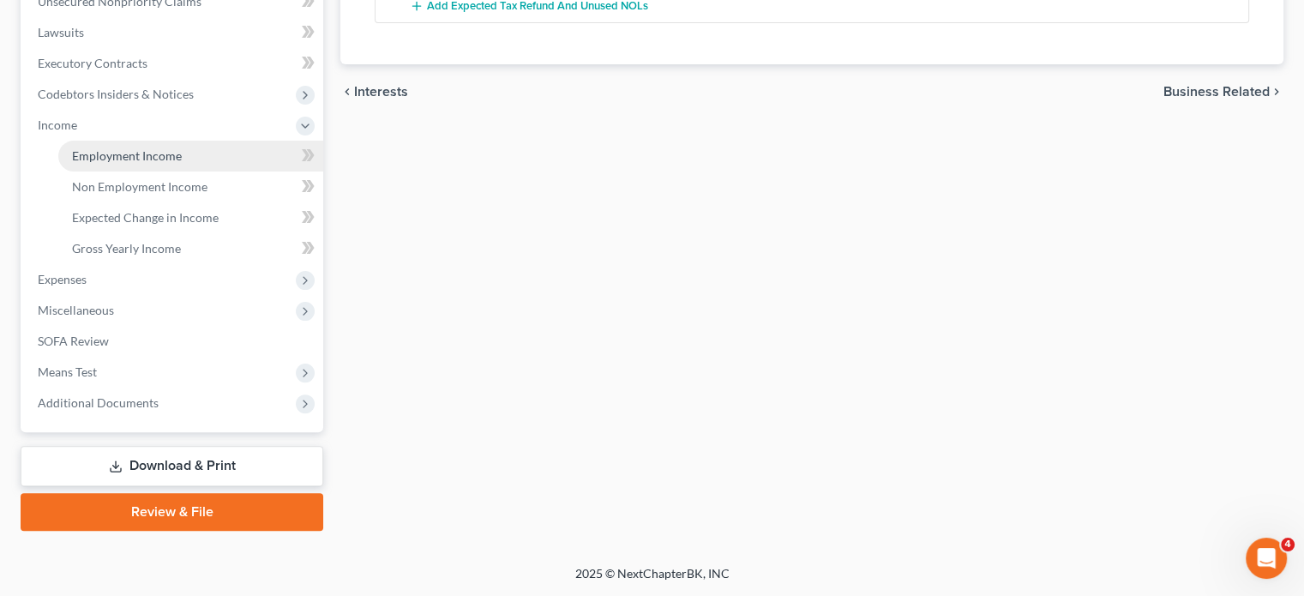
click at [216, 141] on link "Employment Income" at bounding box center [190, 156] width 265 height 31
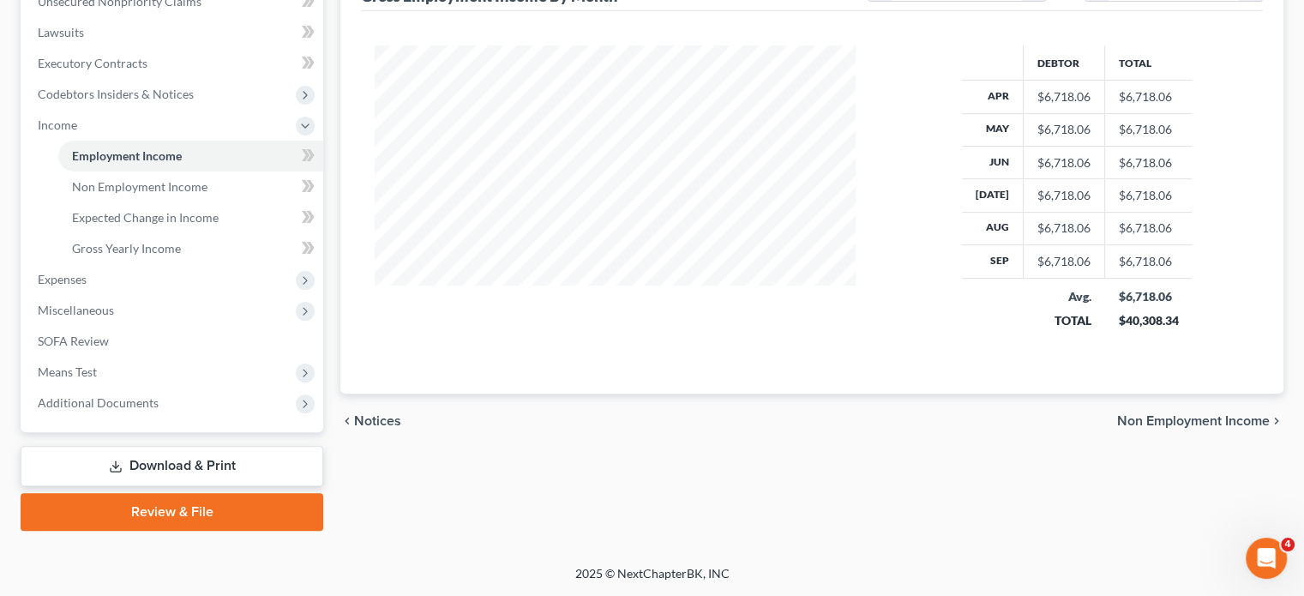
scroll to position [693, 0]
click at [157, 264] on span "Expenses" at bounding box center [173, 279] width 299 height 31
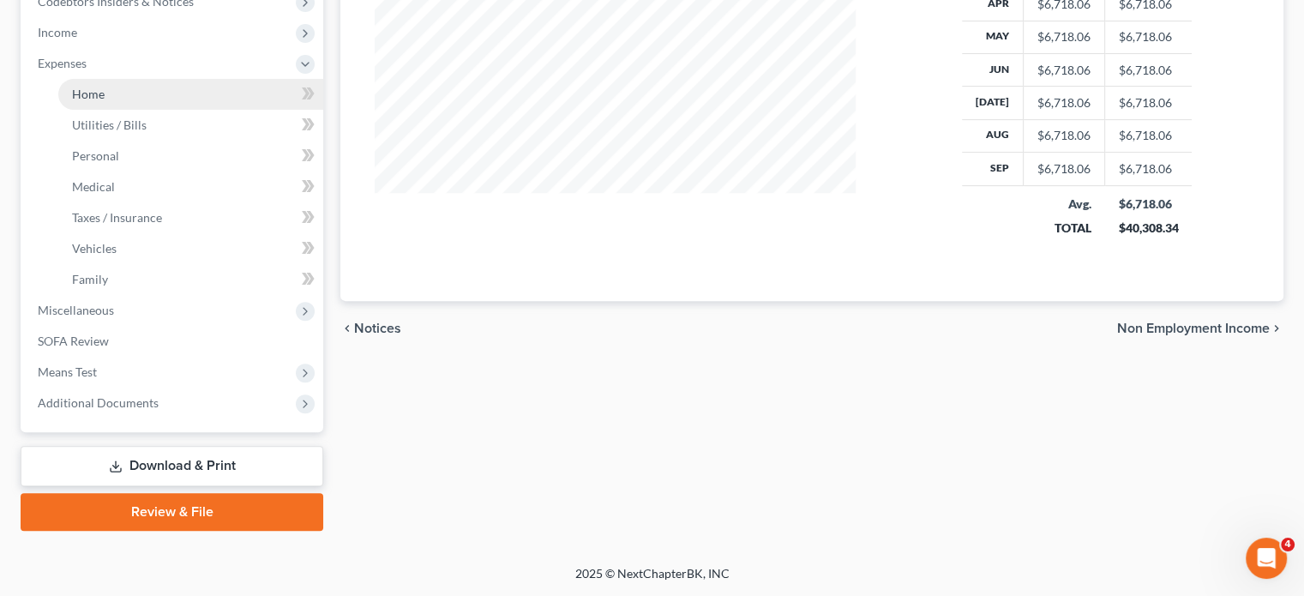
click at [165, 79] on link "Home" at bounding box center [190, 94] width 265 height 31
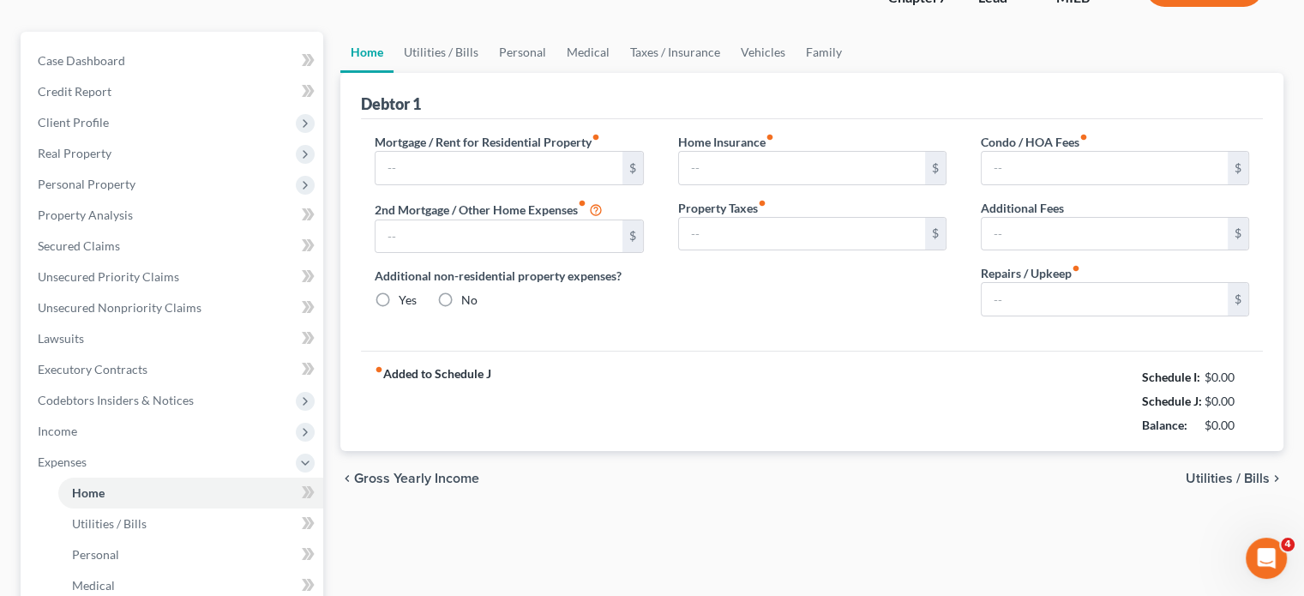
scroll to position [54, 0]
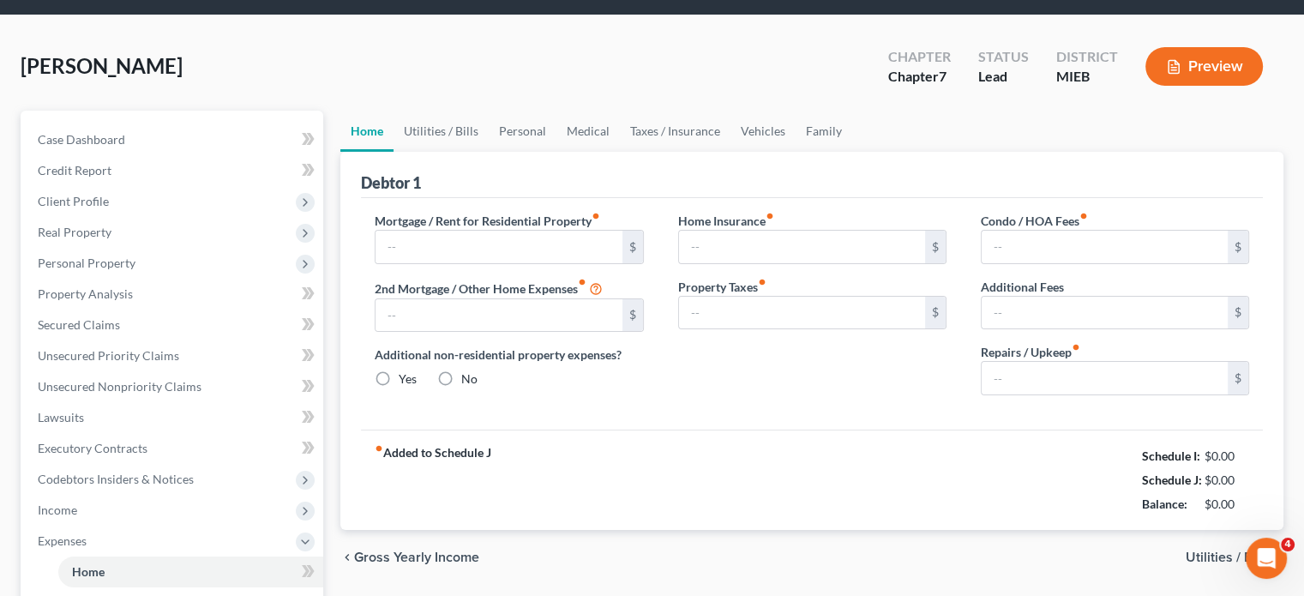
type input "1,600.00"
type input "0.00"
radio input "true"
type input "0.00"
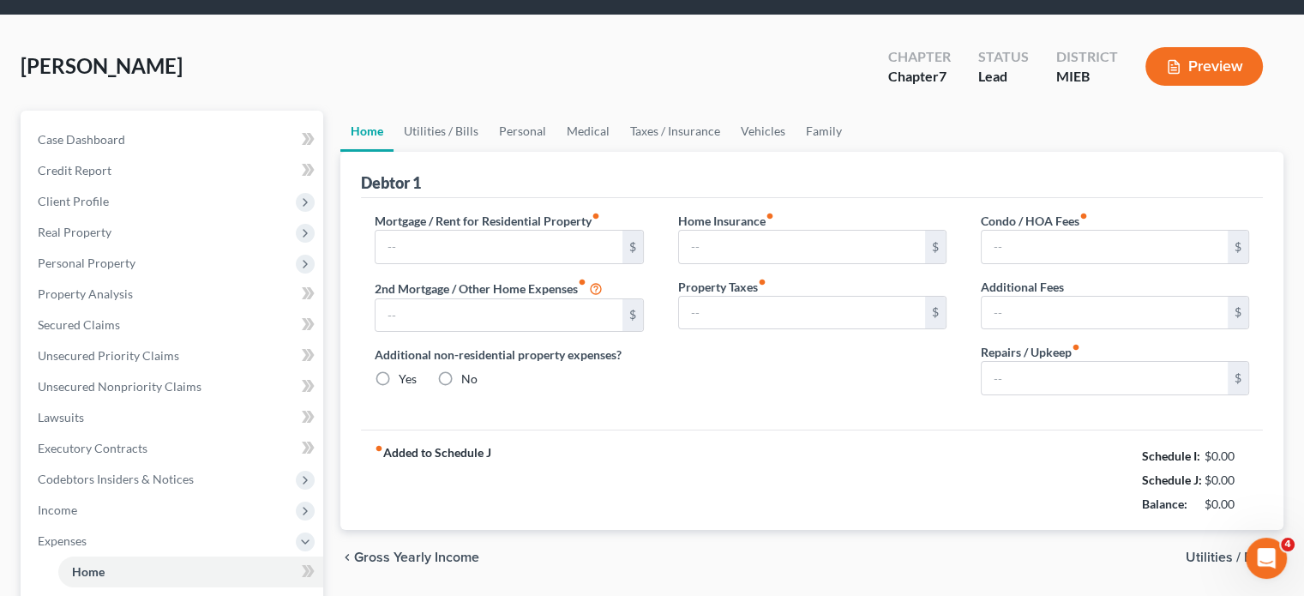
type input "0.00"
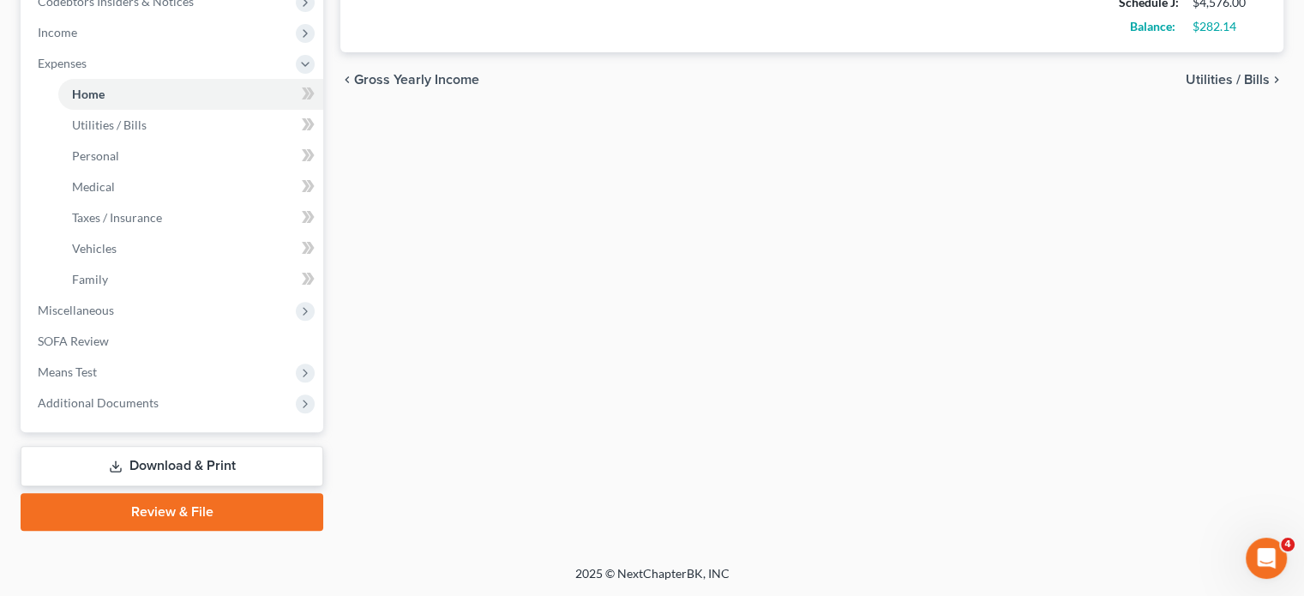
scroll to position [809, 0]
click at [156, 357] on span "Means Test" at bounding box center [173, 372] width 299 height 31
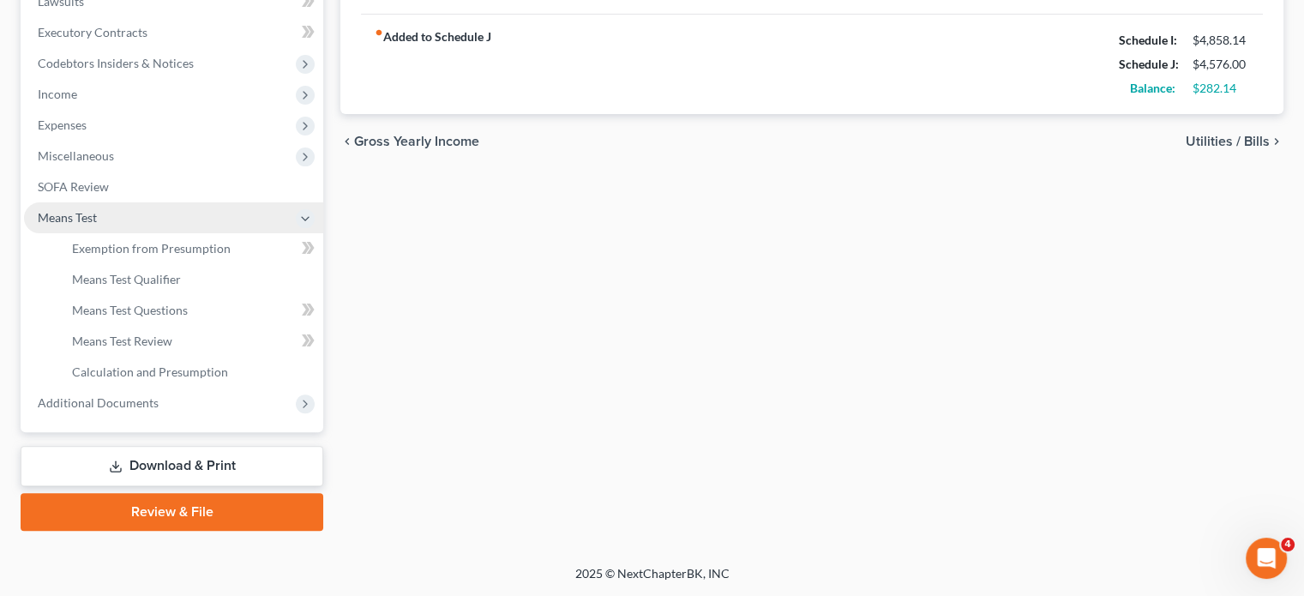
scroll to position [731, 0]
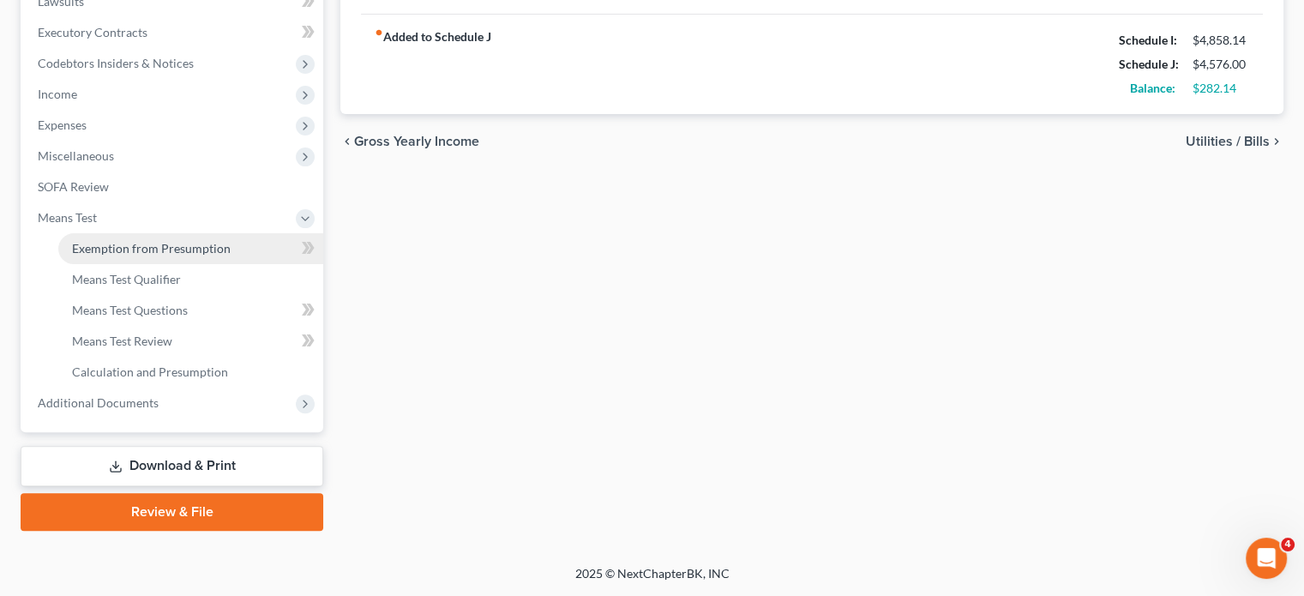
click at [197, 241] on span "Exemption from Presumption" at bounding box center [151, 248] width 159 height 15
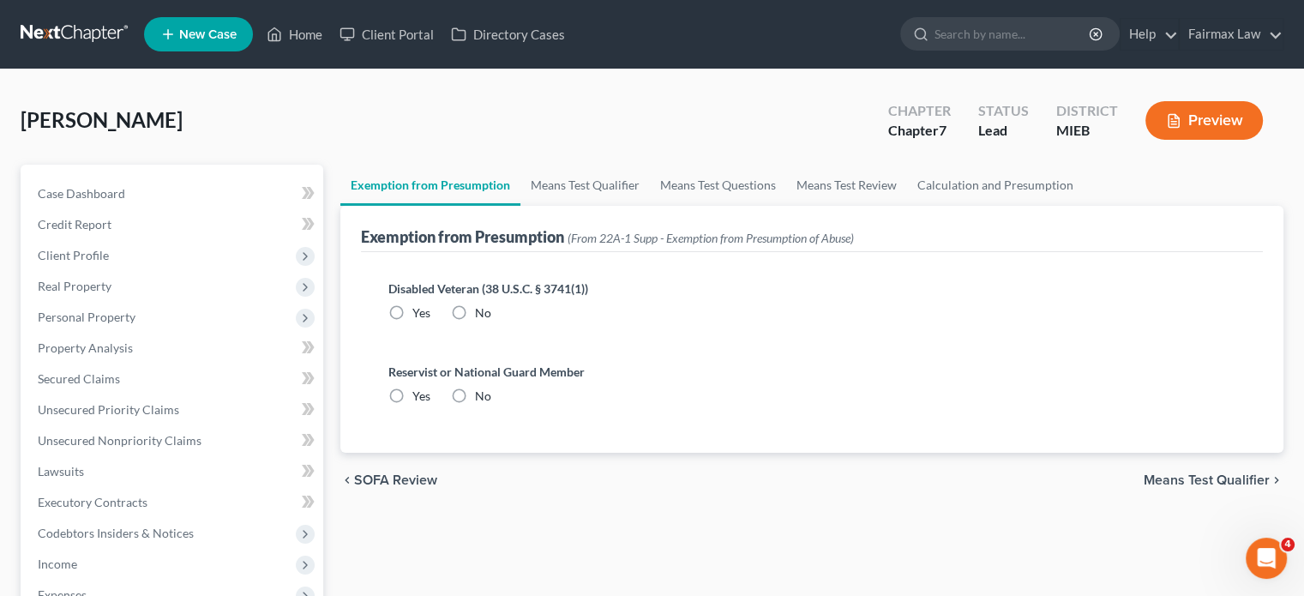
click at [491, 322] on label "No" at bounding box center [483, 312] width 16 height 17
click at [491, 316] on input "No" at bounding box center [487, 309] width 11 height 11
radio input "true"
click at [490, 405] on label "No" at bounding box center [483, 396] width 16 height 17
click at [490, 399] on input "No" at bounding box center [487, 393] width 11 height 11
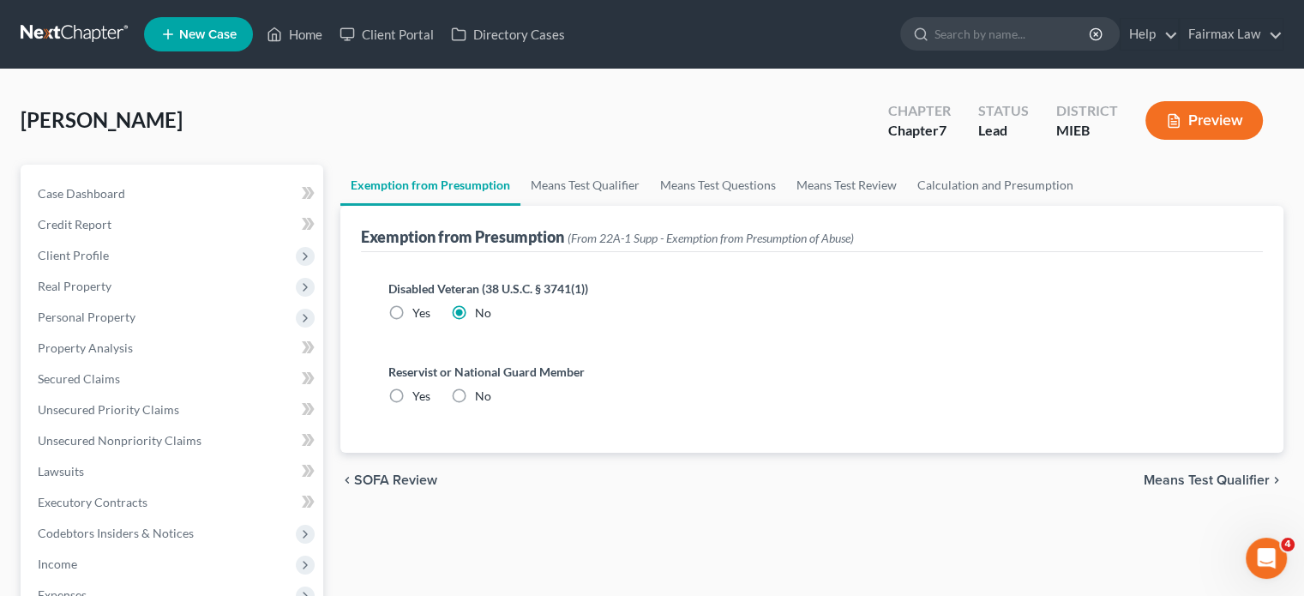
radio input "true"
click at [624, 206] on link "Means Test Qualifier" at bounding box center [585, 185] width 129 height 41
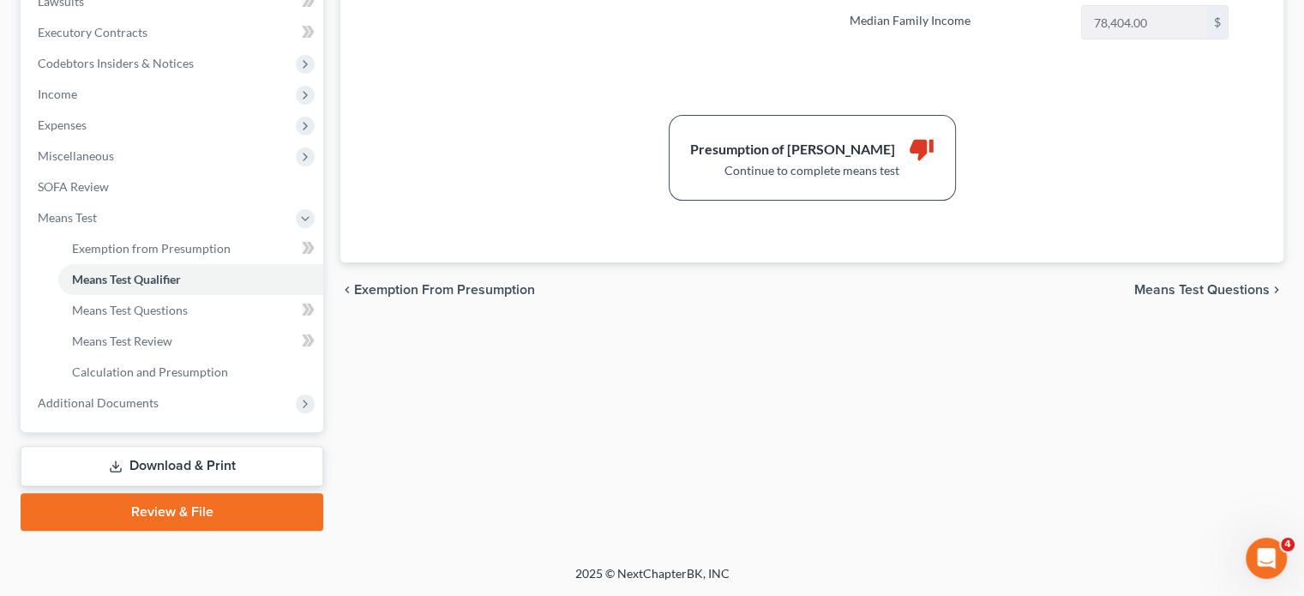
scroll to position [655, 0]
click at [188, 316] on span "Means Test Questions" at bounding box center [130, 310] width 116 height 15
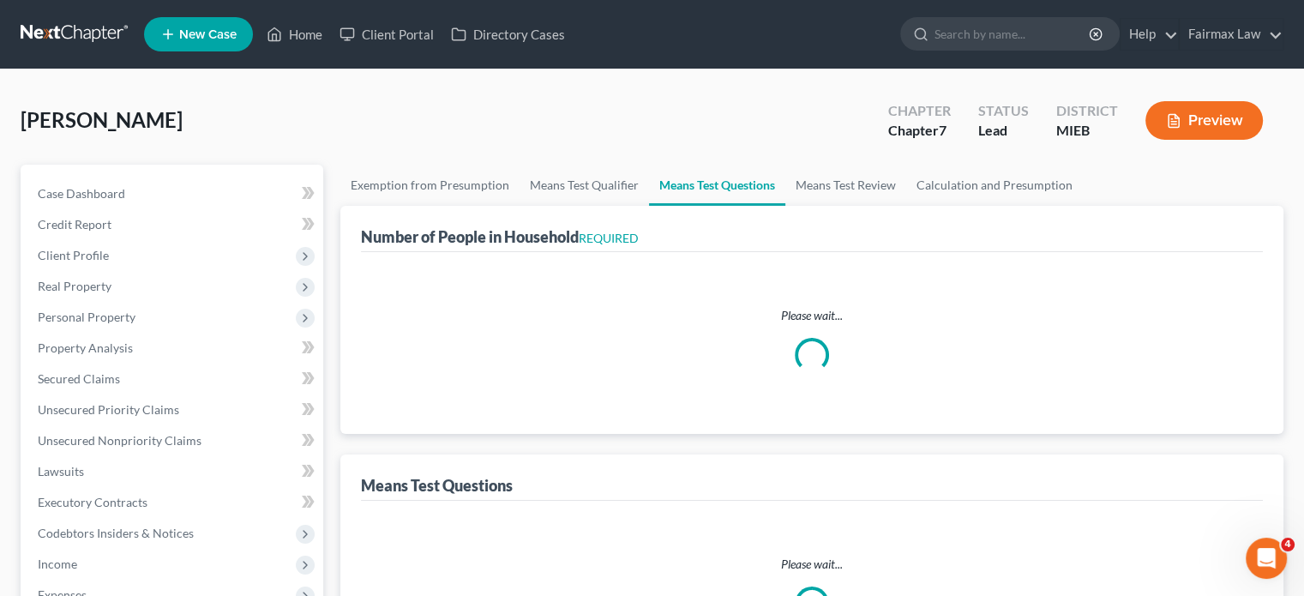
select select "1"
select select "60"
select select "0"
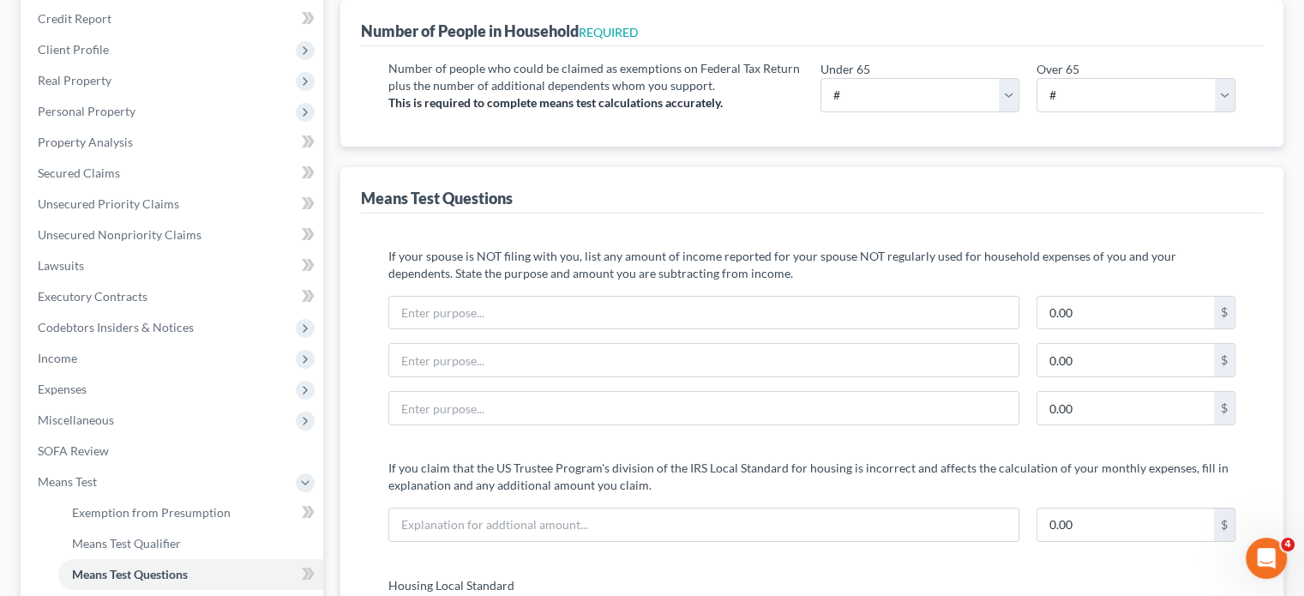
scroll to position [208, 0]
click at [859, 110] on select "# 0 1 2 3 4 5 6 7 8 9 10" at bounding box center [920, 92] width 199 height 34
select select "2"
click at [821, 110] on select "# 0 1 2 3 4 5 6 7 8 9 10" at bounding box center [920, 92] width 199 height 34
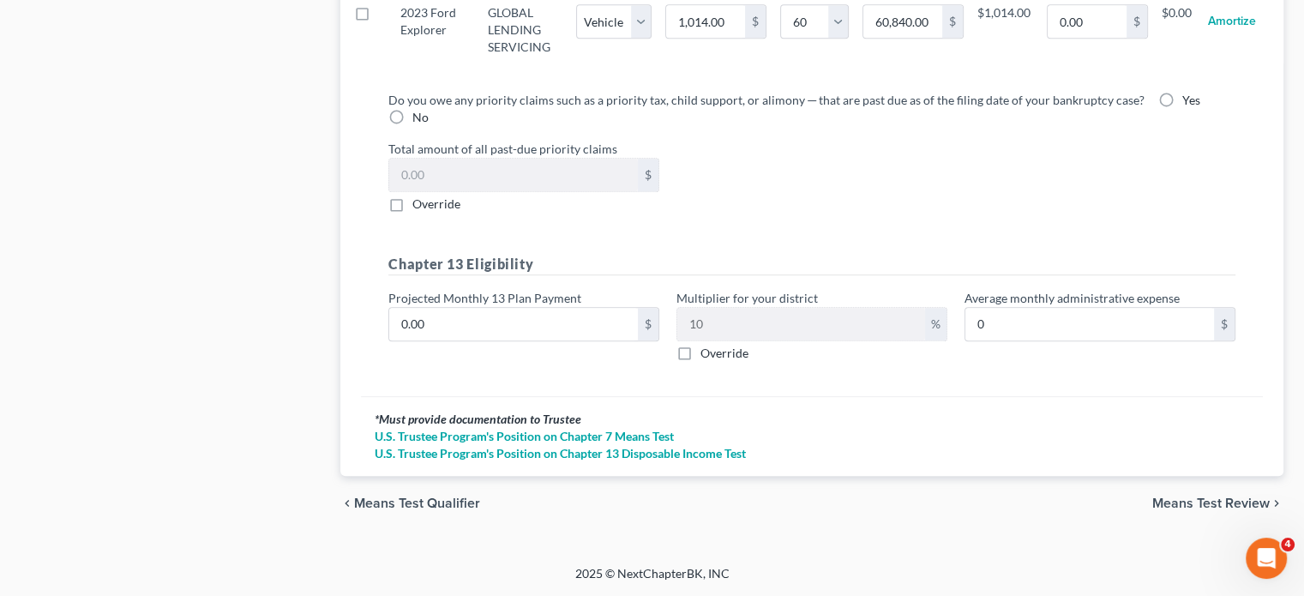
scroll to position [2336, 0]
click at [429, 126] on label "No" at bounding box center [420, 117] width 16 height 17
click at [430, 120] on input "No" at bounding box center [424, 114] width 11 height 11
radio input "true"
click at [484, 340] on input "0.00" at bounding box center [513, 324] width 249 height 33
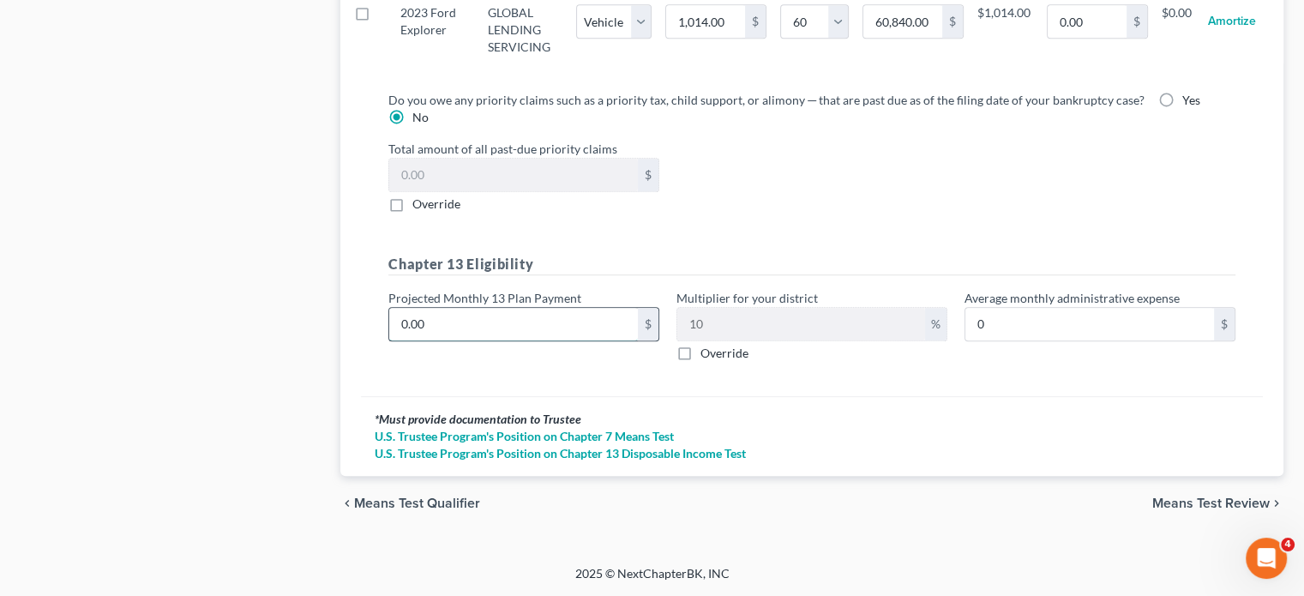
type input "5"
type input "0.50"
type input "50"
type input "5.00"
type input "500"
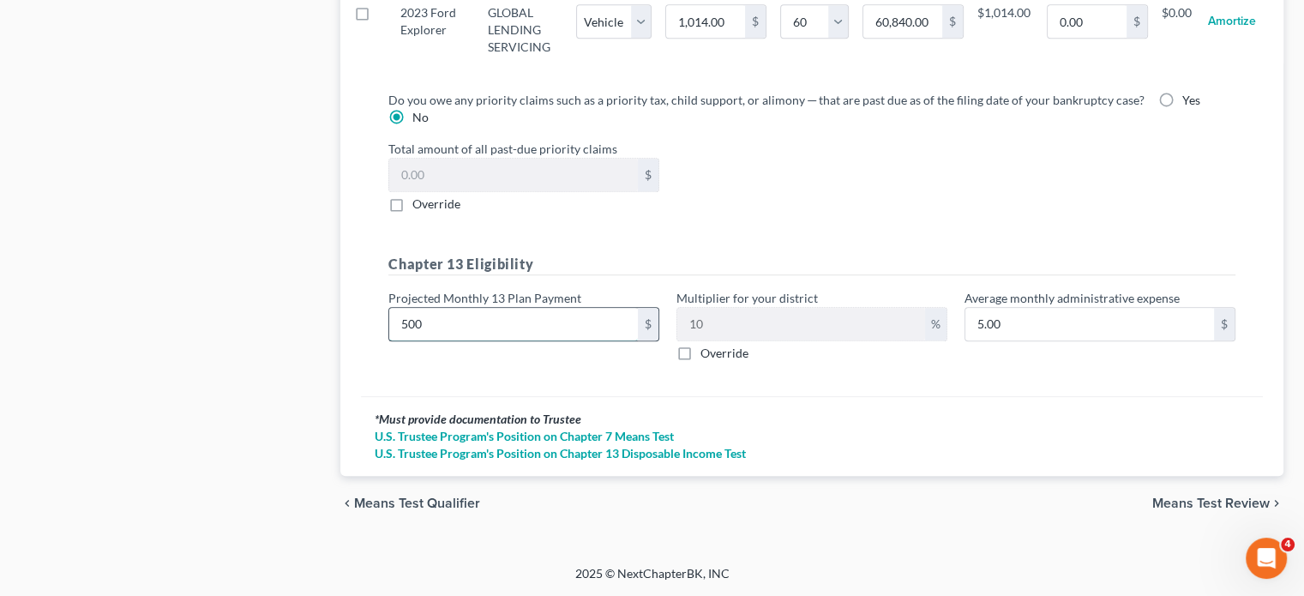
type input "50.00"
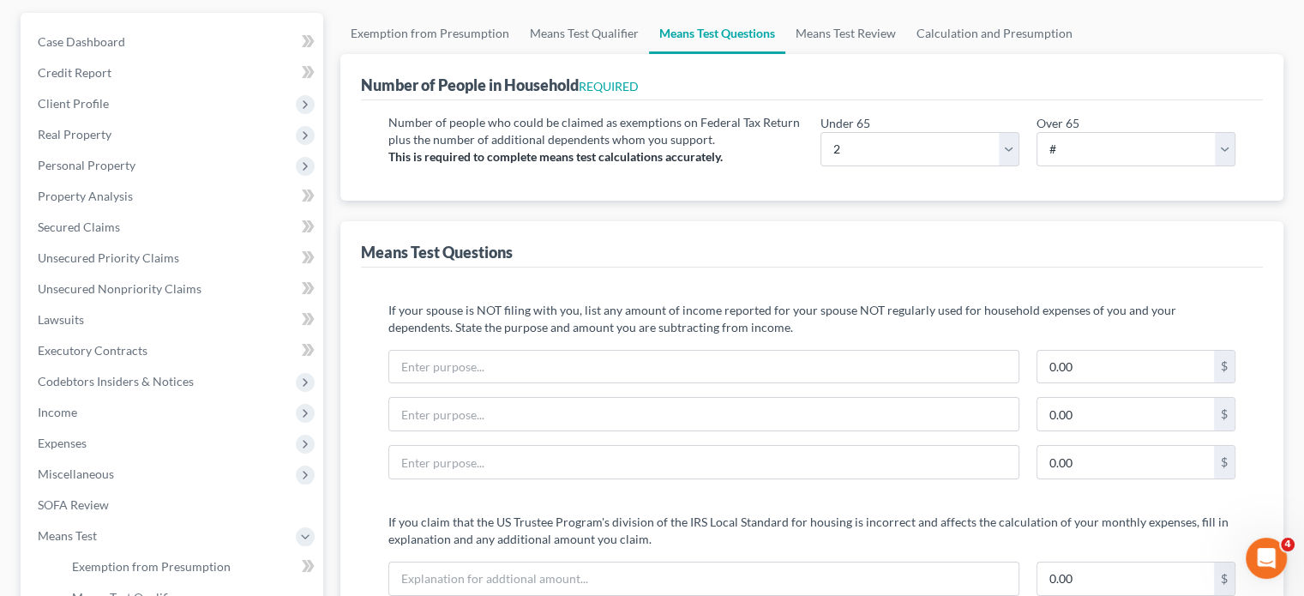
scroll to position [0, 0]
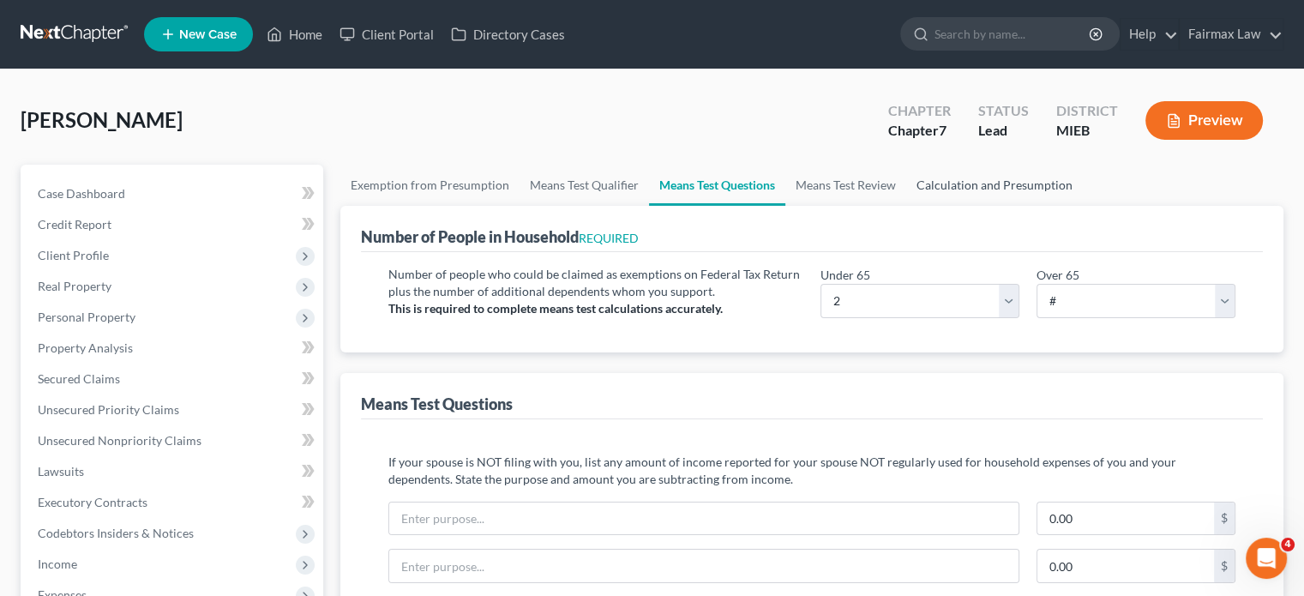
type input "500"
click at [1083, 206] on link "Calculation and Presumption" at bounding box center [994, 185] width 177 height 41
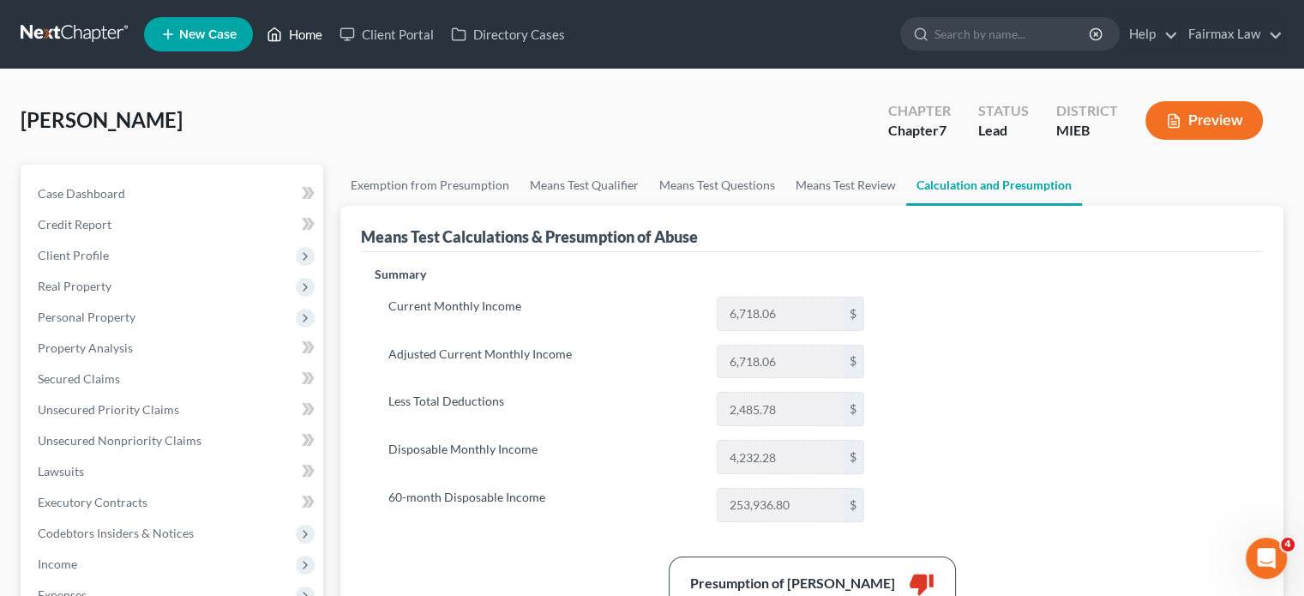
click at [331, 33] on link "Home" at bounding box center [294, 34] width 73 height 31
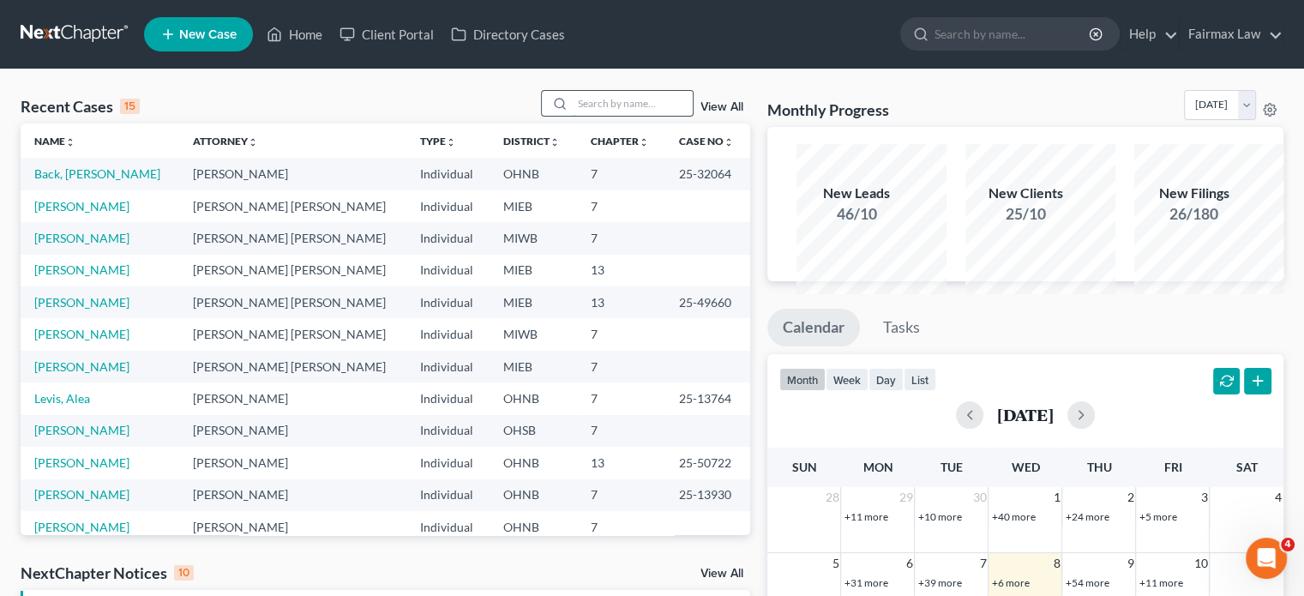
click at [600, 116] on input "search" at bounding box center [633, 103] width 120 height 25
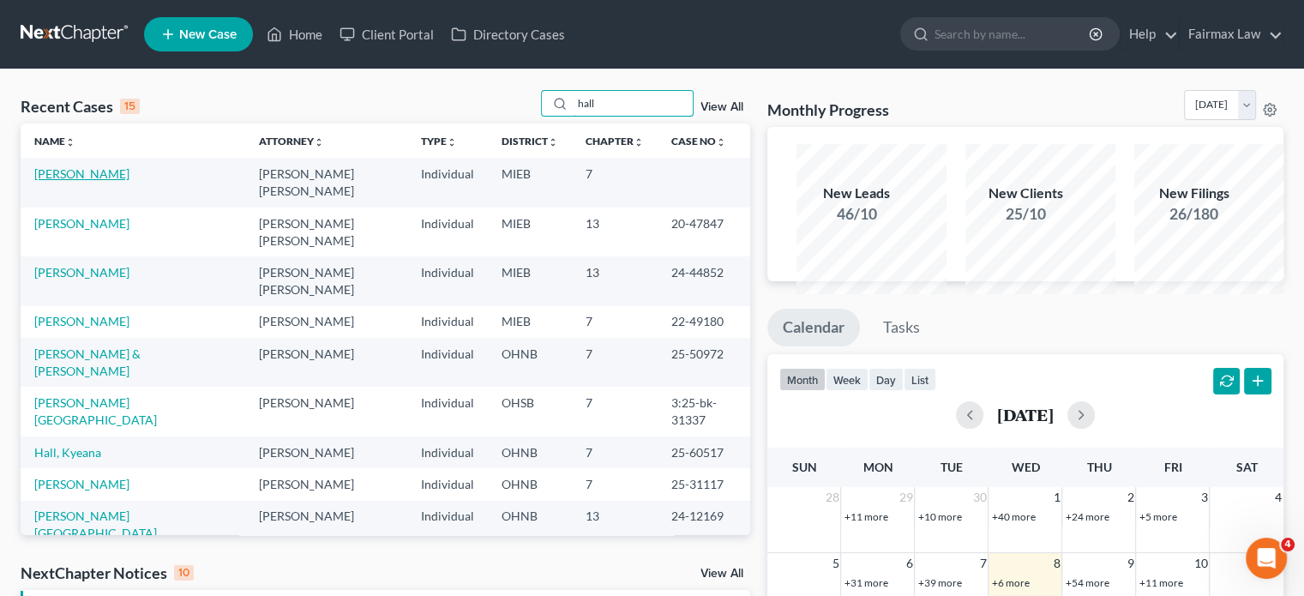
type input "hall"
click at [106, 181] on link "[PERSON_NAME]" at bounding box center [81, 173] width 95 height 15
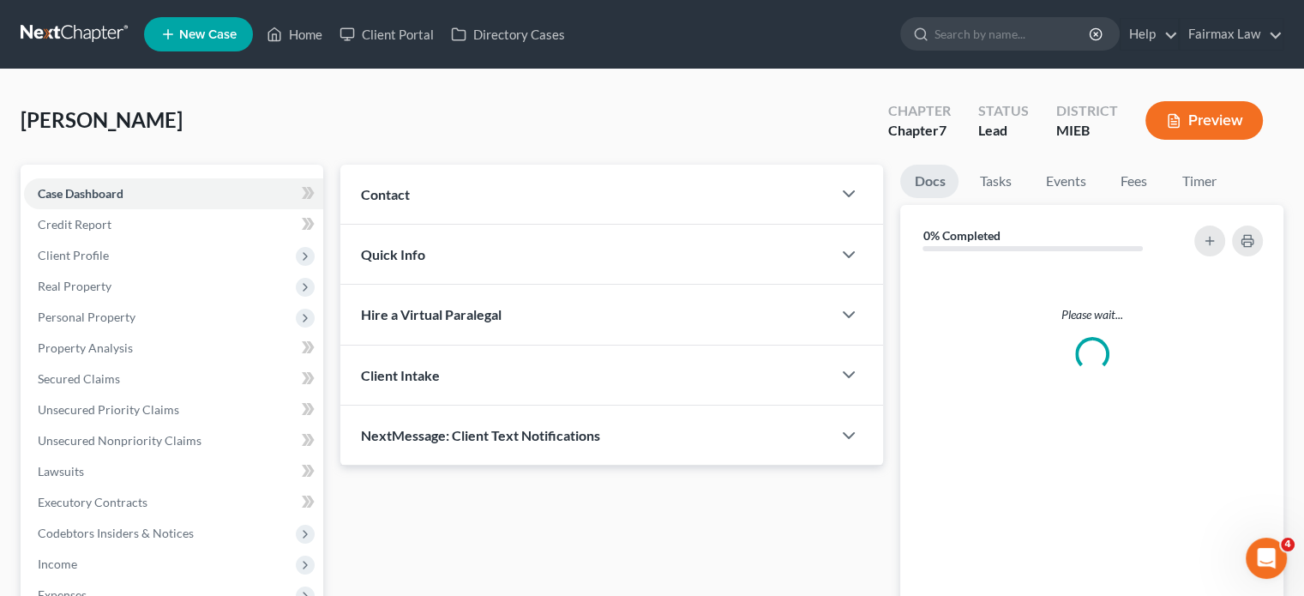
scroll to position [196, 0]
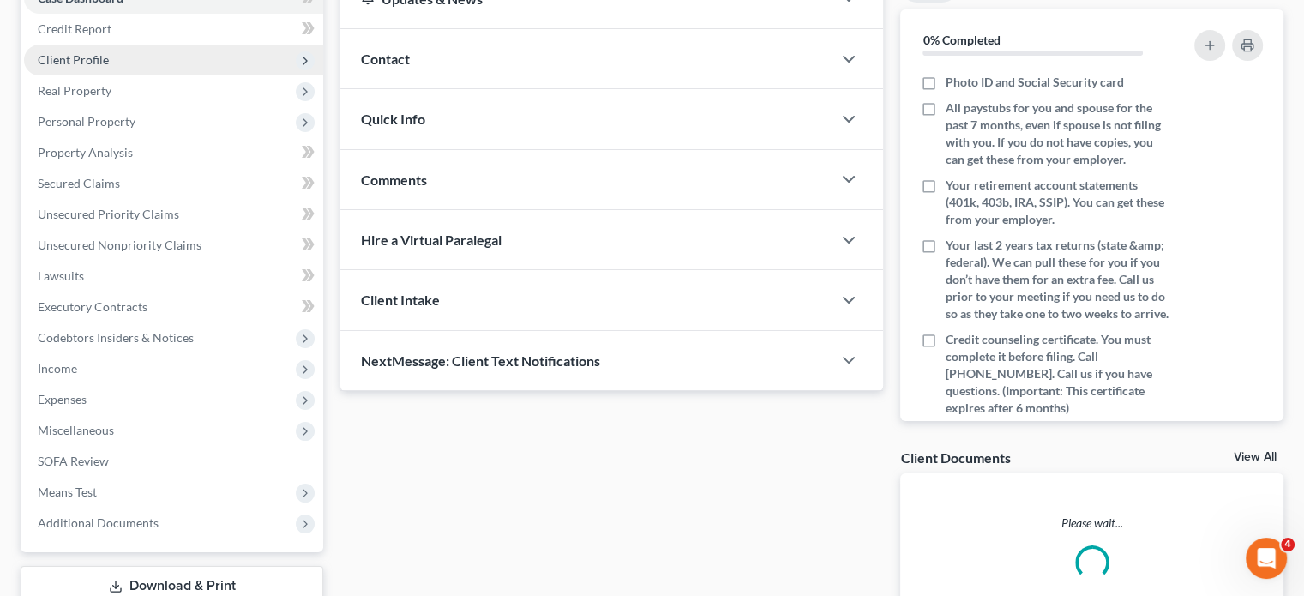
click at [170, 75] on span "Client Profile" at bounding box center [173, 60] width 299 height 31
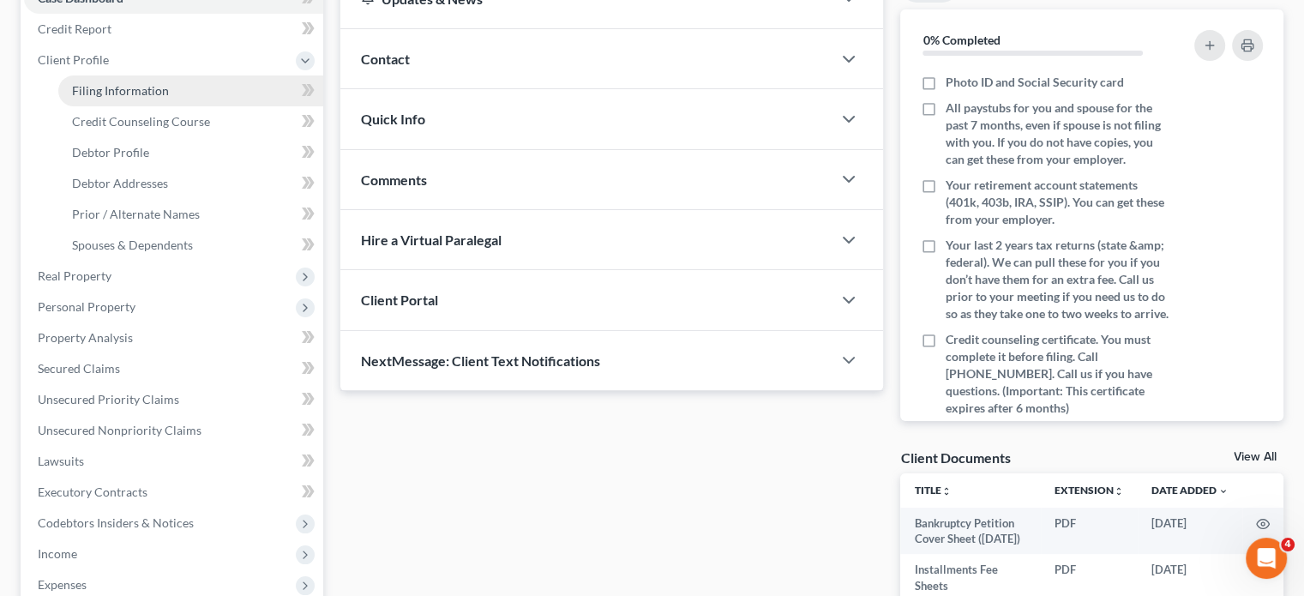
click at [140, 106] on link "Filing Information" at bounding box center [190, 90] width 265 height 31
select select "1"
select select "0"
select select "40"
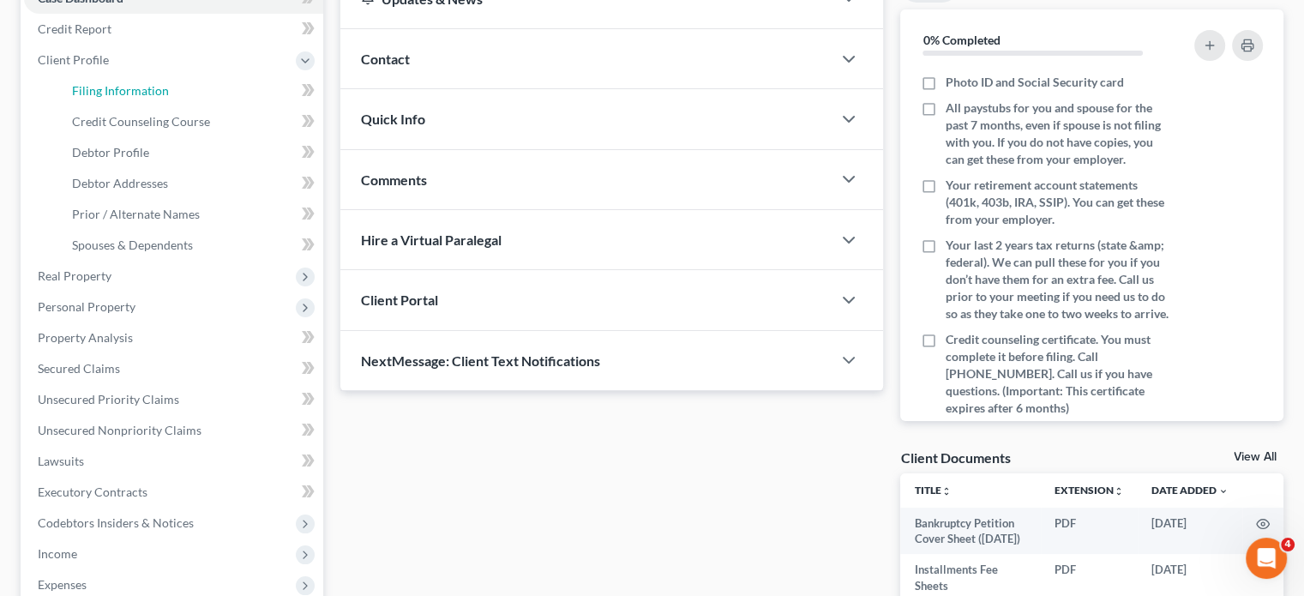
select select "0"
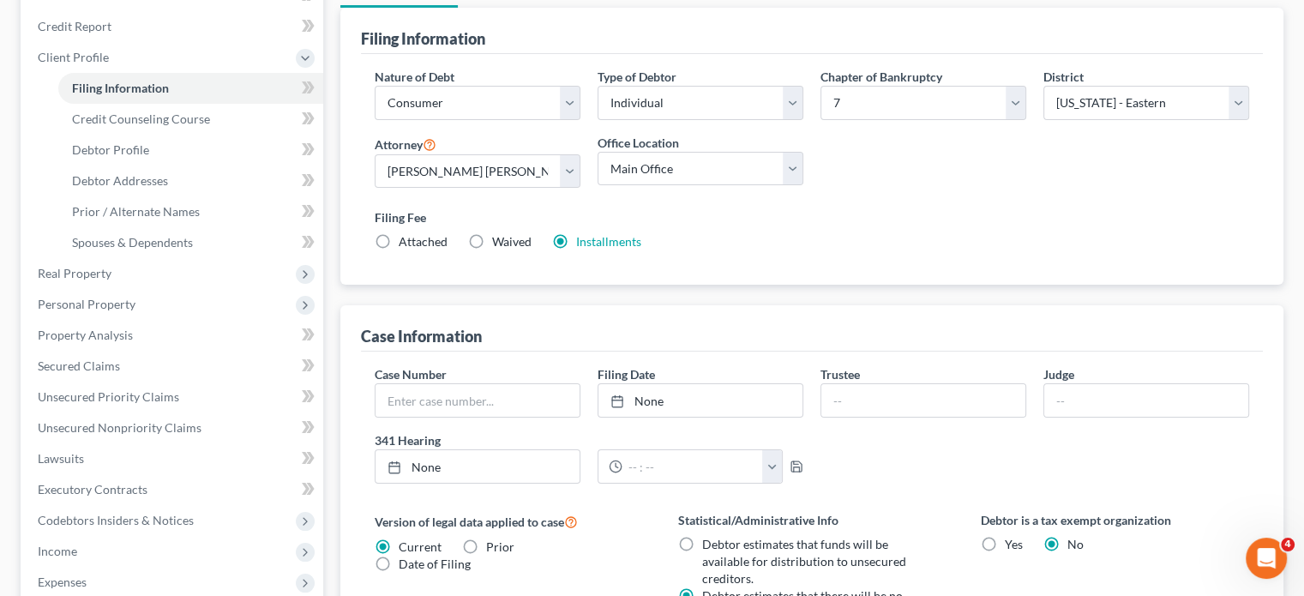
scroll to position [225, 0]
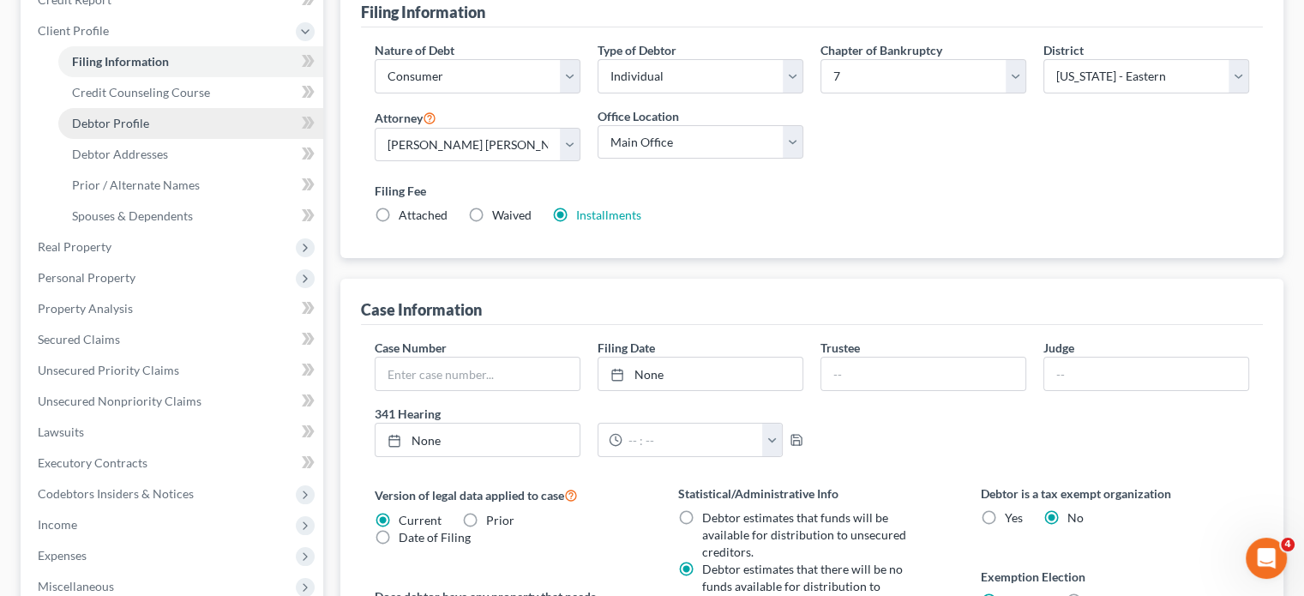
click at [190, 139] on link "Debtor Profile" at bounding box center [190, 123] width 265 height 31
select select "0"
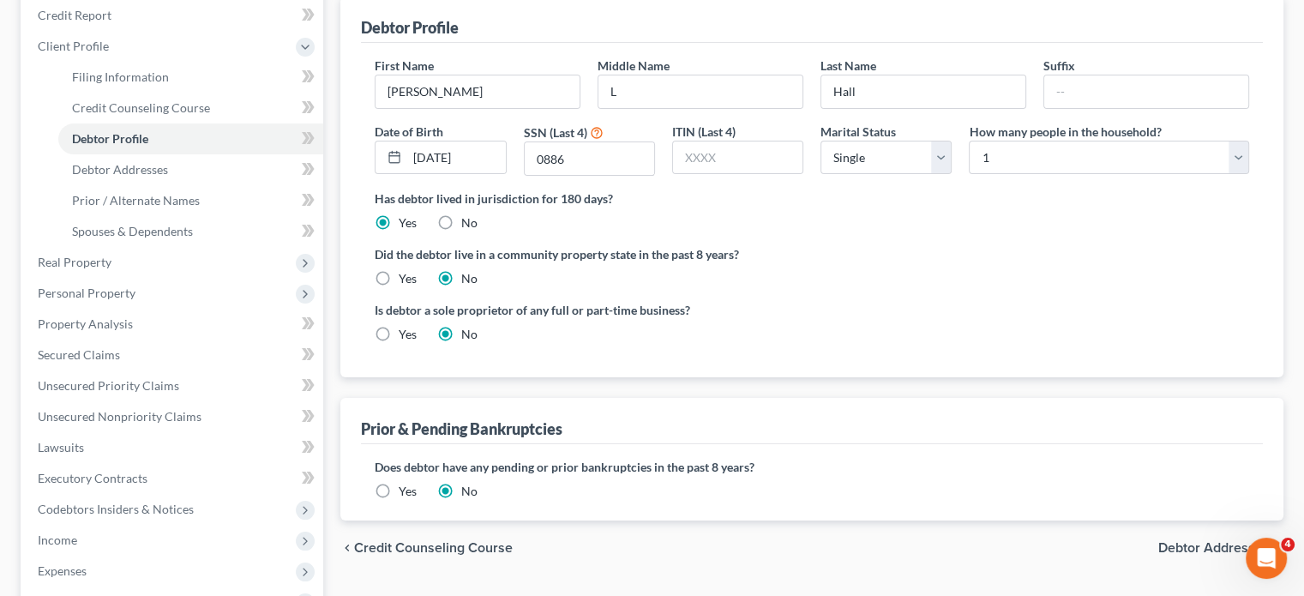
scroll to position [266, 0]
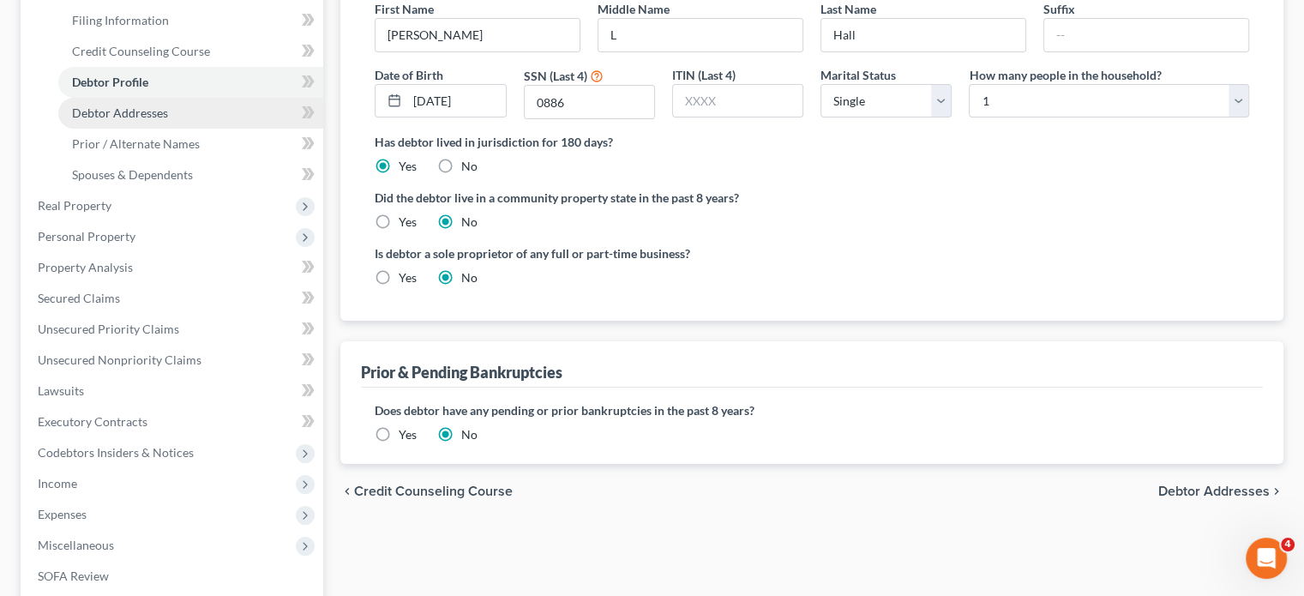
click at [185, 129] on link "Debtor Addresses" at bounding box center [190, 113] width 265 height 31
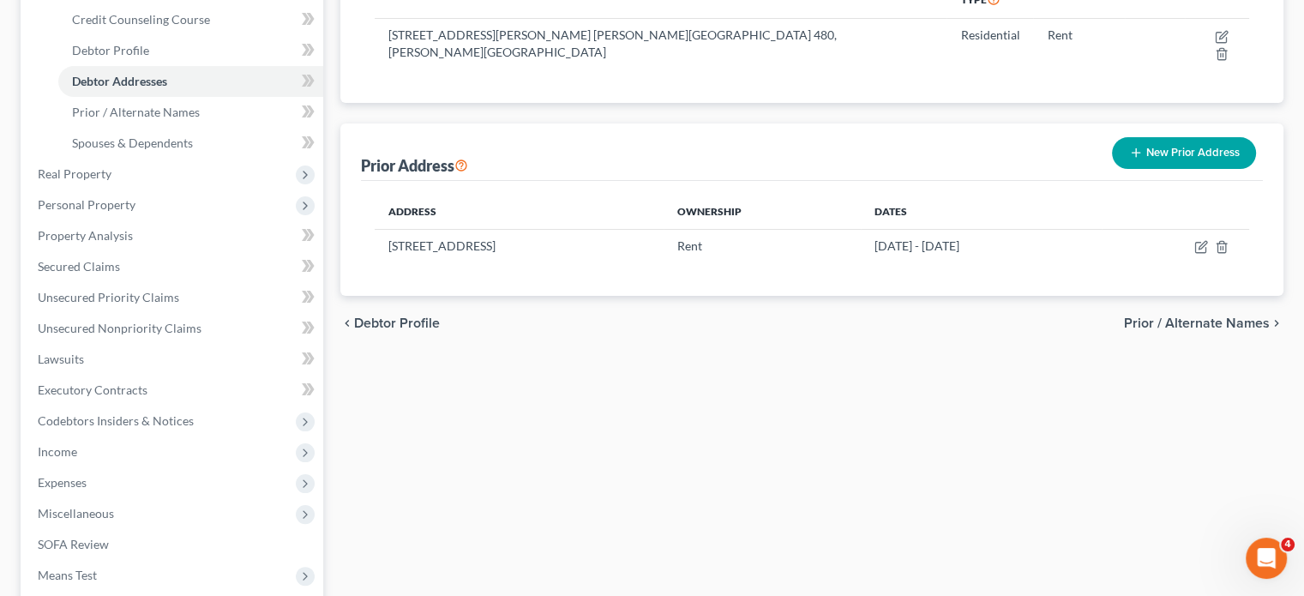
scroll to position [302, 0]
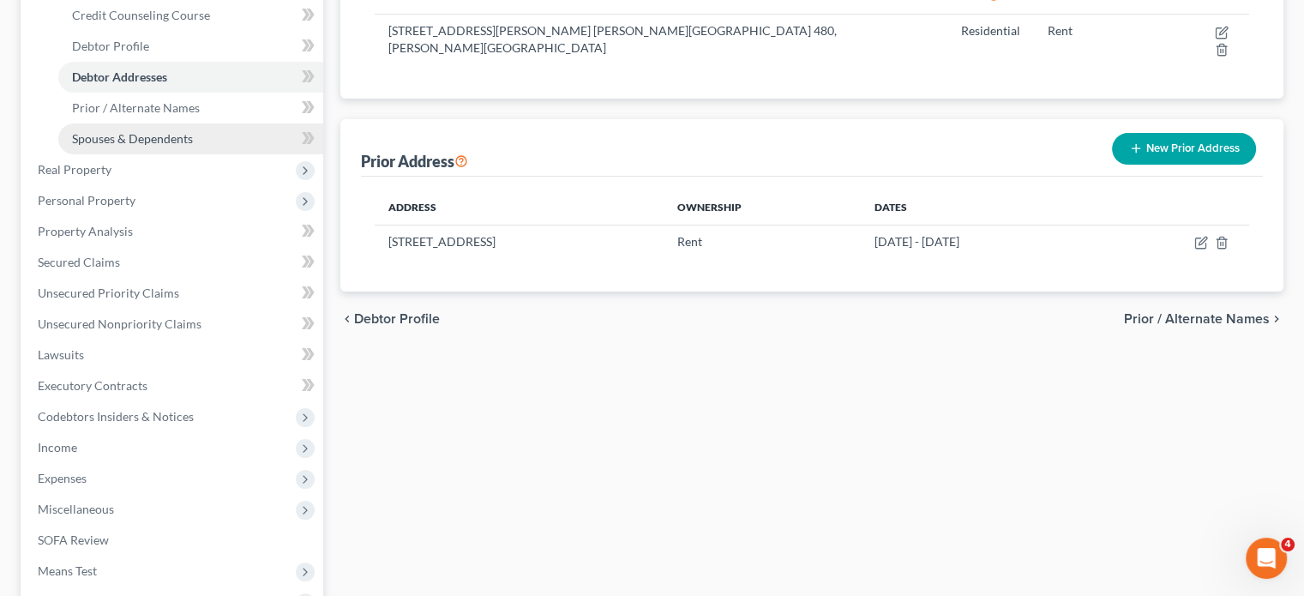
click at [178, 146] on span "Spouses & Dependents" at bounding box center [132, 138] width 121 height 15
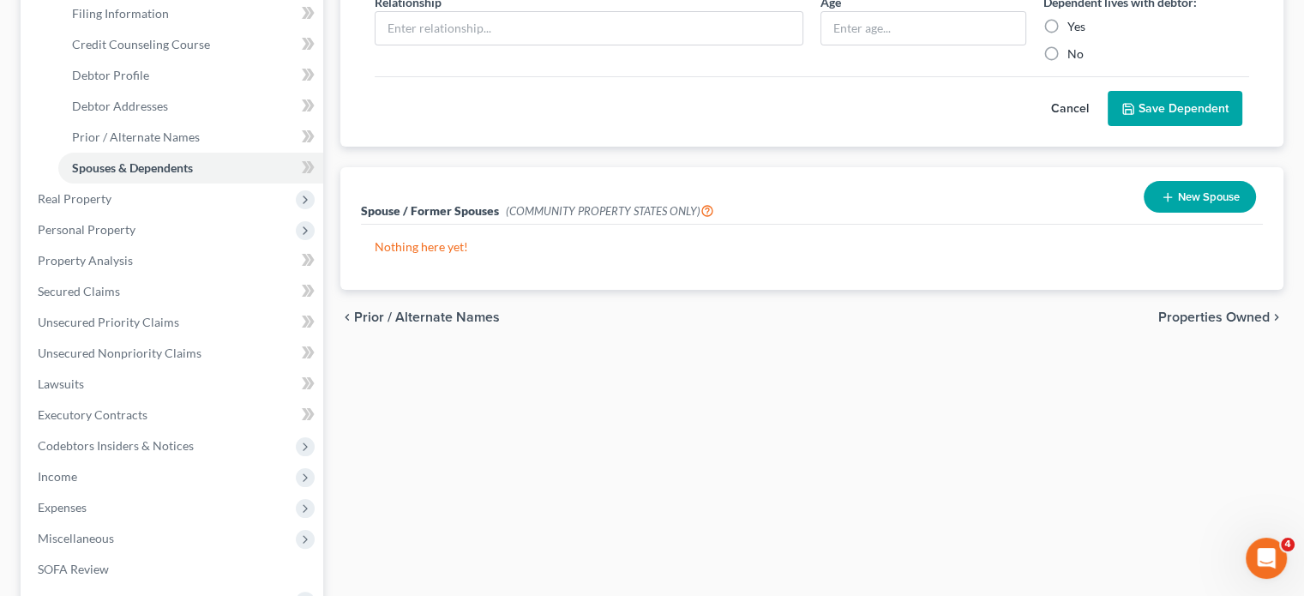
scroll to position [281, 0]
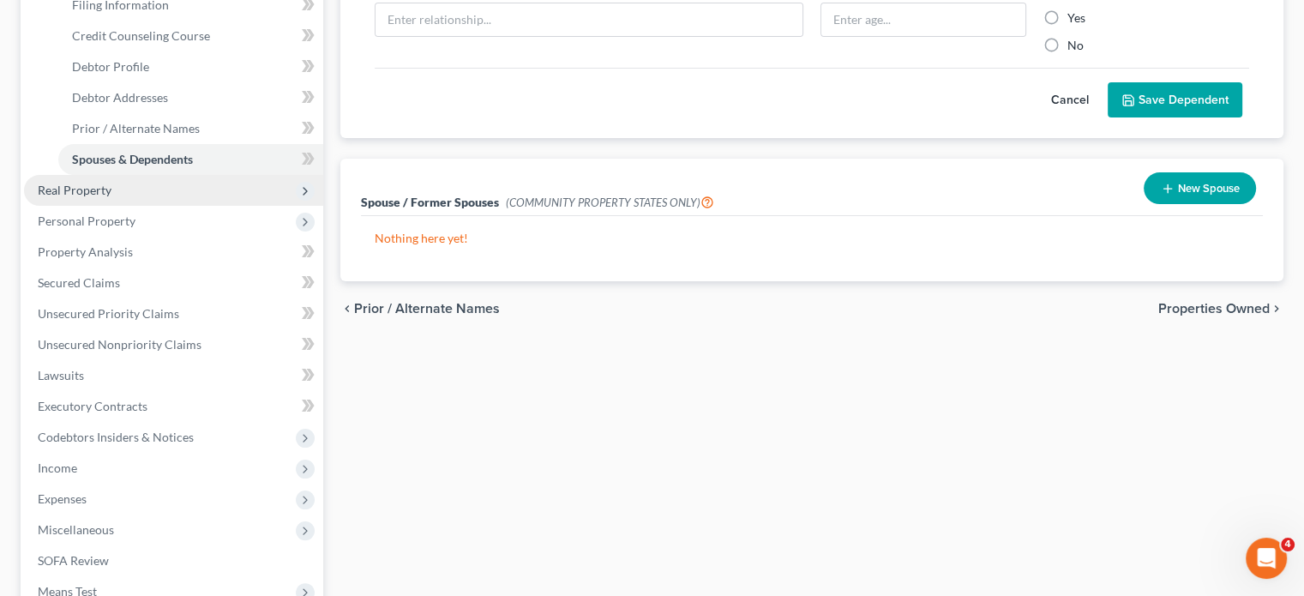
click at [138, 206] on span "Real Property" at bounding box center [173, 190] width 299 height 31
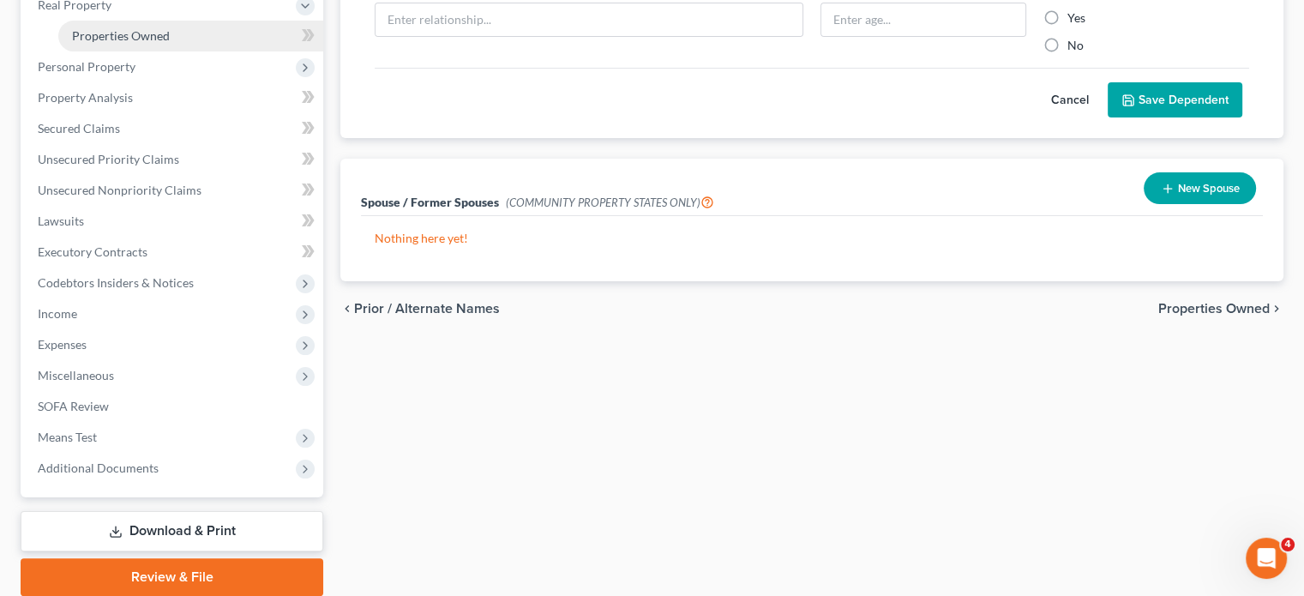
click at [130, 43] on span "Properties Owned" at bounding box center [121, 35] width 98 height 15
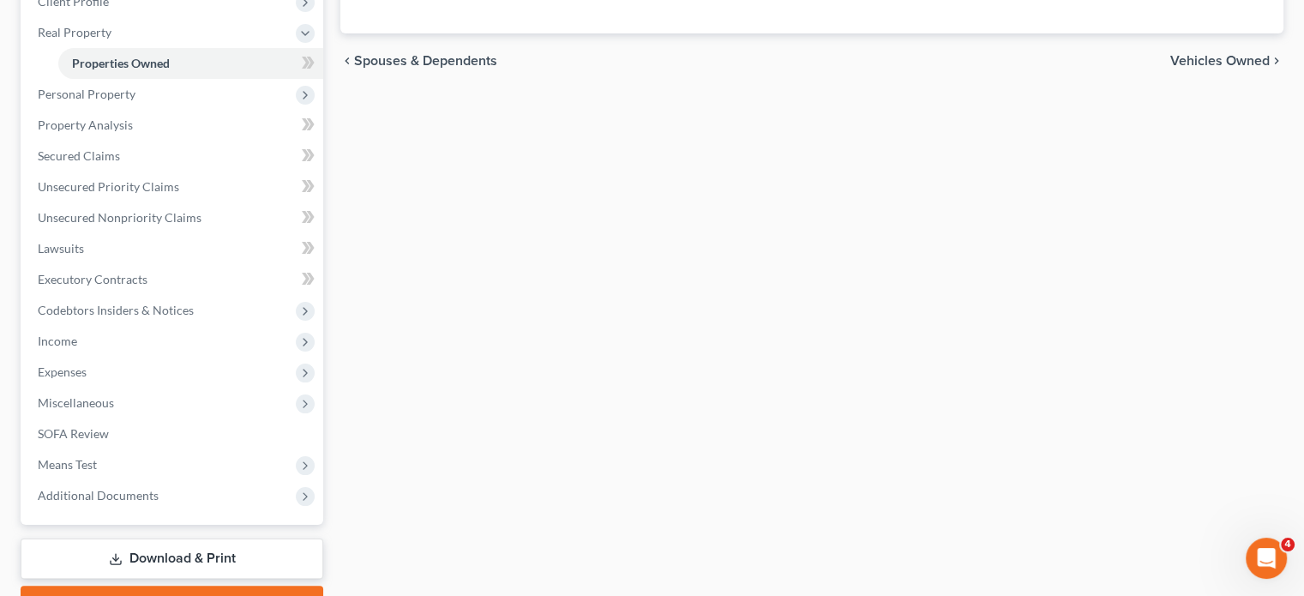
scroll to position [256, 0]
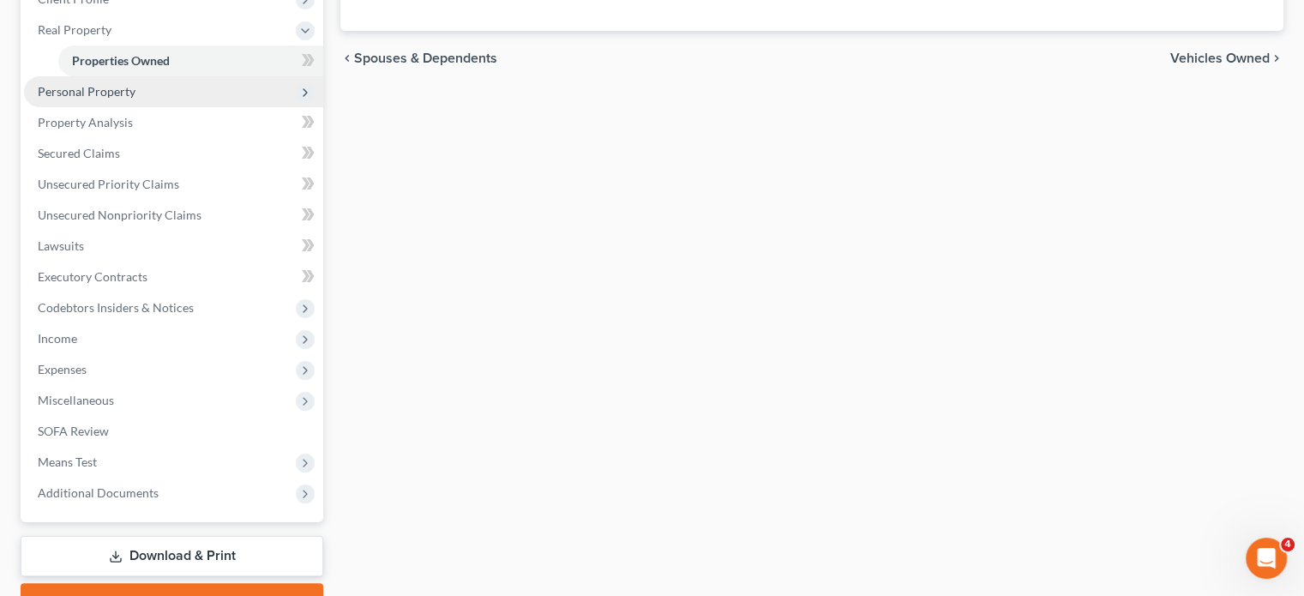
click at [134, 99] on span "Personal Property" at bounding box center [87, 91] width 98 height 15
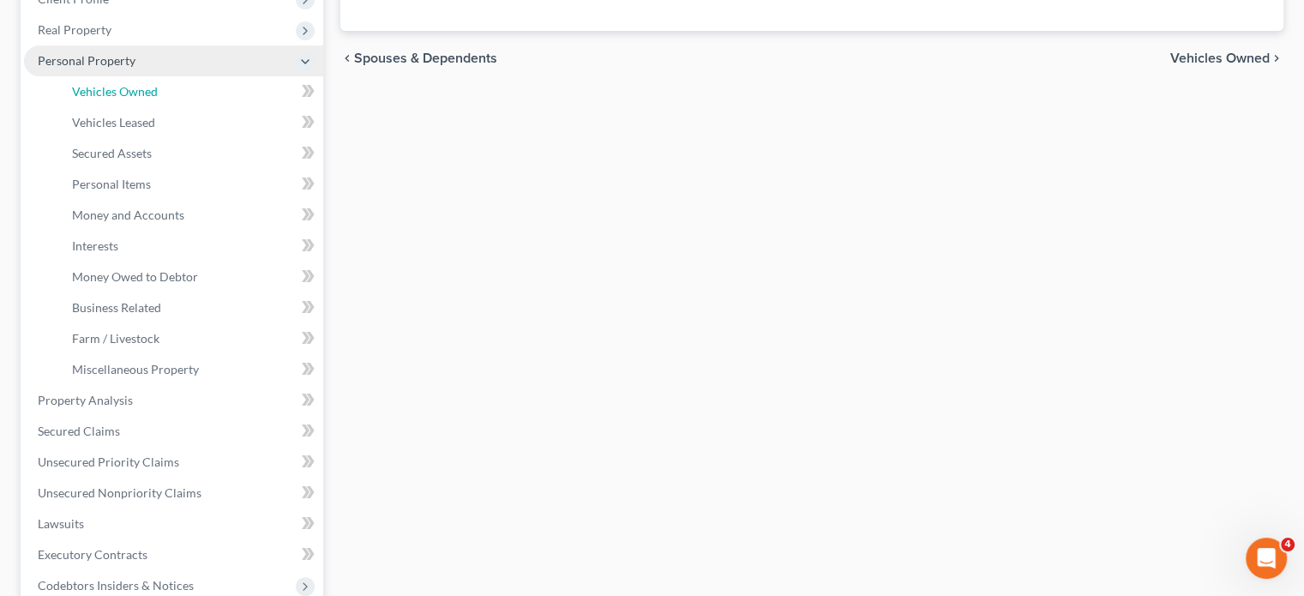
click at [134, 99] on span "Vehicles Owned" at bounding box center [115, 91] width 86 height 15
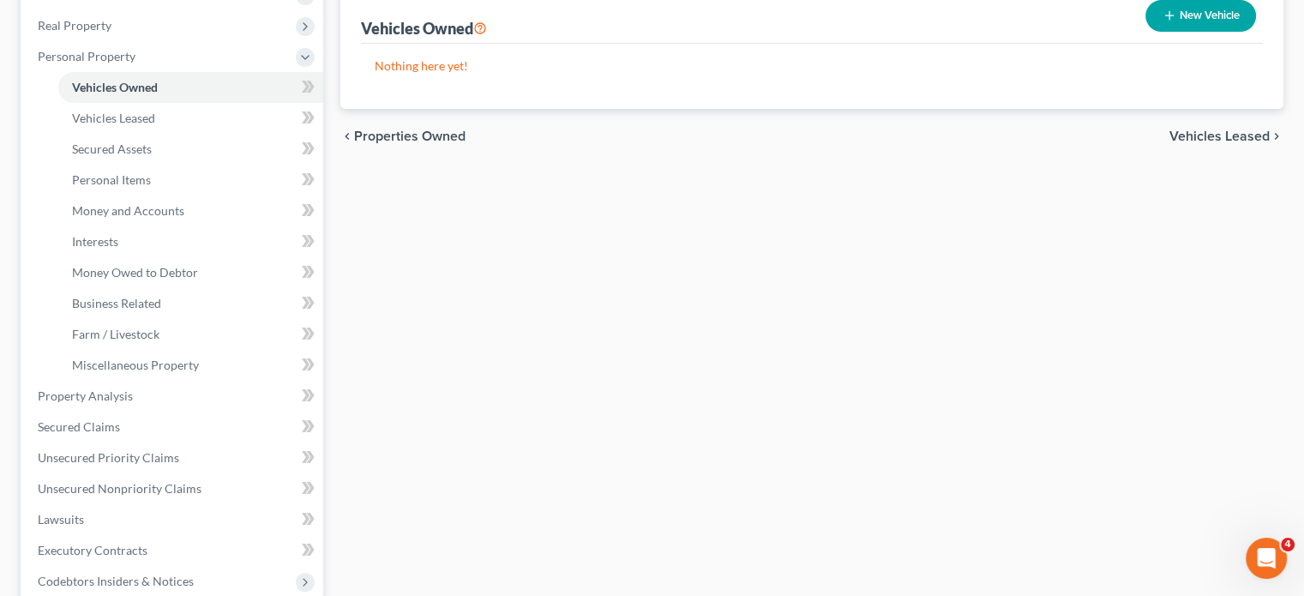
scroll to position [263, 0]
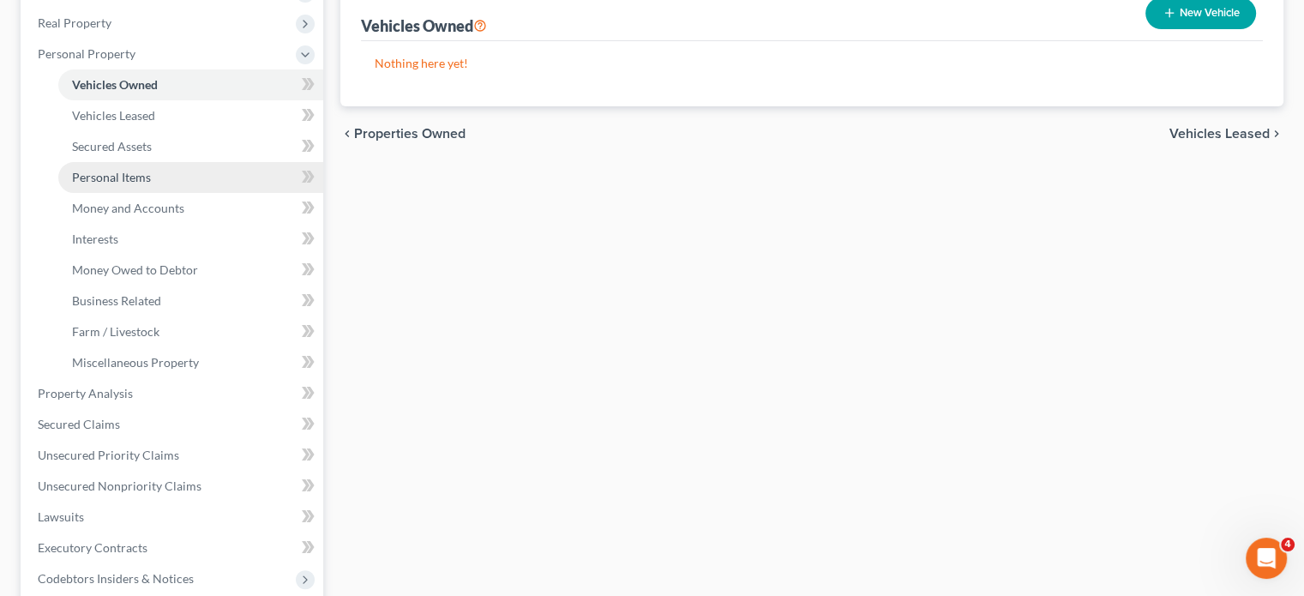
click at [202, 193] on link "Personal Items" at bounding box center [190, 177] width 265 height 31
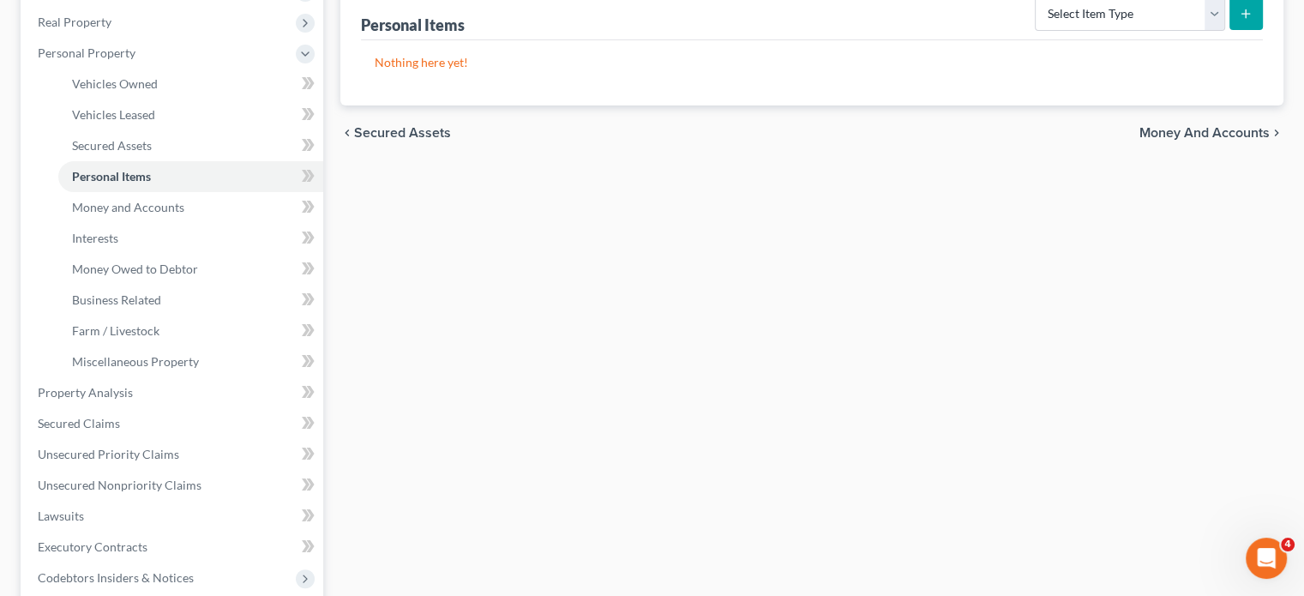
scroll to position [264, 0]
click at [178, 223] on link "Money and Accounts" at bounding box center [190, 207] width 265 height 31
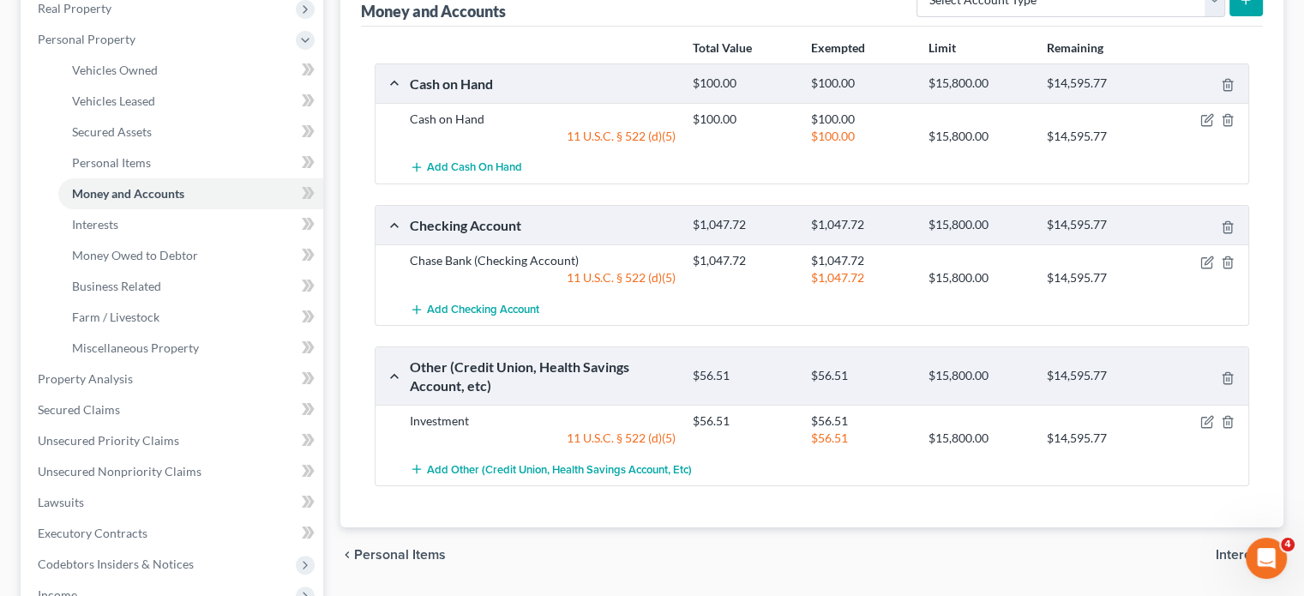
scroll to position [294, 0]
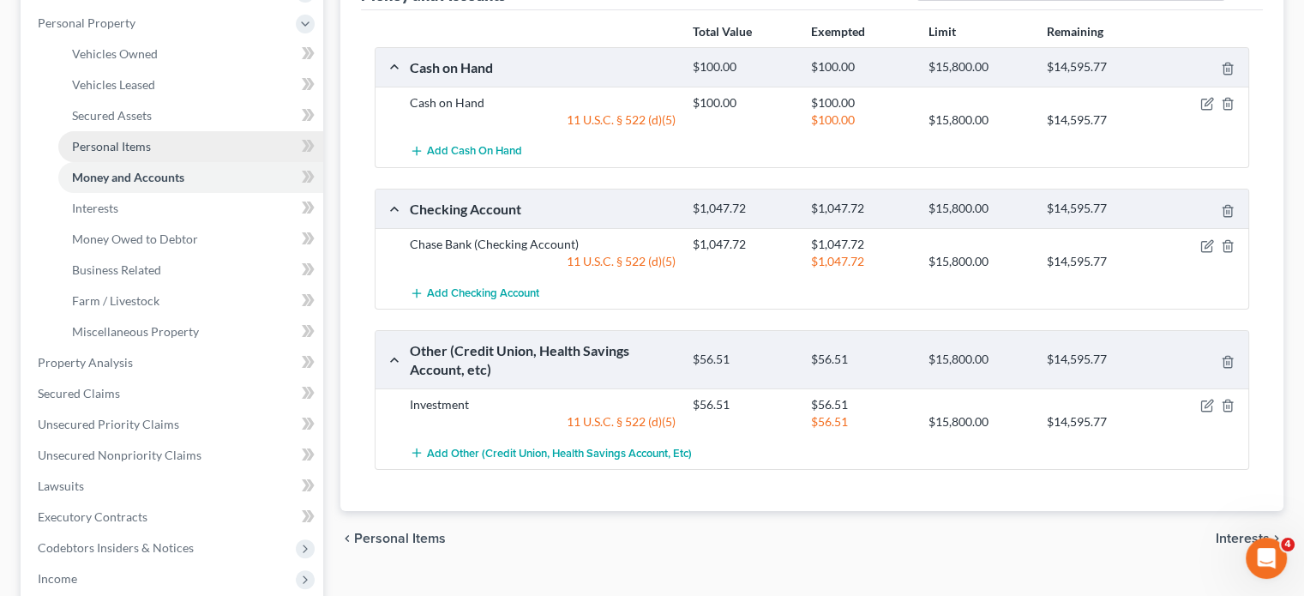
click at [118, 162] on link "Personal Items" at bounding box center [190, 146] width 265 height 31
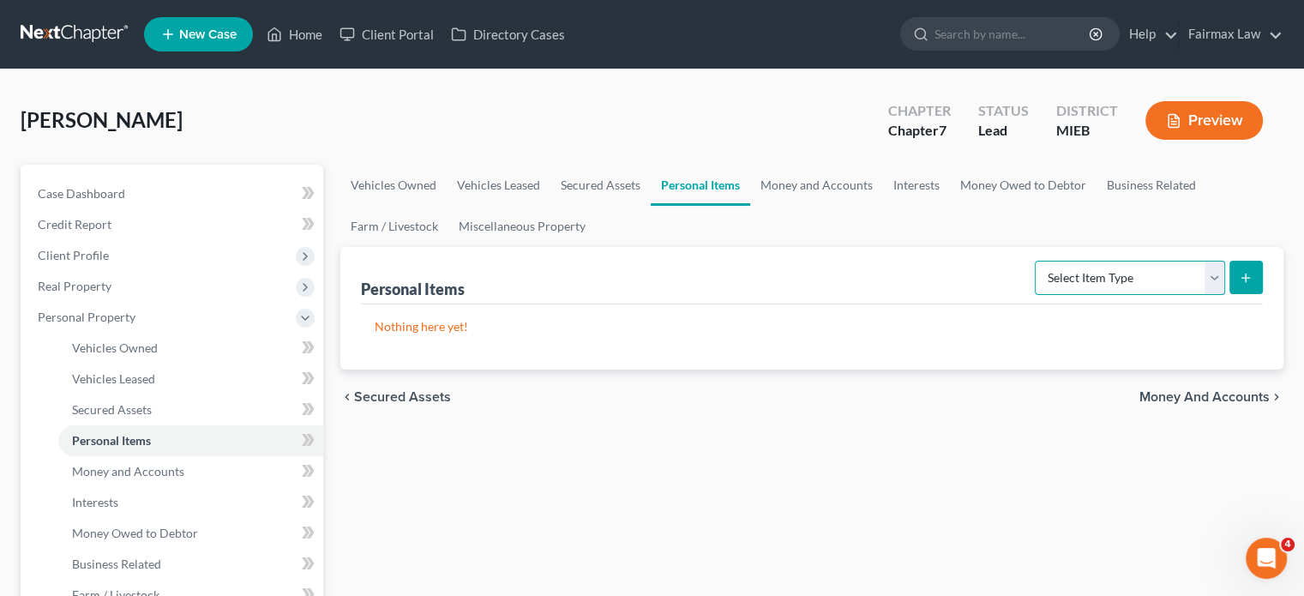
click at [1122, 295] on select "Select Item Type Clothing Collectibles Of Value Electronics Firearms Household …" at bounding box center [1130, 278] width 190 height 34
select select "clothing"
click at [1035, 295] on select "Select Item Type Clothing Collectibles Of Value Electronics Firearms Household …" at bounding box center [1130, 278] width 190 height 34
click at [1239, 285] on icon "submit" at bounding box center [1246, 278] width 14 height 14
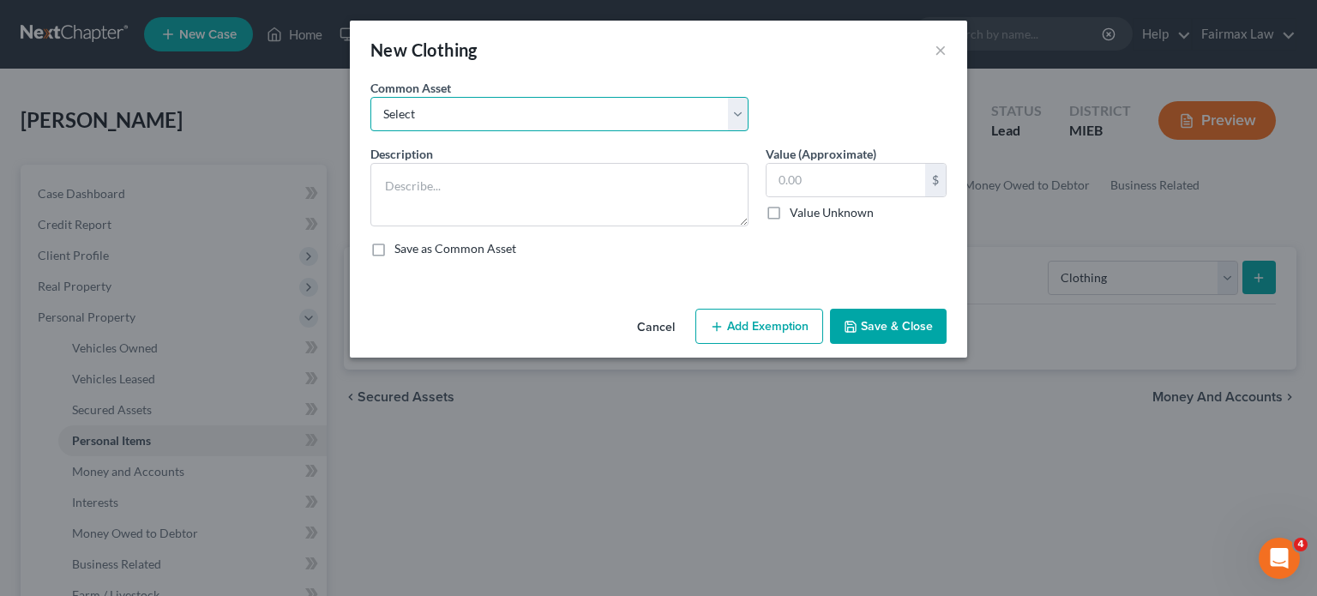
click at [690, 131] on select "Select Common clothing Common clothing Common clothing Everyday clothing Profes…" at bounding box center [559, 114] width 378 height 34
select select "7"
click at [370, 121] on select "Select Common clothing Common clothing Common clothing Everyday clothing Profes…" at bounding box center [559, 114] width 378 height 34
type textarea "Everyday clothing"
type input "1,000.00"
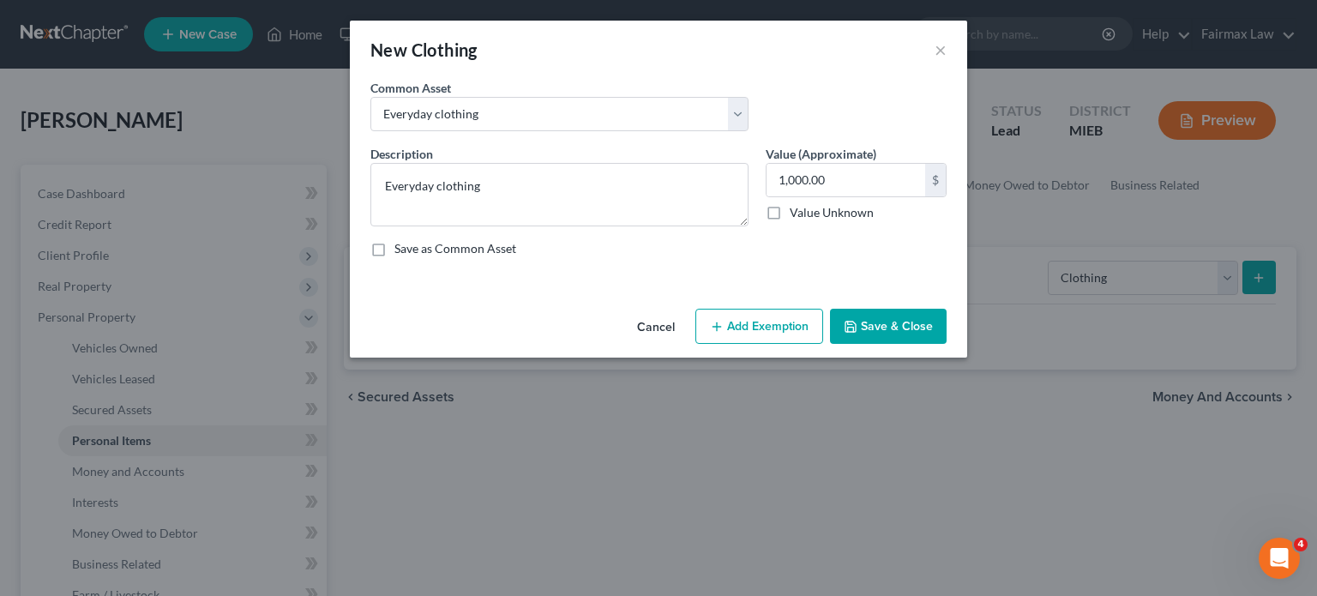
click at [785, 345] on button "Add Exemption" at bounding box center [759, 327] width 128 height 36
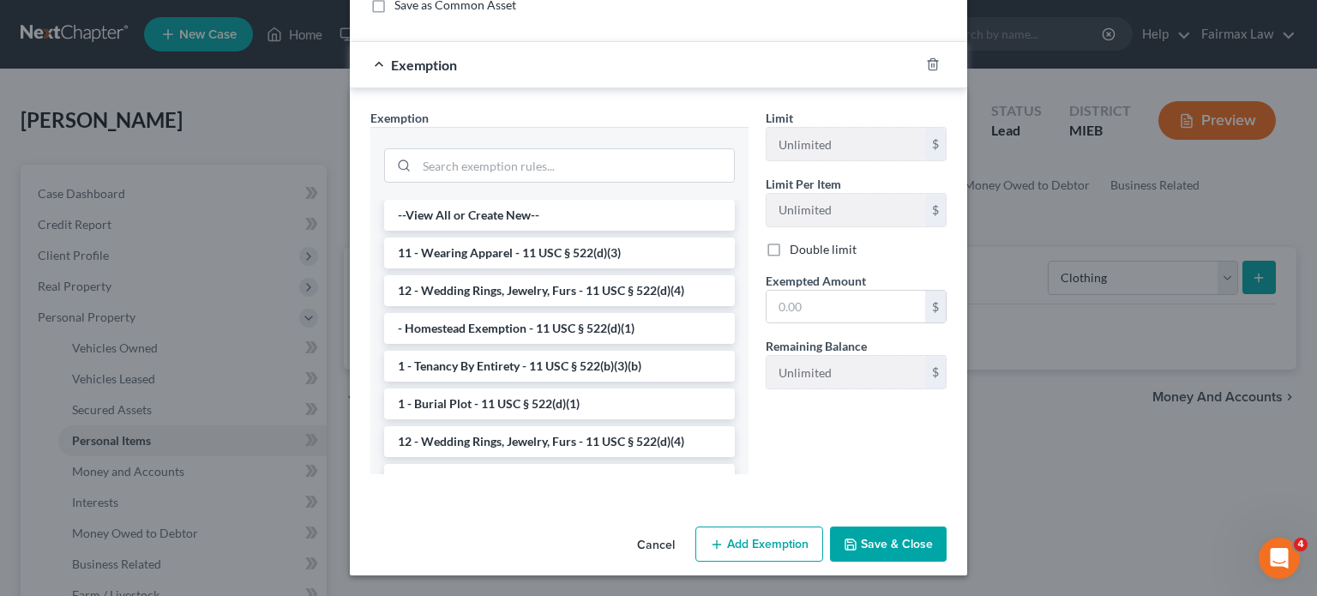
scroll to position [369, 0]
drag, startPoint x: 589, startPoint y: 299, endPoint x: 588, endPoint y: 243, distance: 56.6
click at [645, 244] on li "11 - Wearing Apparel - 11 USC § 522(d)(3)" at bounding box center [559, 253] width 351 height 31
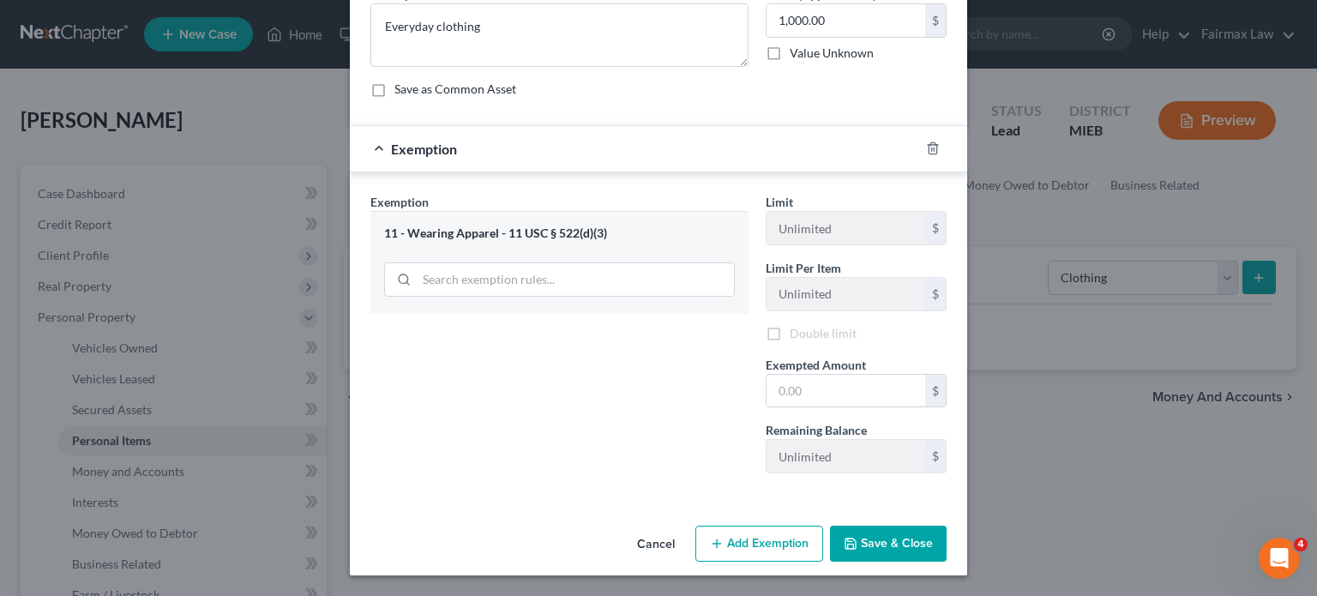
scroll to position [340, 0]
click at [834, 375] on input "text" at bounding box center [846, 391] width 159 height 33
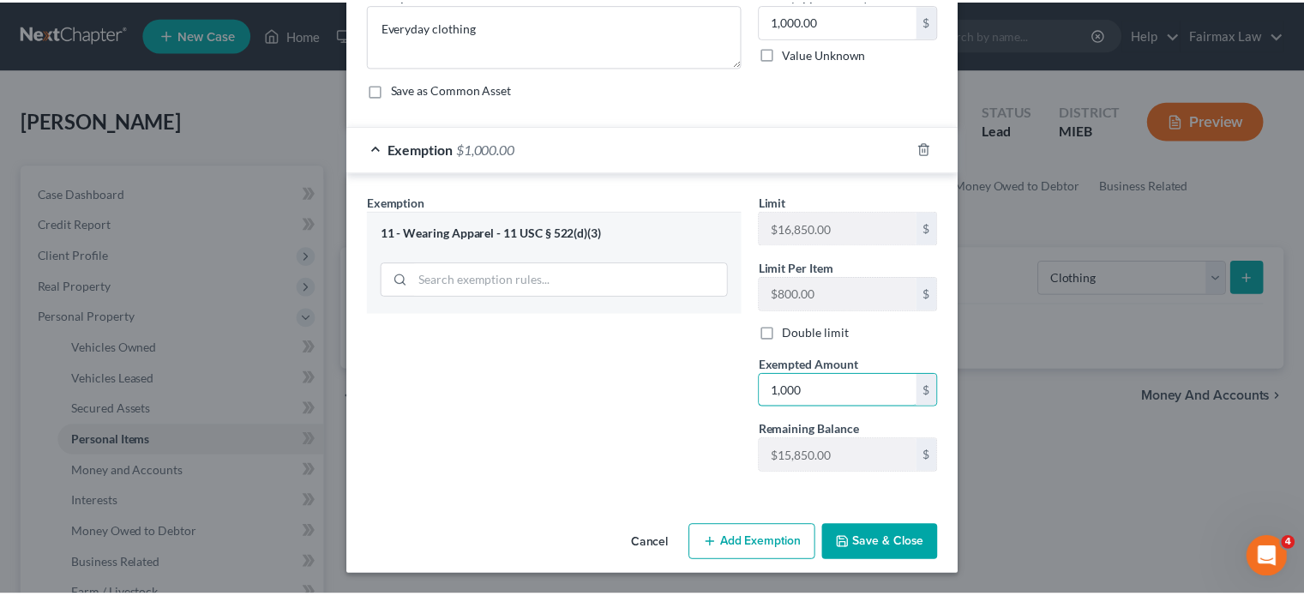
scroll to position [334, 0]
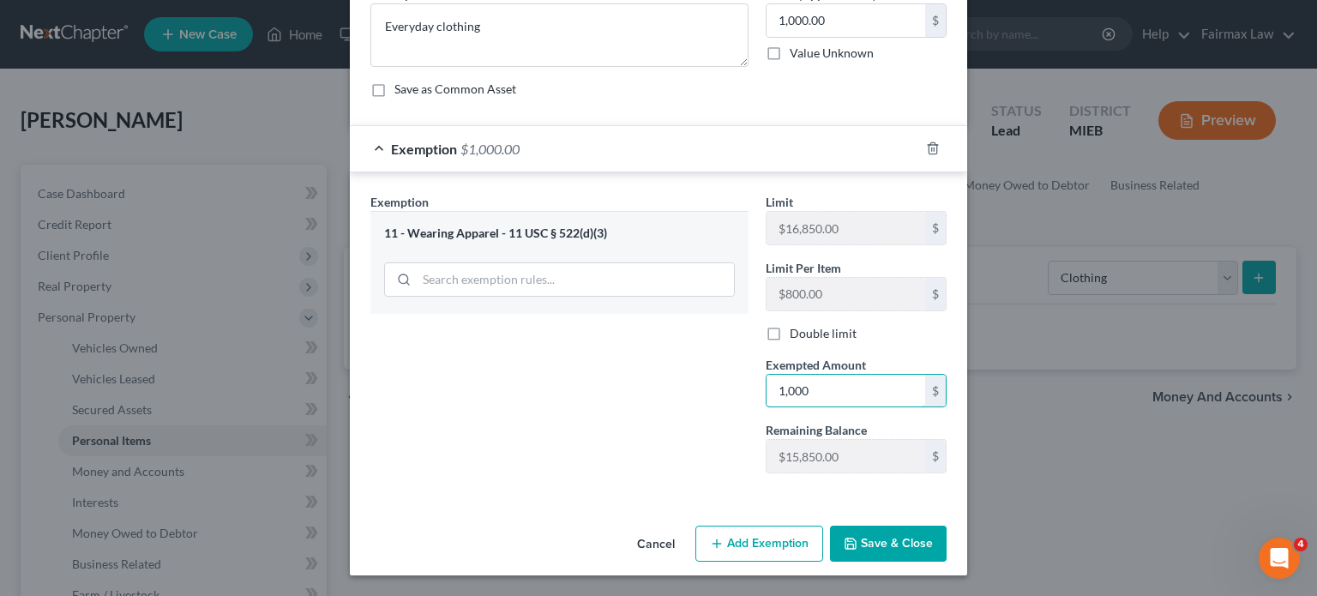
type input "1,000"
click at [918, 538] on button "Save & Close" at bounding box center [888, 544] width 117 height 36
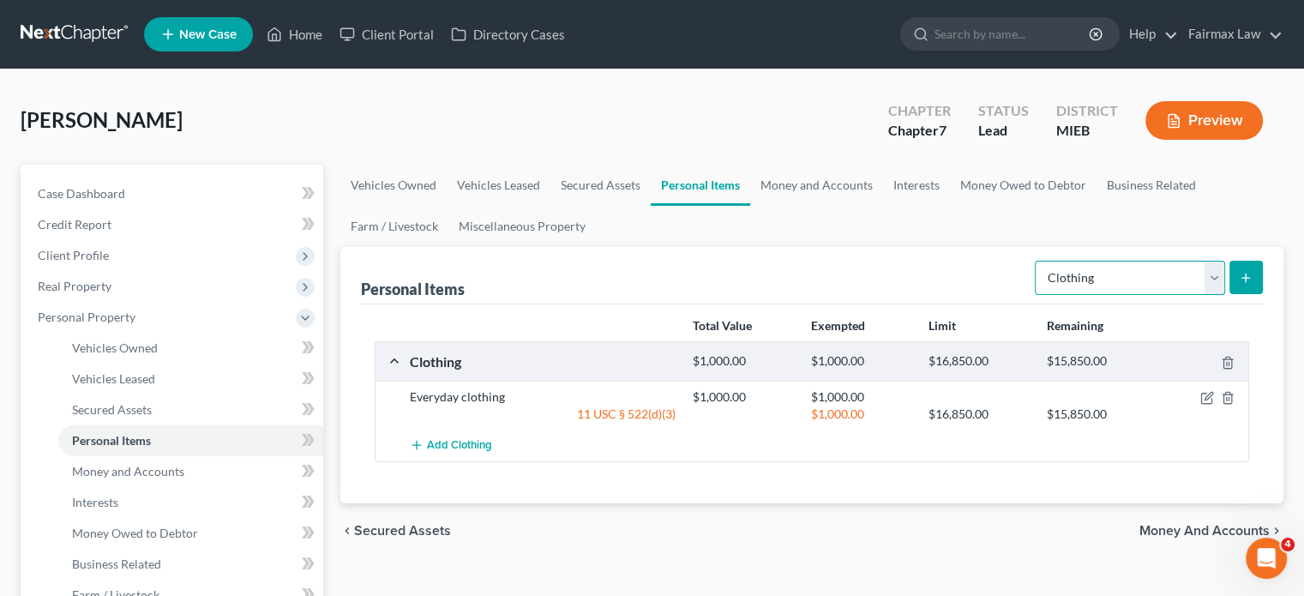
click at [1123, 295] on select "Select Item Type Clothing Collectibles Of Value Electronics Firearms Household …" at bounding box center [1130, 278] width 190 height 34
select select "electronics"
click at [1035, 295] on select "Select Item Type Clothing Collectibles Of Value Electronics Firearms Household …" at bounding box center [1130, 278] width 190 height 34
click at [1230, 294] on button "submit" at bounding box center [1246, 277] width 33 height 33
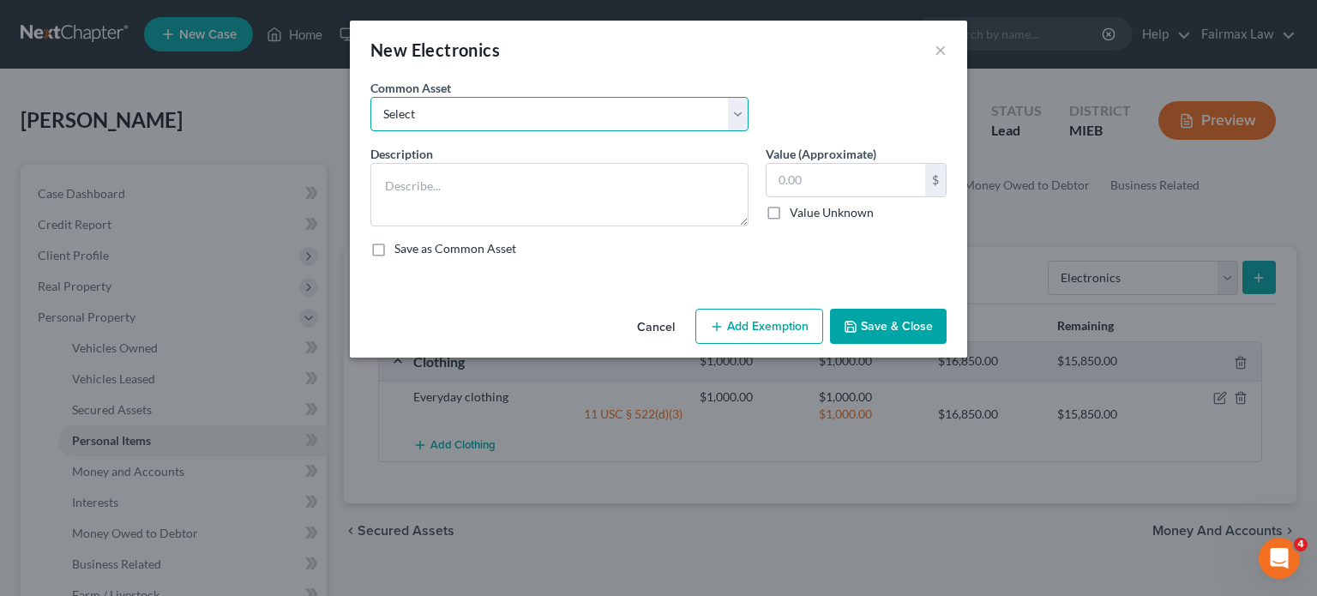
click at [749, 131] on select "Select Household Electronics, including cell phones, PC or tablet device, telev…" at bounding box center [559, 114] width 378 height 34
select select "8"
click at [370, 121] on select "Select Household Electronics, including cell phones, PC or tablet device, telev…" at bounding box center [559, 114] width 378 height 34
type textarea "Common household electronics"
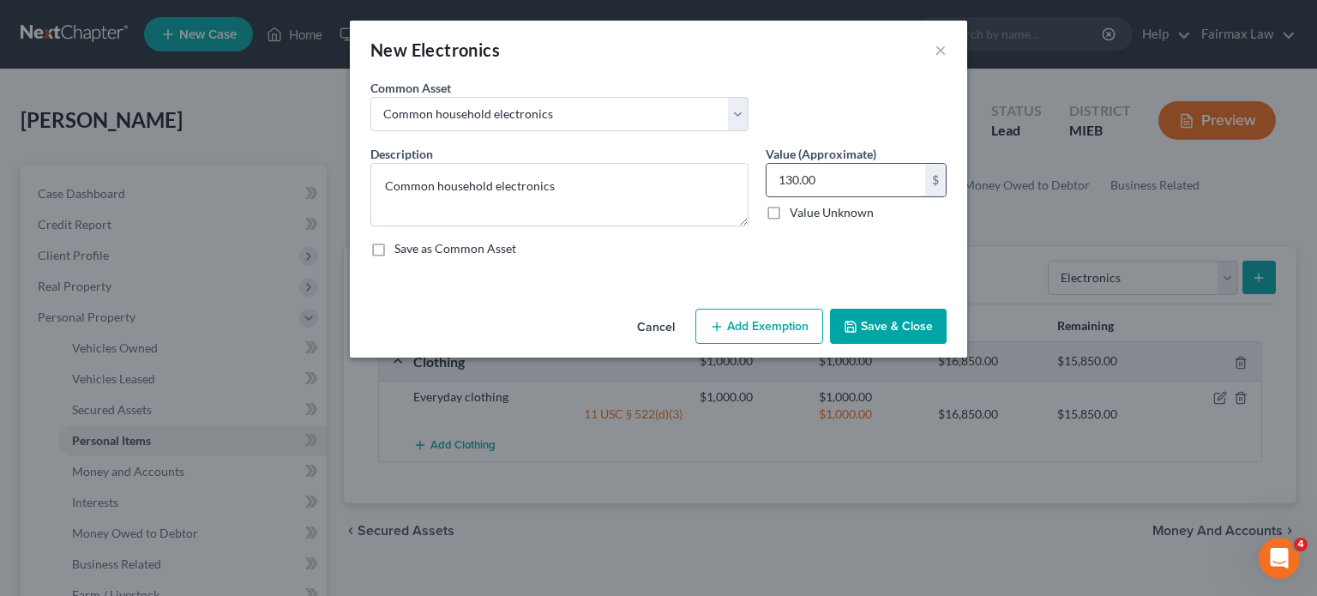
click at [871, 196] on input "130.00" at bounding box center [846, 180] width 159 height 33
type input "1,200"
click at [923, 345] on button "Save & Close" at bounding box center [888, 327] width 117 height 36
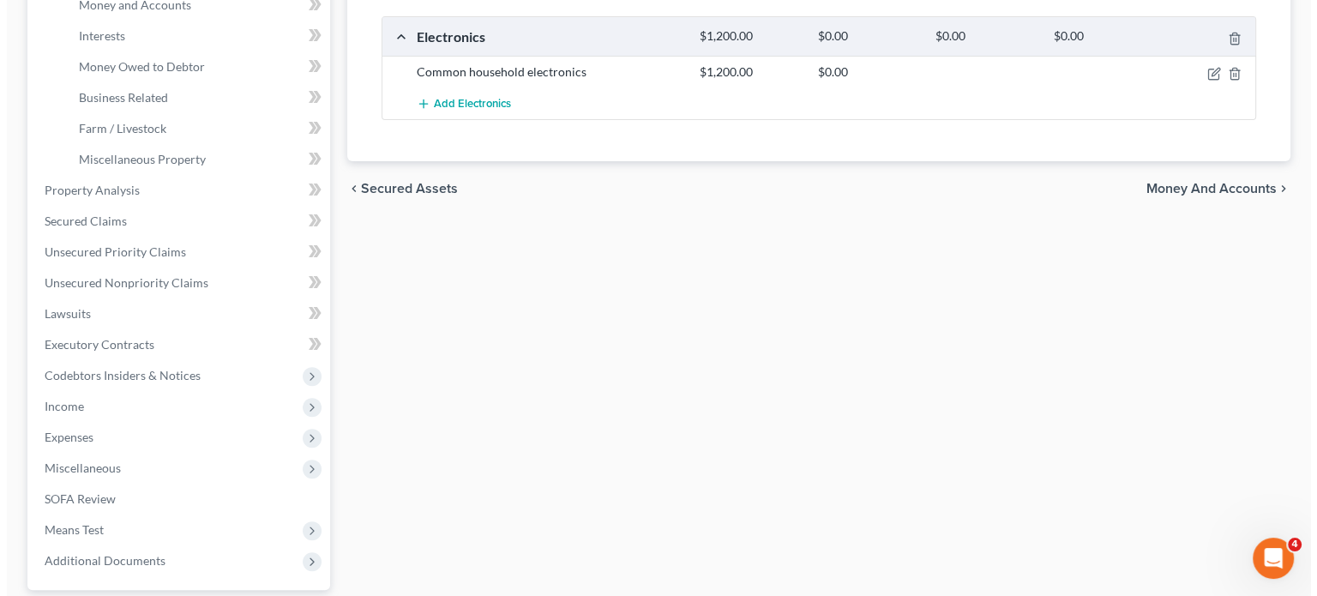
scroll to position [472, 0]
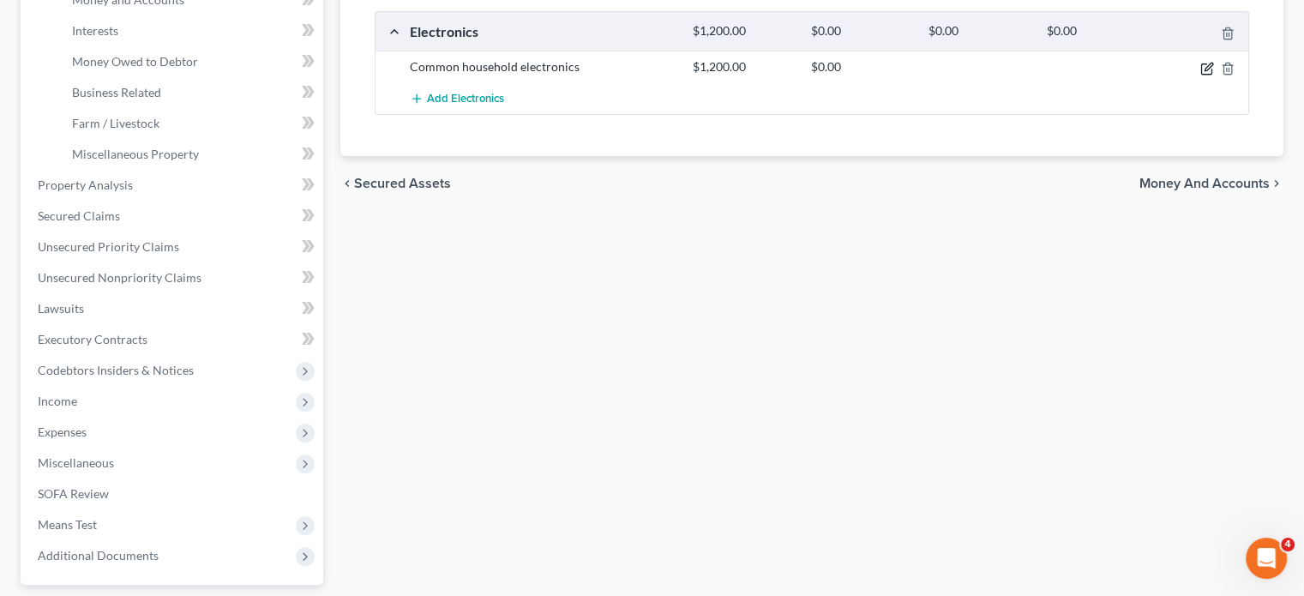
click at [1201, 75] on icon "button" at bounding box center [1208, 69] width 14 height 14
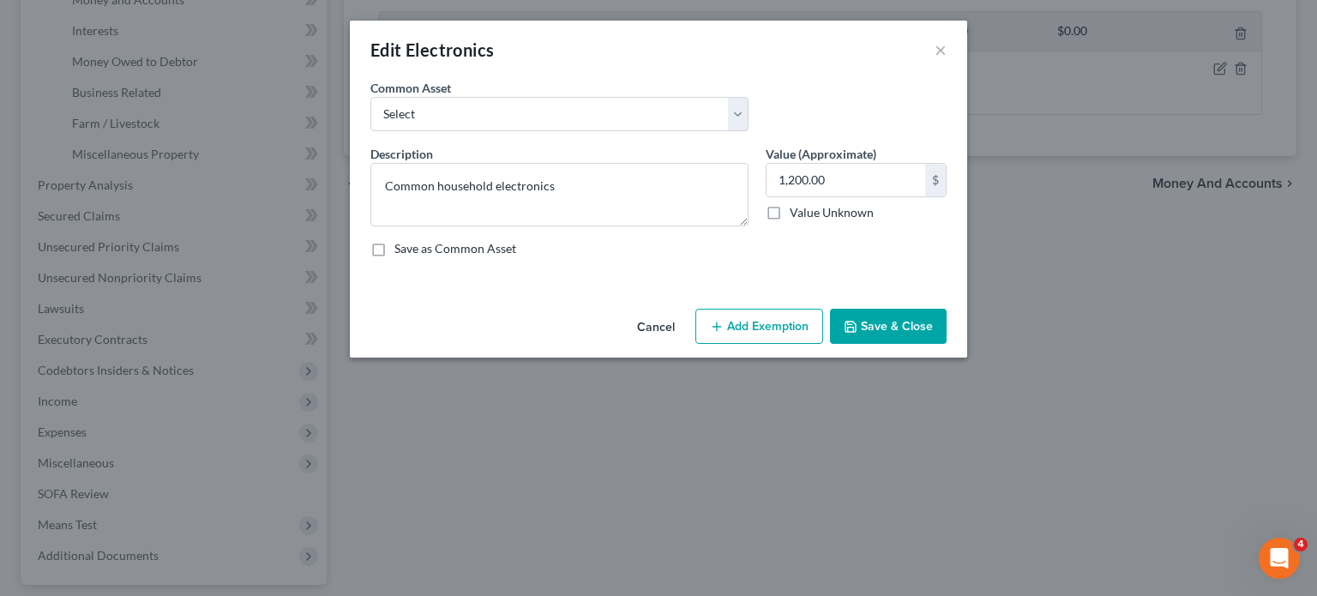
click at [743, 345] on button "Add Exemption" at bounding box center [759, 327] width 128 height 36
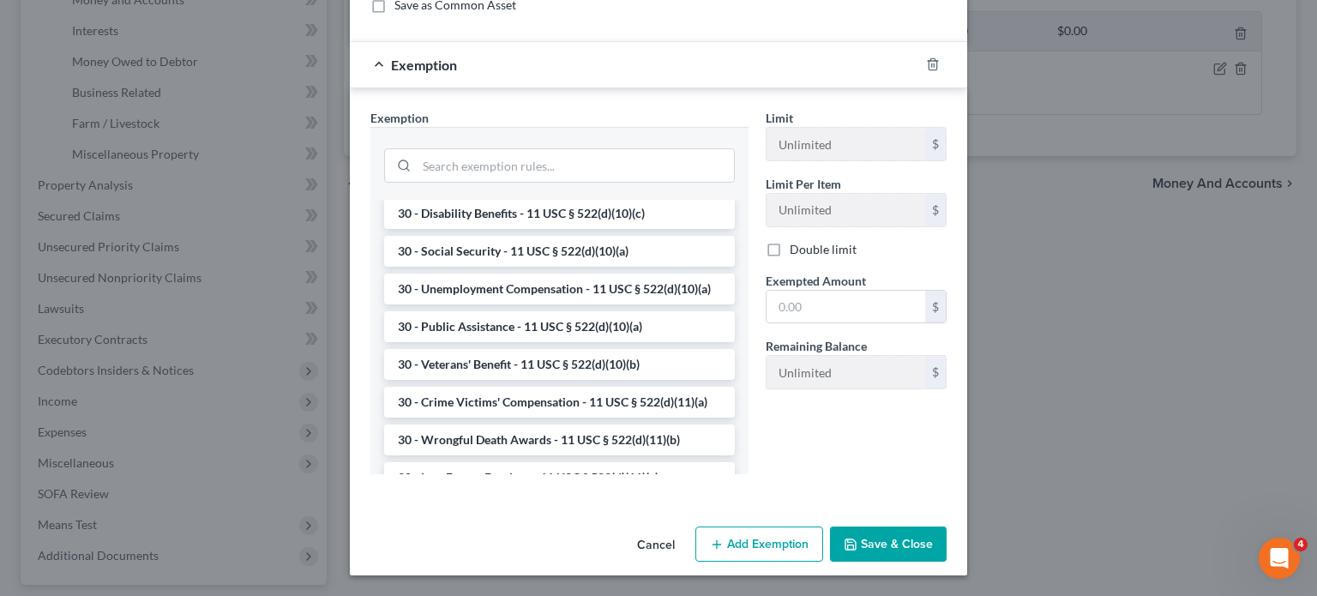
scroll to position [1724, 0]
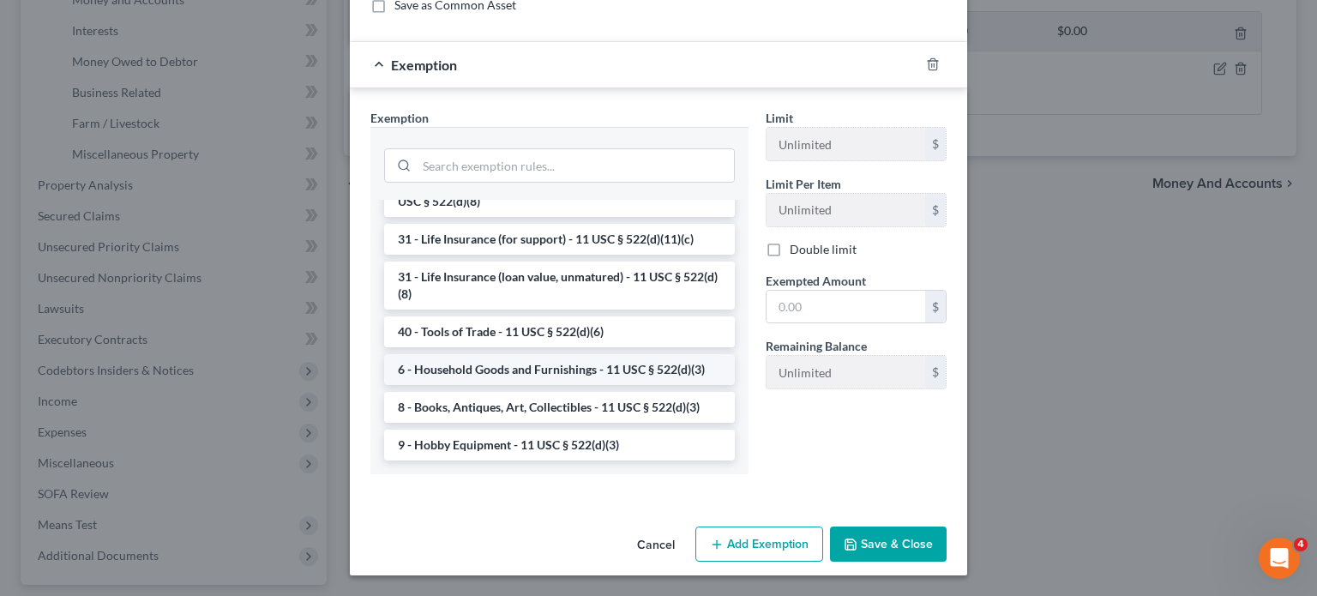
click at [423, 354] on li "6 - Household Goods and Furnishings - 11 USC § 522(d)(3)" at bounding box center [559, 369] width 351 height 31
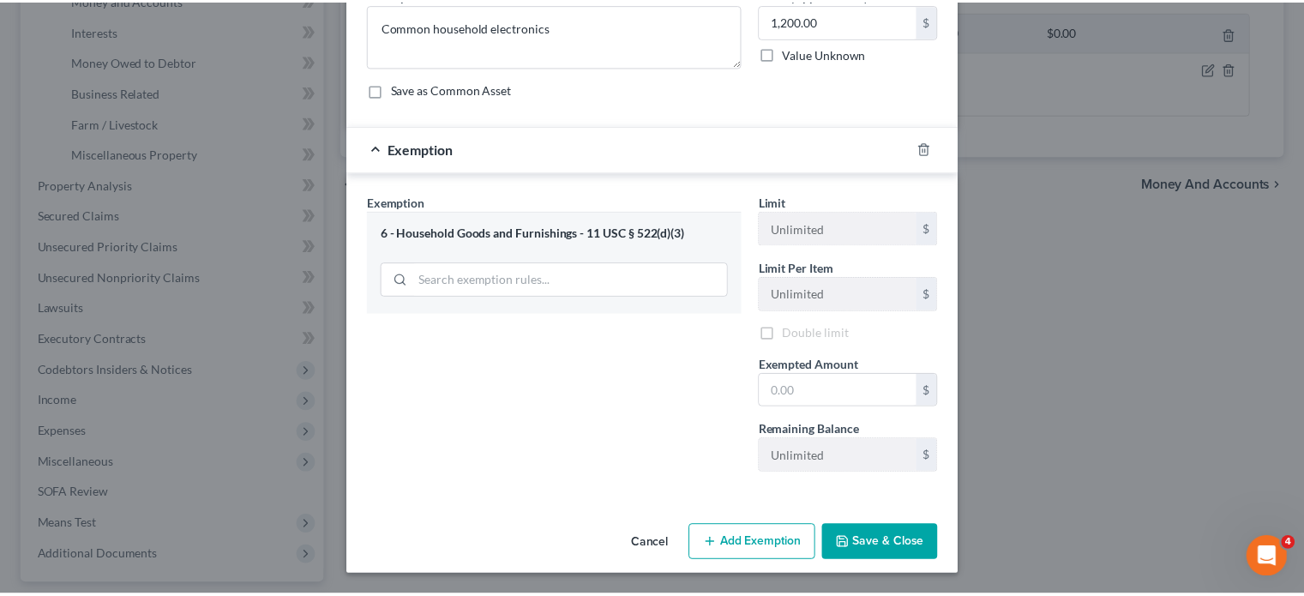
scroll to position [340, 0]
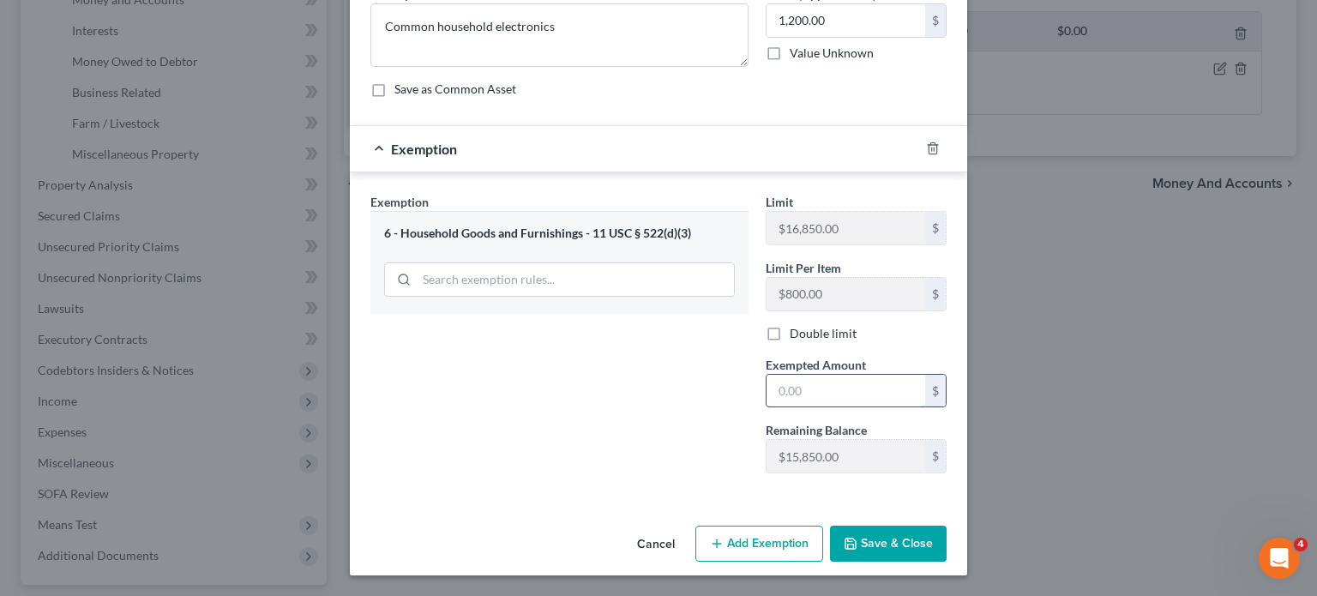
click at [806, 375] on input "text" at bounding box center [846, 391] width 159 height 33
type input "1,200"
click at [923, 527] on button "Save & Close" at bounding box center [888, 544] width 117 height 36
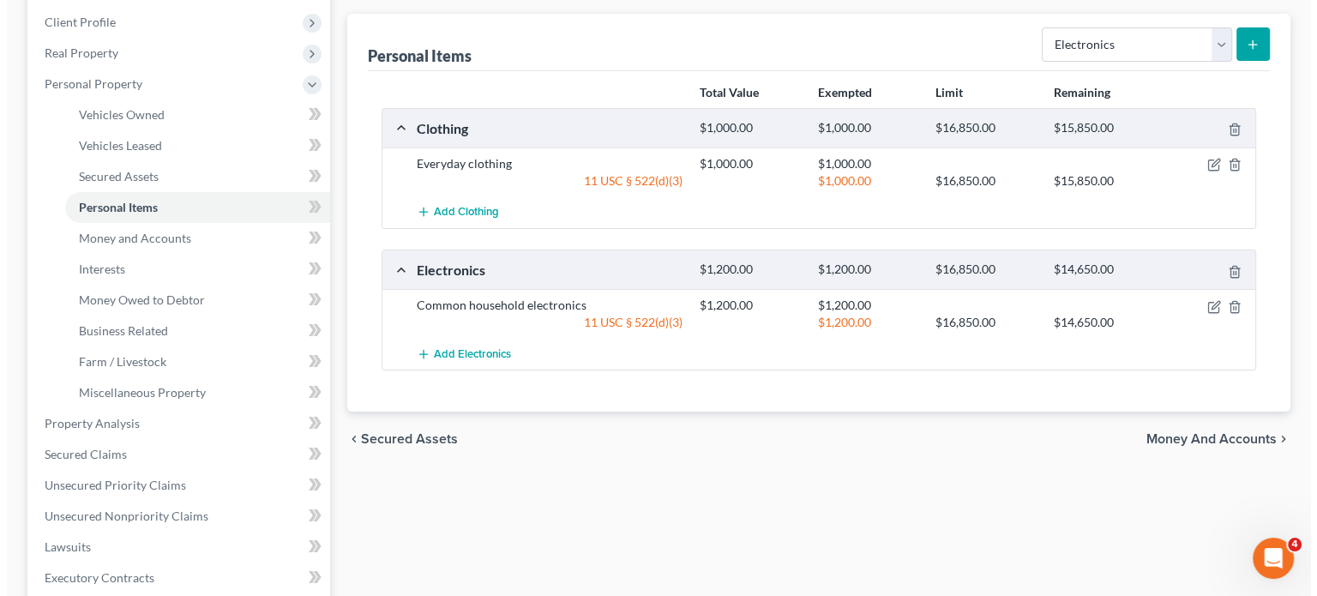
scroll to position [230, 0]
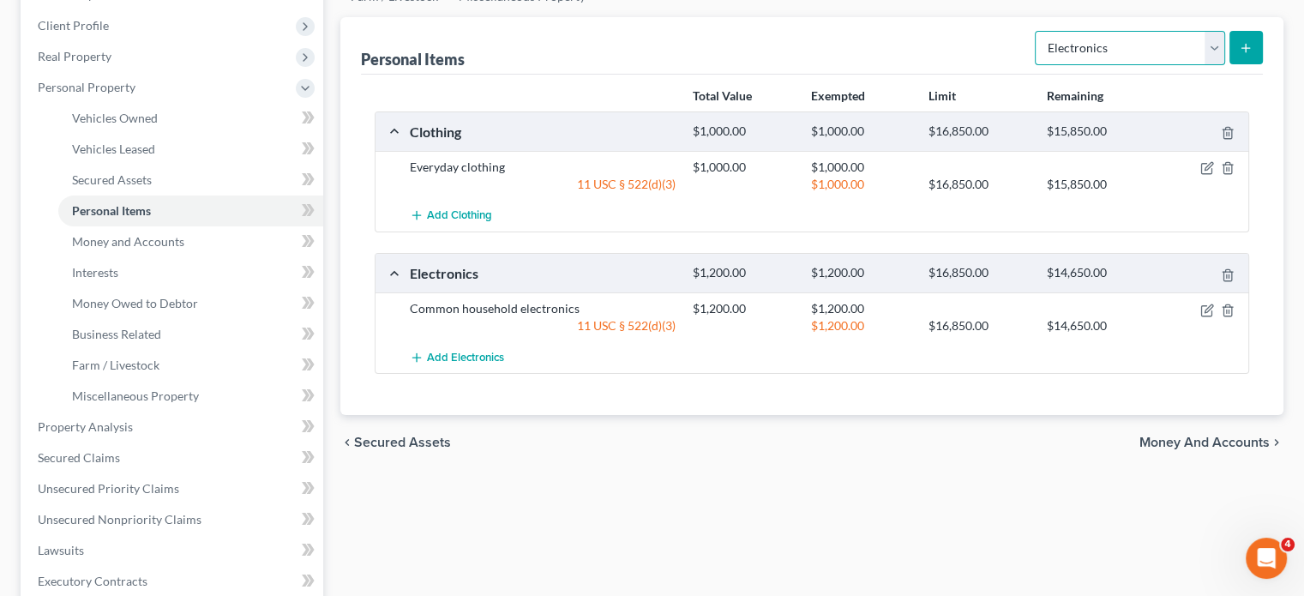
click at [1125, 65] on select "Select Item Type Clothing Collectibles Of Value Electronics Firearms Household …" at bounding box center [1130, 48] width 190 height 34
select select "household_goods"
click at [1035, 65] on select "Select Item Type Clothing Collectibles Of Value Electronics Firearms Household …" at bounding box center [1130, 48] width 190 height 34
click at [1239, 64] on button "submit" at bounding box center [1246, 47] width 33 height 33
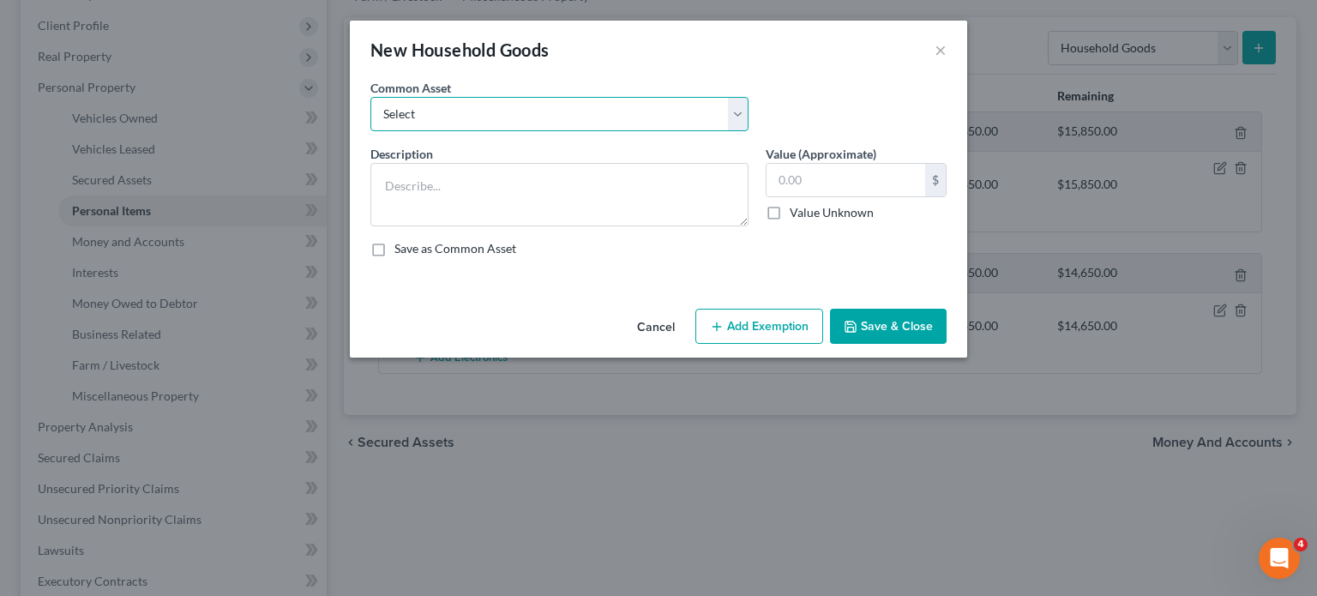
click at [617, 131] on select "Select Common household furnishings, appliances, and decor Common household fur…" at bounding box center [559, 114] width 378 height 34
select select "11"
click at [370, 121] on select "Select Common household furnishings, appliances, and decor Common household fur…" at bounding box center [559, 114] width 378 height 34
type textarea "Common household goods"
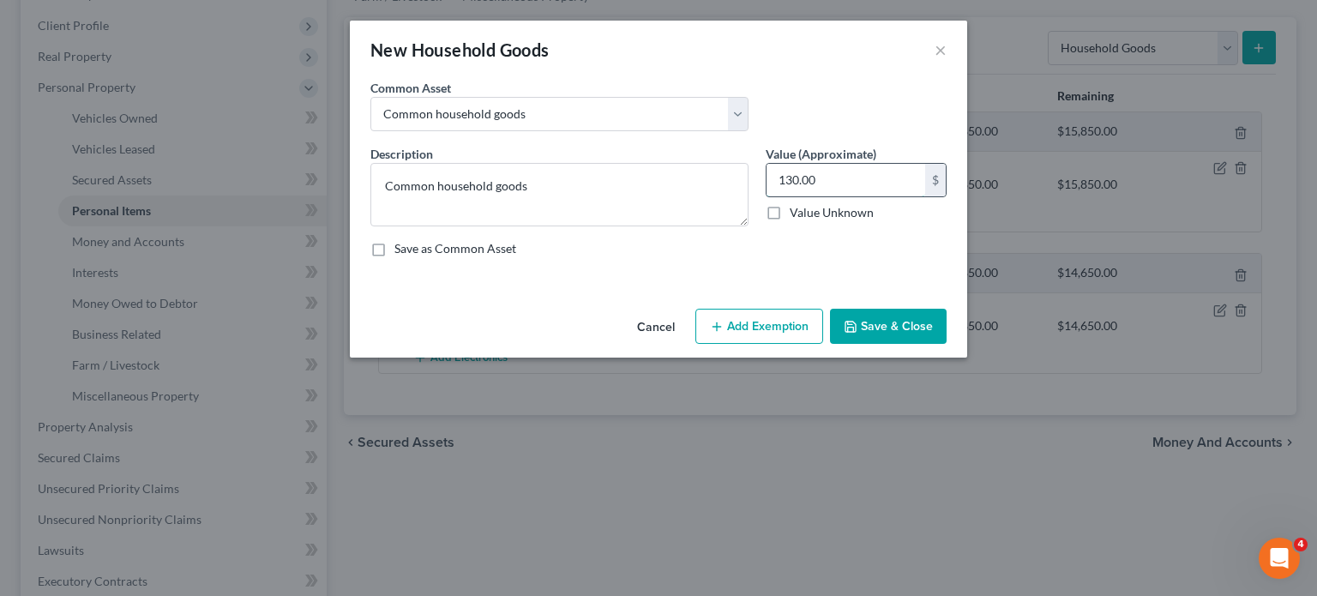
click at [865, 196] on input "130.00" at bounding box center [846, 180] width 159 height 33
type input "2,000"
click at [795, 345] on button "Add Exemption" at bounding box center [759, 327] width 128 height 36
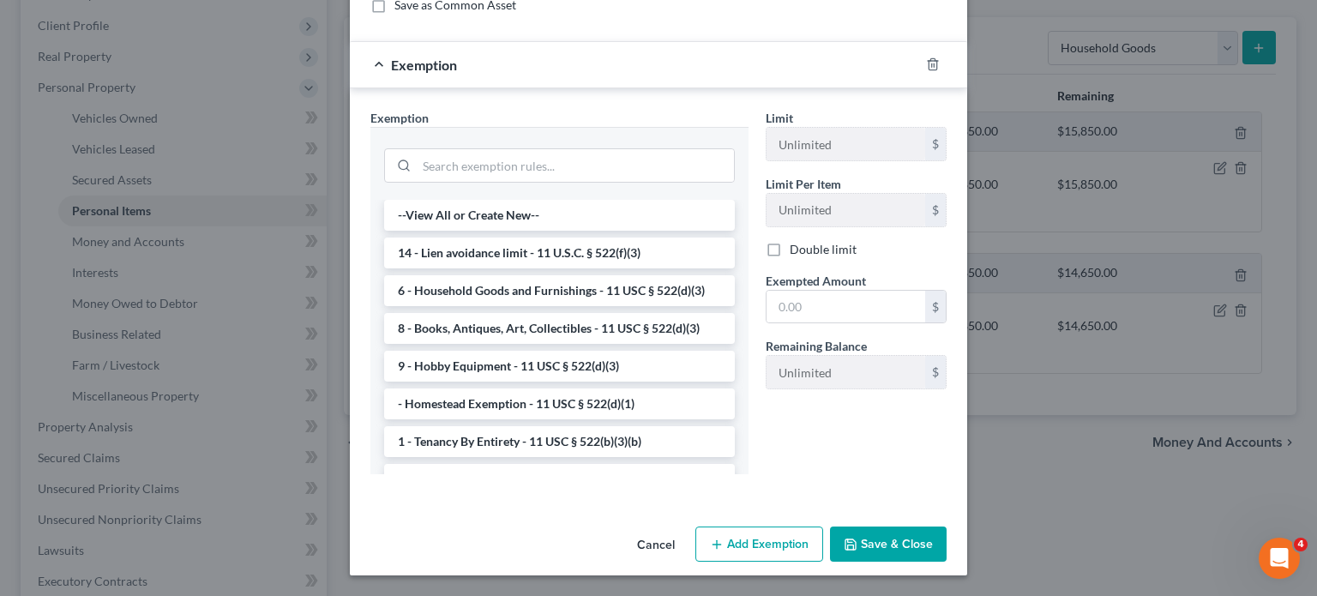
scroll to position [316, 0]
click at [487, 306] on li "6 - Household Goods and Furnishings - 11 USC § 522(d)(3)" at bounding box center [559, 290] width 351 height 31
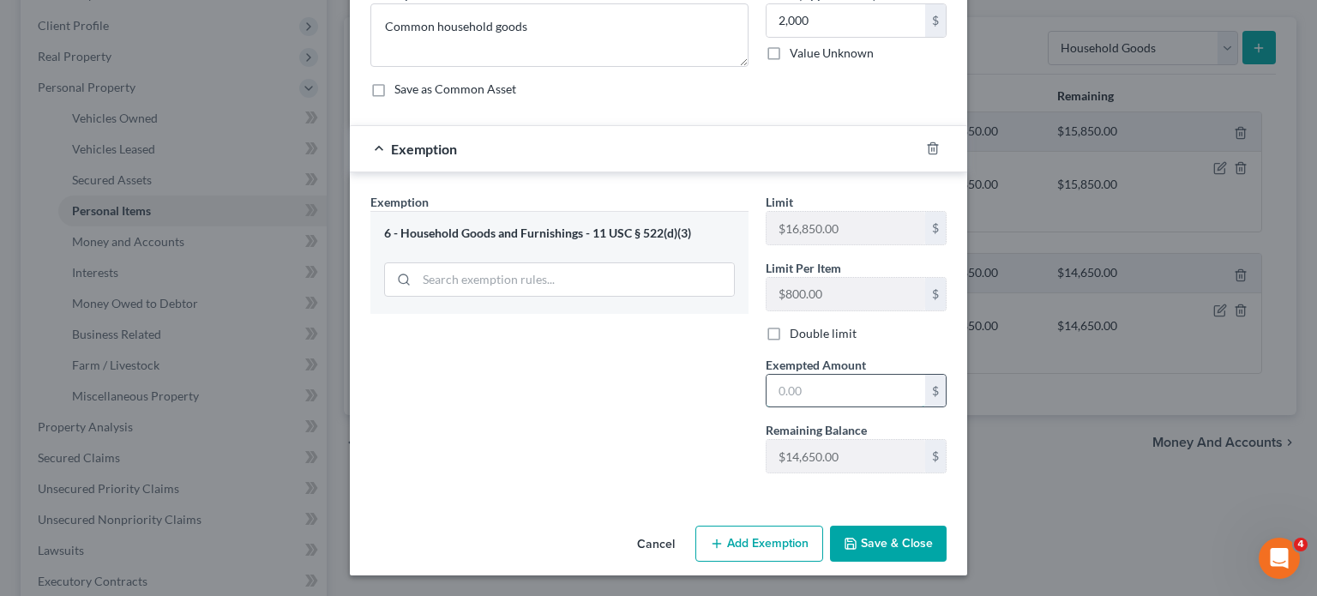
click at [885, 375] on input "text" at bounding box center [846, 391] width 159 height 33
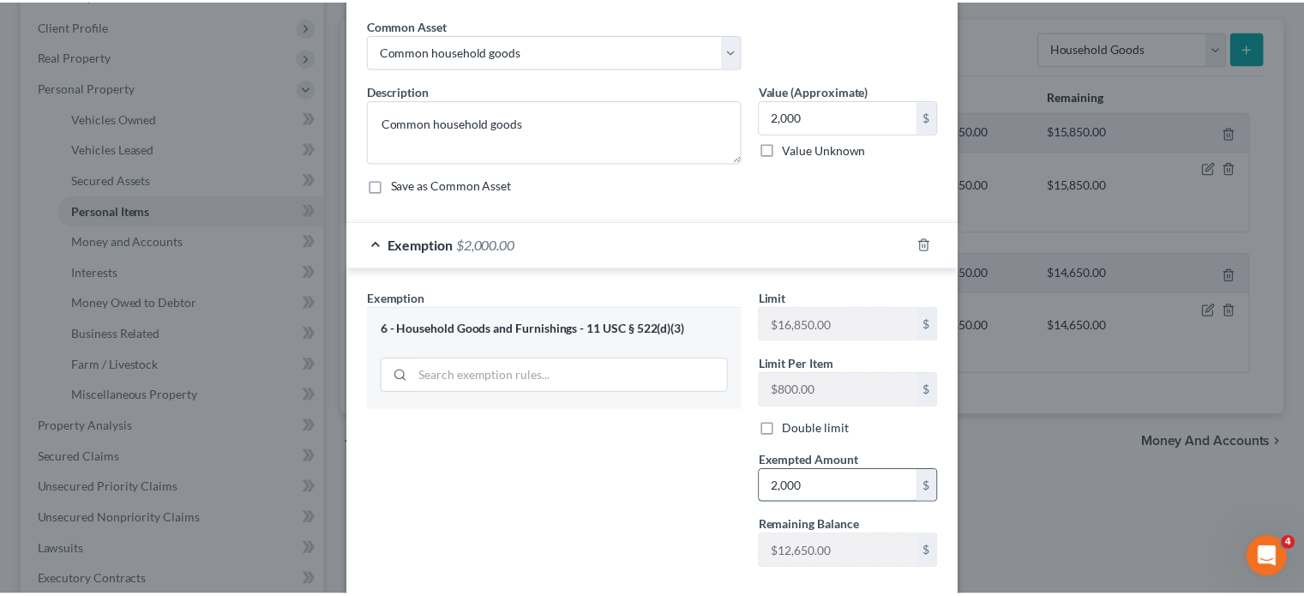
scroll to position [340, 0]
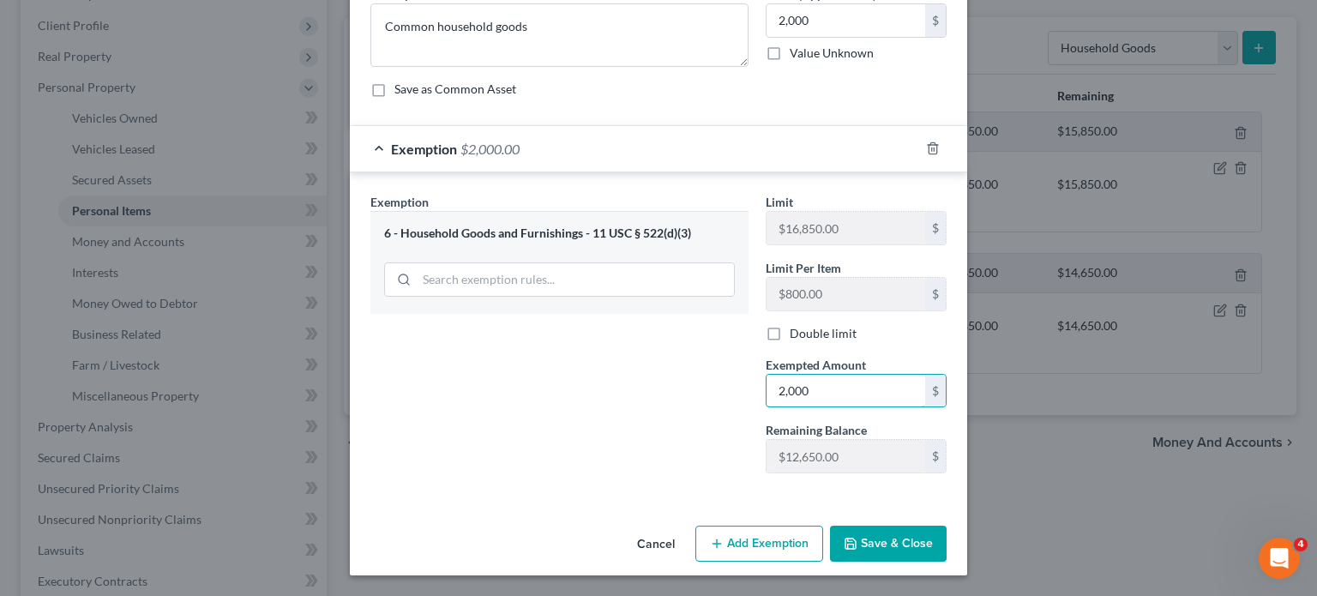
type input "2,000"
click at [919, 526] on button "Save & Close" at bounding box center [888, 544] width 117 height 36
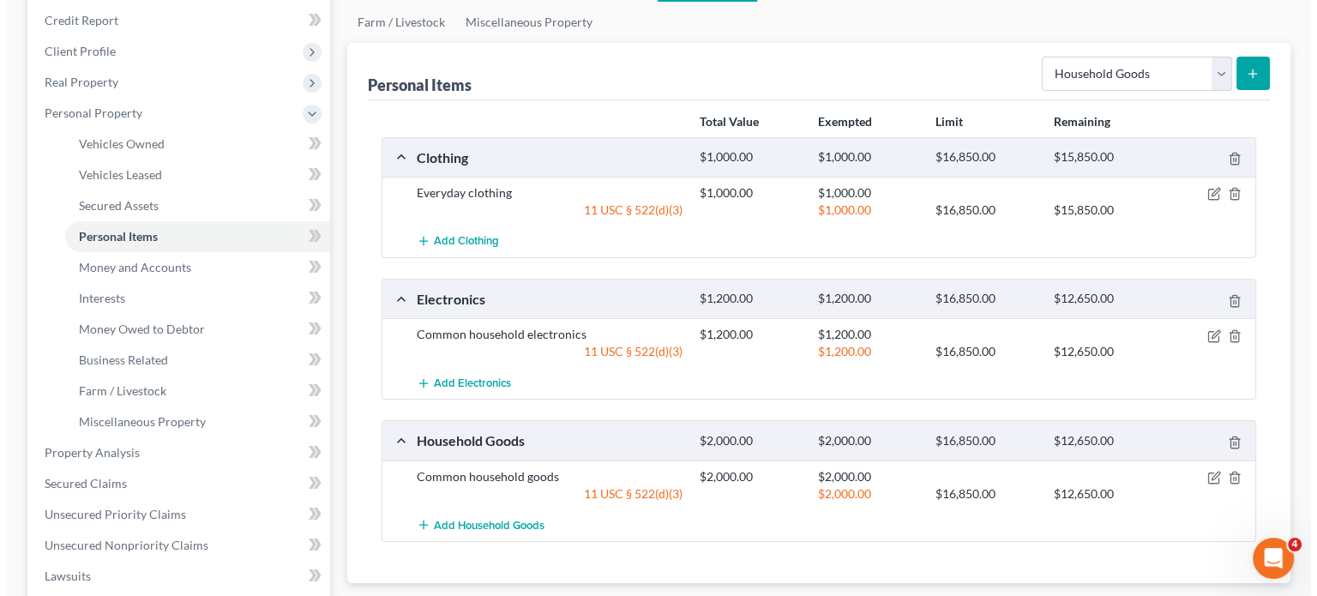
scroll to position [199, 0]
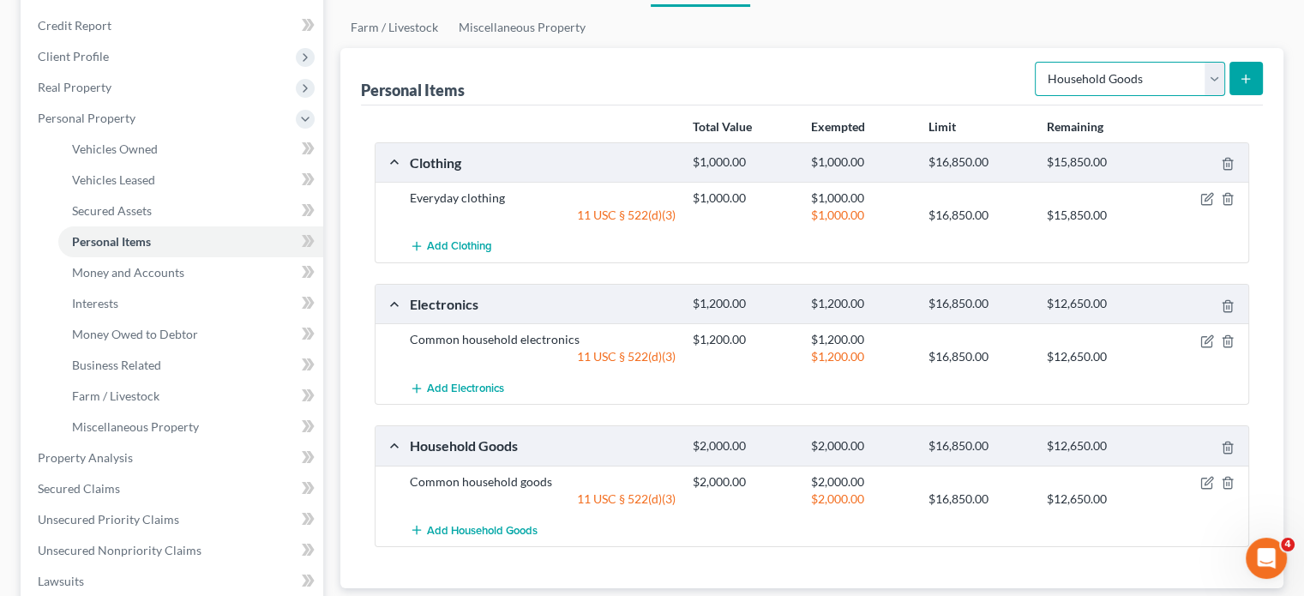
click at [1035, 96] on select "Select Item Type Clothing Collectibles Of Value Electronics Firearms Household …" at bounding box center [1130, 79] width 190 height 34
select select "jewelry"
click at [1035, 96] on select "Select Item Type Clothing Collectibles Of Value Electronics Firearms Household …" at bounding box center [1130, 79] width 190 height 34
click at [1239, 86] on icon "submit" at bounding box center [1246, 79] width 14 height 14
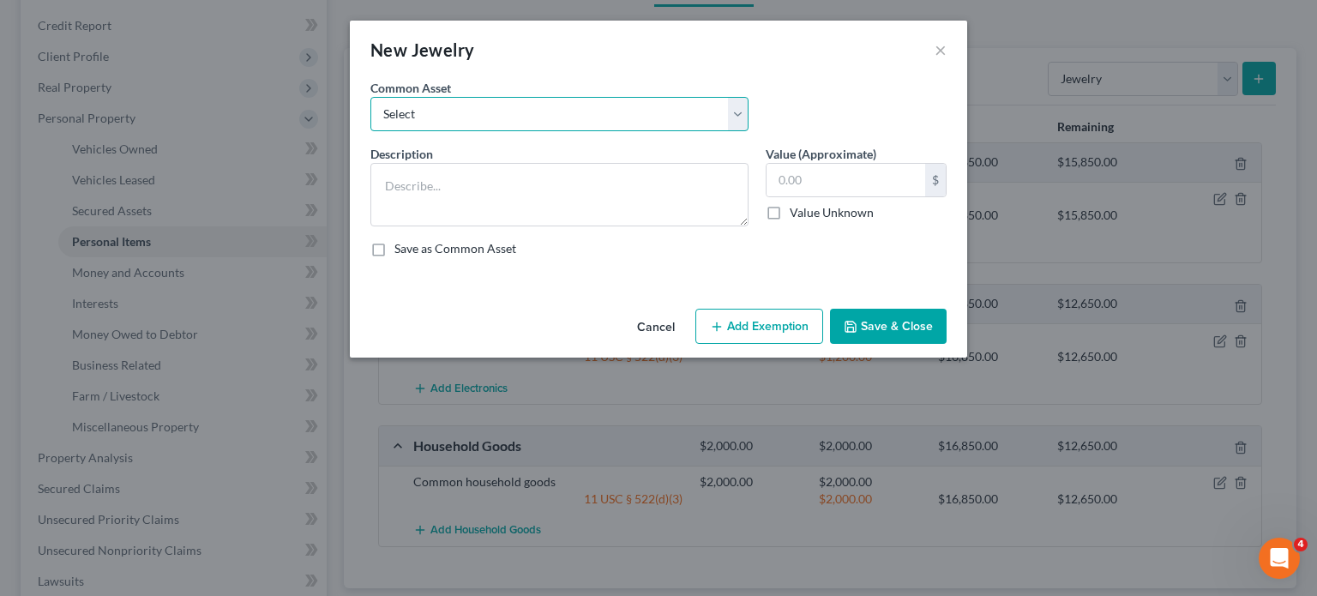
click at [594, 130] on select "Select Jewelry Wedding bands Costume Jewelry Watch Wedding ring and costume jew…" at bounding box center [559, 114] width 378 height 34
select select "2"
click at [370, 121] on select "Select Jewelry Wedding bands Costume Jewelry Watch Wedding ring and costume jew…" at bounding box center [559, 114] width 378 height 34
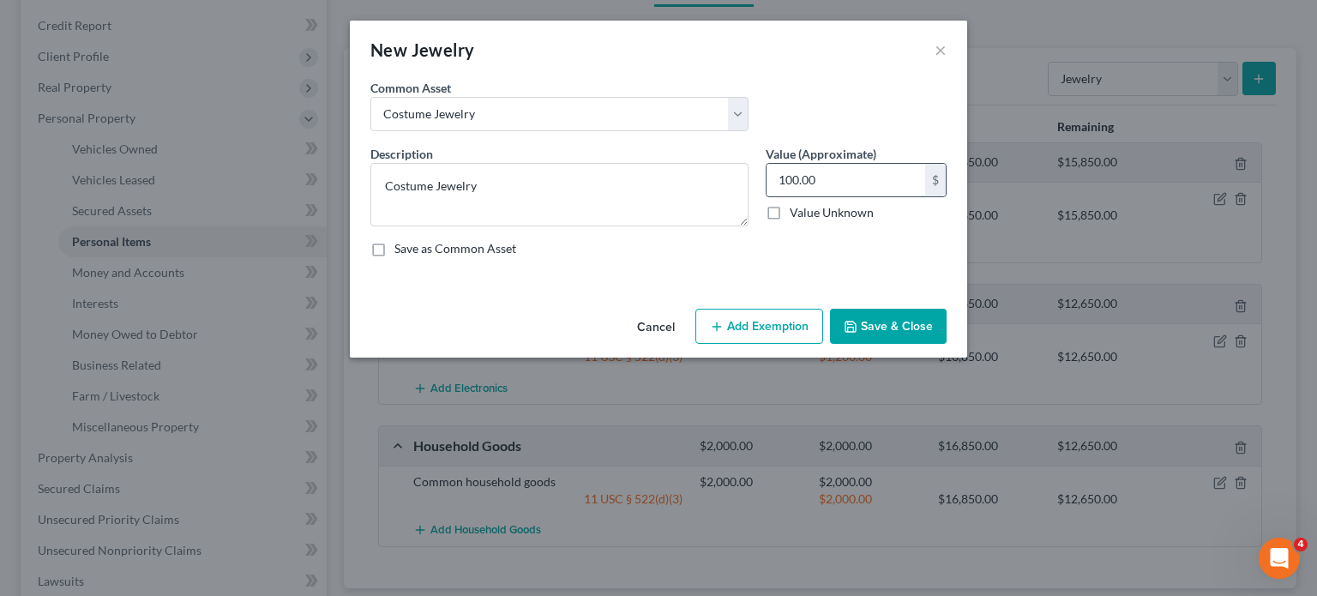
click at [865, 196] on input "100.00" at bounding box center [846, 180] width 159 height 33
click at [799, 358] on div "Cancel Add Exemption Save & Close" at bounding box center [658, 330] width 617 height 57
click at [785, 345] on button "Add Exemption" at bounding box center [759, 327] width 128 height 36
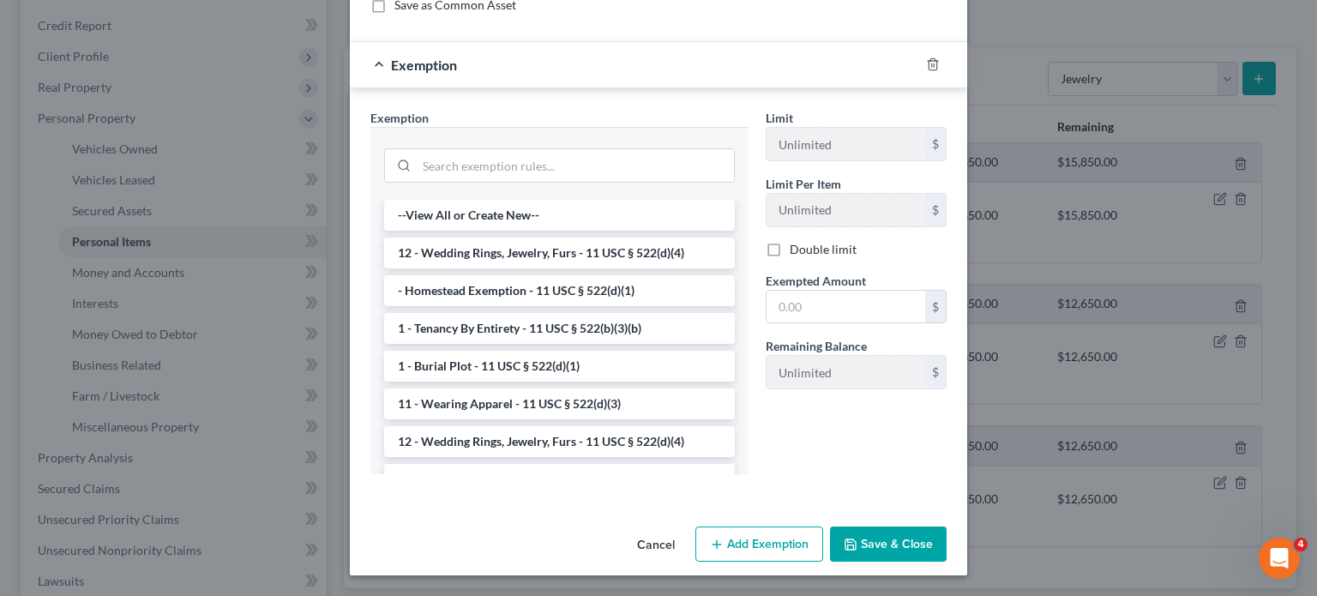
scroll to position [268, 0]
click at [575, 268] on li "12 - Wedding Rings, Jewelry, Furs - 11 USC § 522(d)(4)" at bounding box center [559, 253] width 351 height 31
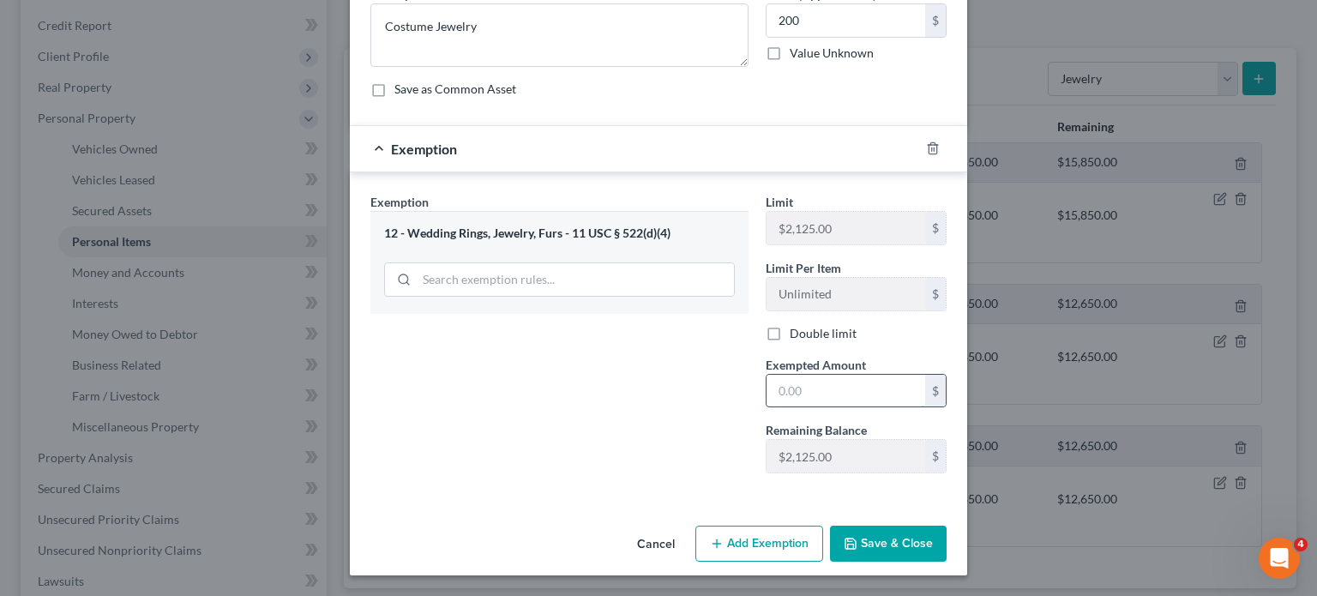
click at [804, 407] on input "text" at bounding box center [846, 391] width 159 height 33
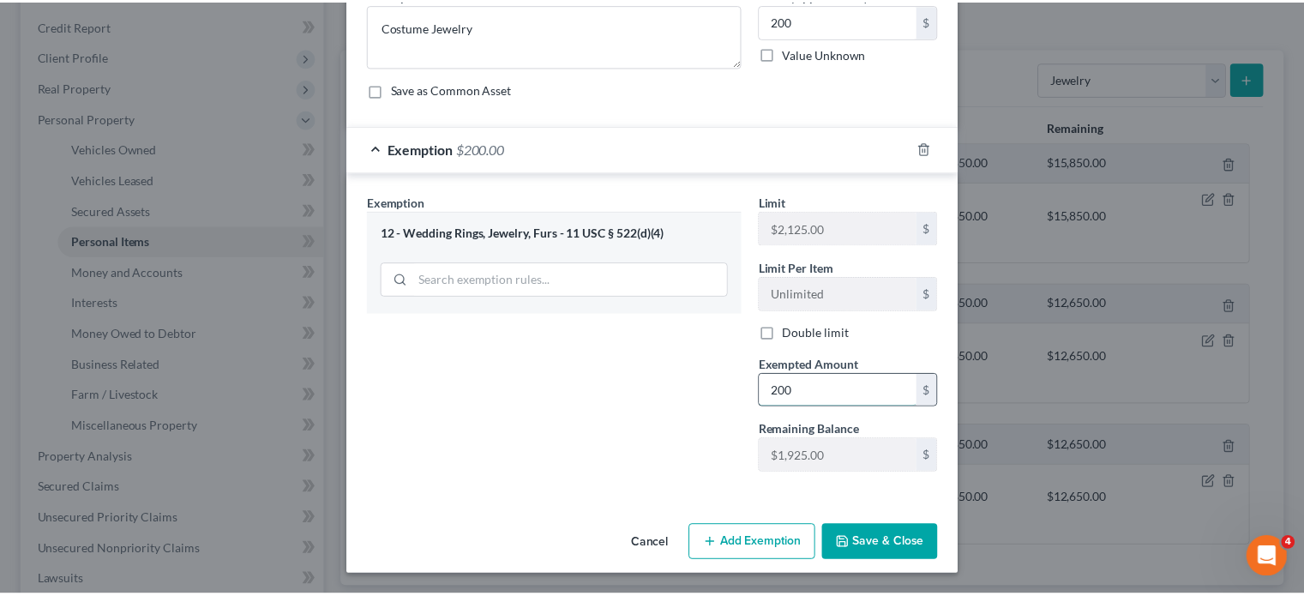
scroll to position [340, 0]
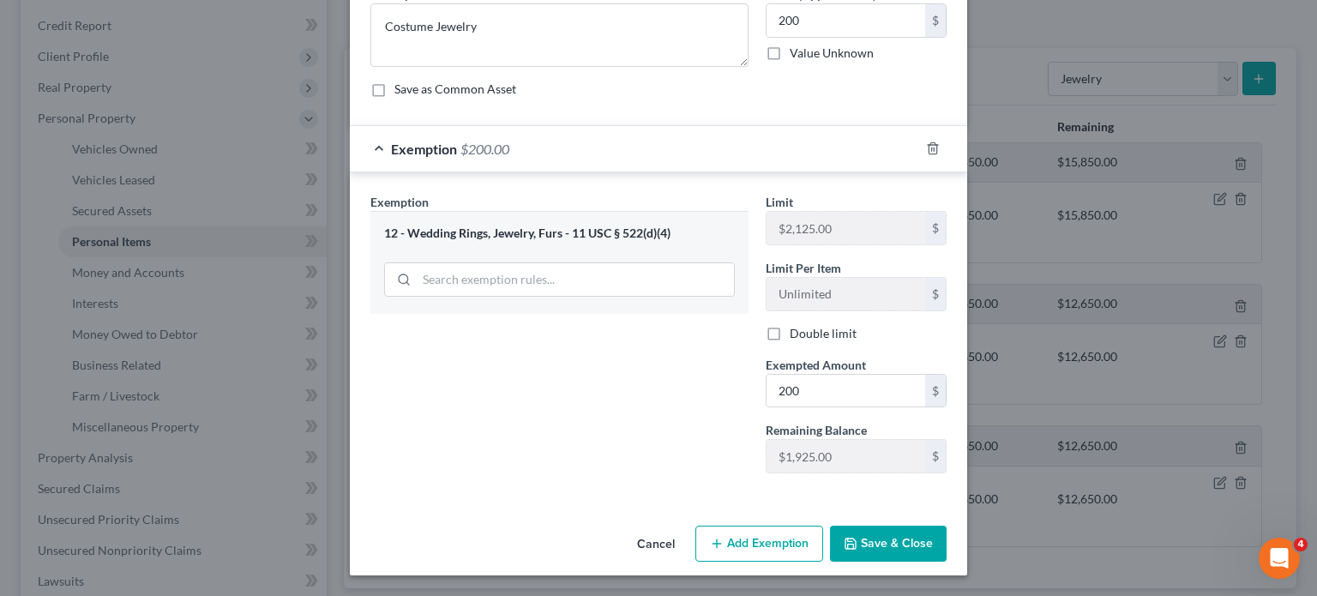
click at [945, 533] on button "Save & Close" at bounding box center [888, 544] width 117 height 36
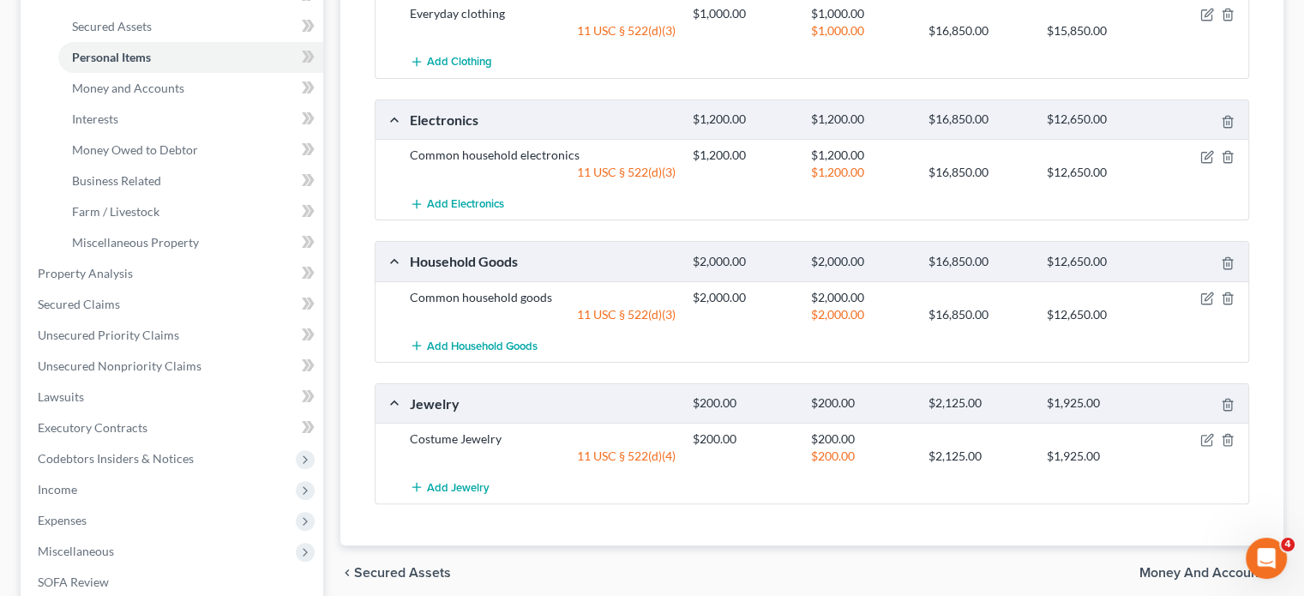
scroll to position [386, 0]
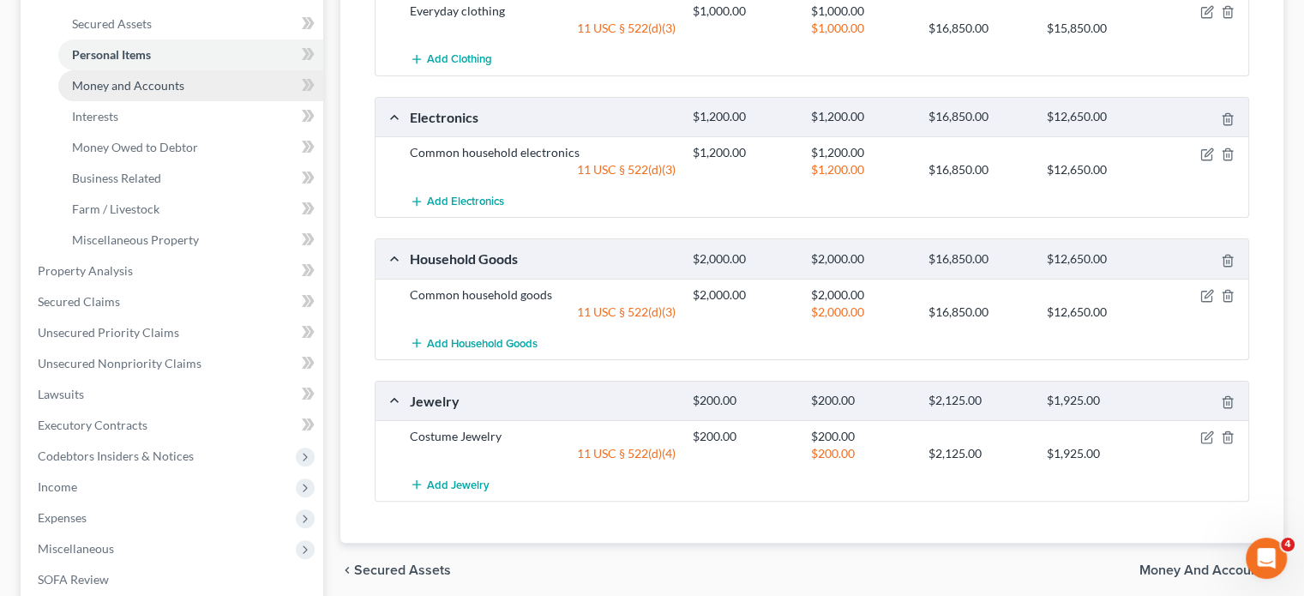
click at [169, 93] on span "Money and Accounts" at bounding box center [128, 85] width 112 height 15
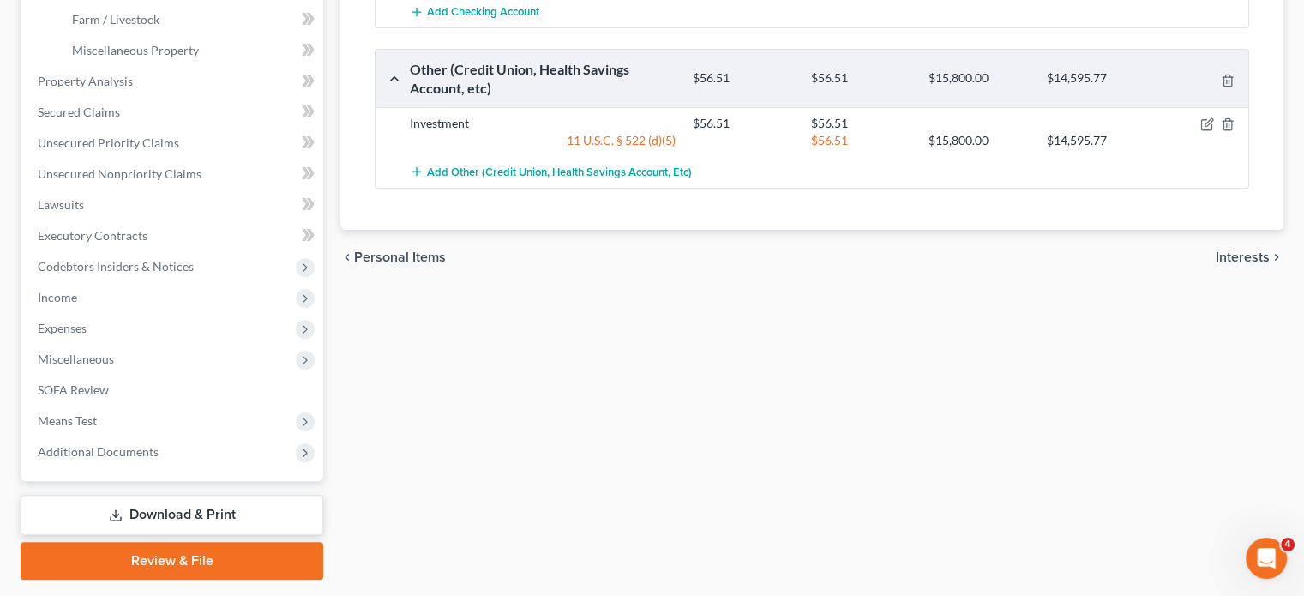
scroll to position [576, 0]
drag, startPoint x: 592, startPoint y: 287, endPoint x: 487, endPoint y: 416, distance: 165.8
click at [487, 284] on div "chevron_left Personal Items Interests chevron_right" at bounding box center [811, 256] width 943 height 55
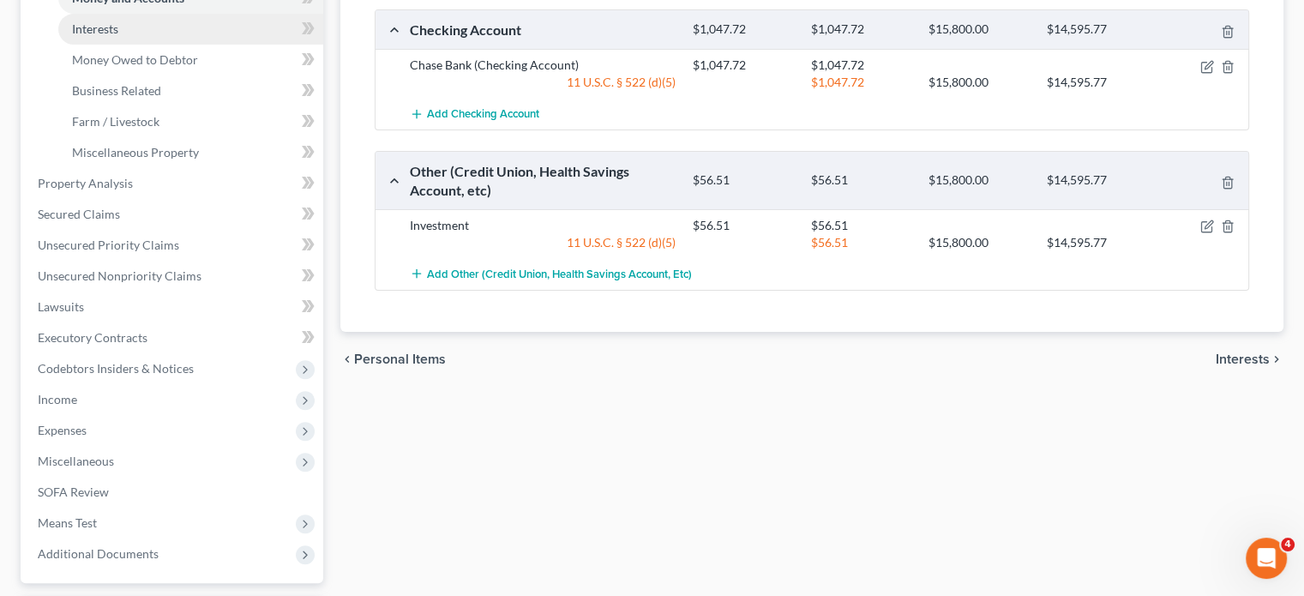
click at [232, 45] on link "Interests" at bounding box center [190, 29] width 265 height 31
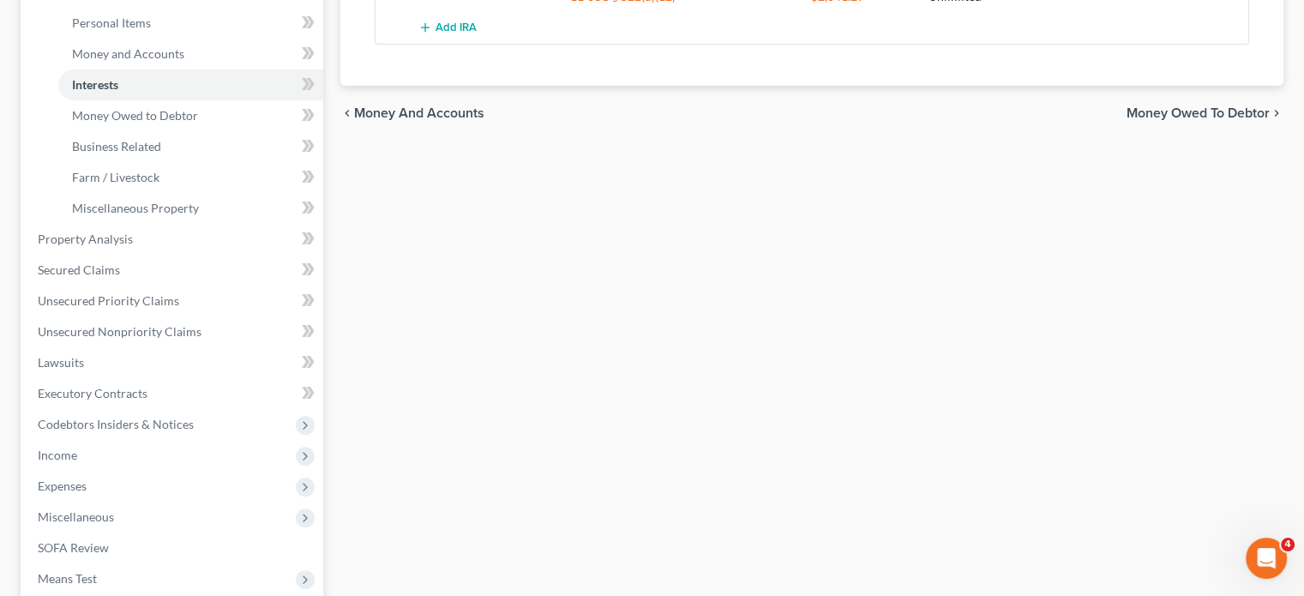
scroll to position [418, 0]
click at [214, 130] on link "Money Owed to Debtor" at bounding box center [190, 114] width 265 height 31
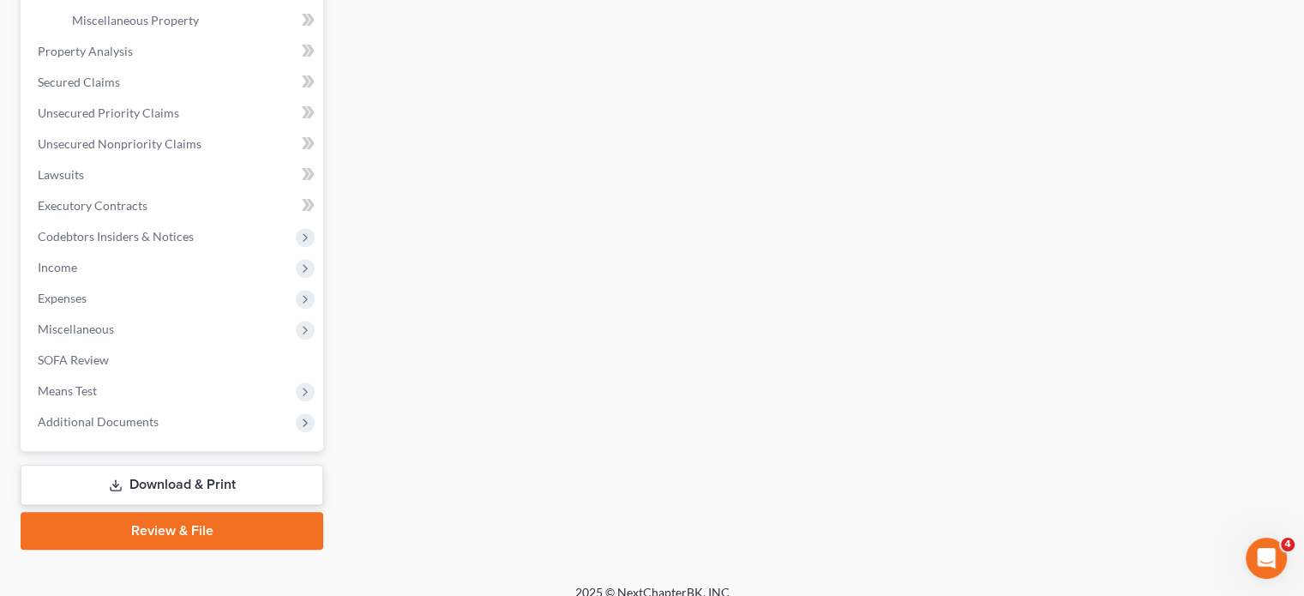
scroll to position [617, 0]
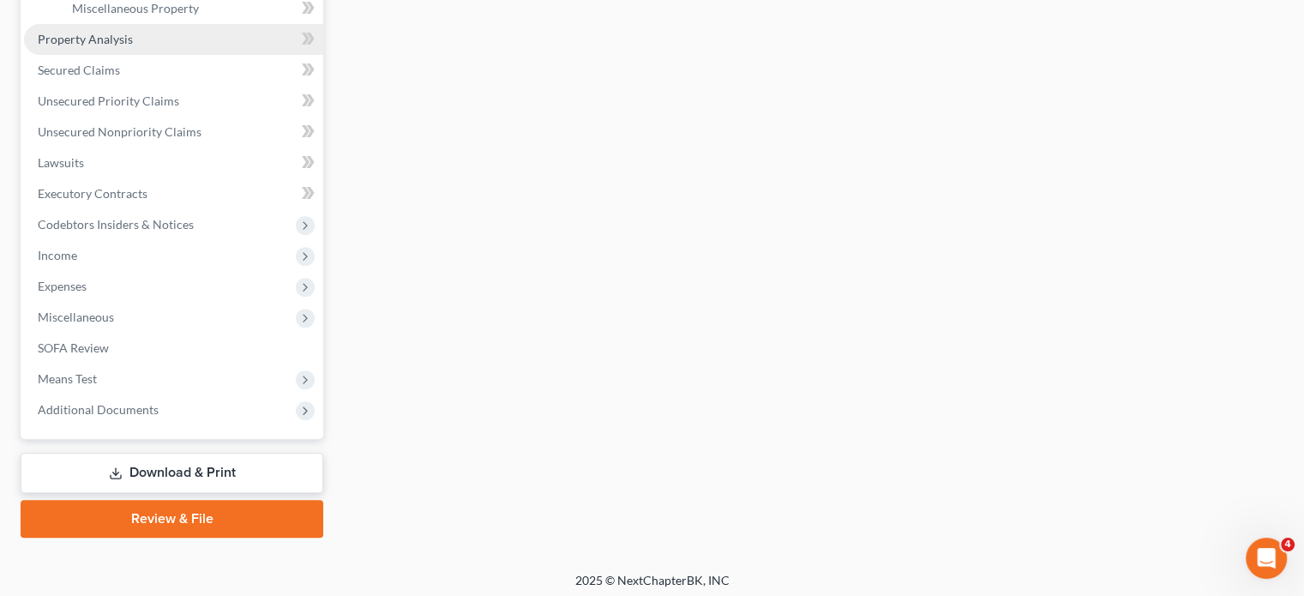
click at [181, 55] on link "Property Analysis" at bounding box center [173, 39] width 299 height 31
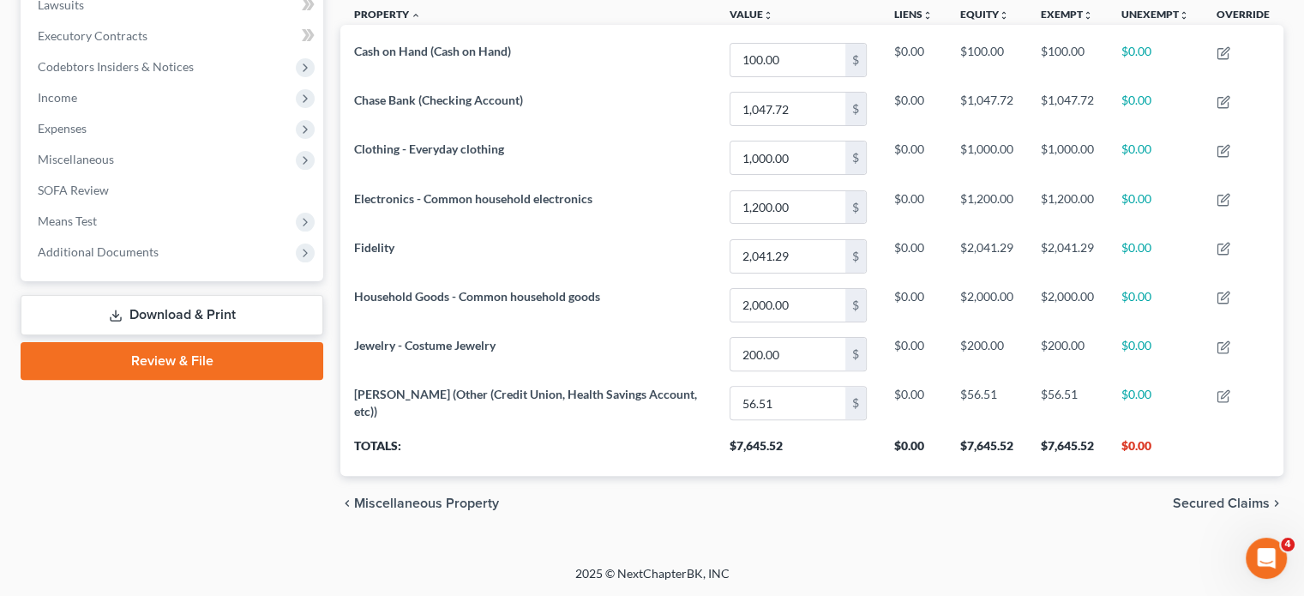
scroll to position [214, 0]
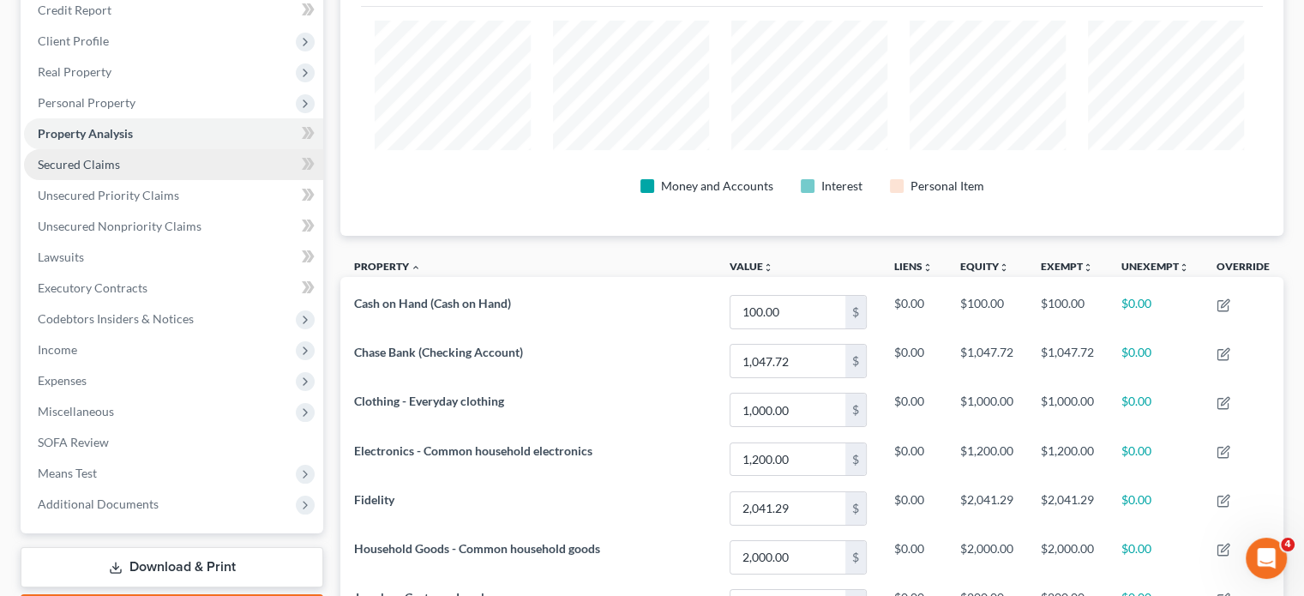
click at [192, 180] on link "Secured Claims" at bounding box center [173, 164] width 299 height 31
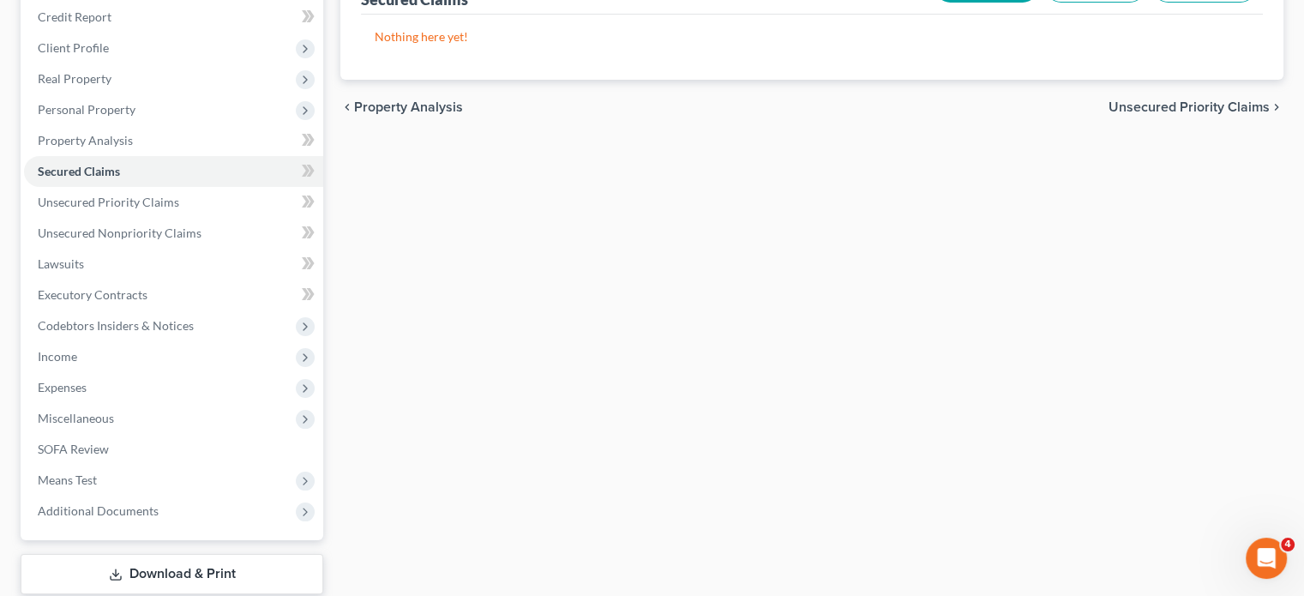
scroll to position [209, 0]
click at [179, 208] on span "Unsecured Priority Claims" at bounding box center [108, 200] width 141 height 15
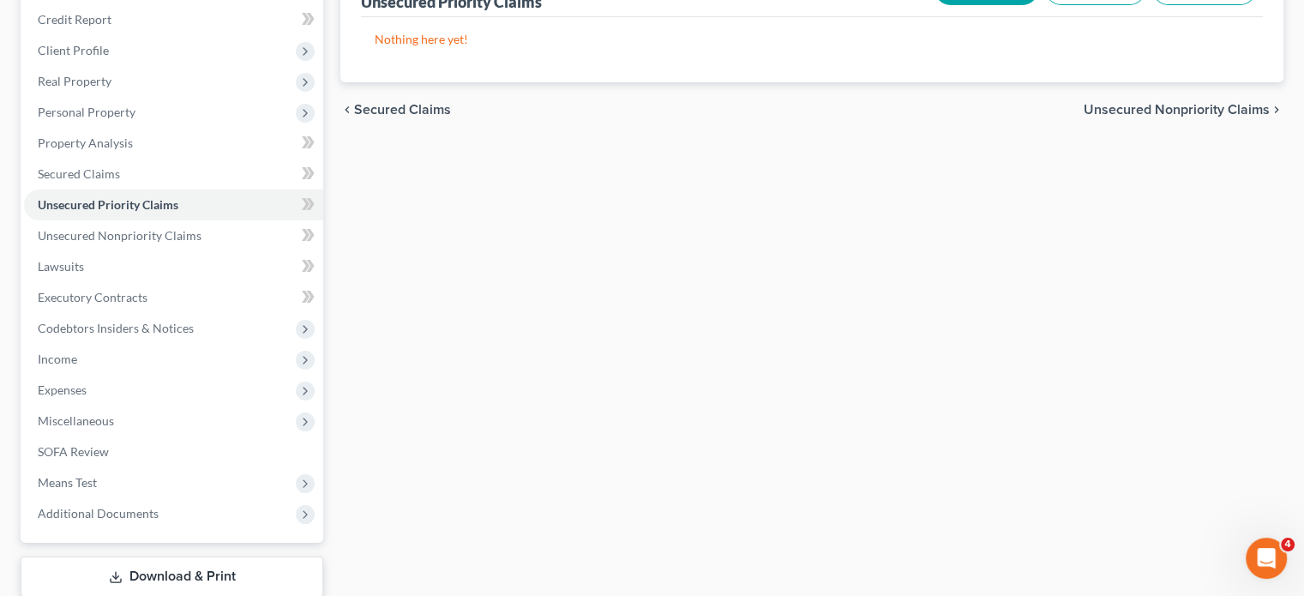
scroll to position [209, 0]
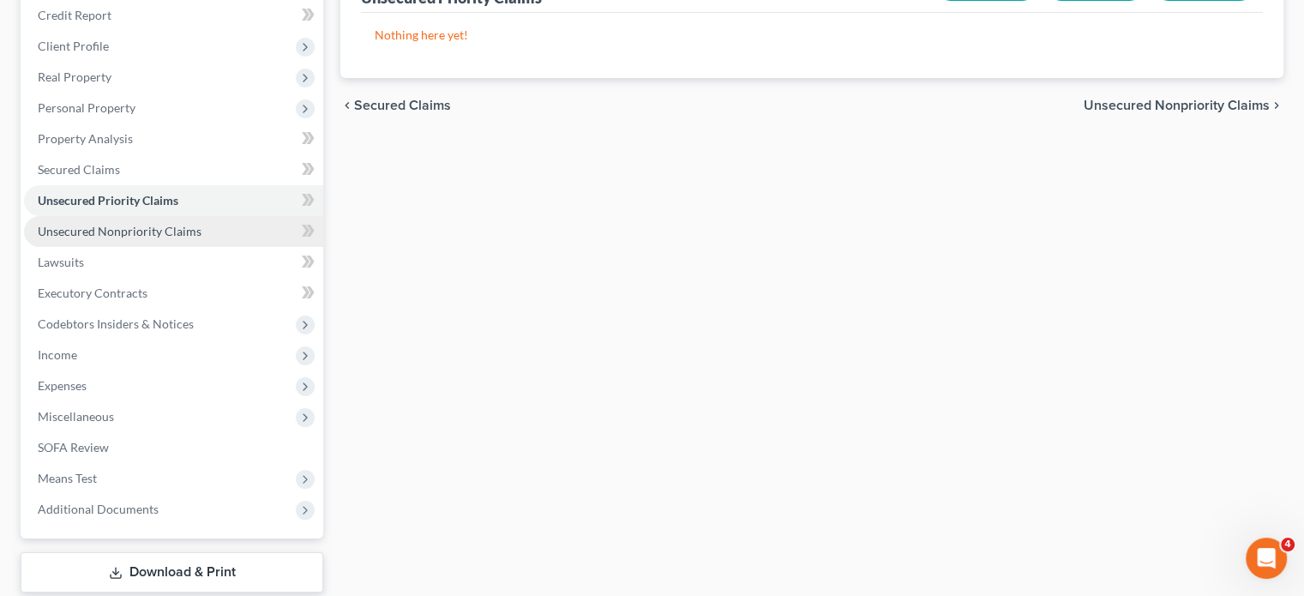
click at [196, 238] on span "Unsecured Nonpriority Claims" at bounding box center [120, 231] width 164 height 15
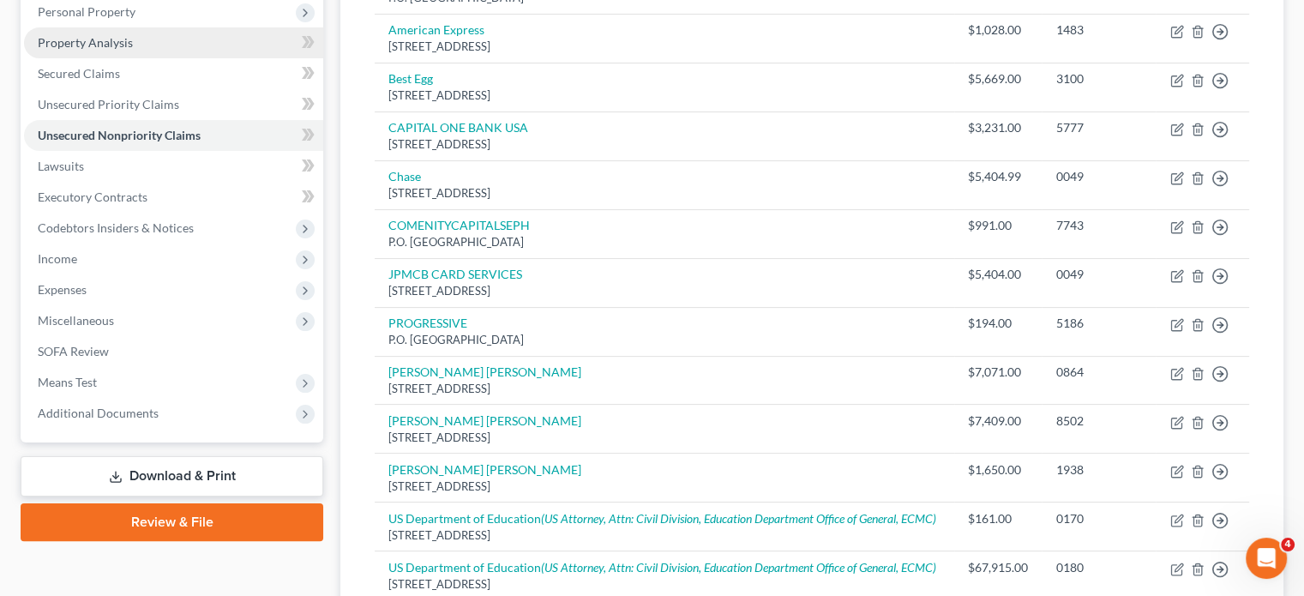
scroll to position [327, 0]
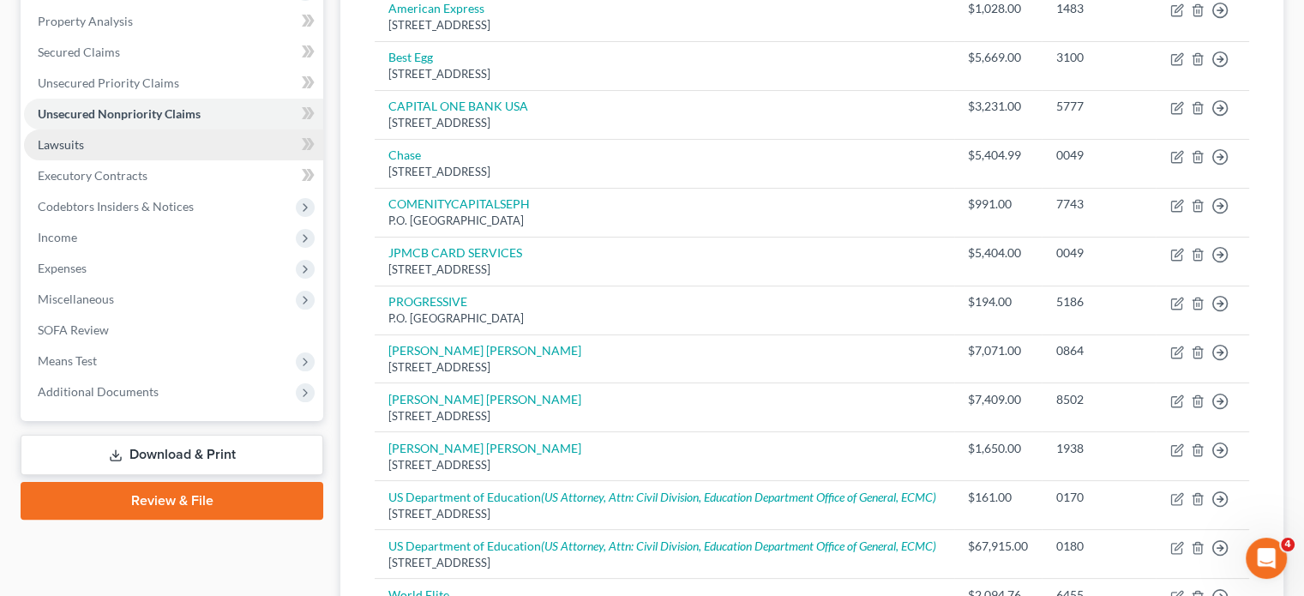
click at [133, 160] on link "Lawsuits" at bounding box center [173, 144] width 299 height 31
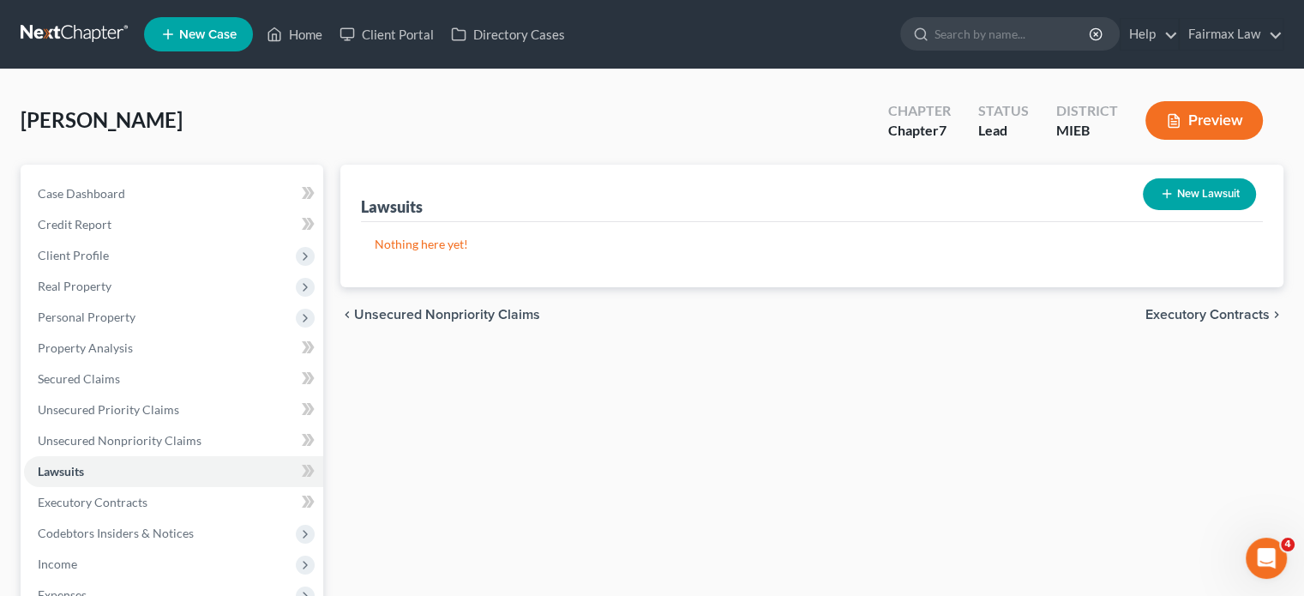
scroll to position [360, 0]
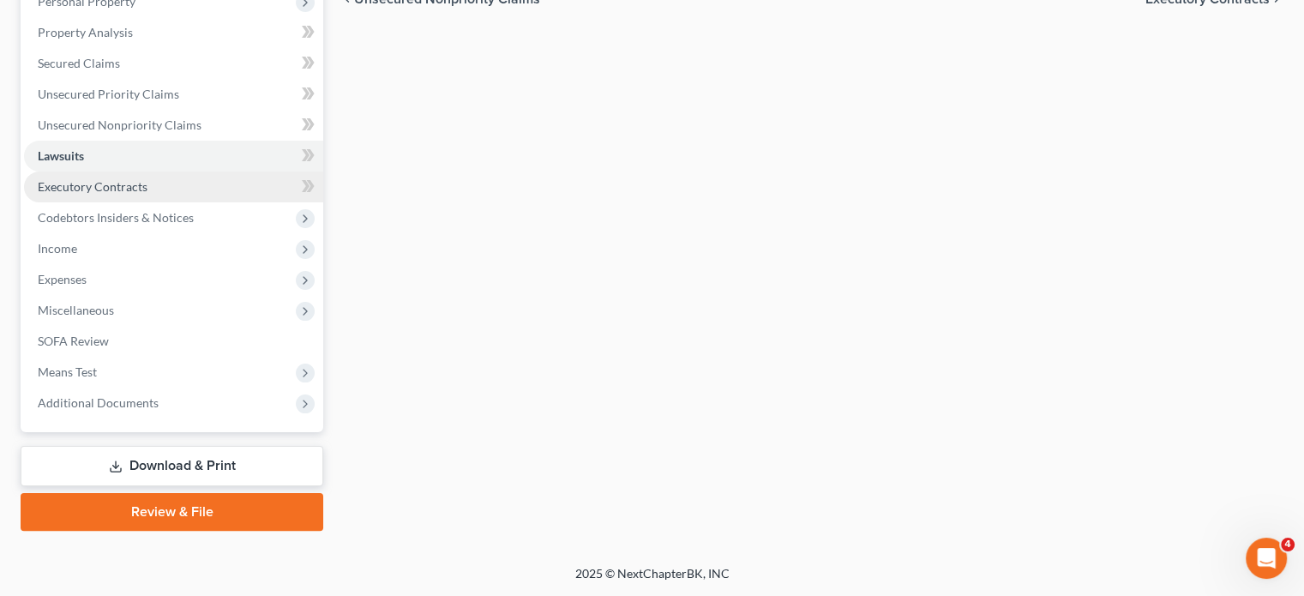
click at [135, 194] on span "Executory Contracts" at bounding box center [93, 186] width 110 height 15
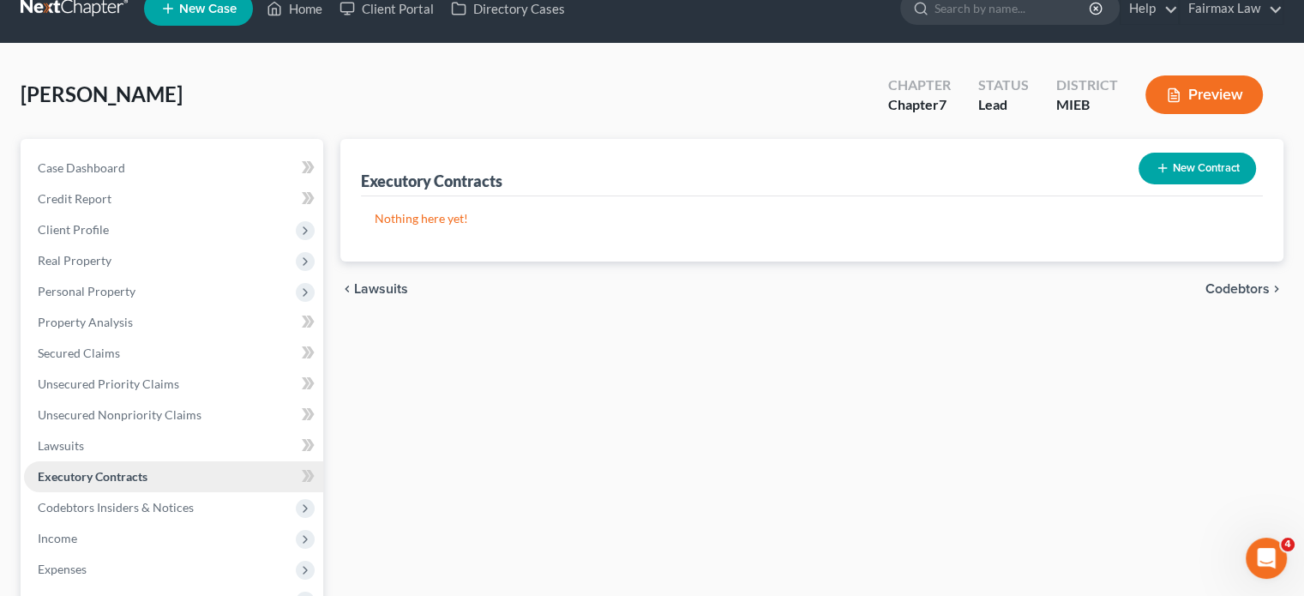
scroll to position [2, 0]
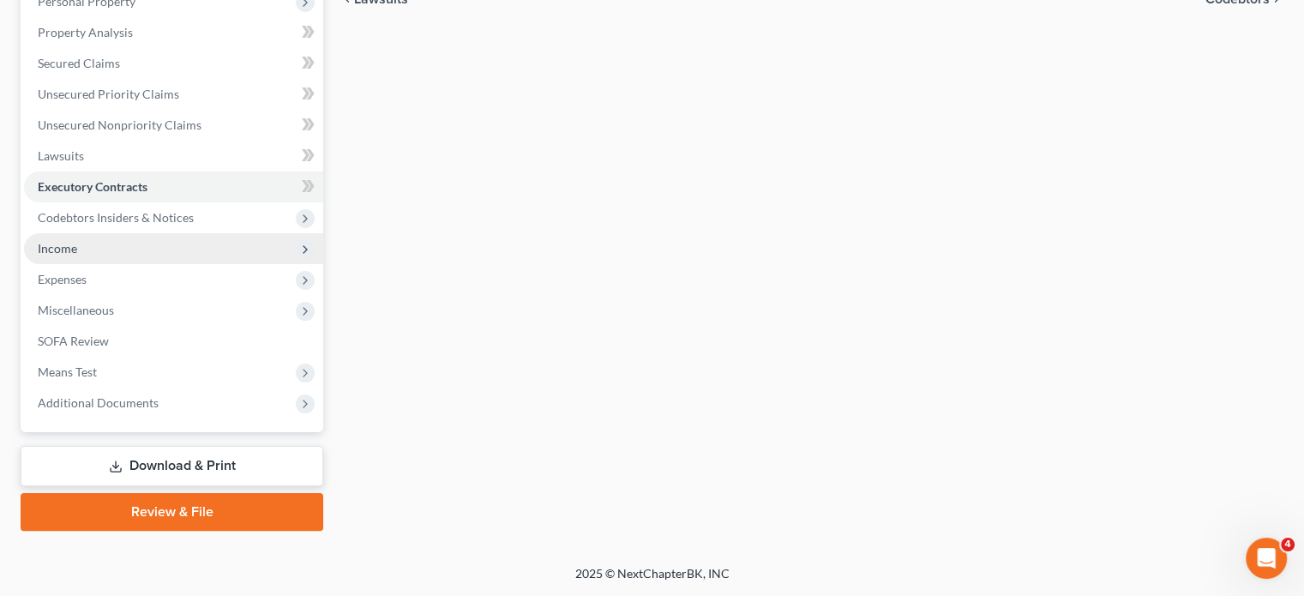
click at [160, 264] on span "Income" at bounding box center [173, 248] width 299 height 31
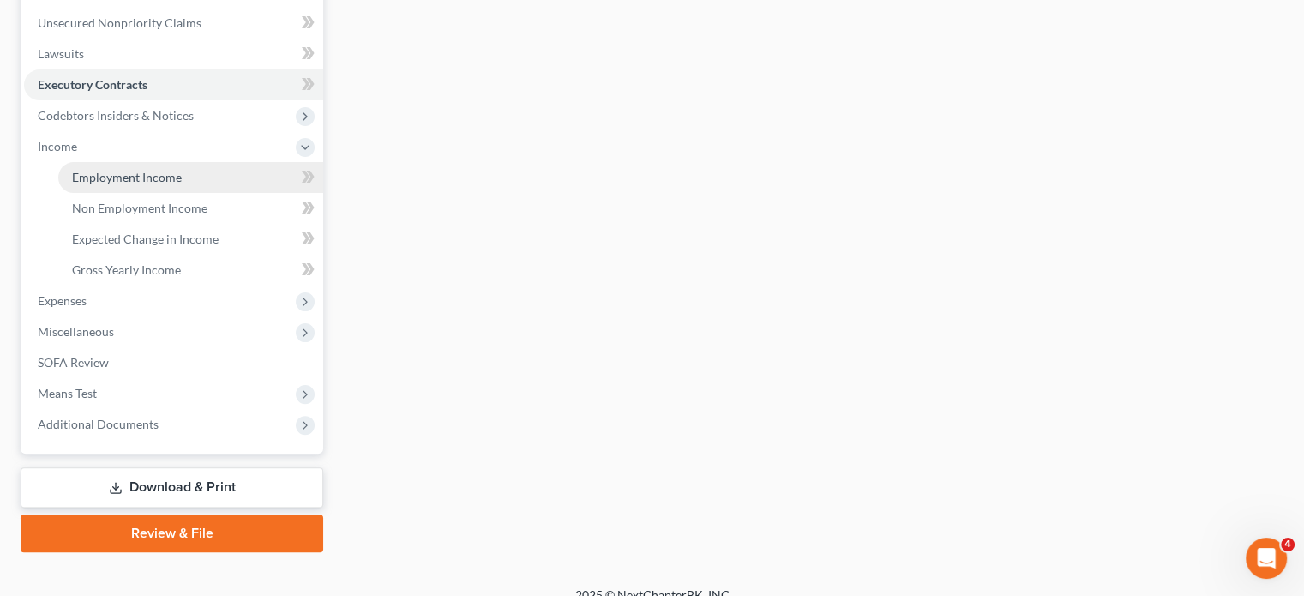
click at [129, 184] on span "Employment Income" at bounding box center [127, 177] width 110 height 15
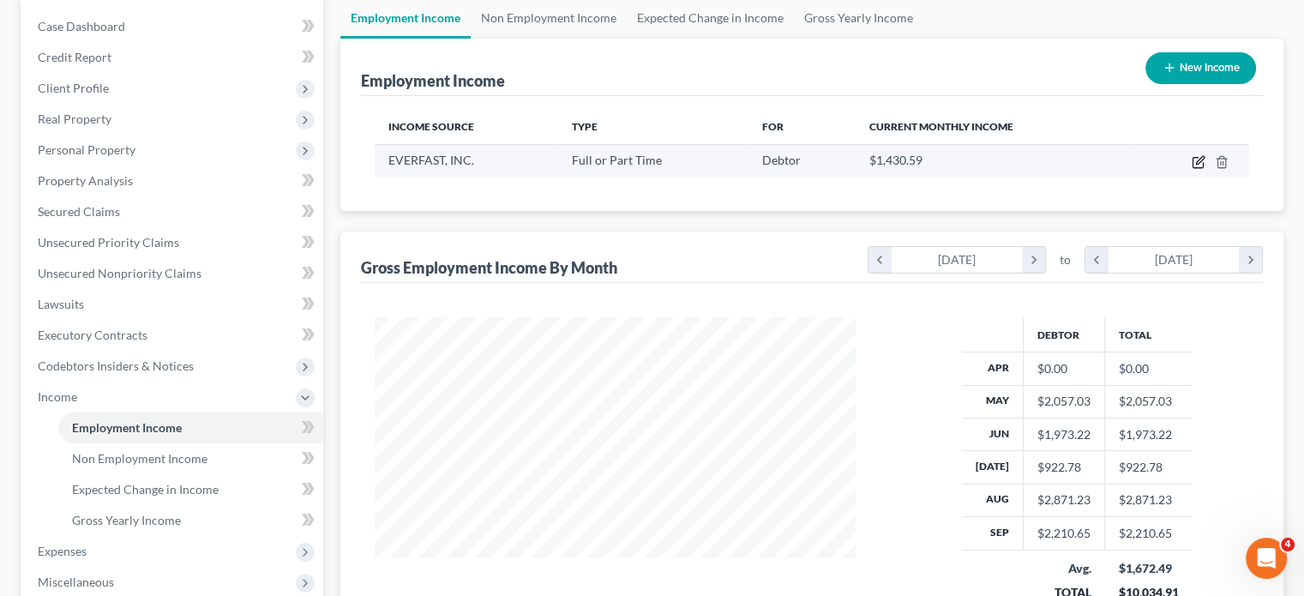
click at [1192, 169] on icon "button" at bounding box center [1199, 162] width 14 height 14
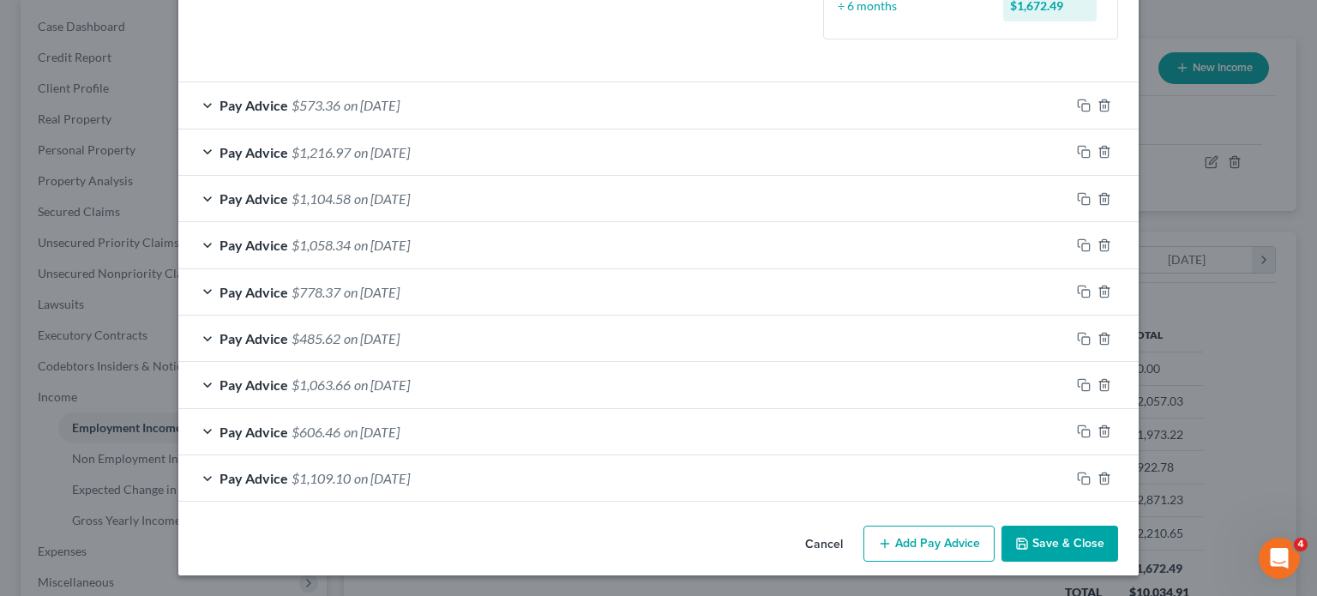
drag, startPoint x: 1146, startPoint y: 503, endPoint x: 1146, endPoint y: 514, distance: 10.3
click at [1139, 519] on div "Cancel Add Pay Advice Save & Close" at bounding box center [658, 547] width 960 height 57
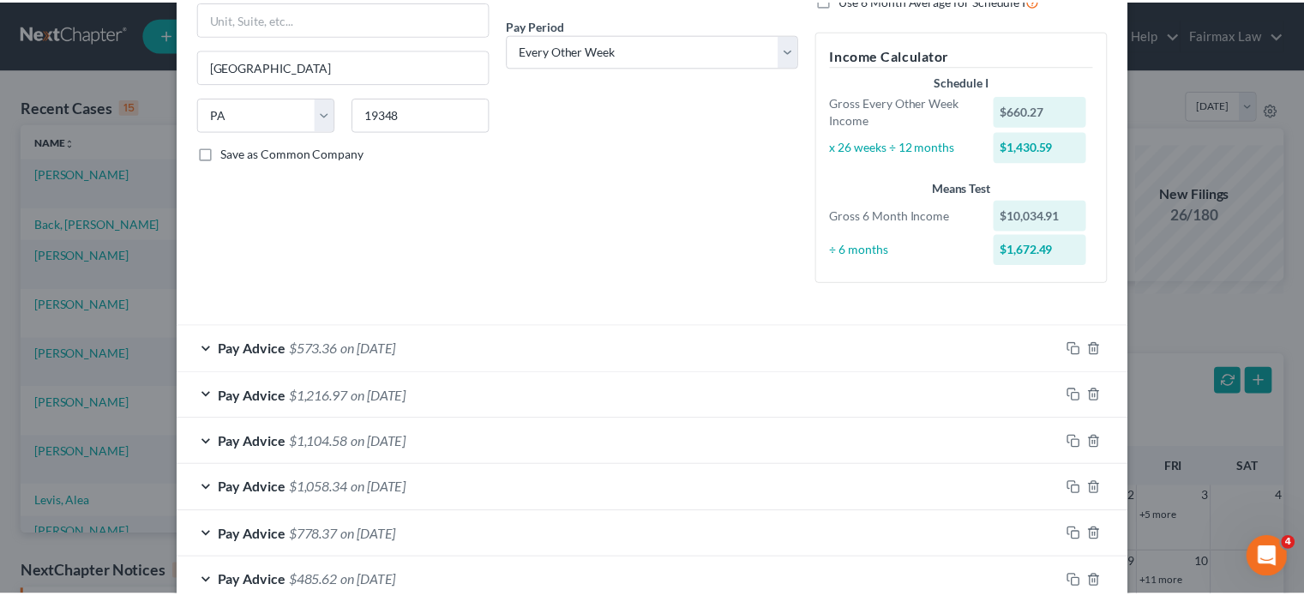
scroll to position [746, 0]
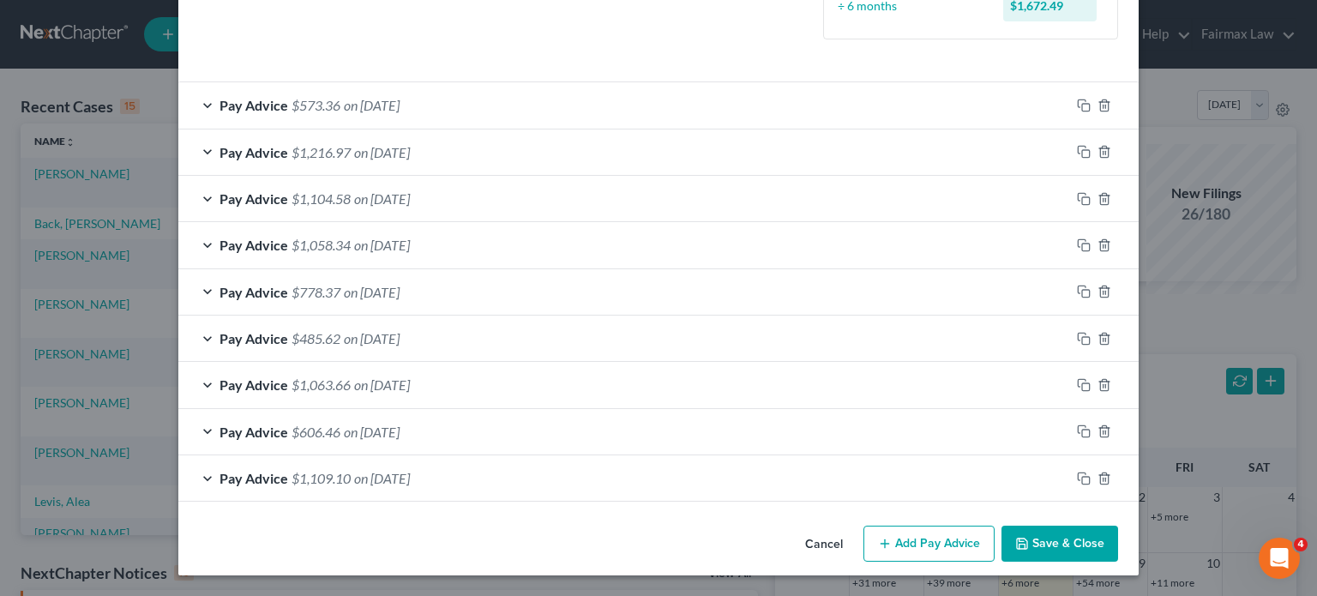
click at [1118, 526] on button "Save & Close" at bounding box center [1060, 544] width 117 height 36
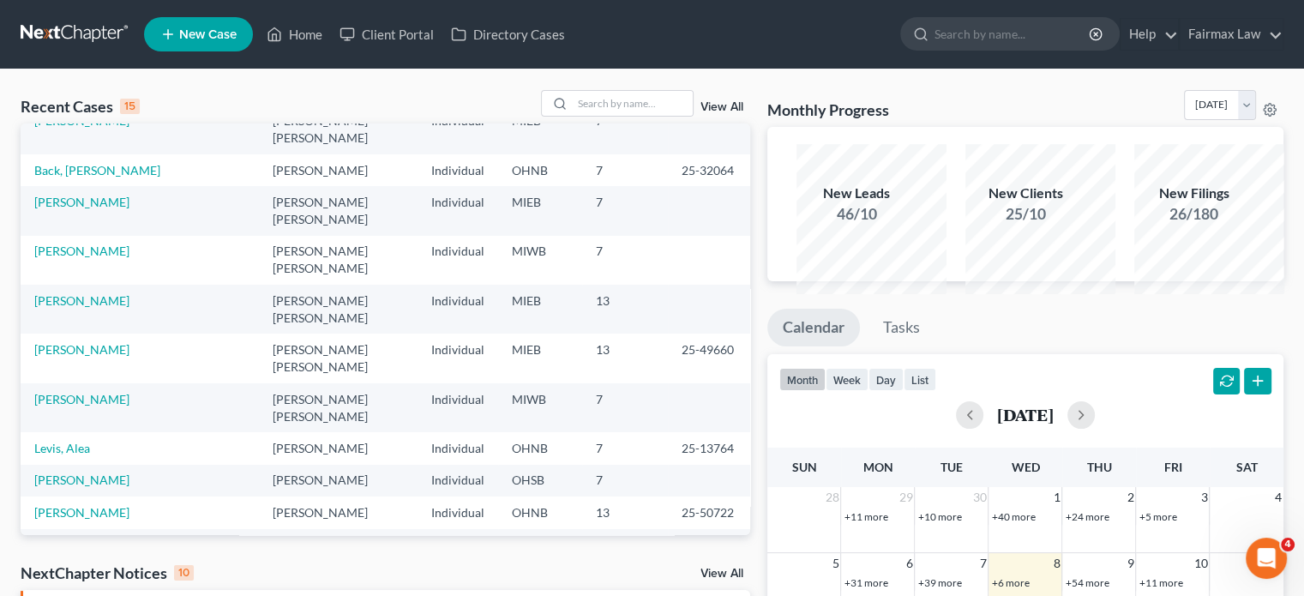
scroll to position [0, 0]
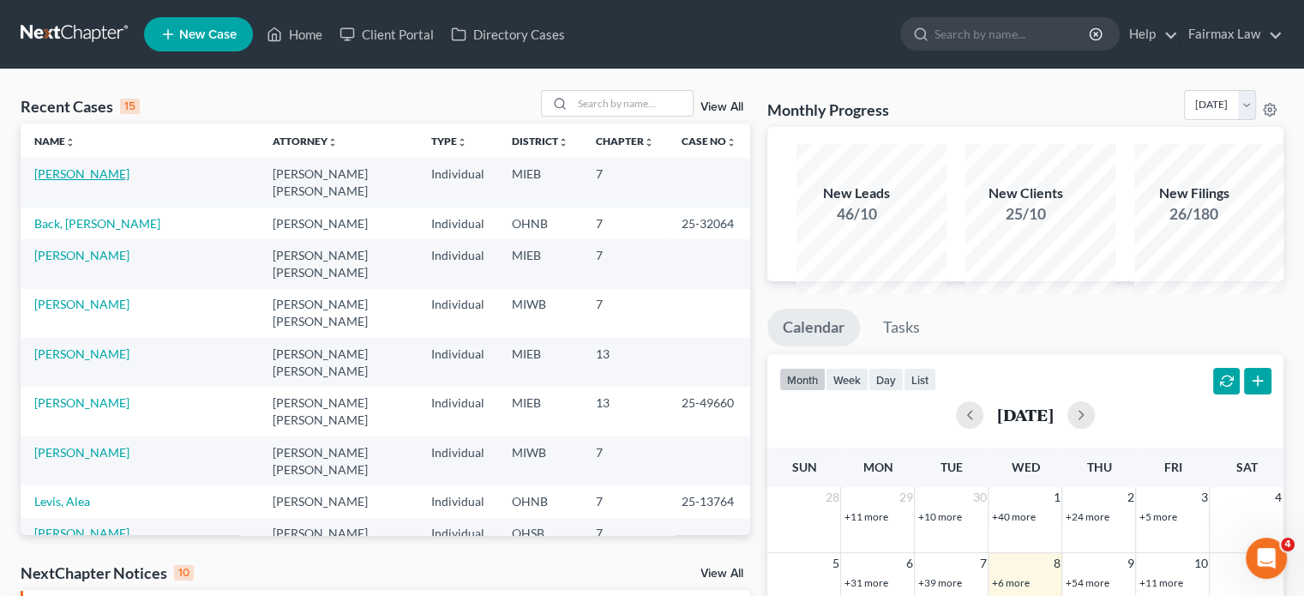
click at [122, 181] on link "[PERSON_NAME]" at bounding box center [81, 173] width 95 height 15
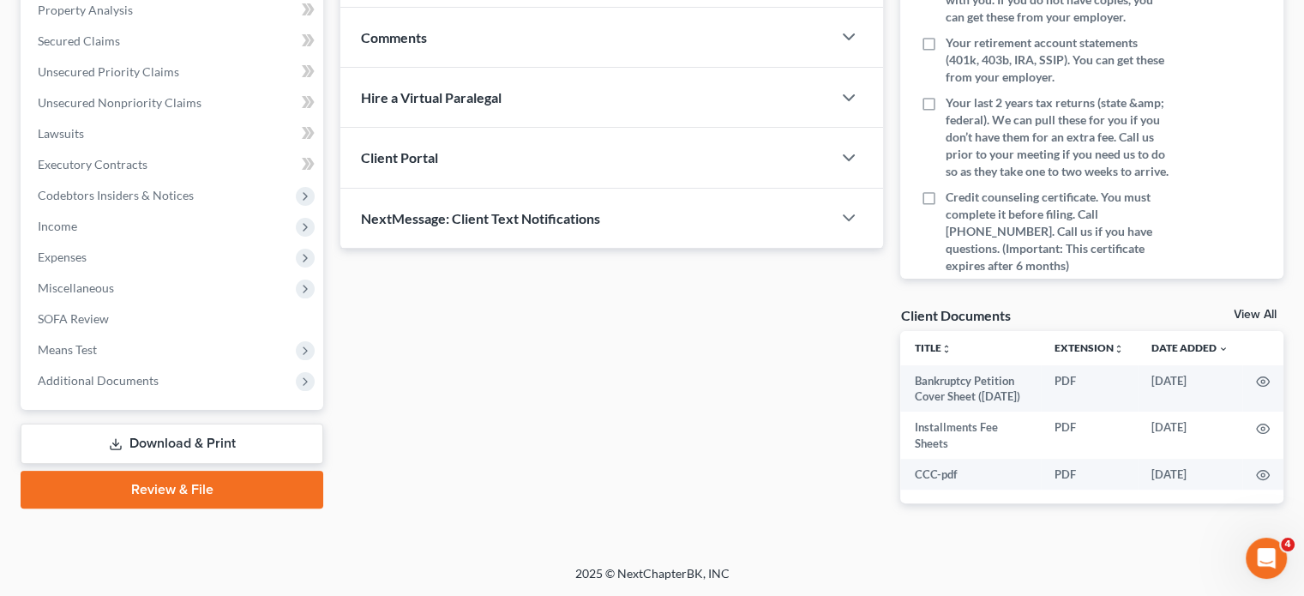
scroll to position [466, 0]
click at [223, 268] on span "Expenses" at bounding box center [173, 257] width 299 height 31
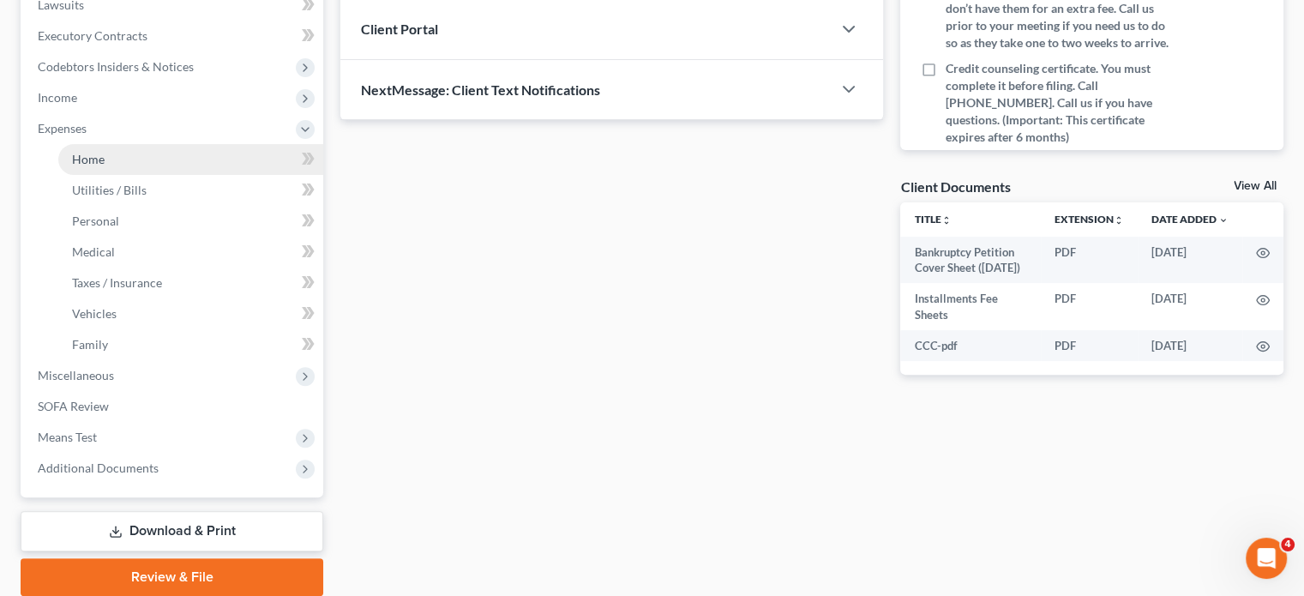
click at [180, 175] on link "Home" at bounding box center [190, 159] width 265 height 31
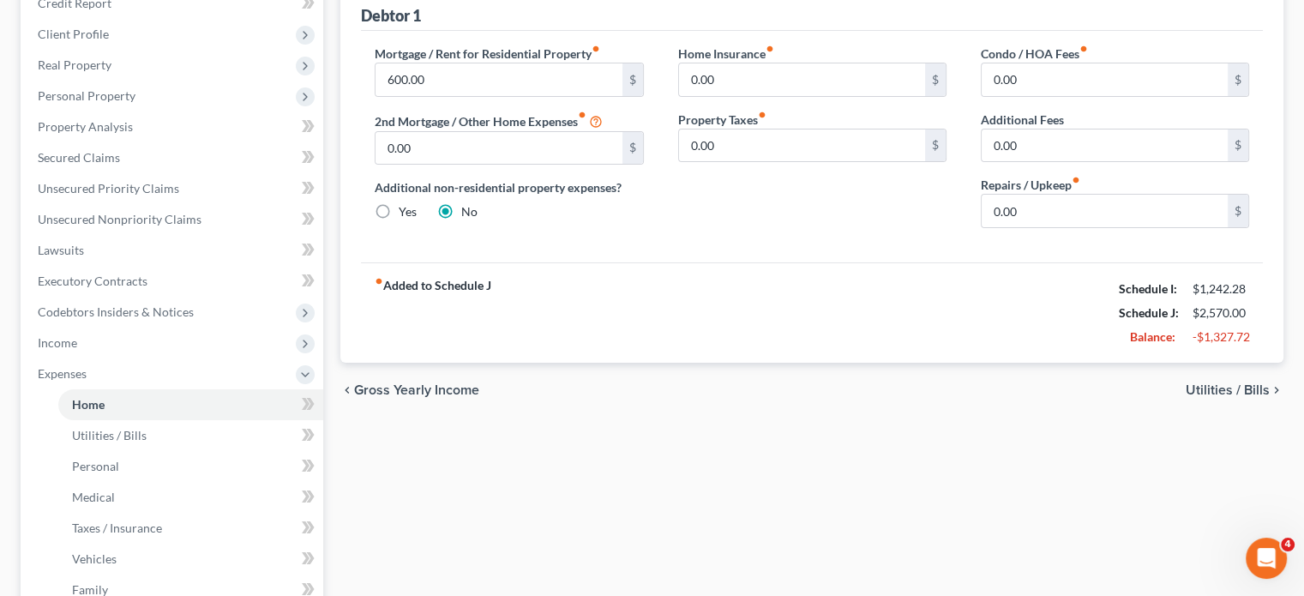
scroll to position [147, 0]
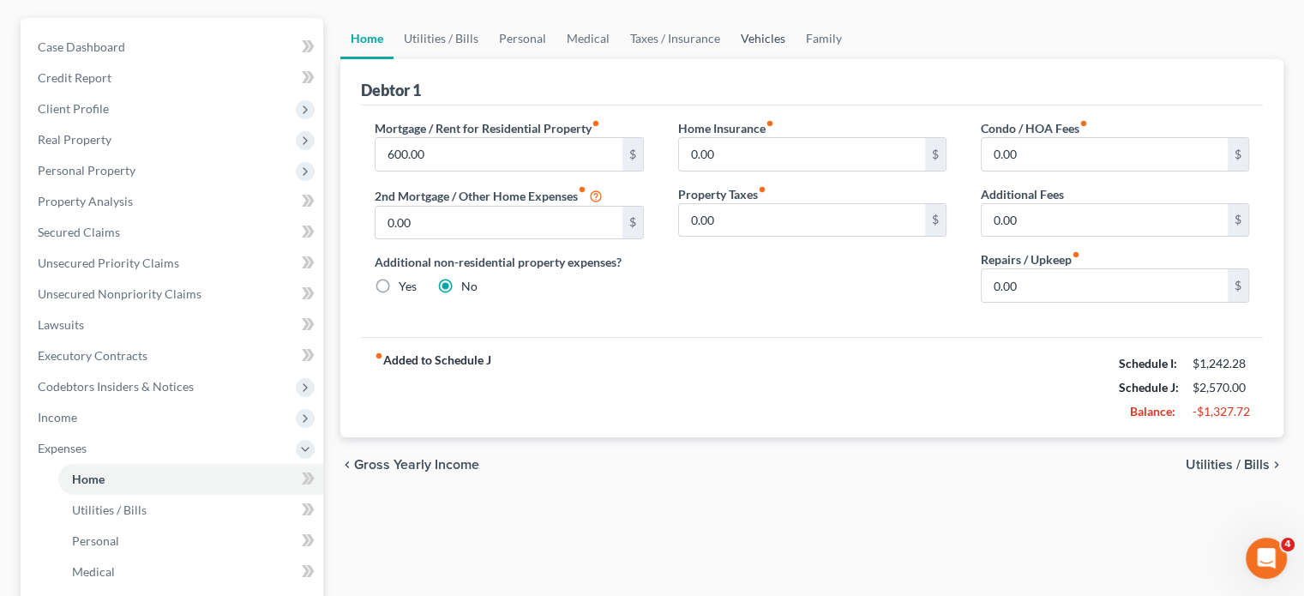
click at [796, 59] on link "Vehicles" at bounding box center [763, 38] width 65 height 41
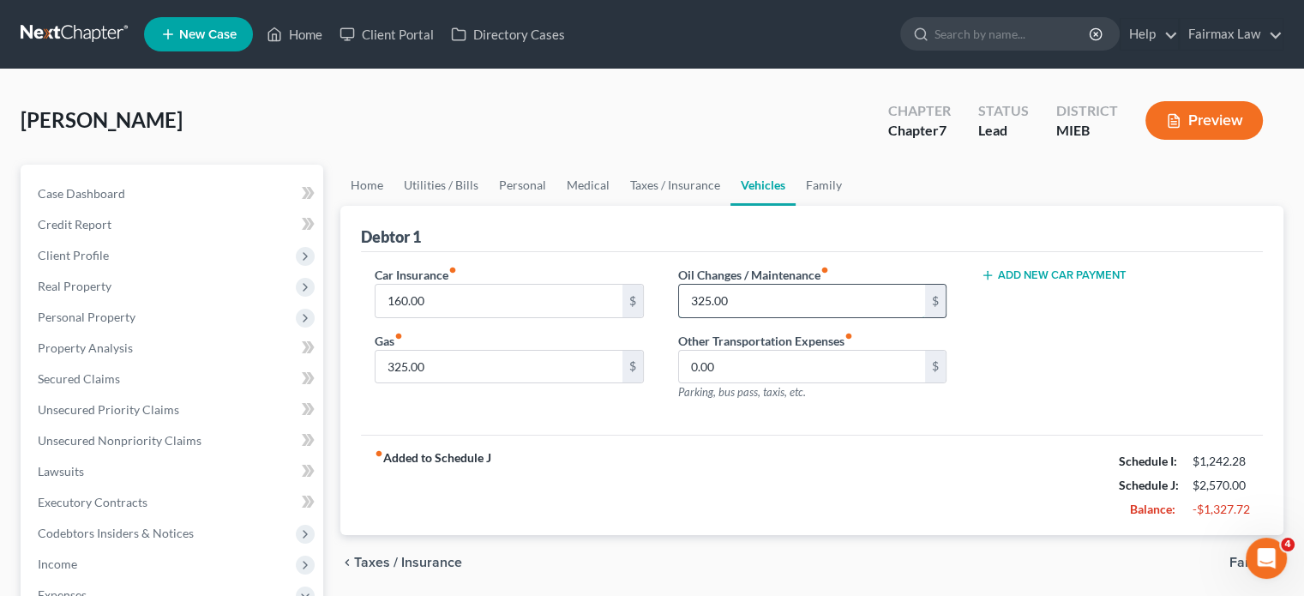
click at [773, 317] on input "325.00" at bounding box center [802, 301] width 246 height 33
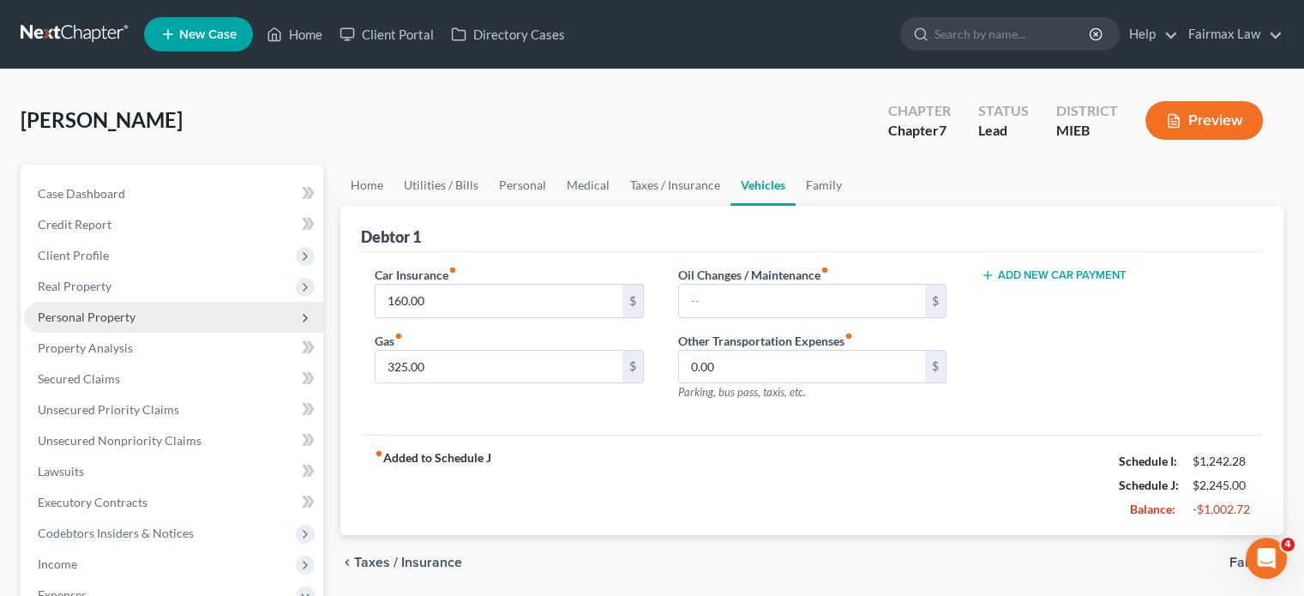
click at [208, 333] on span "Personal Property" at bounding box center [173, 317] width 299 height 31
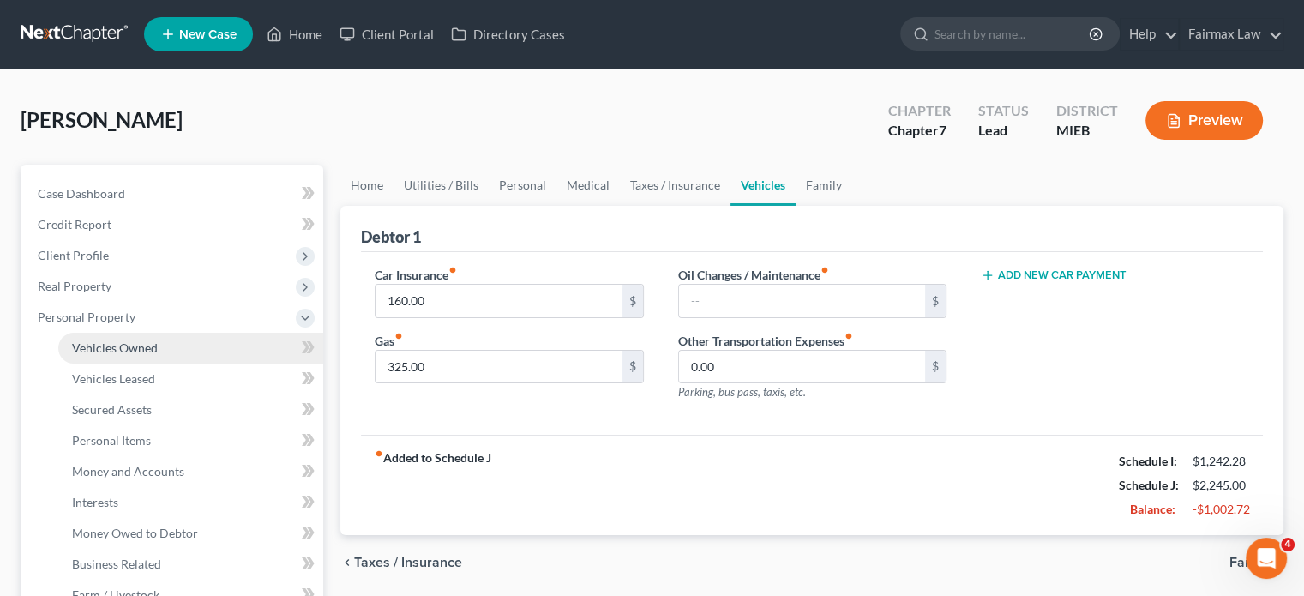
click at [193, 364] on link "Vehicles Owned" at bounding box center [190, 348] width 265 height 31
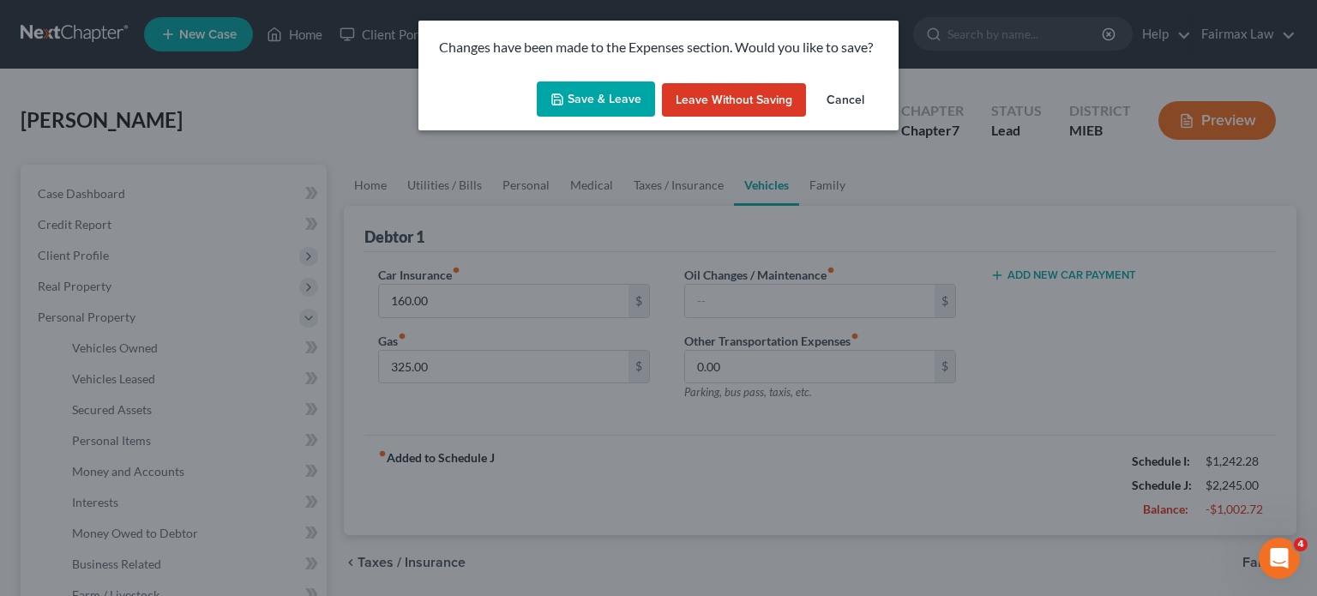
click at [572, 117] on button "Save & Leave" at bounding box center [596, 99] width 118 height 36
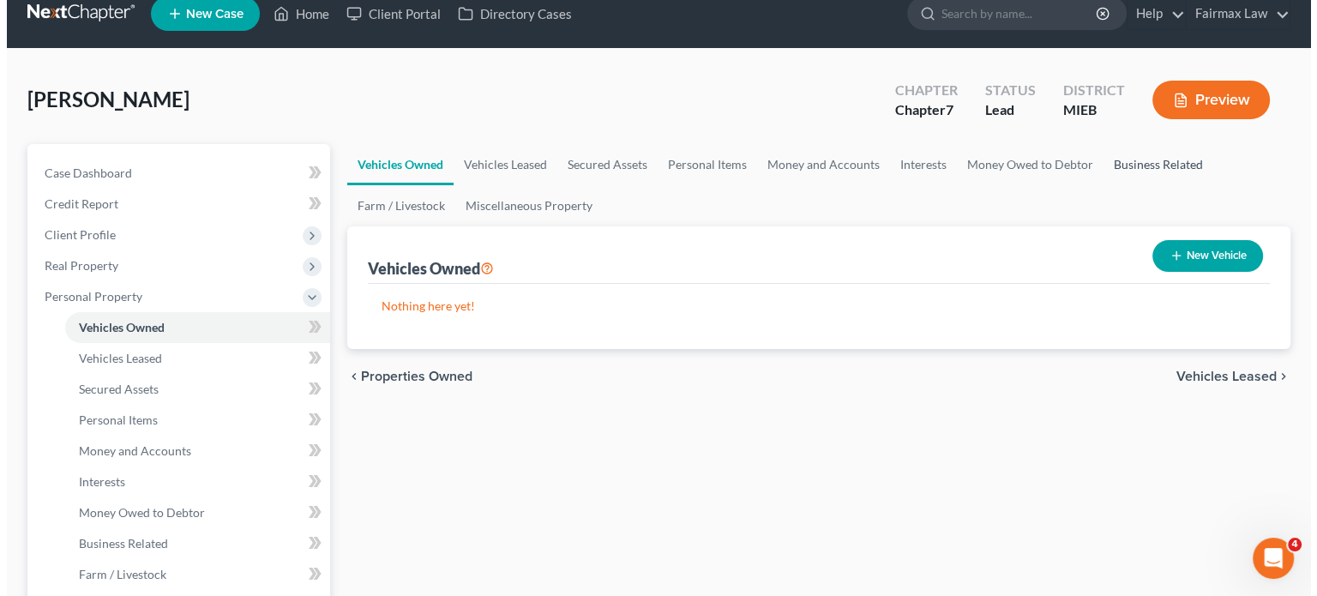
scroll to position [23, 0]
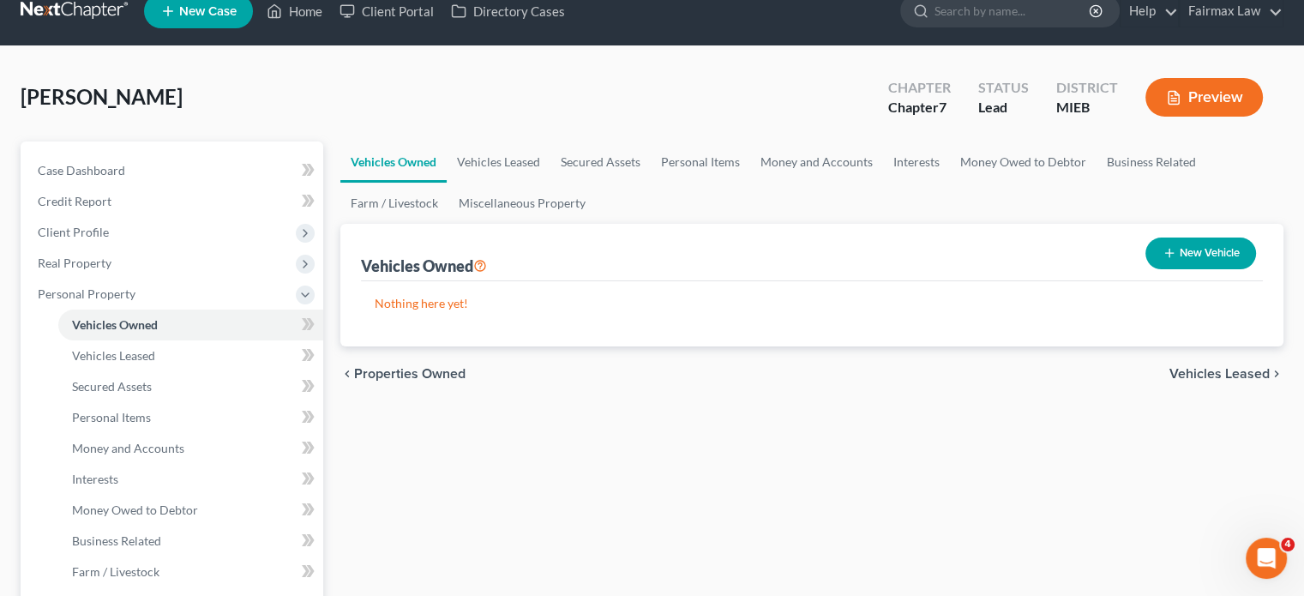
click at [1163, 260] on icon "button" at bounding box center [1170, 253] width 14 height 14
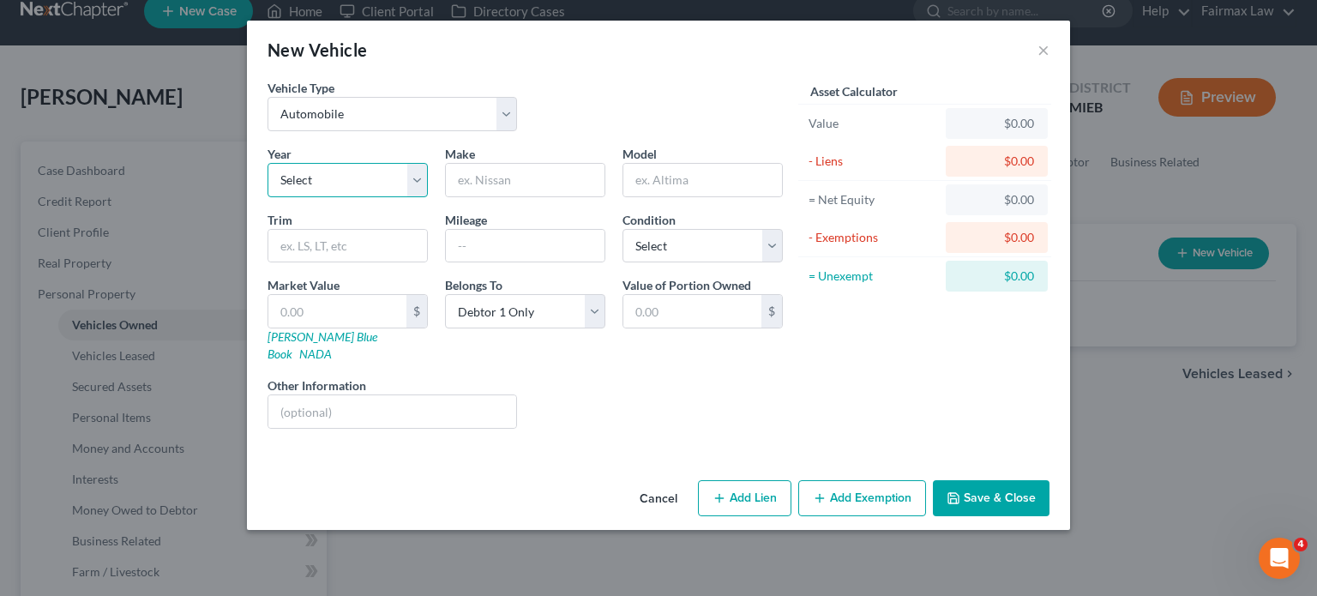
drag, startPoint x: 281, startPoint y: 230, endPoint x: 281, endPoint y: 239, distance: 9.4
click at [281, 197] on select "Select 2026 2025 2024 2023 2022 2021 2020 2019 2018 2017 2016 2015 2014 2013 20…" at bounding box center [348, 180] width 160 height 34
click at [268, 197] on select "Select 2026 2025 2024 2023 2022 2021 2020 2019 2018 2017 2016 2015 2014 2013 20…" at bounding box center [348, 180] width 160 height 34
drag, startPoint x: 300, startPoint y: 300, endPoint x: 399, endPoint y: 260, distance: 106.5
click at [508, 79] on div "New Vehicle ×" at bounding box center [658, 50] width 823 height 58
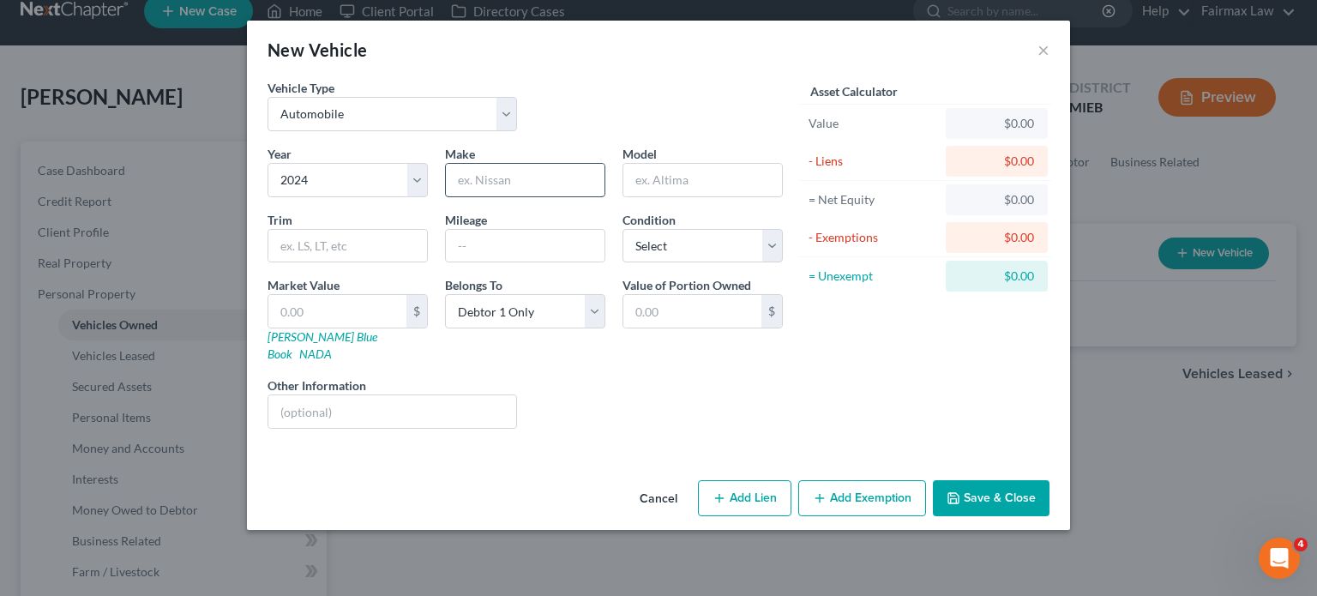
click at [446, 196] on input "text" at bounding box center [525, 180] width 159 height 33
click at [670, 196] on input "text" at bounding box center [702, 180] width 159 height 33
click at [684, 263] on select "Select Excellent Very Good Good Fair Poor" at bounding box center [703, 246] width 160 height 34
click at [623, 263] on select "Select Excellent Very Good Good Fair Poor" at bounding box center [703, 246] width 160 height 34
click at [268, 361] on link "[PERSON_NAME] Blue Book" at bounding box center [323, 345] width 110 height 32
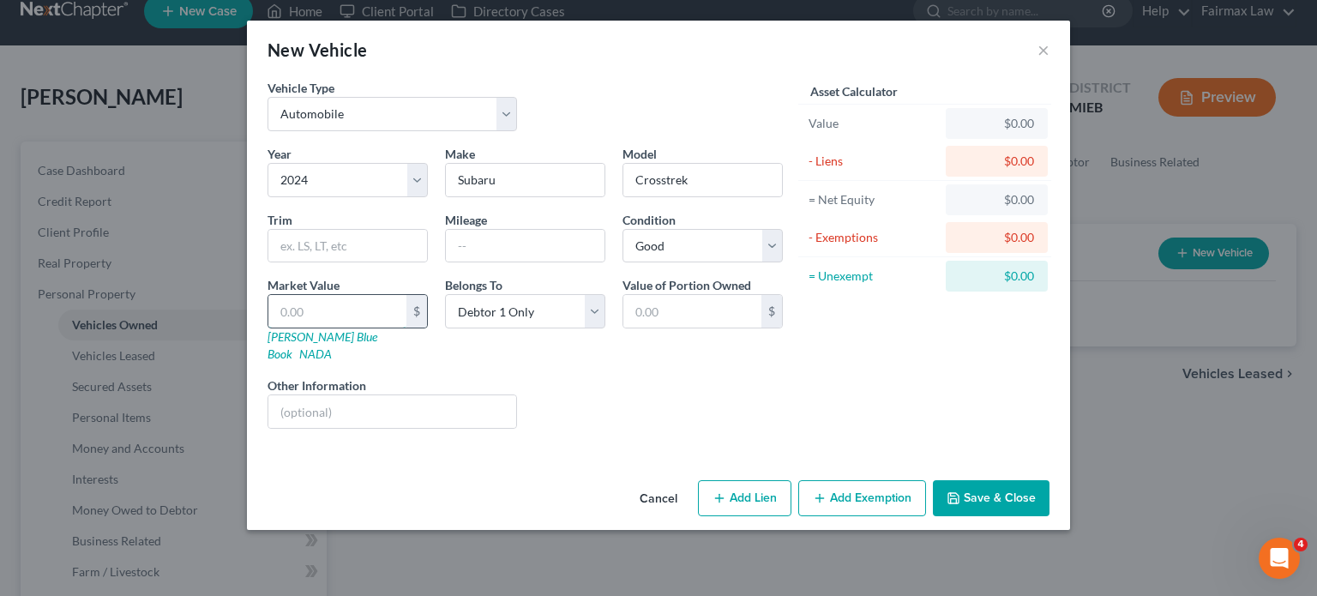
click at [268, 328] on input "text" at bounding box center [337, 311] width 138 height 33
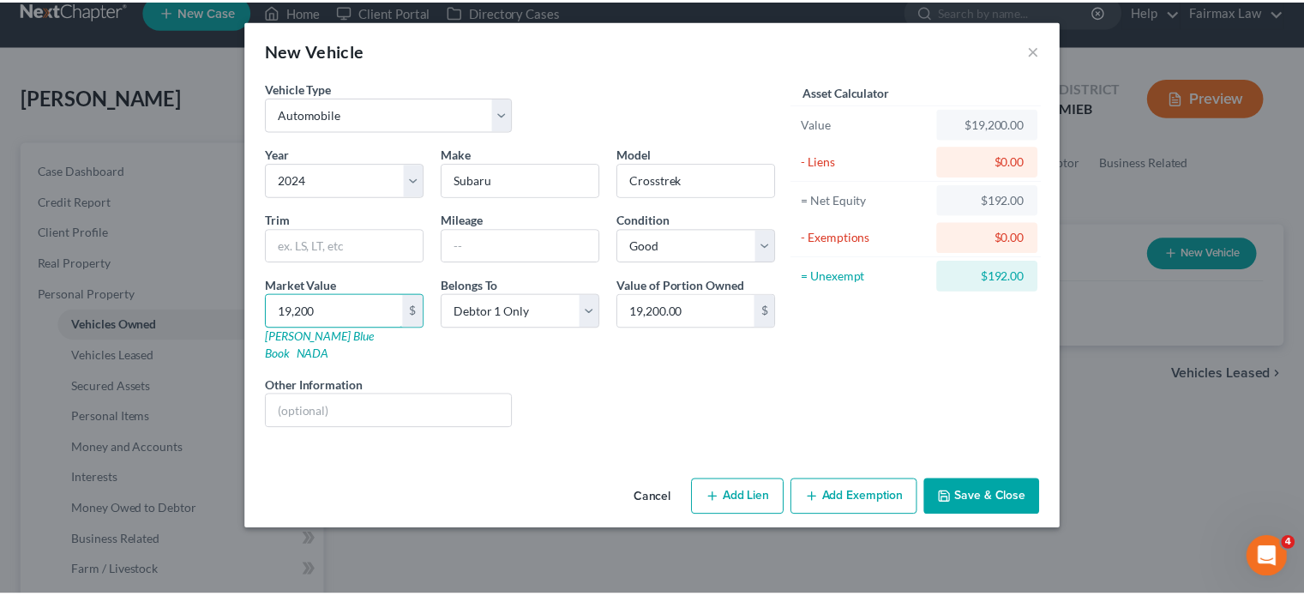
scroll to position [64, 0]
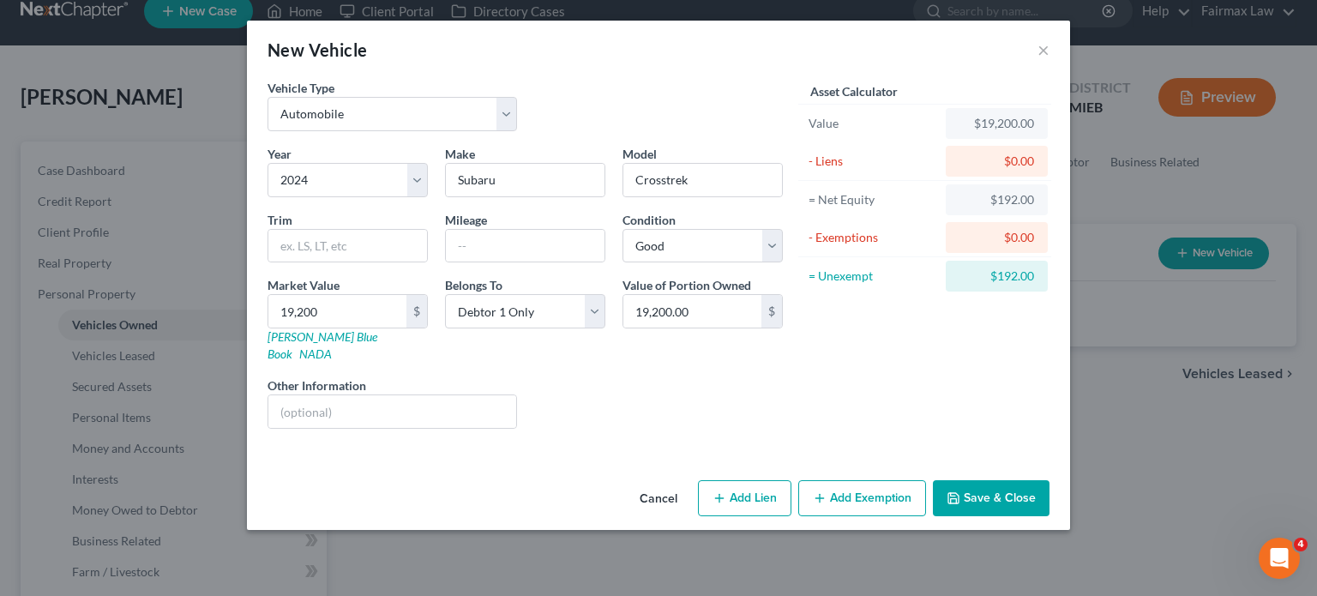
click at [1044, 516] on button "Save & Close" at bounding box center [991, 498] width 117 height 36
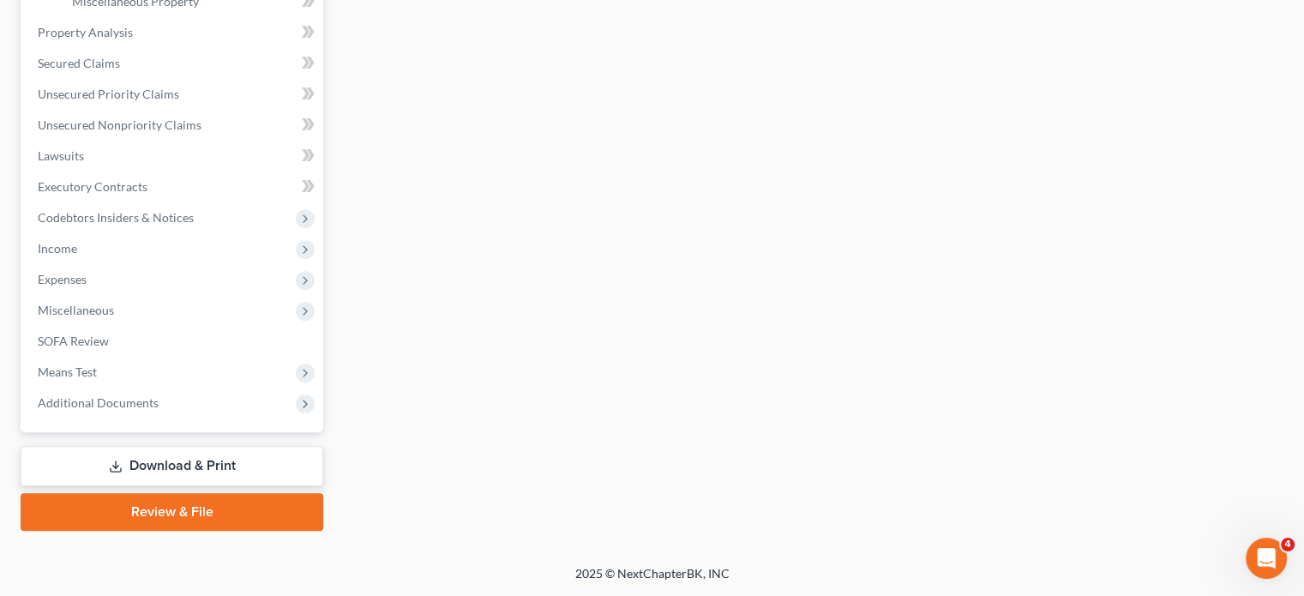
scroll to position [696, 0]
click at [140, 295] on span "Expenses" at bounding box center [173, 279] width 299 height 31
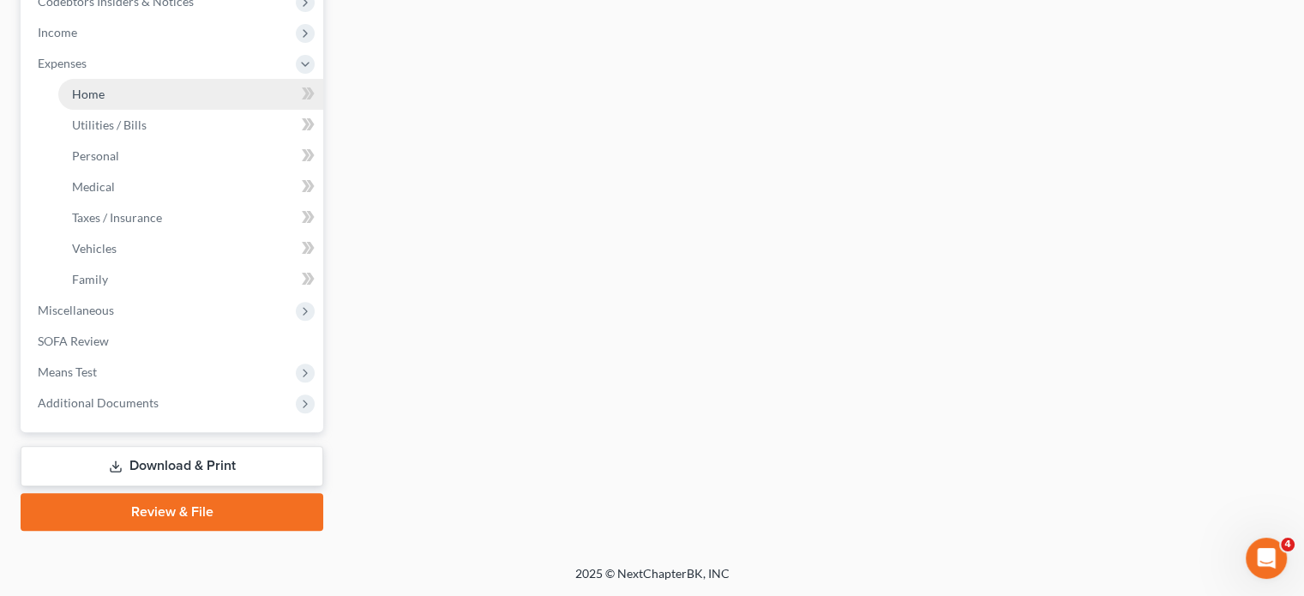
click at [180, 79] on link "Home" at bounding box center [190, 94] width 265 height 31
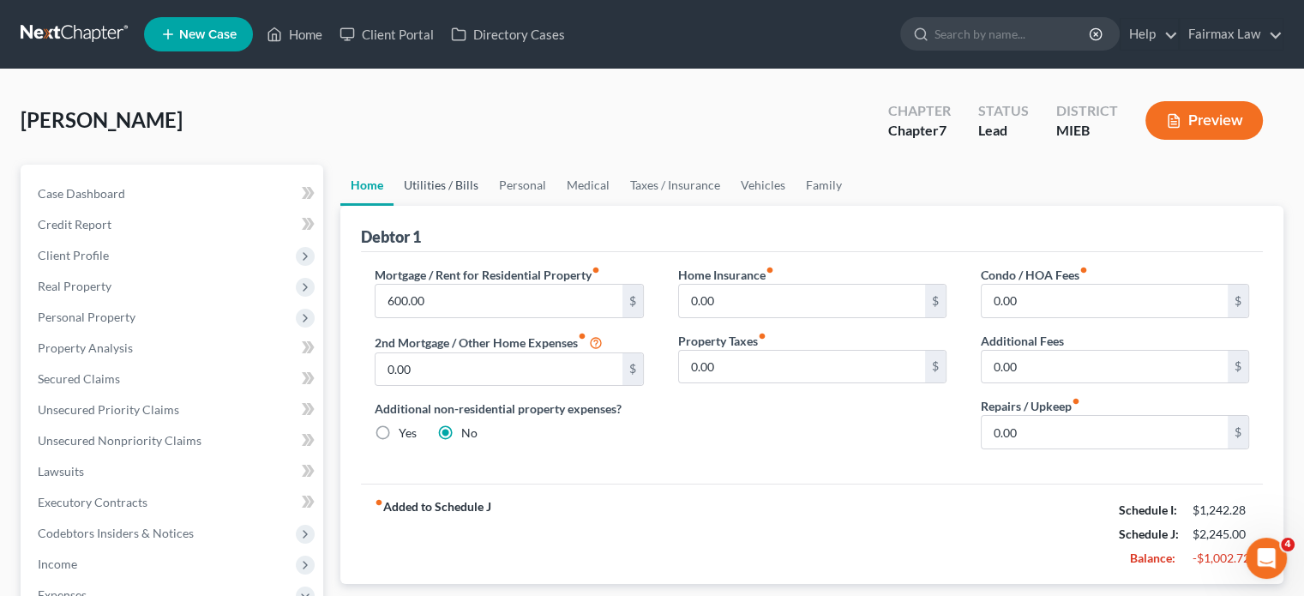
click at [485, 206] on link "Utilities / Bills" at bounding box center [441, 185] width 95 height 41
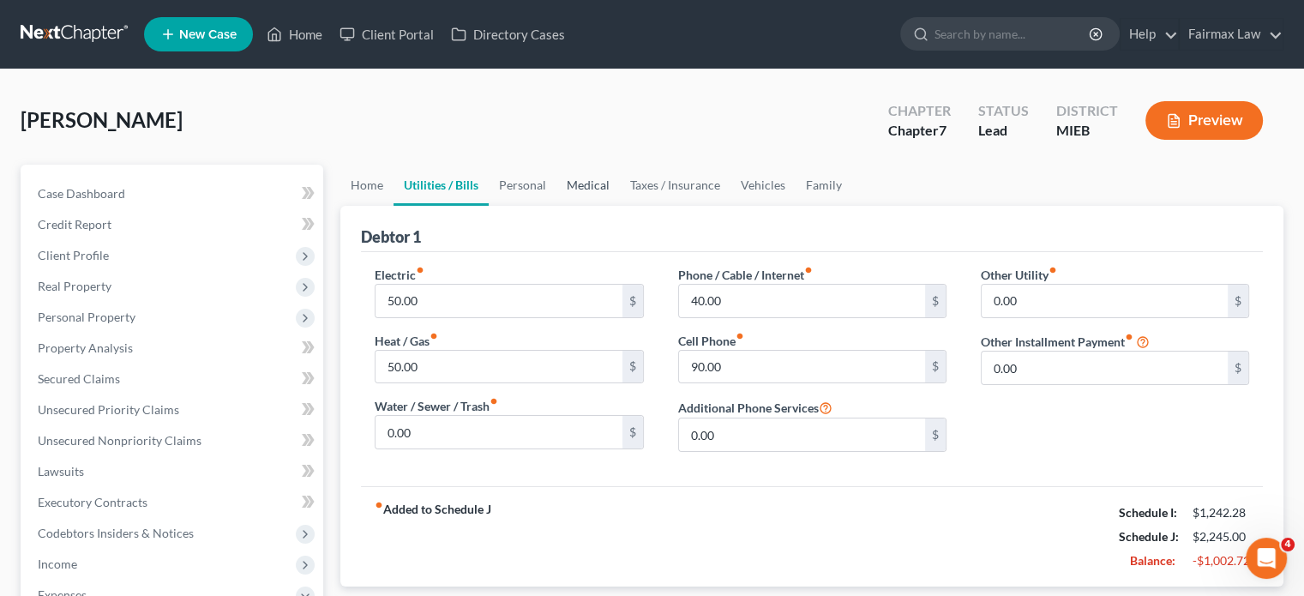
click at [620, 206] on link "Medical" at bounding box center [588, 185] width 63 height 41
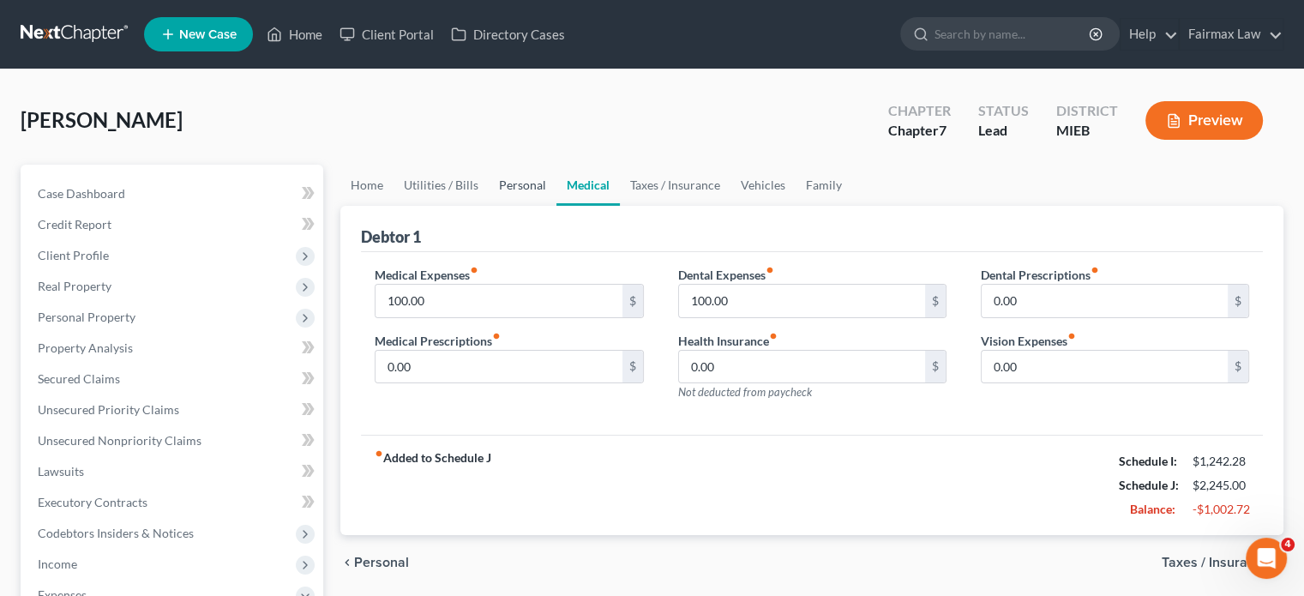
click at [557, 206] on link "Personal" at bounding box center [523, 185] width 68 height 41
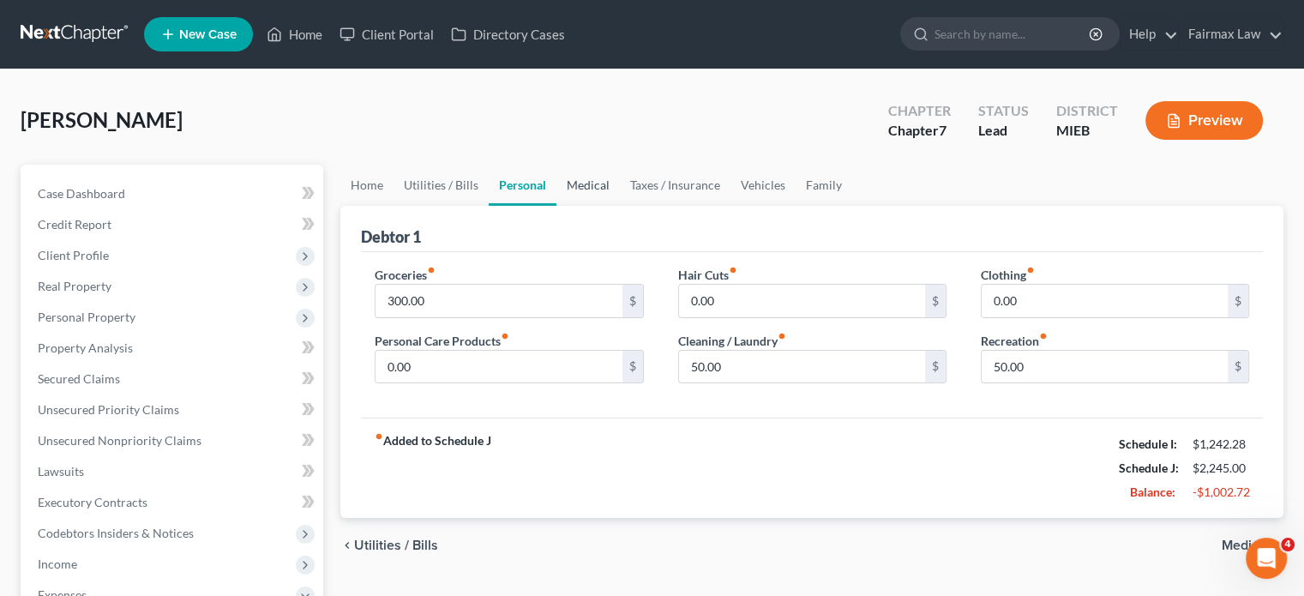
click at [620, 206] on link "Medical" at bounding box center [588, 185] width 63 height 41
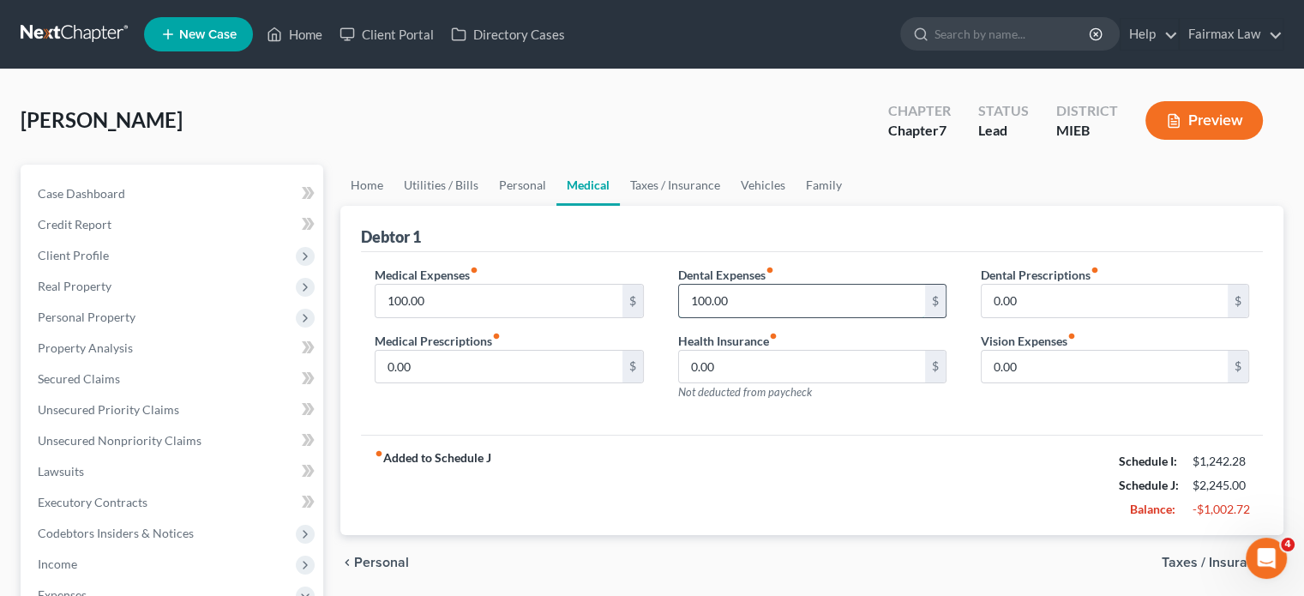
click at [769, 317] on input "100.00" at bounding box center [802, 301] width 246 height 33
click at [512, 317] on input "100.00" at bounding box center [499, 301] width 246 height 33
click at [731, 206] on link "Taxes / Insurance" at bounding box center [675, 185] width 111 height 41
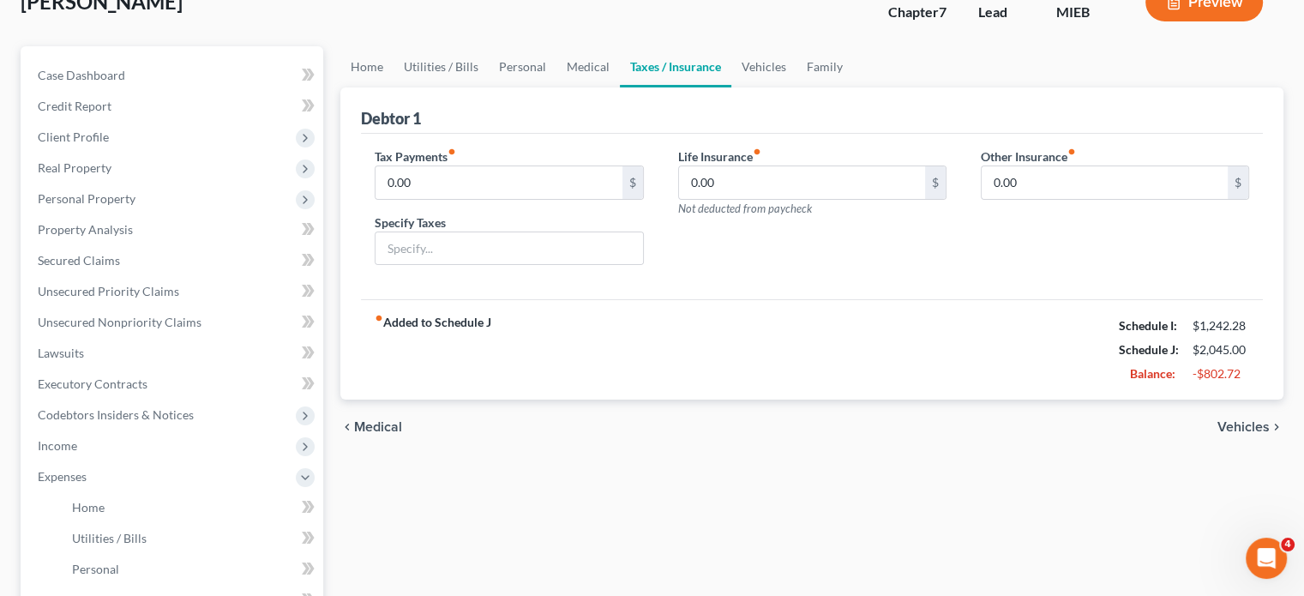
scroll to position [119, 0]
click at [797, 87] on link "Vehicles" at bounding box center [763, 65] width 65 height 41
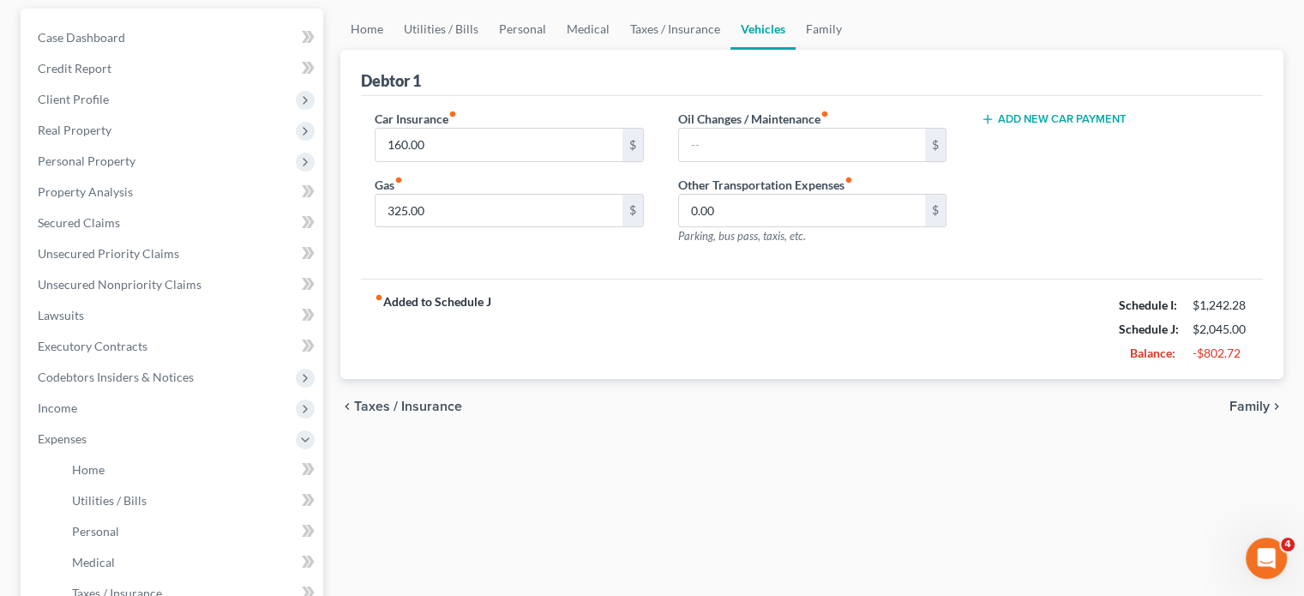
scroll to position [120, 0]
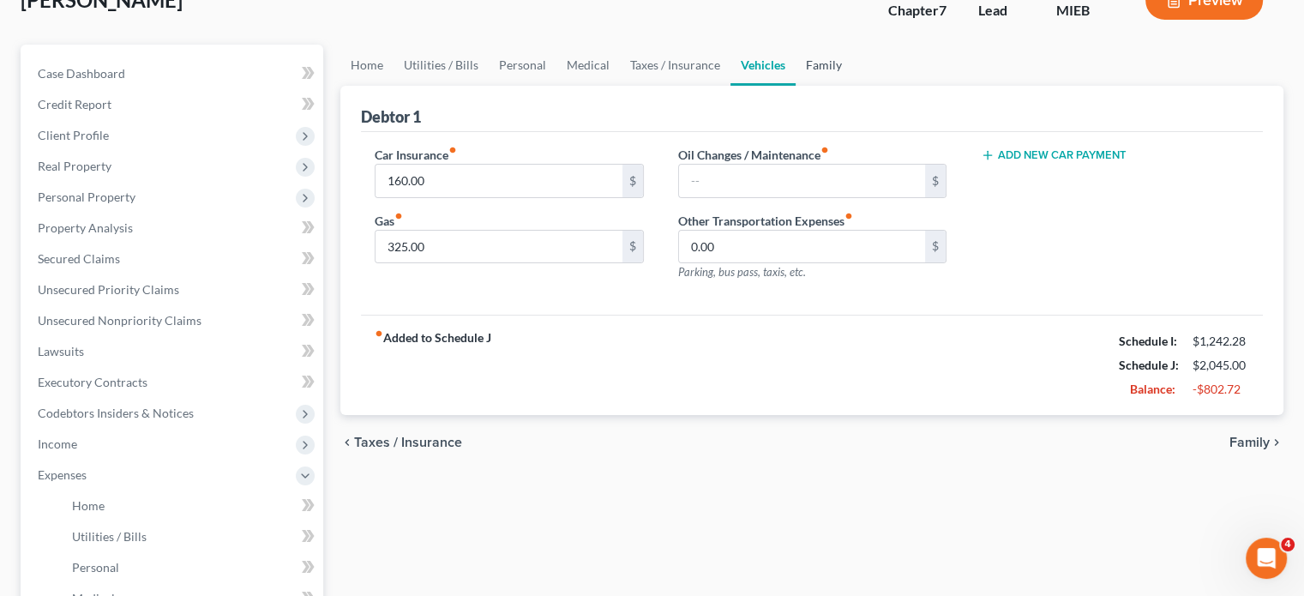
click at [852, 86] on link "Family" at bounding box center [824, 65] width 57 height 41
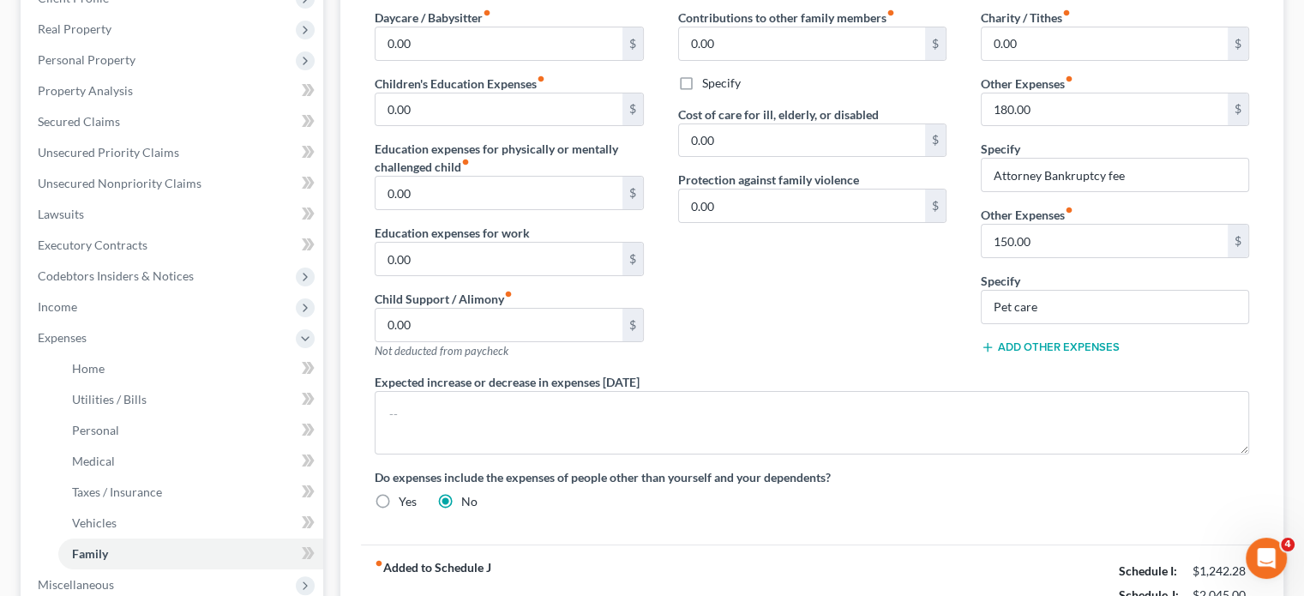
scroll to position [257, 0]
click at [1086, 257] on input "150.00" at bounding box center [1105, 241] width 246 height 33
drag, startPoint x: 1056, startPoint y: 442, endPoint x: 916, endPoint y: 449, distance: 140.8
click at [916, 449] on div "Daycare / Babysitter fiber_manual_record 0.00 $ Children's Education Expenses f…" at bounding box center [812, 266] width 909 height 515
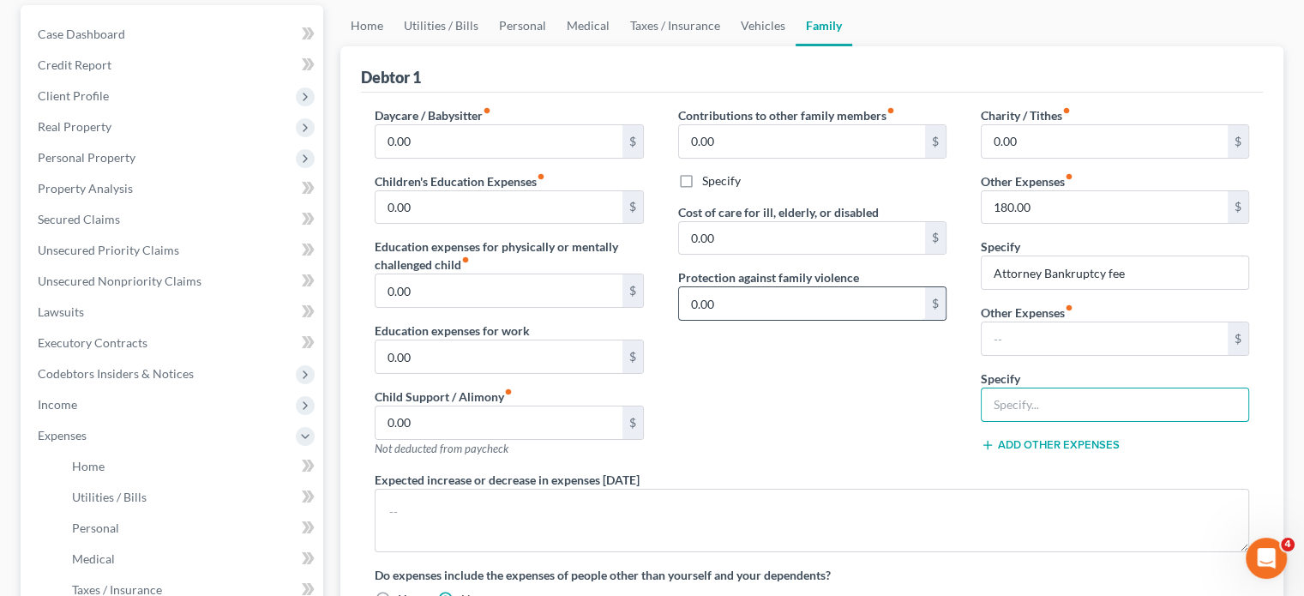
scroll to position [0, 0]
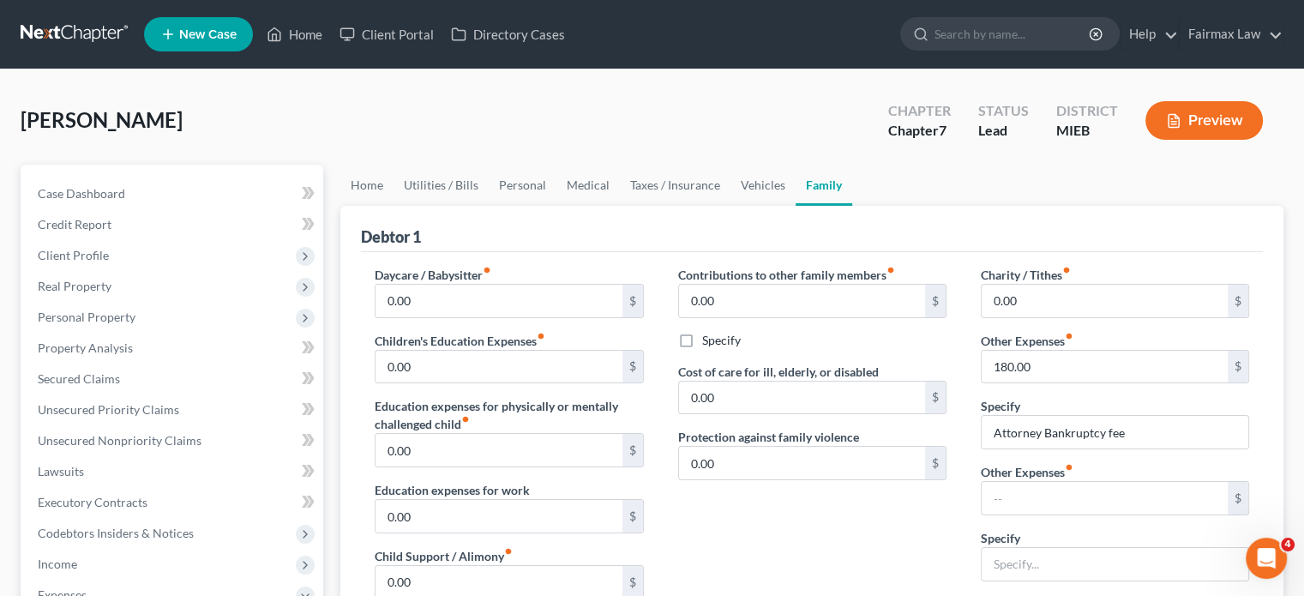
drag, startPoint x: 727, startPoint y: 354, endPoint x: 631, endPoint y: 268, distance: 128.8
click at [631, 252] on div "Debtor 1" at bounding box center [812, 229] width 902 height 46
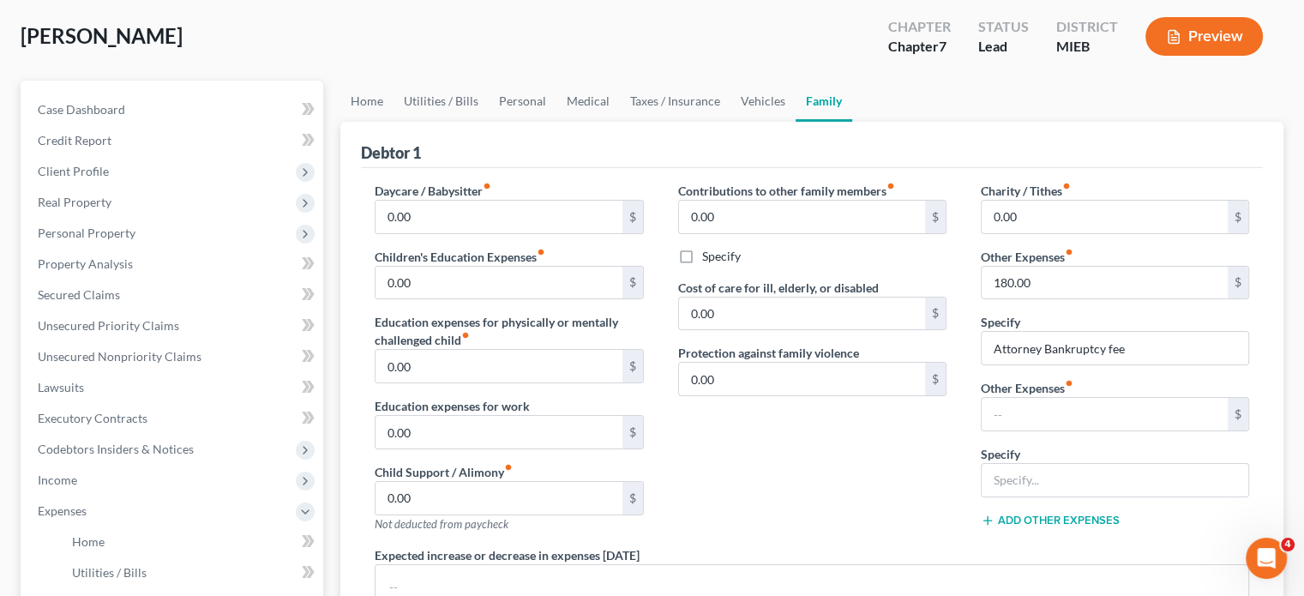
scroll to position [70, 0]
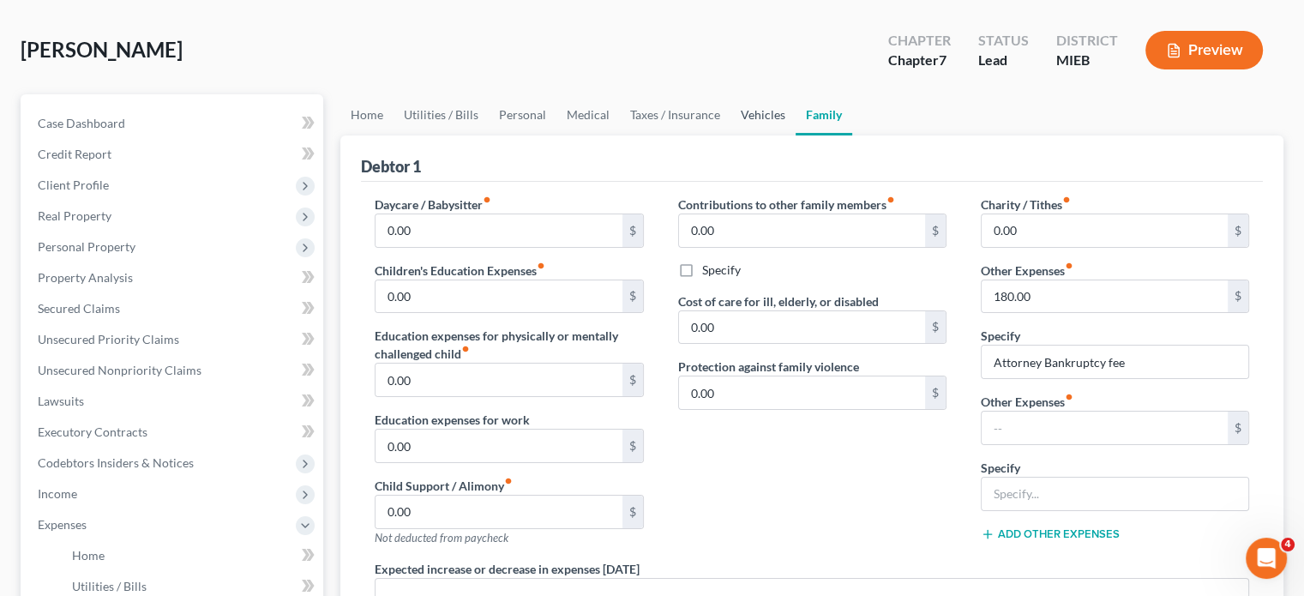
click at [796, 135] on link "Vehicles" at bounding box center [763, 114] width 65 height 41
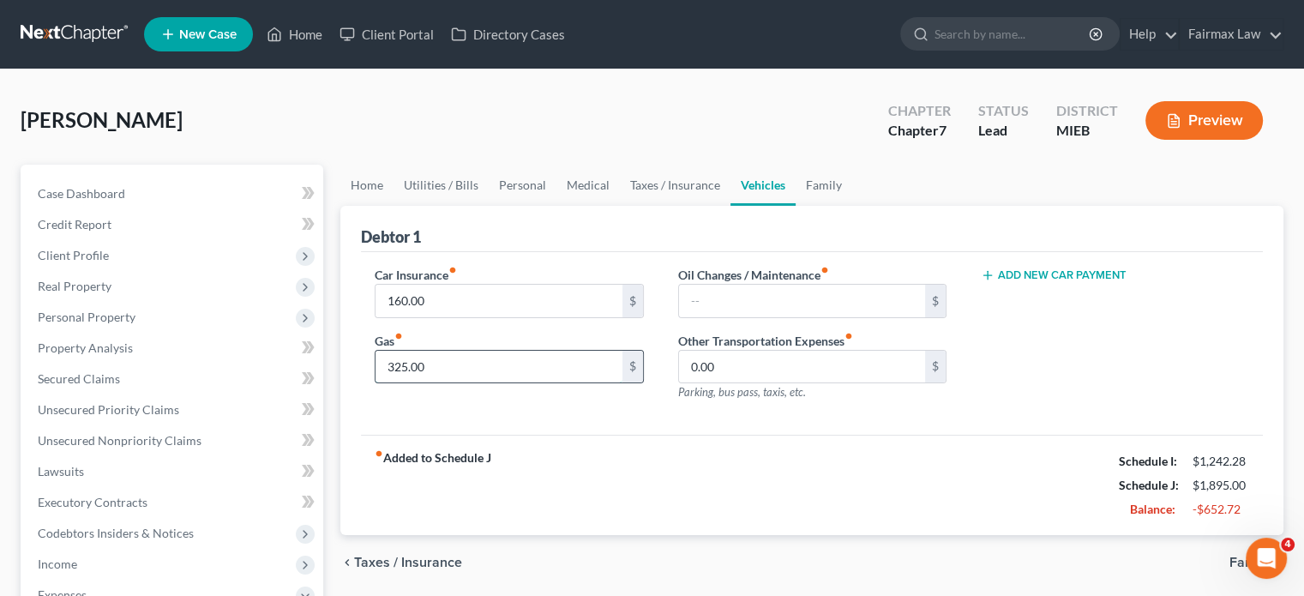
click at [425, 383] on input "325.00" at bounding box center [499, 367] width 246 height 33
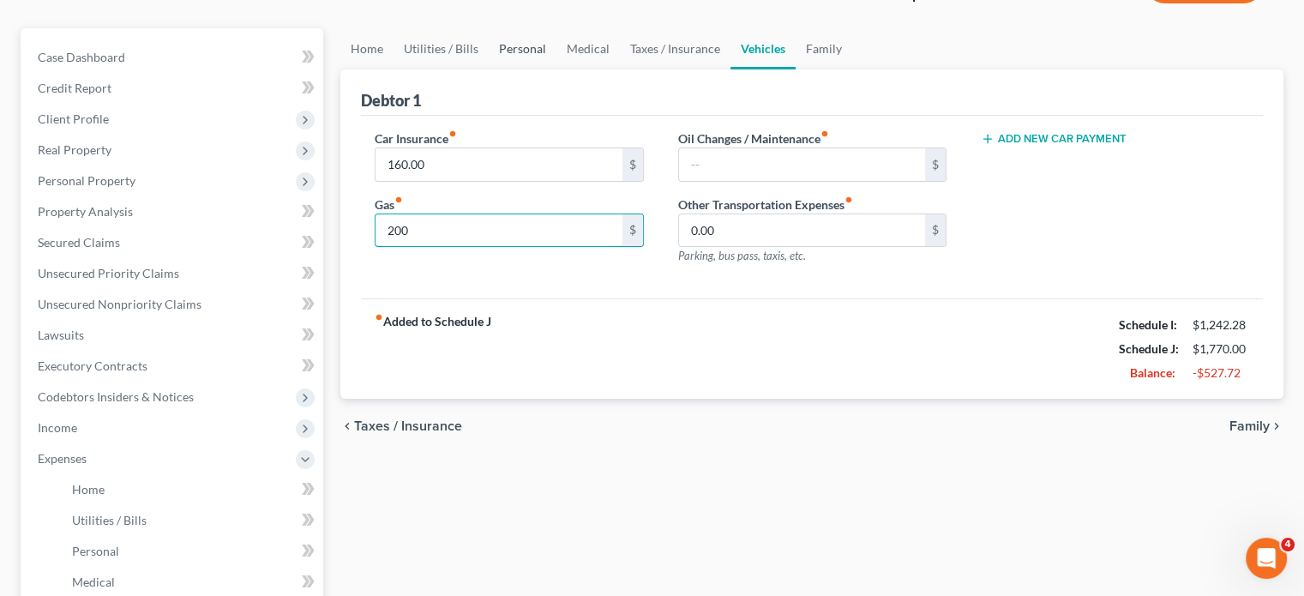
scroll to position [137, 0]
click at [553, 69] on link "Personal" at bounding box center [523, 47] width 68 height 41
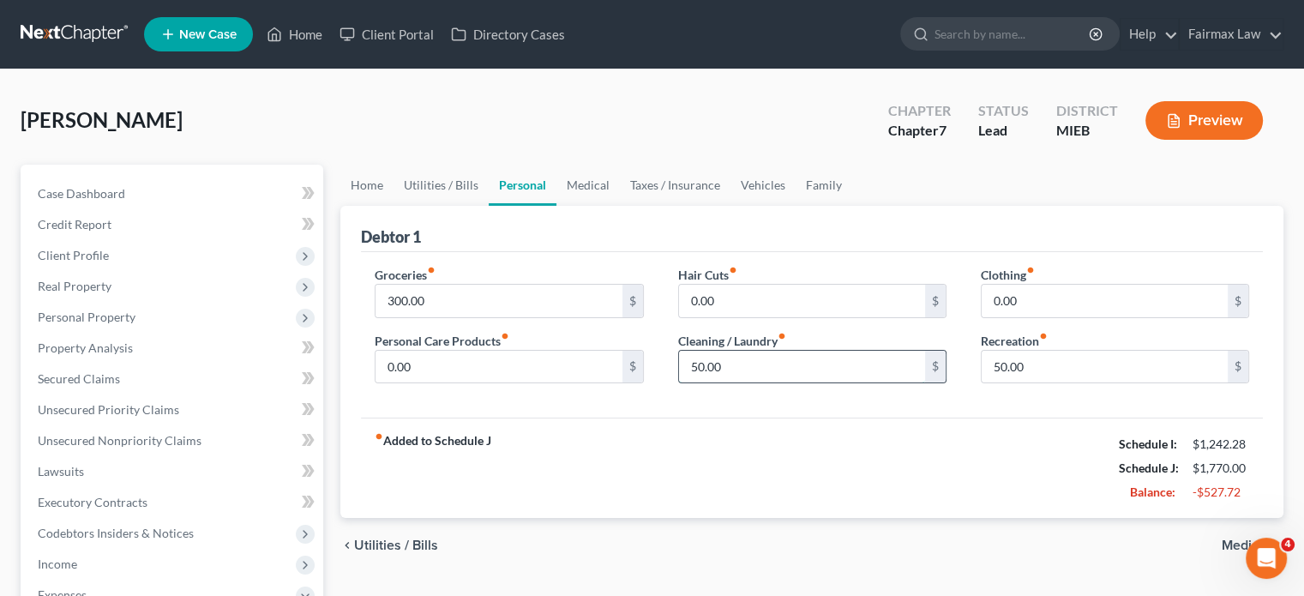
click at [741, 383] on input "50.00" at bounding box center [802, 367] width 246 height 33
click at [1038, 383] on input "50.00" at bounding box center [1105, 367] width 246 height 33
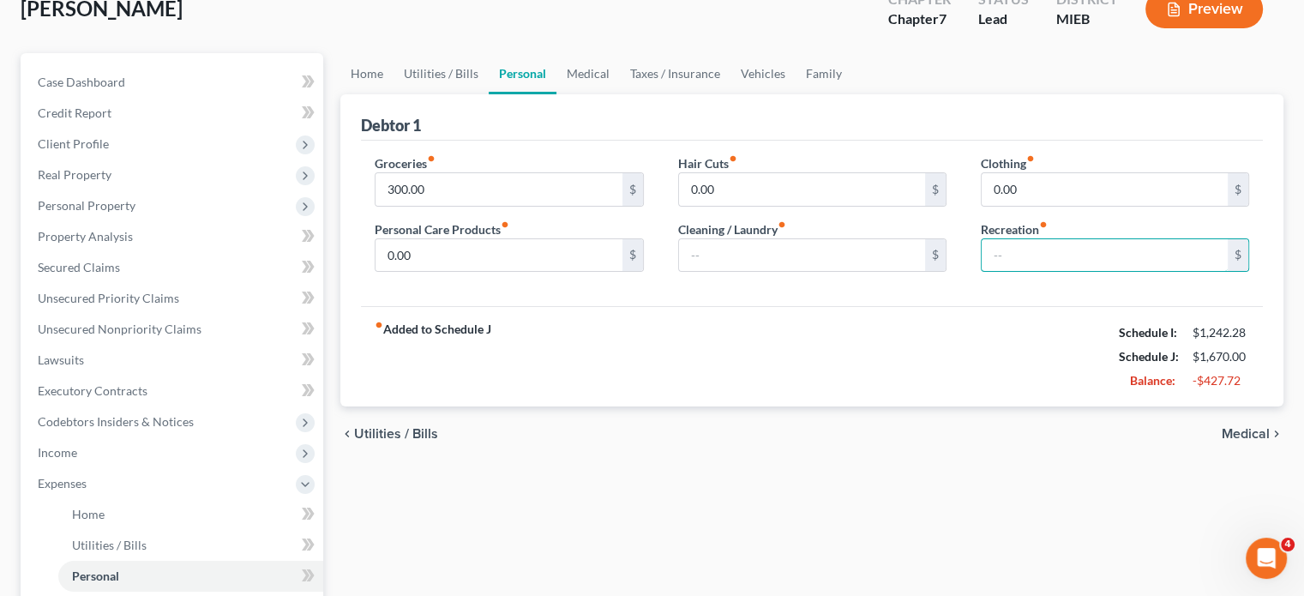
scroll to position [21, 0]
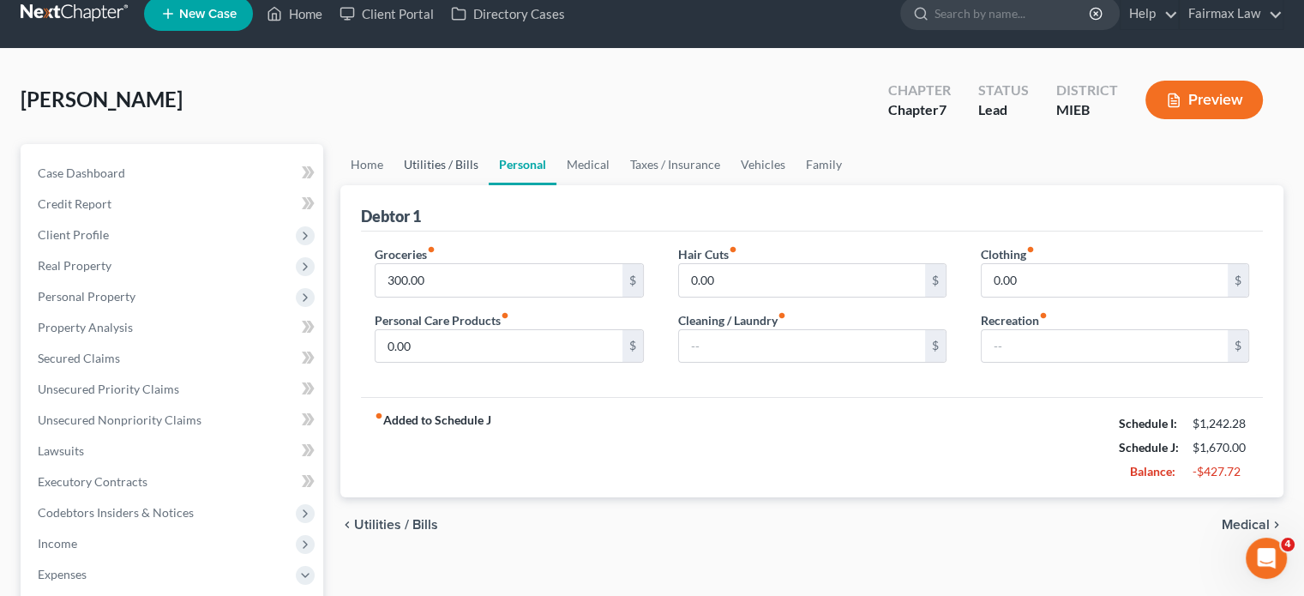
click at [472, 185] on link "Utilities / Bills" at bounding box center [441, 164] width 95 height 41
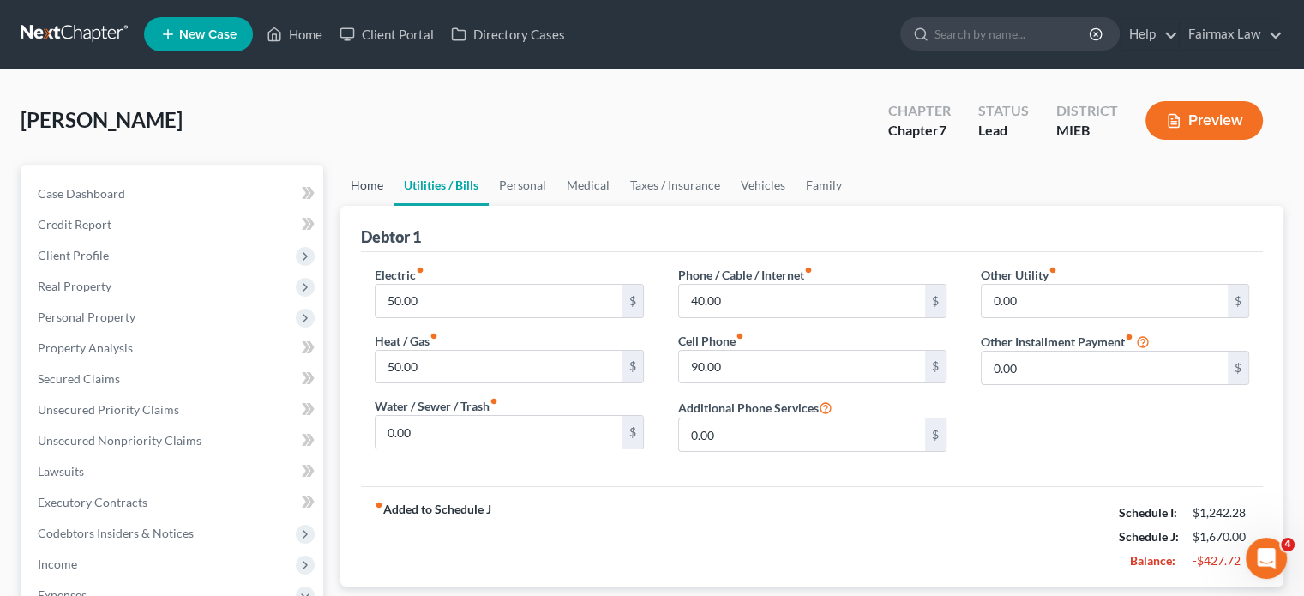
click at [369, 206] on link "Home" at bounding box center [366, 185] width 53 height 41
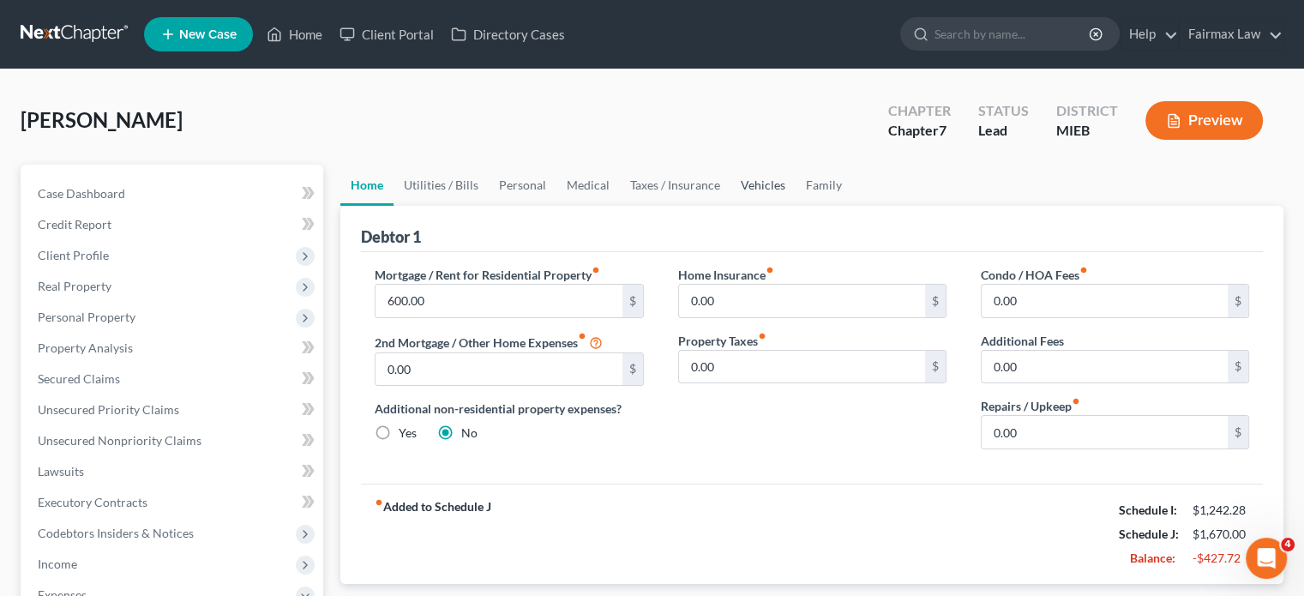
click at [796, 206] on link "Vehicles" at bounding box center [763, 185] width 65 height 41
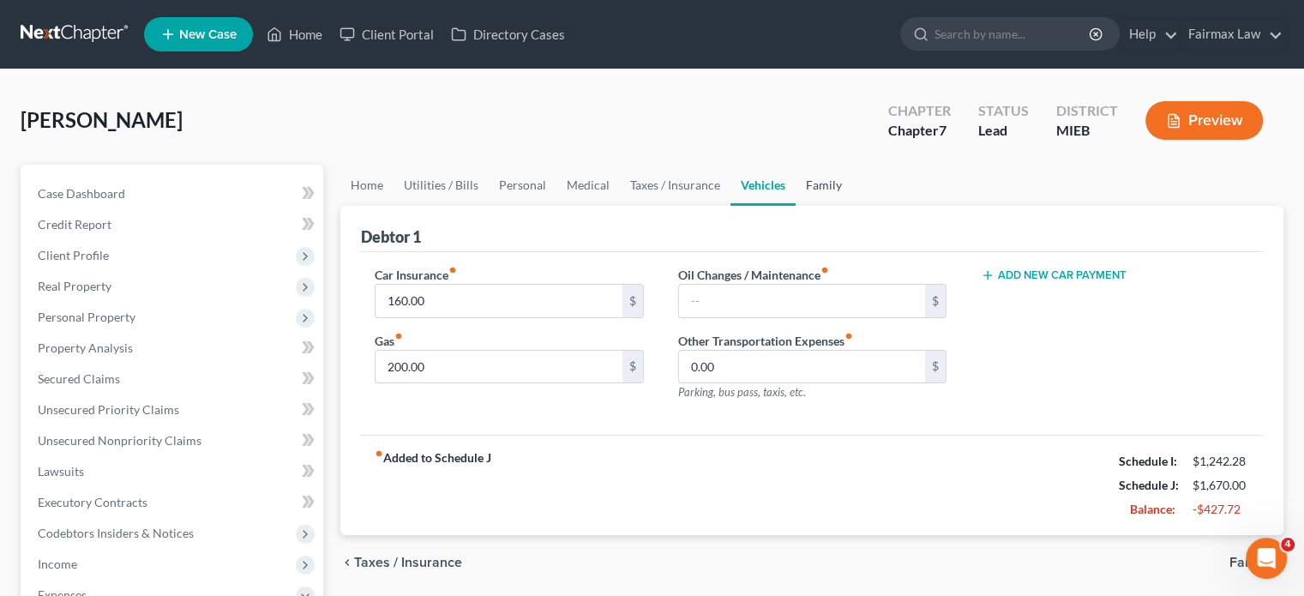
click at [852, 206] on link "Family" at bounding box center [824, 185] width 57 height 41
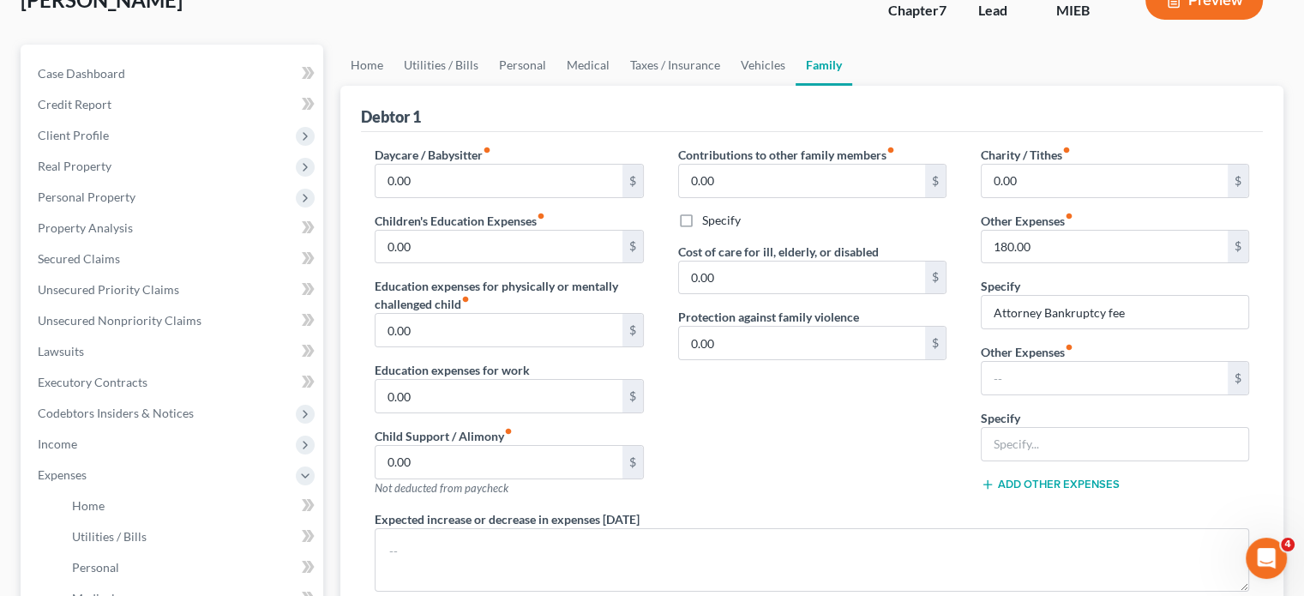
scroll to position [122, 0]
click at [796, 84] on link "Vehicles" at bounding box center [763, 63] width 65 height 41
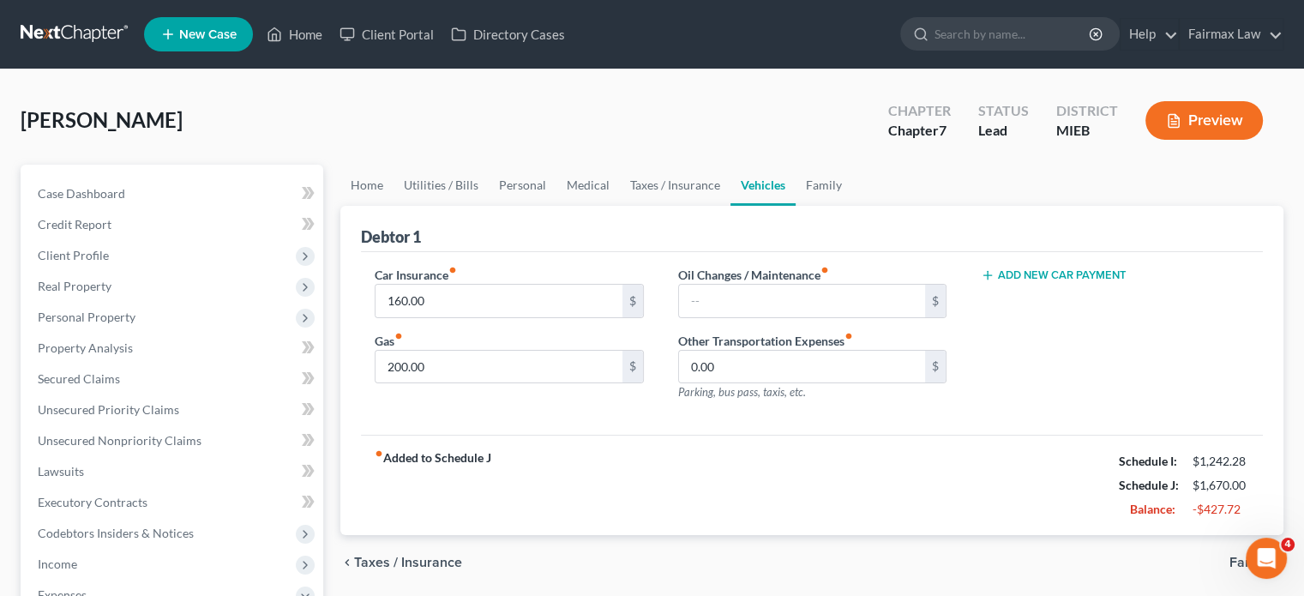
click at [1074, 282] on button "Add New Car Payment" at bounding box center [1054, 275] width 146 height 14
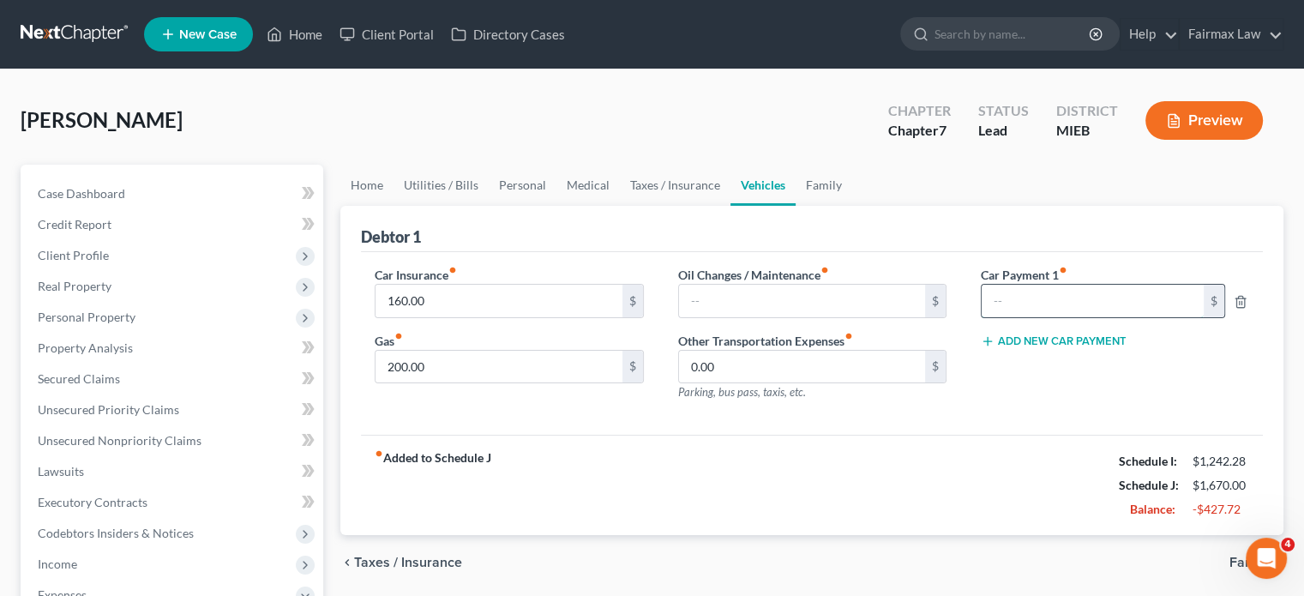
click at [1038, 317] on input "text" at bounding box center [1093, 301] width 222 height 33
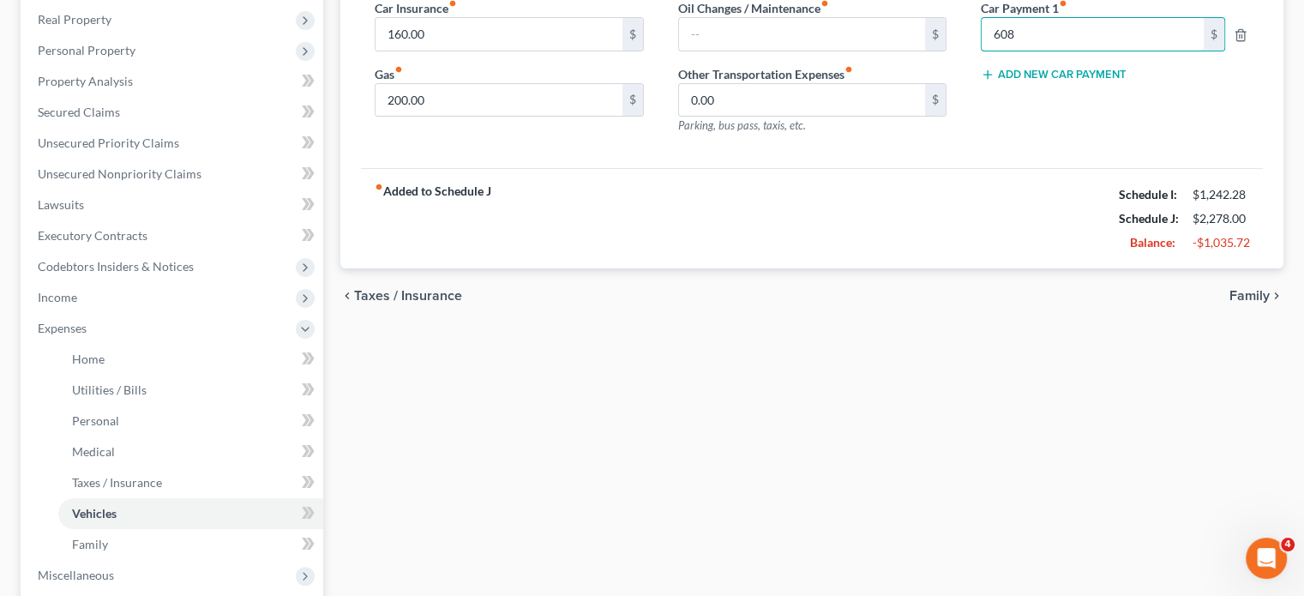
scroll to position [271, 0]
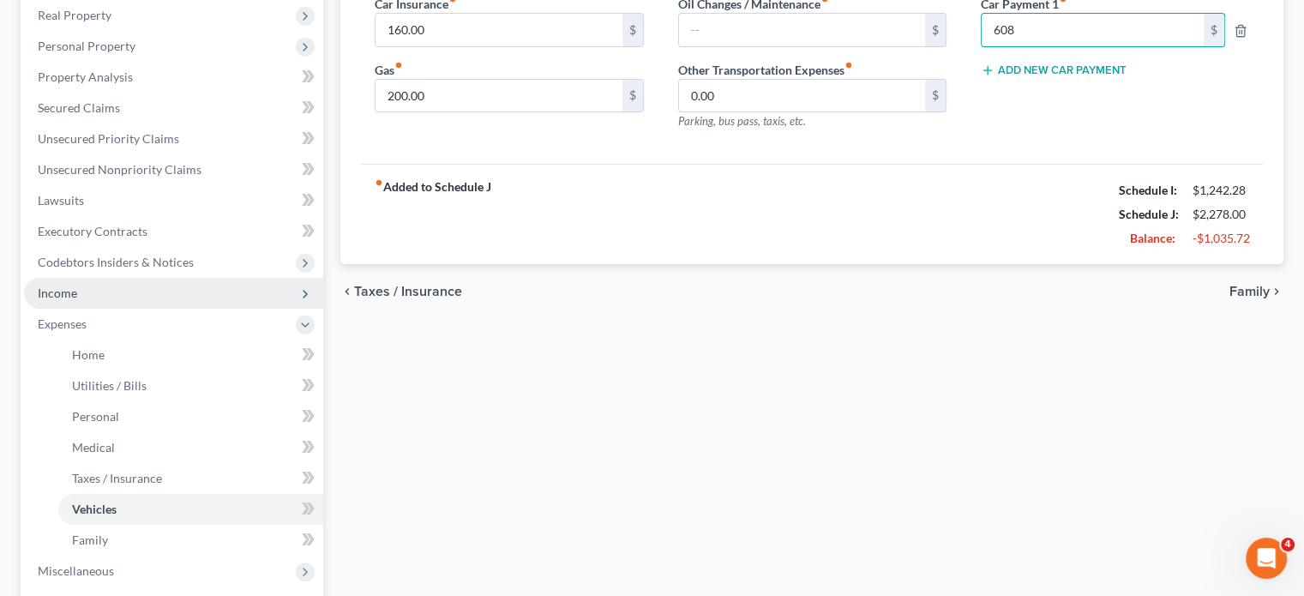
click at [153, 309] on span "Income" at bounding box center [173, 293] width 299 height 31
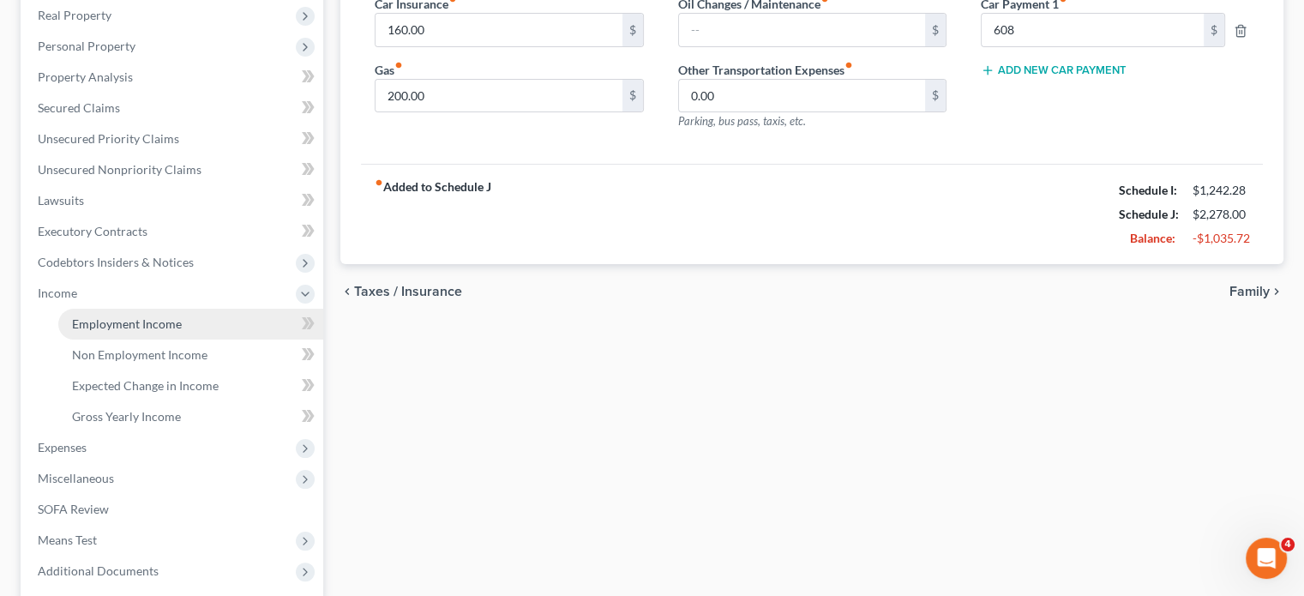
click at [134, 340] on link "Employment Income" at bounding box center [190, 324] width 265 height 31
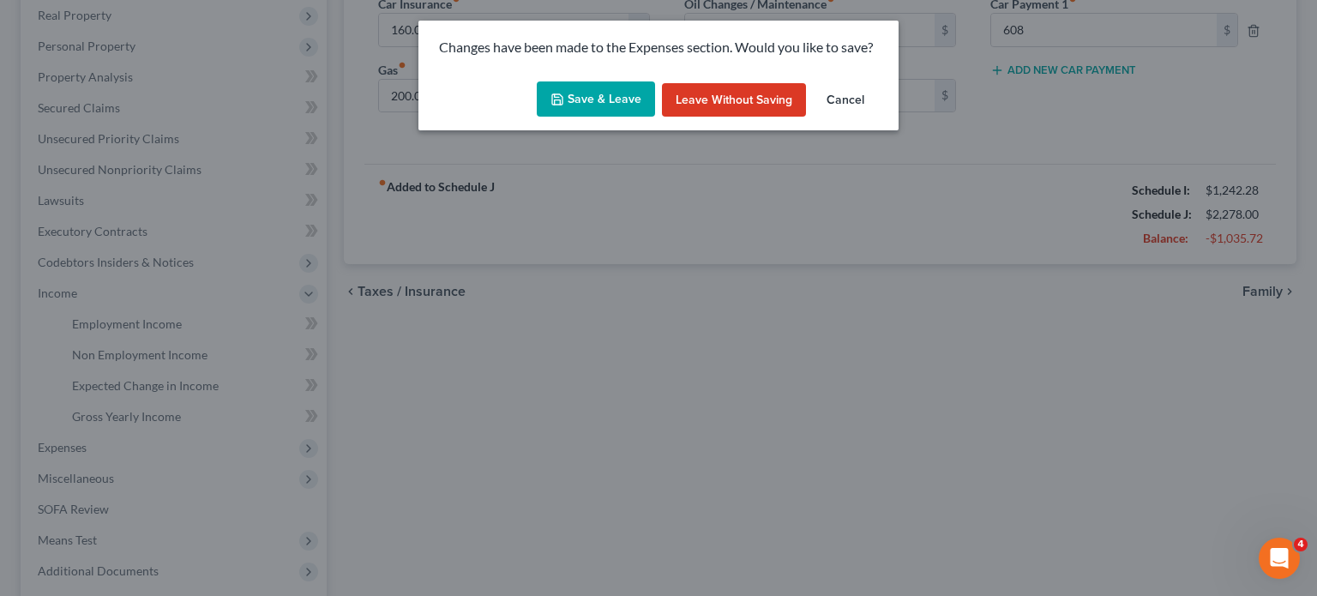
click at [569, 117] on button "Save & Leave" at bounding box center [596, 99] width 118 height 36
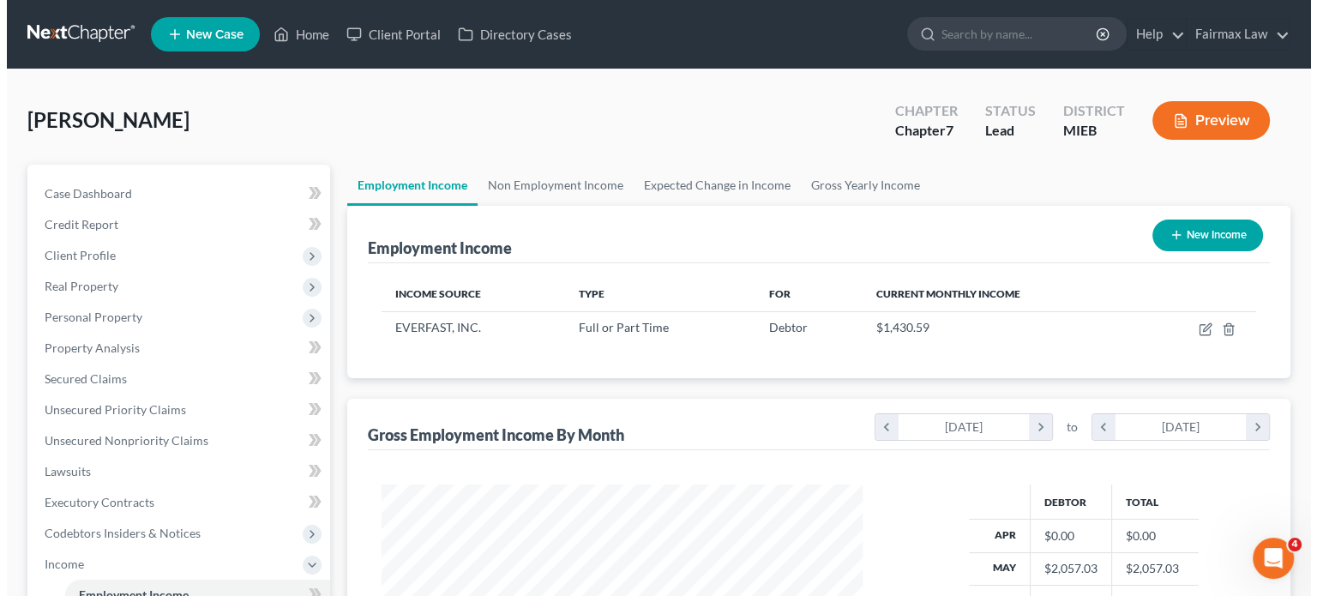
scroll to position [381, 515]
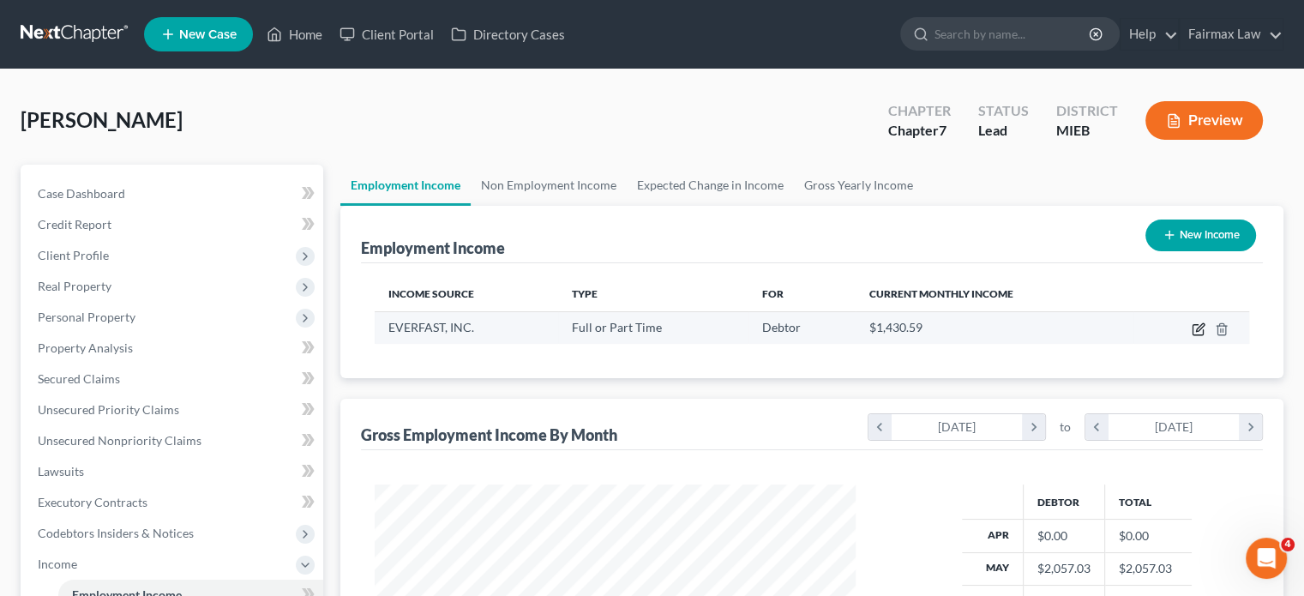
click at [1192, 336] on icon "button" at bounding box center [1199, 329] width 14 height 14
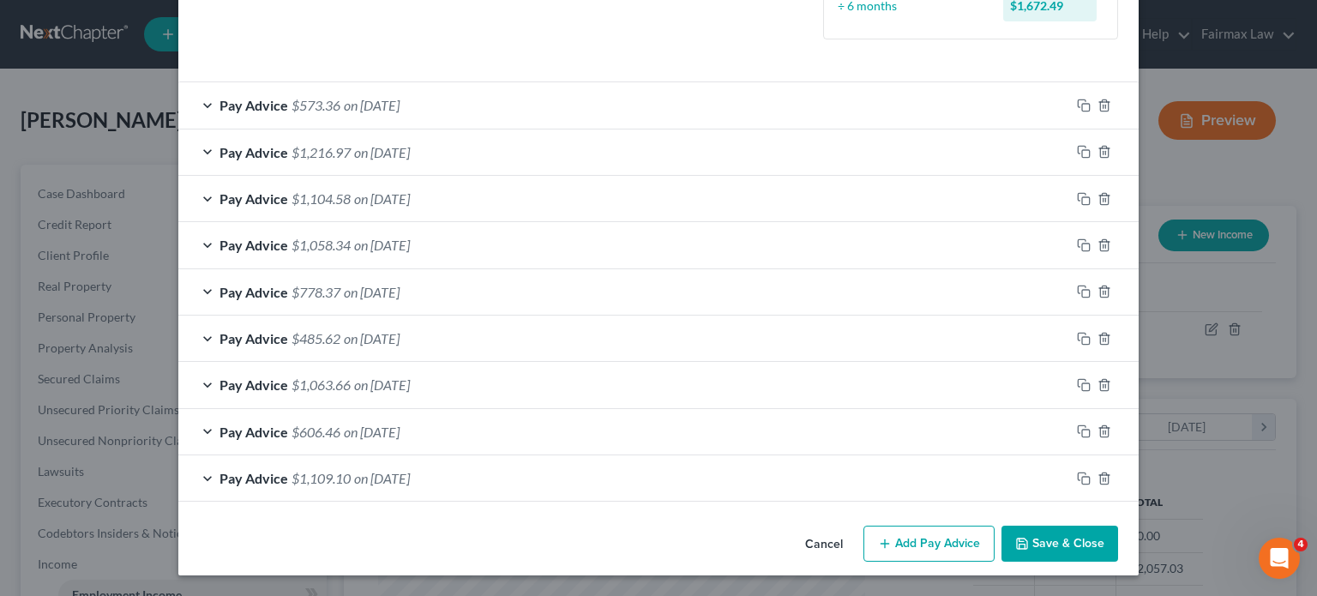
scroll to position [567, 0]
click at [426, 175] on div "Pay Advice $1,216.97 on [DATE]" at bounding box center [624, 151] width 892 height 45
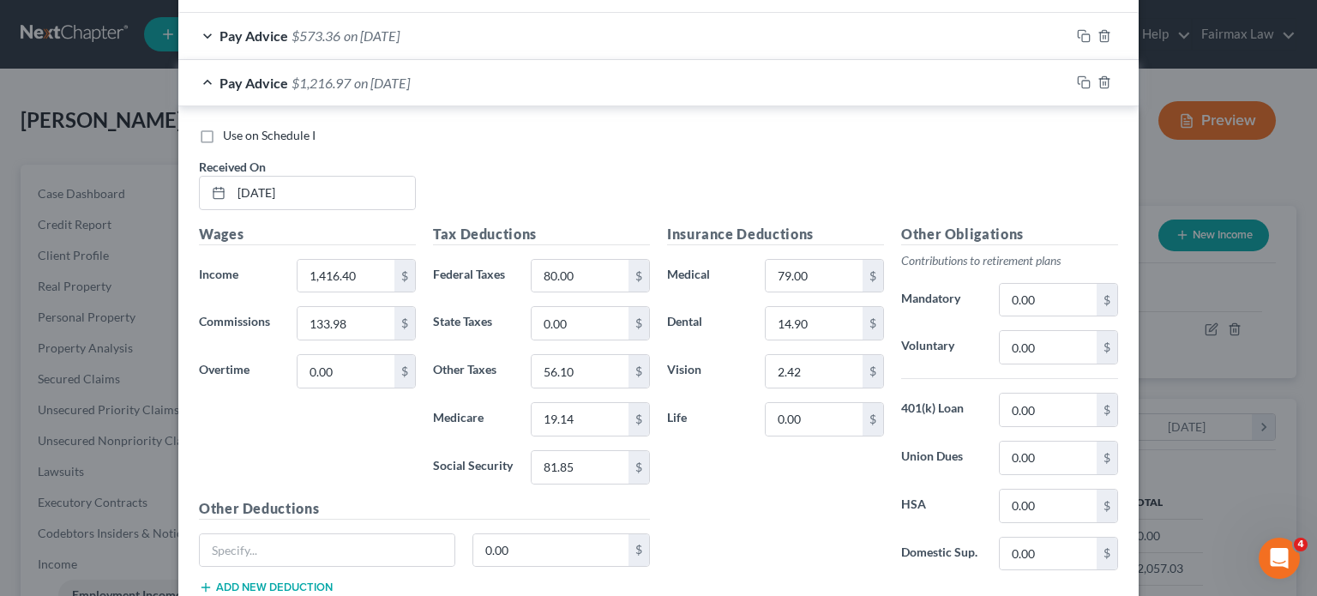
scroll to position [572, 0]
click at [223, 142] on label "Use on Schedule I" at bounding box center [269, 133] width 93 height 17
click at [230, 136] on input "Use on Schedule I" at bounding box center [235, 130] width 11 height 11
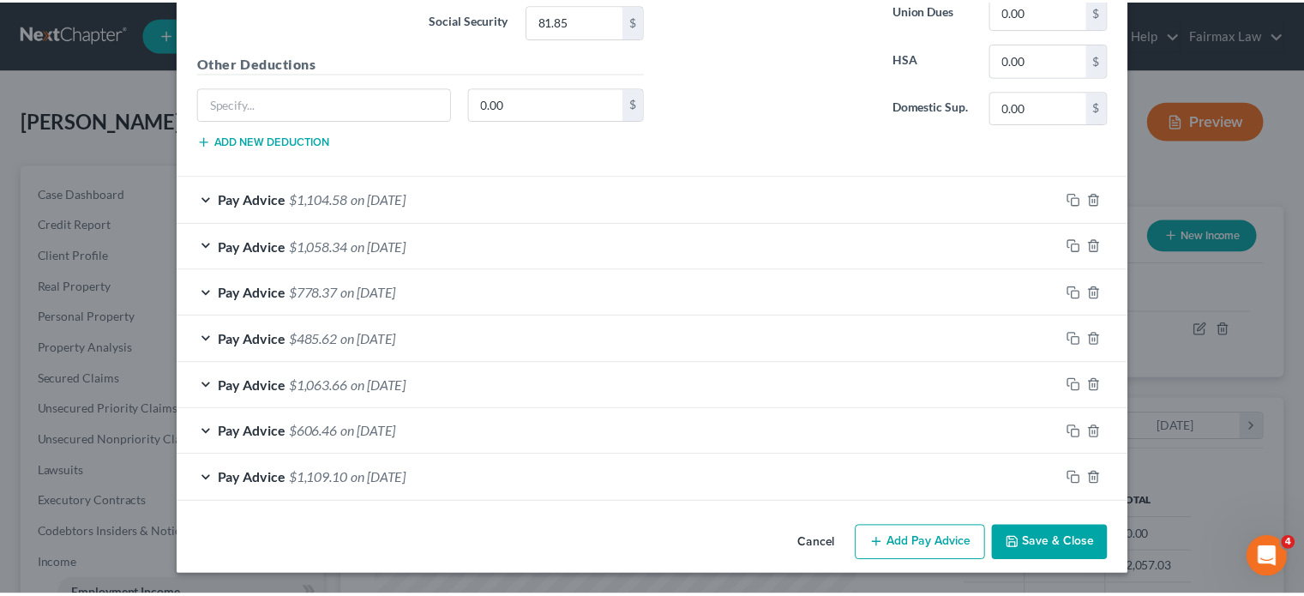
scroll to position [1382, 0]
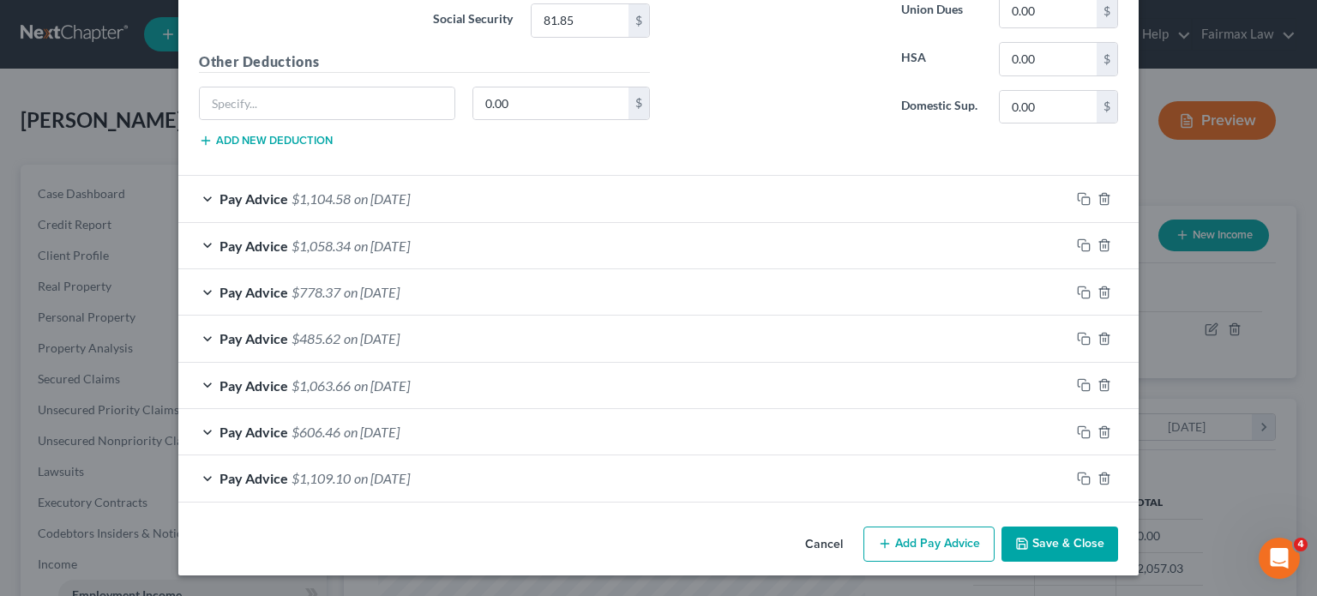
click at [1118, 527] on button "Save & Close" at bounding box center [1060, 545] width 117 height 36
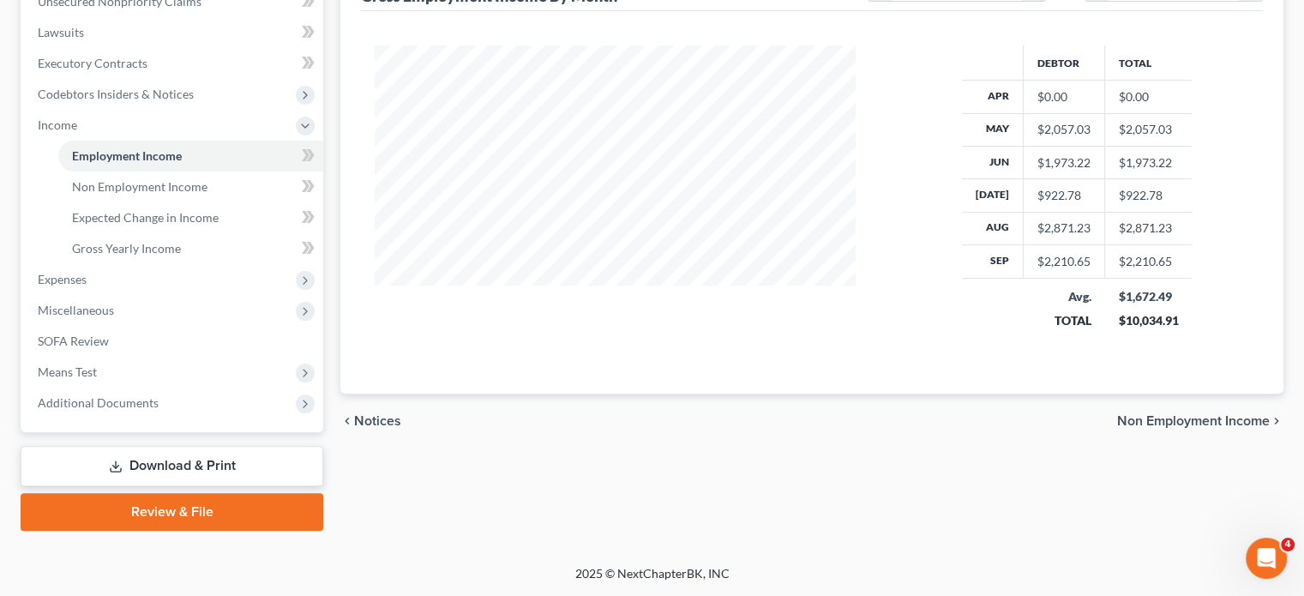
scroll to position [503, 0]
click at [117, 295] on span "Expenses" at bounding box center [173, 279] width 299 height 31
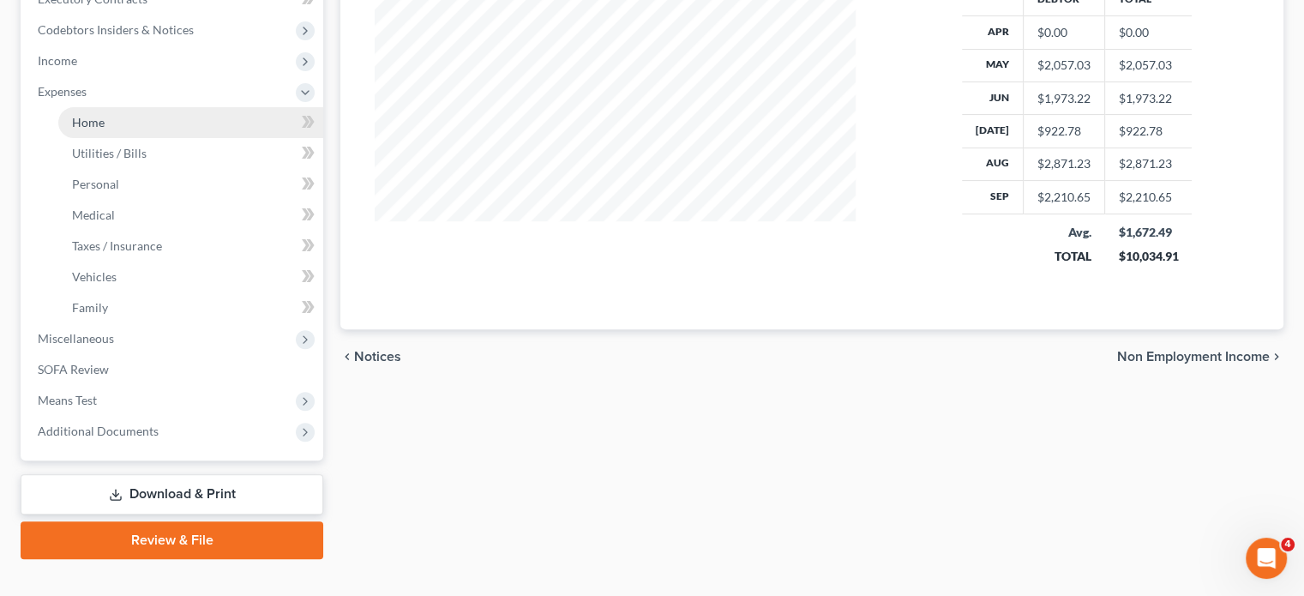
click at [105, 129] on span "Home" at bounding box center [88, 122] width 33 height 15
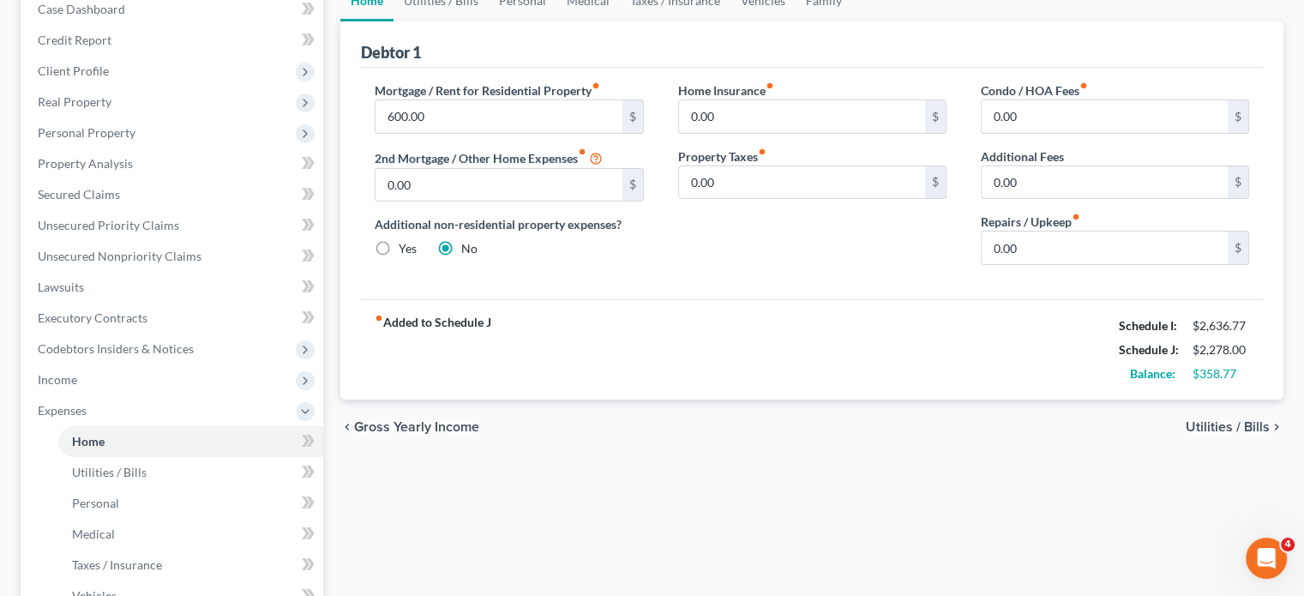
scroll to position [154, 0]
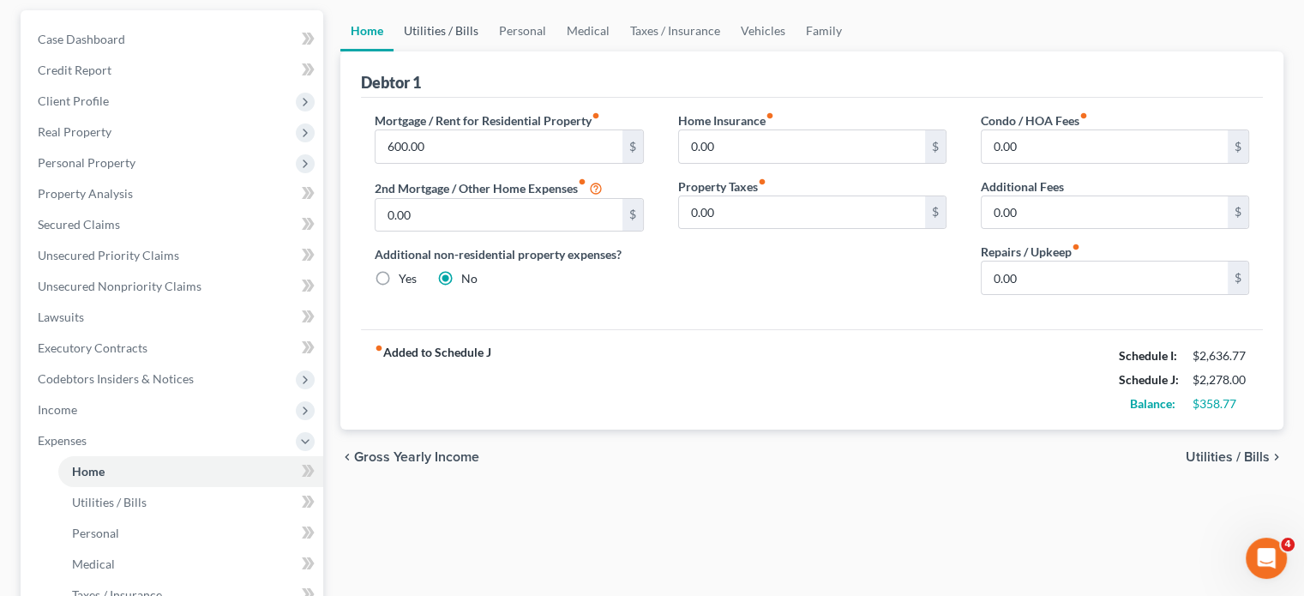
click at [463, 51] on link "Utilities / Bills" at bounding box center [441, 30] width 95 height 41
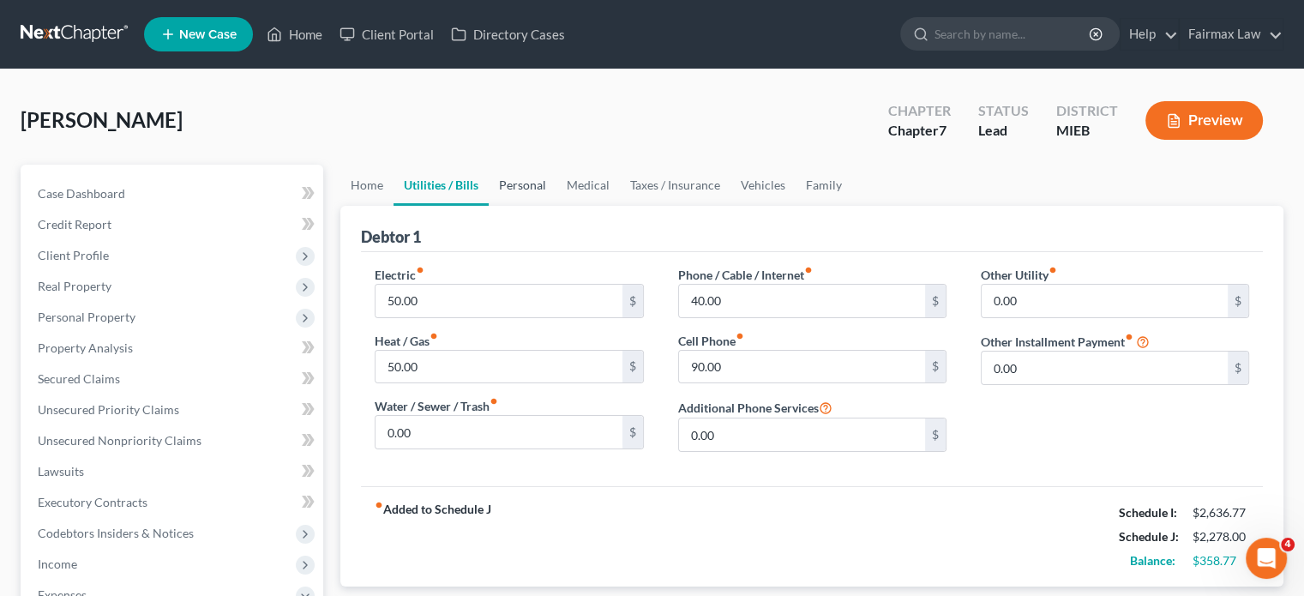
click at [557, 206] on link "Personal" at bounding box center [523, 185] width 68 height 41
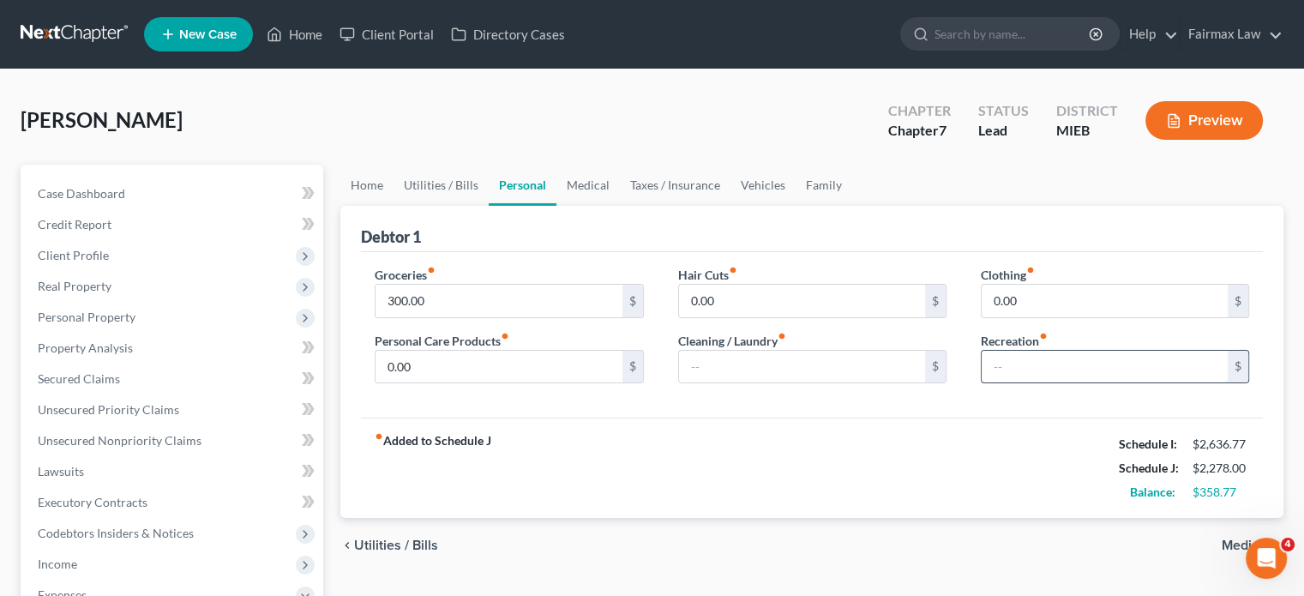
click at [995, 383] on input "text" at bounding box center [1105, 367] width 246 height 33
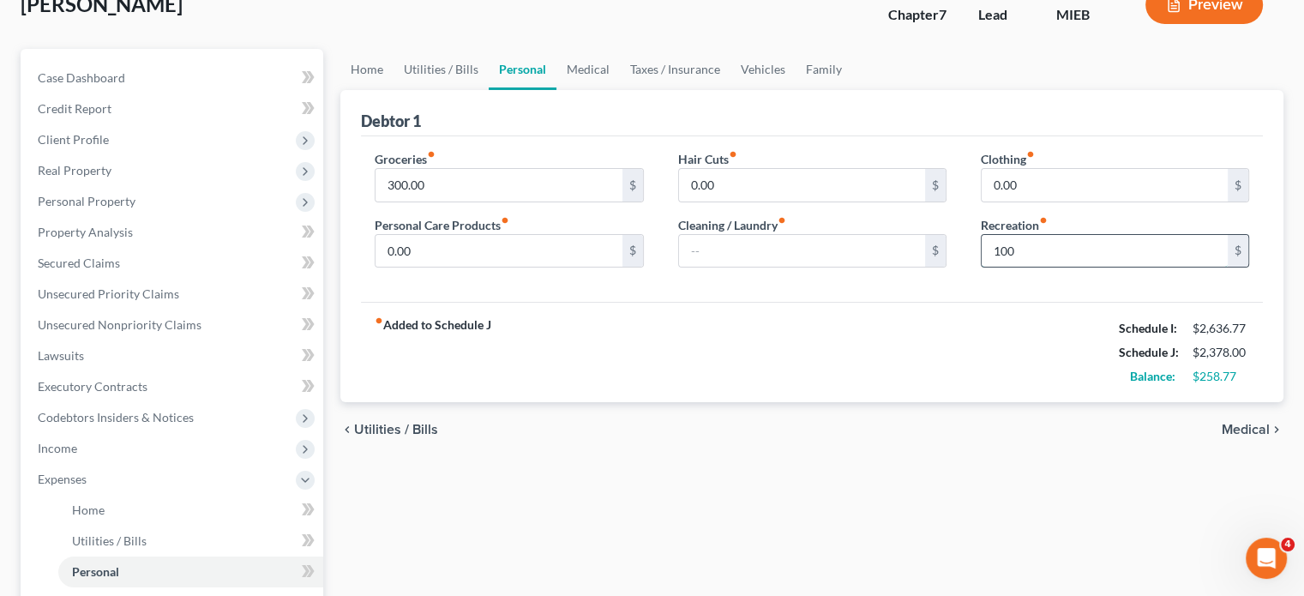
scroll to position [127, 0]
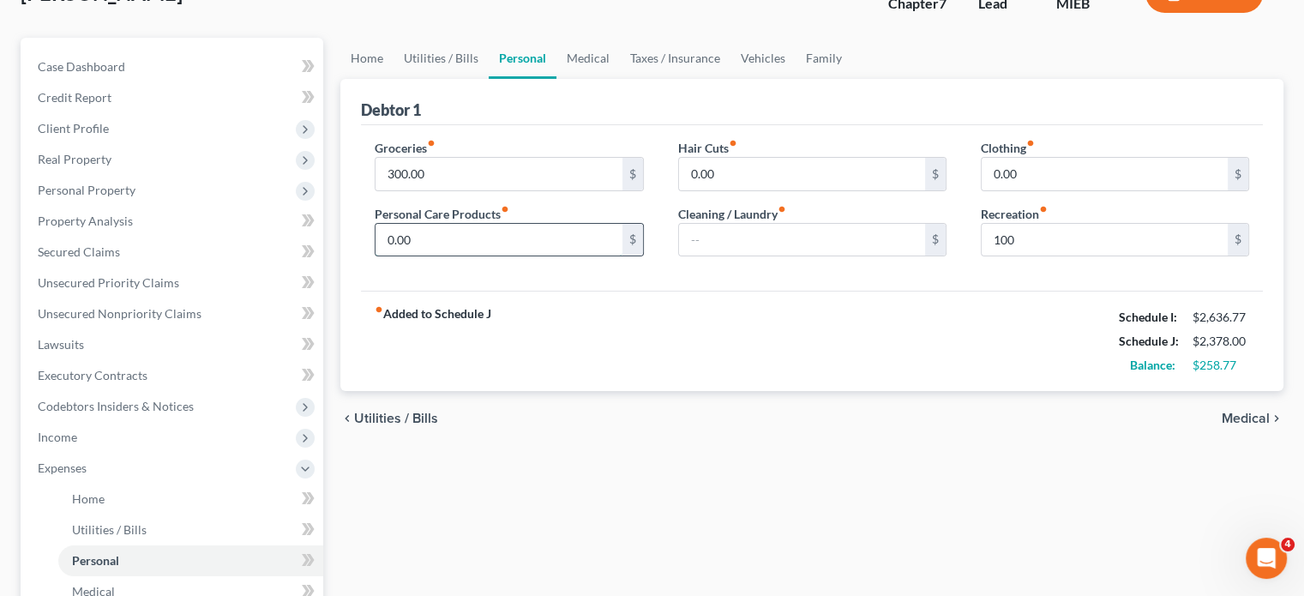
click at [496, 256] on input "0.00" at bounding box center [499, 240] width 246 height 33
click at [492, 190] on input "300.00" at bounding box center [499, 174] width 246 height 33
click at [796, 79] on link "Vehicles" at bounding box center [763, 58] width 65 height 41
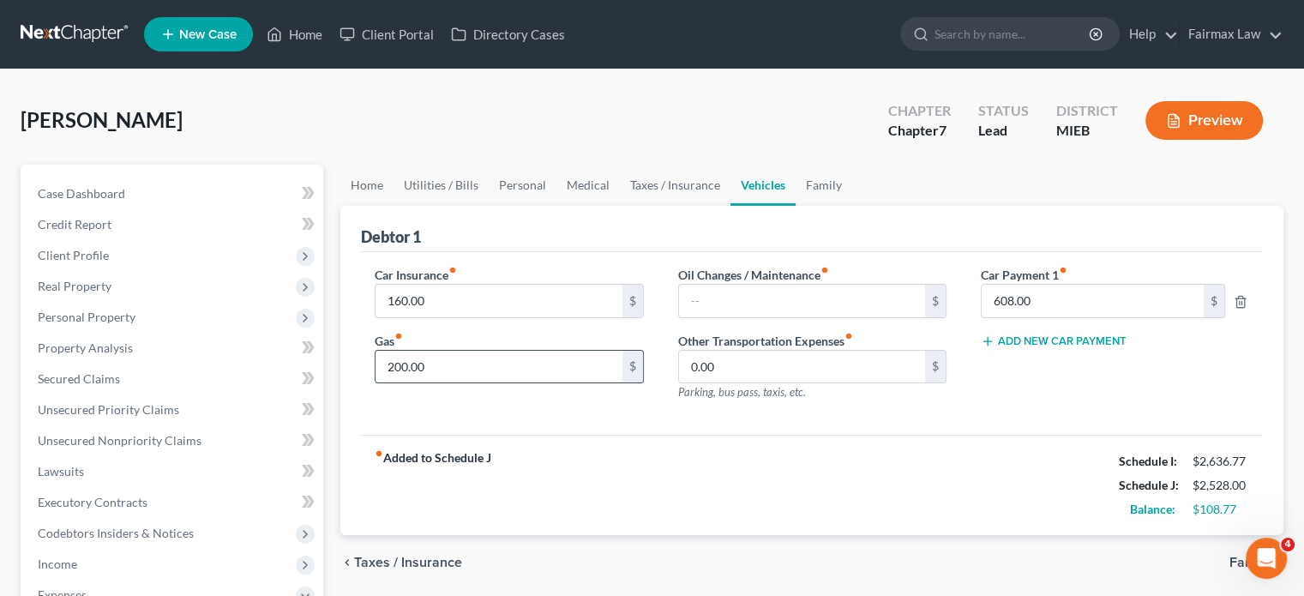
click at [465, 383] on input "200.00" at bounding box center [499, 367] width 246 height 33
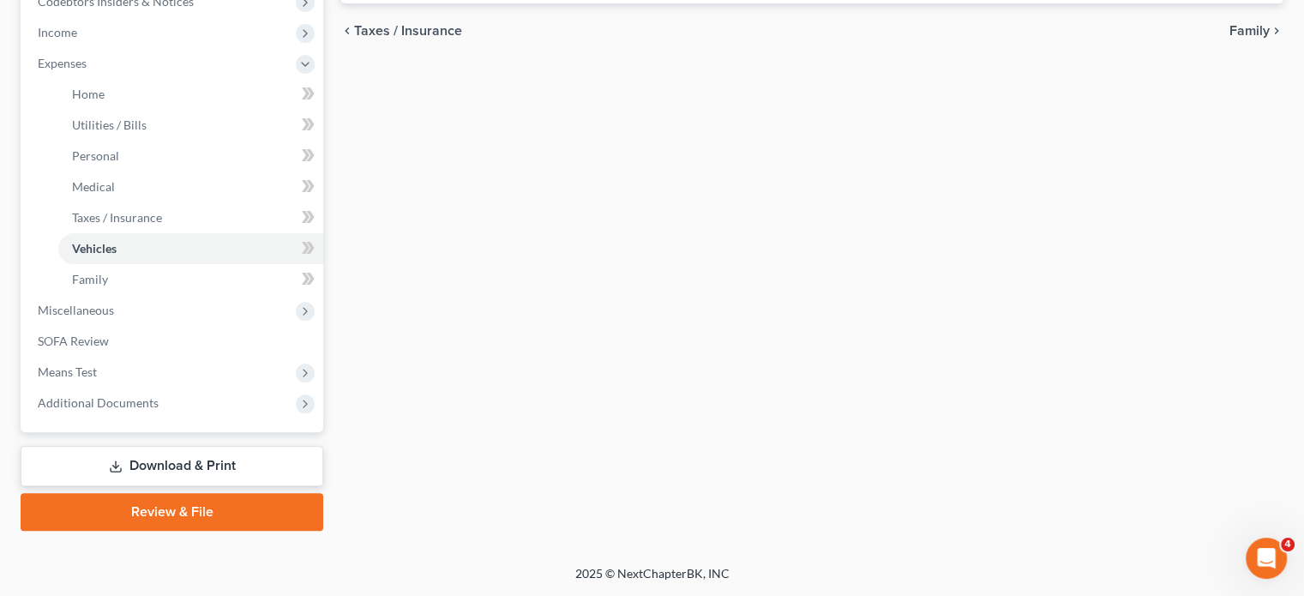
scroll to position [809, 0]
click at [159, 295] on span "Miscellaneous" at bounding box center [173, 310] width 299 height 31
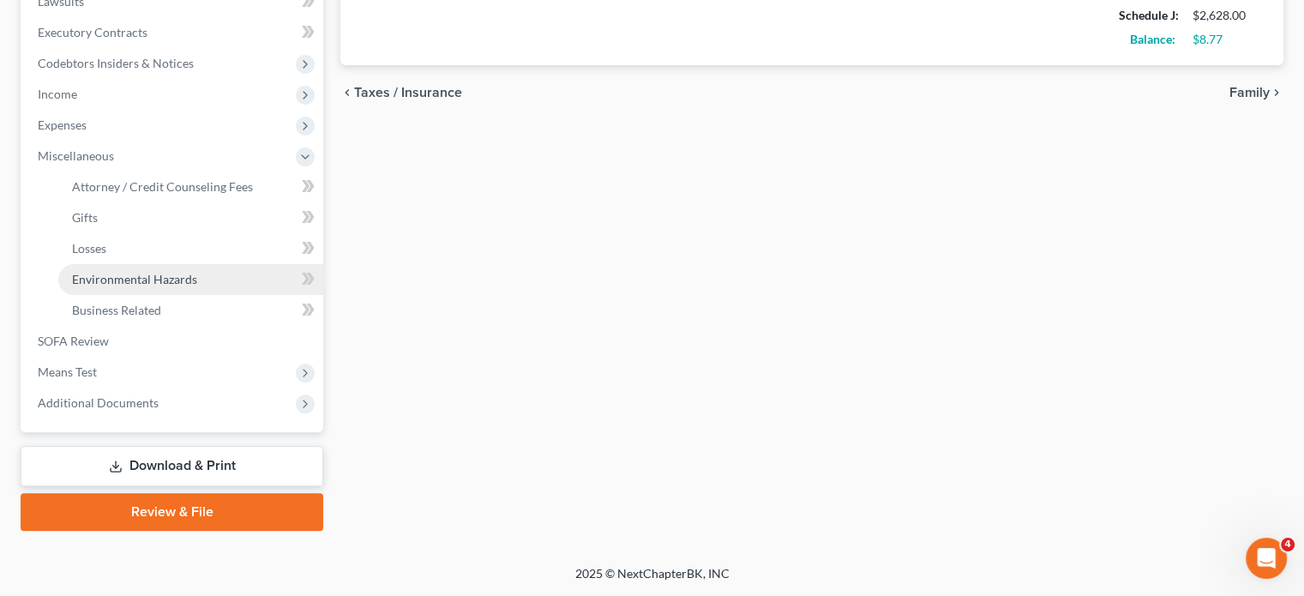
scroll to position [731, 0]
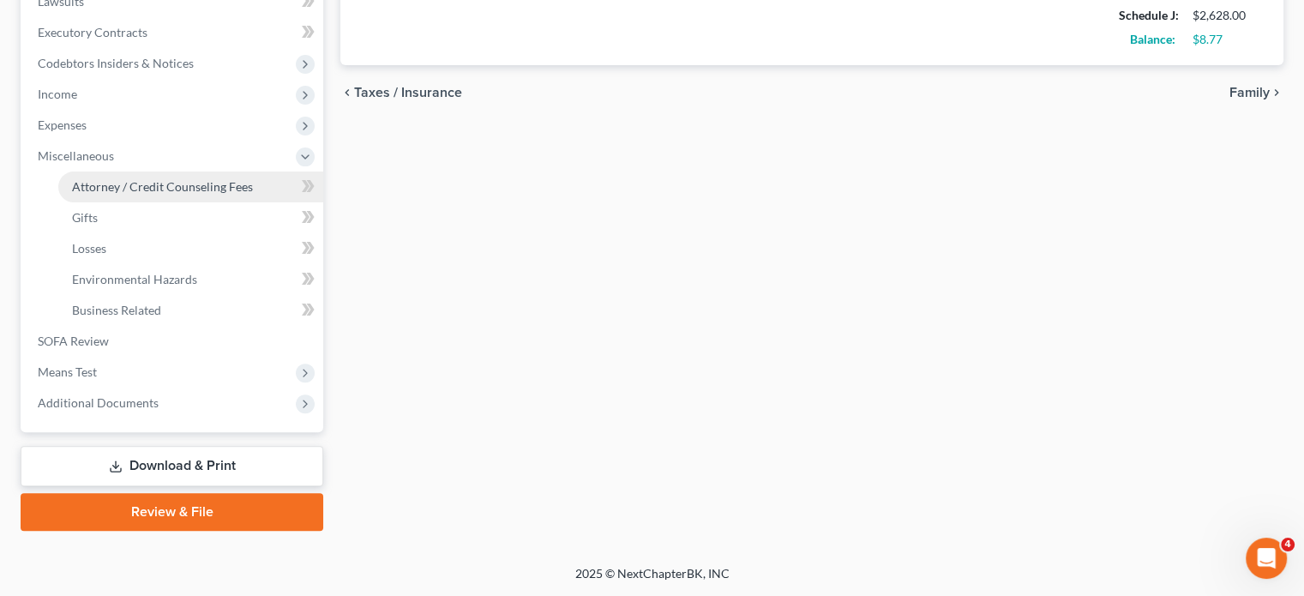
click at [165, 179] on span "Attorney / Credit Counseling Fees" at bounding box center [162, 186] width 181 height 15
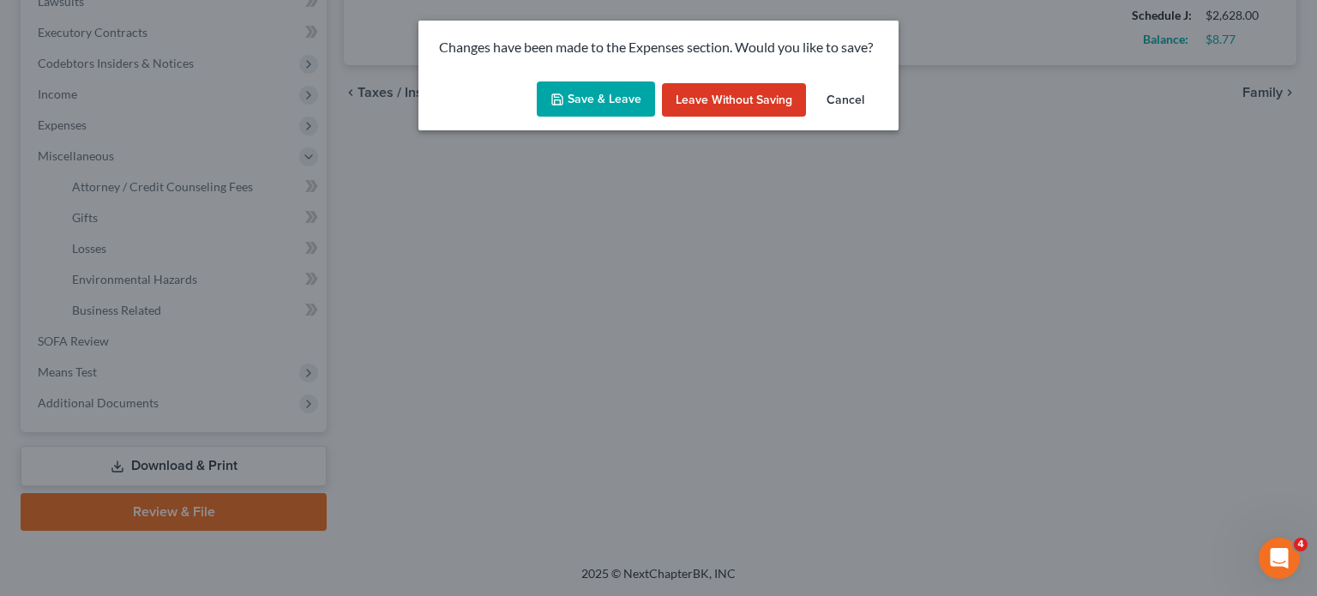
click at [540, 117] on button "Save & Leave" at bounding box center [596, 99] width 118 height 36
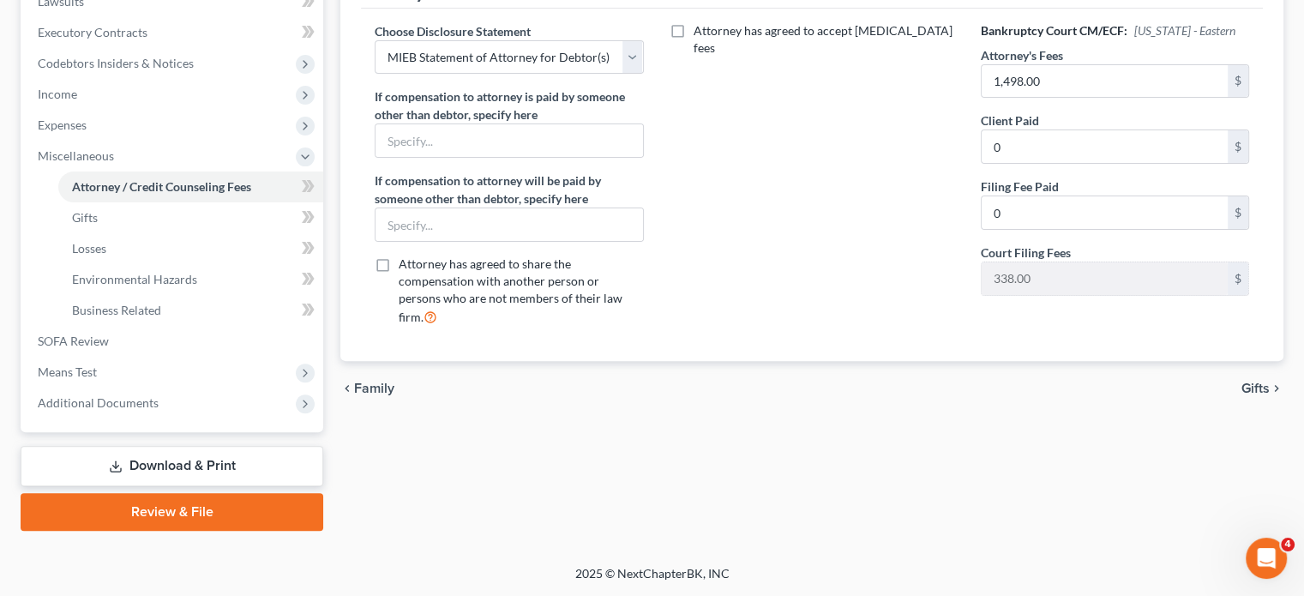
scroll to position [710, 0]
drag, startPoint x: 391, startPoint y: 256, endPoint x: 338, endPoint y: 277, distance: 57.3
click at [338, 277] on div "Attorney / Credit Counseling Fees Gifts Losses Environmental Hazards Business R…" at bounding box center [812, 113] width 960 height 836
click at [243, 357] on span "Means Test" at bounding box center [173, 372] width 299 height 31
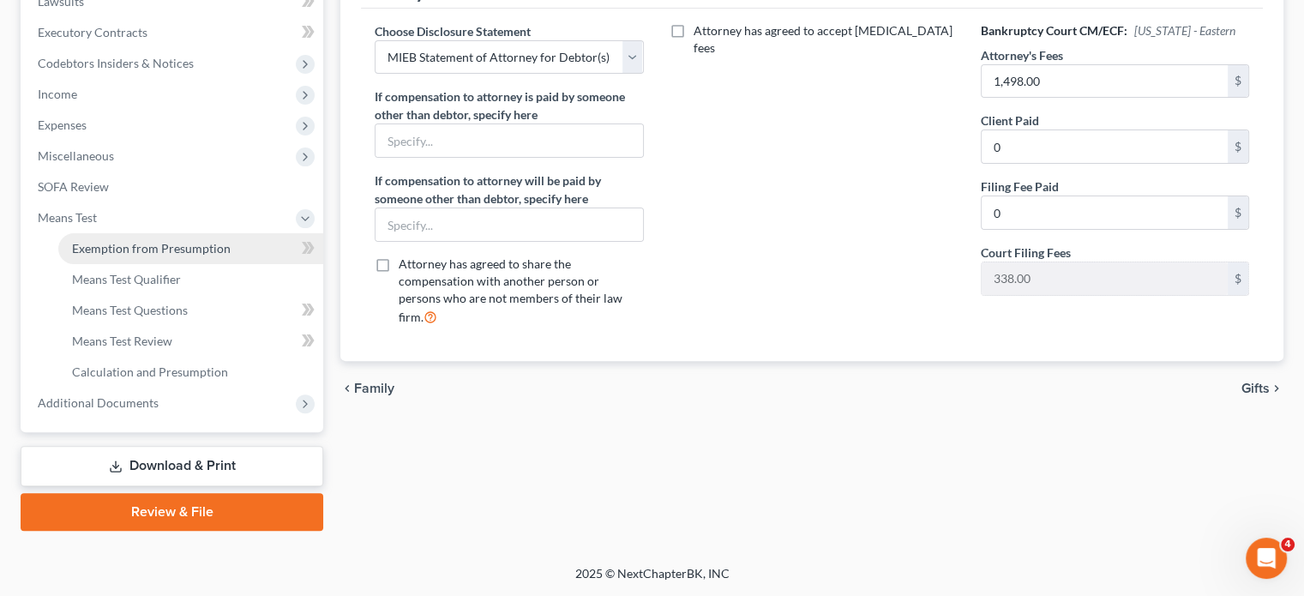
click at [208, 241] on span "Exemption from Presumption" at bounding box center [151, 248] width 159 height 15
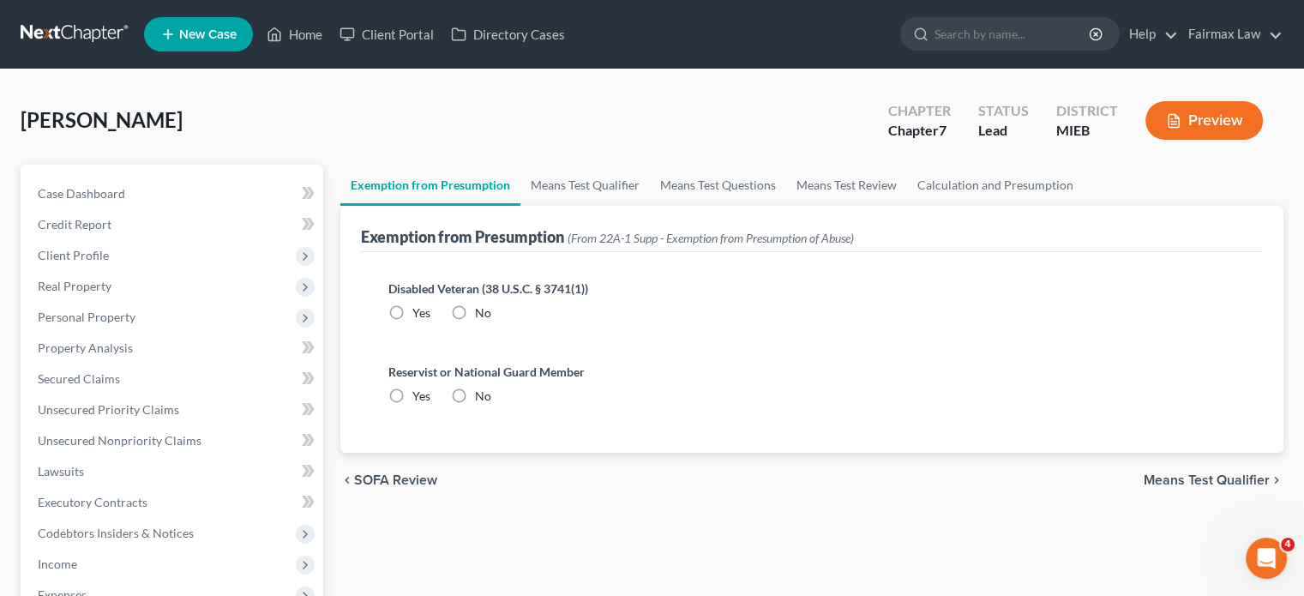
click at [491, 322] on label "No" at bounding box center [483, 312] width 16 height 17
click at [493, 316] on input "No" at bounding box center [487, 309] width 11 height 11
click at [487, 405] on label "No" at bounding box center [483, 396] width 16 height 17
click at [487, 399] on input "No" at bounding box center [487, 393] width 11 height 11
click at [650, 206] on link "Means Test Qualifier" at bounding box center [585, 185] width 129 height 41
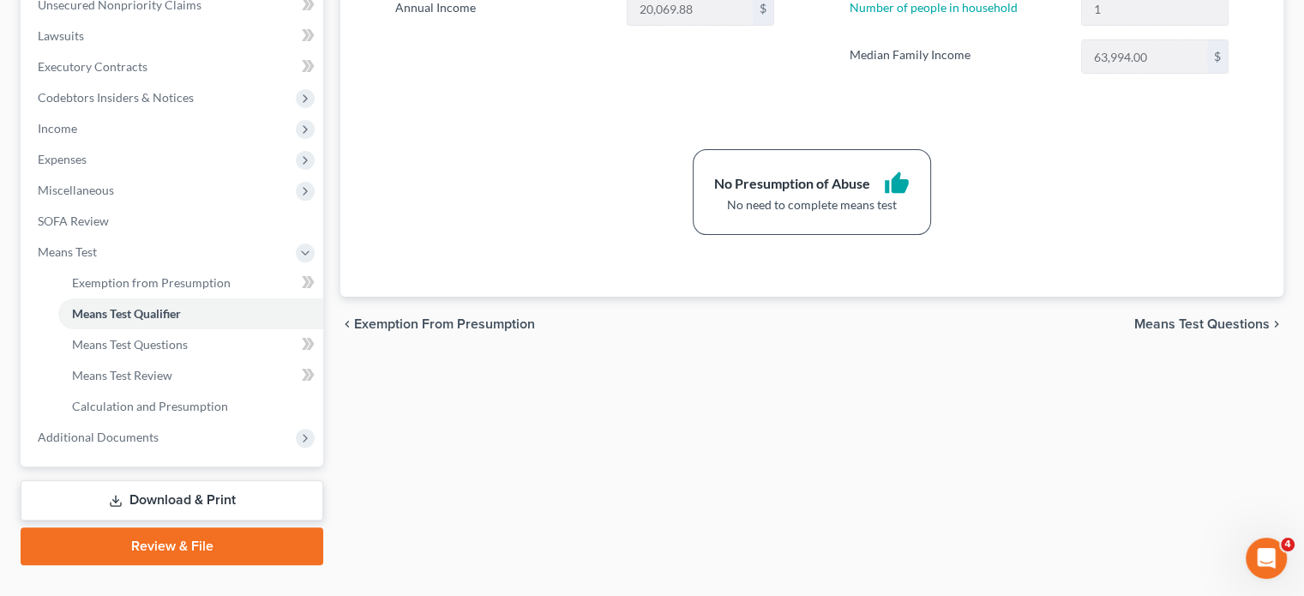
scroll to position [731, 0]
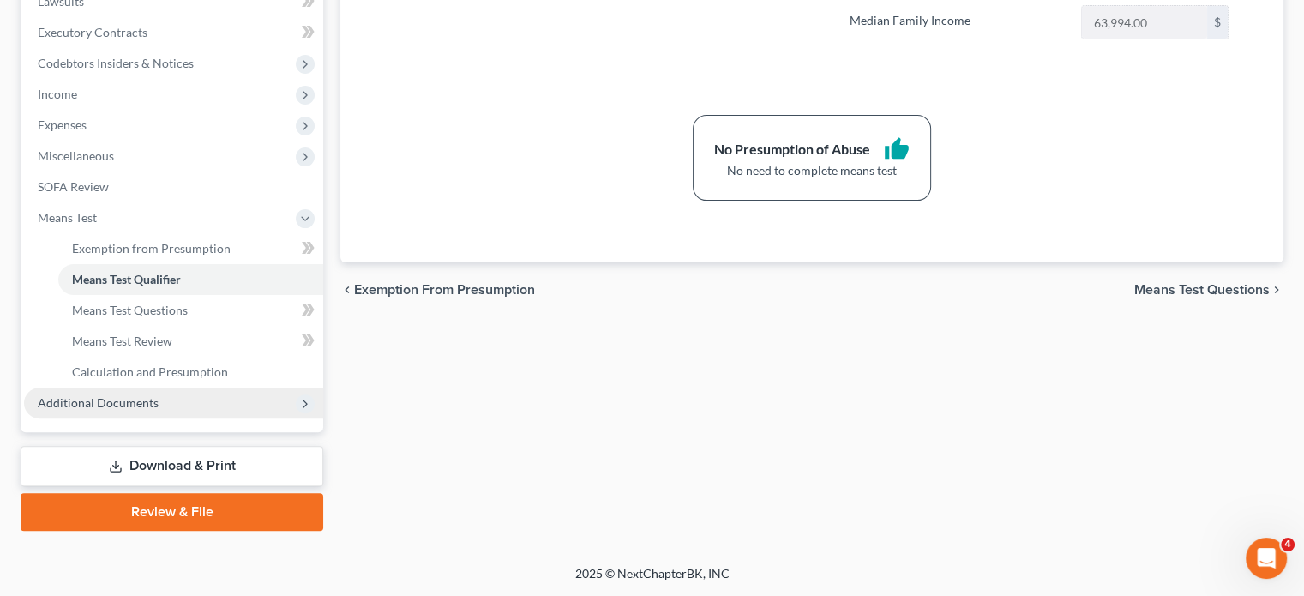
click at [204, 388] on span "Additional Documents" at bounding box center [173, 403] width 299 height 31
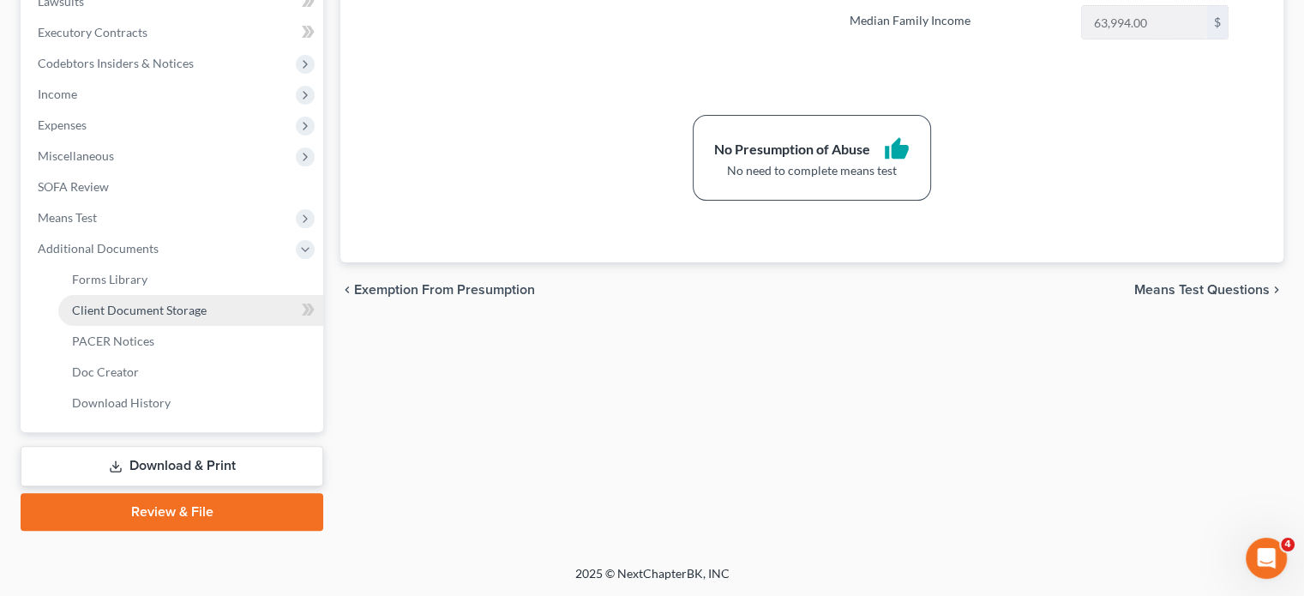
click at [184, 303] on span "Client Document Storage" at bounding box center [139, 310] width 135 height 15
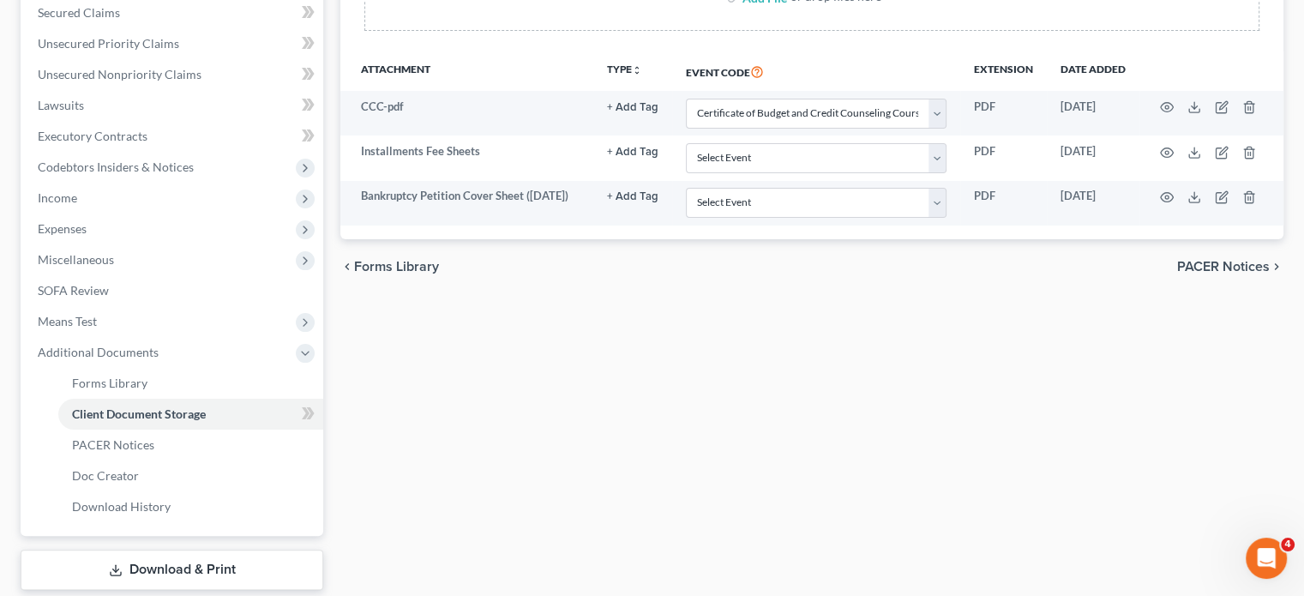
scroll to position [398, 0]
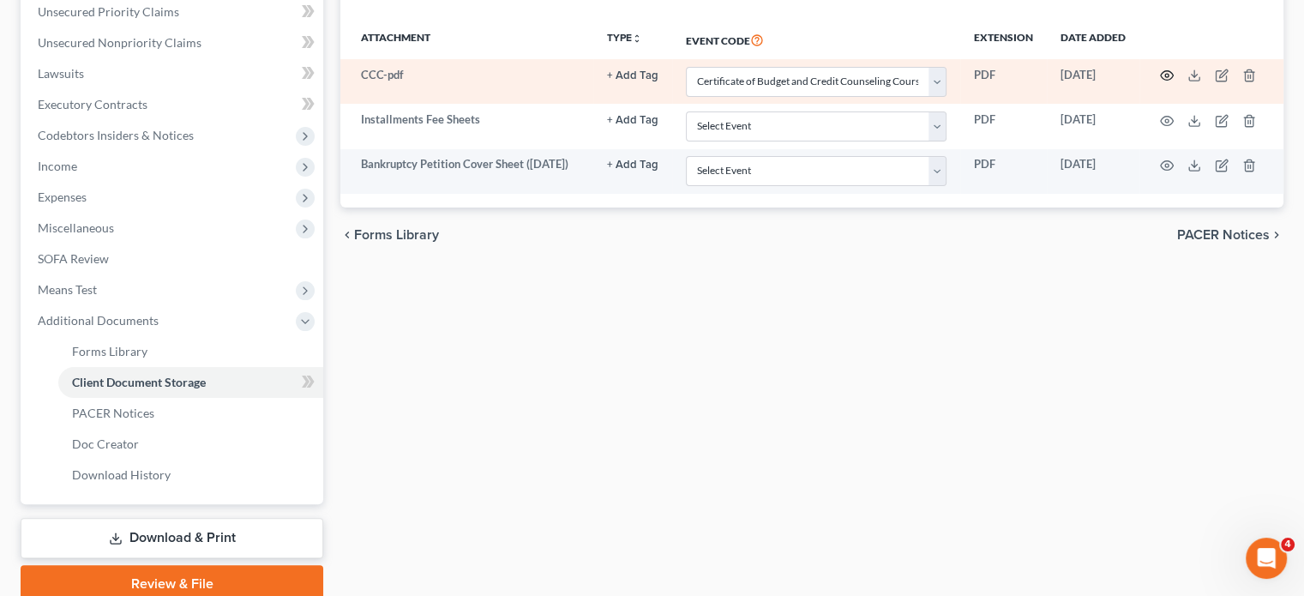
click at [1160, 82] on icon "button" at bounding box center [1167, 76] width 14 height 14
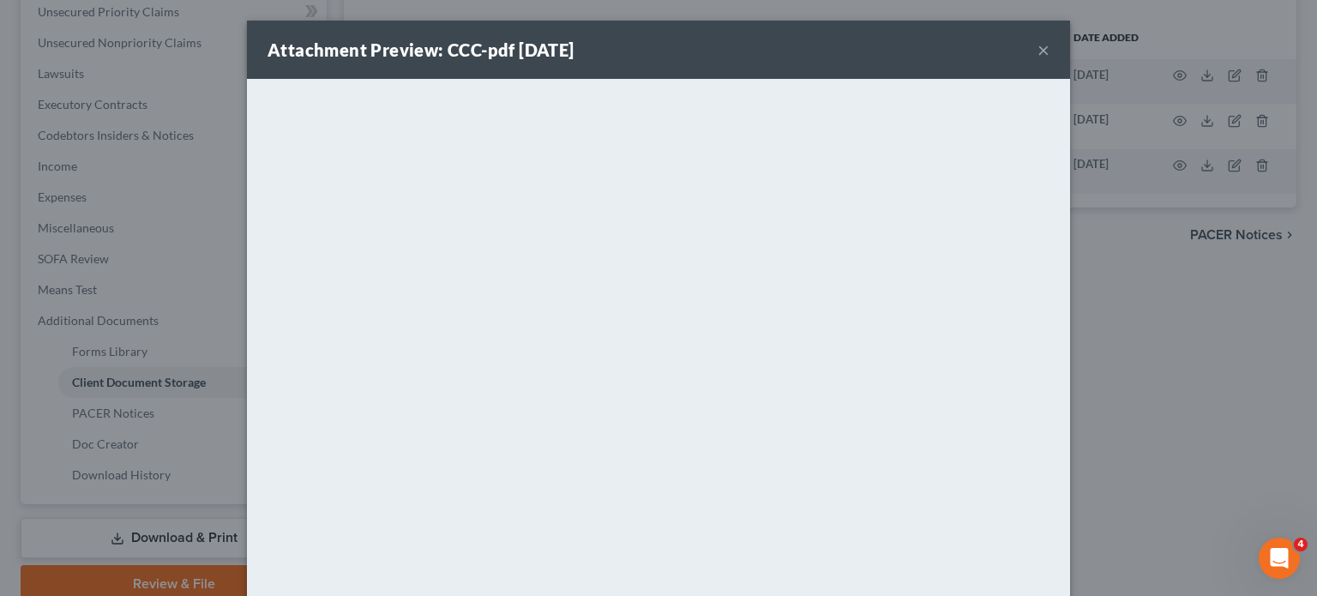
click at [1050, 58] on button "×" at bounding box center [1044, 49] width 12 height 21
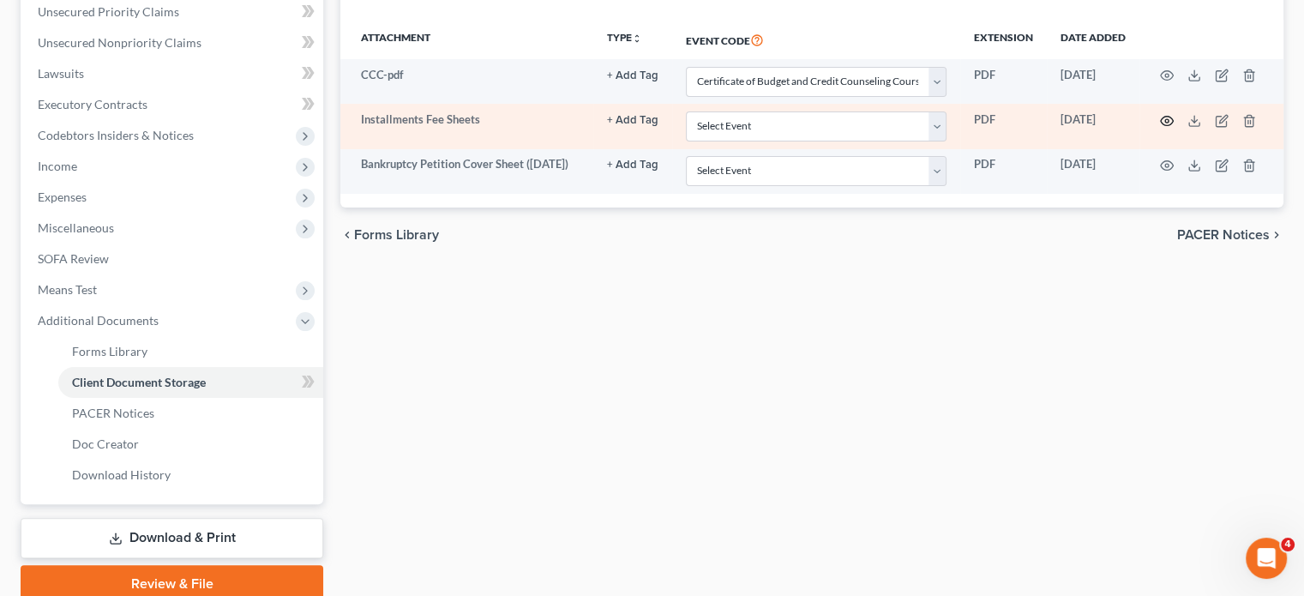
click at [1160, 128] on icon "button" at bounding box center [1167, 121] width 14 height 14
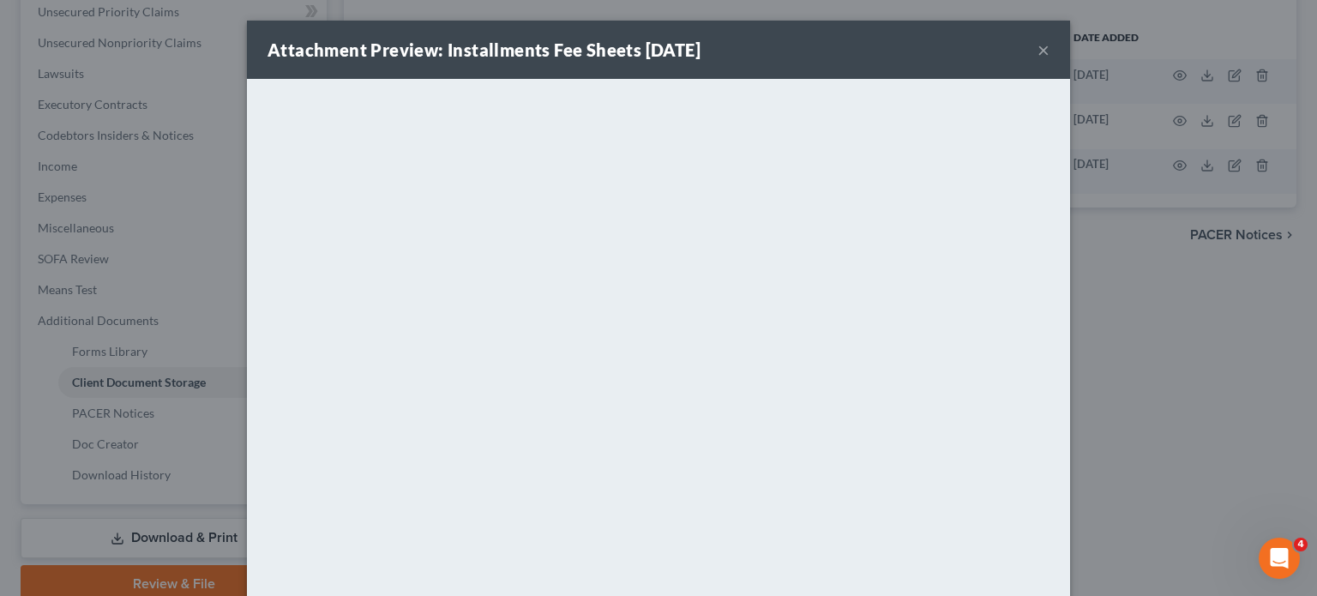
click at [1050, 54] on button "×" at bounding box center [1044, 49] width 12 height 21
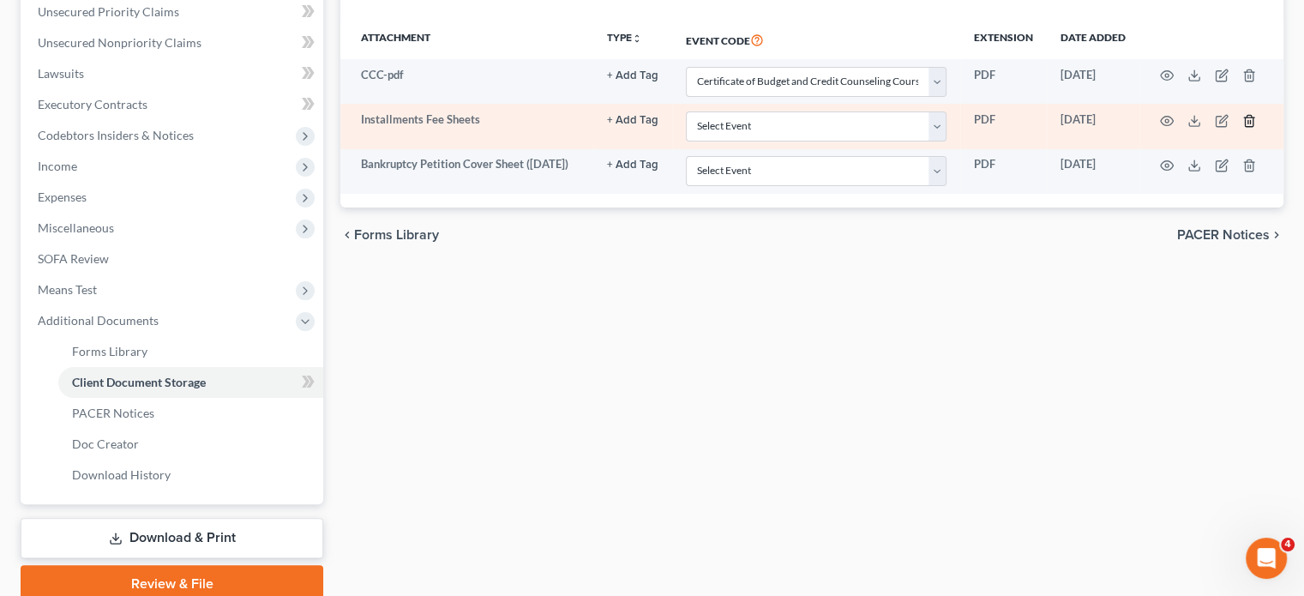
click at [1245, 126] on icon "button" at bounding box center [1249, 120] width 8 height 11
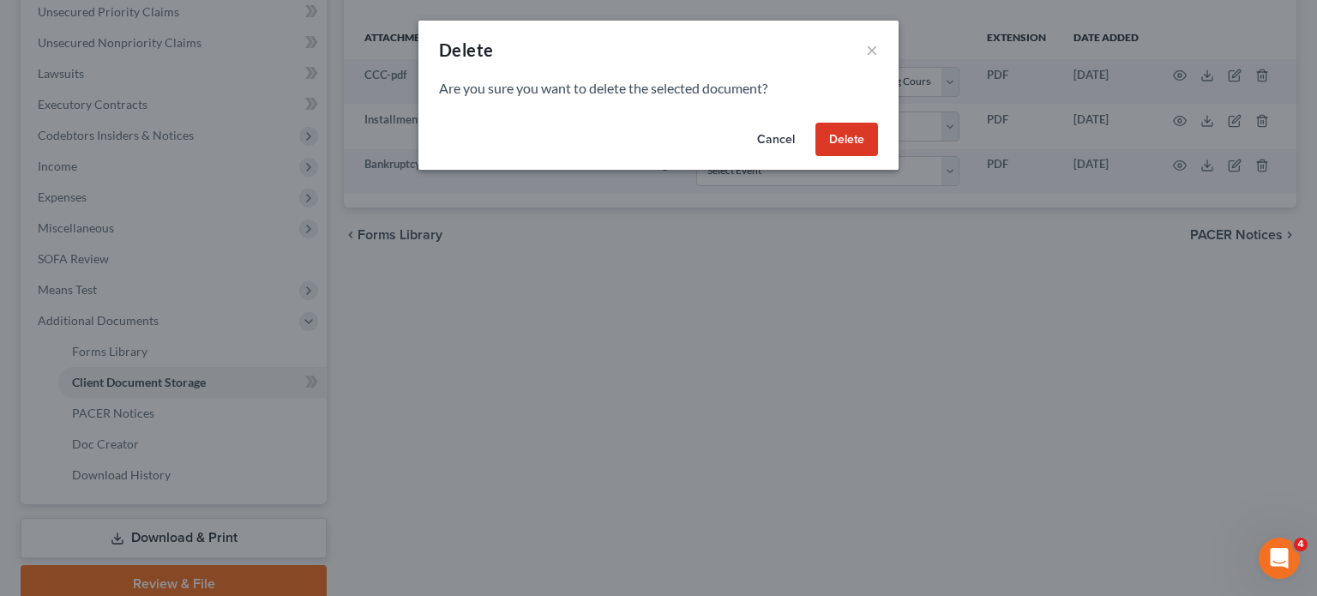
click at [878, 157] on button "Delete" at bounding box center [846, 140] width 63 height 34
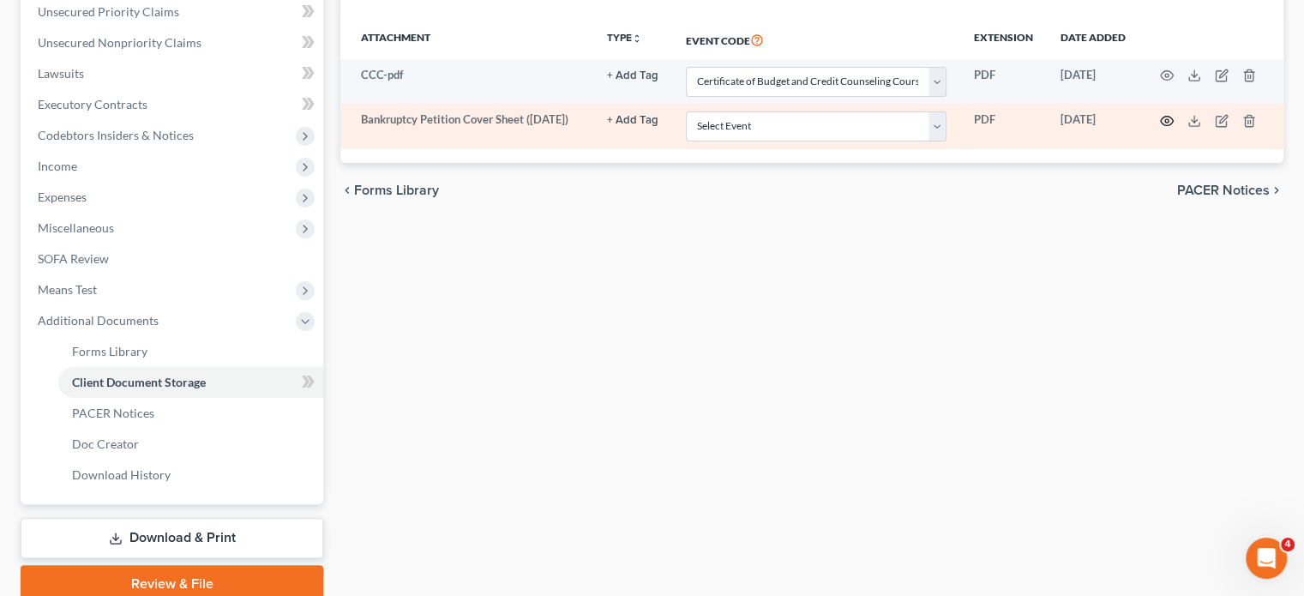
click at [1160, 128] on icon "button" at bounding box center [1167, 121] width 14 height 14
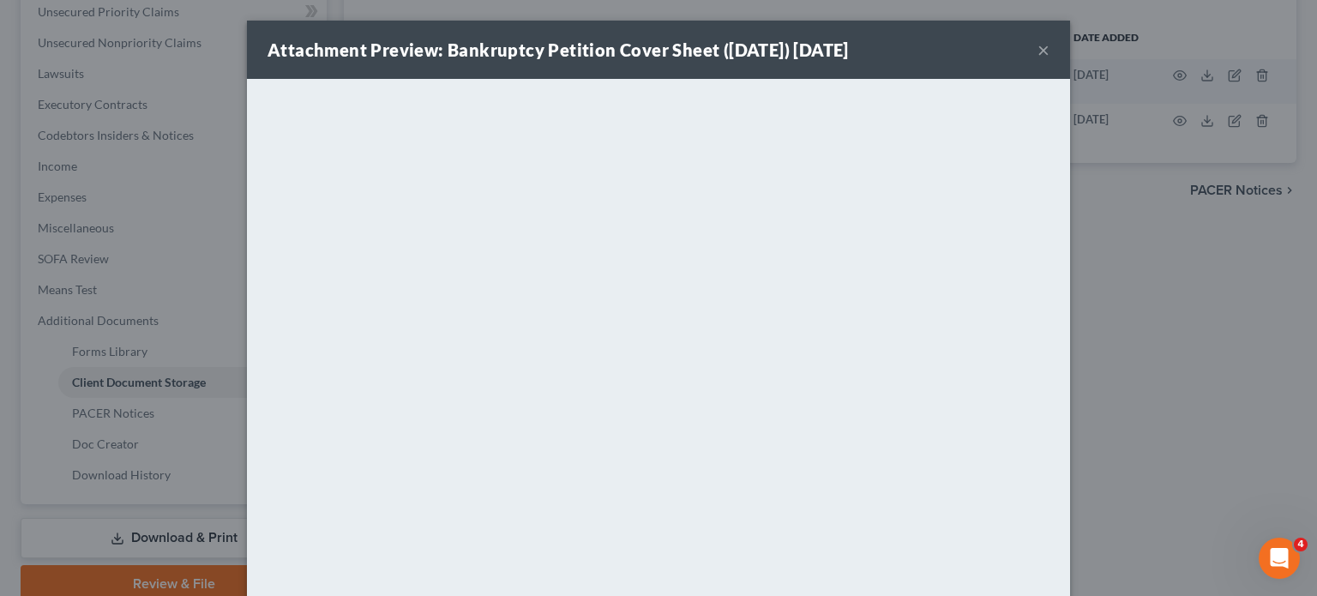
click at [1050, 60] on button "×" at bounding box center [1044, 49] width 12 height 21
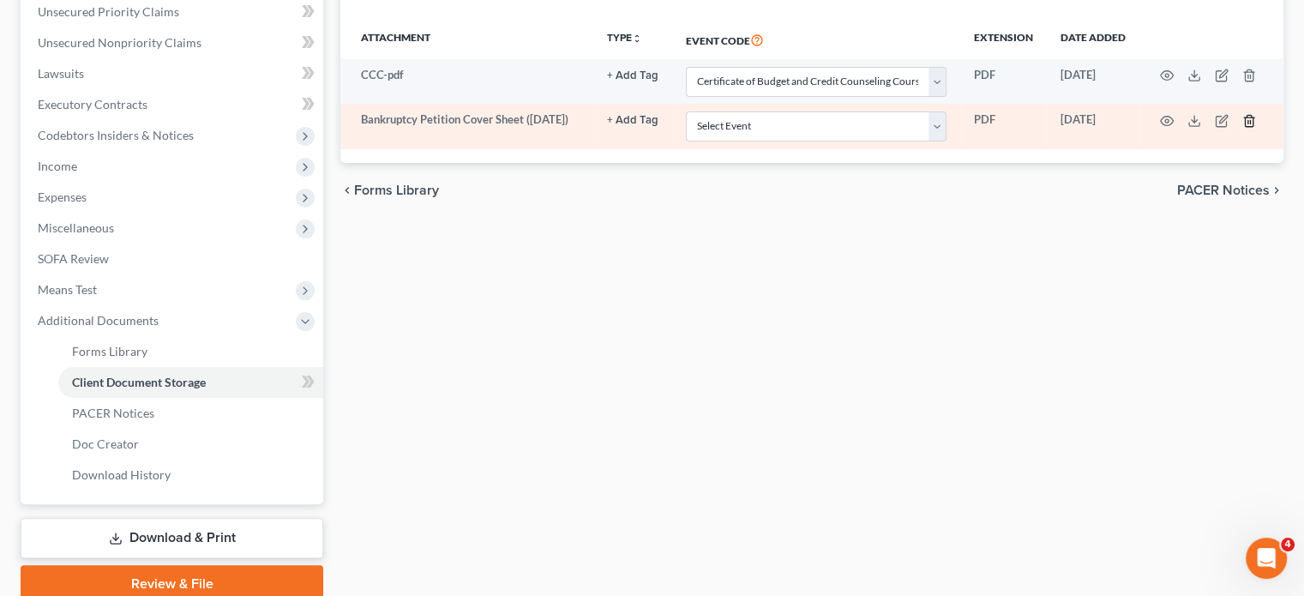
click at [1243, 128] on icon "button" at bounding box center [1250, 121] width 14 height 14
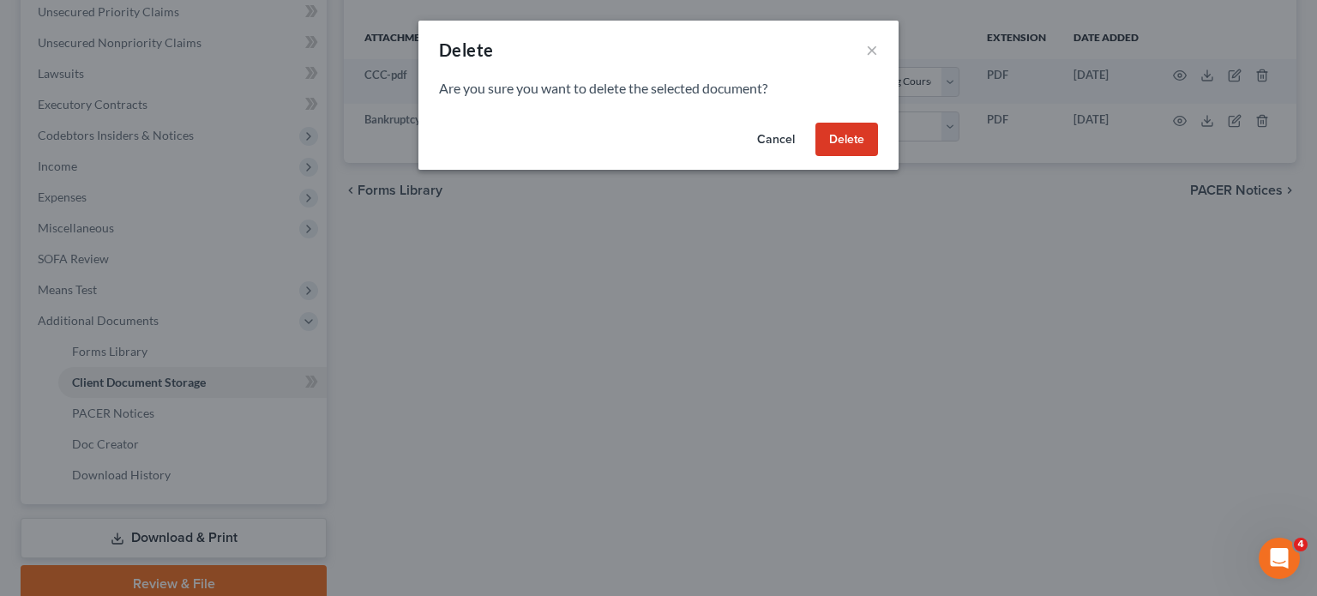
click at [878, 157] on button "Delete" at bounding box center [846, 140] width 63 height 34
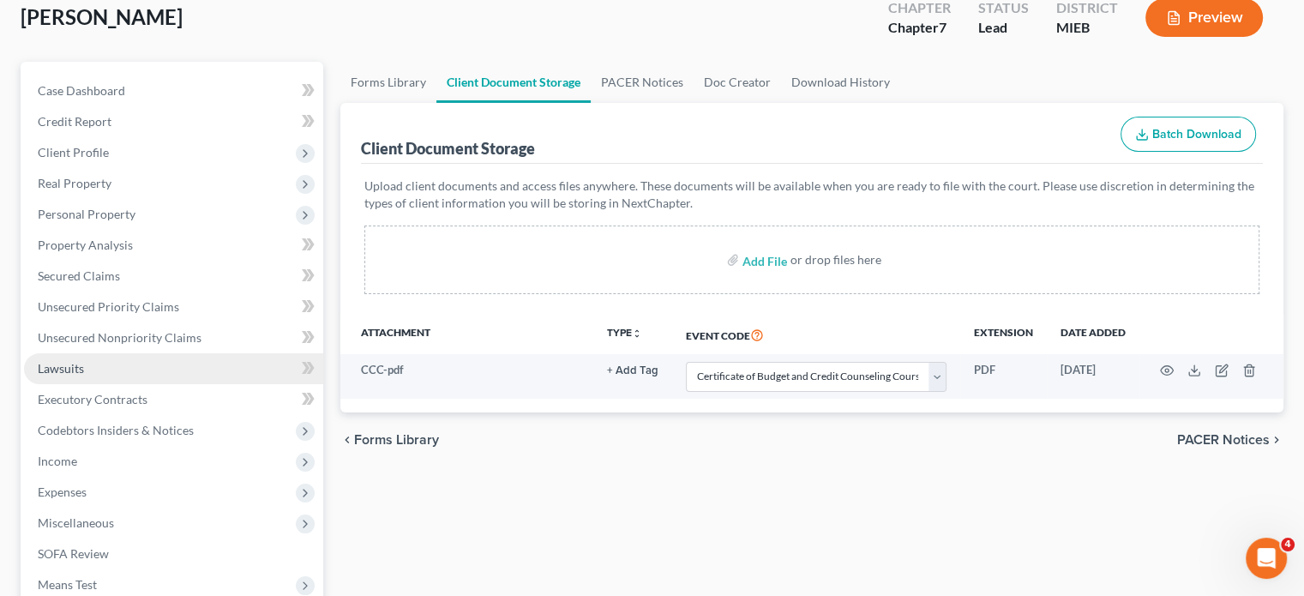
scroll to position [103, 0]
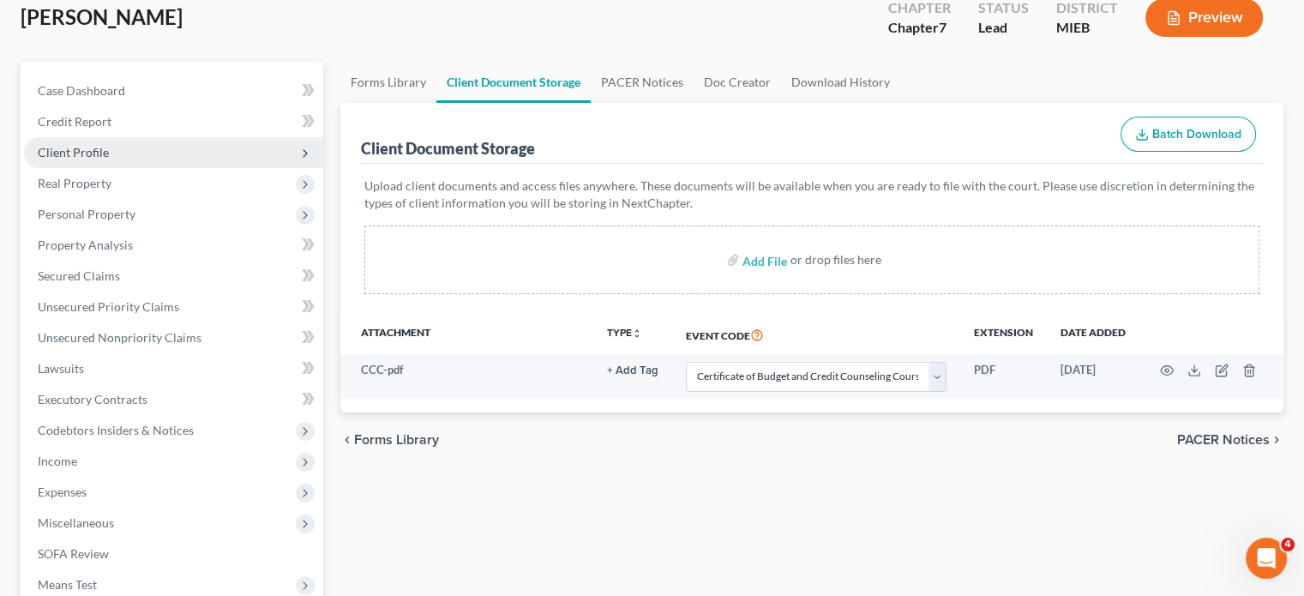
click at [233, 168] on span "Client Profile" at bounding box center [173, 152] width 299 height 31
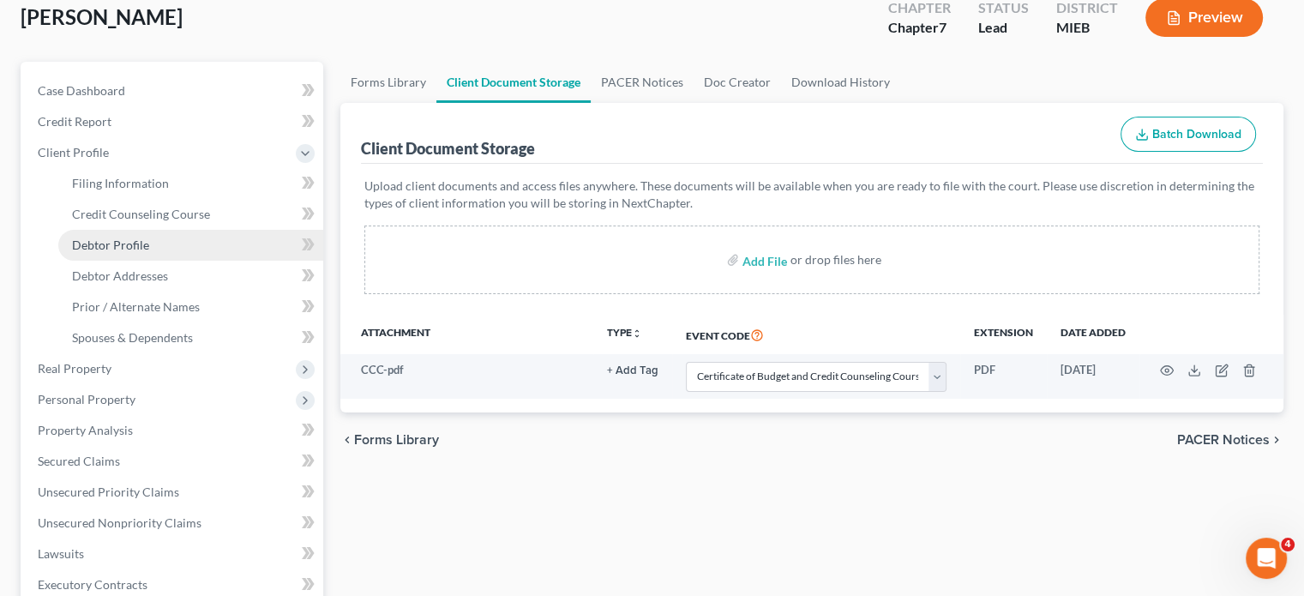
click at [149, 252] on span "Debtor Profile" at bounding box center [110, 245] width 77 height 15
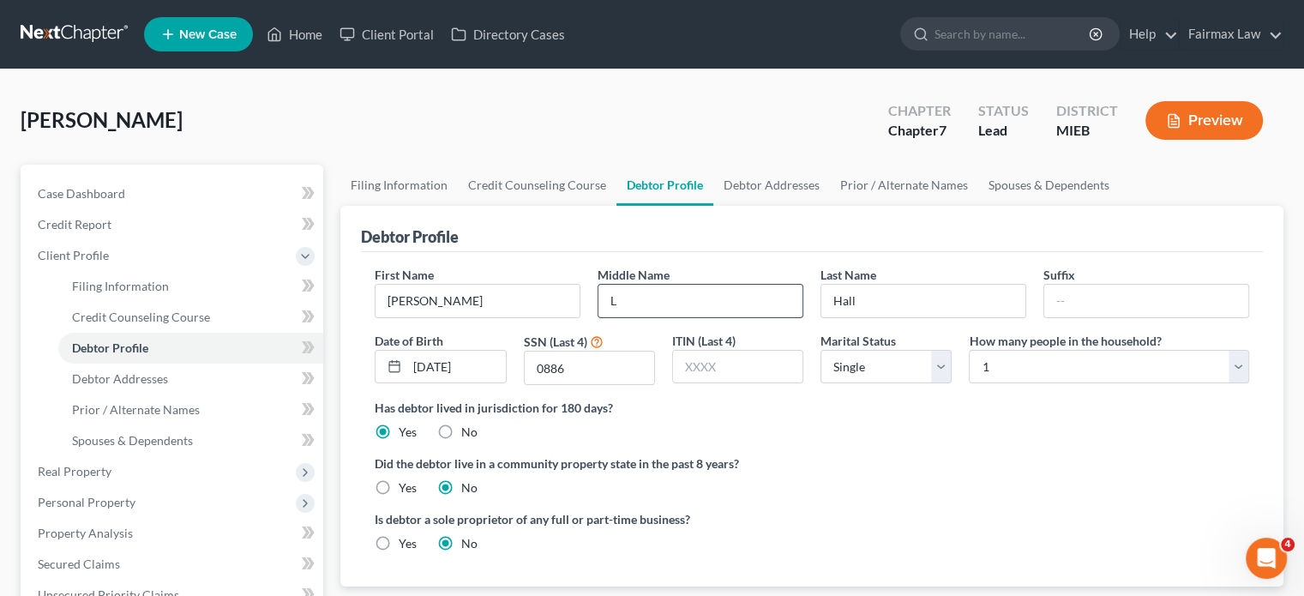
click at [657, 317] on input "L" at bounding box center [701, 301] width 204 height 33
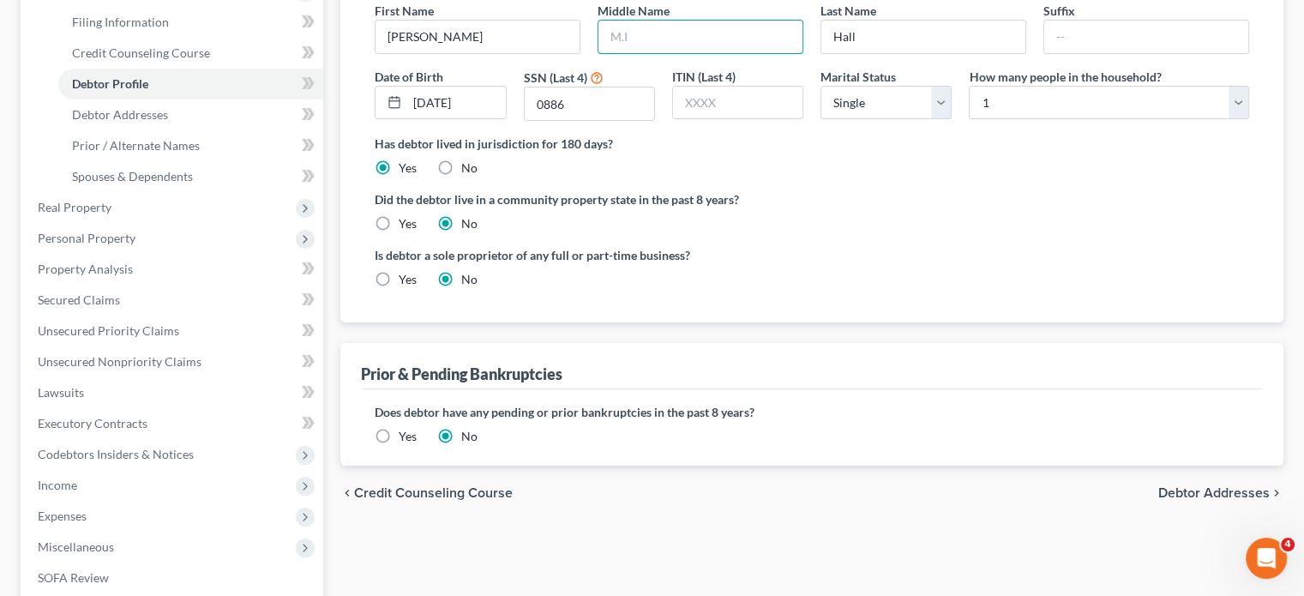
scroll to position [268, 0]
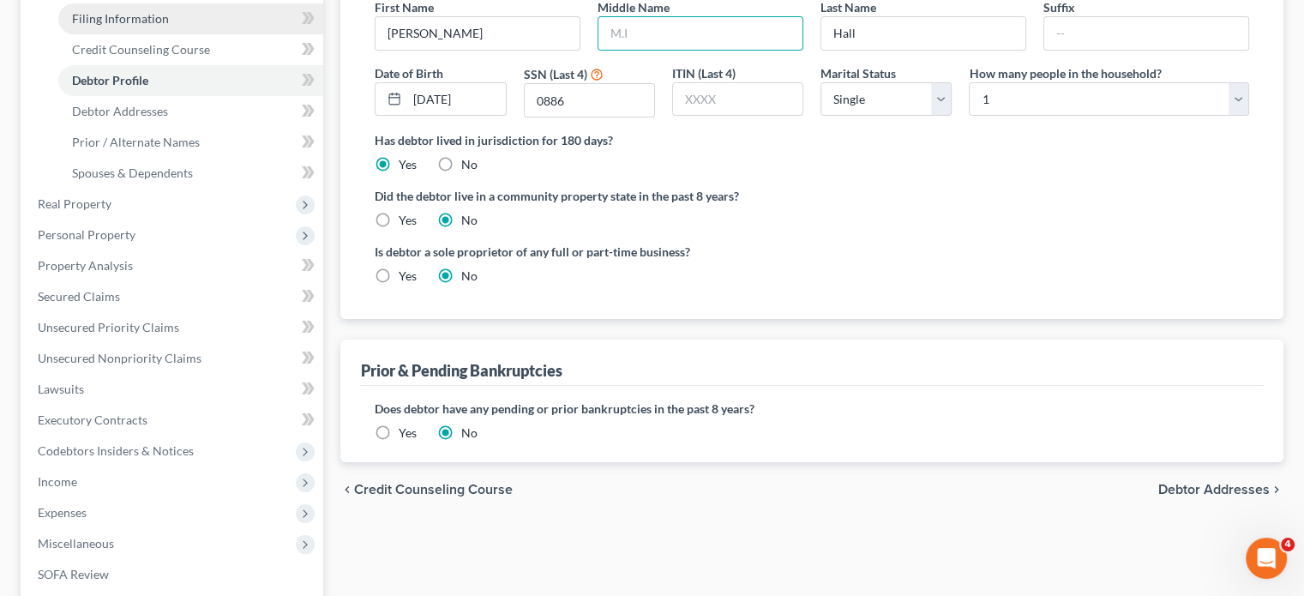
click at [157, 26] on span "Filing Information" at bounding box center [120, 18] width 97 height 15
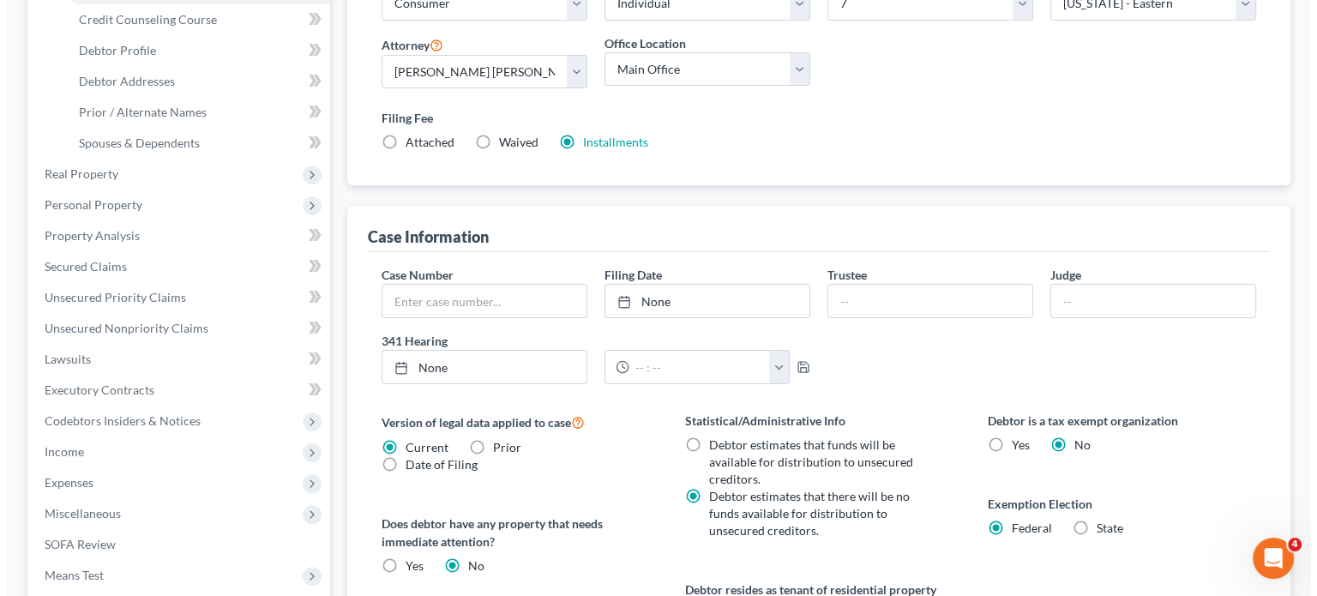
scroll to position [298, 0]
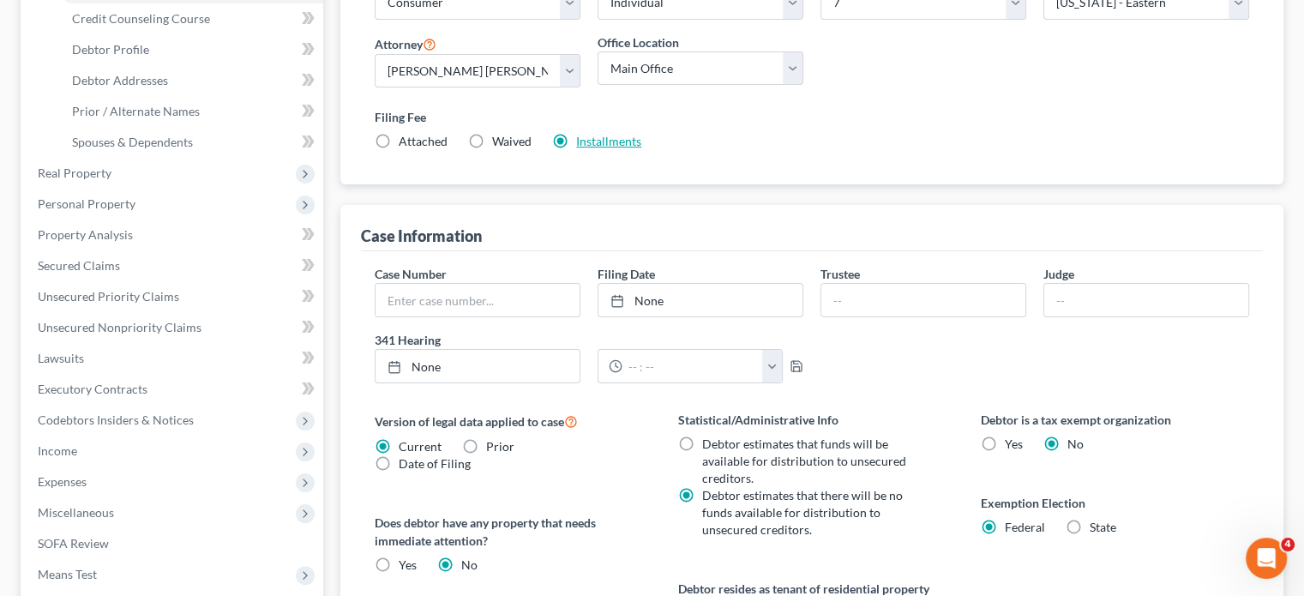
click at [641, 148] on link "Installments" at bounding box center [608, 141] width 65 height 15
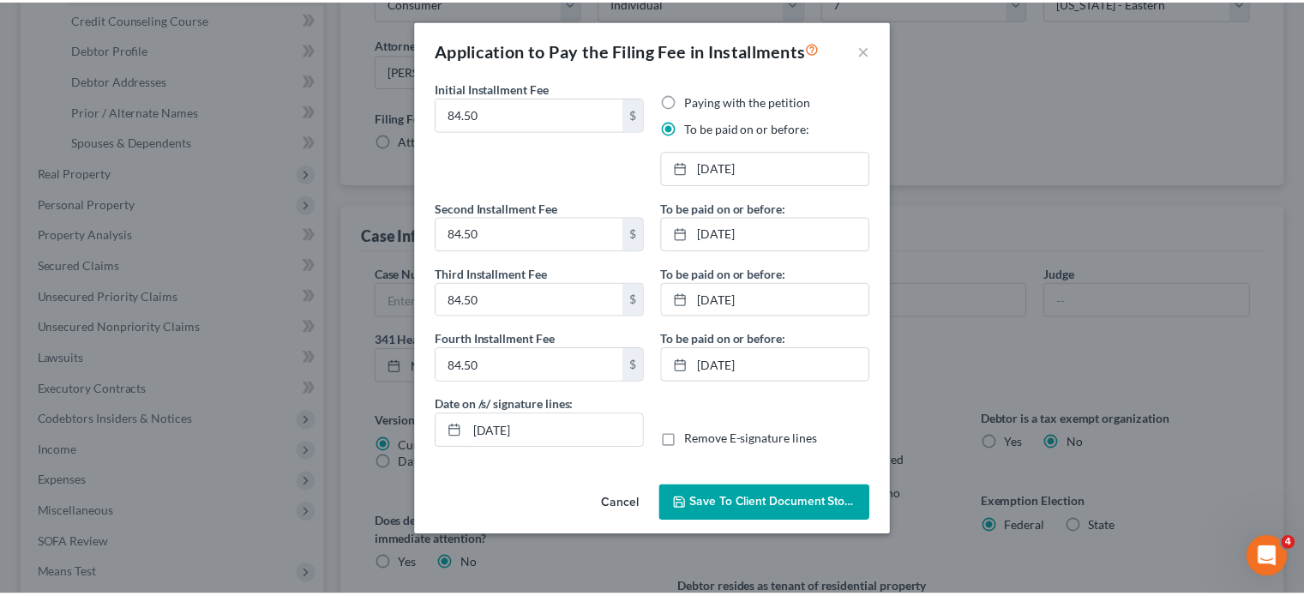
scroll to position [93, 0]
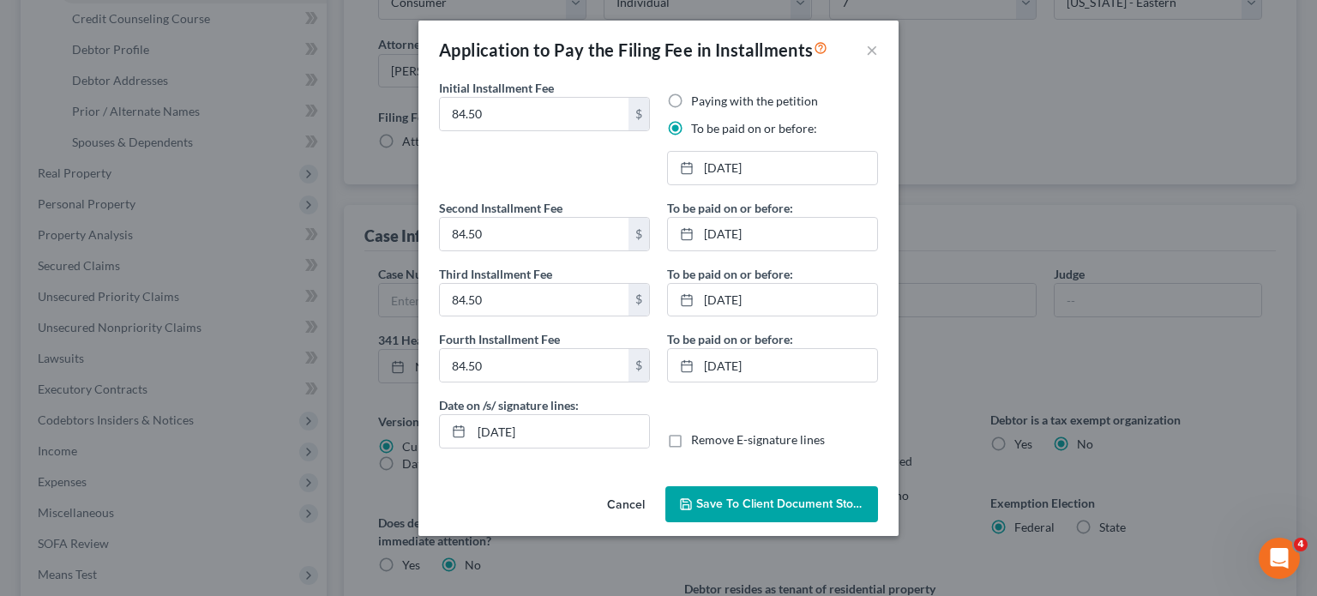
click at [706, 511] on span "Save to Client Document Storage" at bounding box center [787, 503] width 182 height 15
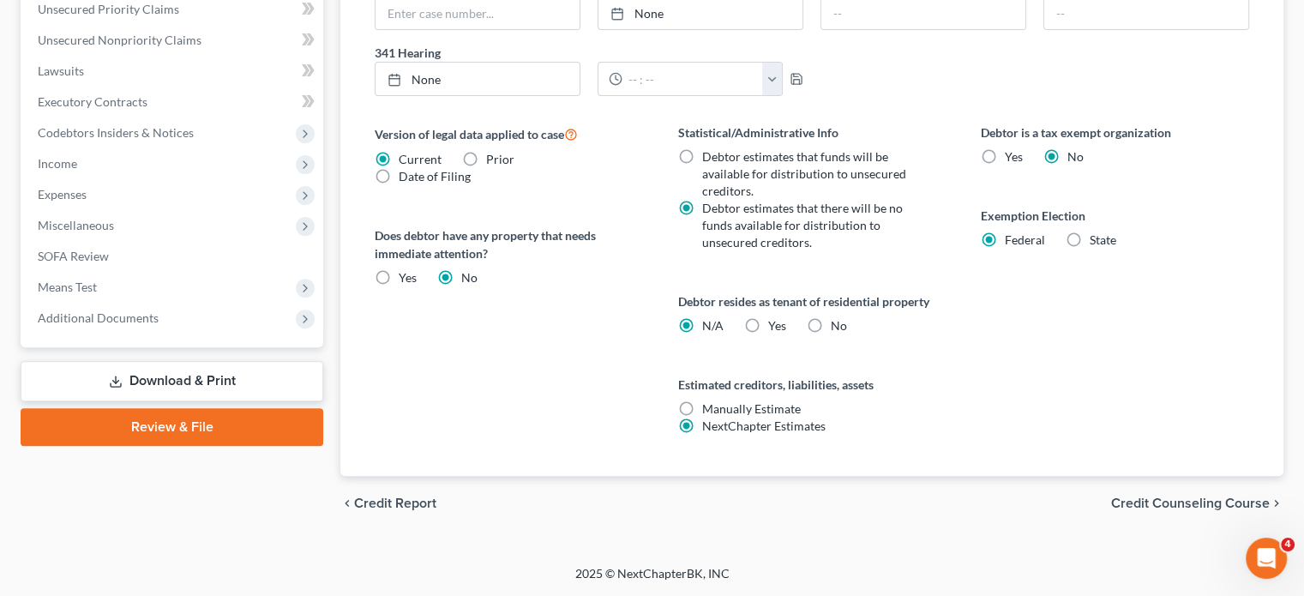
scroll to position [988, 0]
click at [225, 303] on span "Additional Documents" at bounding box center [173, 318] width 299 height 31
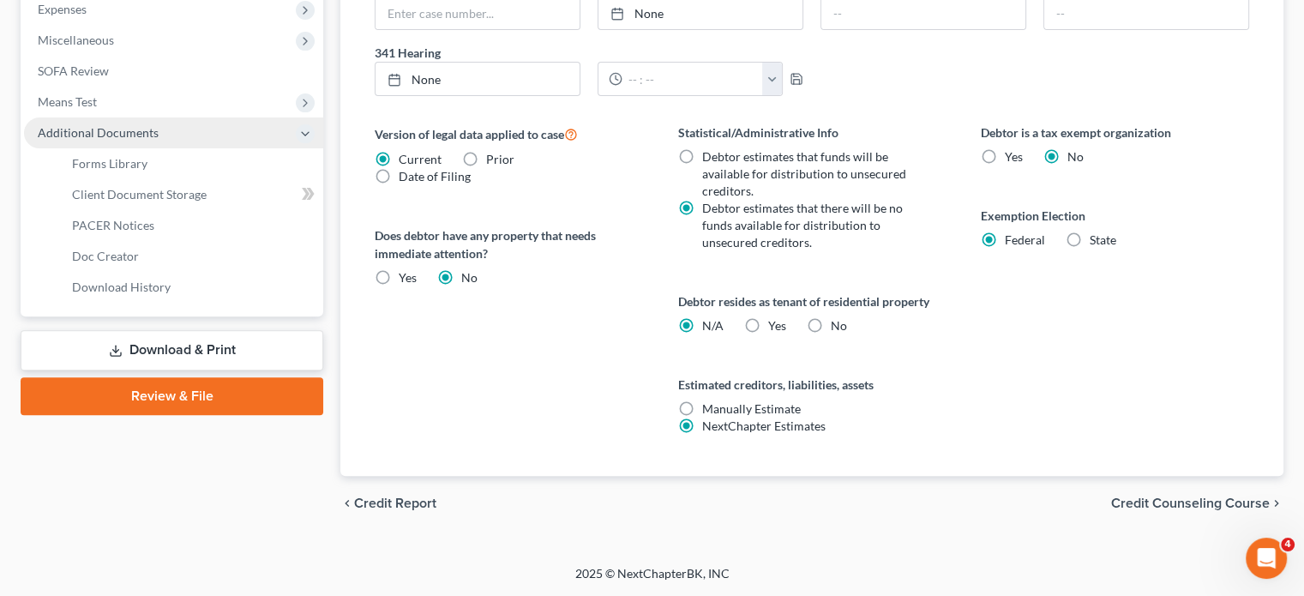
scroll to position [757, 0]
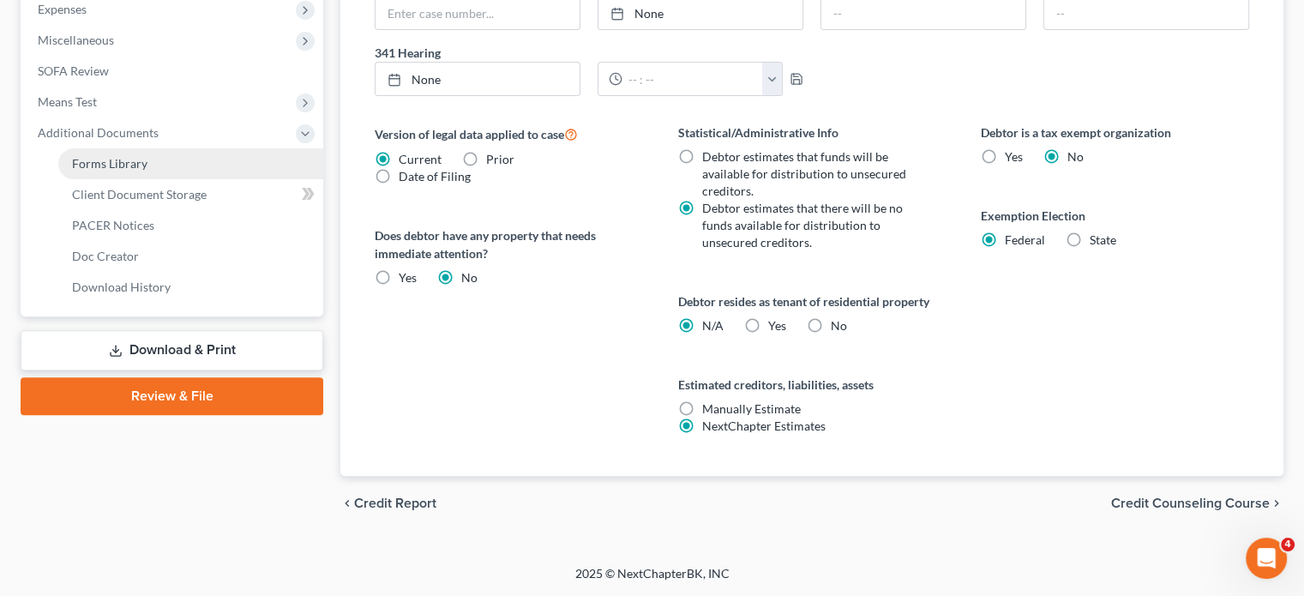
click at [212, 160] on link "Forms Library" at bounding box center [190, 163] width 265 height 31
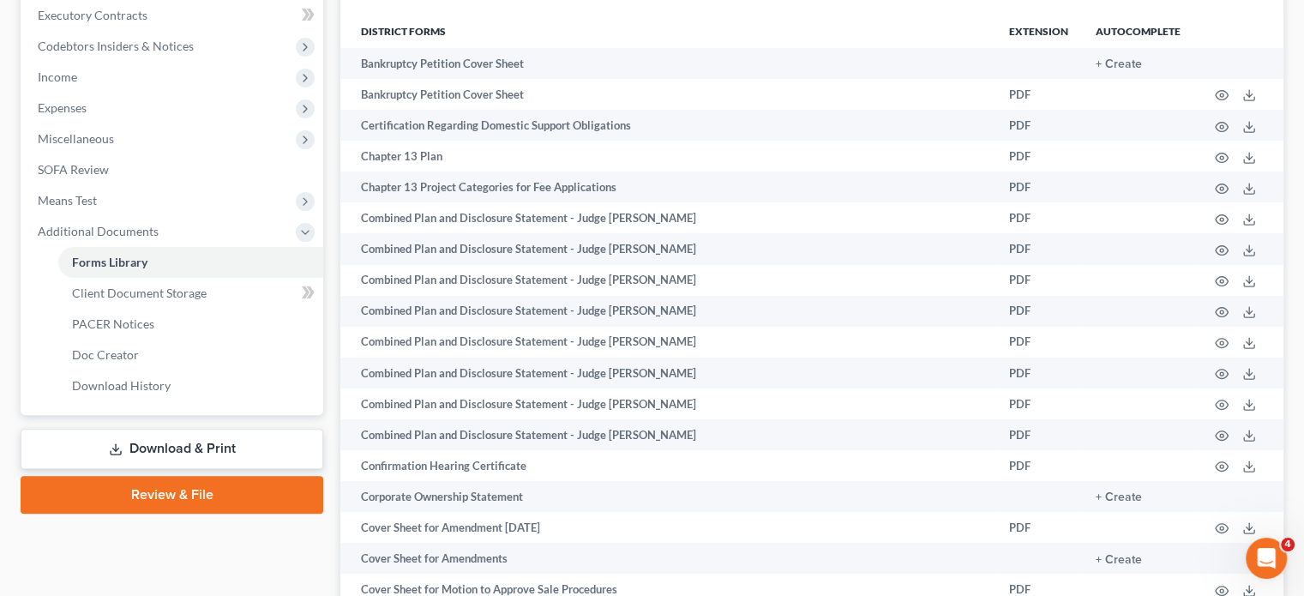
scroll to position [490, 0]
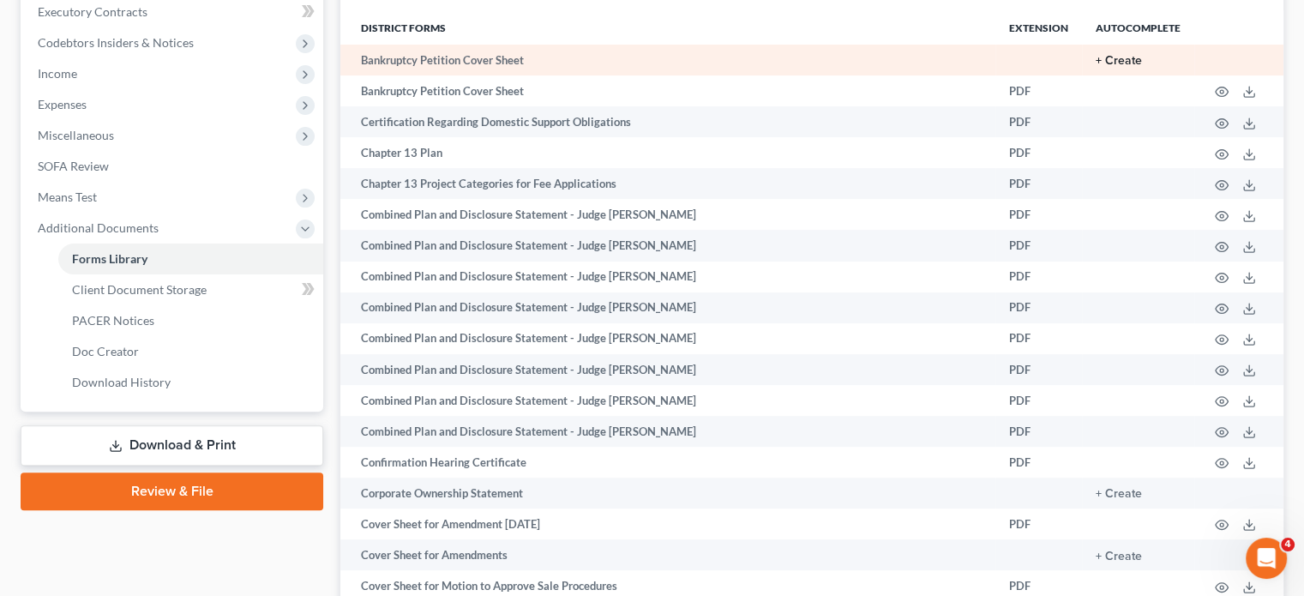
click at [1096, 67] on button "+ Create" at bounding box center [1119, 61] width 46 height 12
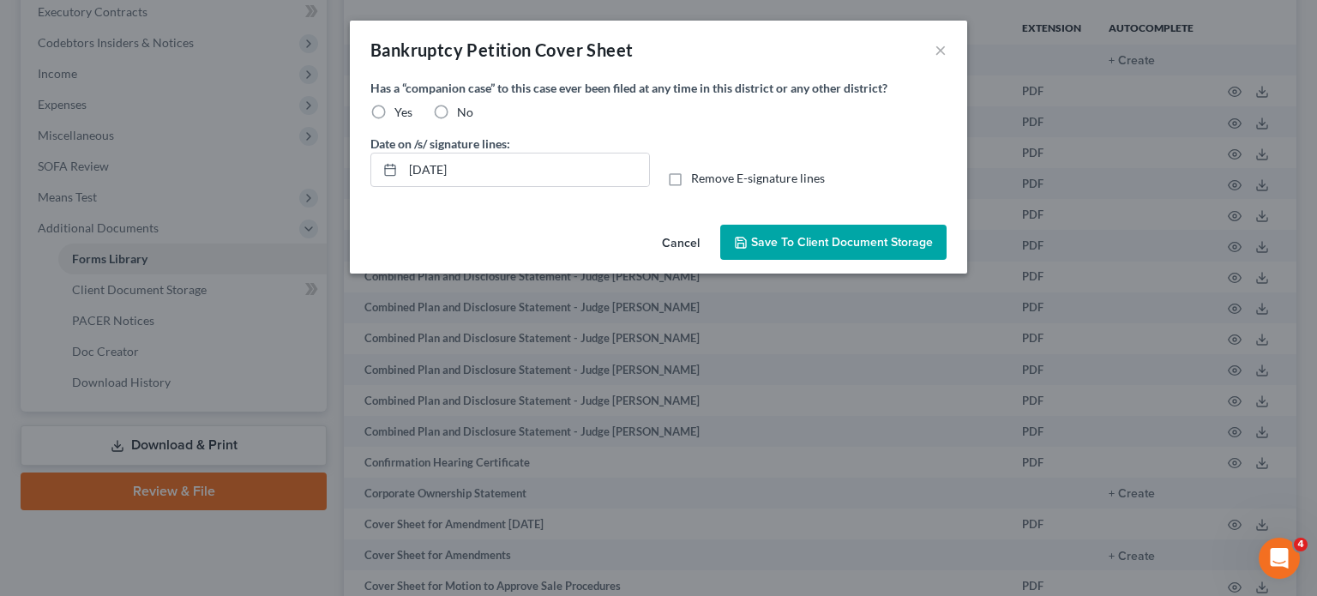
click at [457, 121] on label "No" at bounding box center [465, 112] width 16 height 17
click at [464, 115] on input "No" at bounding box center [469, 109] width 11 height 11
click at [826, 261] on button "Save to Client Document Storage" at bounding box center [833, 243] width 226 height 36
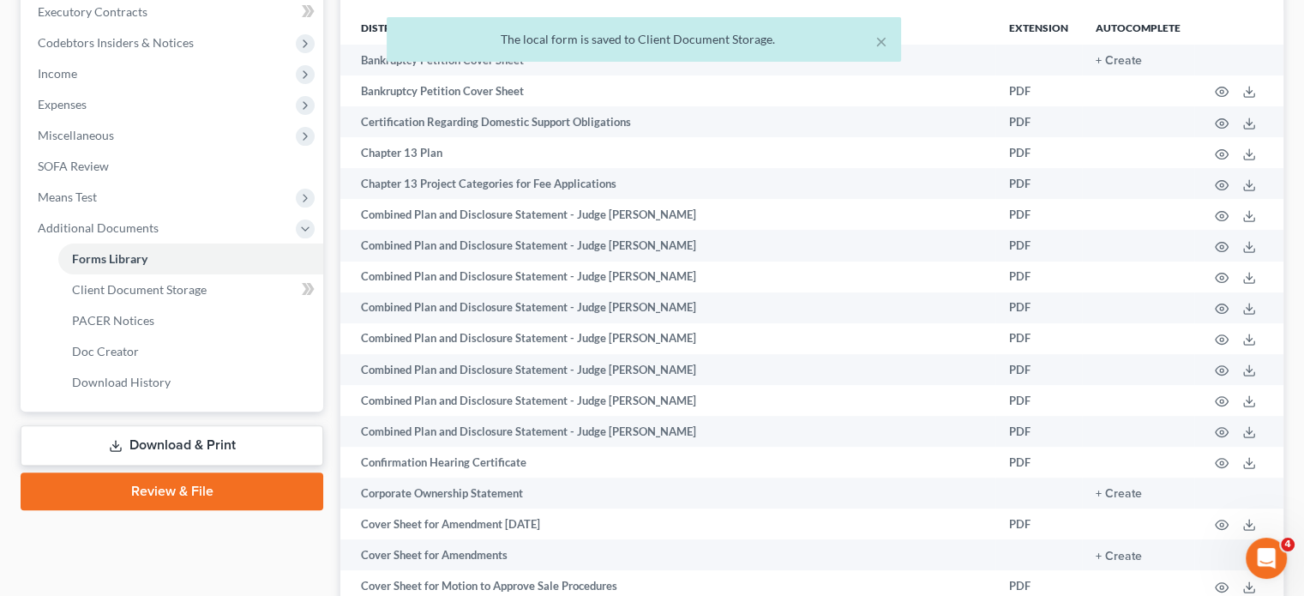
scroll to position [702, 0]
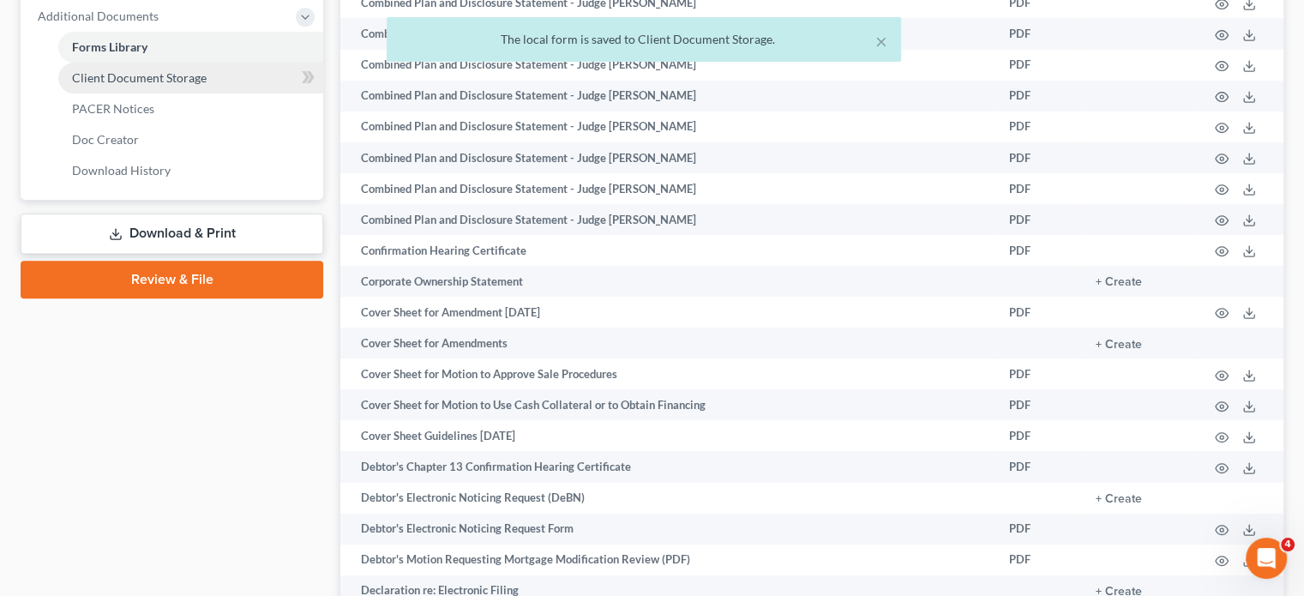
click at [199, 85] on span "Client Document Storage" at bounding box center [139, 77] width 135 height 15
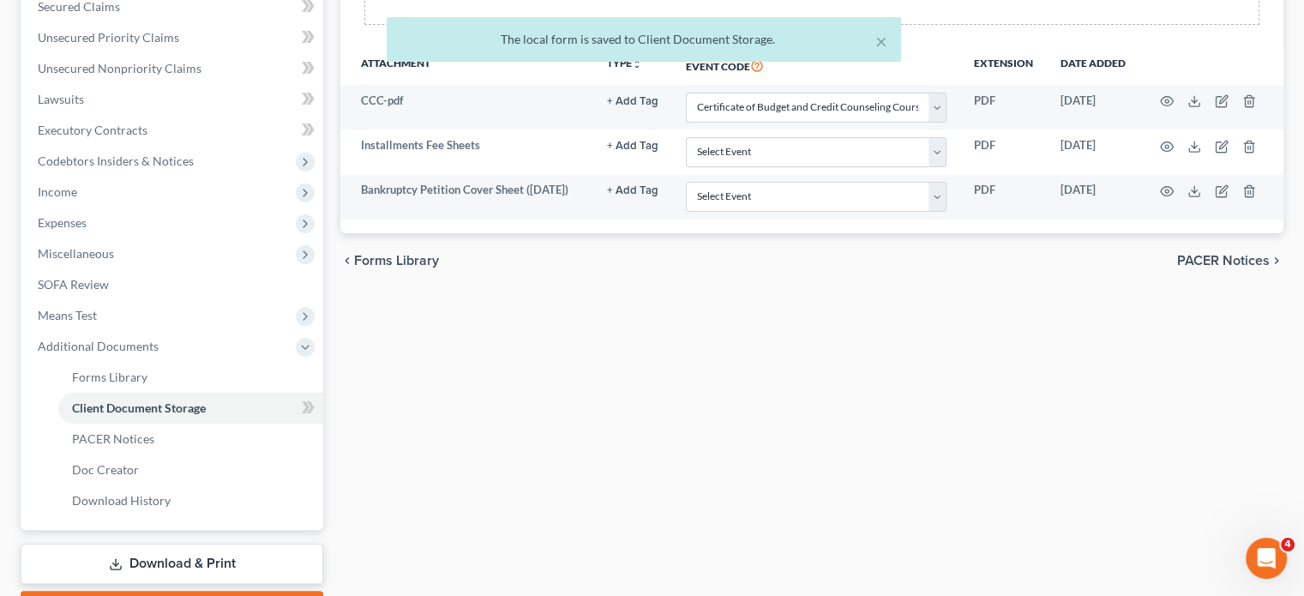
scroll to position [381, 0]
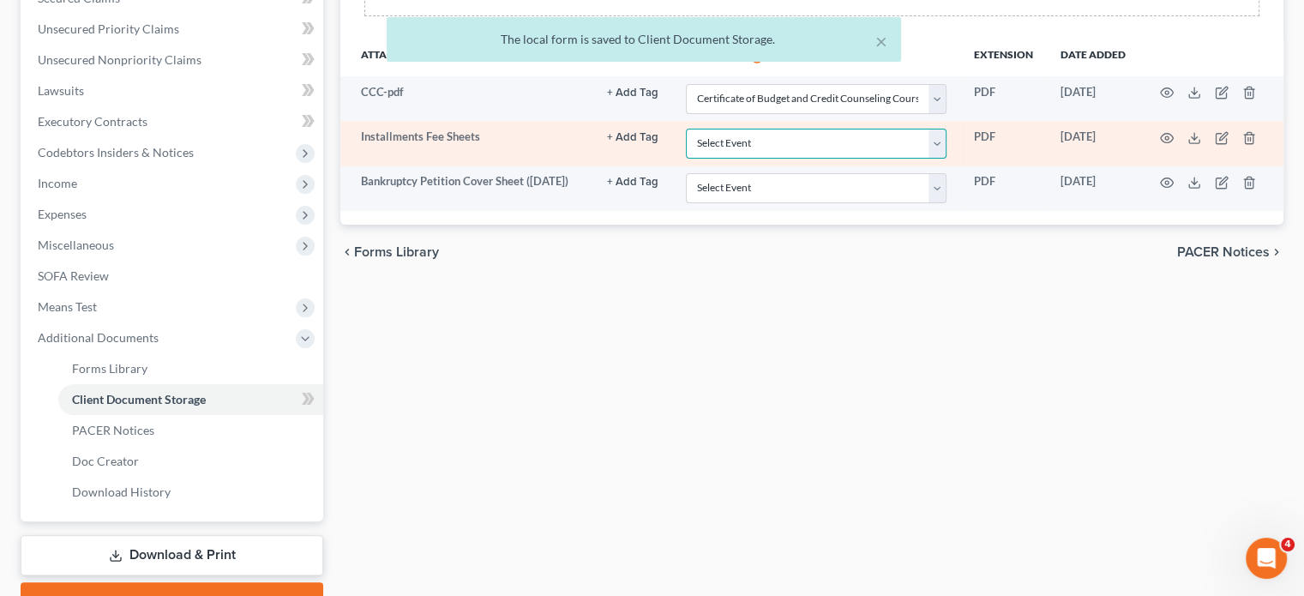
click at [693, 159] on select "Select Event 20 Largest Unsecured Creditors Amended Chapter 11 Plan Amended Cha…" at bounding box center [816, 144] width 261 height 30
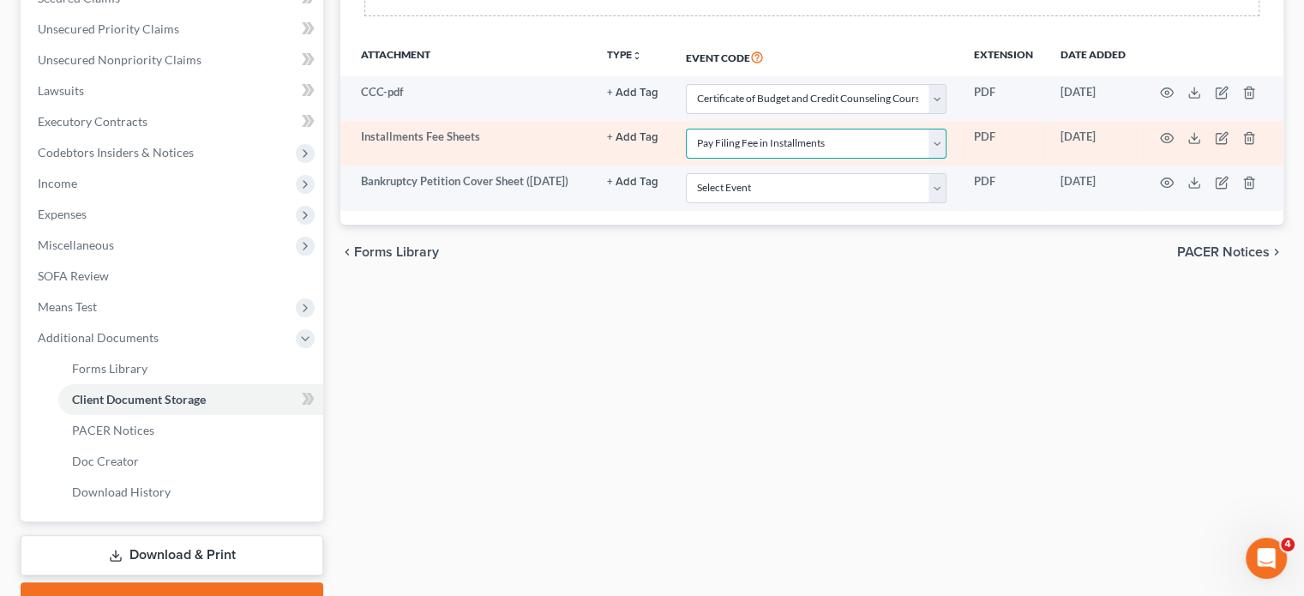
click at [686, 159] on select "Select Event 20 Largest Unsecured Creditors Amended Chapter 11 Plan Amended Cha…" at bounding box center [816, 144] width 261 height 30
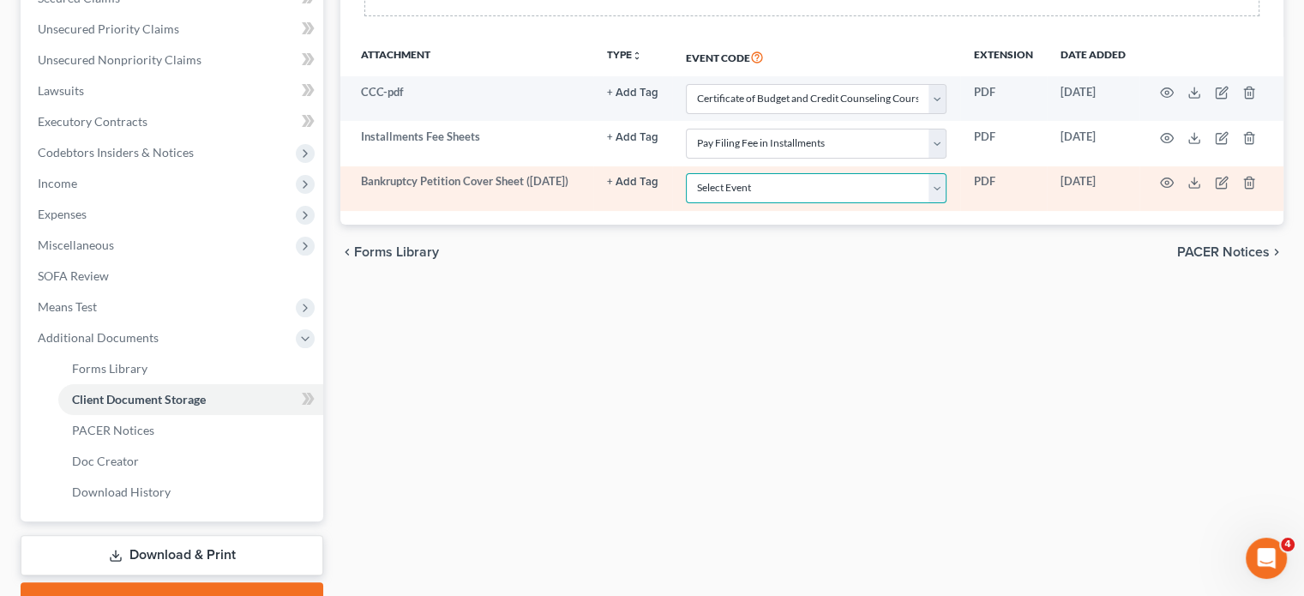
click at [686, 203] on select "Select Event 20 Largest Unsecured Creditors Amended Chapter 11 Plan Amended Cha…" at bounding box center [816, 188] width 261 height 30
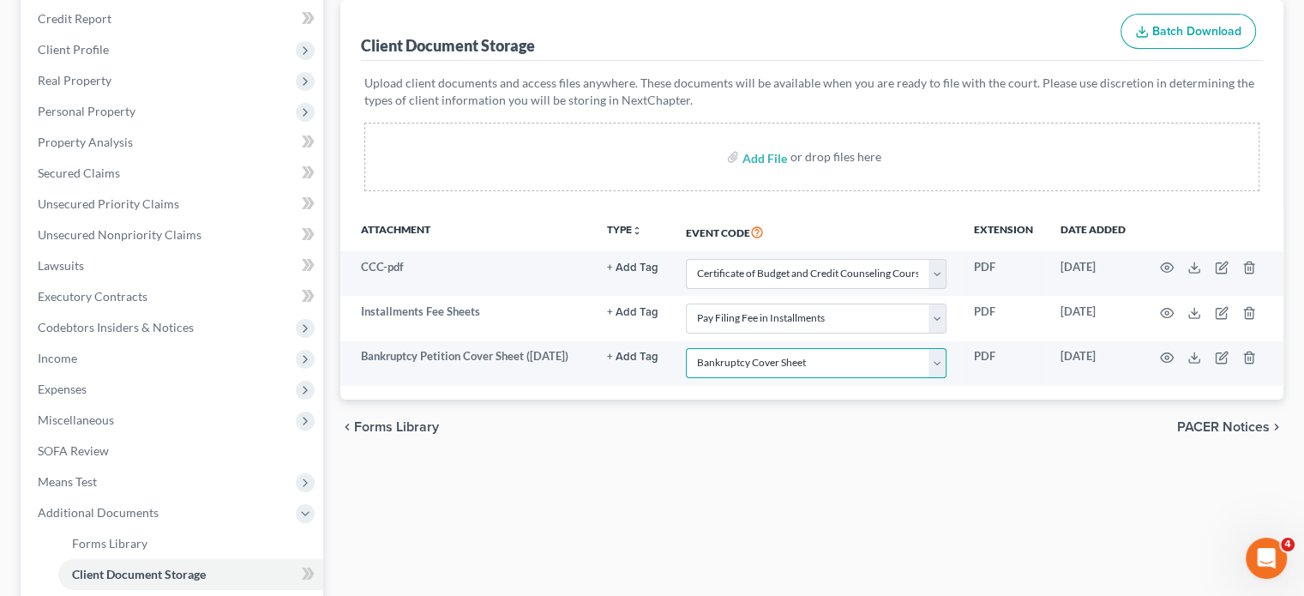
scroll to position [0, 0]
